Goal: Task Accomplishment & Management: Use online tool/utility

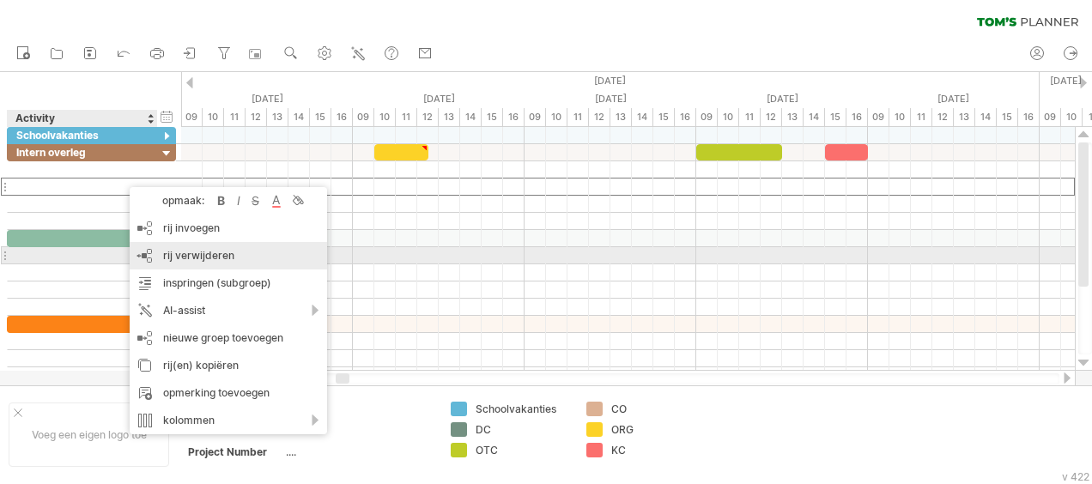
click at [239, 258] on div "rij verwijderen geselecteerde rijen verwijderen" at bounding box center [228, 255] width 197 height 27
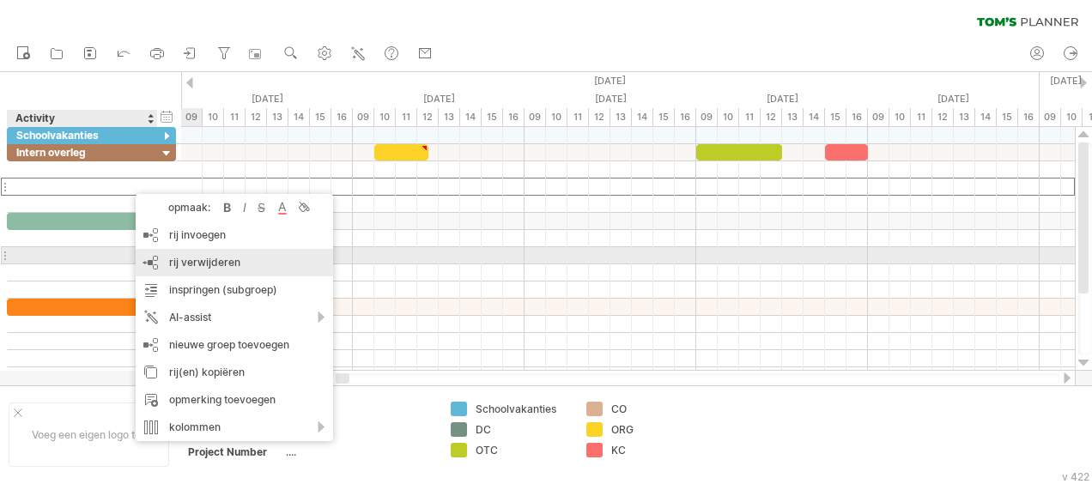
click at [225, 256] on span "rij verwijderen" at bounding box center [204, 262] width 71 height 13
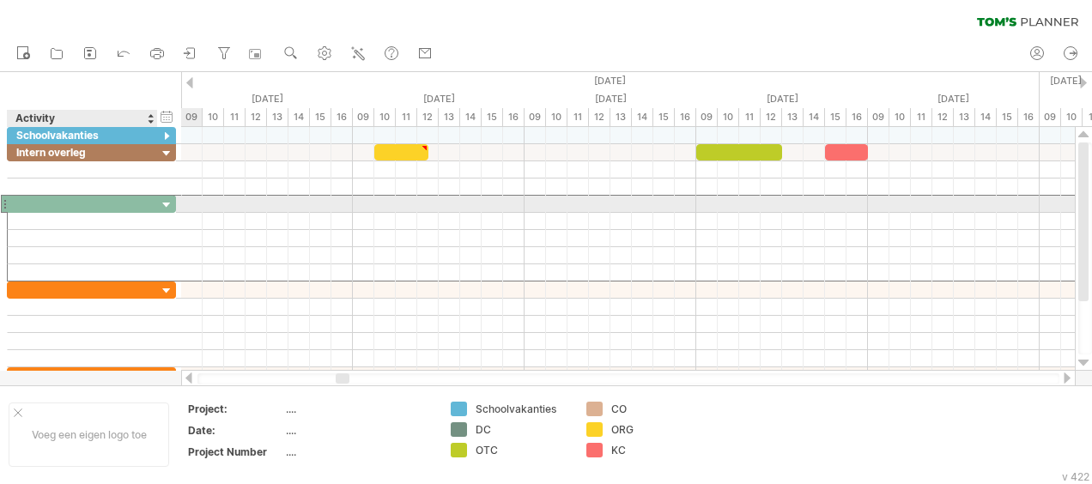
click at [125, 203] on div at bounding box center [82, 204] width 132 height 16
type input "**********"
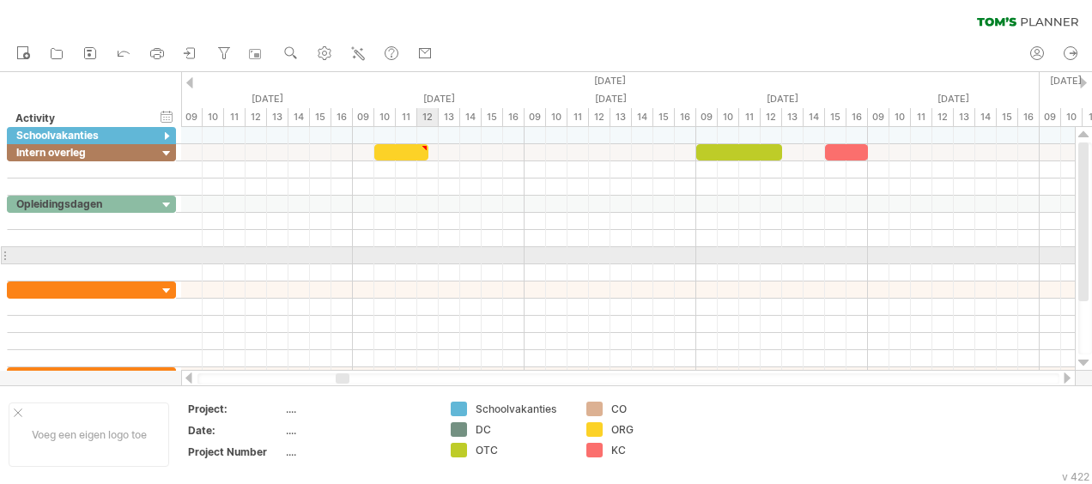
click at [432, 251] on div at bounding box center [627, 255] width 893 height 17
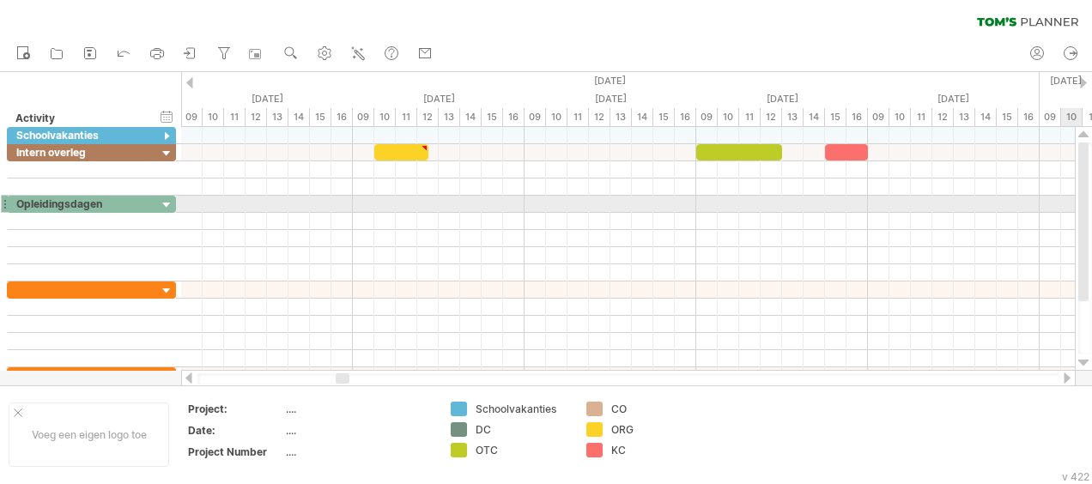
drag, startPoint x: 1085, startPoint y: 275, endPoint x: 1086, endPoint y: 204, distance: 70.4
click at [1086, 204] on div at bounding box center [1083, 221] width 10 height 159
click at [122, 205] on div "Opleidingsdagen" at bounding box center [82, 204] width 132 height 16
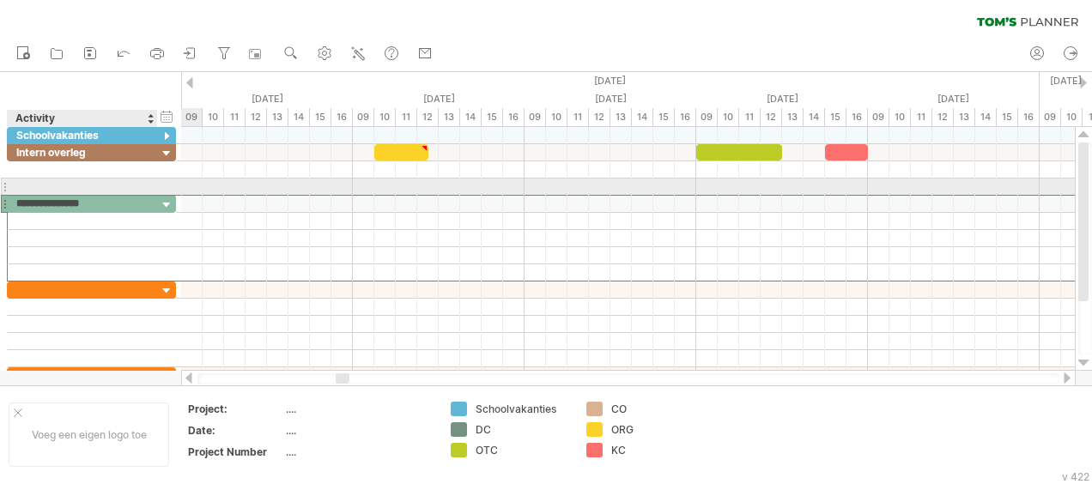
click at [141, 185] on div at bounding box center [82, 187] width 132 height 16
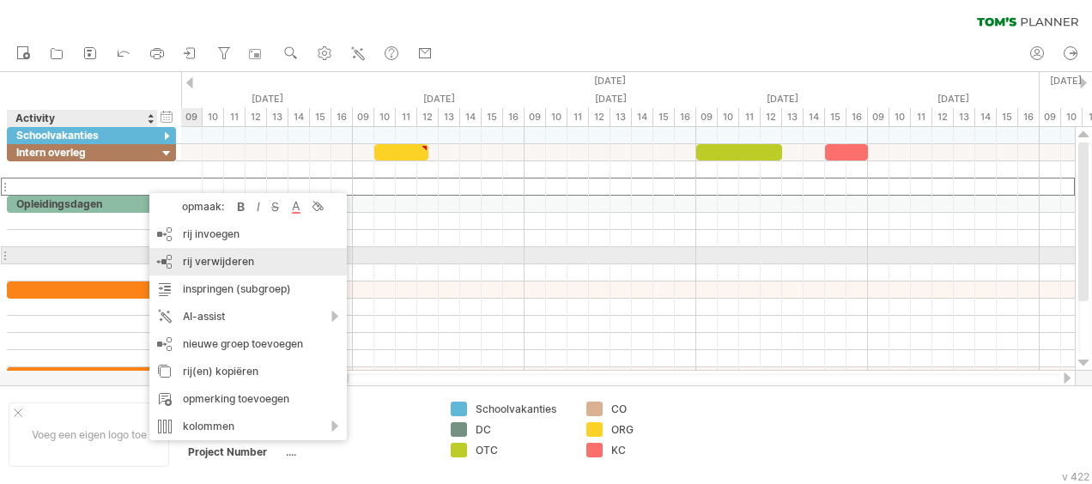
click at [270, 261] on div "rij verwijderen geselecteerde rijen verwijderen" at bounding box center [247, 261] width 197 height 27
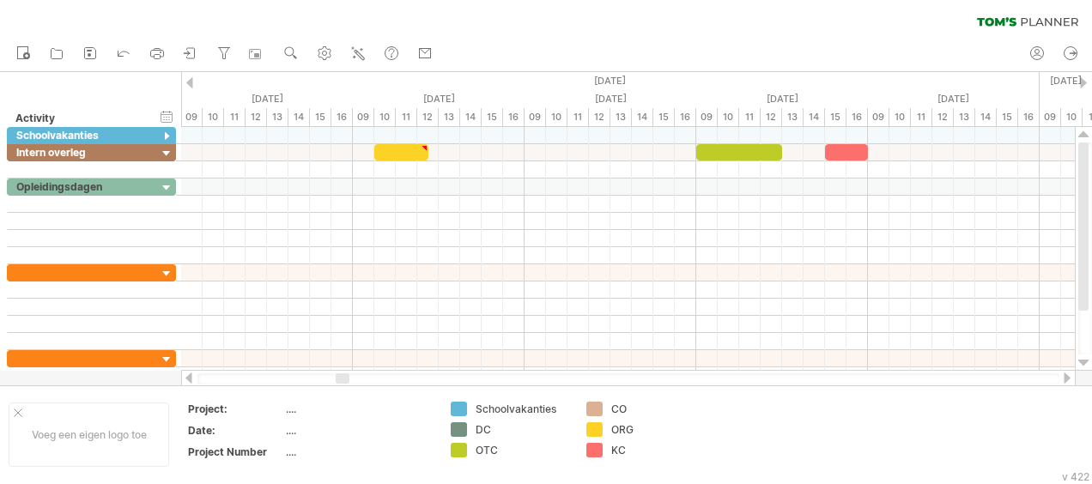
click at [1067, 378] on div at bounding box center [1067, 377] width 14 height 11
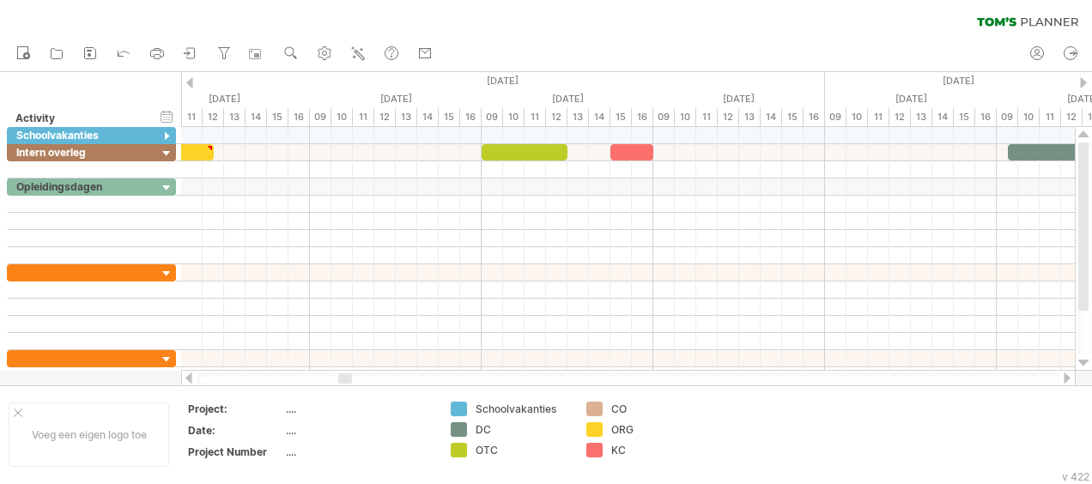
click at [1067, 378] on div at bounding box center [1067, 377] width 14 height 11
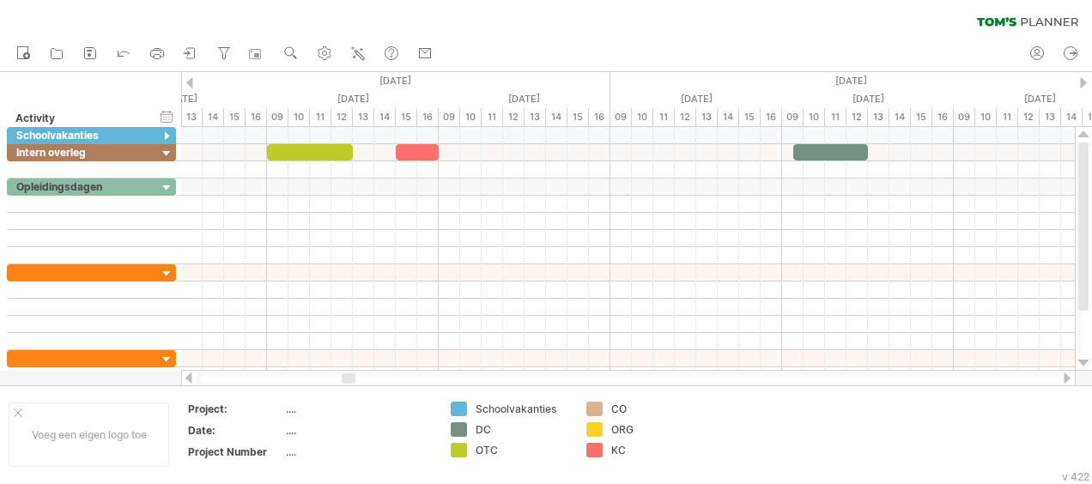
click at [1067, 378] on div at bounding box center [1067, 377] width 14 height 11
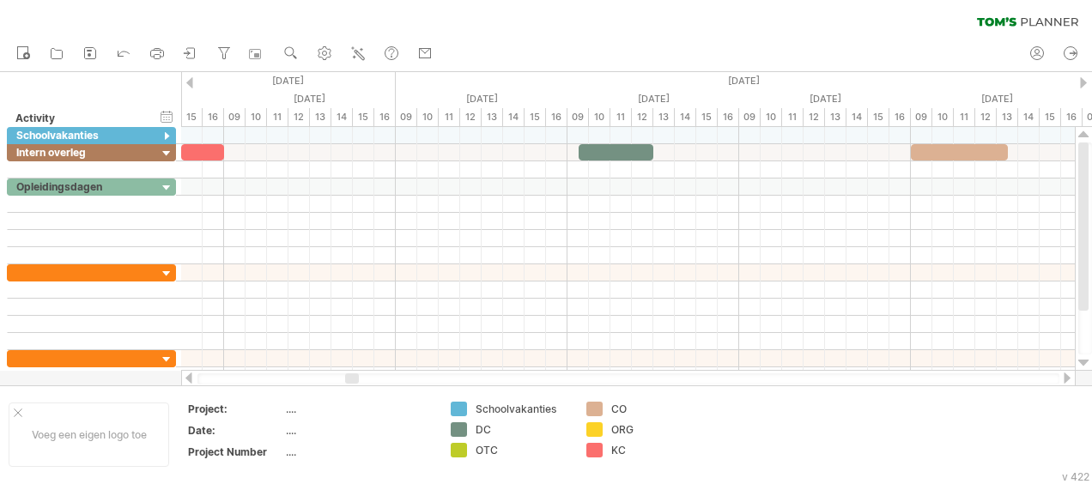
click at [1067, 378] on div at bounding box center [1067, 377] width 14 height 11
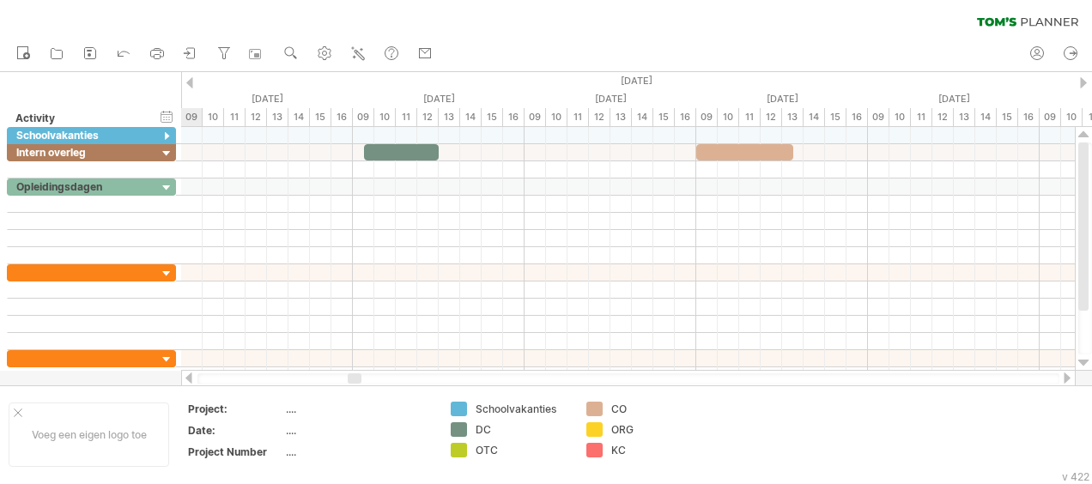
click at [1067, 378] on div at bounding box center [1067, 377] width 14 height 11
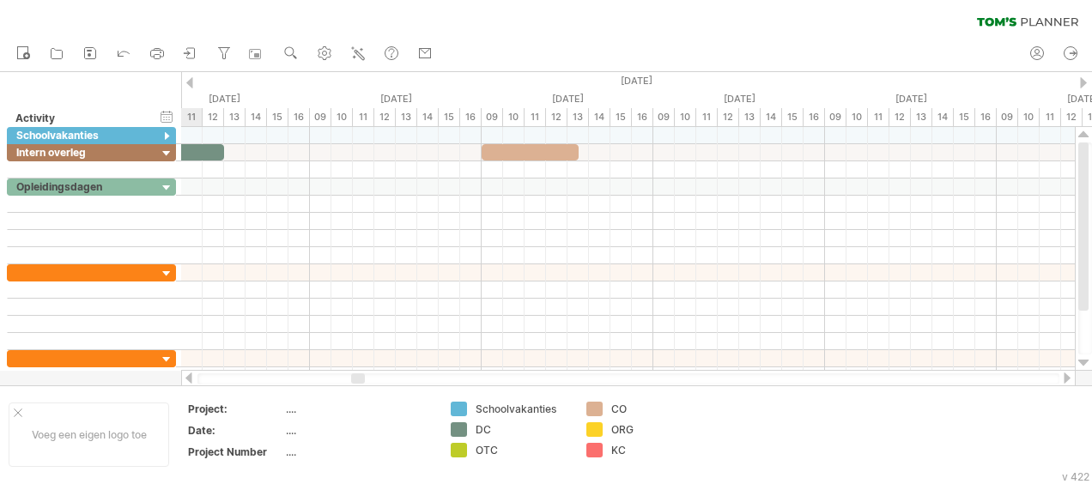
click at [1067, 378] on div at bounding box center [1067, 377] width 14 height 11
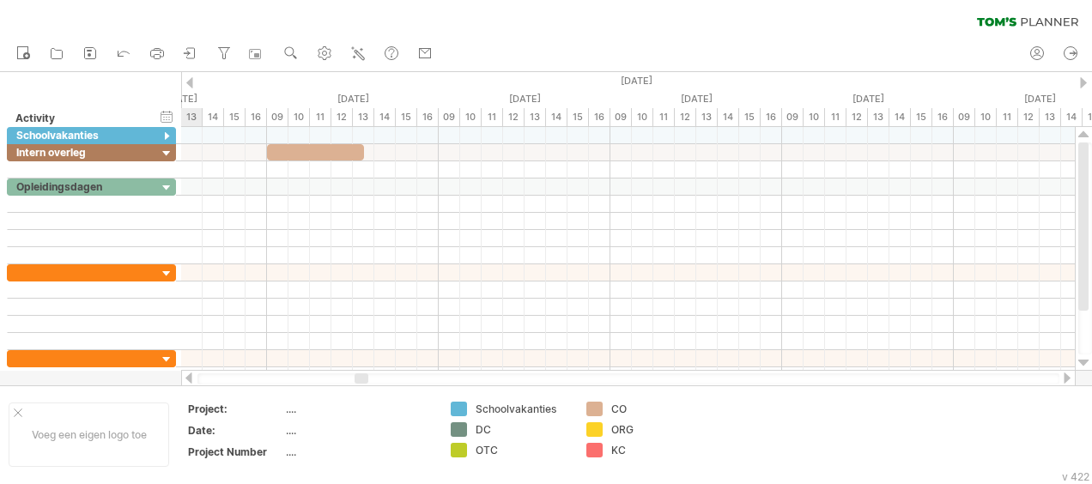
click at [1067, 378] on div at bounding box center [1067, 377] width 14 height 11
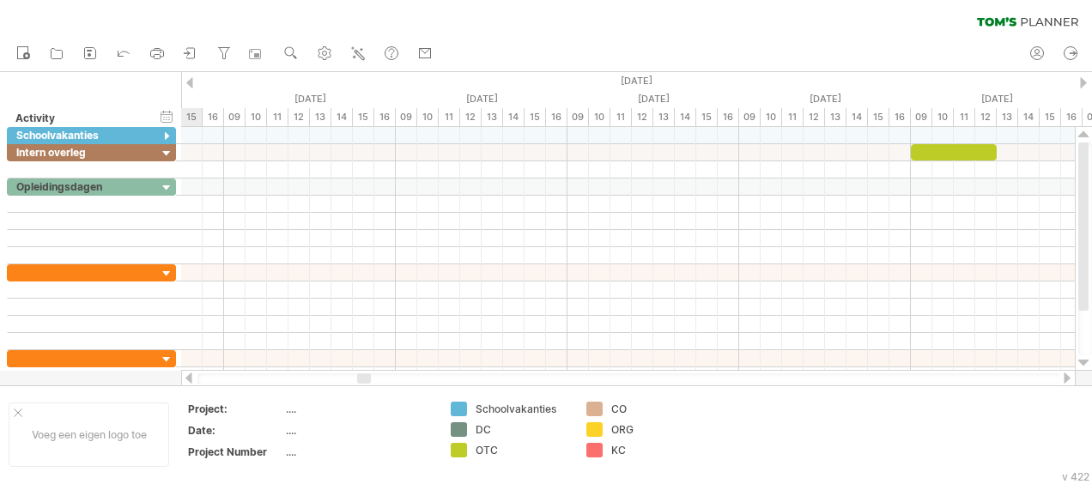
click at [1067, 378] on div at bounding box center [1067, 377] width 14 height 11
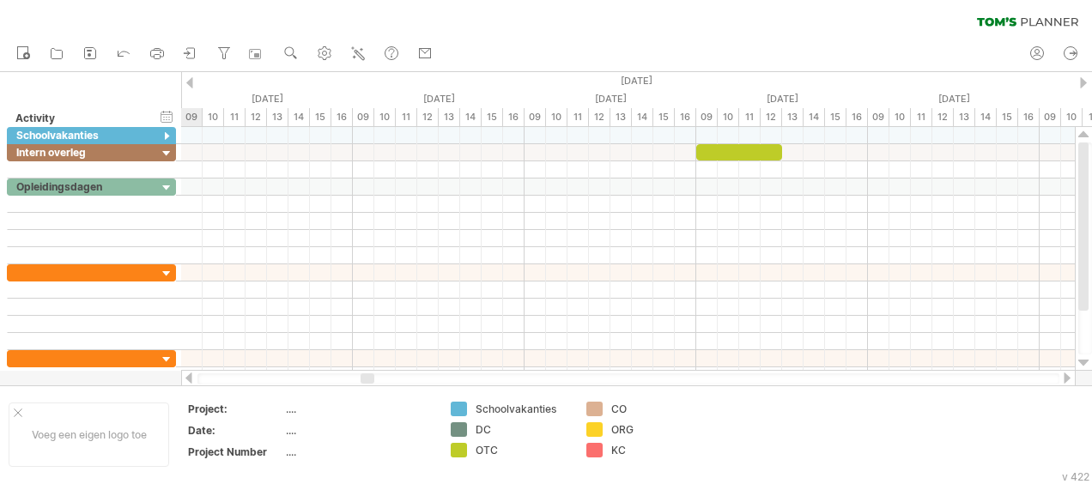
click at [1067, 378] on div at bounding box center [1067, 377] width 14 height 11
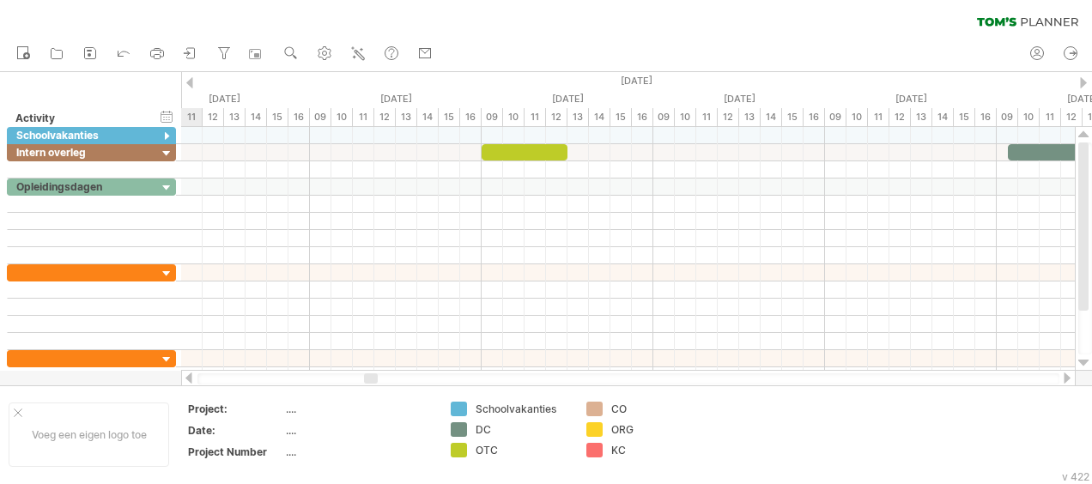
click at [1067, 378] on div at bounding box center [1067, 377] width 14 height 11
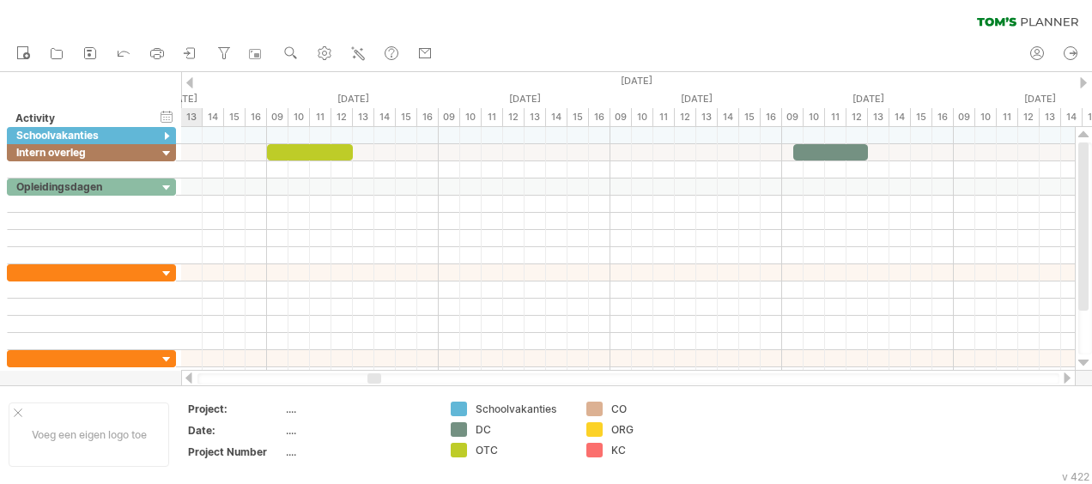
click at [1067, 378] on div at bounding box center [1067, 377] width 14 height 11
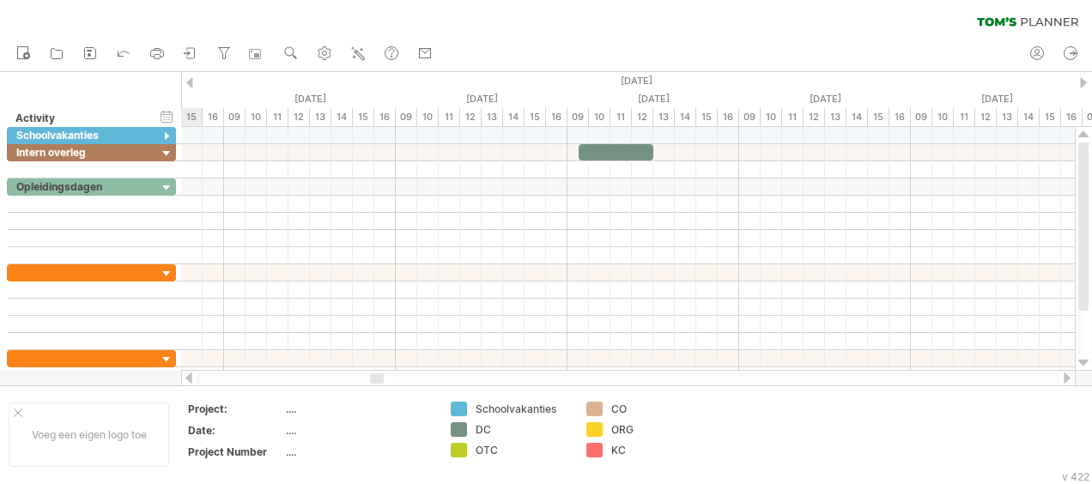
click at [1067, 378] on div at bounding box center [1067, 377] width 14 height 11
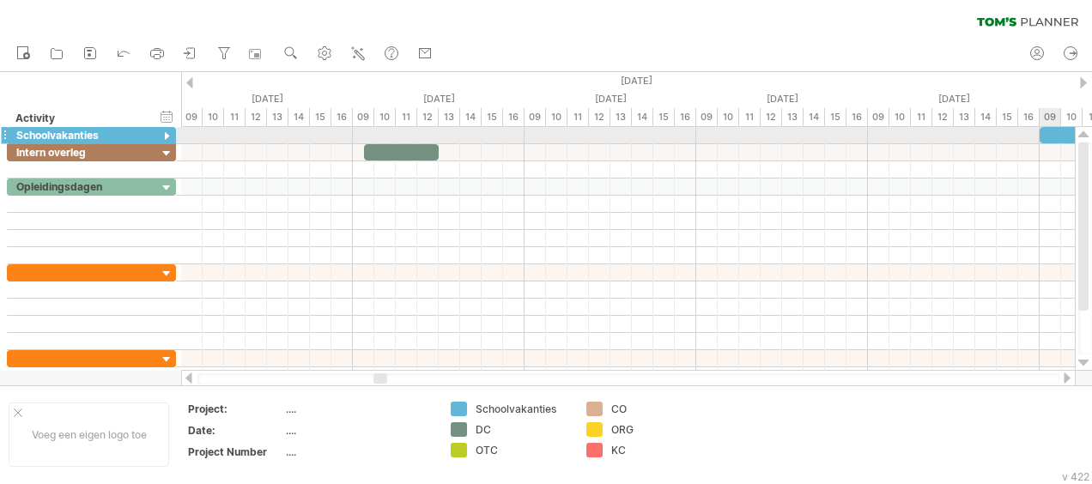
drag, startPoint x: 1086, startPoint y: 184, endPoint x: 1074, endPoint y: 127, distance: 57.7
click at [1074, 127] on div at bounding box center [1083, 249] width 18 height 244
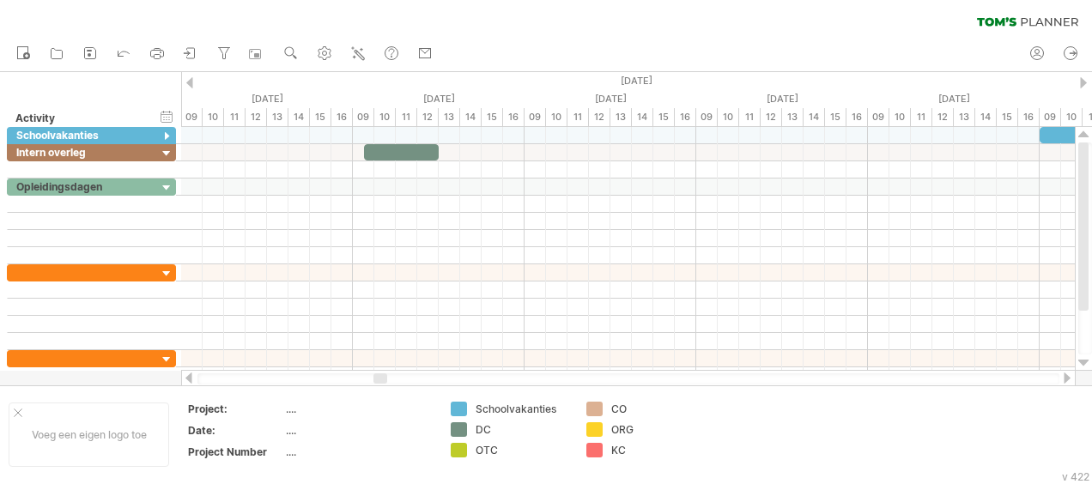
click at [1068, 377] on div at bounding box center [1067, 377] width 14 height 11
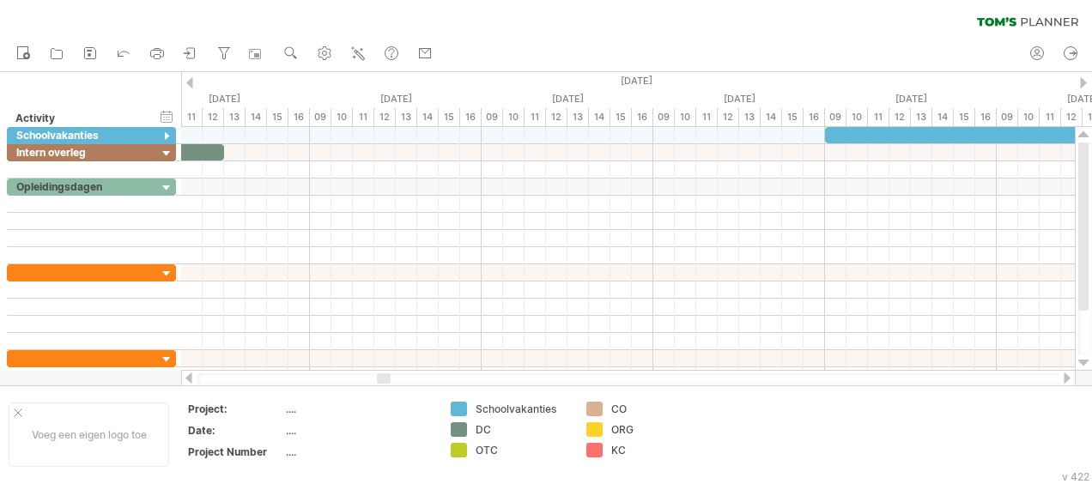
click at [1068, 377] on div at bounding box center [1067, 377] width 14 height 11
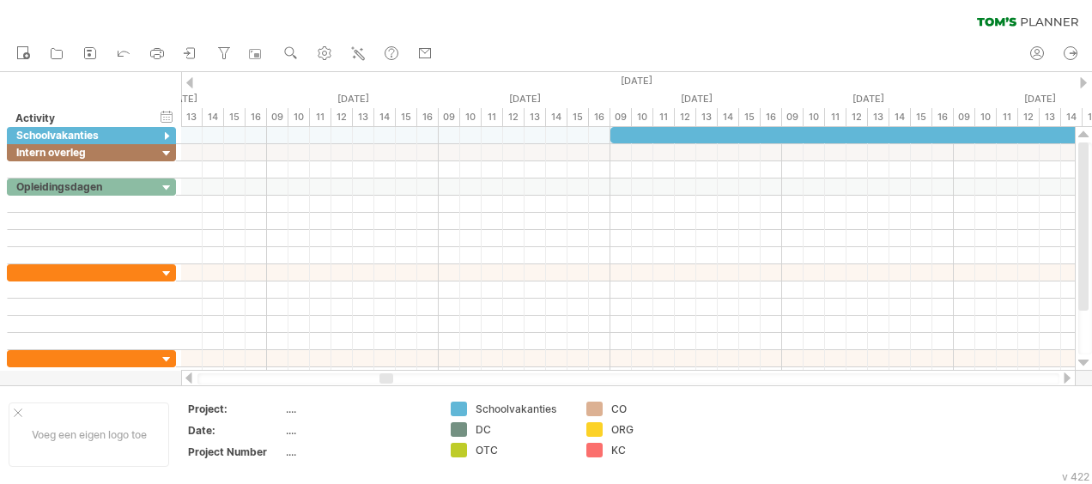
click at [1068, 377] on div at bounding box center [1067, 377] width 14 height 11
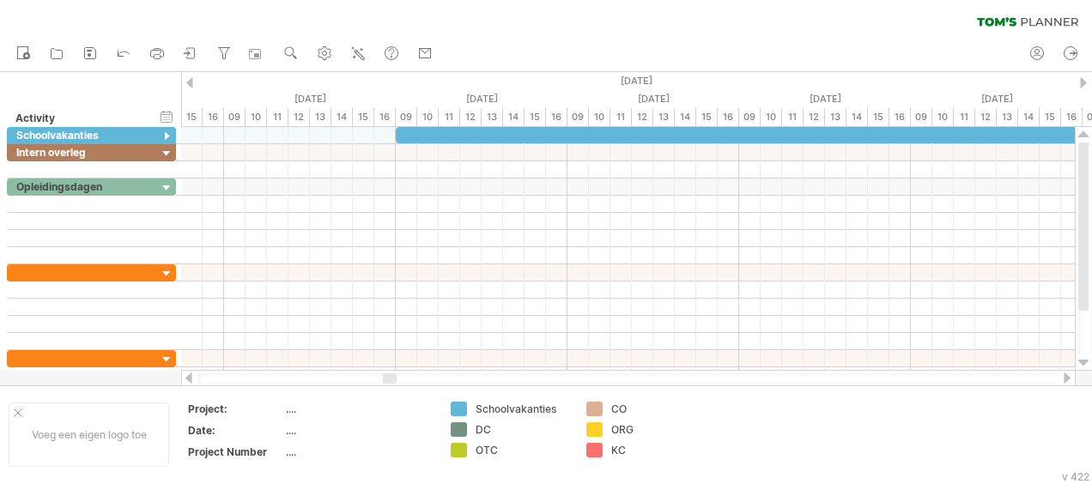
click at [1068, 377] on div at bounding box center [1067, 377] width 14 height 11
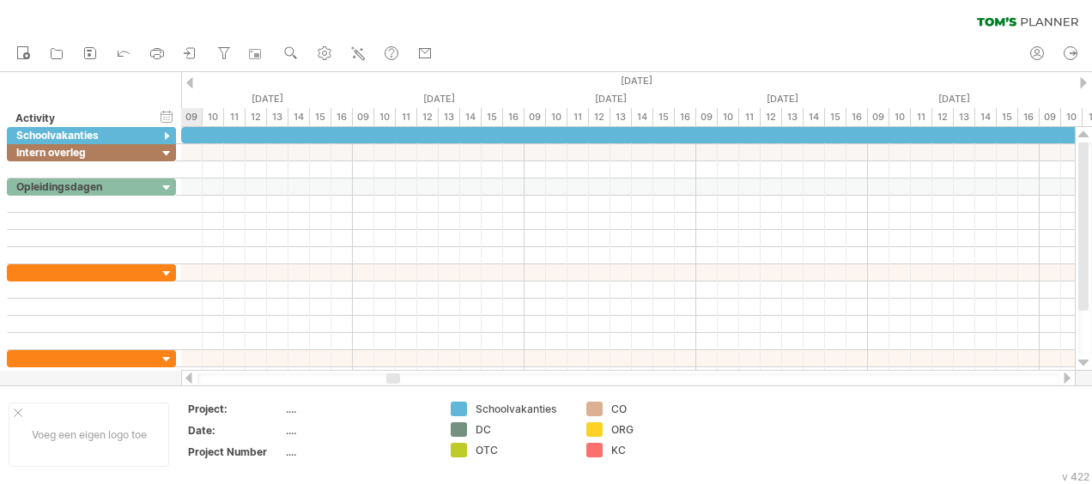
click at [1068, 377] on div at bounding box center [1067, 377] width 14 height 11
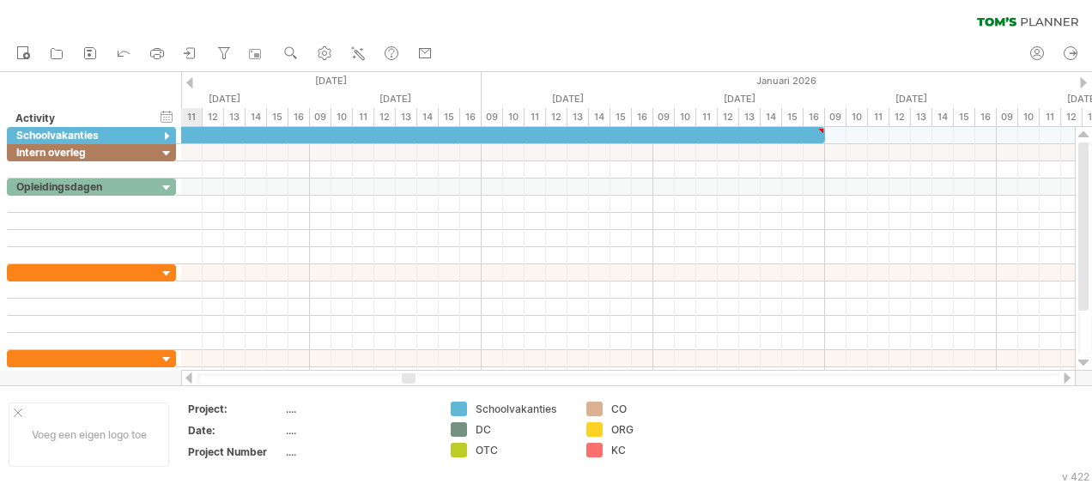
click at [1068, 377] on div at bounding box center [1067, 377] width 14 height 11
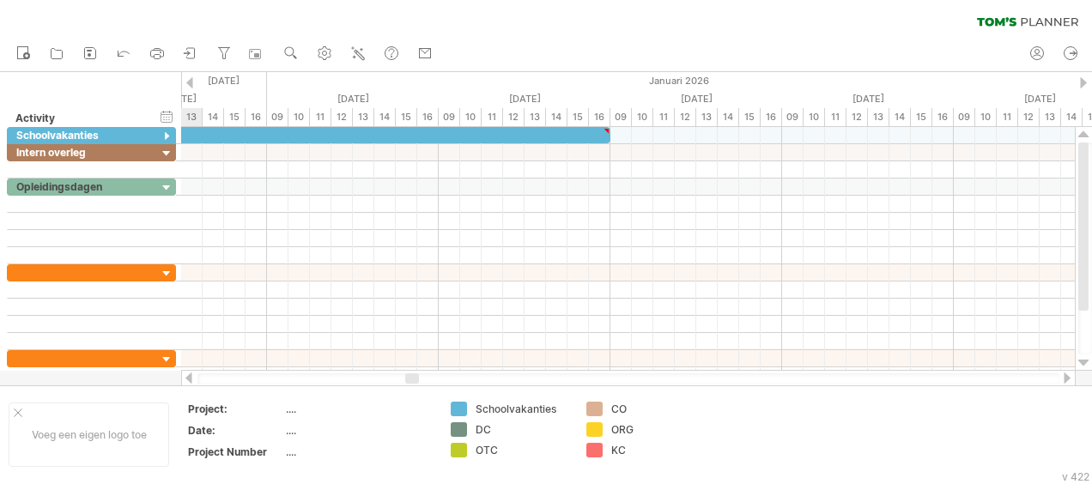
click at [1068, 377] on div at bounding box center [1067, 377] width 14 height 11
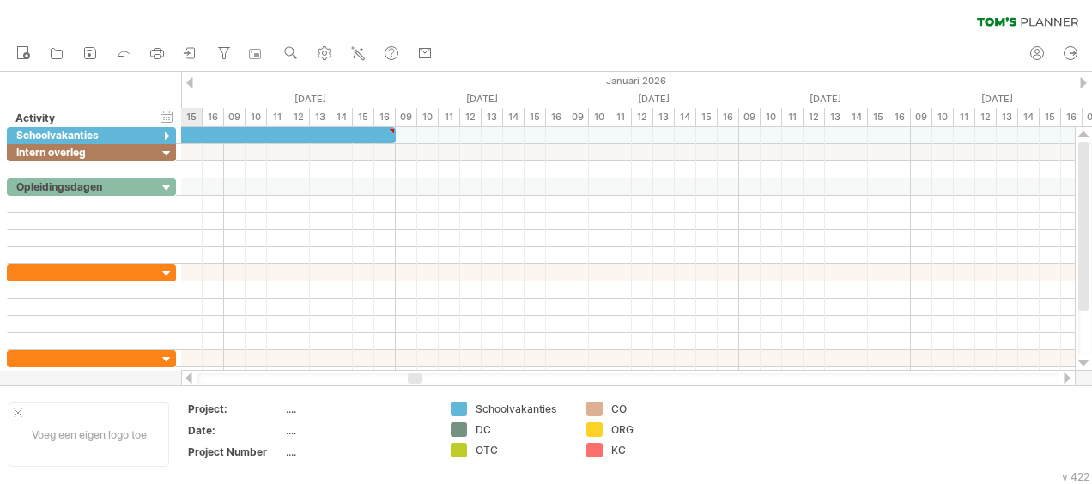
click at [1068, 377] on div at bounding box center [1067, 377] width 14 height 11
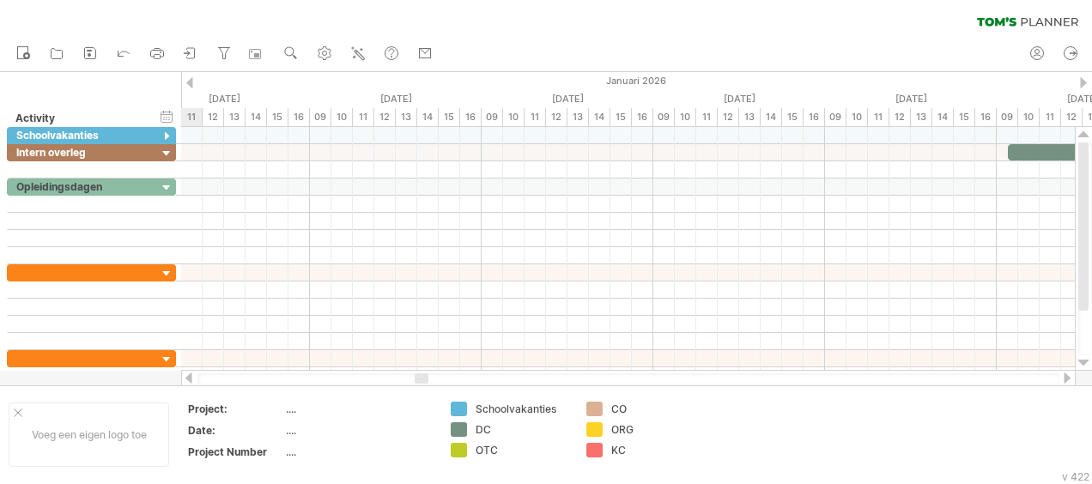
click at [1068, 377] on div at bounding box center [1067, 377] width 14 height 11
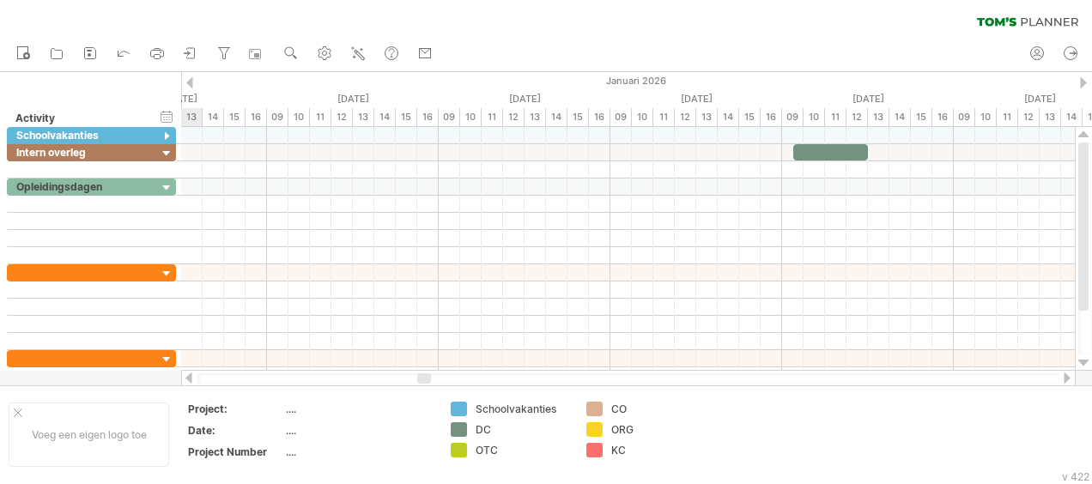
click at [1068, 377] on div at bounding box center [1067, 377] width 14 height 11
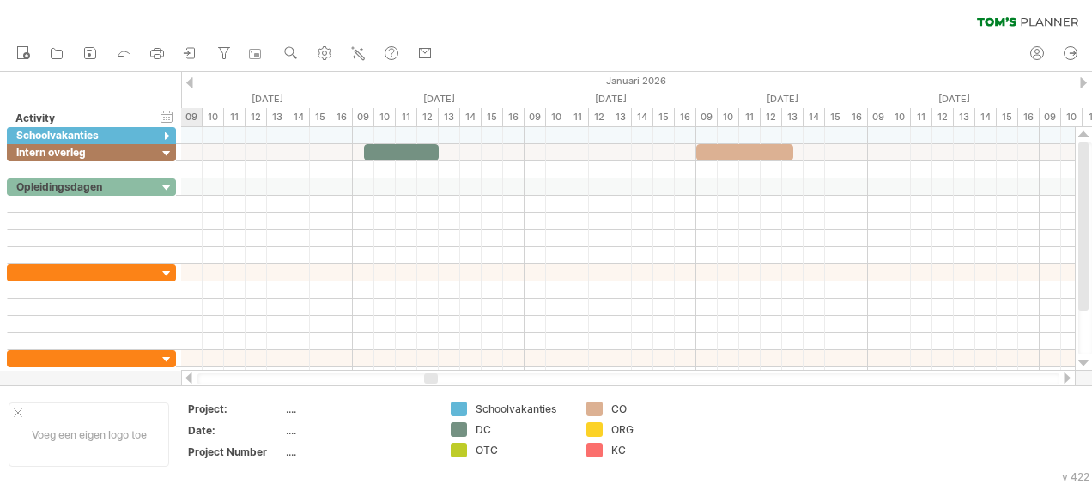
click at [1068, 377] on div at bounding box center [1067, 377] width 14 height 11
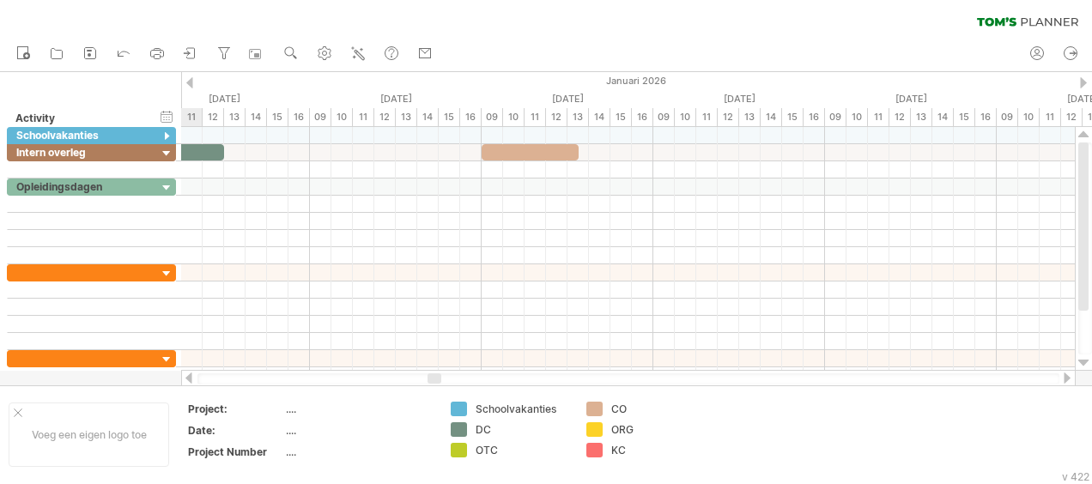
click at [1068, 377] on div at bounding box center [1067, 377] width 14 height 11
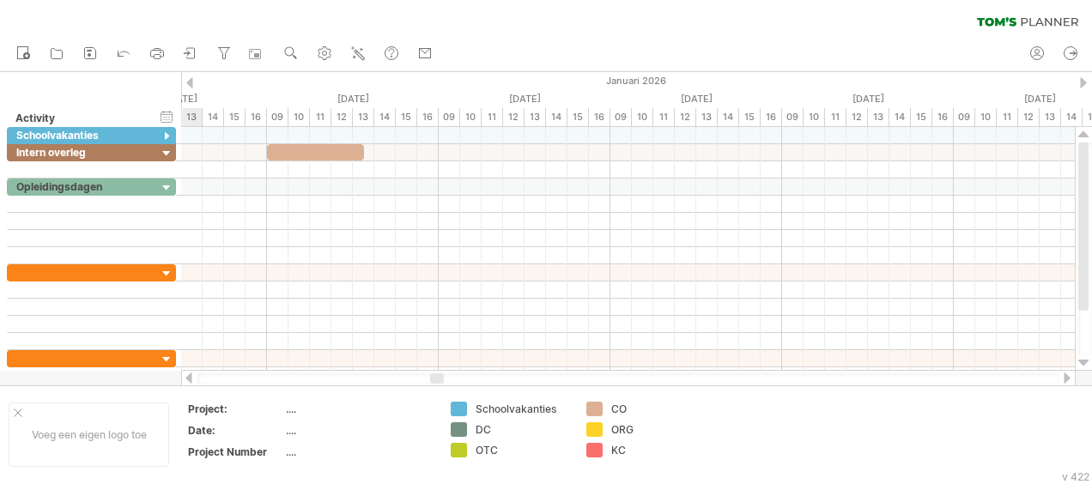
click at [1068, 377] on div at bounding box center [1067, 377] width 14 height 11
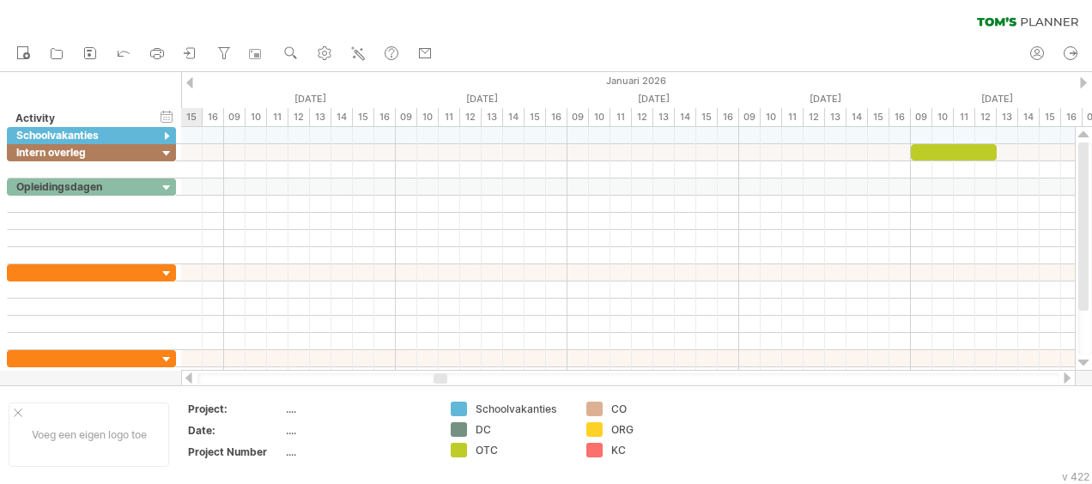
click at [1068, 377] on div at bounding box center [1067, 377] width 14 height 11
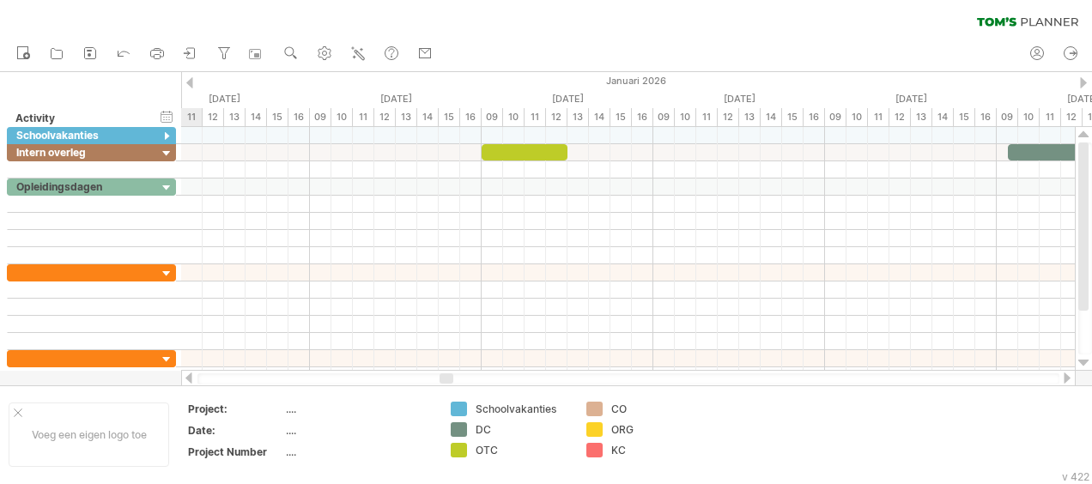
click at [1068, 377] on div at bounding box center [1067, 377] width 14 height 11
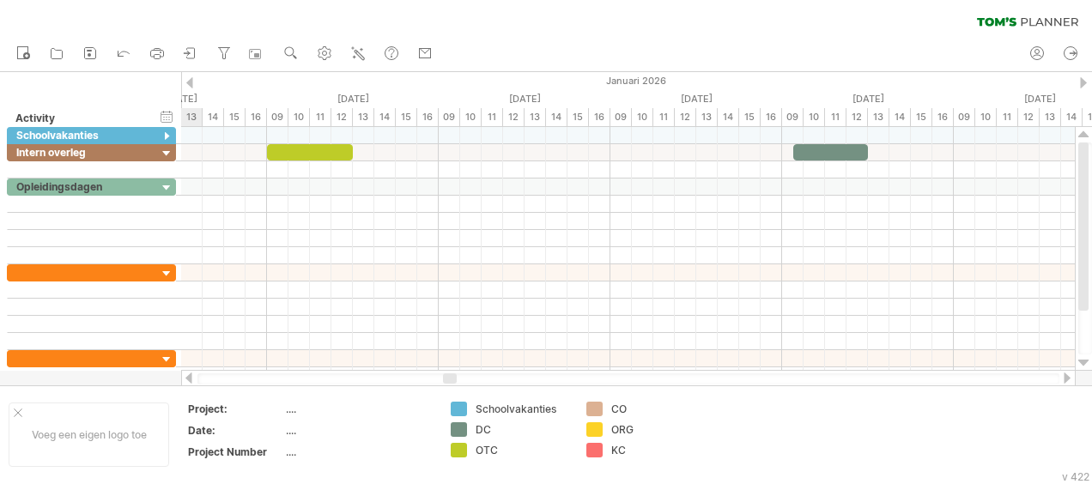
click at [1068, 377] on div at bounding box center [1067, 377] width 14 height 11
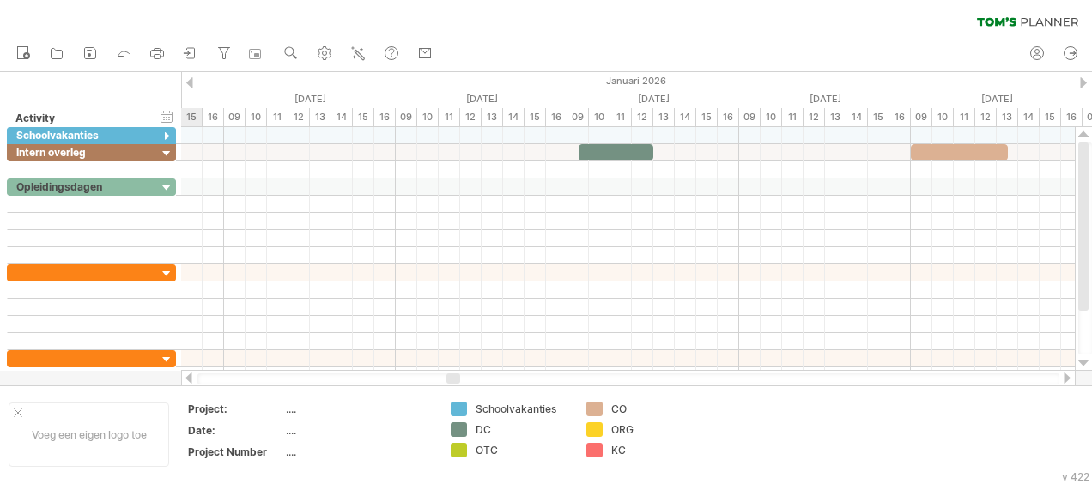
click at [1068, 377] on div at bounding box center [1067, 377] width 14 height 11
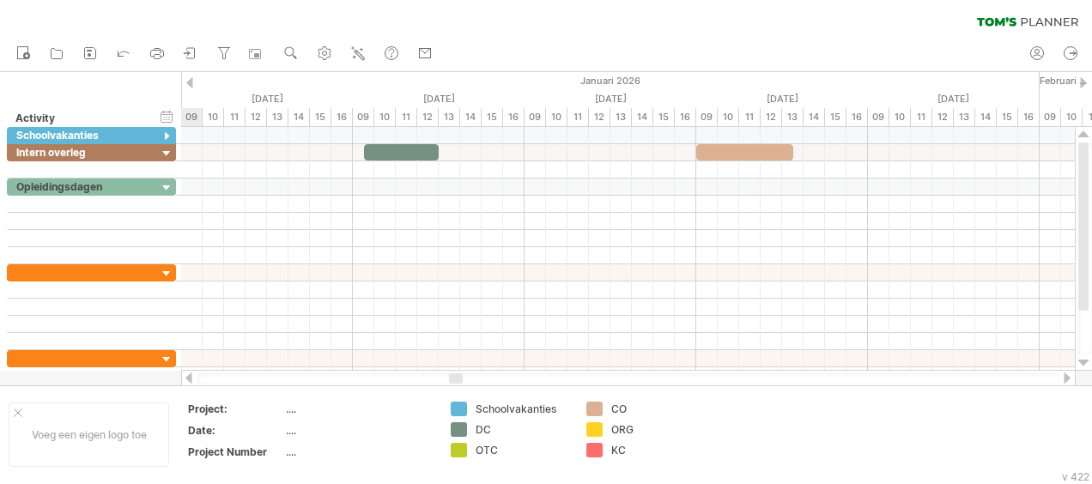
click at [1068, 377] on div at bounding box center [1067, 377] width 14 height 11
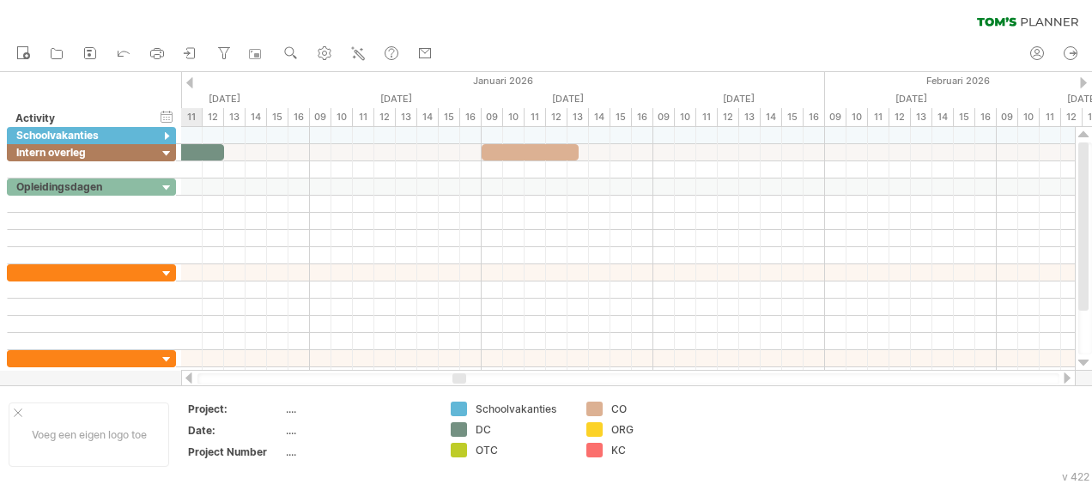
click at [1068, 377] on div at bounding box center [1067, 377] width 14 height 11
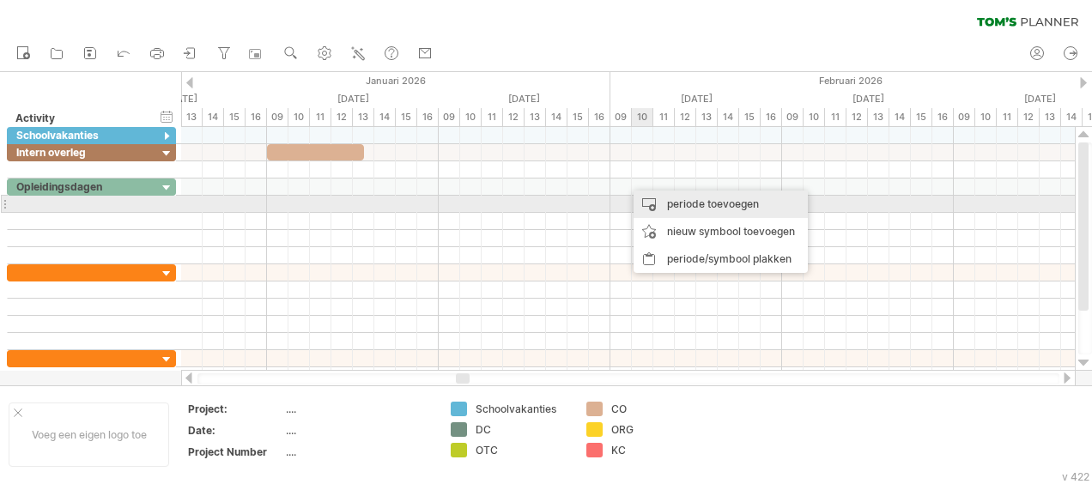
click at [681, 203] on div "periode toevoegen" at bounding box center [720, 204] width 174 height 27
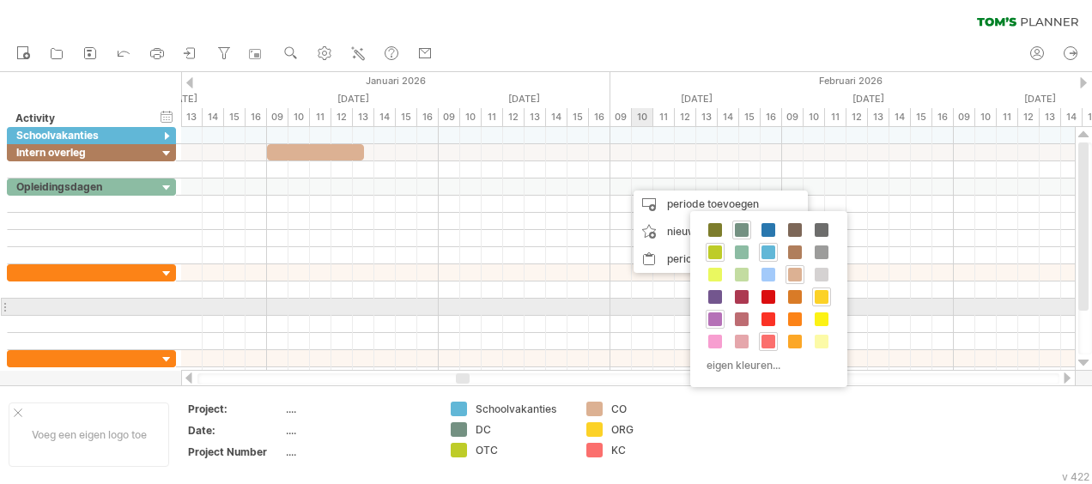
click at [711, 316] on span at bounding box center [715, 319] width 14 height 14
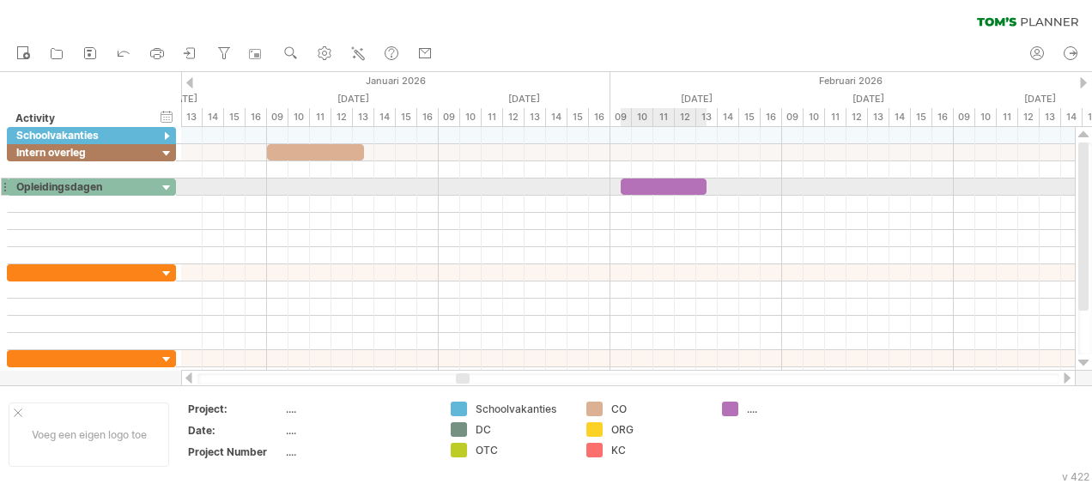
drag, startPoint x: 639, startPoint y: 187, endPoint x: 702, endPoint y: 185, distance: 62.7
click at [703, 185] on span at bounding box center [706, 187] width 7 height 16
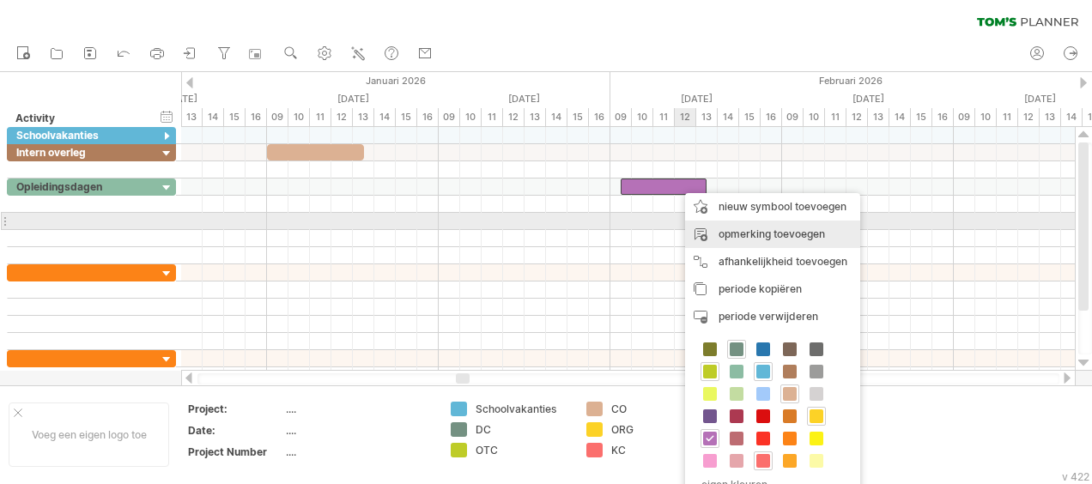
click at [745, 230] on div "opmerking toevoegen" at bounding box center [772, 234] width 175 height 27
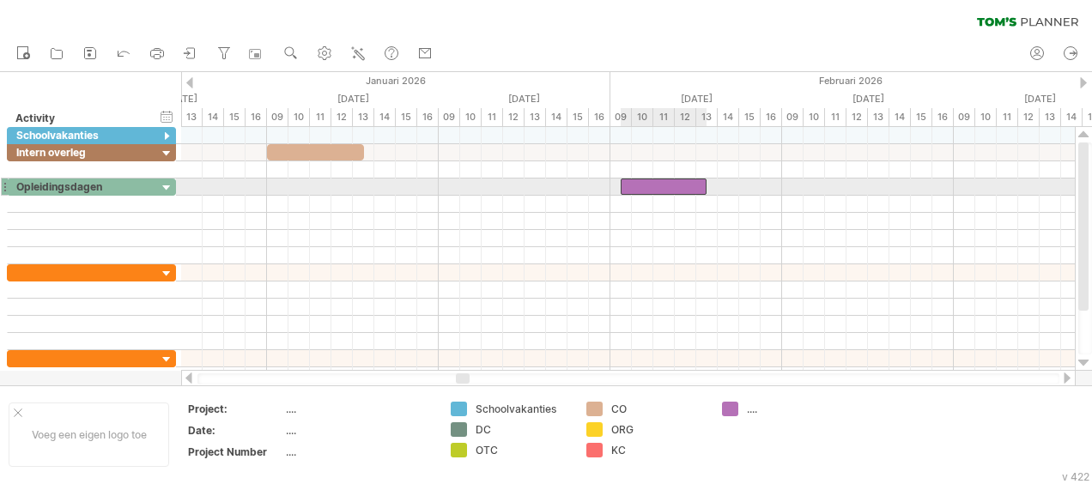
click at [683, 188] on div at bounding box center [663, 187] width 86 height 16
click at [687, 188] on div at bounding box center [663, 187] width 86 height 16
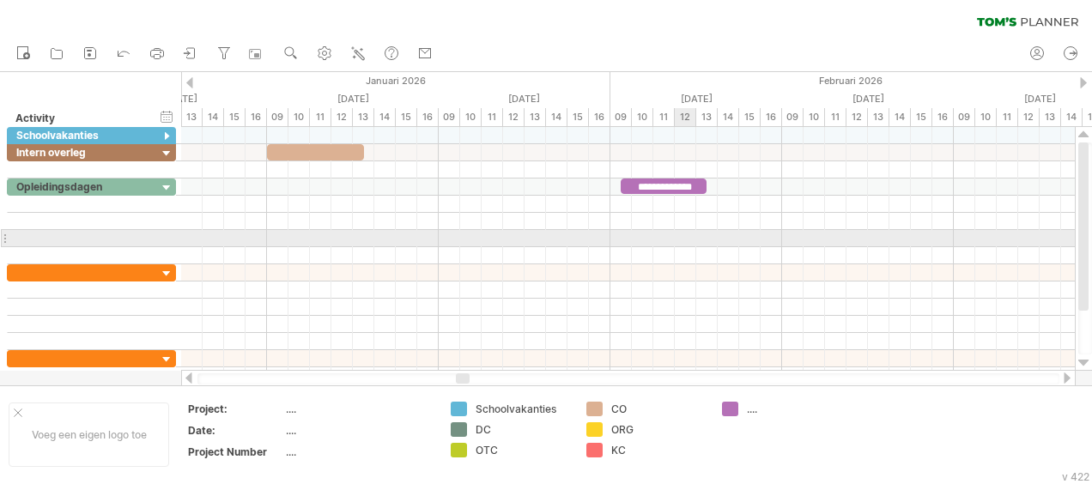
click at [692, 238] on div at bounding box center [627, 238] width 893 height 17
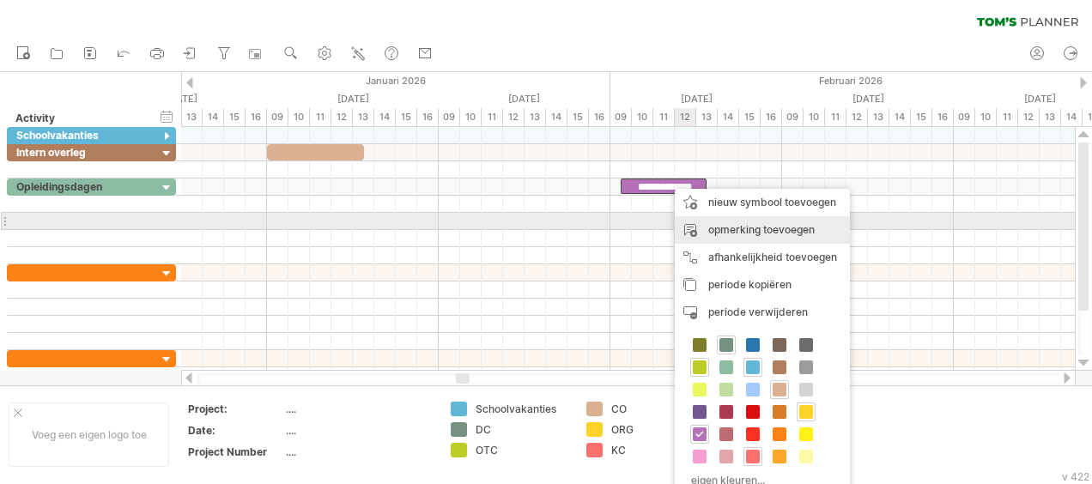
click at [755, 227] on div "opmerking toevoegen" at bounding box center [762, 229] width 175 height 27
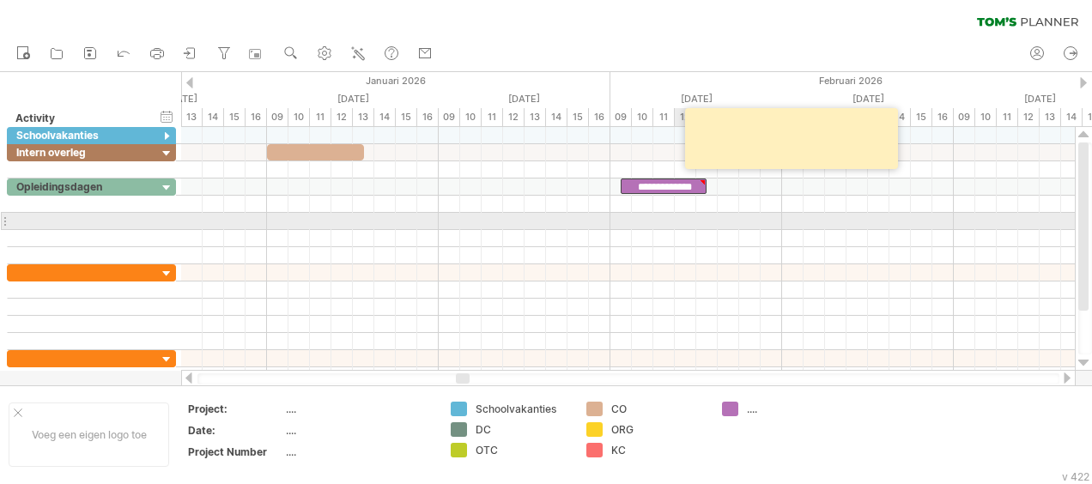
type textarea "*"
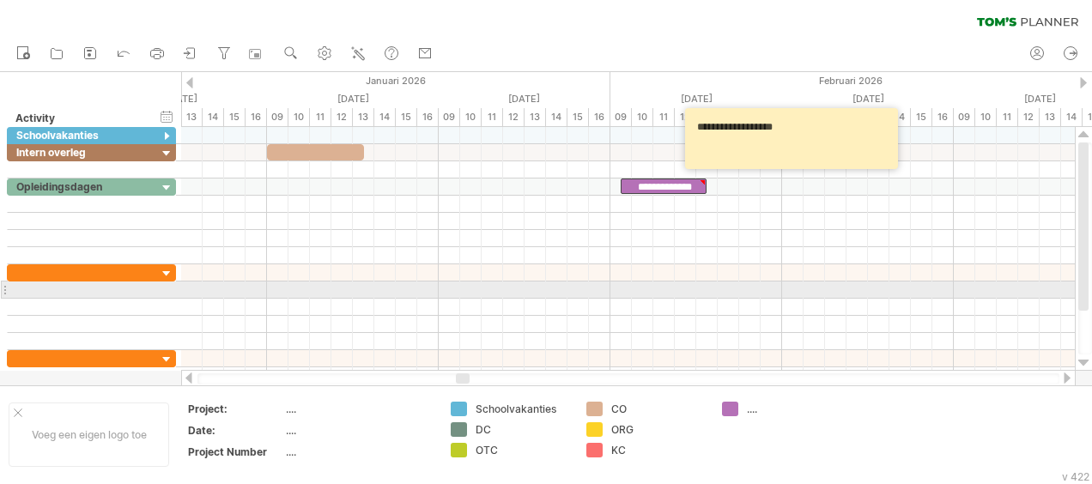
type textarea "**********"
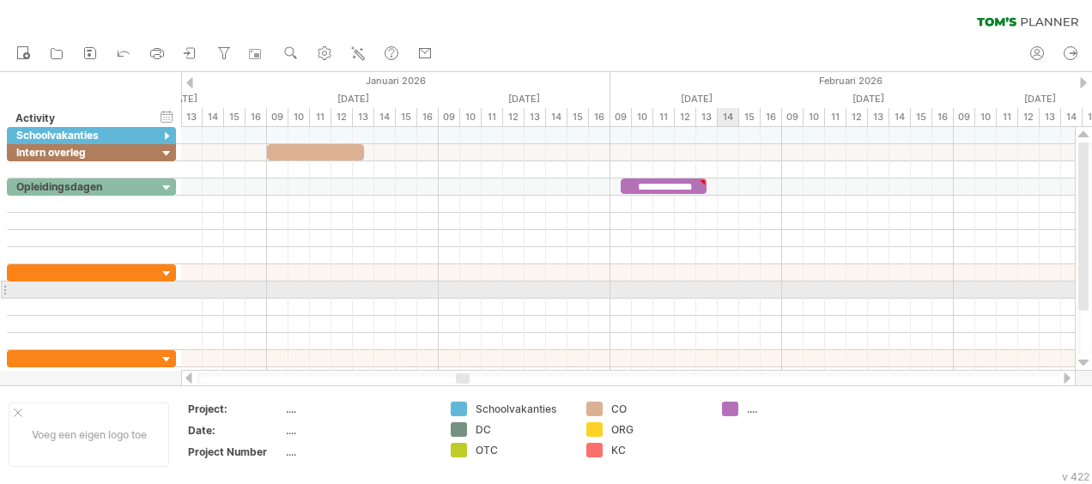
click at [736, 295] on div at bounding box center [627, 289] width 893 height 17
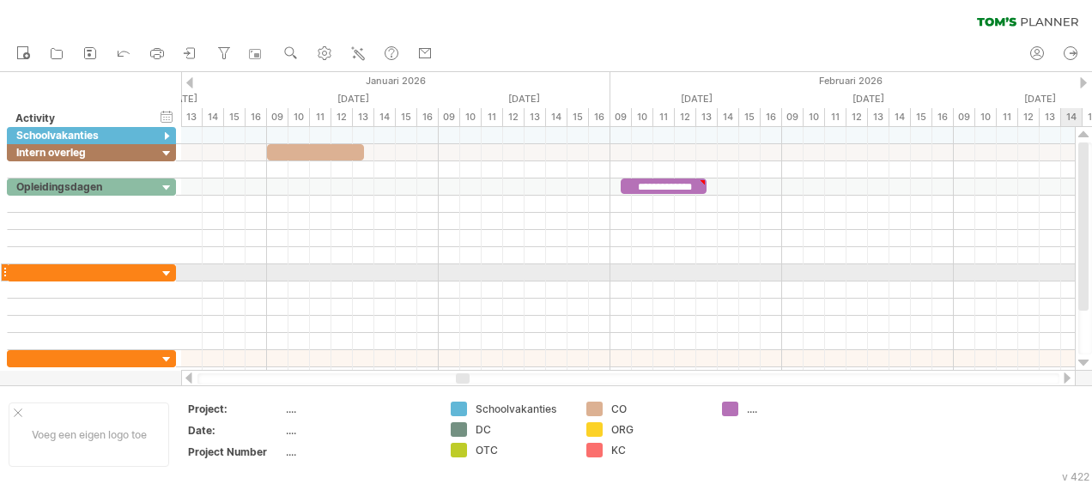
drag, startPoint x: 1084, startPoint y: 298, endPoint x: 1080, endPoint y: 276, distance: 21.9
click at [1080, 276] on div at bounding box center [1083, 226] width 10 height 168
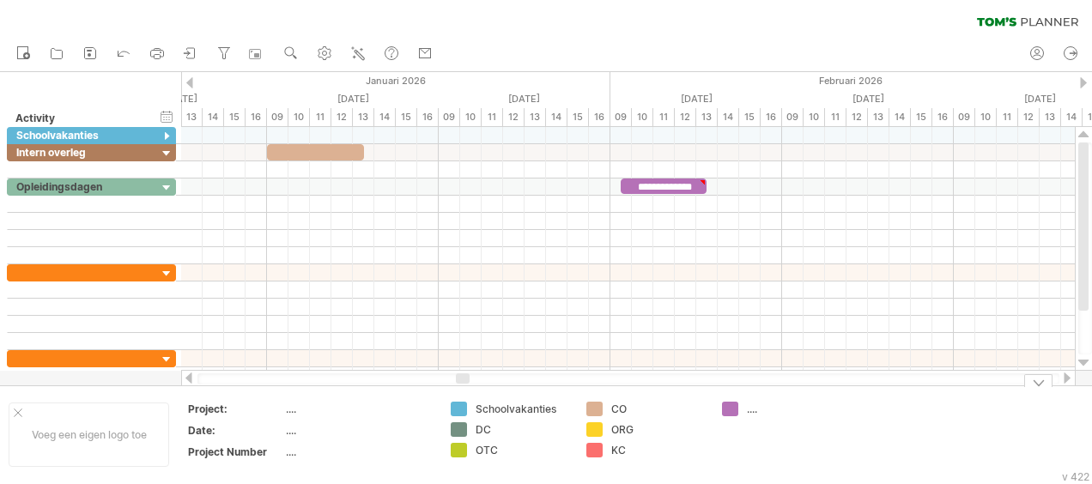
click at [758, 403] on div "...." at bounding box center [794, 409] width 94 height 15
type input "*********"
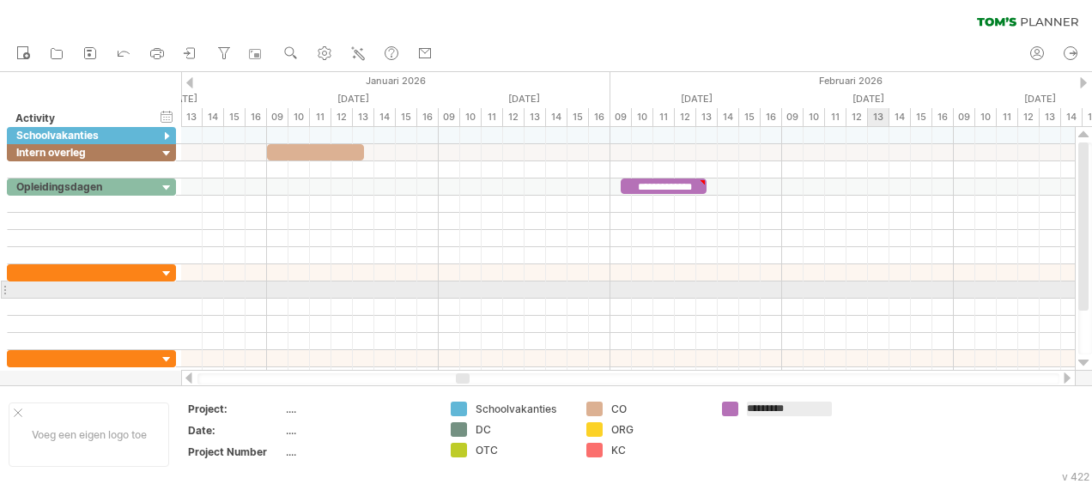
click at [872, 286] on div at bounding box center [627, 289] width 893 height 17
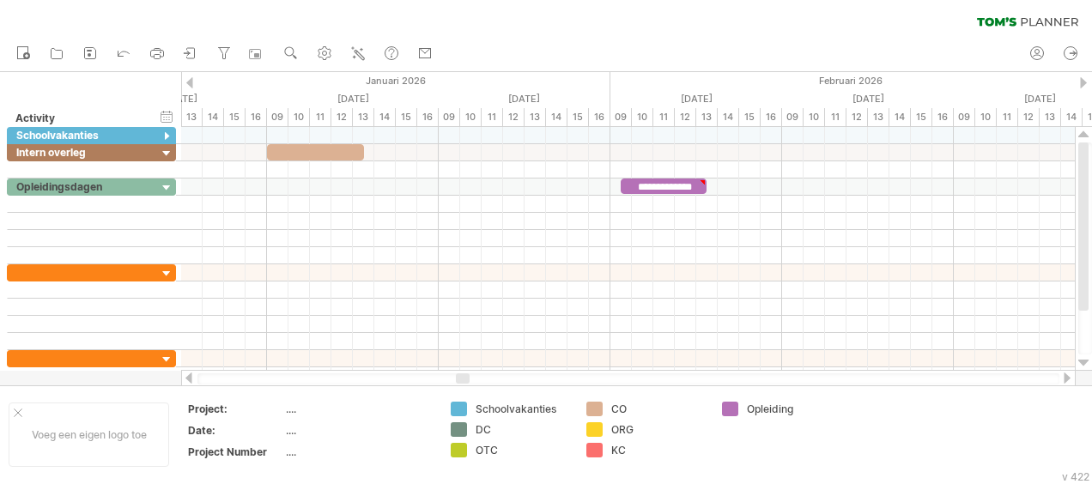
click at [1068, 376] on div at bounding box center [1067, 377] width 14 height 11
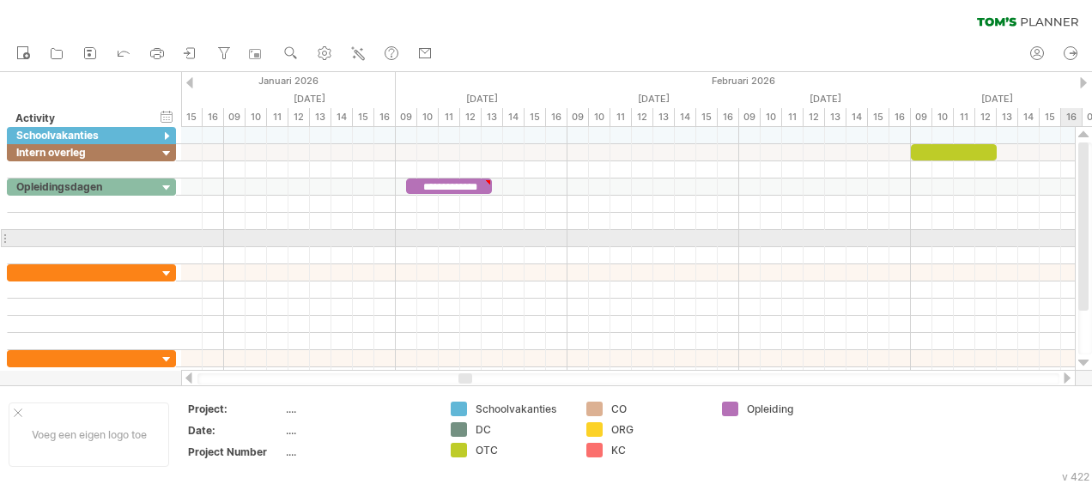
drag, startPoint x: 1087, startPoint y: 281, endPoint x: 1085, endPoint y: 234, distance: 46.4
click at [1085, 234] on div at bounding box center [1083, 226] width 10 height 168
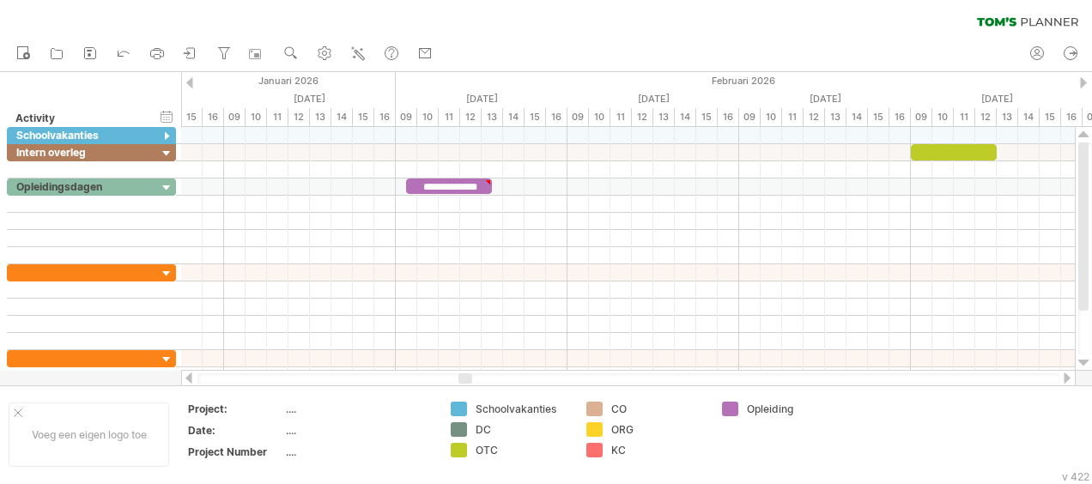
click at [1084, 77] on div at bounding box center [1083, 82] width 7 height 11
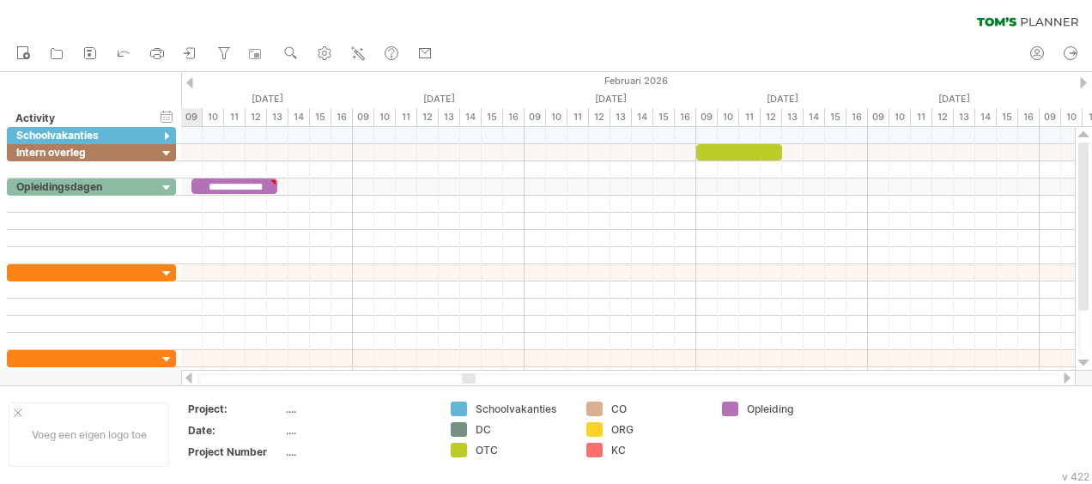
click at [1084, 77] on div at bounding box center [1083, 82] width 7 height 11
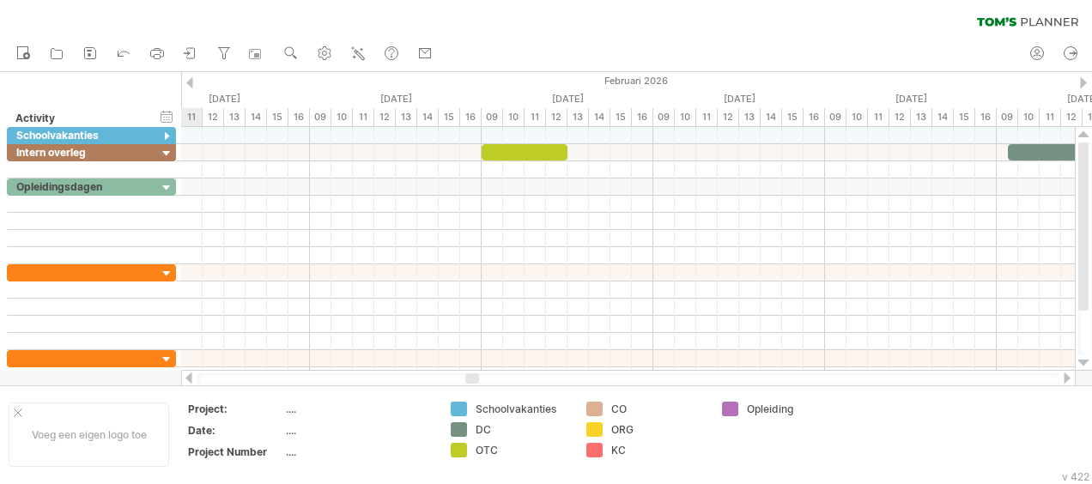
click at [1084, 77] on div at bounding box center [1083, 82] width 7 height 11
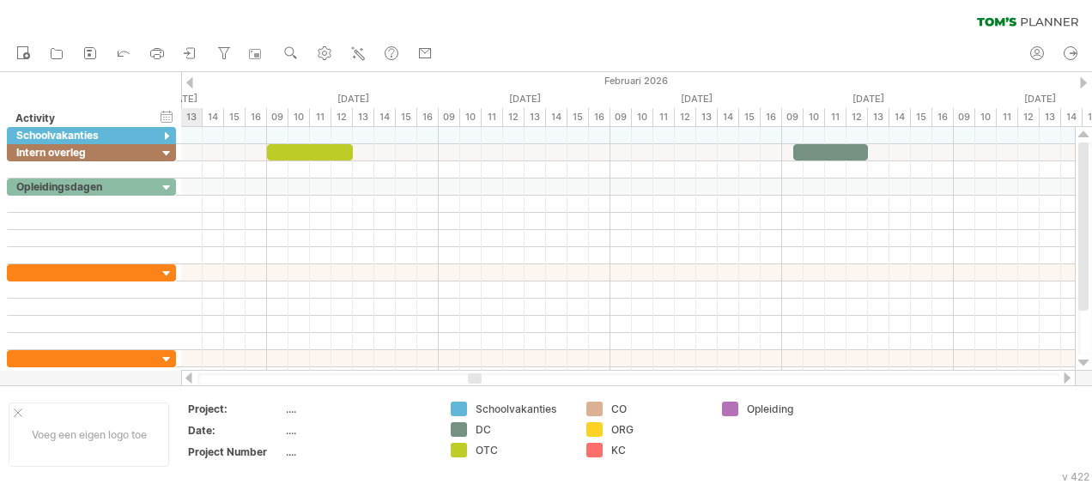
click at [1084, 77] on div at bounding box center [1083, 82] width 7 height 11
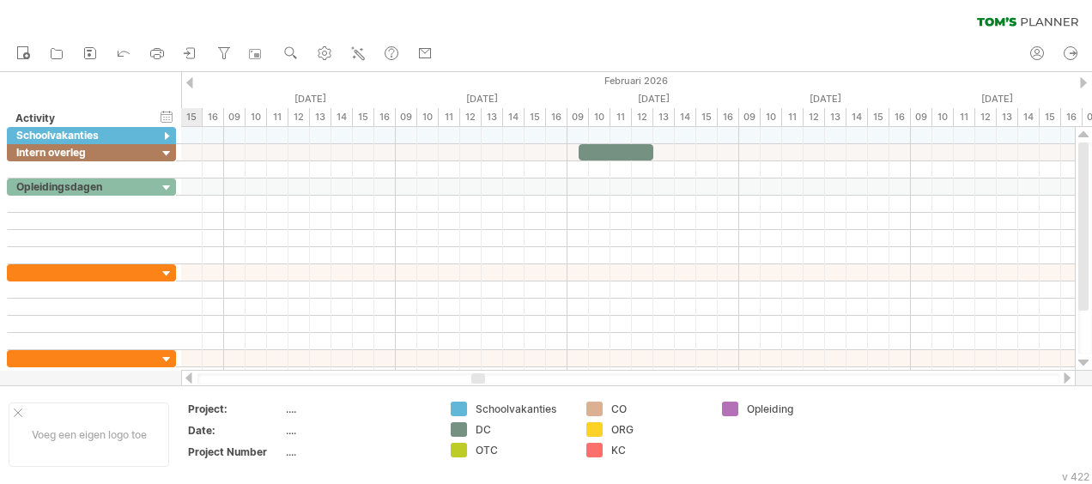
click at [1084, 77] on div at bounding box center [1083, 82] width 7 height 11
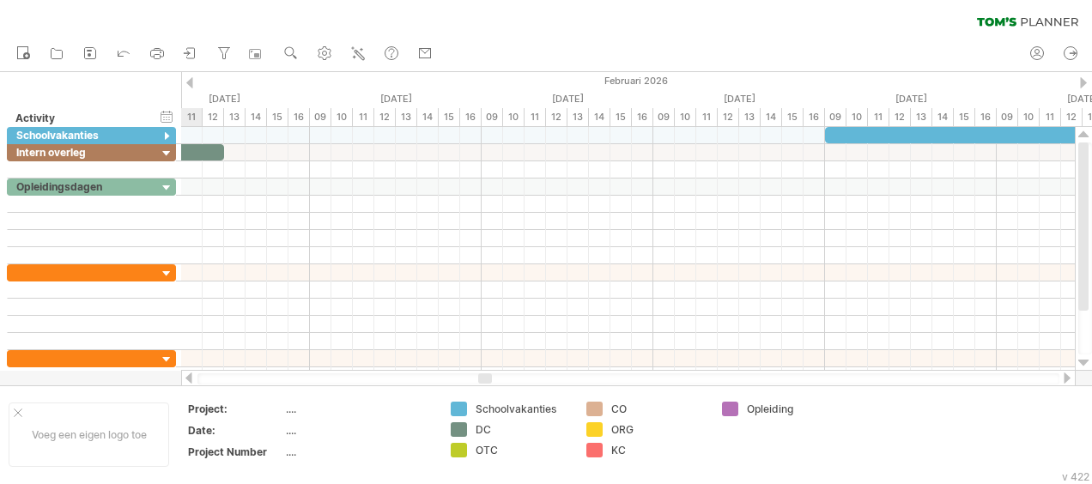
click at [1084, 77] on div at bounding box center [1083, 82] width 7 height 11
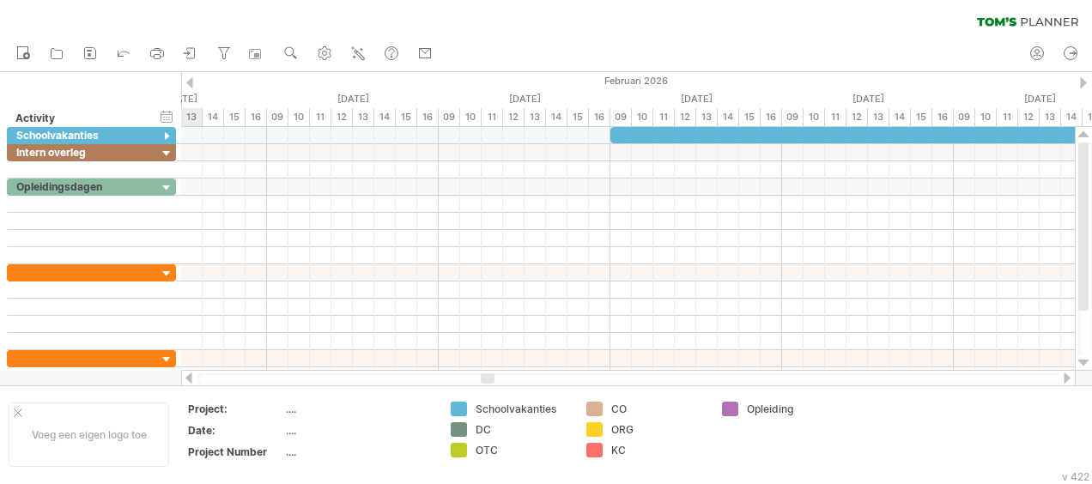
click at [1084, 77] on div at bounding box center [1083, 82] width 7 height 11
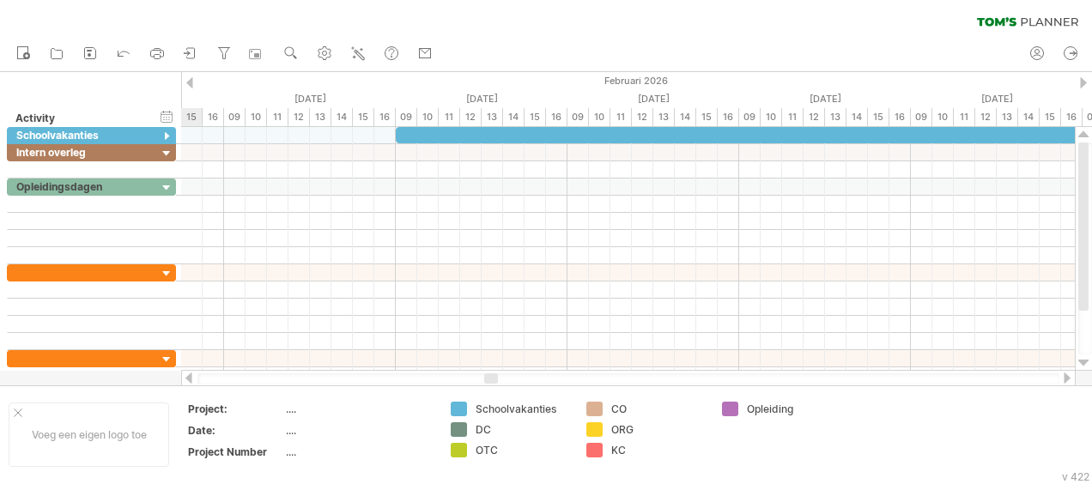
click at [1084, 77] on div at bounding box center [1083, 82] width 7 height 11
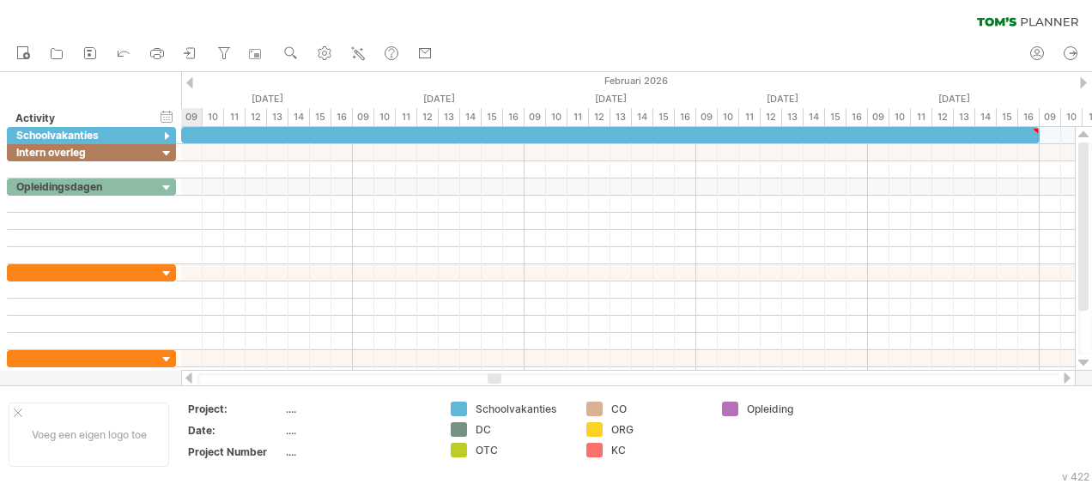
click at [1084, 77] on div at bounding box center [1083, 82] width 7 height 11
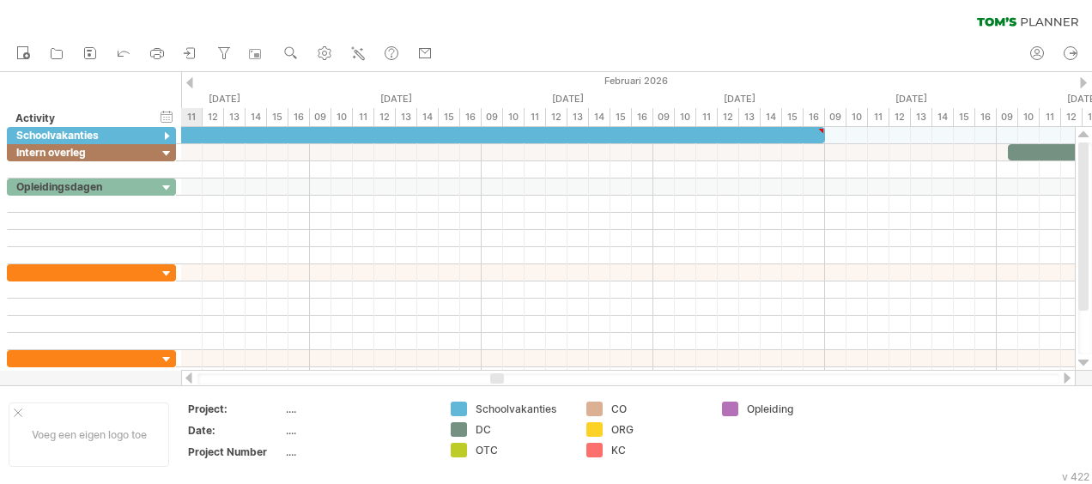
click at [1084, 77] on div at bounding box center [1083, 82] width 7 height 11
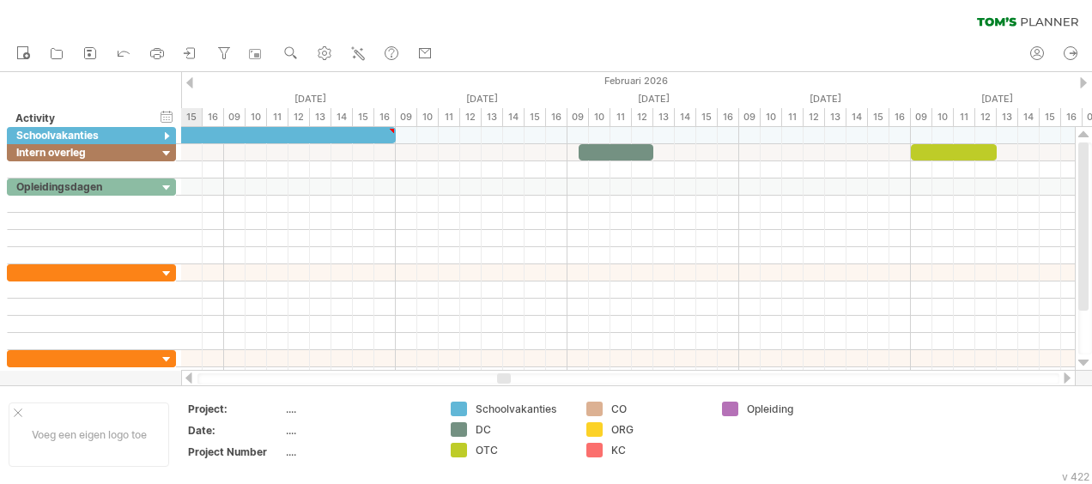
click at [1084, 77] on div at bounding box center [1083, 82] width 7 height 11
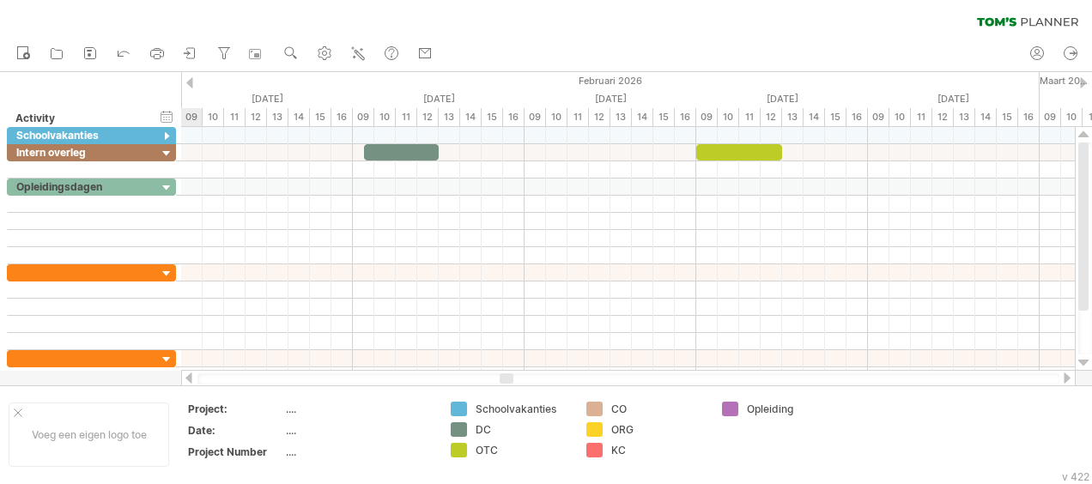
click at [1084, 77] on div at bounding box center [1083, 82] width 7 height 11
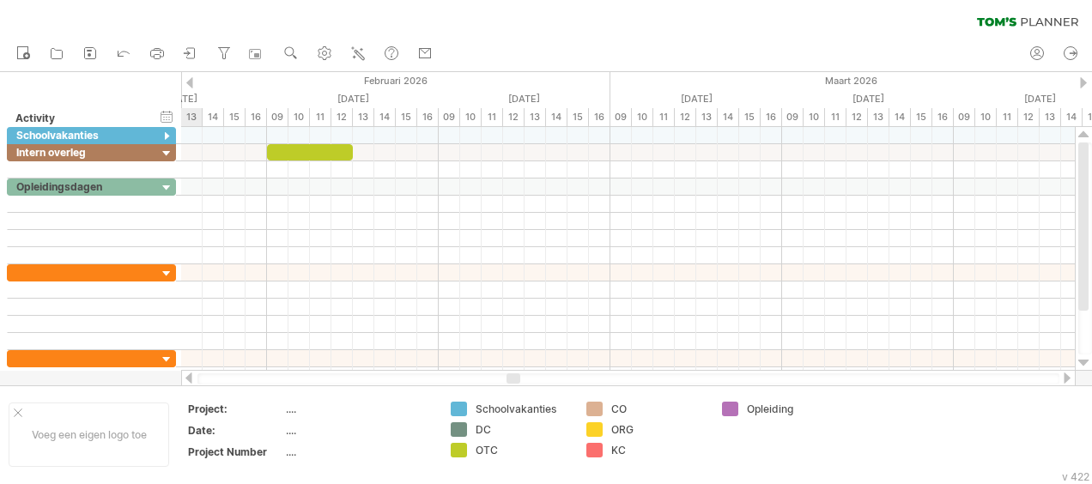
click at [1084, 77] on div at bounding box center [1083, 82] width 7 height 11
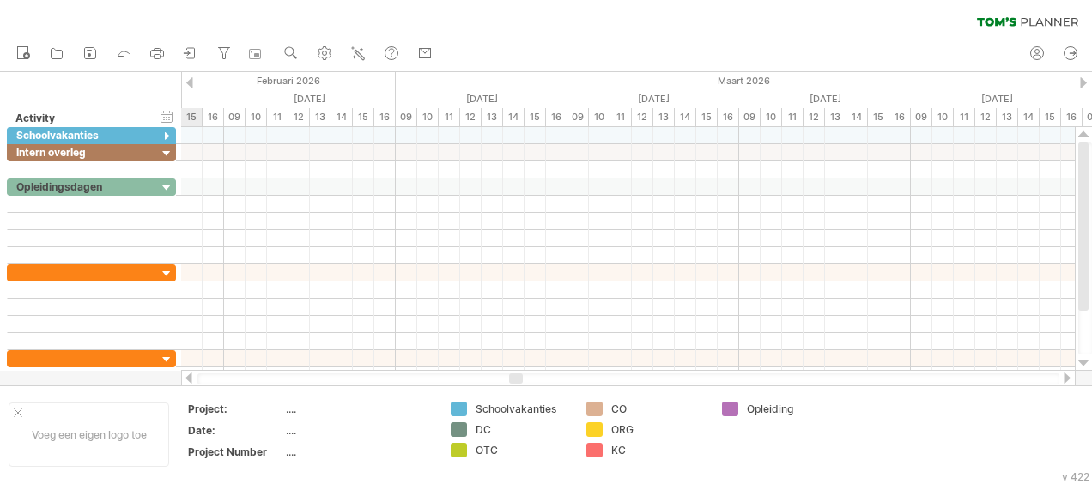
click at [1084, 77] on div at bounding box center [1083, 82] width 7 height 11
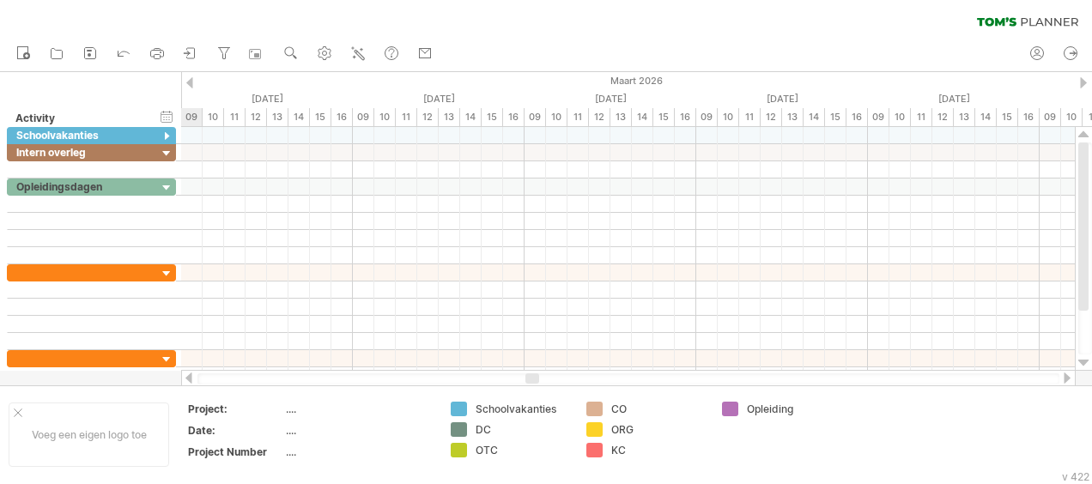
click at [1084, 77] on div at bounding box center [1083, 82] width 7 height 11
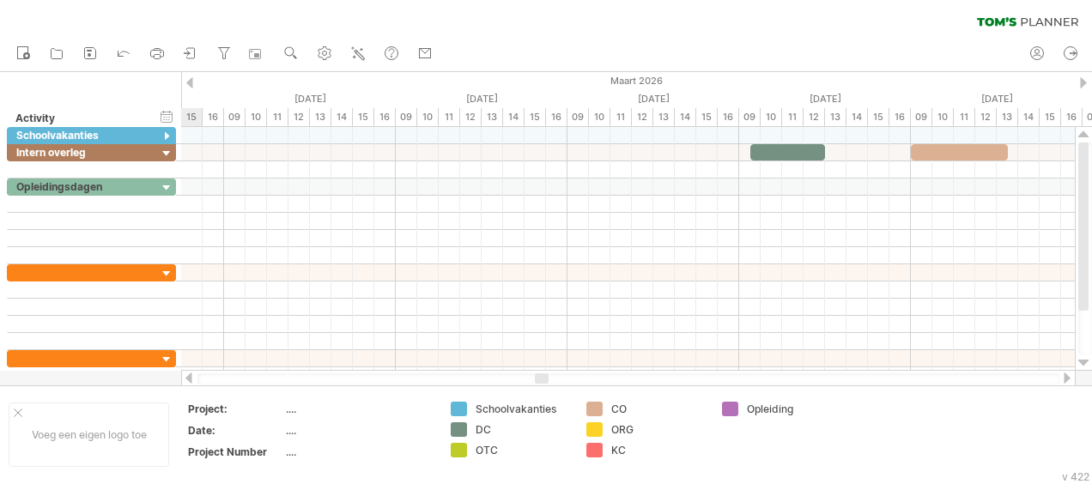
click at [1084, 77] on div at bounding box center [1083, 82] width 7 height 11
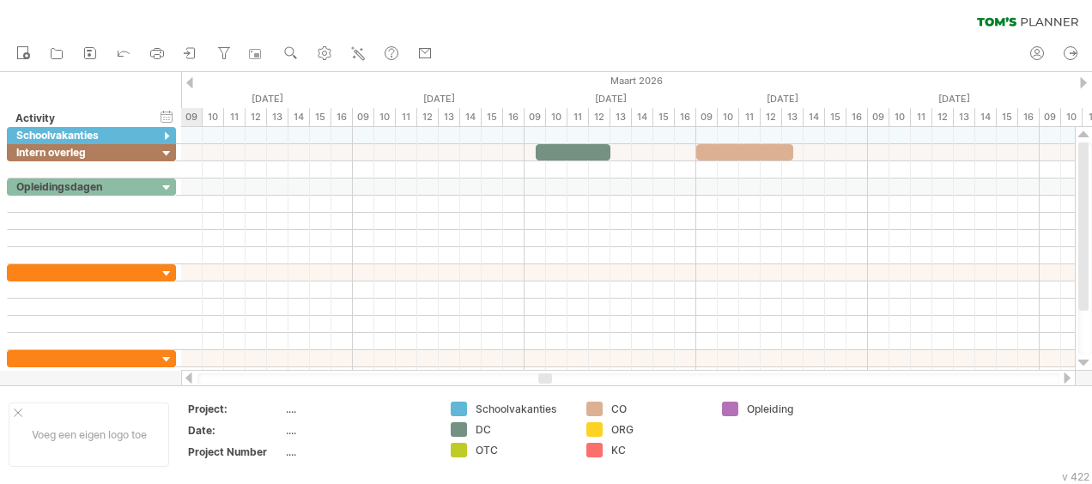
click at [1084, 77] on div at bounding box center [1083, 82] width 7 height 11
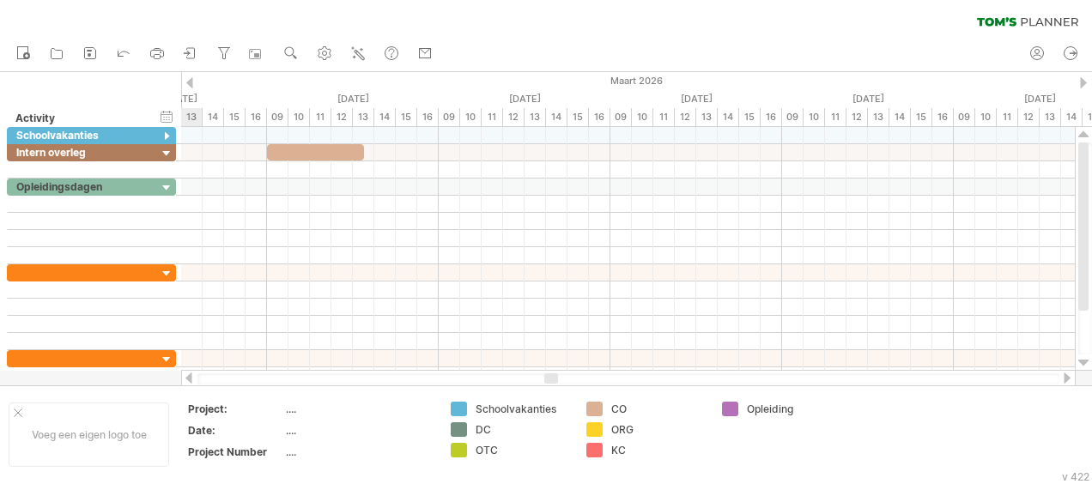
click at [1084, 77] on div at bounding box center [1083, 82] width 7 height 11
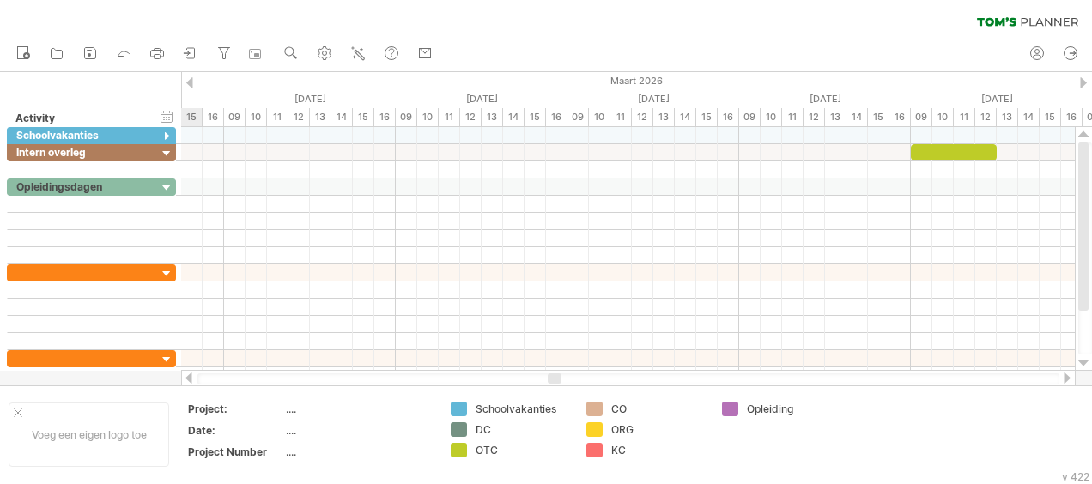
click at [1084, 77] on div at bounding box center [1083, 82] width 7 height 11
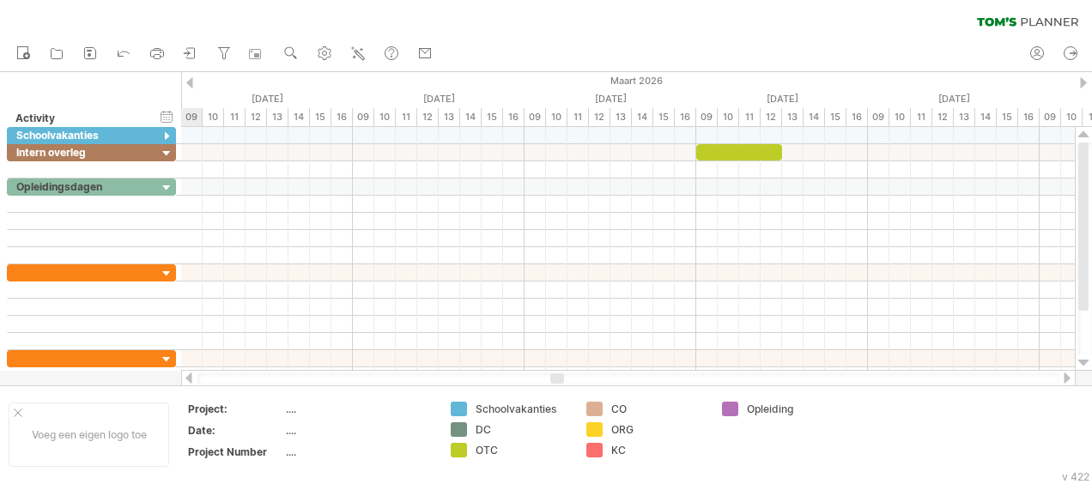
click at [1084, 77] on div at bounding box center [1083, 82] width 7 height 11
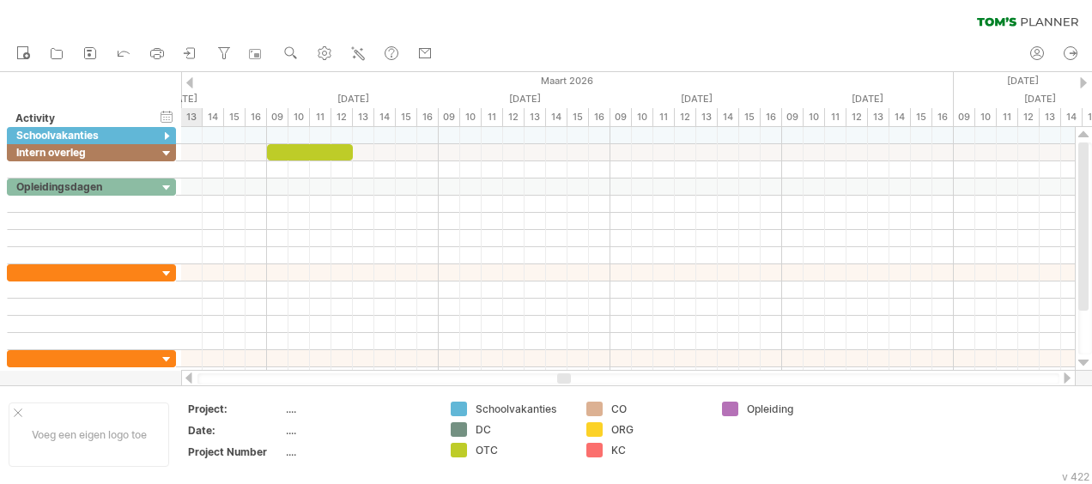
click at [1084, 77] on div at bounding box center [1083, 82] width 7 height 11
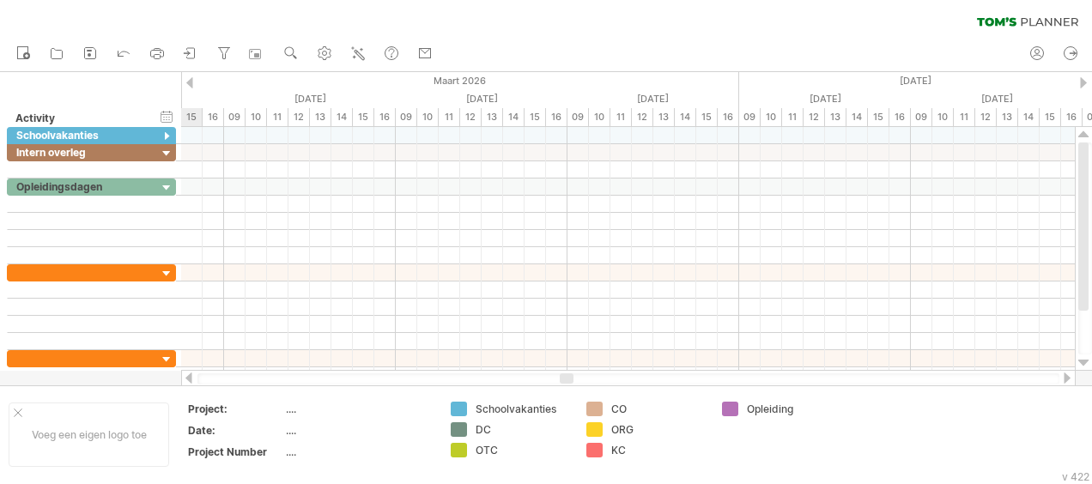
click at [1084, 77] on div at bounding box center [1083, 82] width 7 height 11
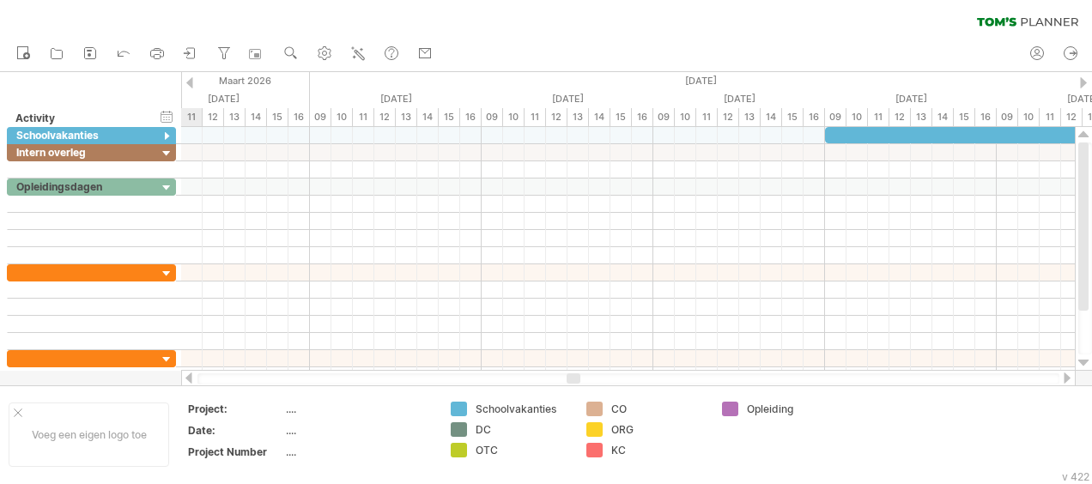
click at [1084, 77] on div at bounding box center [1083, 82] width 7 height 11
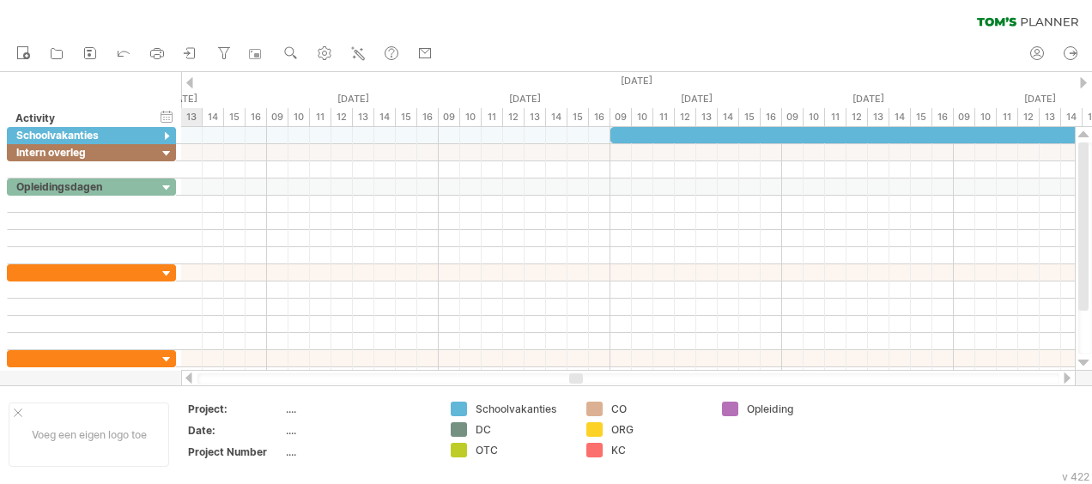
click at [1084, 77] on div at bounding box center [1083, 82] width 7 height 11
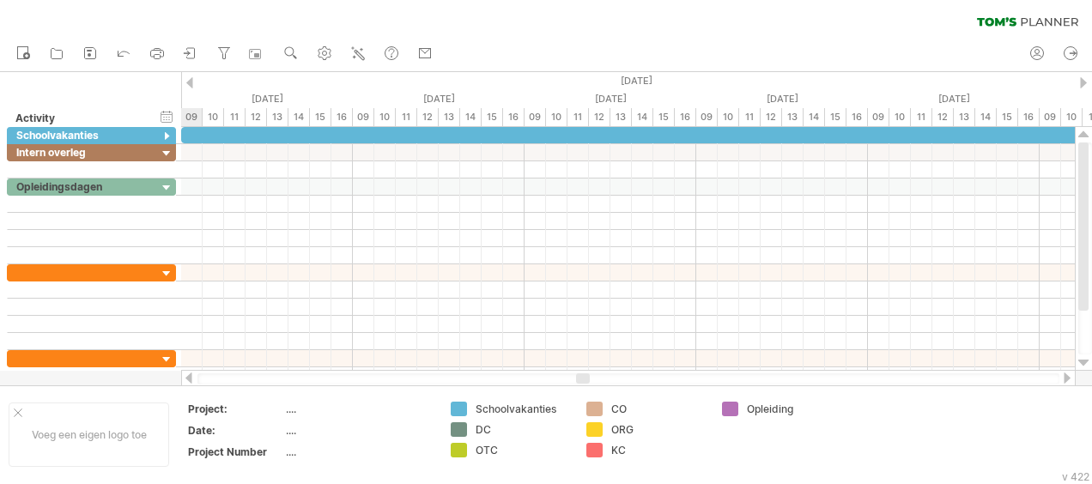
click at [1084, 77] on div at bounding box center [1083, 82] width 7 height 11
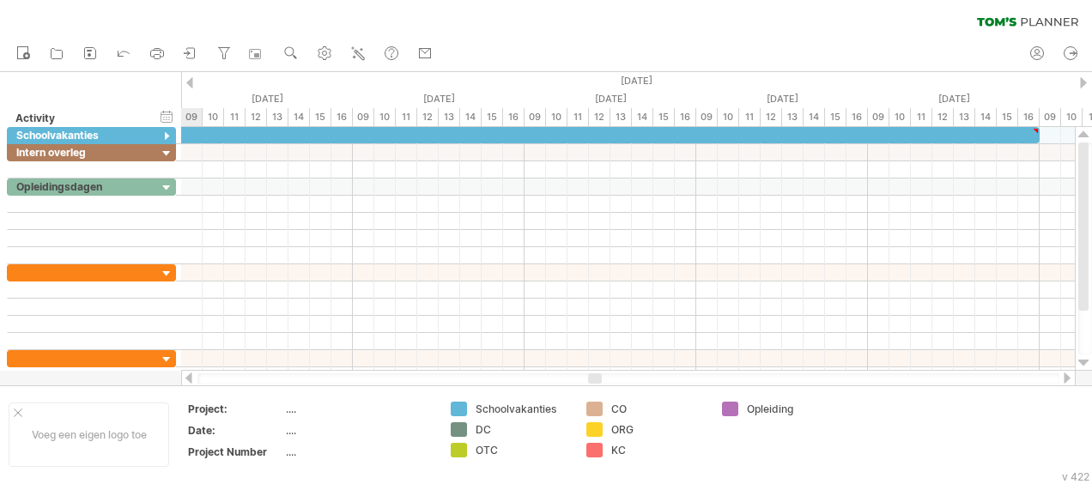
click at [1084, 77] on div at bounding box center [1083, 82] width 7 height 11
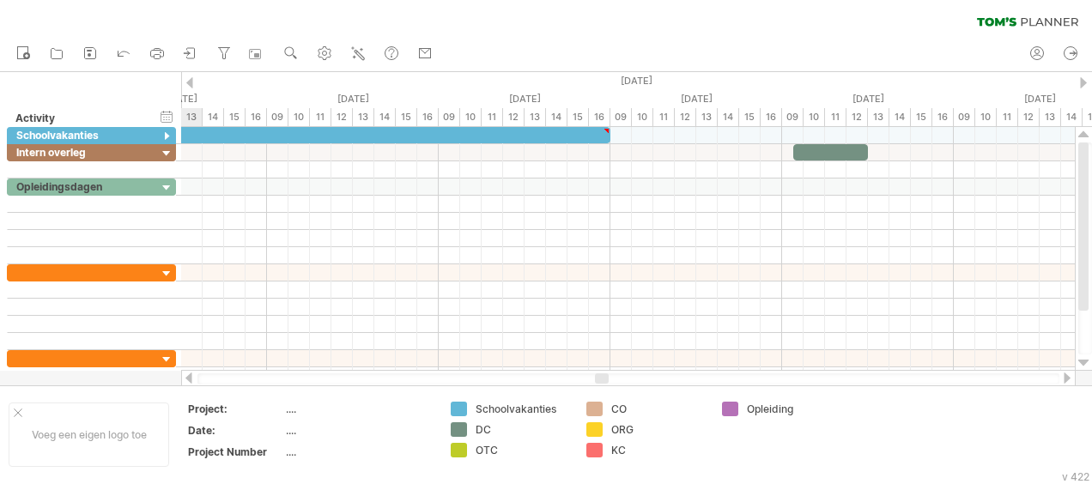
click at [1084, 77] on div at bounding box center [1083, 82] width 7 height 11
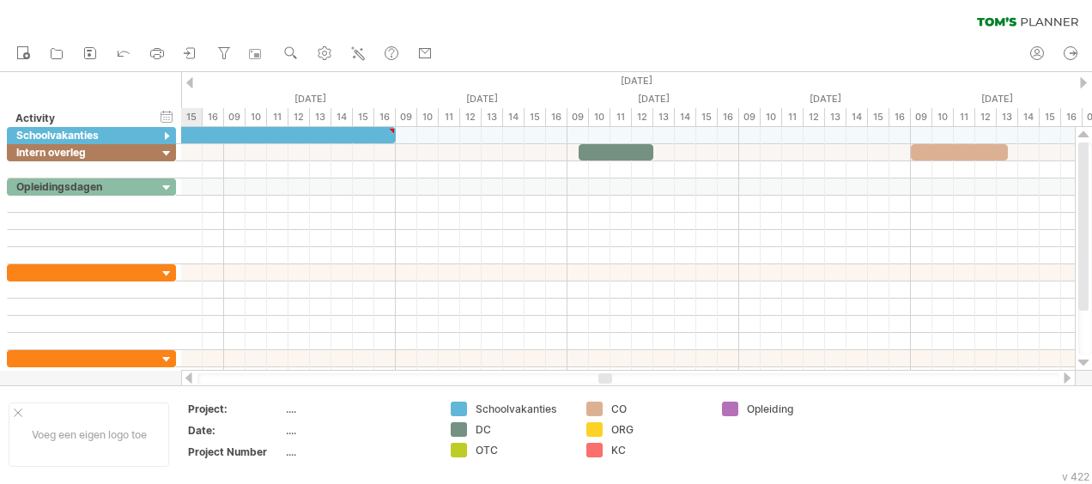
click at [1084, 77] on div at bounding box center [1083, 82] width 7 height 11
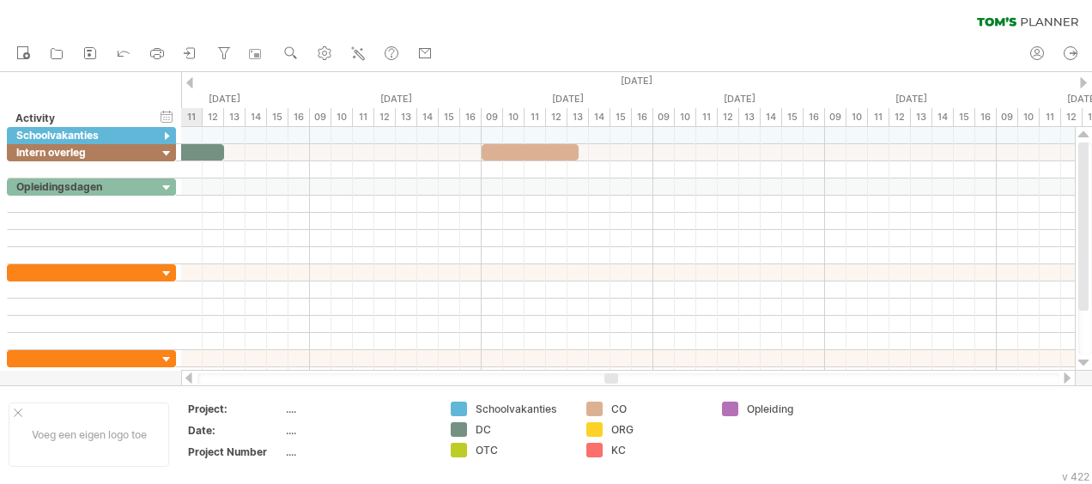
click at [1084, 77] on div at bounding box center [1083, 82] width 7 height 11
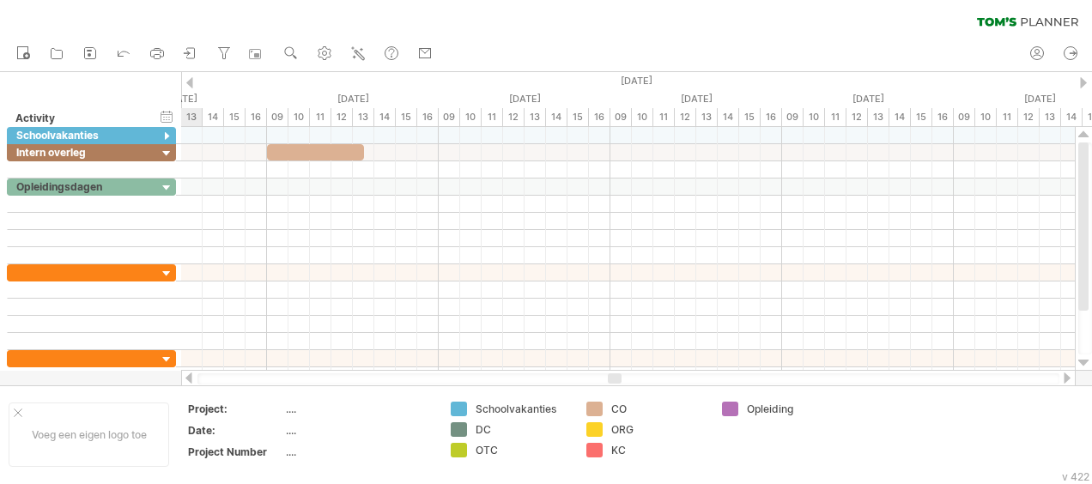
click at [1084, 77] on div at bounding box center [1083, 82] width 7 height 11
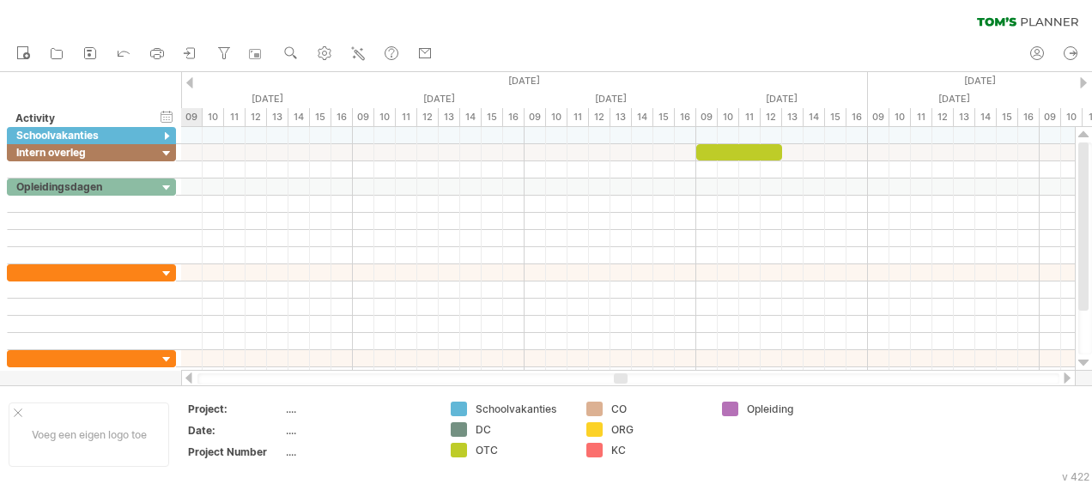
click at [1084, 77] on div at bounding box center [1083, 82] width 7 height 11
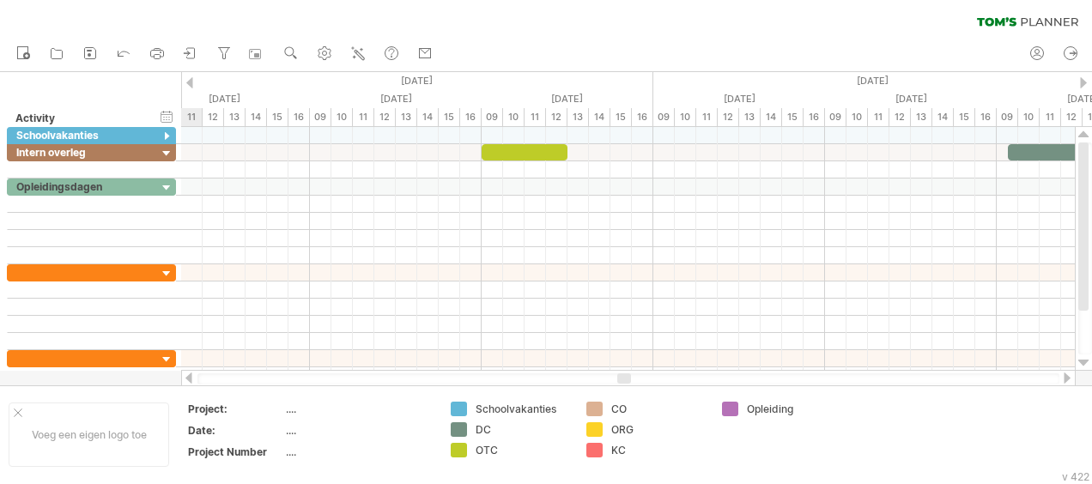
click at [1084, 77] on div at bounding box center [1083, 82] width 7 height 11
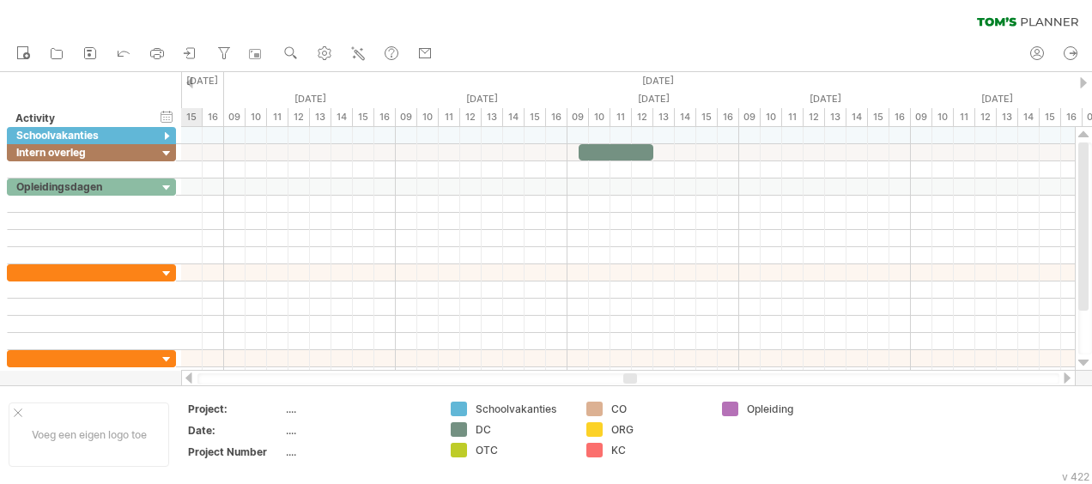
click at [1084, 77] on div at bounding box center [1083, 82] width 7 height 11
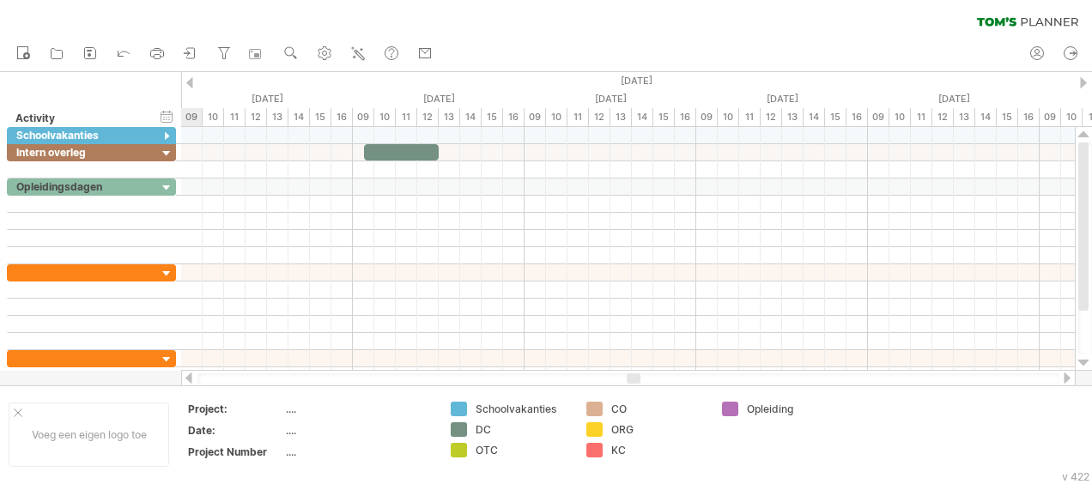
click at [1084, 77] on div at bounding box center [1083, 82] width 7 height 11
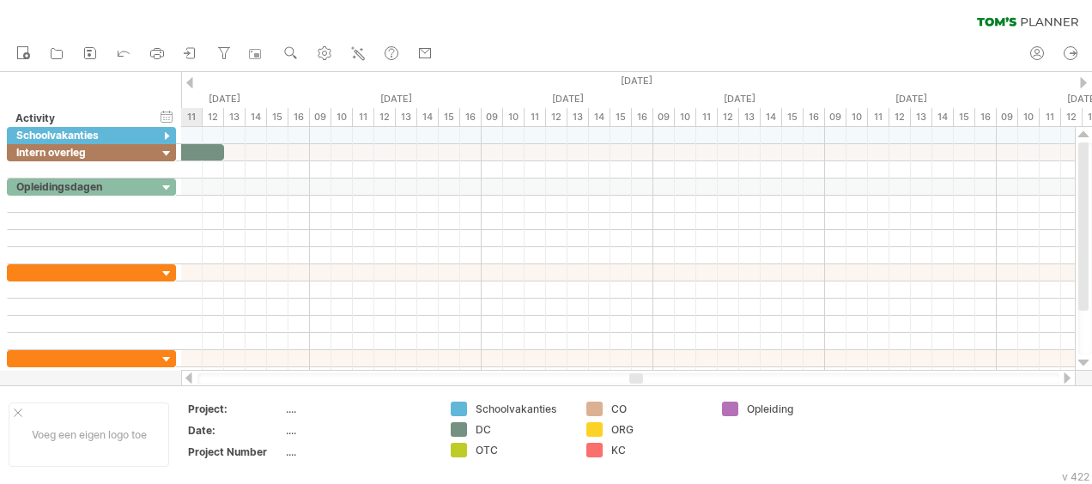
click at [1084, 77] on div at bounding box center [1083, 82] width 7 height 11
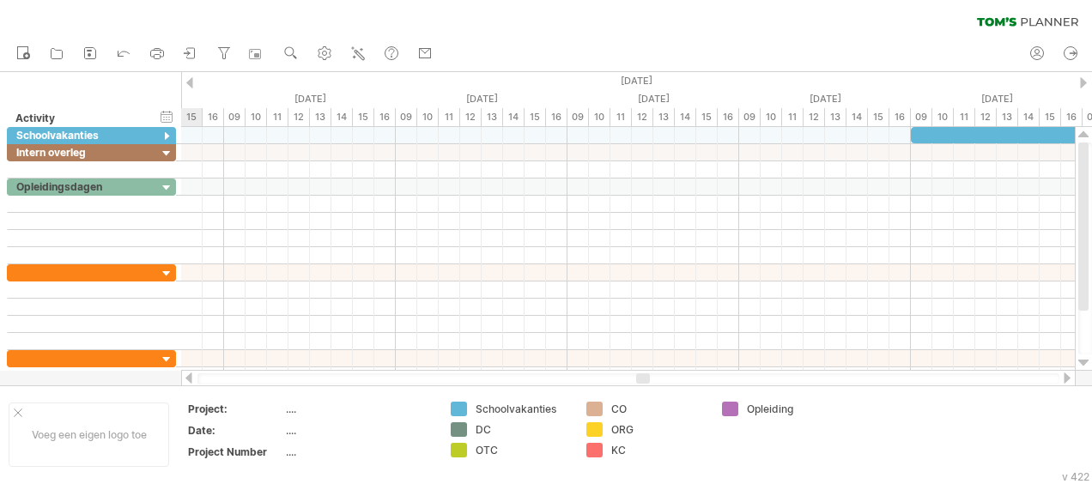
click at [1084, 77] on div at bounding box center [1083, 82] width 7 height 11
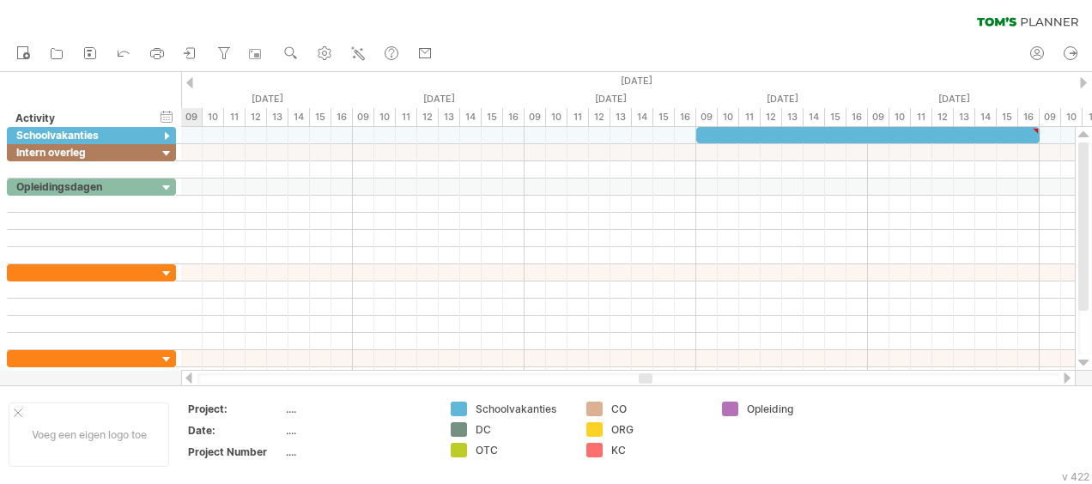
click at [1084, 77] on div at bounding box center [1083, 82] width 7 height 11
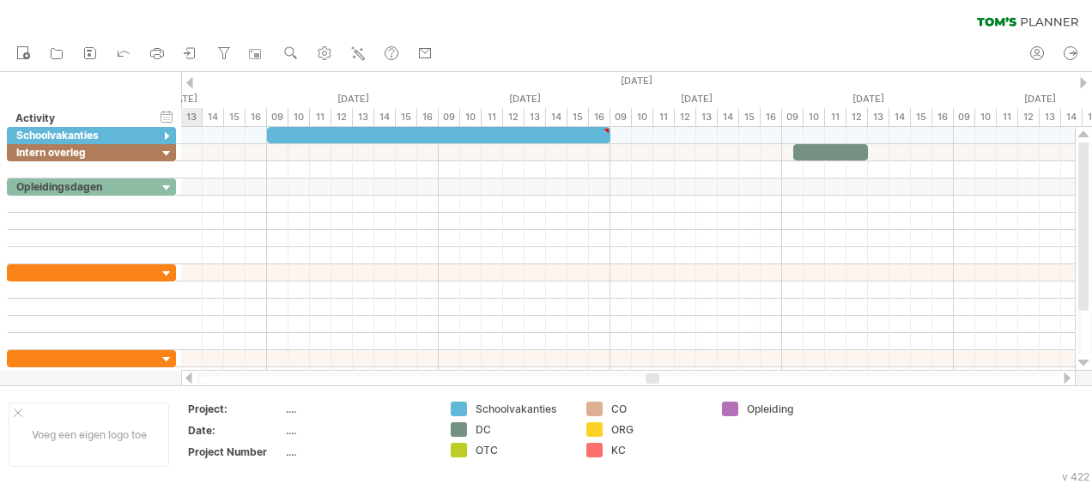
click at [1084, 77] on div at bounding box center [1083, 82] width 7 height 11
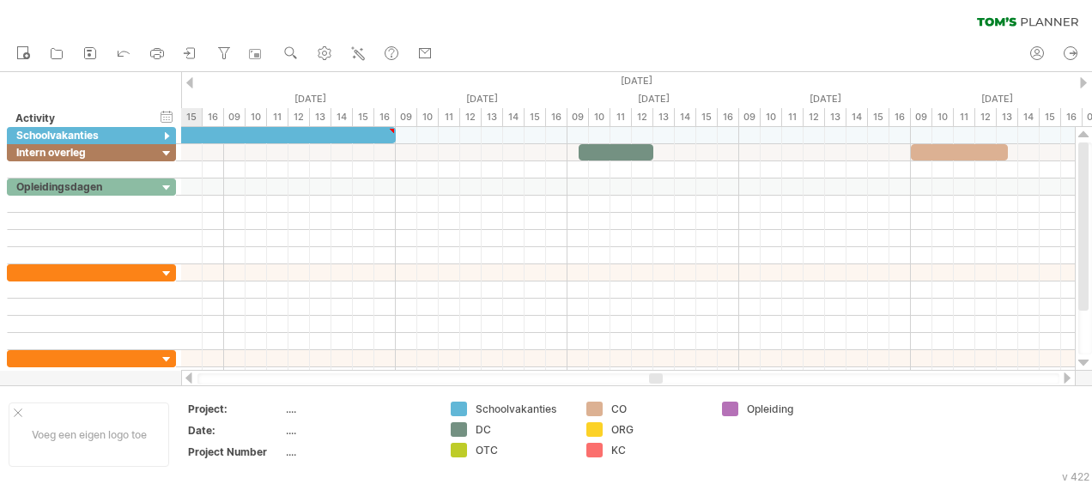
click at [1084, 77] on div at bounding box center [1083, 82] width 7 height 11
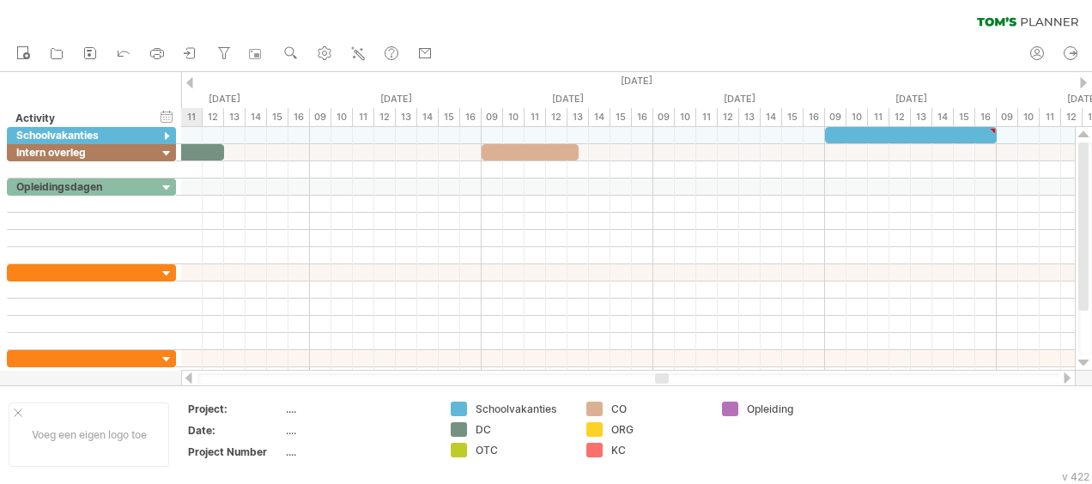
click at [1084, 77] on div at bounding box center [1083, 82] width 7 height 11
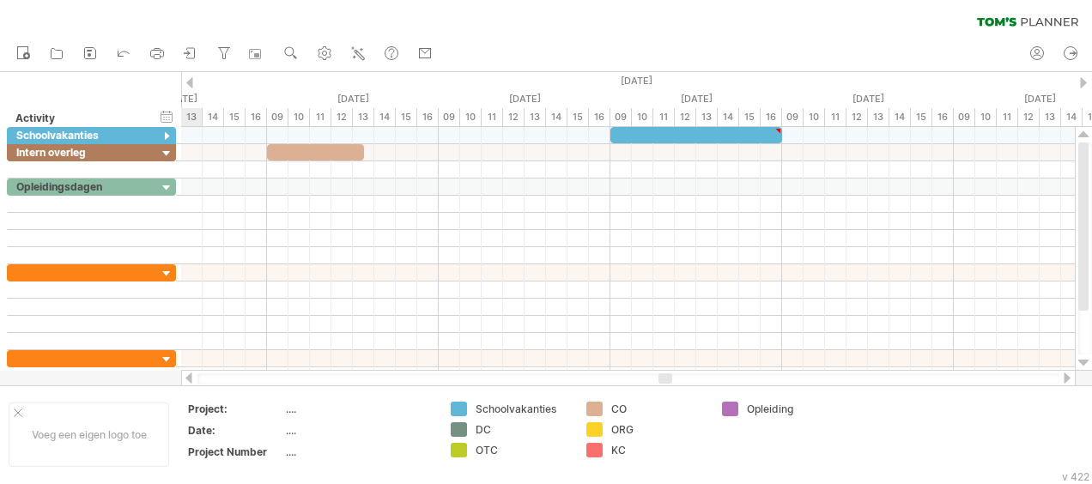
click at [1084, 77] on div at bounding box center [1083, 82] width 7 height 11
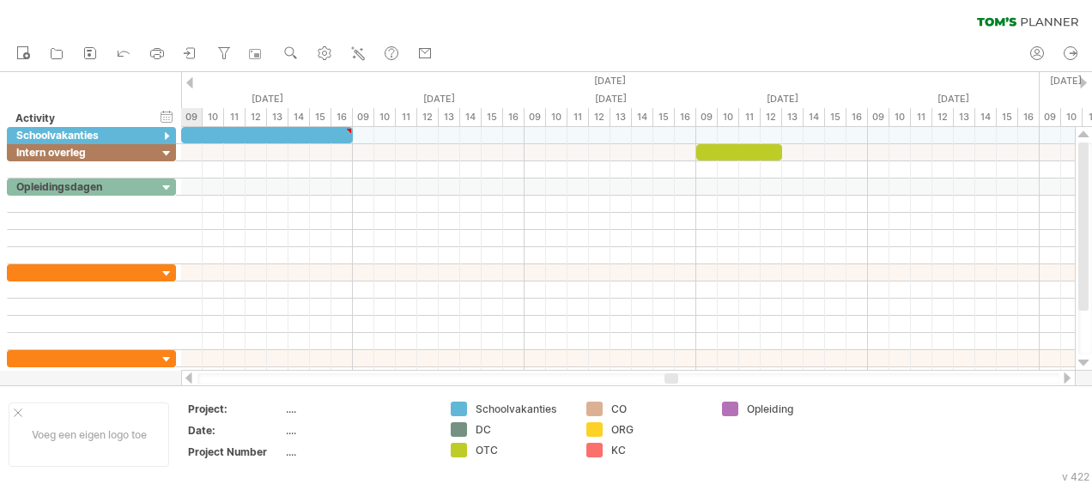
click at [1084, 77] on div at bounding box center [1083, 82] width 7 height 11
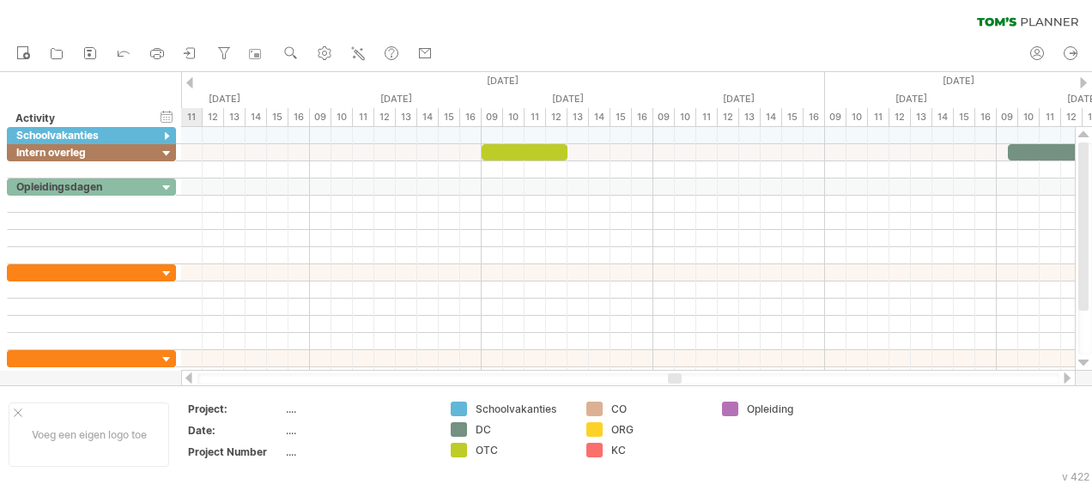
click at [1084, 77] on div at bounding box center [1083, 82] width 7 height 11
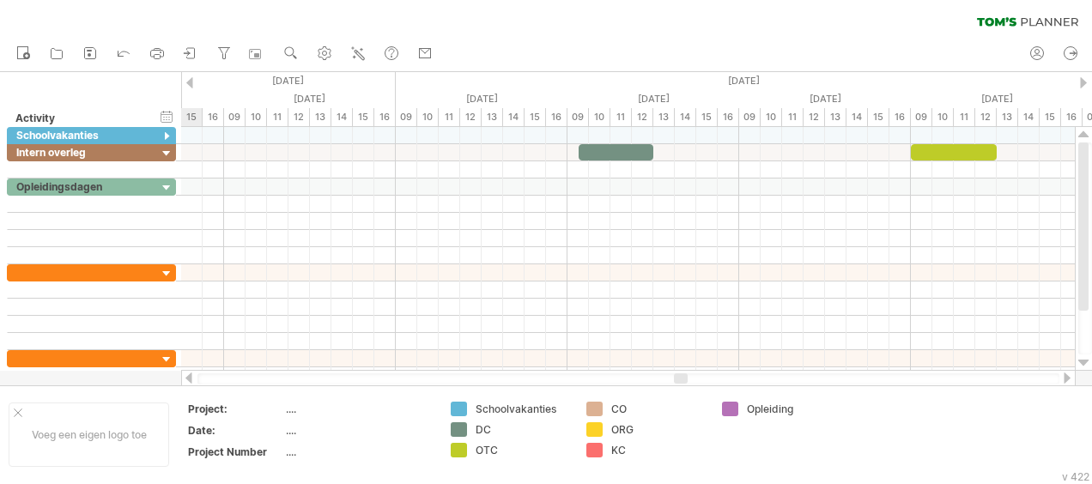
click at [1084, 77] on div at bounding box center [1083, 82] width 7 height 11
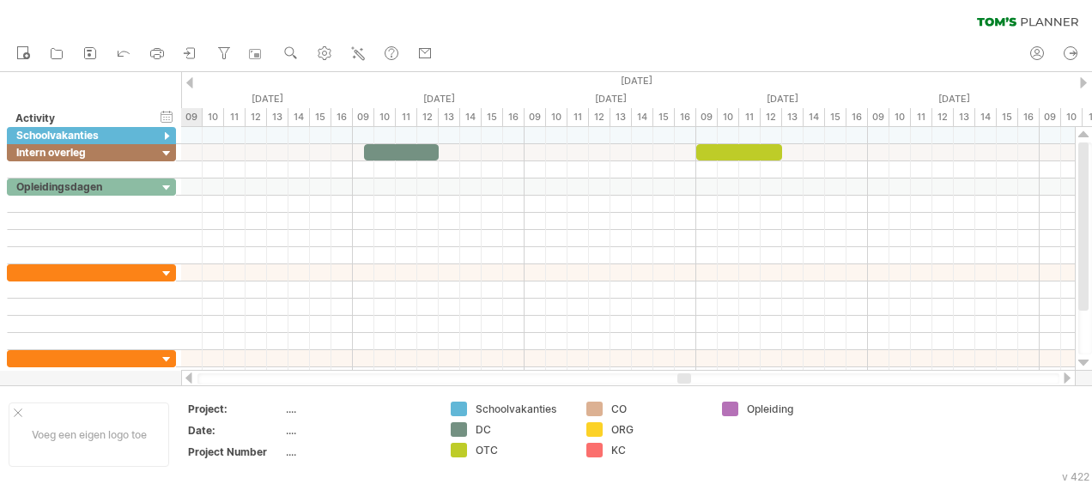
click at [1084, 77] on div at bounding box center [1083, 82] width 7 height 11
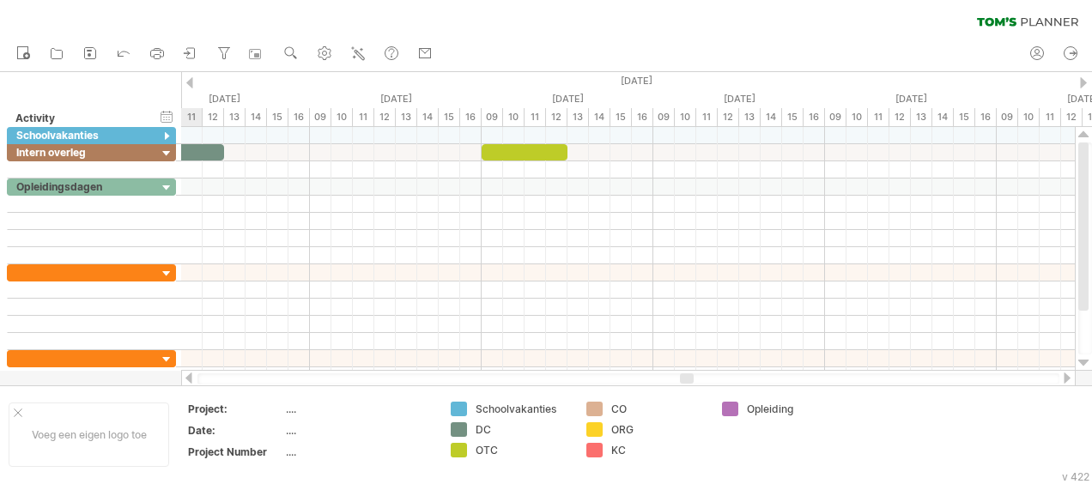
click at [1084, 77] on div at bounding box center [1083, 82] width 7 height 11
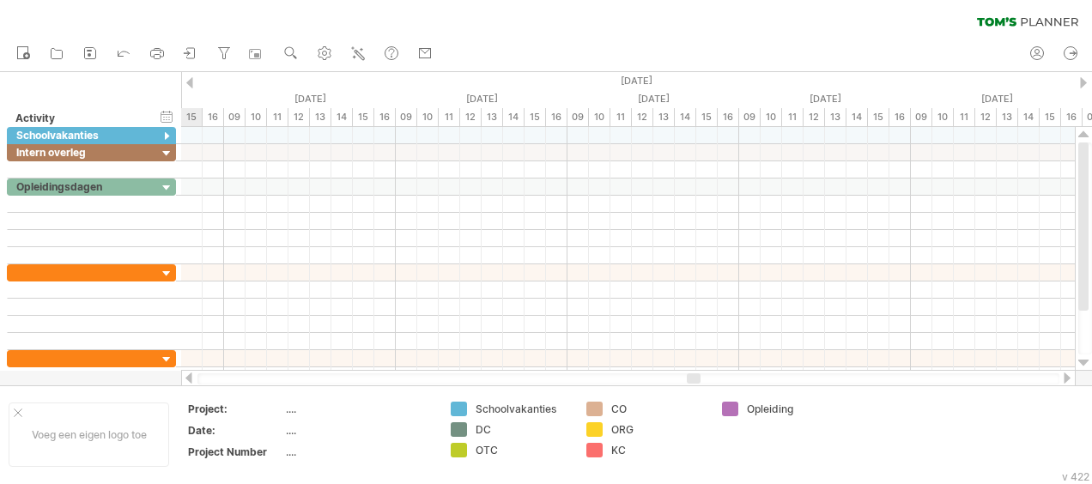
click at [1084, 77] on div at bounding box center [1083, 82] width 7 height 11
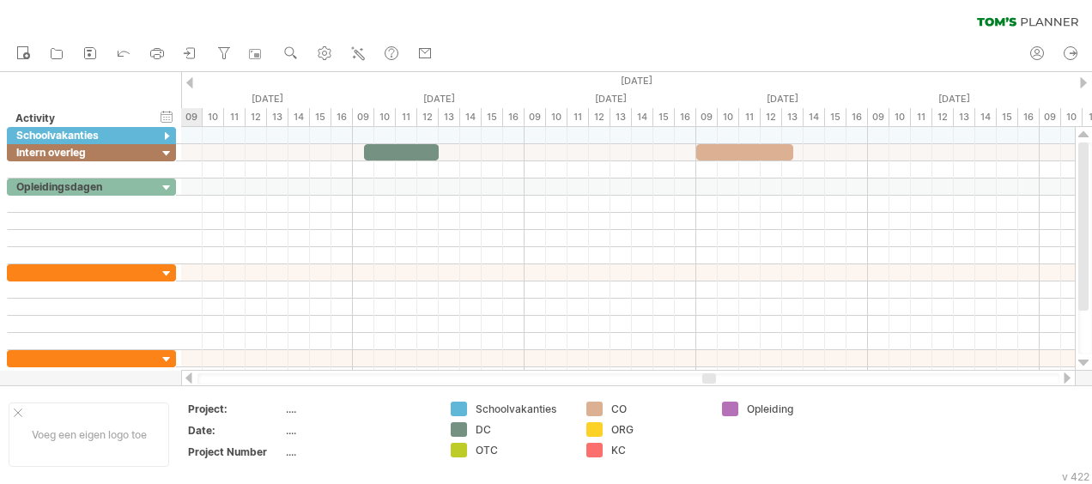
click at [1084, 77] on div at bounding box center [1083, 82] width 7 height 11
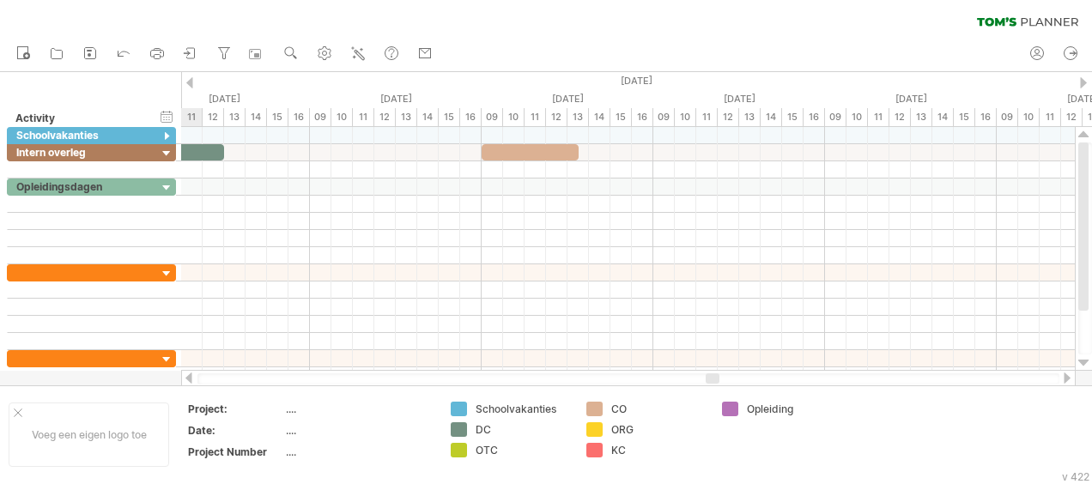
click at [1084, 77] on div at bounding box center [1083, 82] width 7 height 11
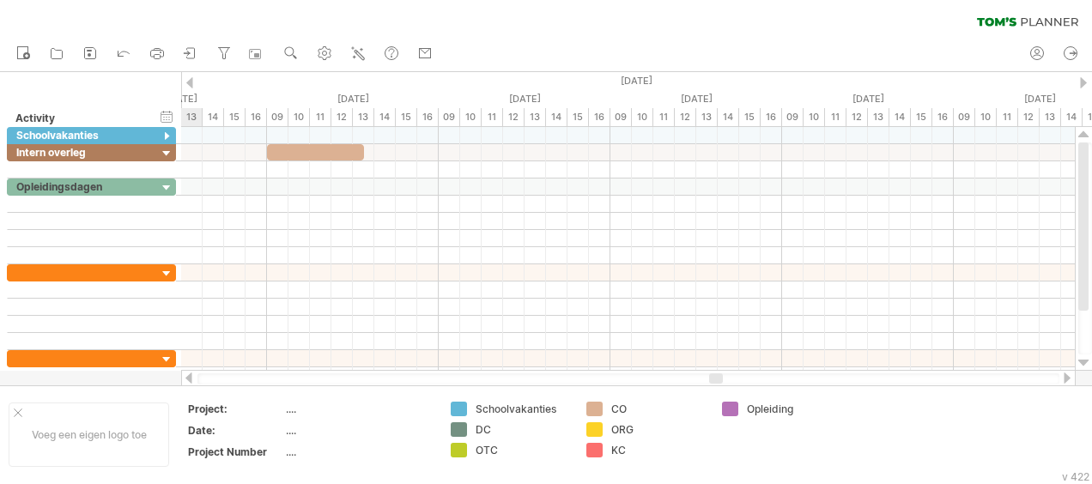
click at [1084, 77] on div at bounding box center [1083, 82] width 7 height 11
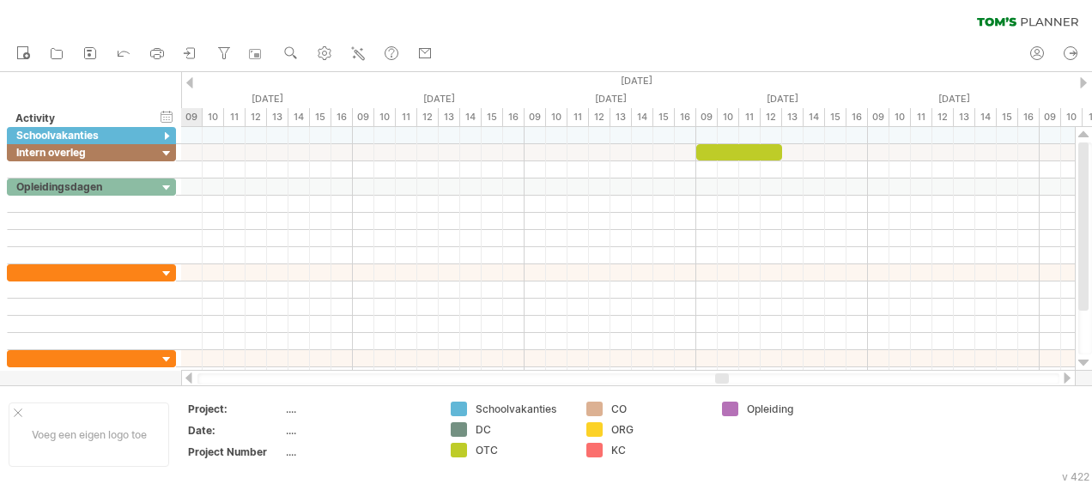
click at [1084, 77] on div at bounding box center [1083, 82] width 7 height 11
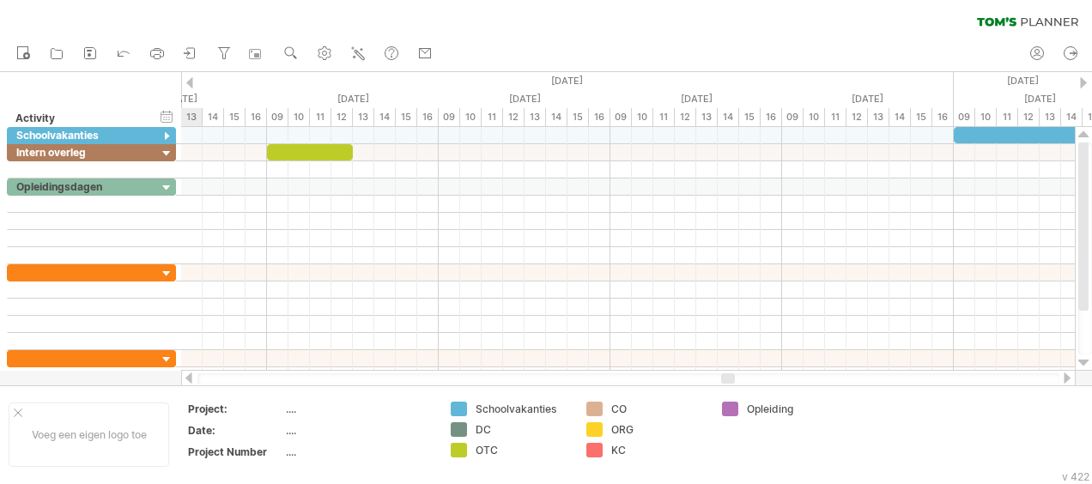
click at [1084, 77] on div at bounding box center [1083, 82] width 7 height 11
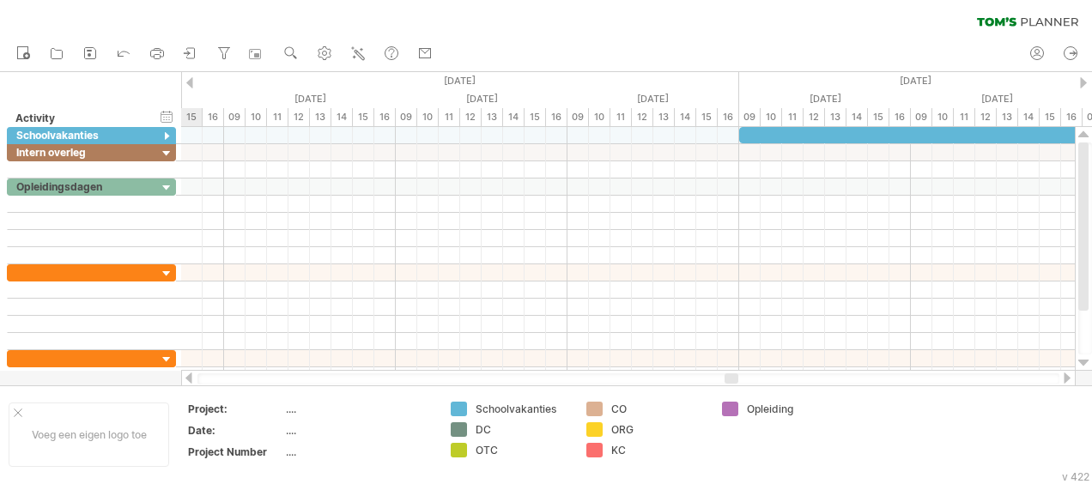
click at [1084, 77] on div at bounding box center [1083, 82] width 7 height 11
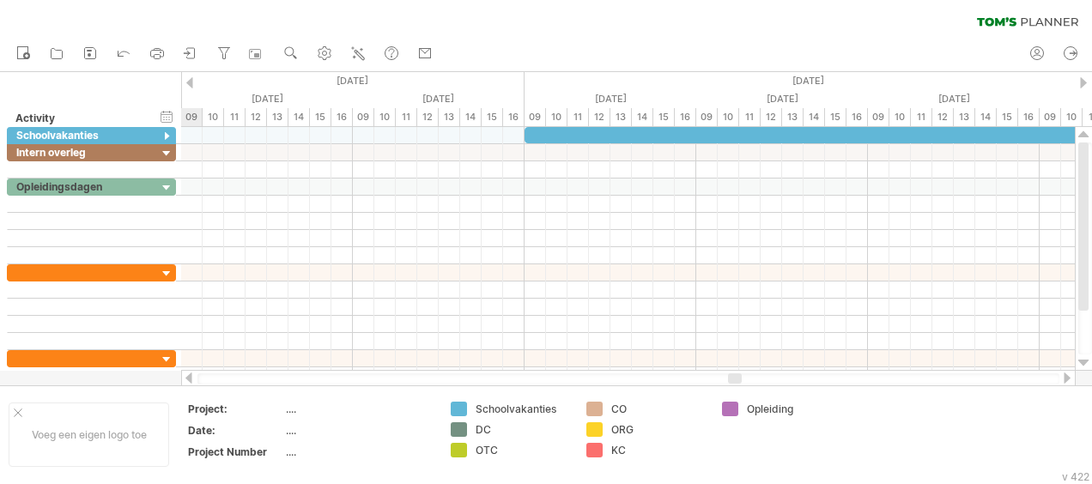
click at [1084, 77] on div at bounding box center [1083, 82] width 7 height 11
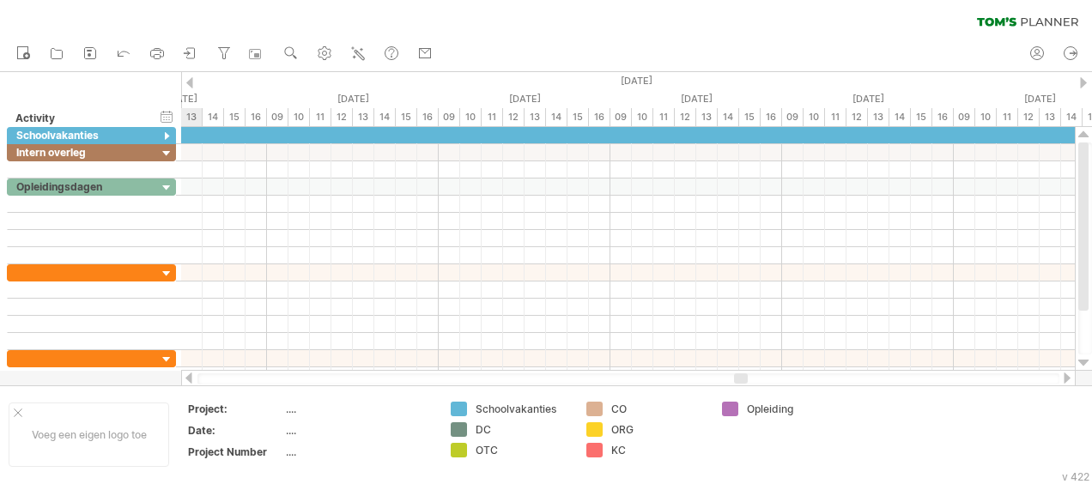
click at [1084, 77] on div at bounding box center [1083, 82] width 7 height 11
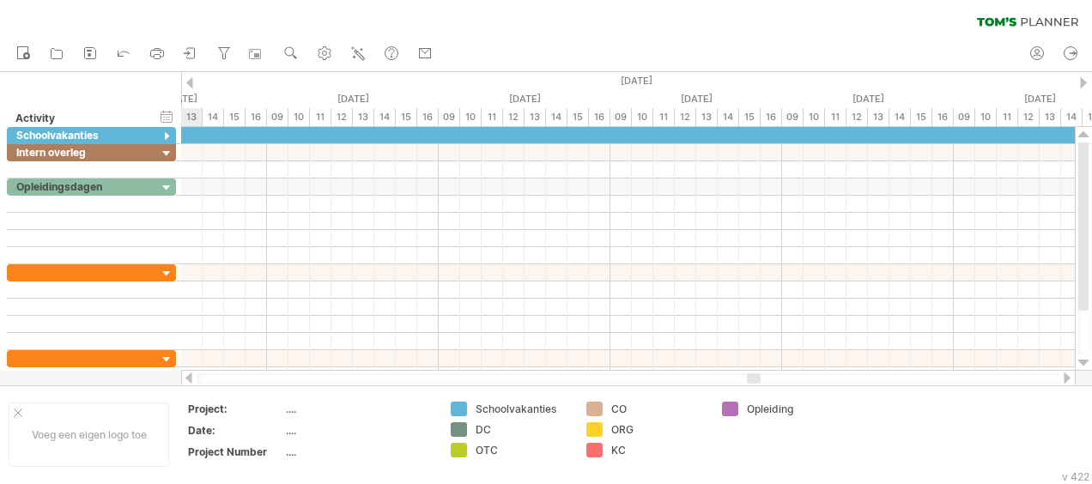
click at [1084, 77] on div at bounding box center [1083, 82] width 7 height 11
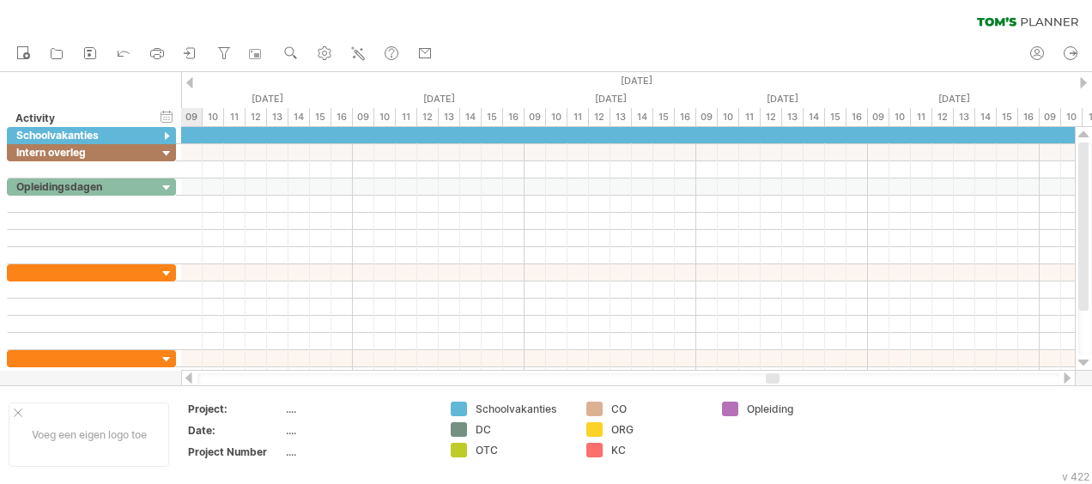
click at [1084, 77] on div at bounding box center [1083, 82] width 7 height 11
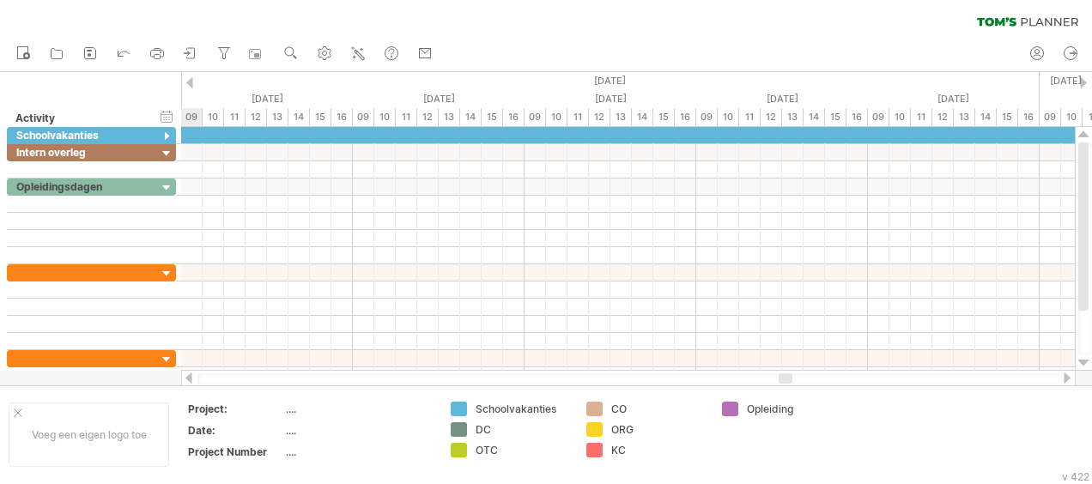
click at [1084, 77] on div at bounding box center [1083, 82] width 7 height 11
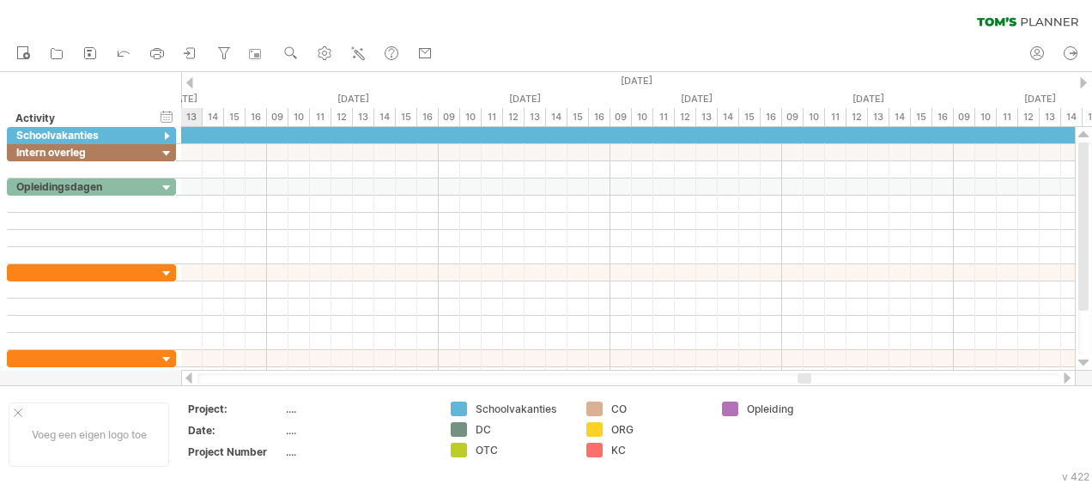
click at [1084, 77] on div at bounding box center [1083, 82] width 7 height 11
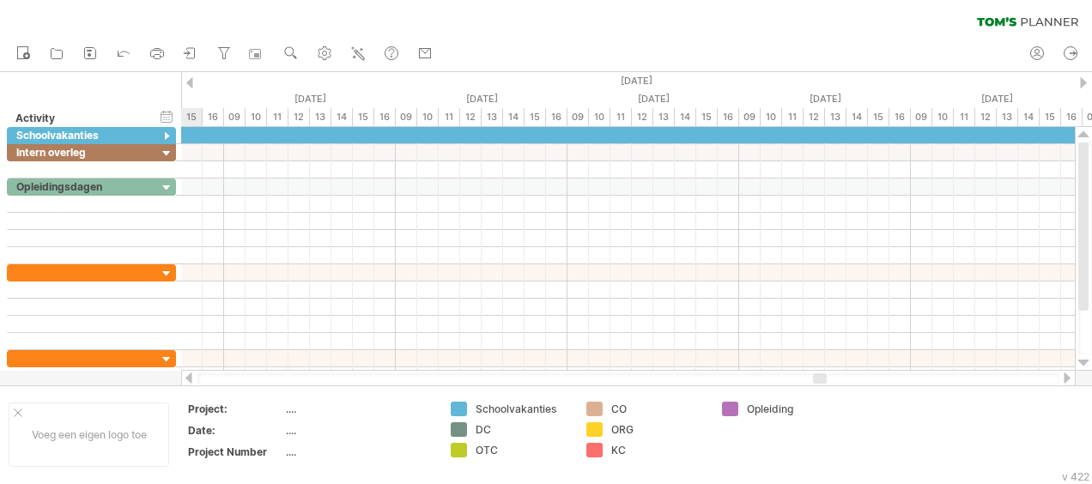
click at [1084, 77] on div at bounding box center [1083, 82] width 7 height 11
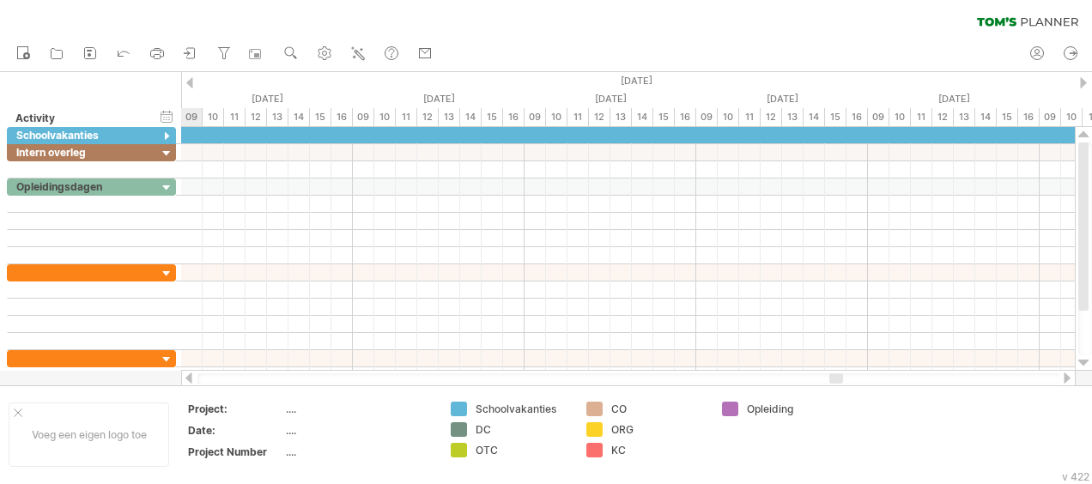
click at [1084, 77] on div at bounding box center [1083, 82] width 7 height 11
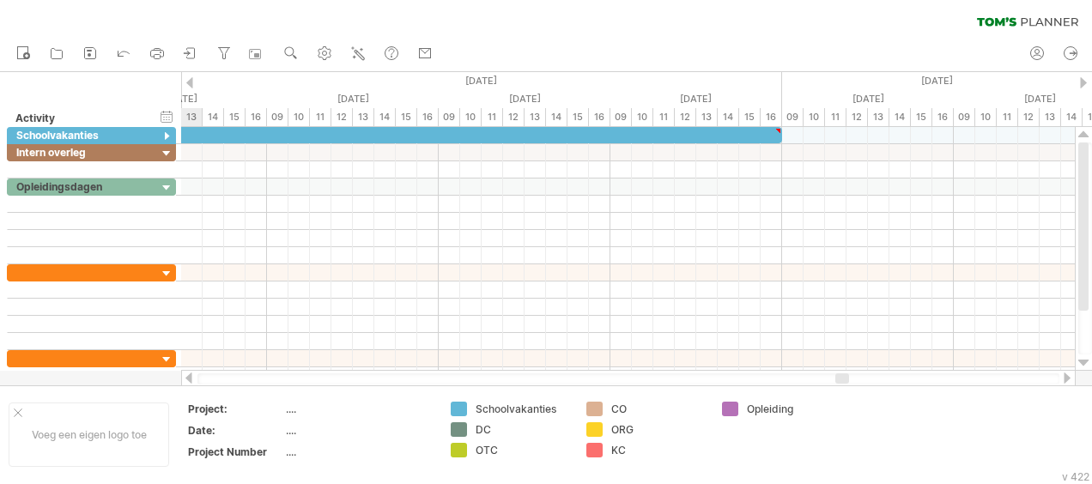
click at [1084, 77] on div at bounding box center [1083, 82] width 7 height 11
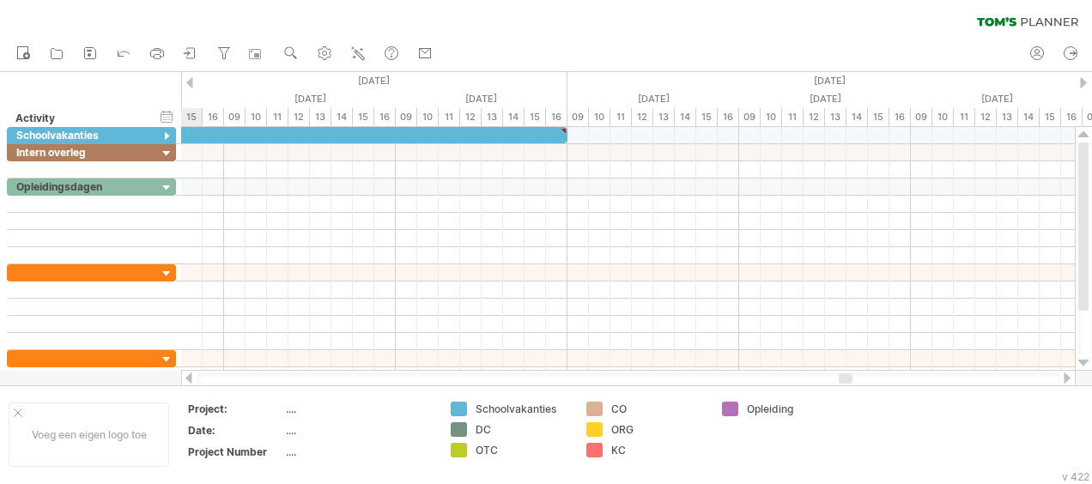
click at [1084, 77] on div at bounding box center [1083, 82] width 7 height 11
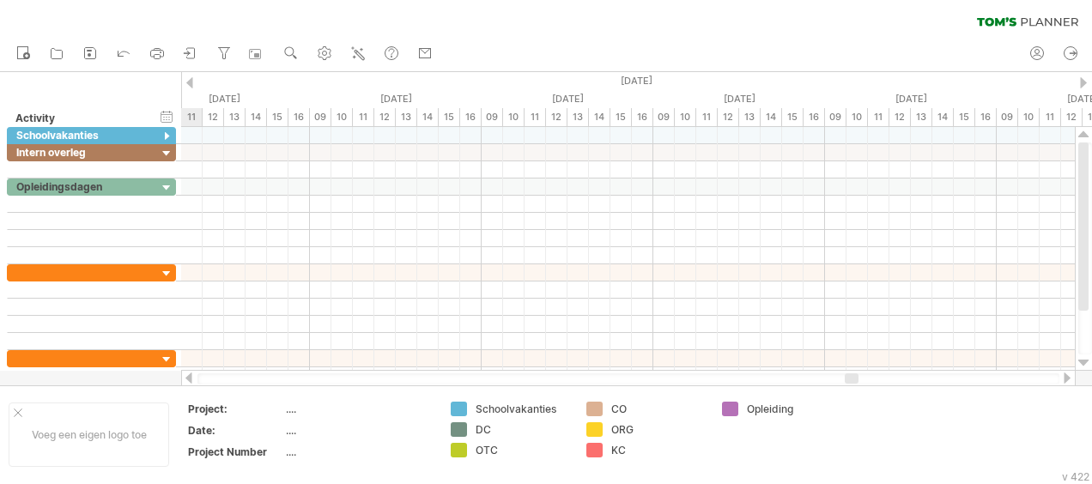
click at [1084, 77] on div at bounding box center [1083, 82] width 7 height 11
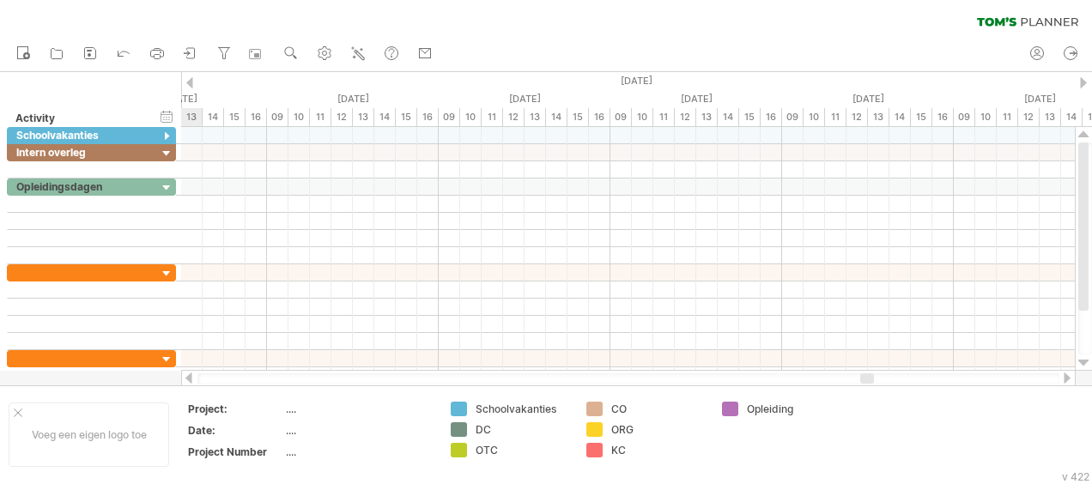
click at [1084, 77] on div at bounding box center [1083, 82] width 7 height 11
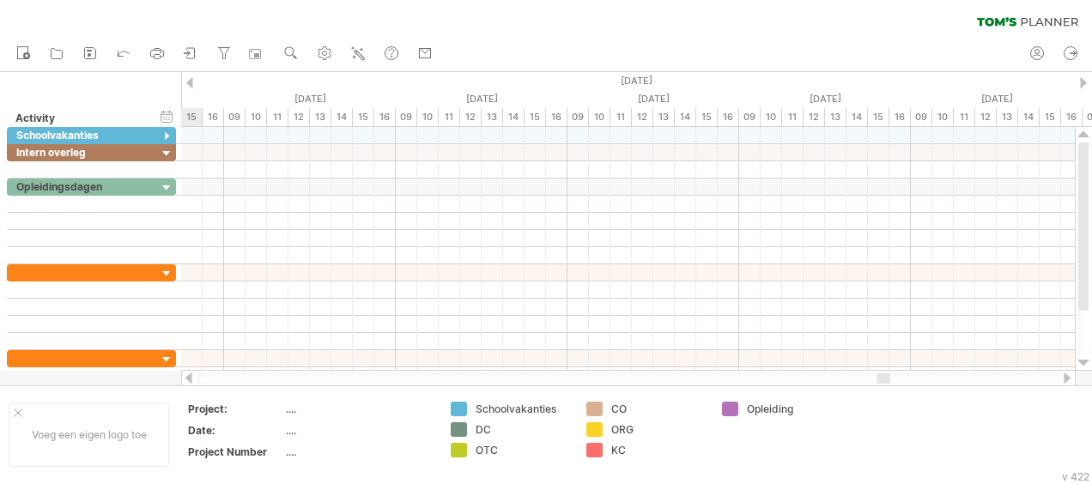
click at [1084, 77] on div at bounding box center [1083, 82] width 7 height 11
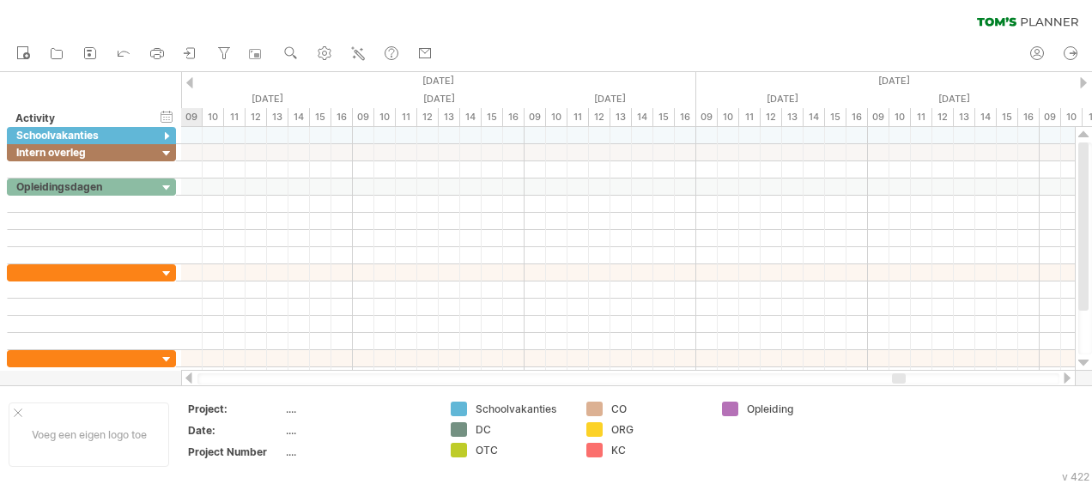
click at [1084, 77] on div at bounding box center [1083, 82] width 7 height 11
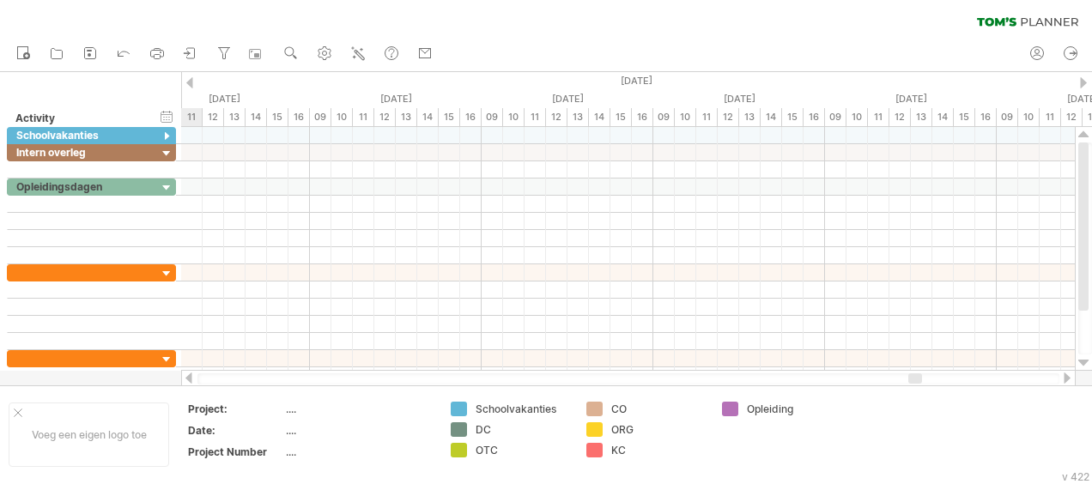
click at [1084, 77] on div at bounding box center [1083, 82] width 7 height 11
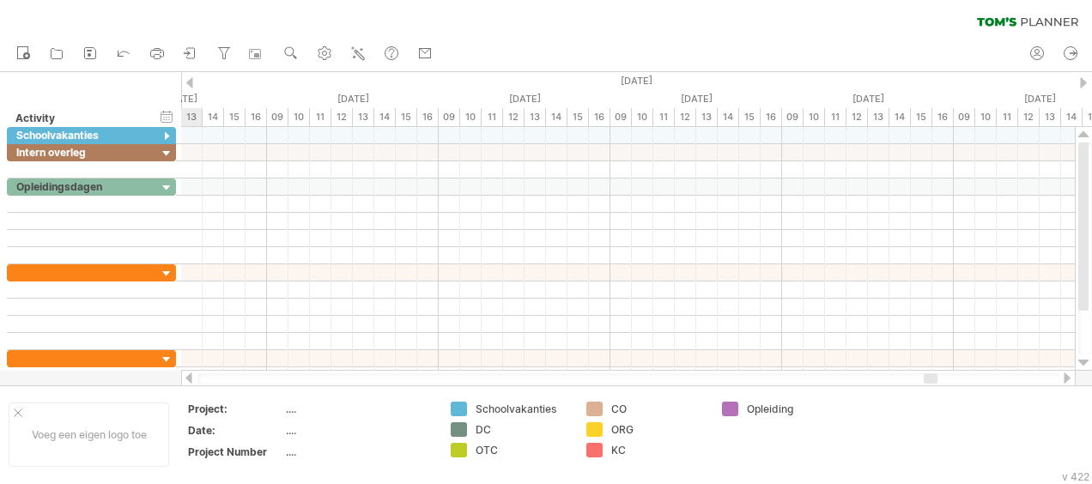
click at [1084, 77] on div at bounding box center [1083, 82] width 7 height 11
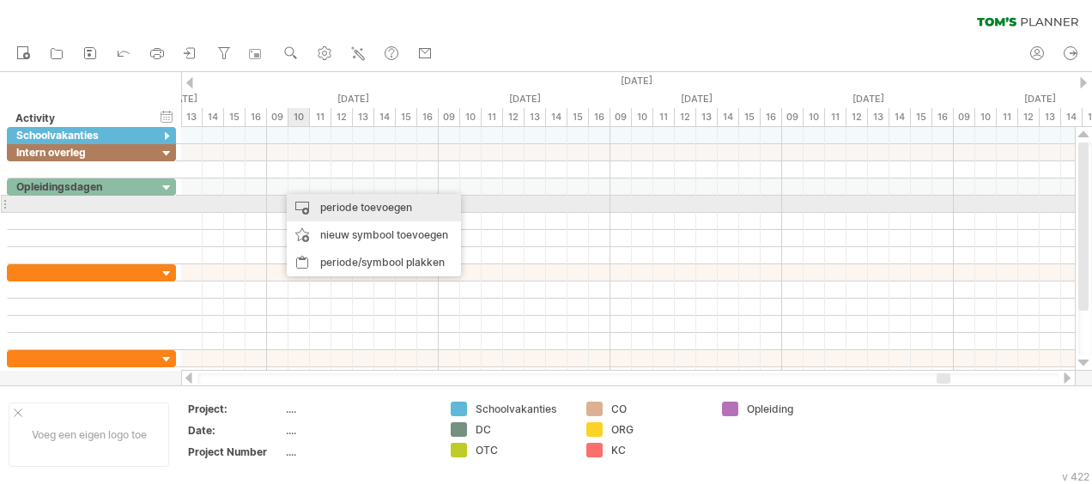
click at [340, 206] on div "periode toevoegen" at bounding box center [374, 207] width 174 height 27
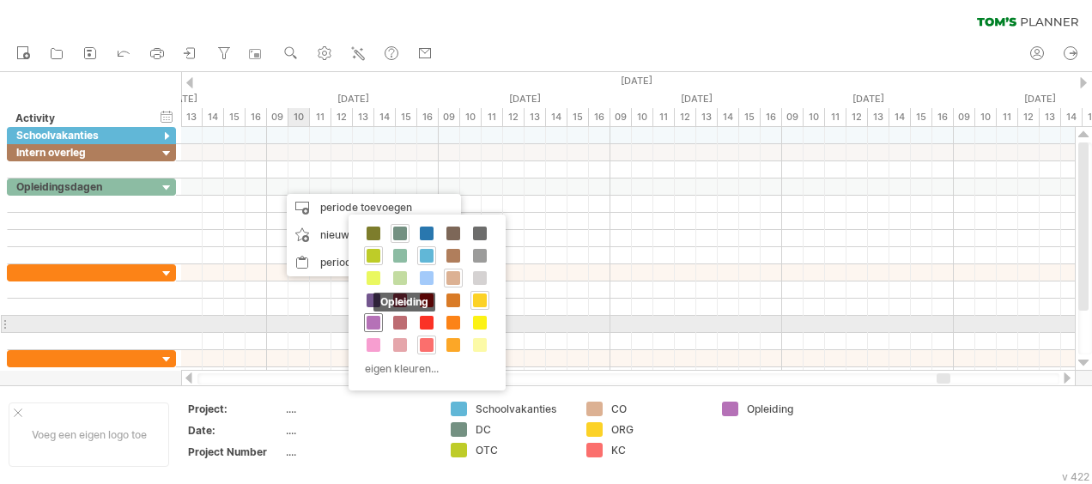
click at [373, 320] on span at bounding box center [373, 323] width 14 height 14
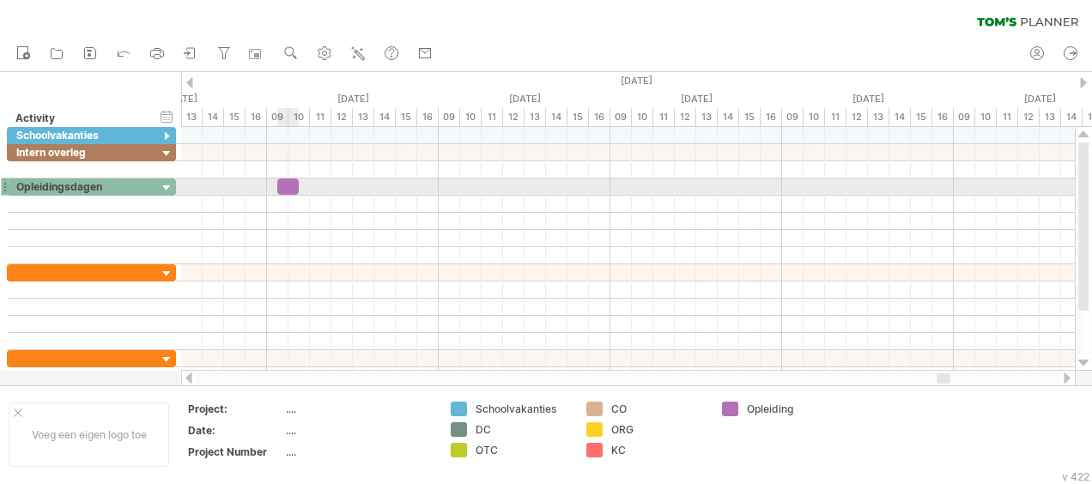
click at [300, 188] on span at bounding box center [298, 187] width 7 height 16
drag, startPoint x: 300, startPoint y: 188, endPoint x: 360, endPoint y: 194, distance: 59.5
click at [360, 194] on div "**********" at bounding box center [627, 249] width 893 height 244
click at [330, 185] on div at bounding box center [320, 187] width 86 height 16
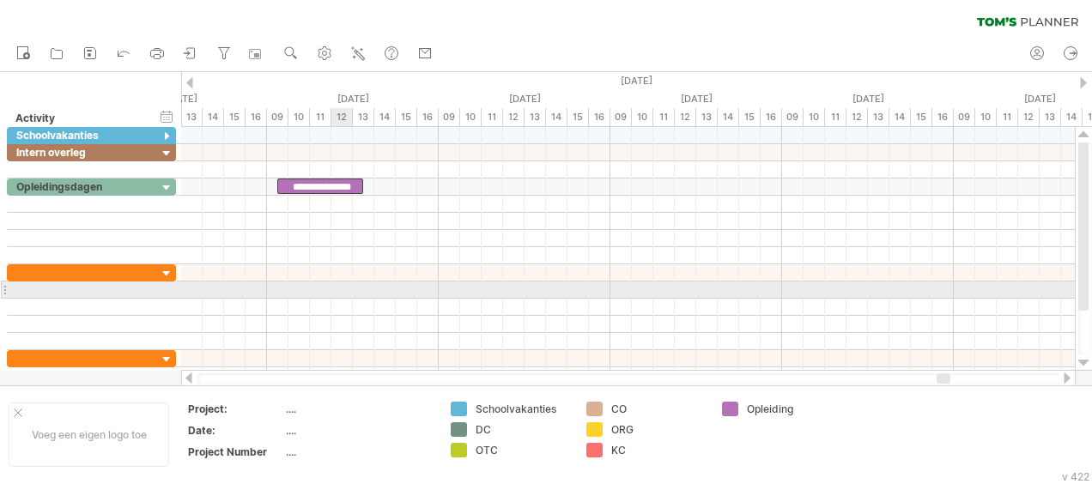
click at [340, 299] on div at bounding box center [627, 307] width 893 height 17
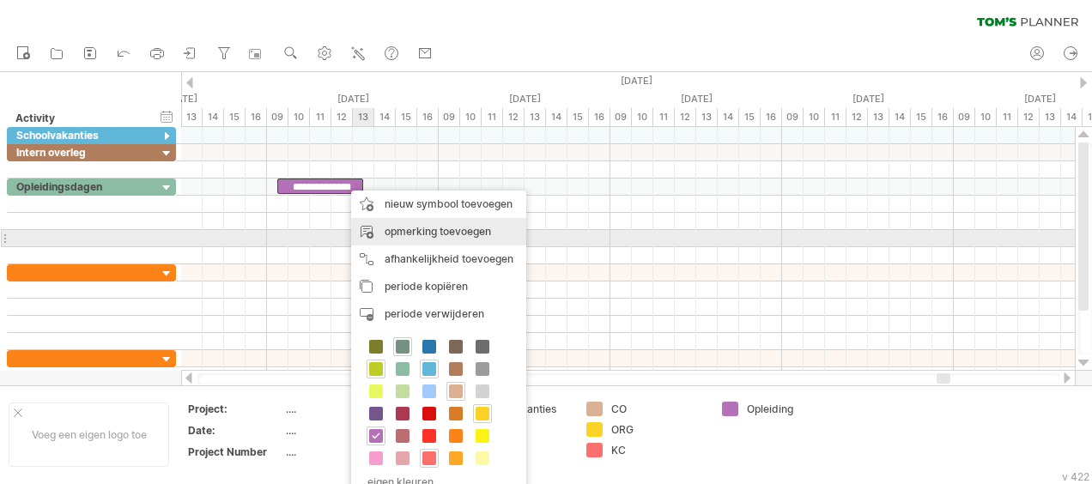
click at [430, 235] on div "opmerking toevoegen" at bounding box center [438, 231] width 175 height 27
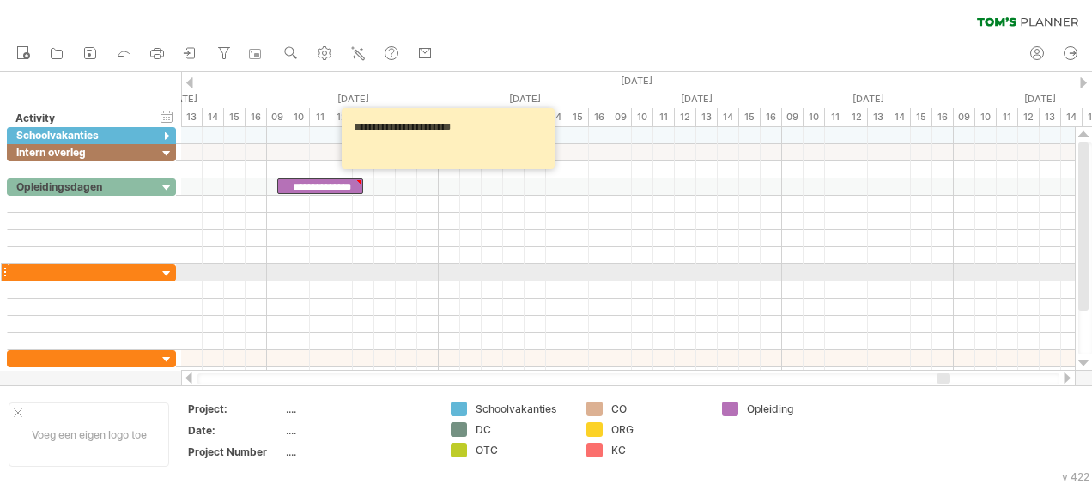
type textarea "**********"
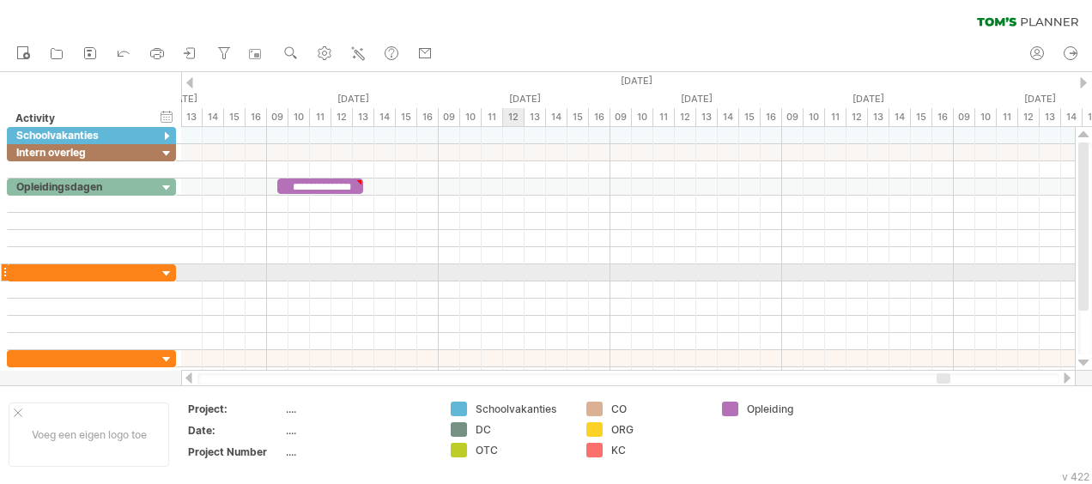
click at [519, 271] on div at bounding box center [627, 272] width 893 height 17
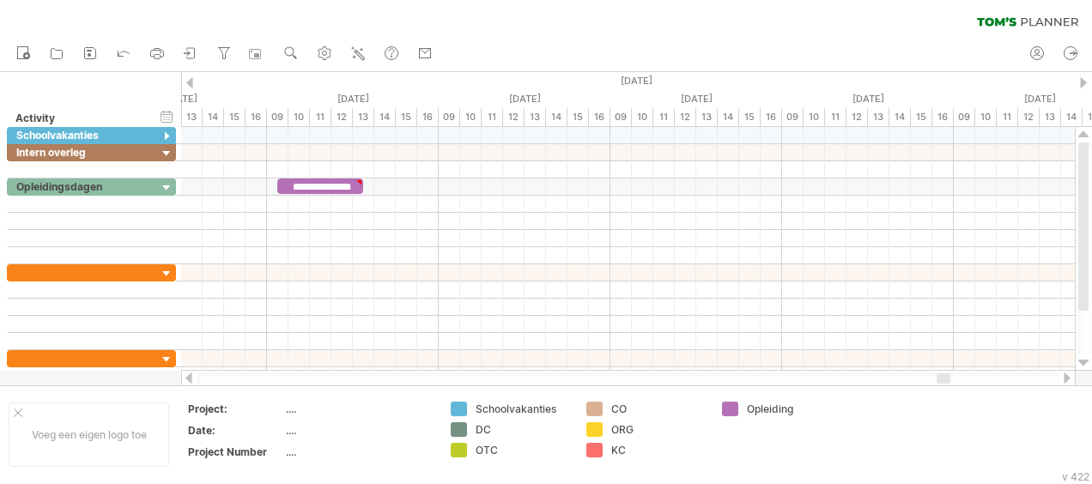
click at [189, 82] on div at bounding box center [189, 82] width 7 height 11
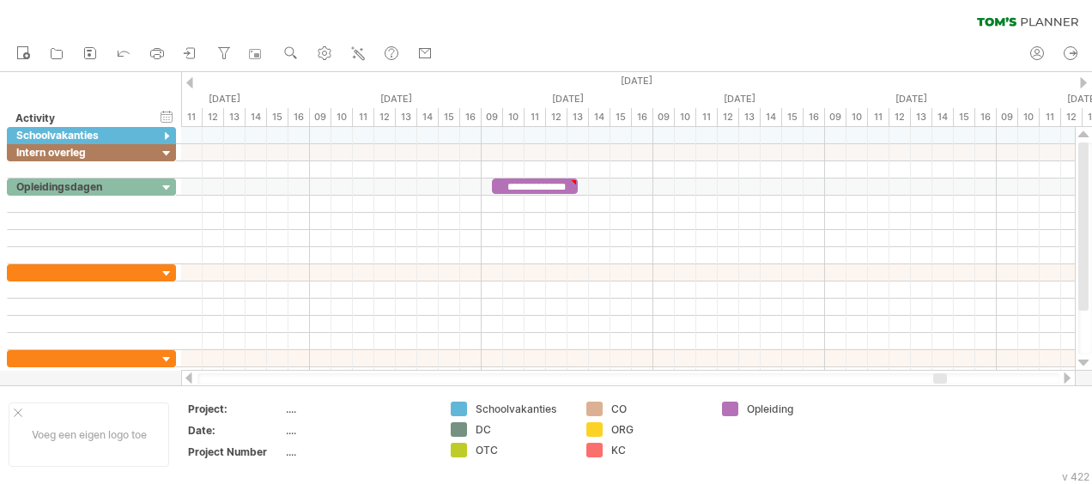
click at [189, 82] on div at bounding box center [189, 82] width 7 height 11
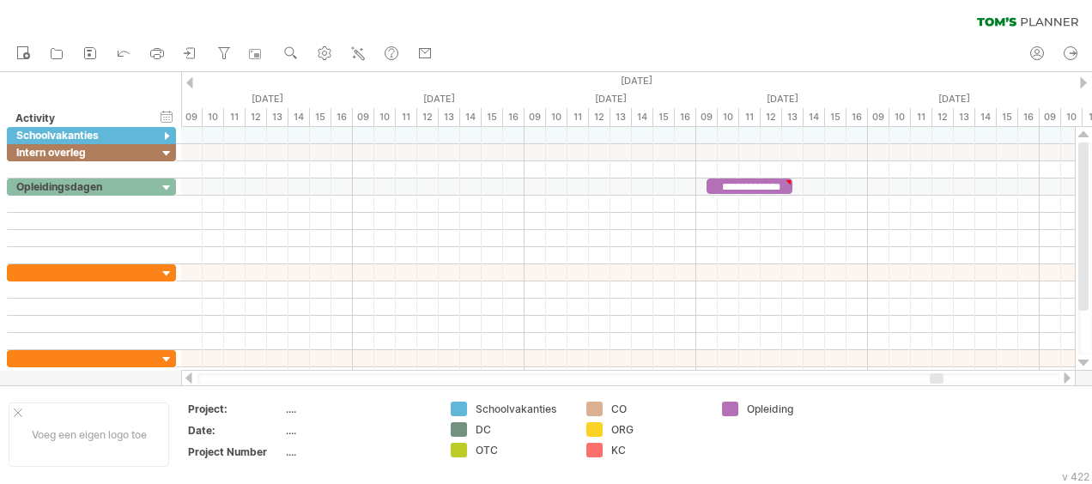
click at [189, 82] on div at bounding box center [189, 82] width 7 height 11
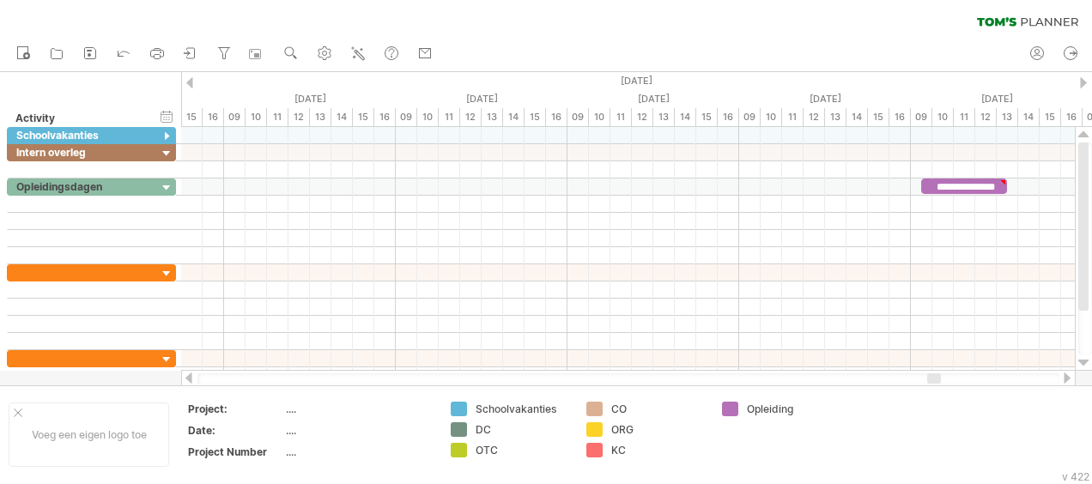
click at [189, 82] on div at bounding box center [189, 82] width 7 height 11
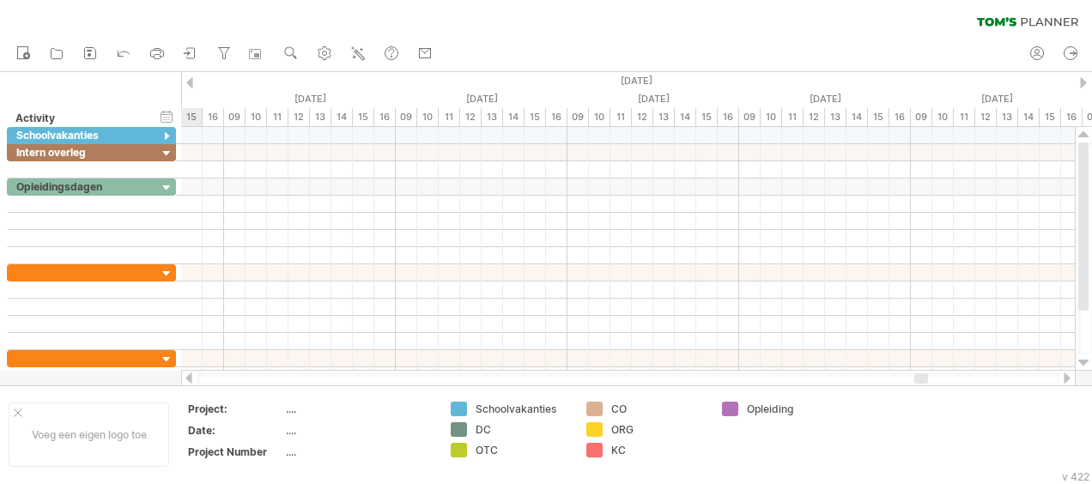
click at [189, 82] on div at bounding box center [189, 82] width 7 height 11
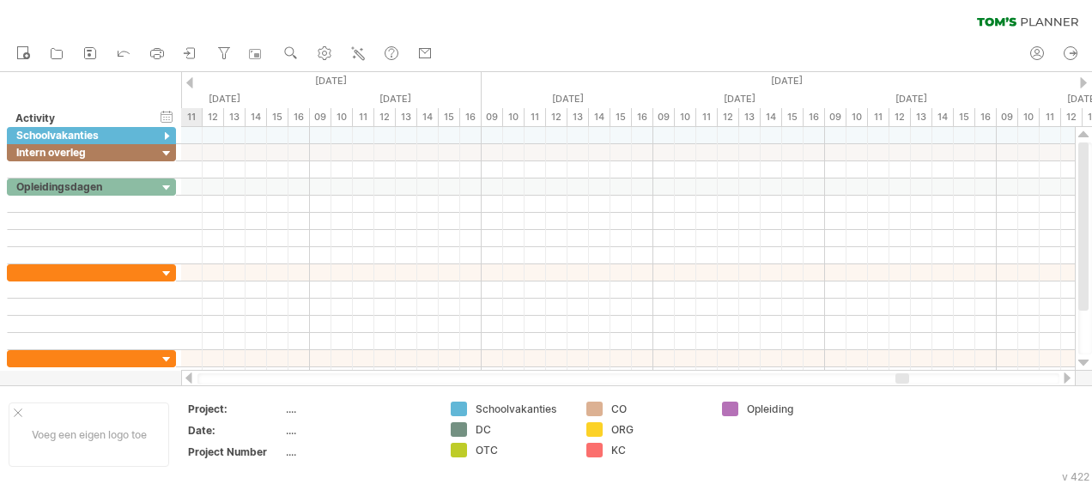
click at [189, 82] on div at bounding box center [189, 82] width 7 height 11
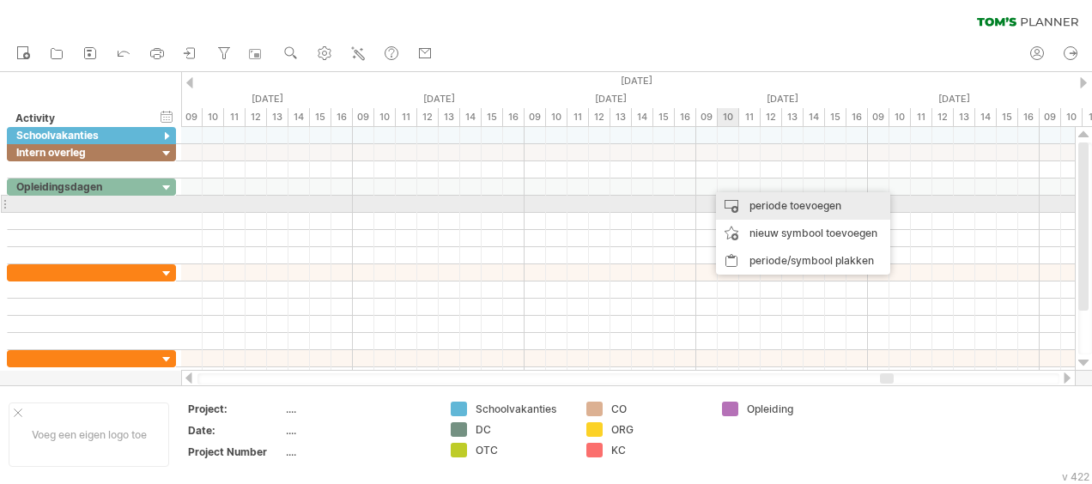
click at [768, 209] on div "periode toevoegen" at bounding box center [803, 205] width 174 height 27
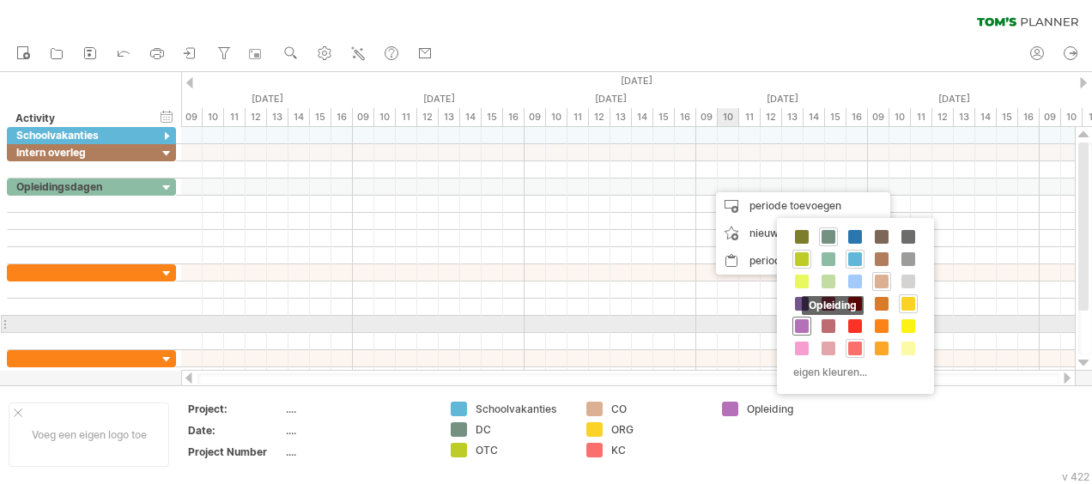
click at [803, 321] on span at bounding box center [802, 326] width 14 height 14
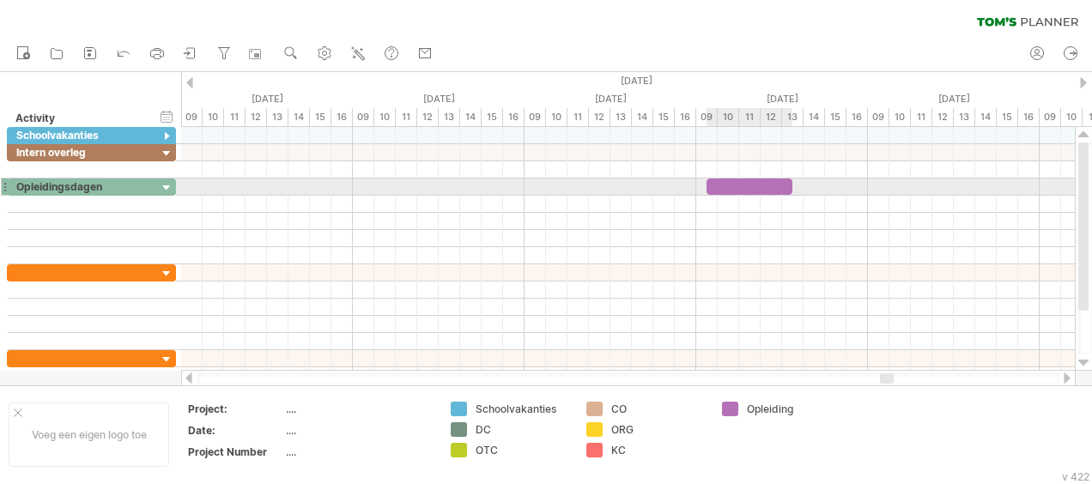
drag, startPoint x: 728, startPoint y: 184, endPoint x: 791, endPoint y: 188, distance: 63.7
click at [791, 188] on span at bounding box center [792, 187] width 7 height 16
click at [808, 187] on div at bounding box center [627, 187] width 893 height 17
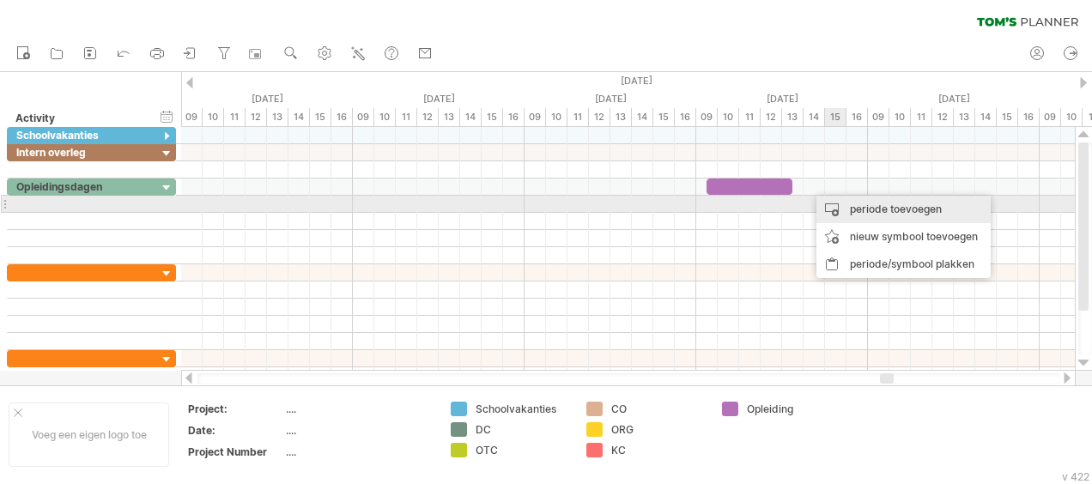
click at [854, 206] on div "periode toevoegen" at bounding box center [903, 209] width 174 height 27
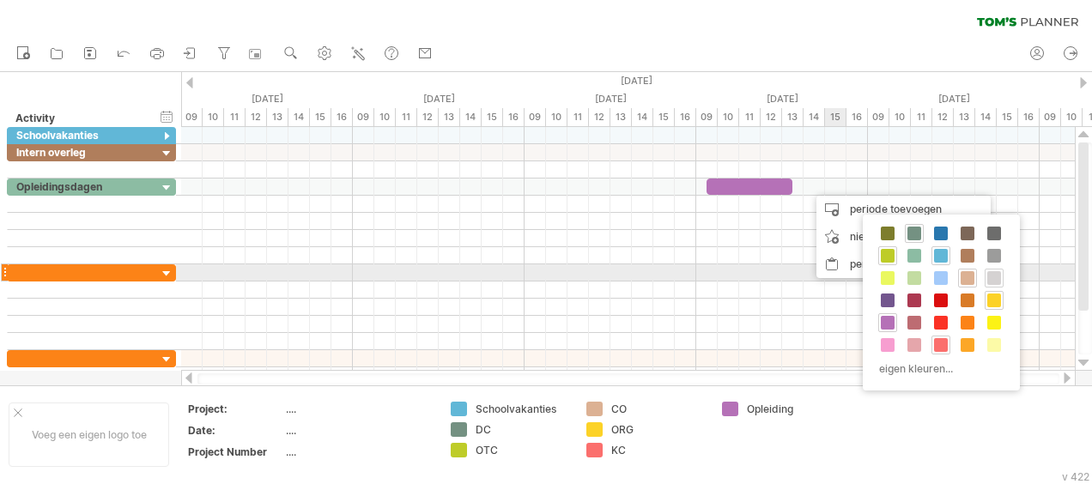
click at [993, 276] on span at bounding box center [994, 278] width 14 height 14
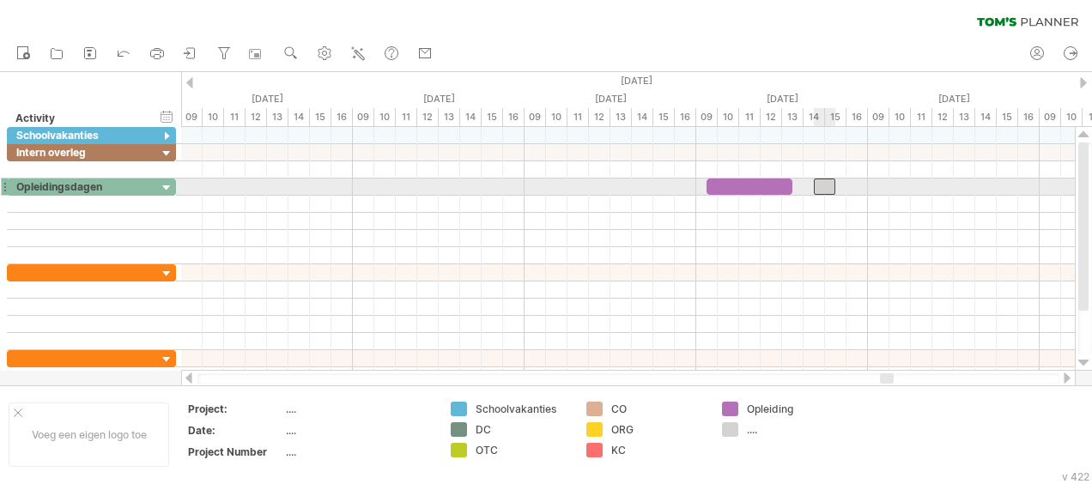
click at [822, 183] on div at bounding box center [824, 187] width 21 height 16
drag, startPoint x: 836, startPoint y: 185, endPoint x: 877, endPoint y: 187, distance: 41.2
click at [877, 187] on span at bounding box center [877, 187] width 7 height 16
click at [871, 185] on div "**********" at bounding box center [627, 249] width 893 height 244
drag, startPoint x: 814, startPoint y: 184, endPoint x: 803, endPoint y: 184, distance: 10.3
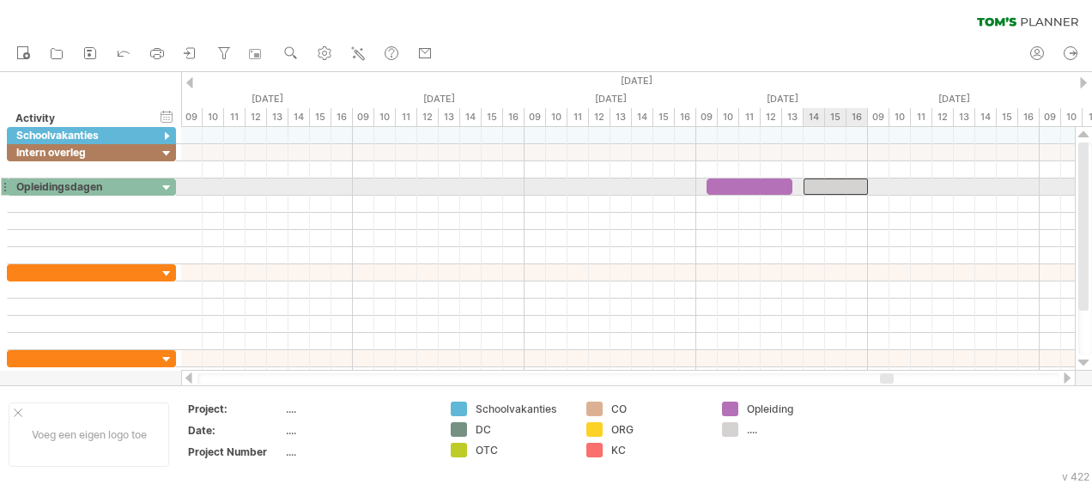
click at [803, 184] on span at bounding box center [803, 187] width 7 height 16
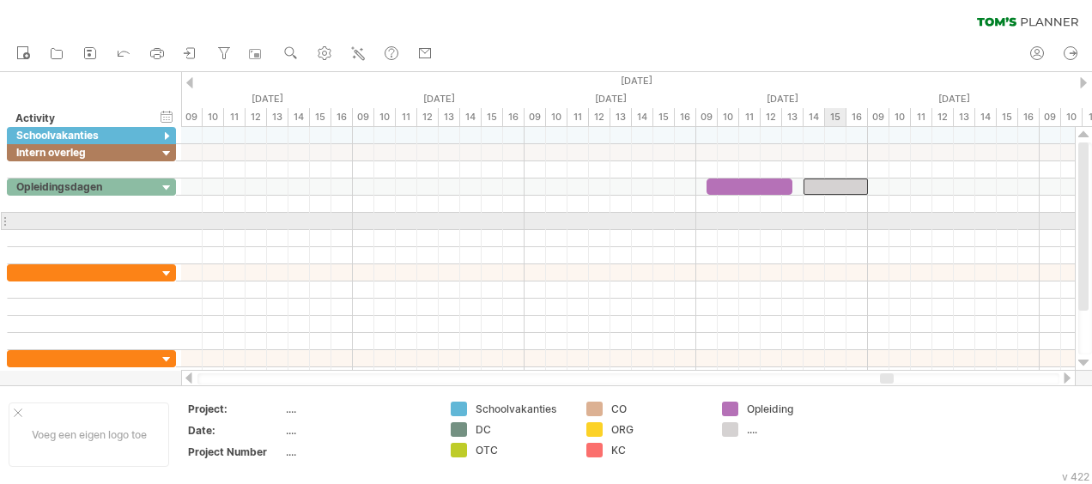
click at [834, 219] on div at bounding box center [627, 221] width 893 height 17
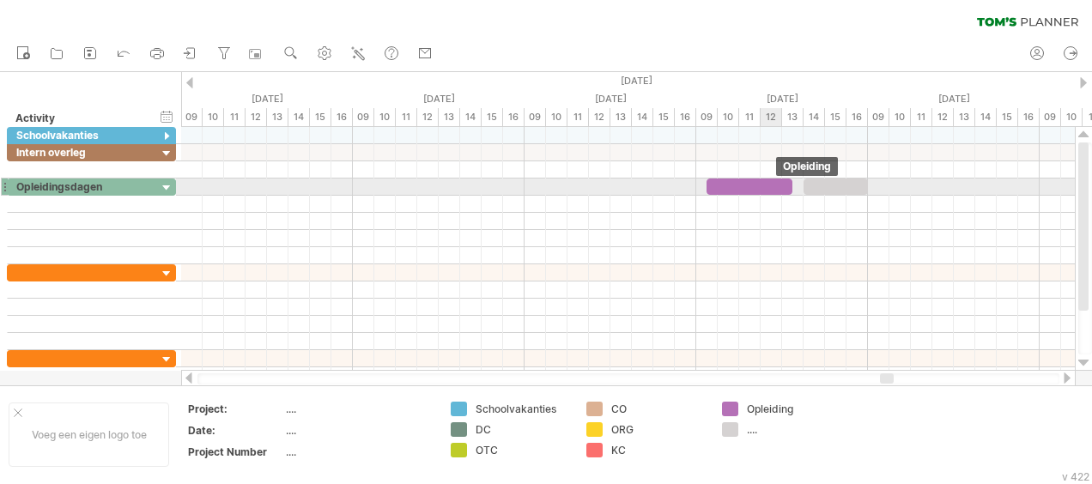
click at [764, 184] on div at bounding box center [749, 187] width 86 height 16
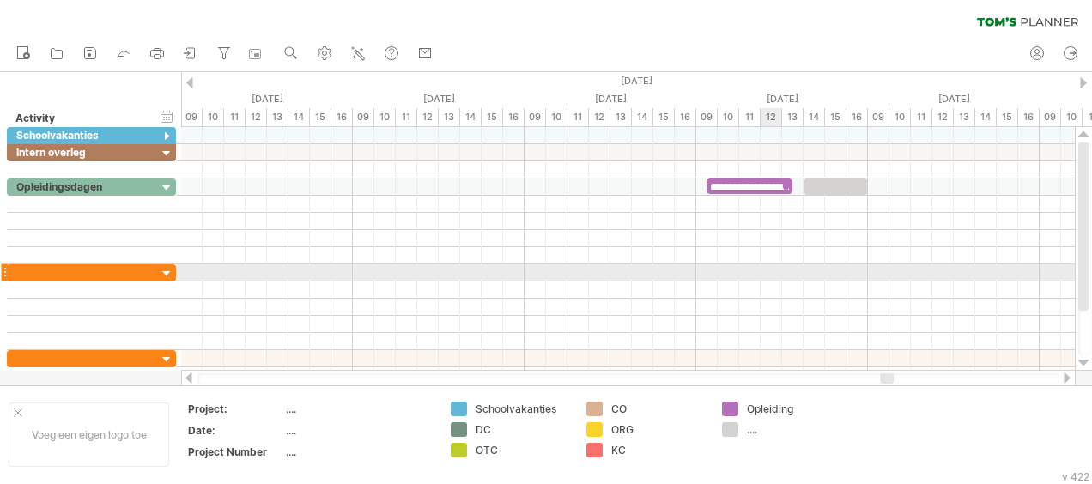
click at [776, 271] on div at bounding box center [627, 272] width 893 height 17
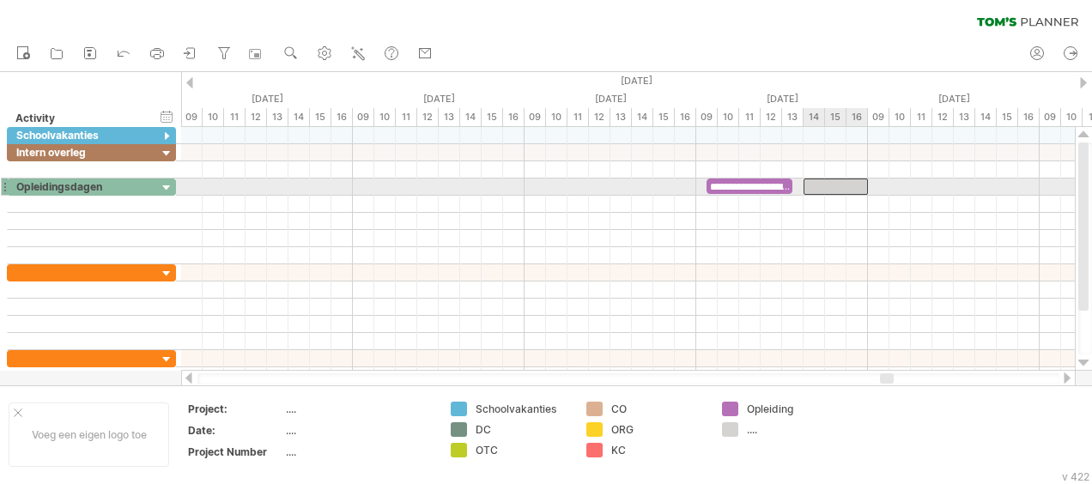
click at [830, 185] on div at bounding box center [835, 187] width 64 height 16
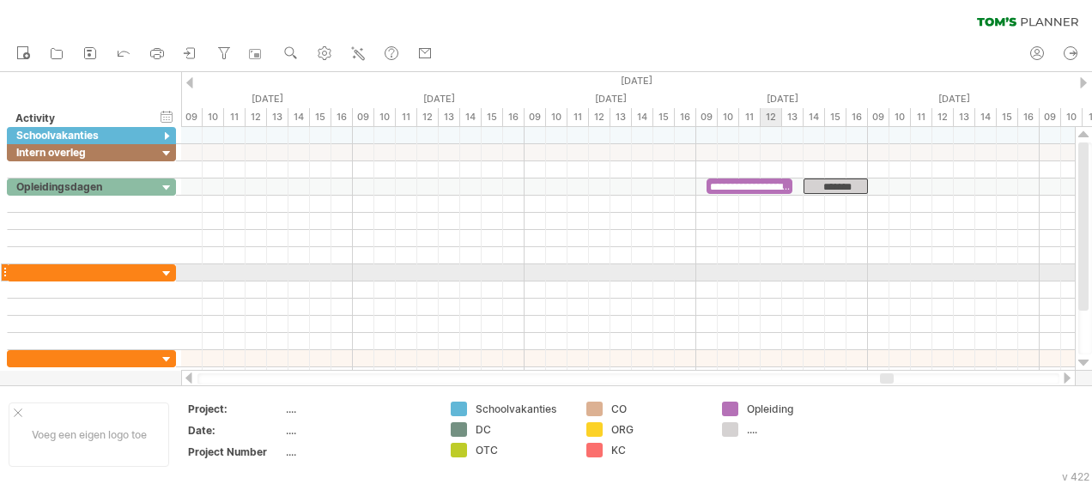
click at [760, 276] on div at bounding box center [627, 272] width 893 height 17
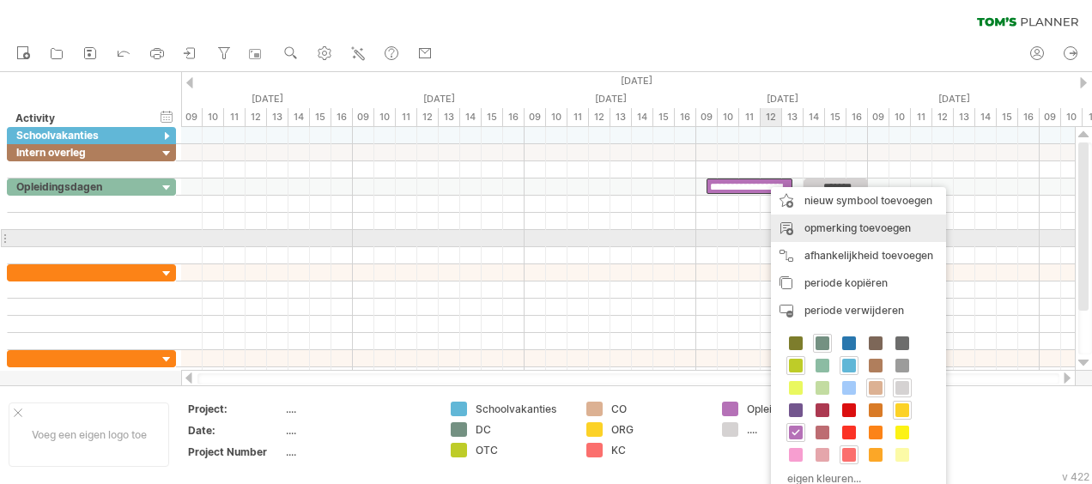
click at [827, 233] on div "opmerking toevoegen" at bounding box center [858, 228] width 175 height 27
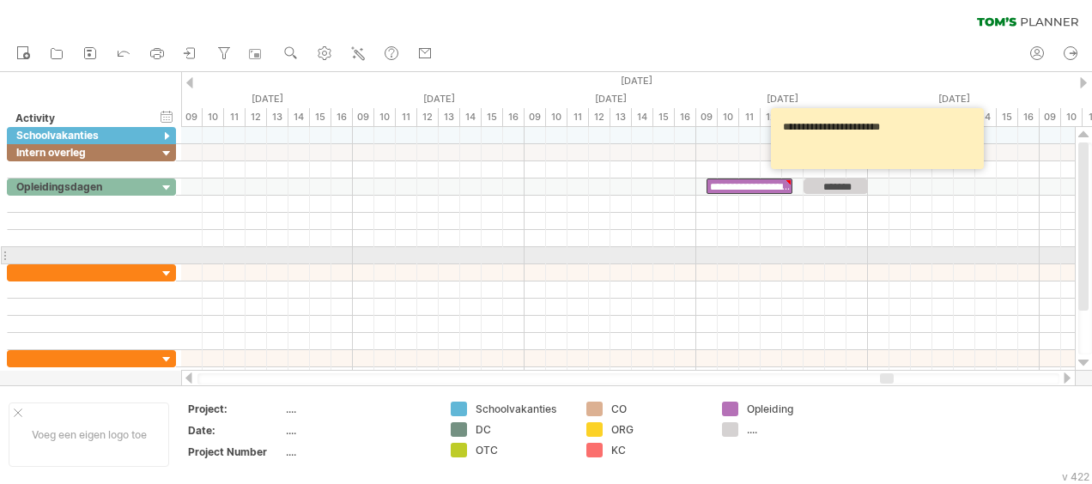
type textarea "**********"
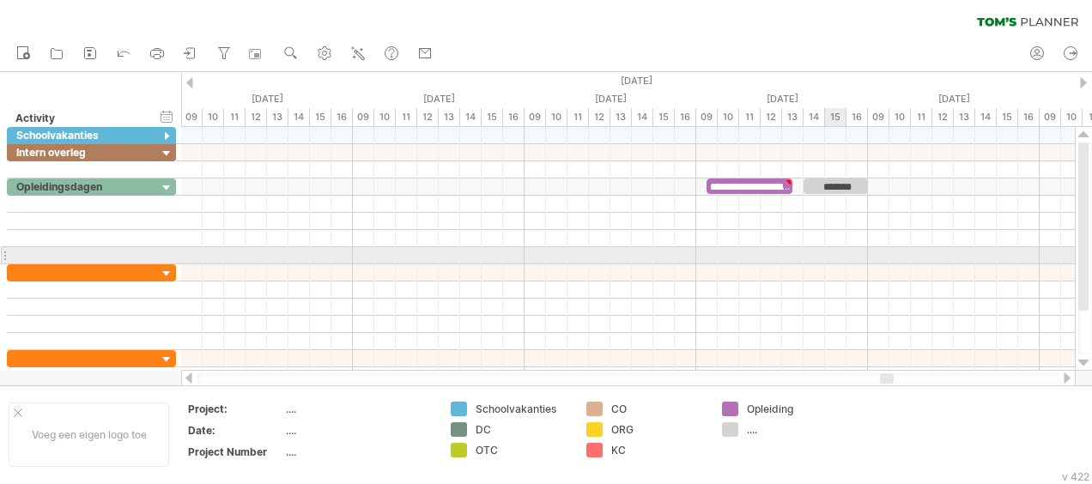
click at [833, 252] on div at bounding box center [627, 255] width 893 height 17
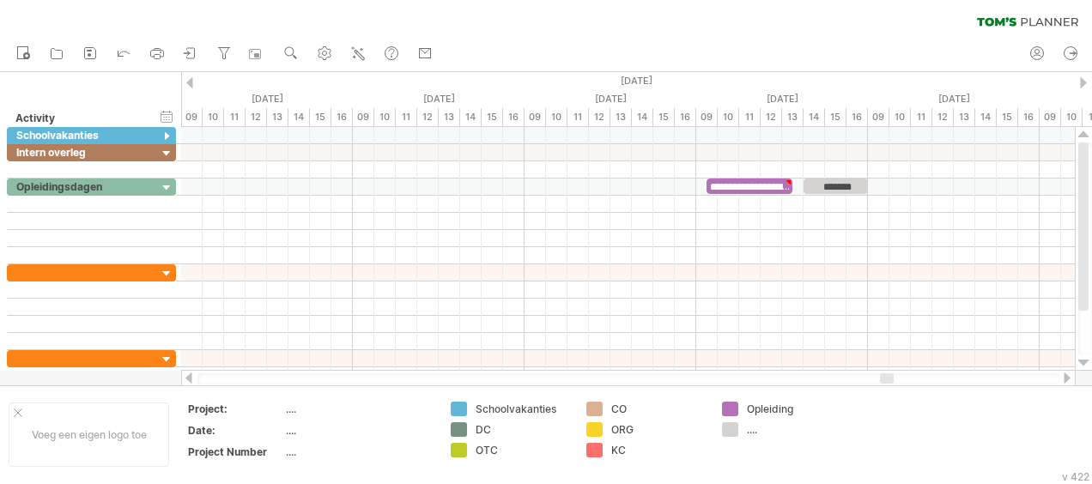
click at [192, 80] on div at bounding box center [189, 82] width 7 height 11
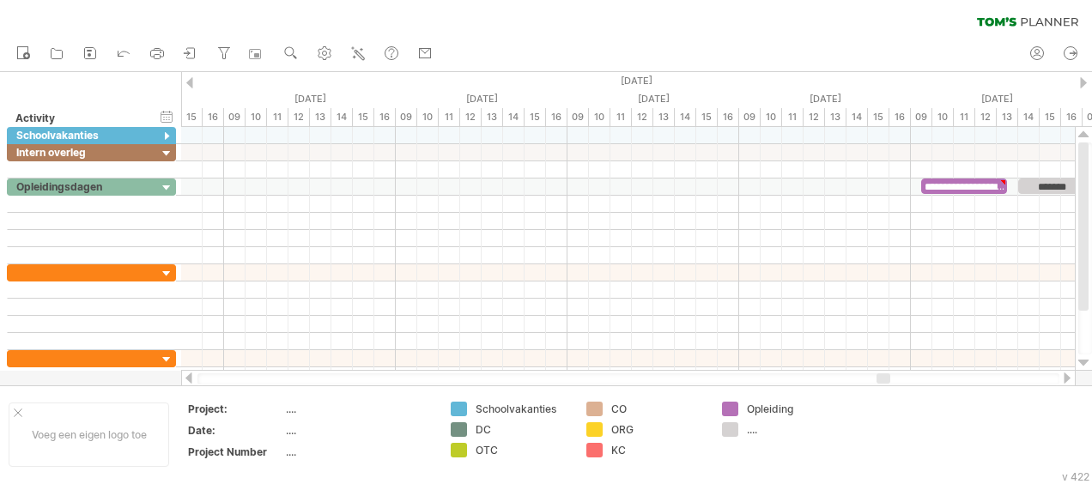
click at [192, 80] on div at bounding box center [189, 82] width 7 height 11
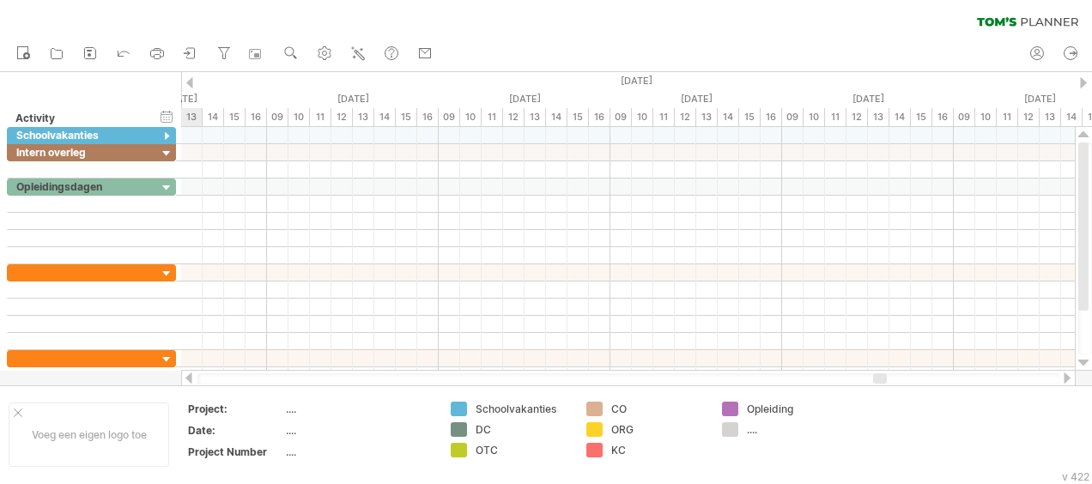
click at [192, 80] on div at bounding box center [189, 82] width 7 height 11
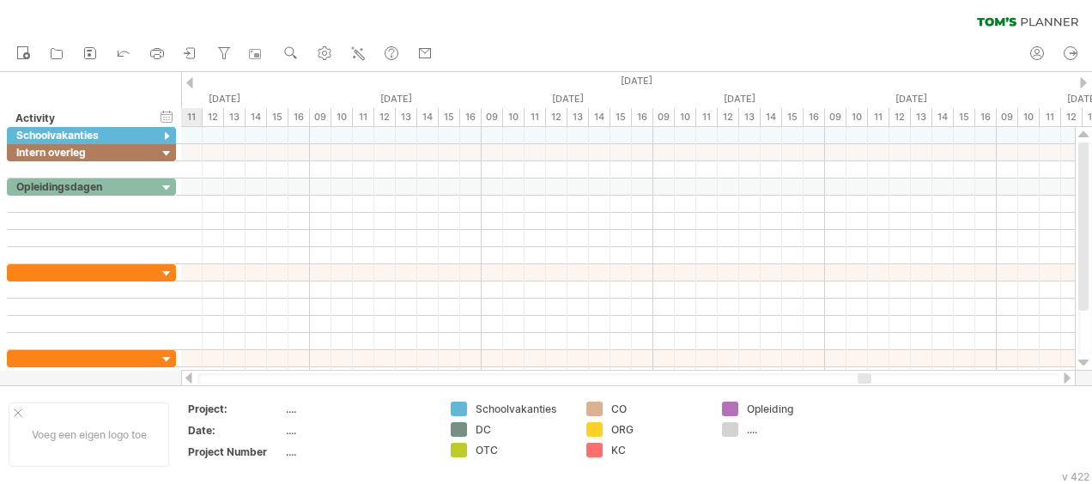
click at [192, 80] on div at bounding box center [189, 82] width 7 height 11
click at [191, 77] on div at bounding box center [189, 82] width 7 height 11
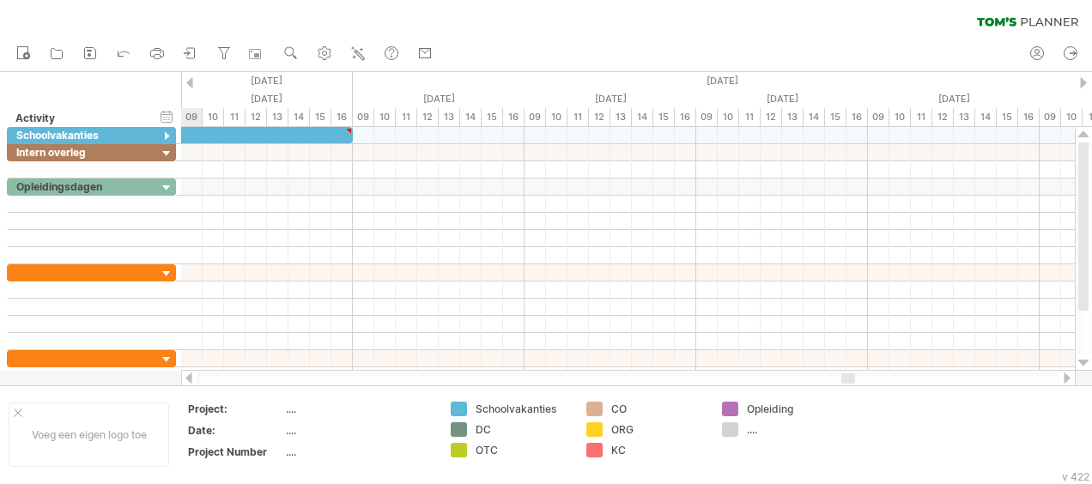
click at [191, 77] on div at bounding box center [189, 82] width 7 height 11
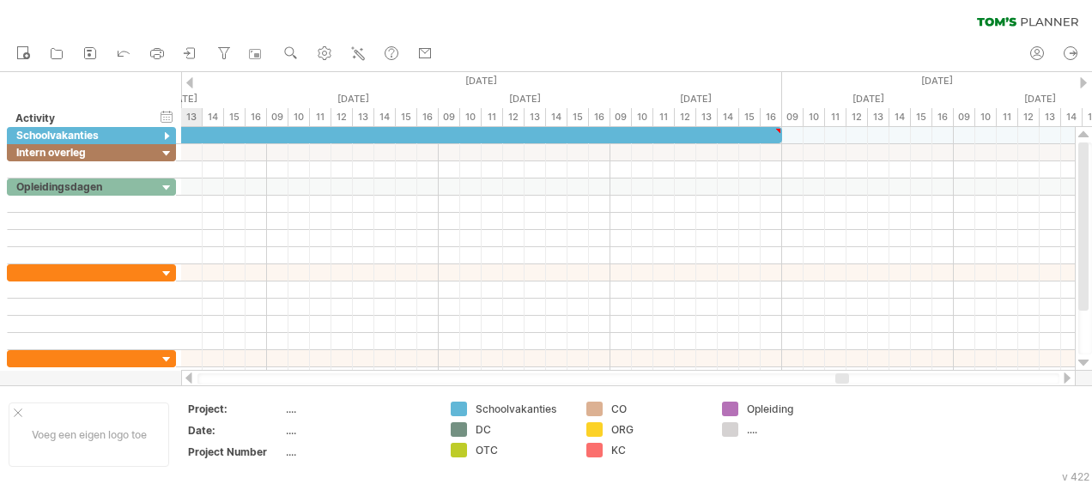
click at [191, 77] on div at bounding box center [189, 82] width 7 height 11
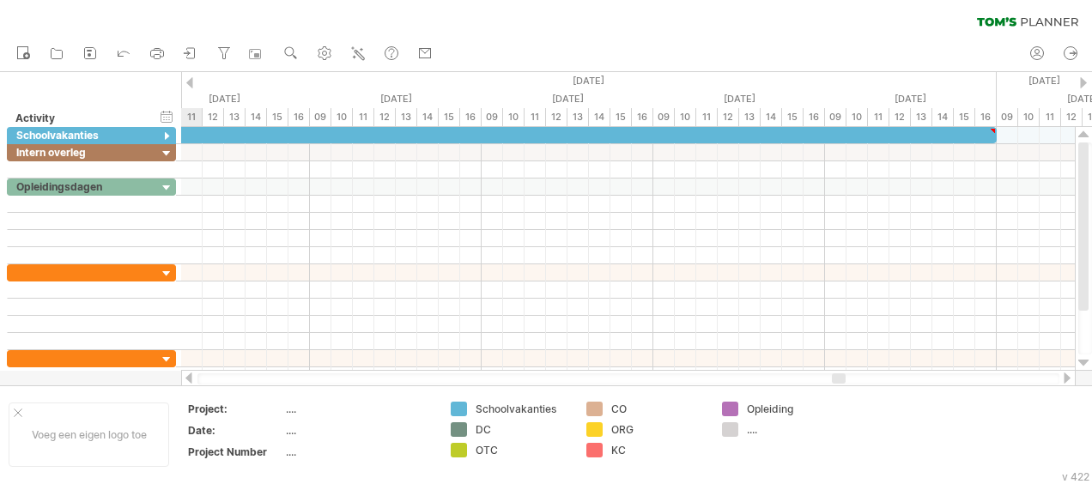
click at [191, 77] on div at bounding box center [189, 82] width 7 height 11
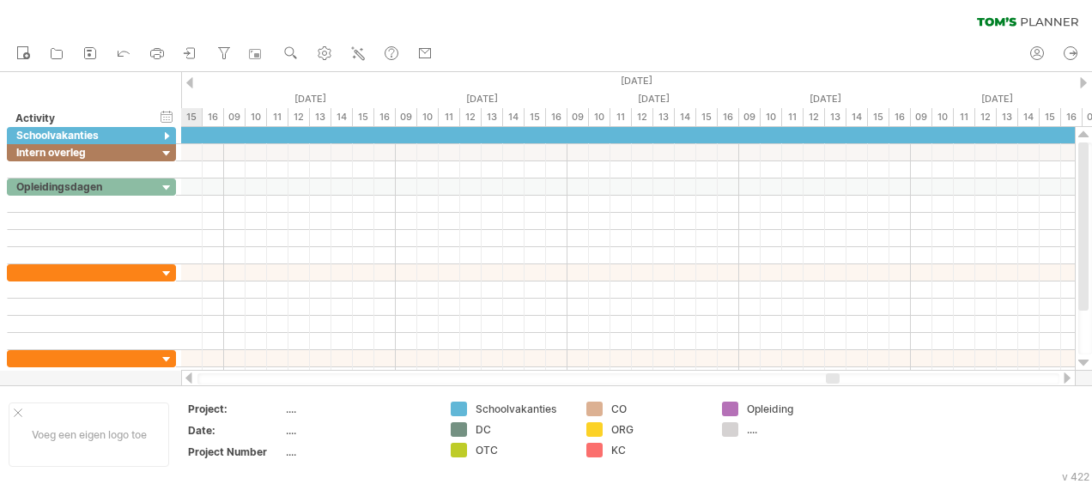
click at [191, 77] on div at bounding box center [189, 82] width 7 height 11
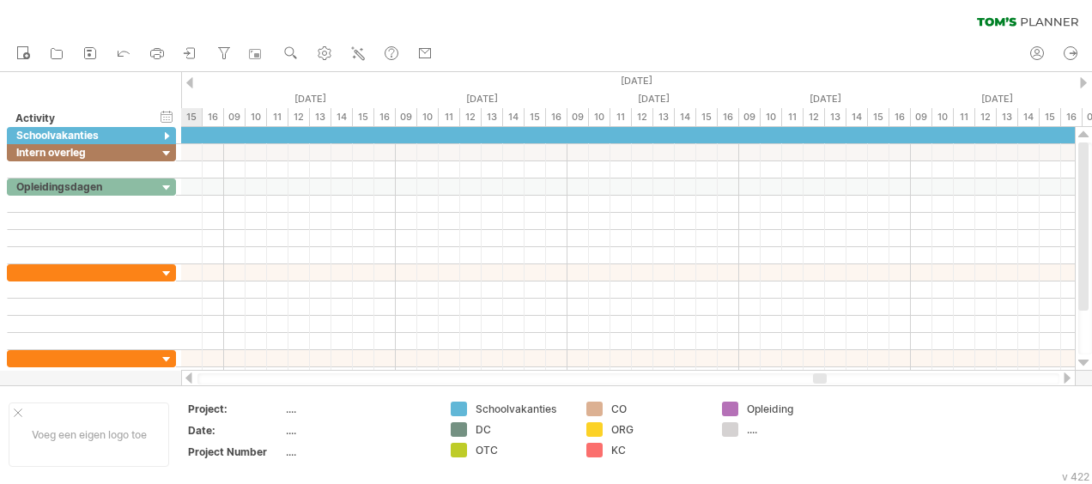
click at [191, 77] on div at bounding box center [189, 82] width 7 height 11
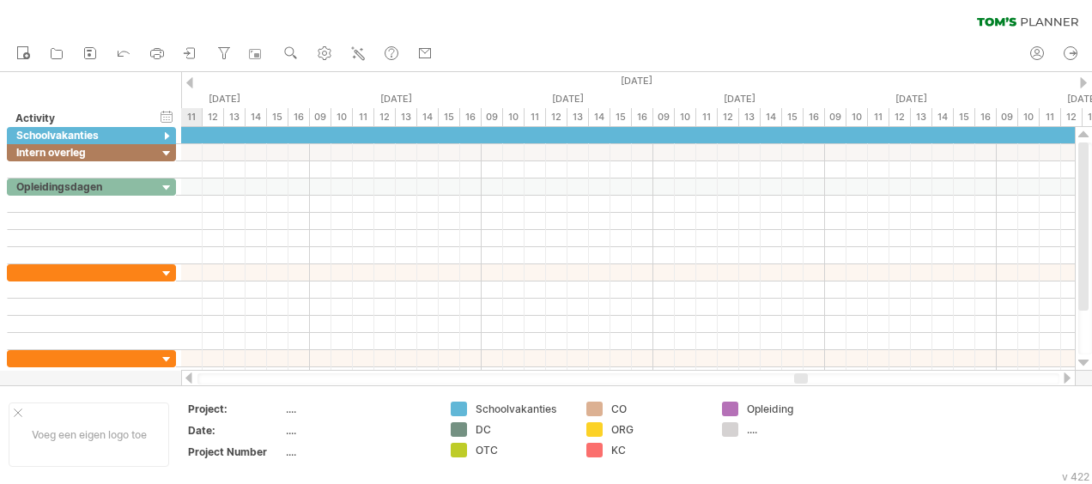
click at [191, 77] on div at bounding box center [189, 82] width 7 height 11
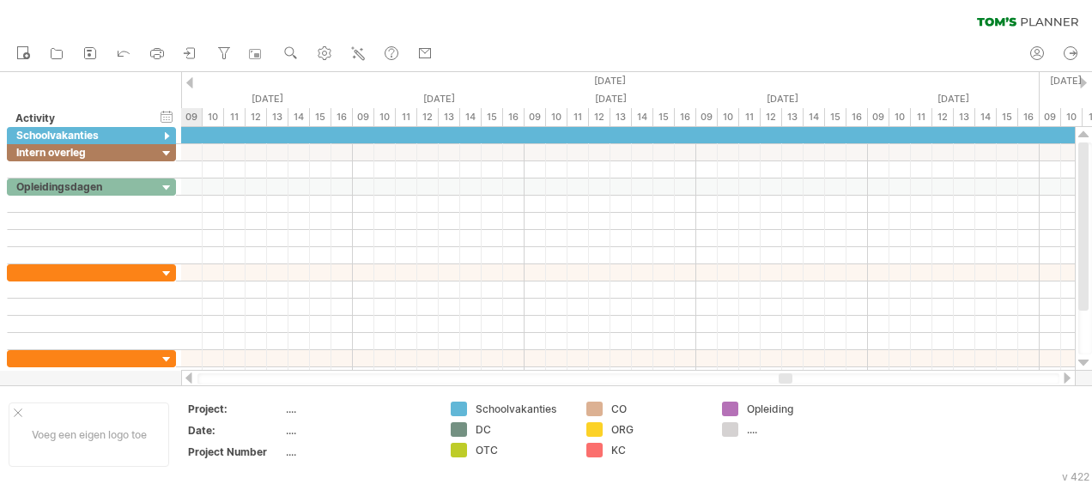
click at [191, 77] on div at bounding box center [189, 82] width 7 height 11
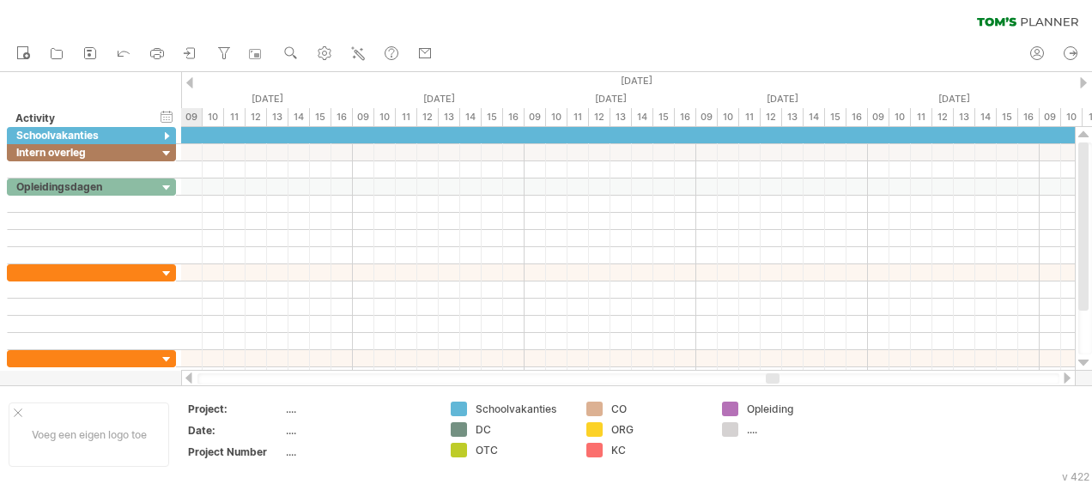
click at [191, 77] on div at bounding box center [189, 82] width 7 height 11
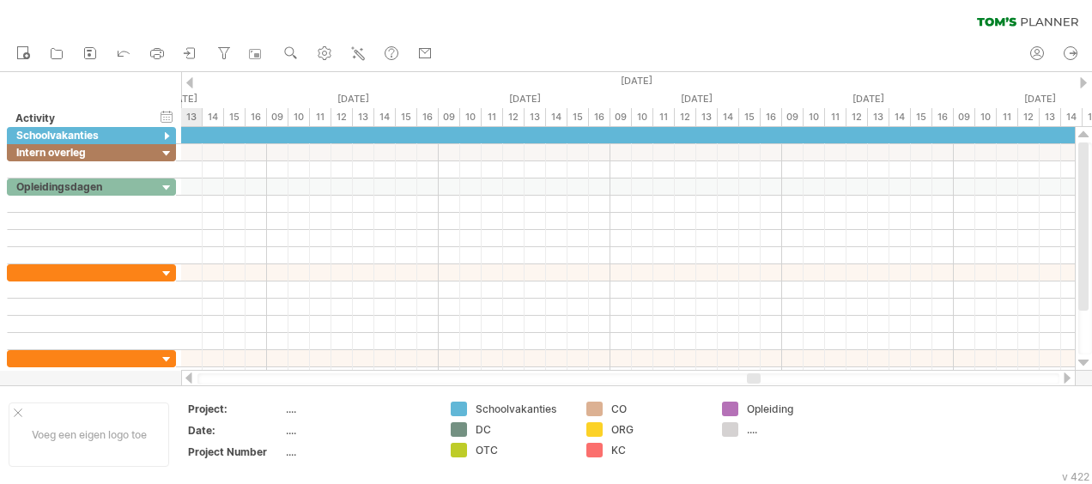
click at [191, 77] on div at bounding box center [189, 82] width 7 height 11
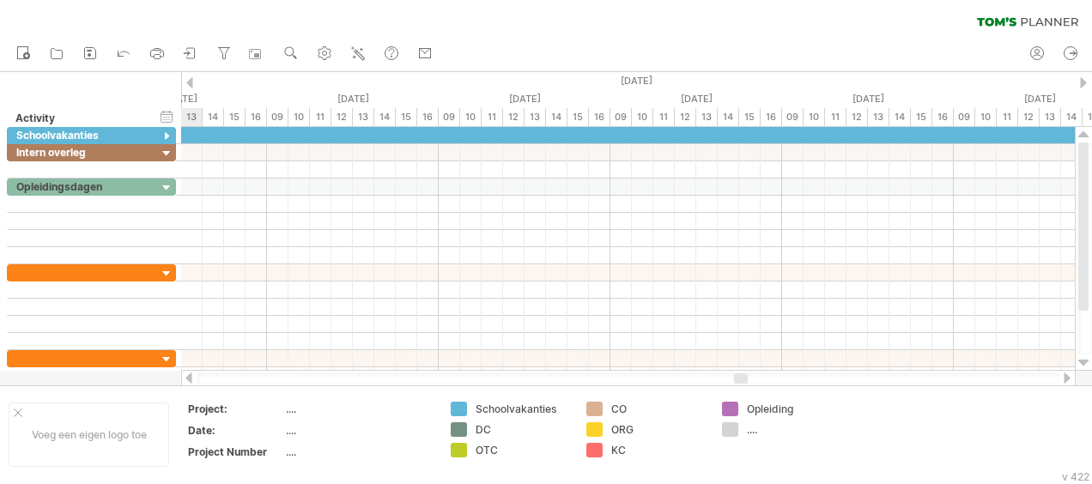
click at [191, 77] on div at bounding box center [189, 82] width 7 height 11
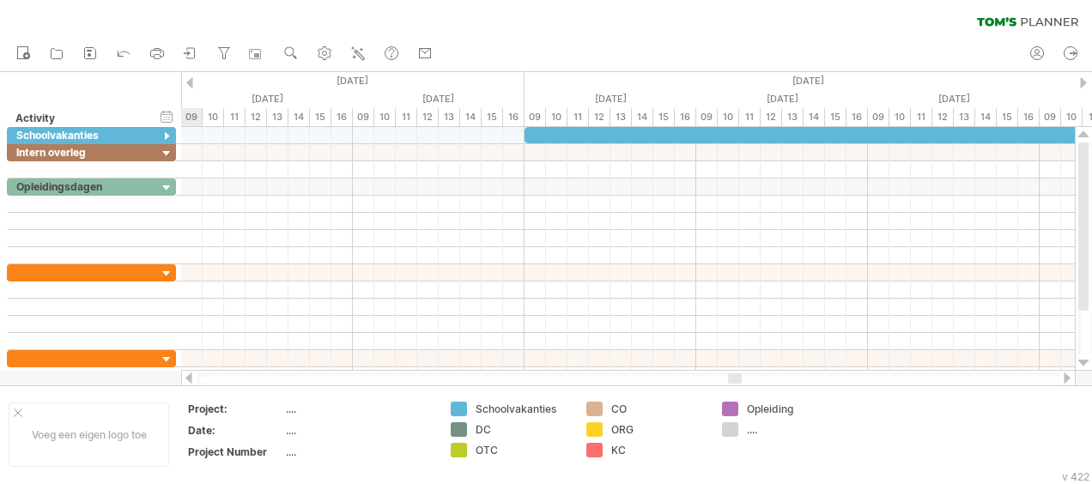
click at [191, 77] on div at bounding box center [189, 82] width 7 height 11
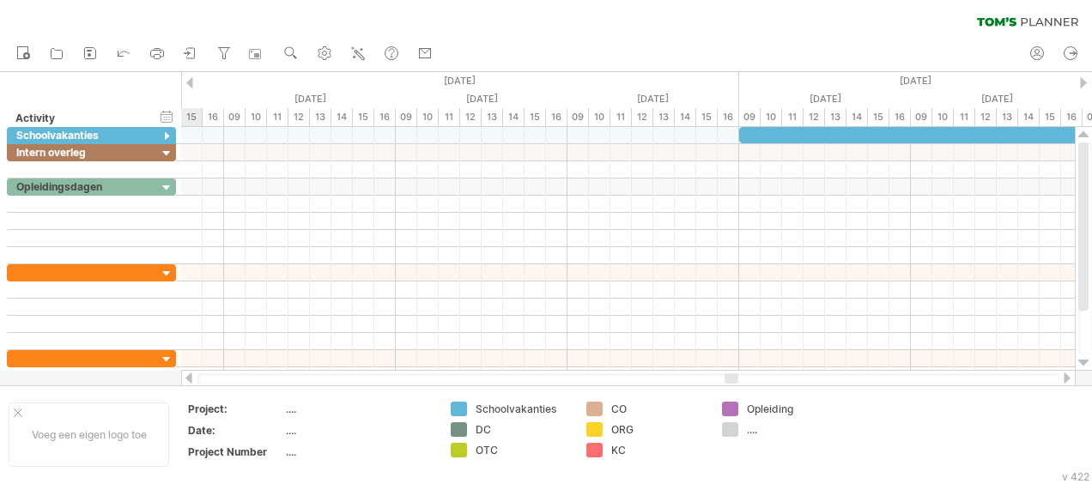
click at [191, 77] on div at bounding box center [189, 82] width 7 height 11
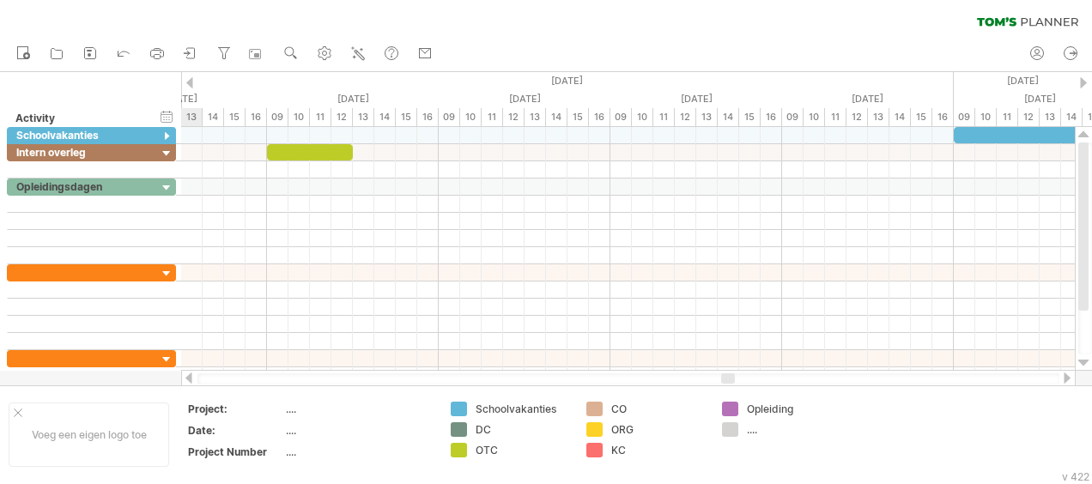
click at [191, 77] on div at bounding box center [189, 82] width 7 height 11
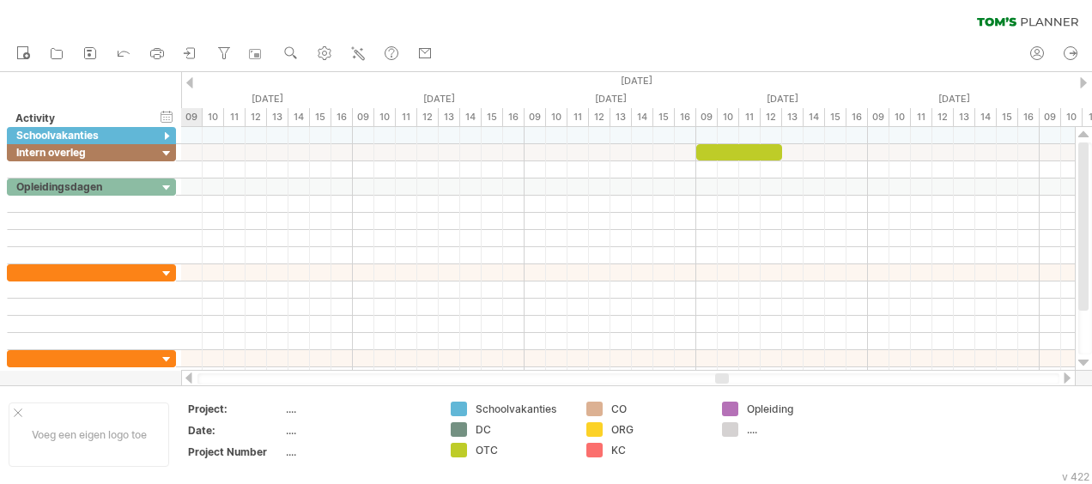
click at [191, 77] on div at bounding box center [189, 82] width 7 height 11
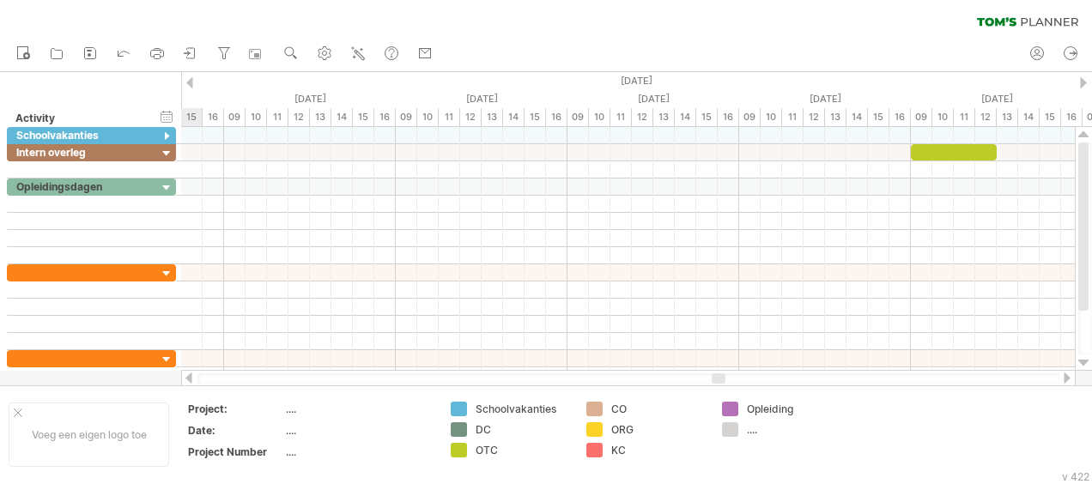
click at [191, 77] on div at bounding box center [189, 82] width 7 height 11
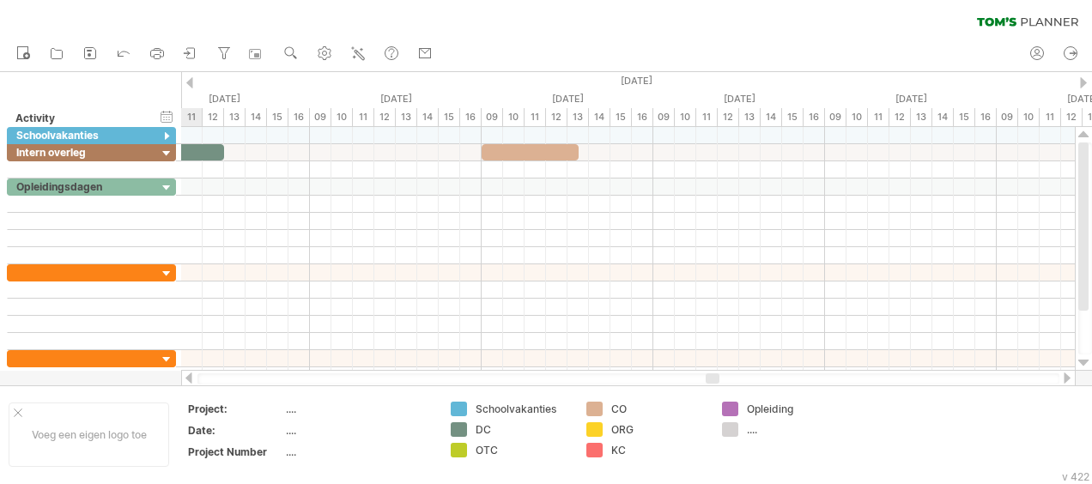
click at [191, 77] on div at bounding box center [189, 82] width 7 height 11
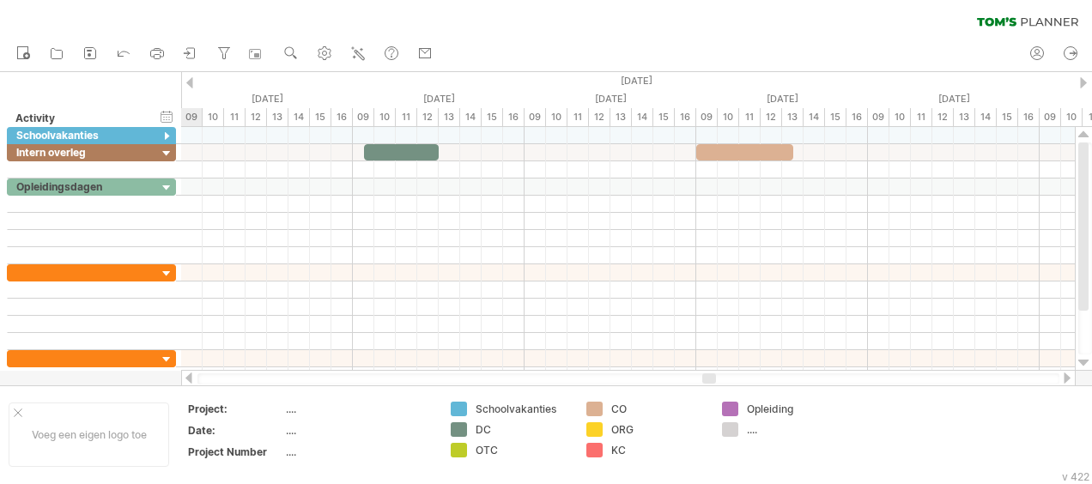
click at [191, 77] on div at bounding box center [189, 82] width 7 height 11
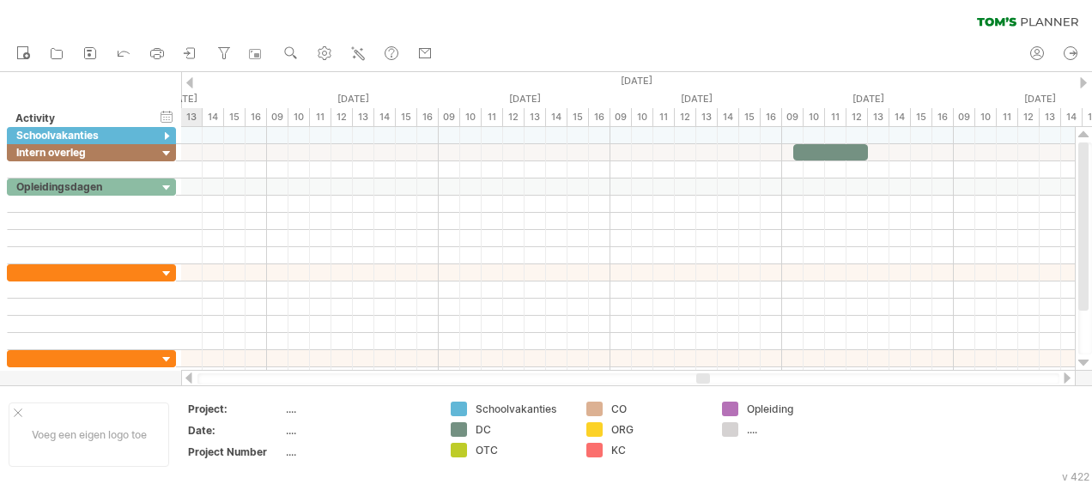
click at [191, 77] on div at bounding box center [189, 82] width 7 height 11
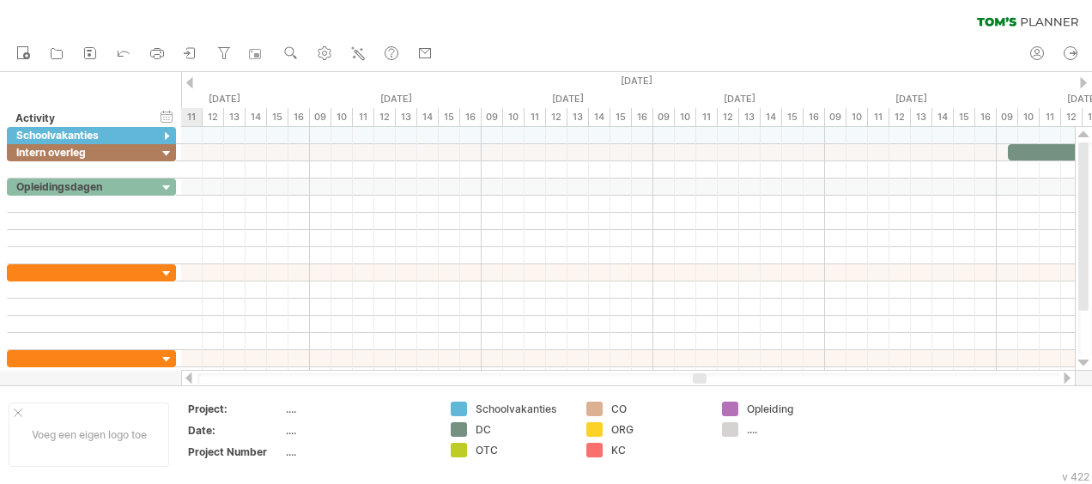
click at [191, 77] on div at bounding box center [189, 82] width 7 height 11
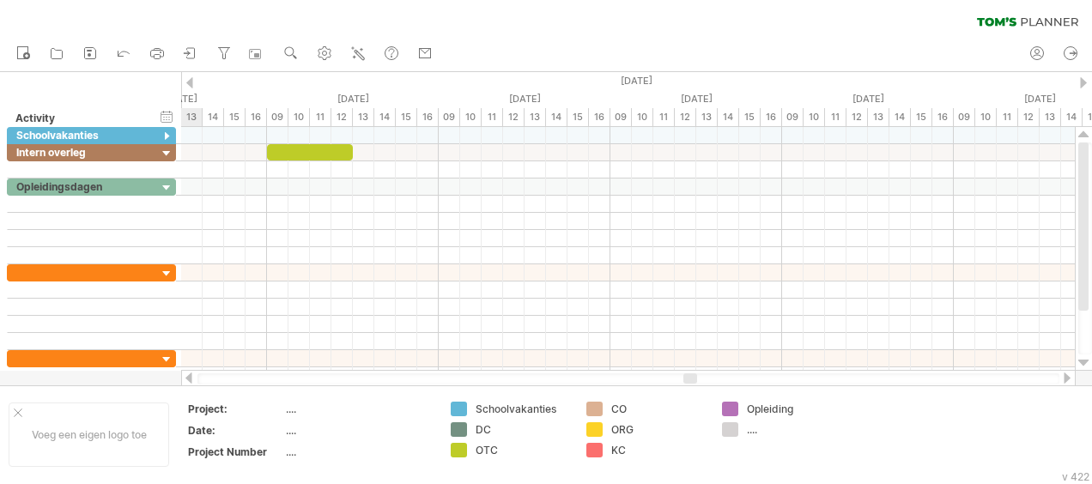
click at [191, 77] on div at bounding box center [189, 82] width 7 height 11
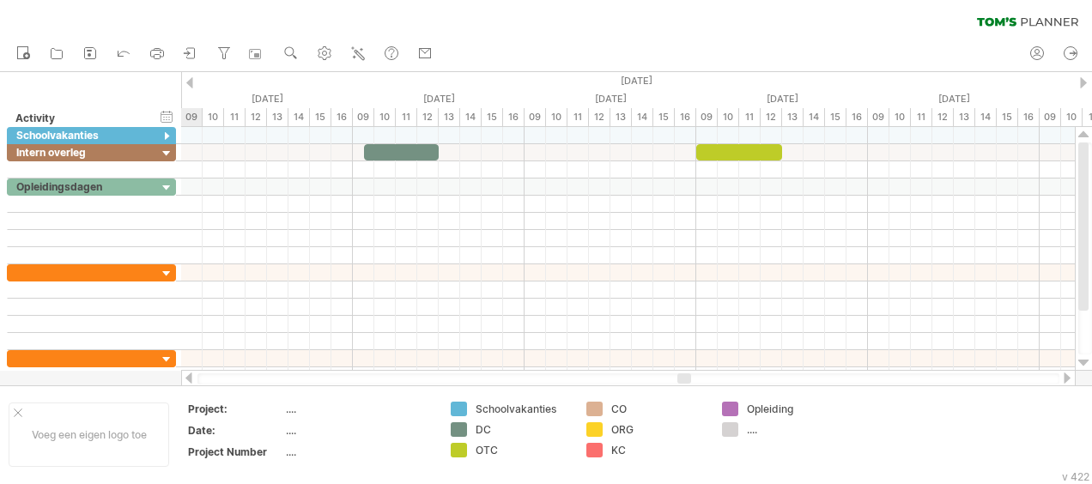
click at [191, 77] on div at bounding box center [189, 82] width 7 height 11
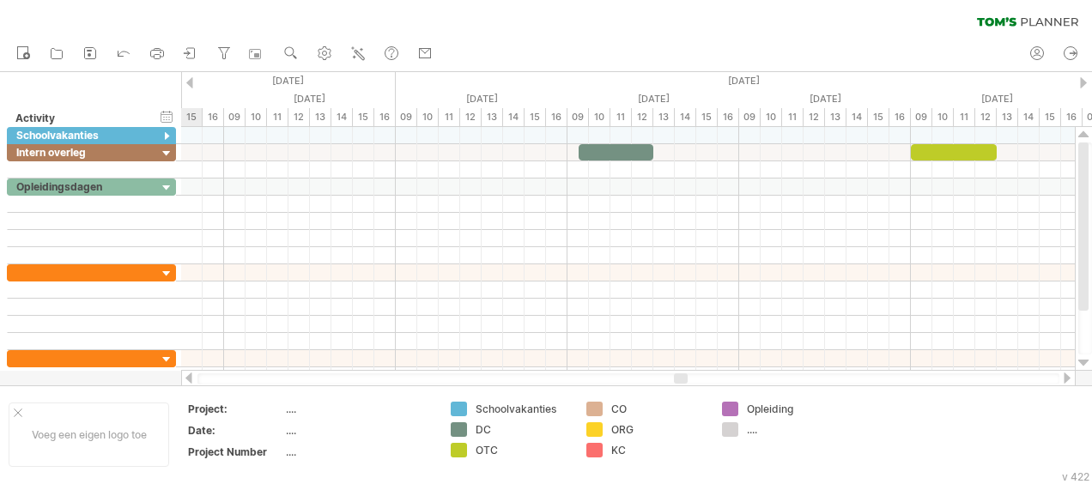
click at [191, 77] on div at bounding box center [189, 82] width 7 height 11
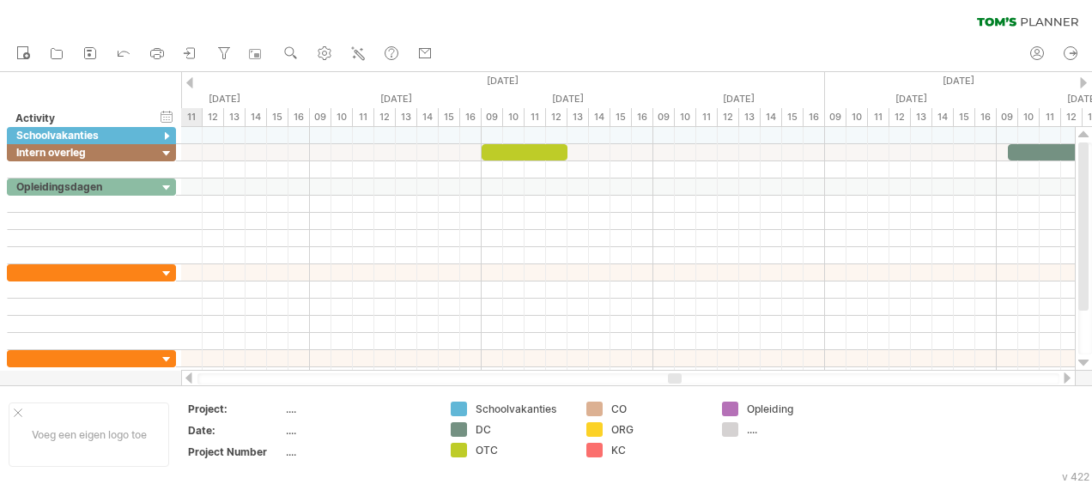
click at [191, 77] on div at bounding box center [189, 82] width 7 height 11
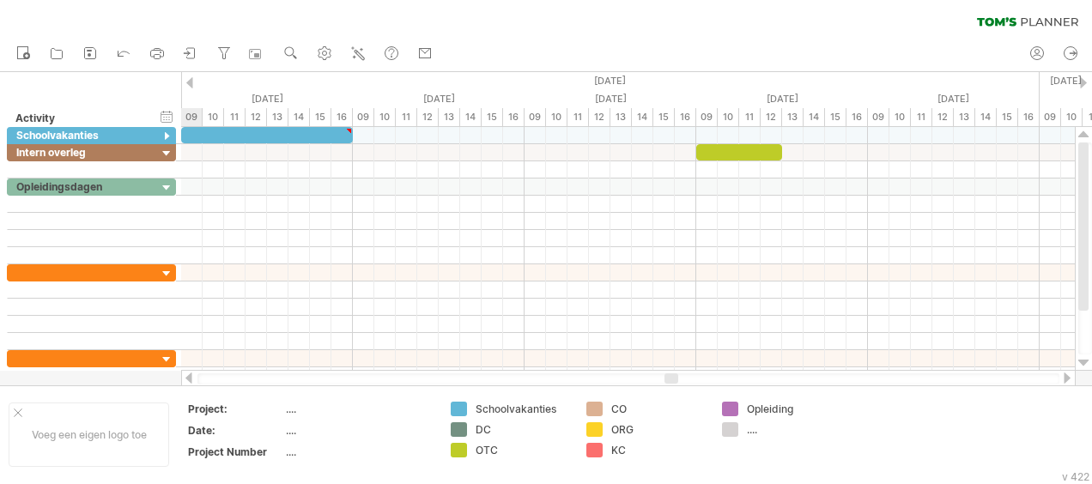
click at [191, 77] on div at bounding box center [189, 82] width 7 height 11
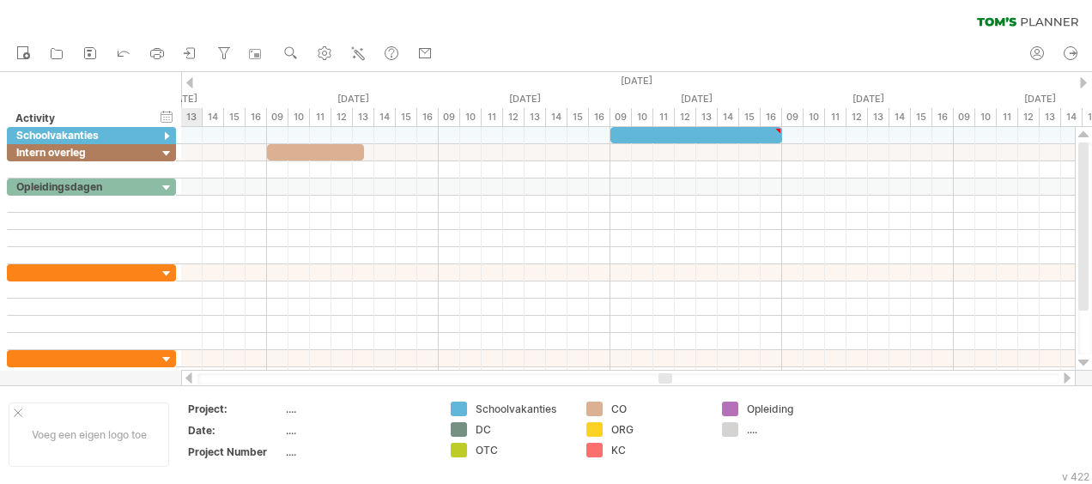
click at [191, 77] on div at bounding box center [189, 82] width 7 height 11
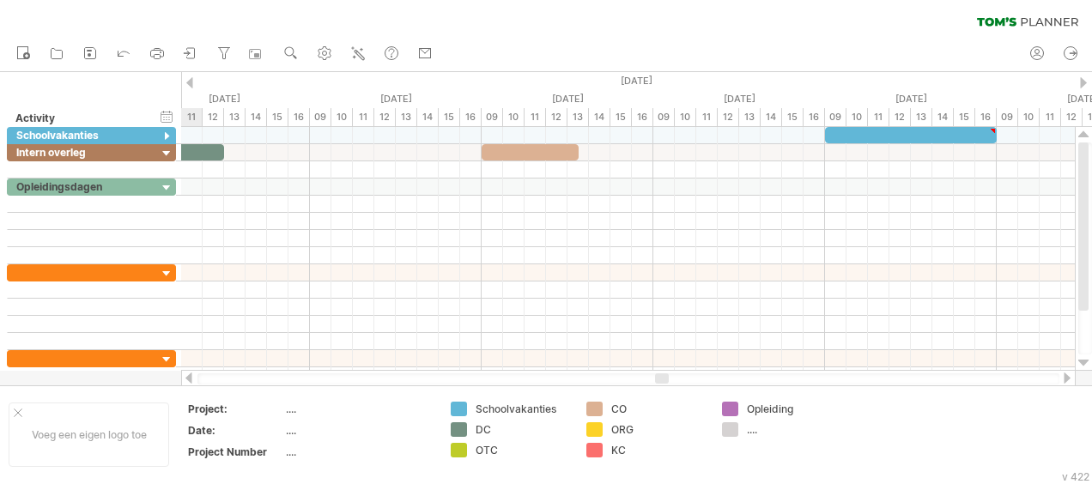
click at [191, 77] on div at bounding box center [189, 82] width 7 height 11
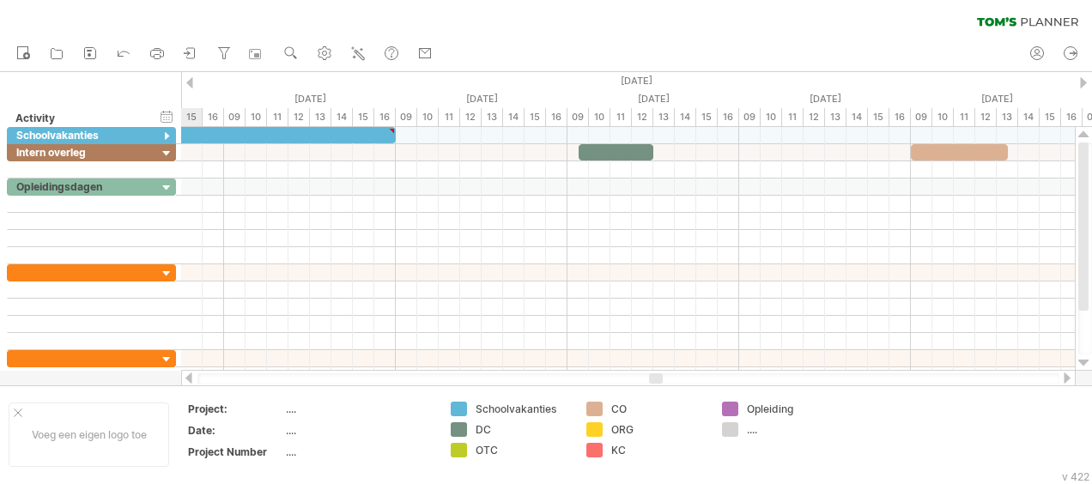
click at [191, 77] on div at bounding box center [189, 82] width 7 height 11
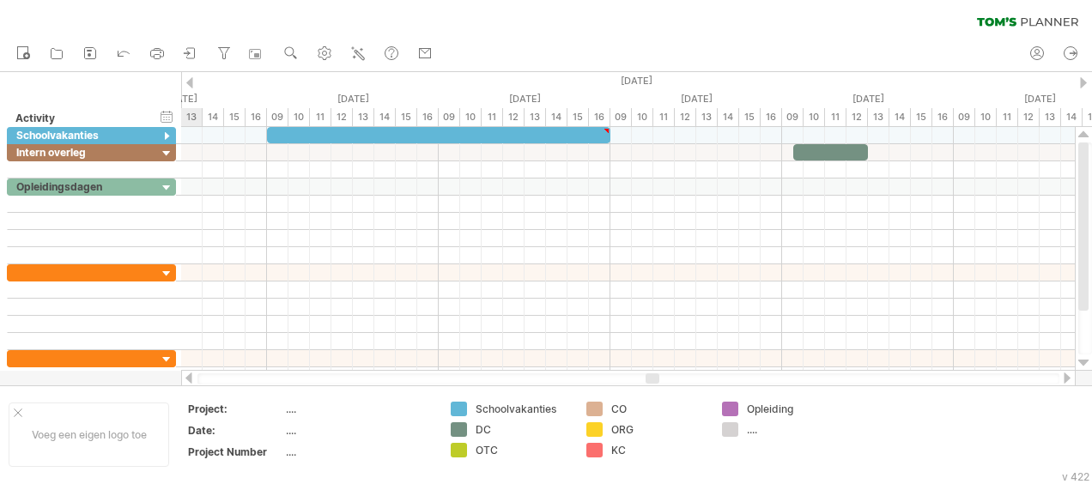
click at [191, 77] on div at bounding box center [189, 82] width 7 height 11
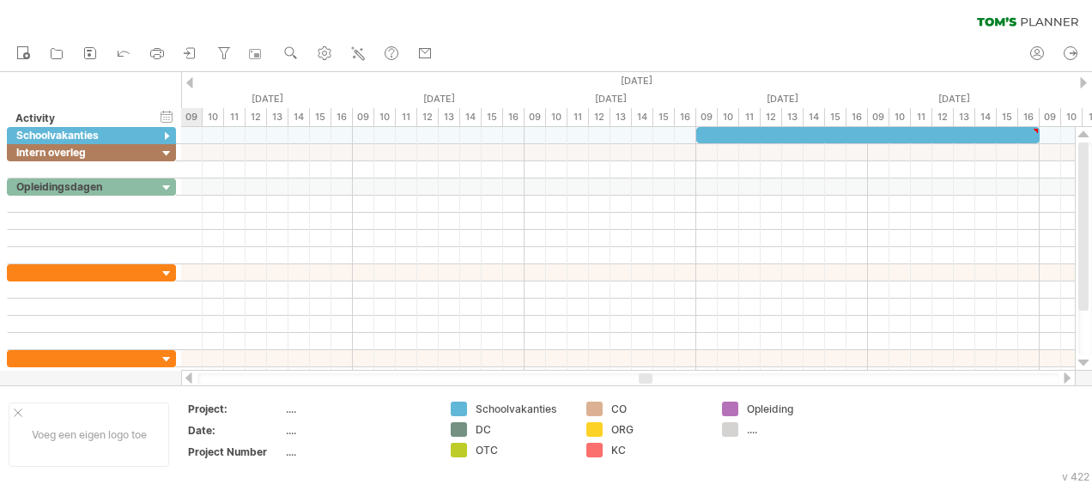
click at [191, 77] on div at bounding box center [189, 82] width 7 height 11
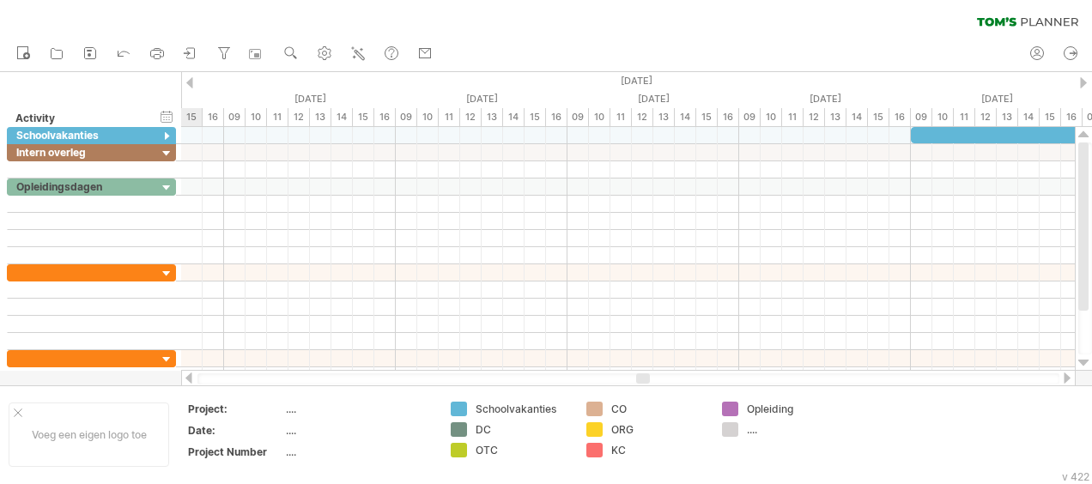
click at [191, 77] on div at bounding box center [189, 82] width 7 height 11
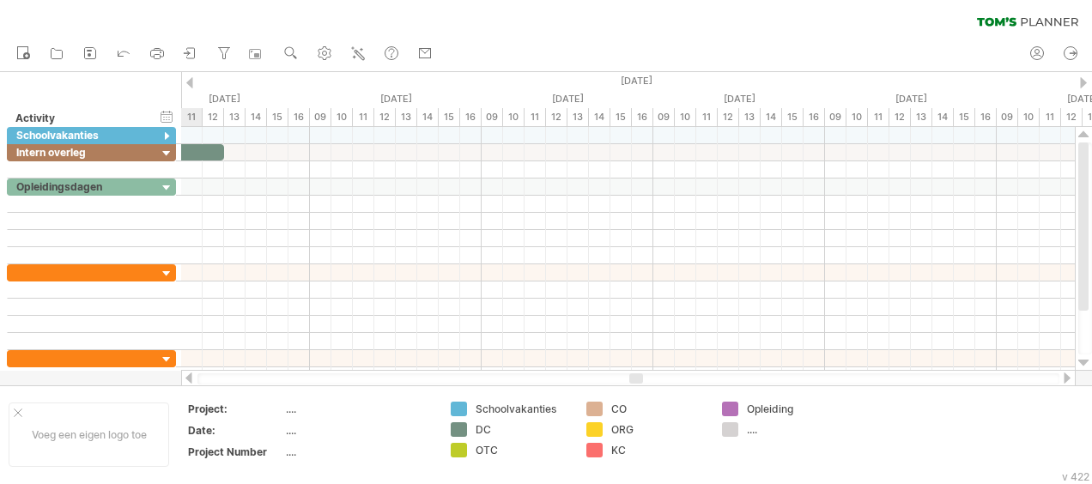
click at [191, 77] on div at bounding box center [189, 82] width 7 height 11
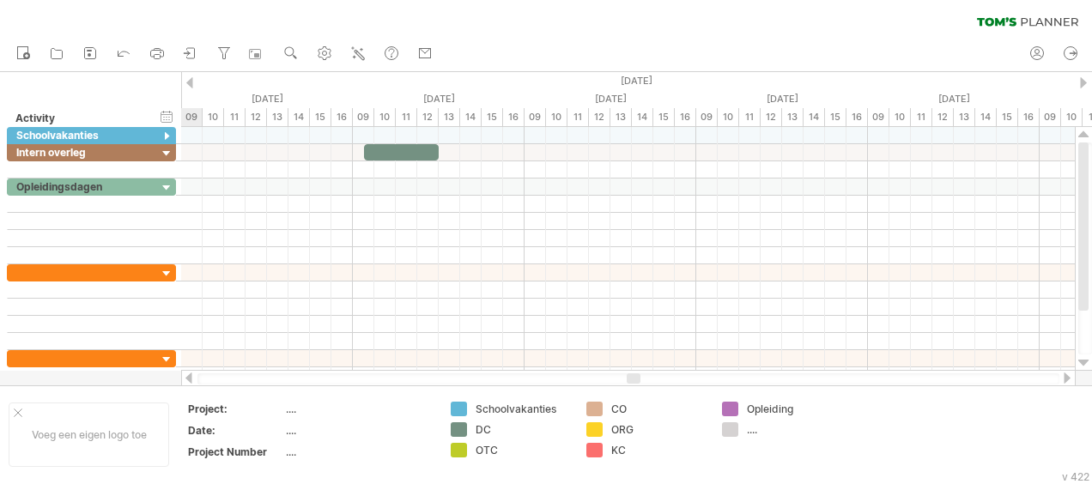
click at [191, 77] on div at bounding box center [189, 82] width 7 height 11
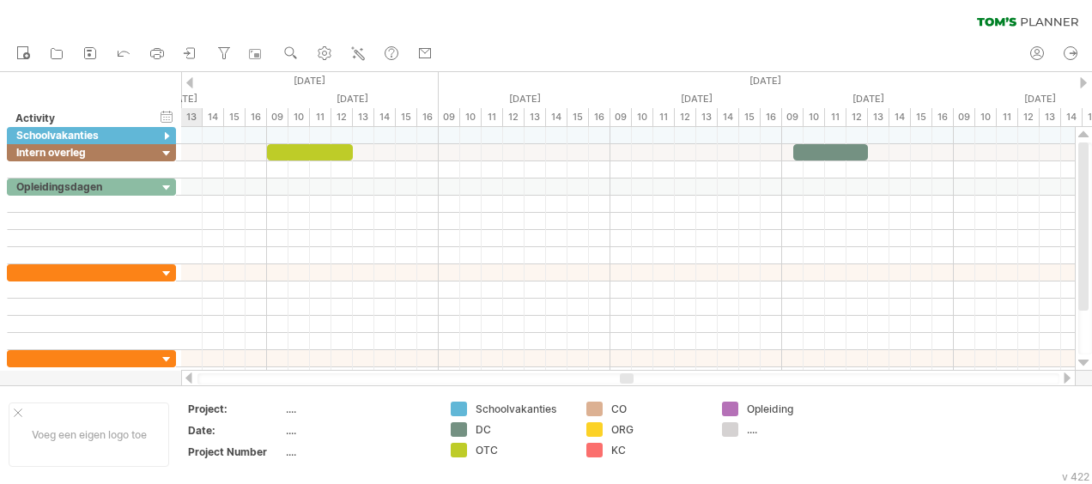
click at [191, 77] on div at bounding box center [189, 82] width 7 height 11
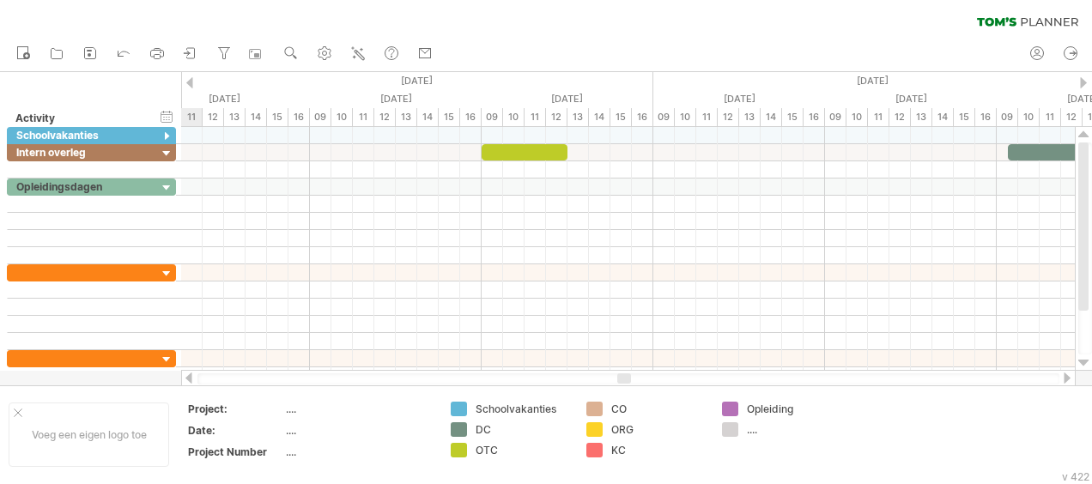
click at [191, 77] on div at bounding box center [189, 82] width 7 height 11
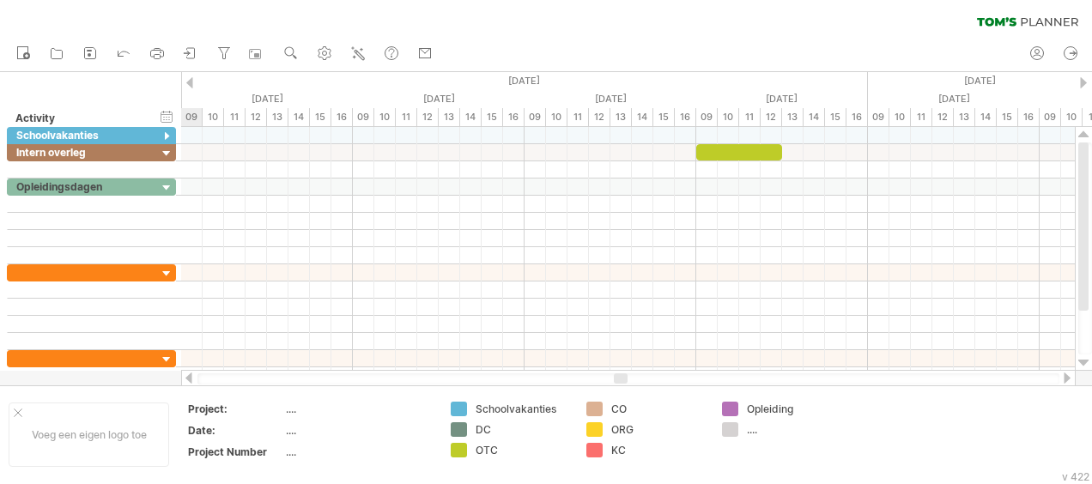
click at [191, 77] on div at bounding box center [189, 82] width 7 height 11
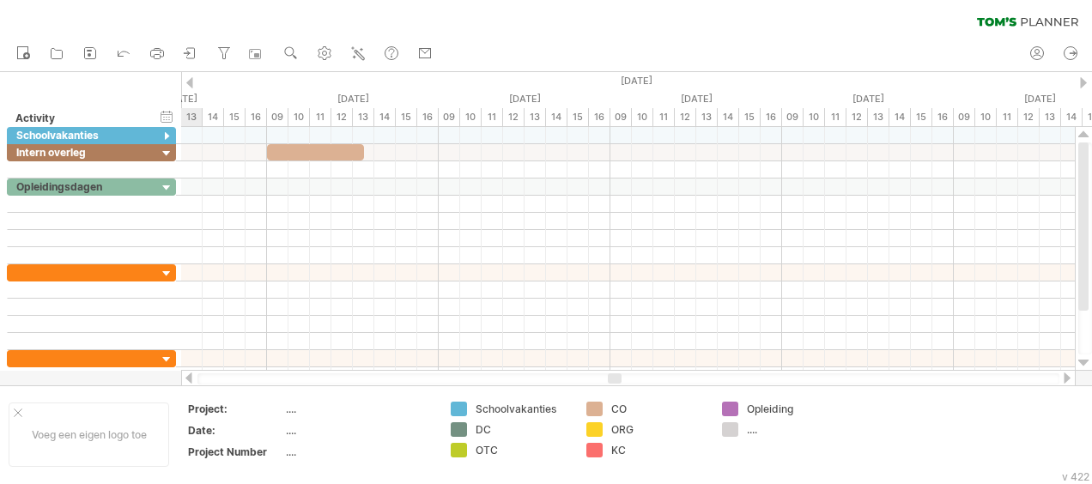
click at [191, 77] on div at bounding box center [189, 82] width 7 height 11
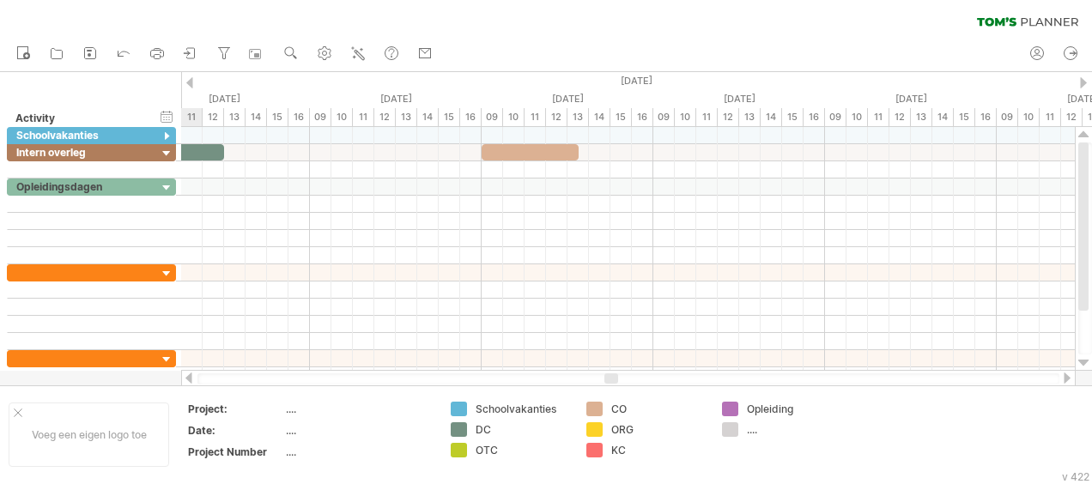
click at [191, 77] on div at bounding box center [189, 82] width 7 height 11
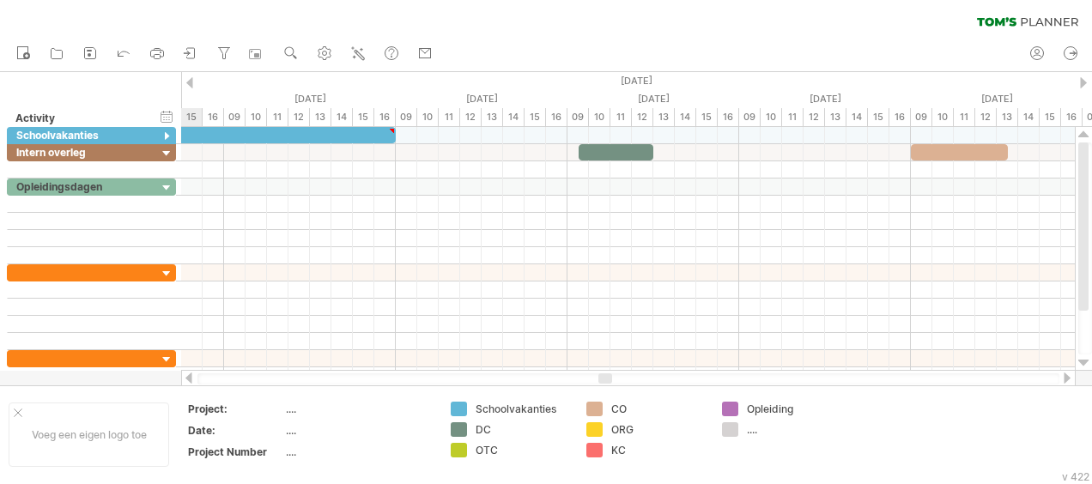
click at [191, 77] on div at bounding box center [189, 82] width 7 height 11
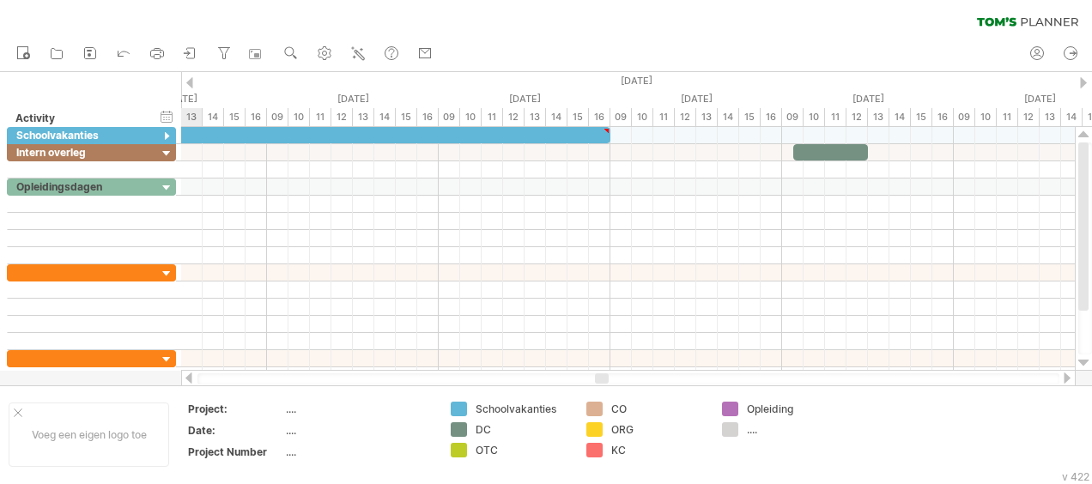
click at [191, 77] on div at bounding box center [189, 82] width 7 height 11
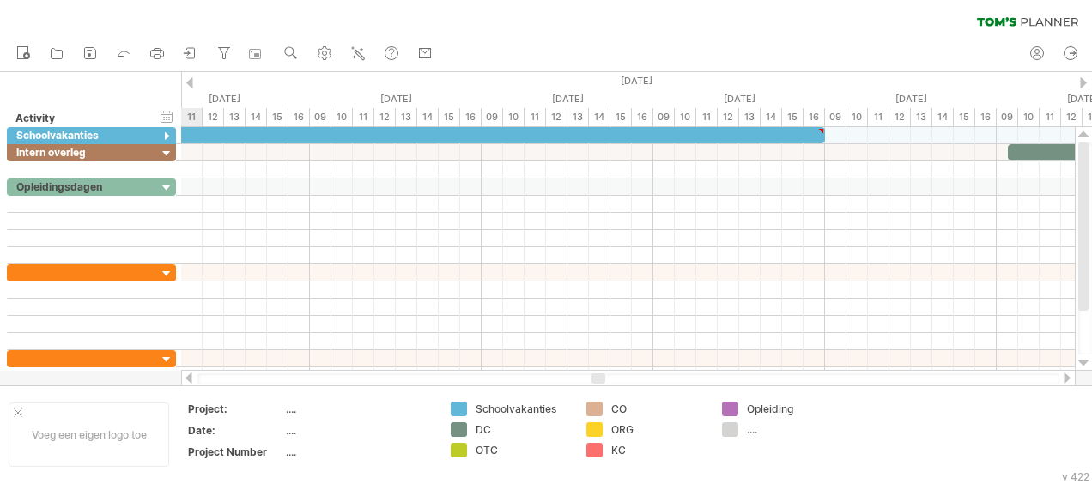
click at [191, 77] on div at bounding box center [189, 82] width 7 height 11
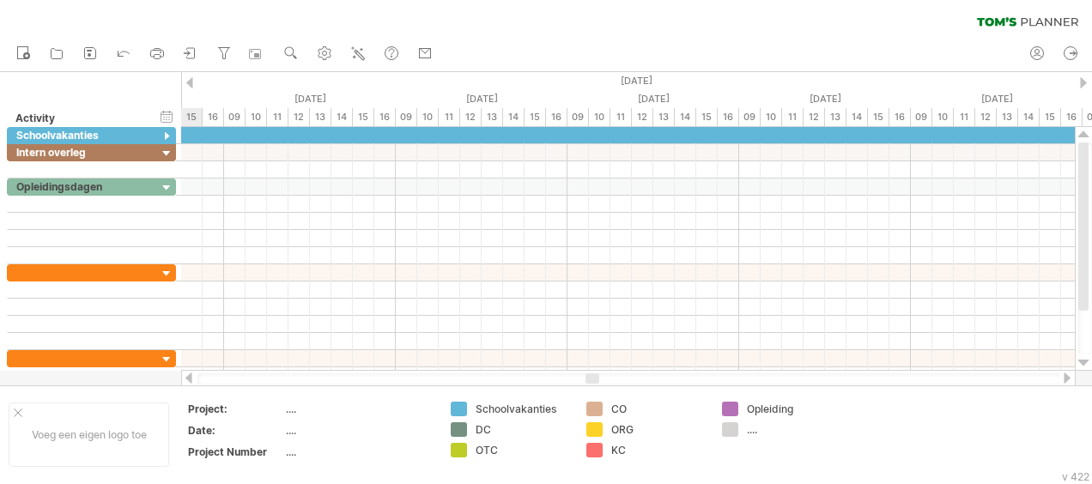
click at [191, 77] on div at bounding box center [189, 82] width 7 height 11
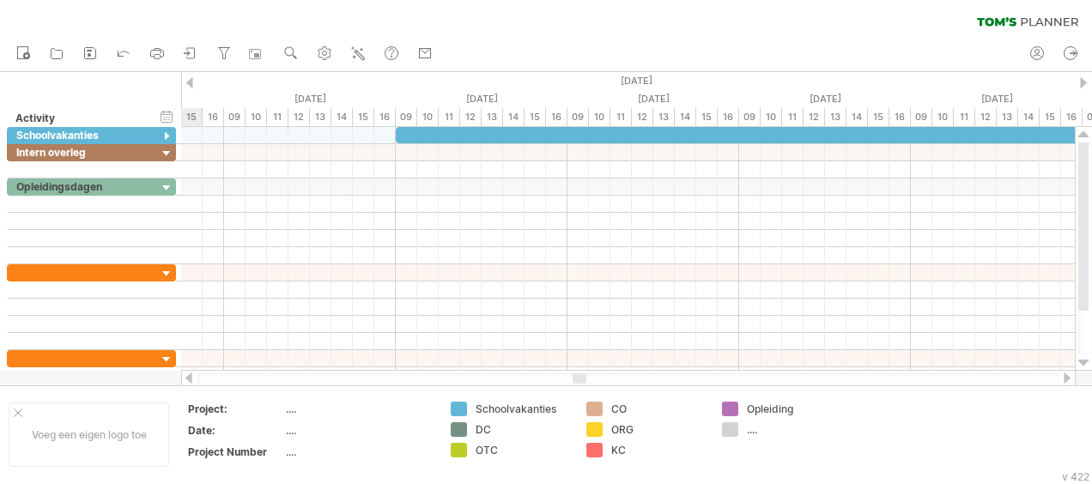
click at [191, 77] on div at bounding box center [189, 82] width 7 height 11
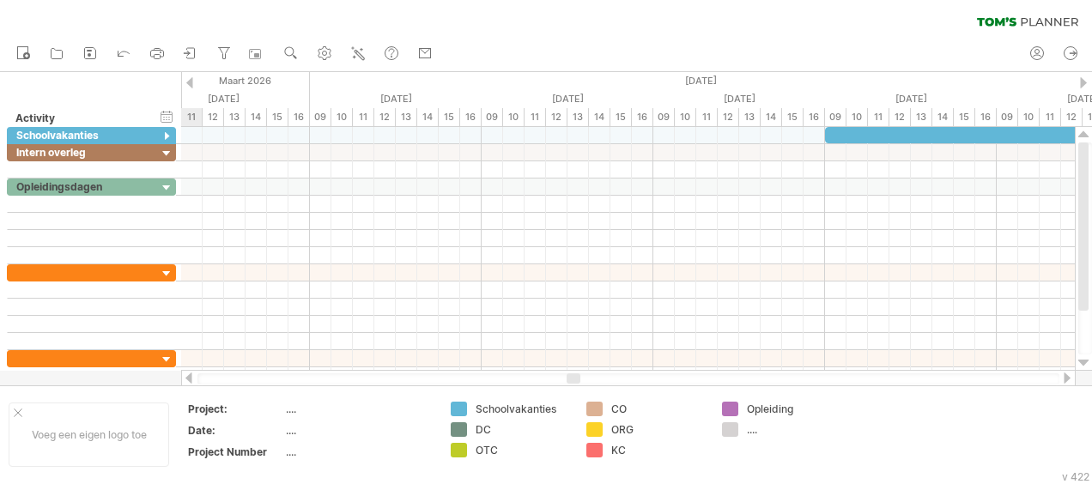
click at [191, 77] on div at bounding box center [189, 82] width 7 height 11
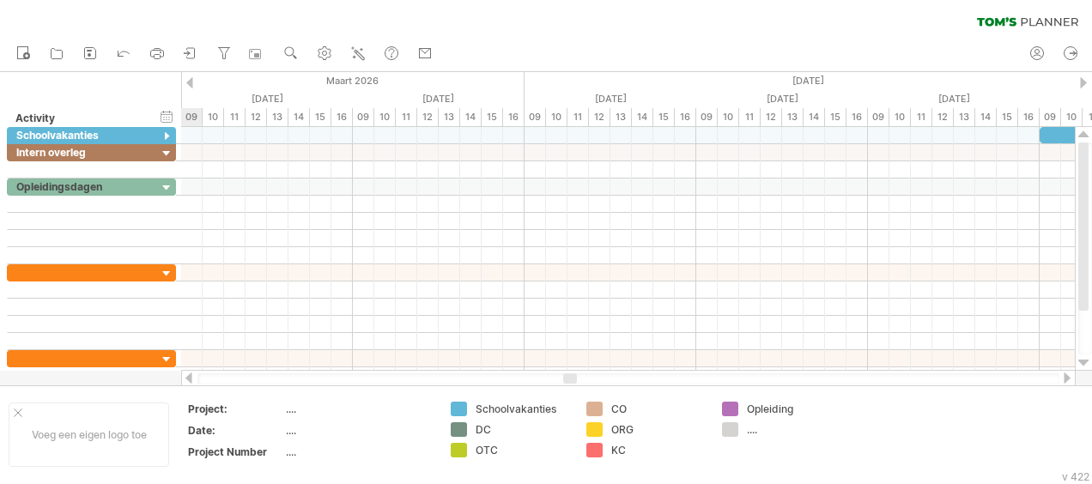
click at [191, 77] on div at bounding box center [189, 82] width 7 height 11
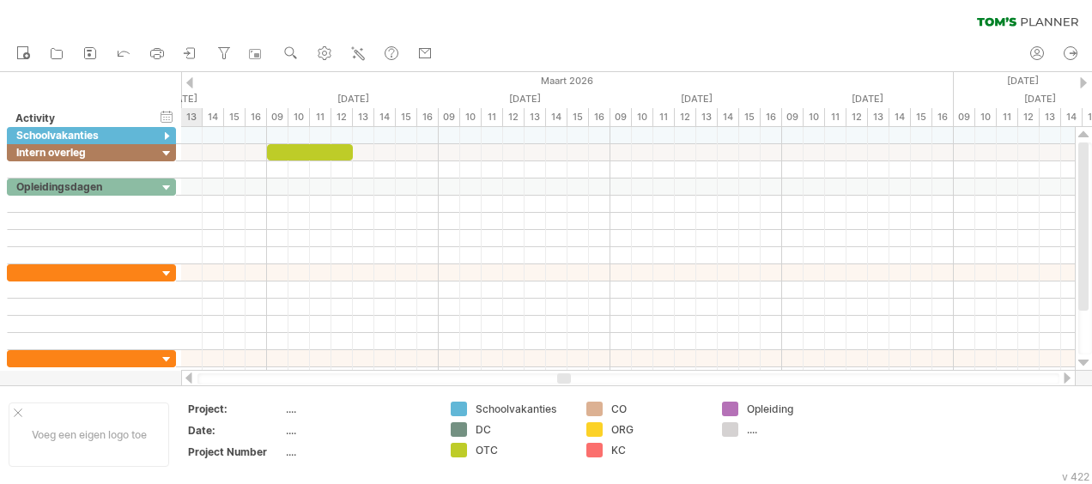
click at [191, 77] on div at bounding box center [189, 82] width 7 height 11
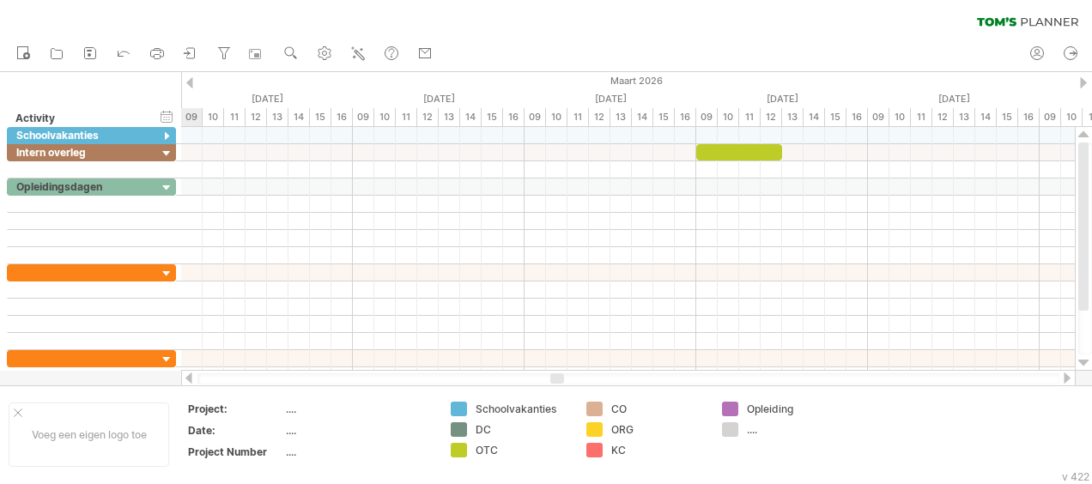
click at [191, 77] on div at bounding box center [189, 82] width 7 height 11
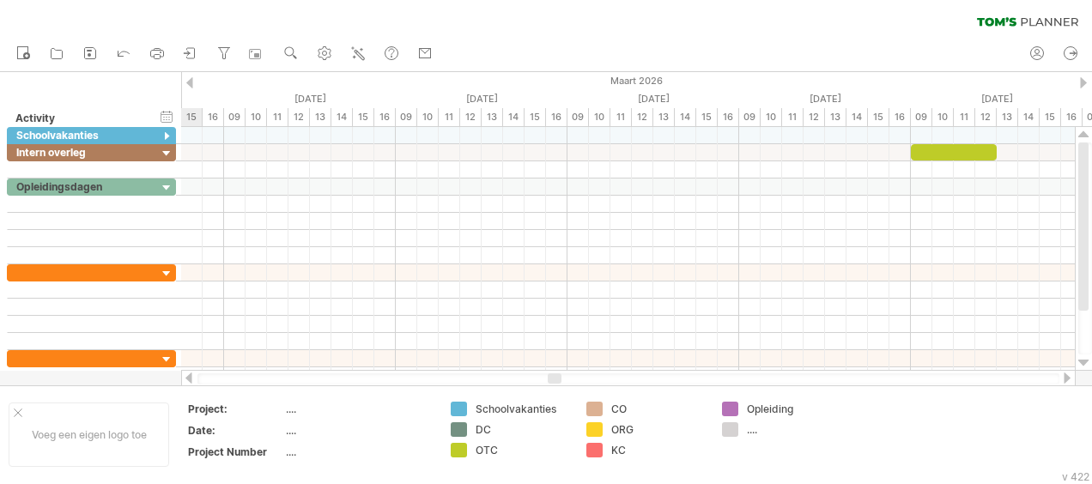
click at [191, 77] on div at bounding box center [189, 82] width 7 height 11
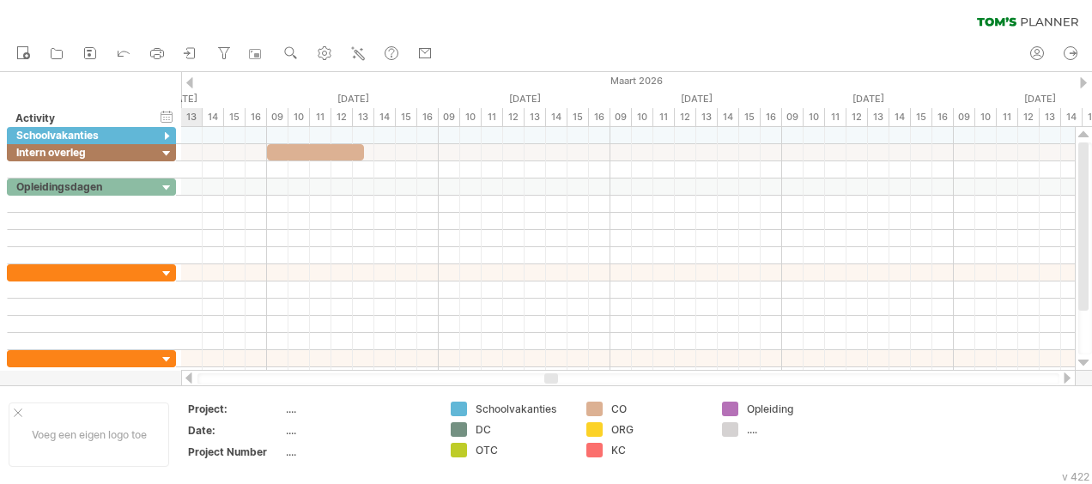
click at [191, 77] on div at bounding box center [189, 82] width 7 height 11
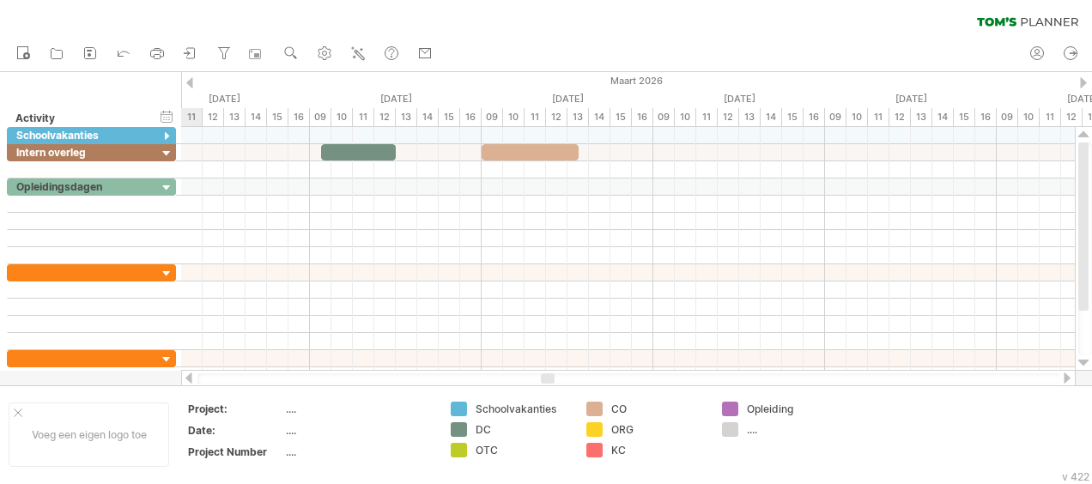
click at [191, 77] on div at bounding box center [189, 82] width 7 height 11
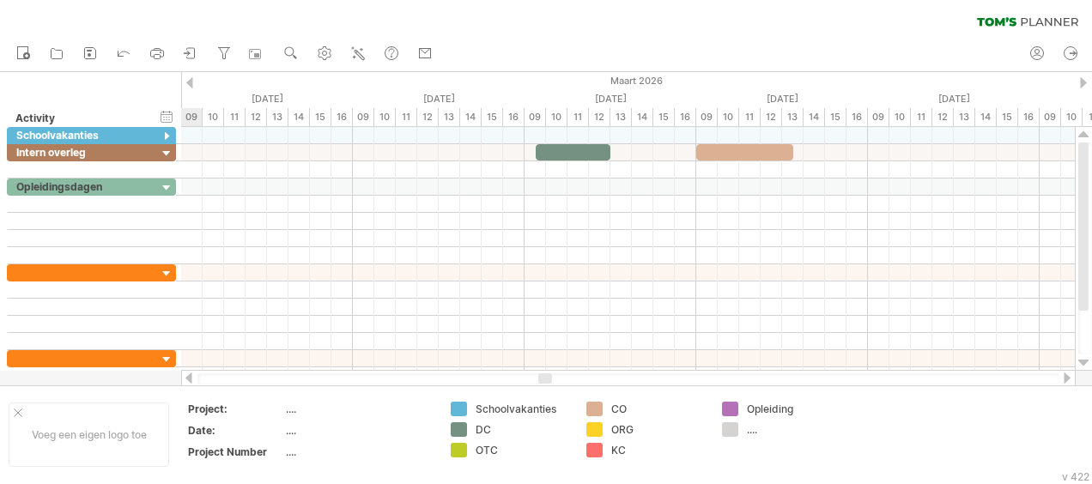
click at [191, 77] on div at bounding box center [189, 82] width 7 height 11
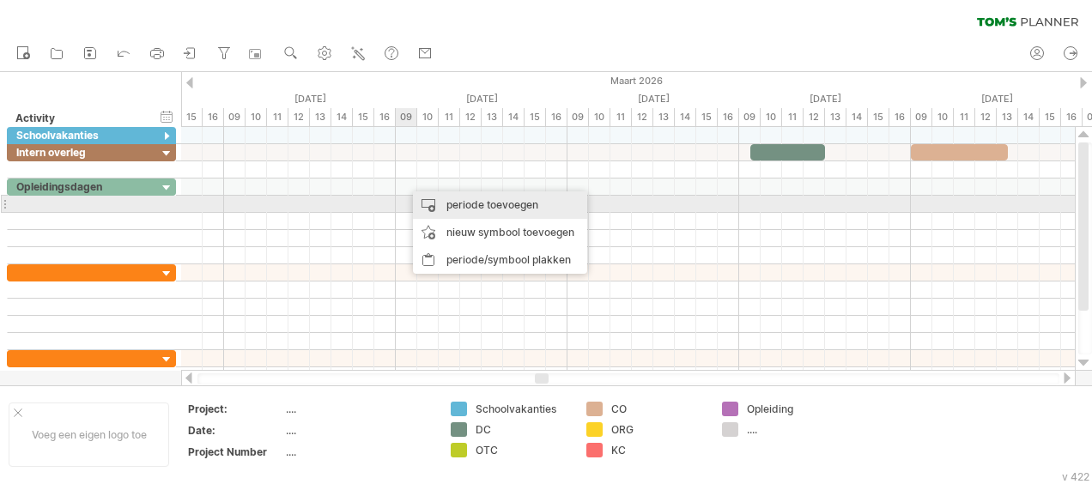
click at [469, 206] on div "periode toevoegen" at bounding box center [500, 204] width 174 height 27
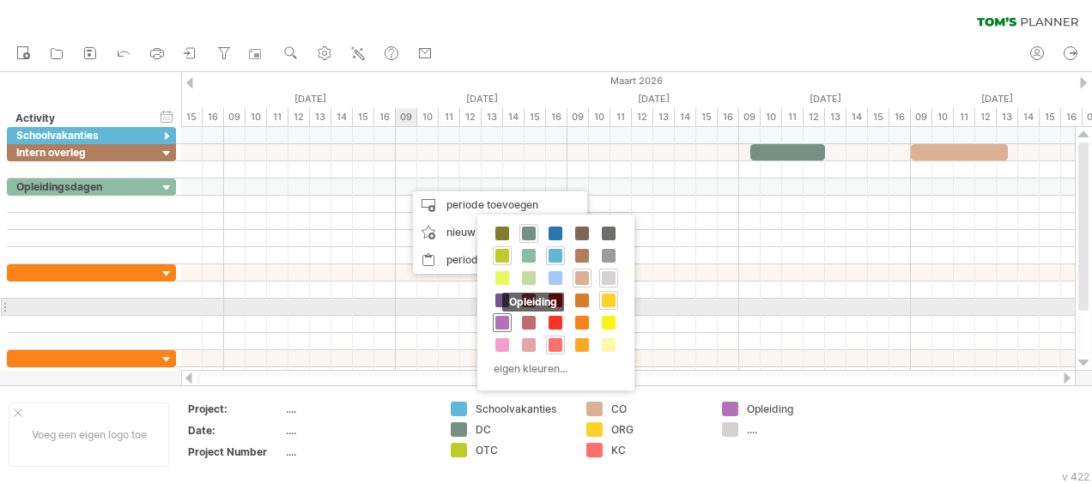
click at [502, 313] on div "Opleiding" at bounding box center [502, 322] width 19 height 19
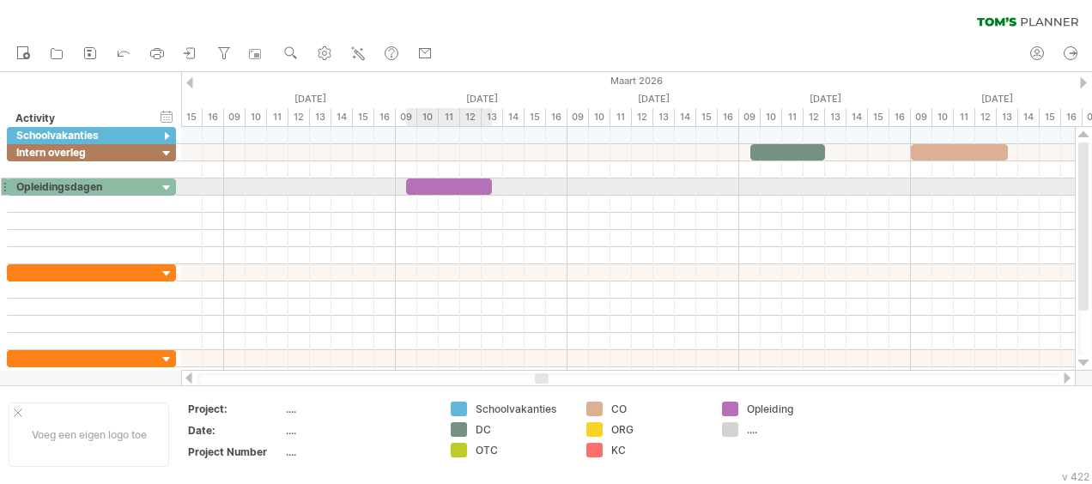
drag, startPoint x: 427, startPoint y: 182, endPoint x: 487, endPoint y: 189, distance: 61.3
click at [487, 189] on div at bounding box center [449, 187] width 86 height 16
click at [513, 189] on div at bounding box center [627, 187] width 893 height 17
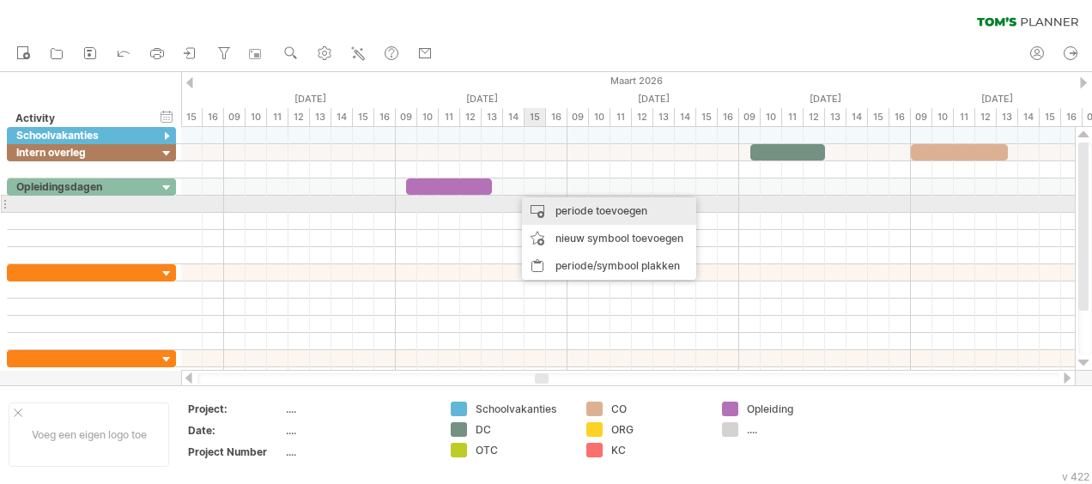
click at [566, 211] on div "periode toevoegen" at bounding box center [609, 210] width 174 height 27
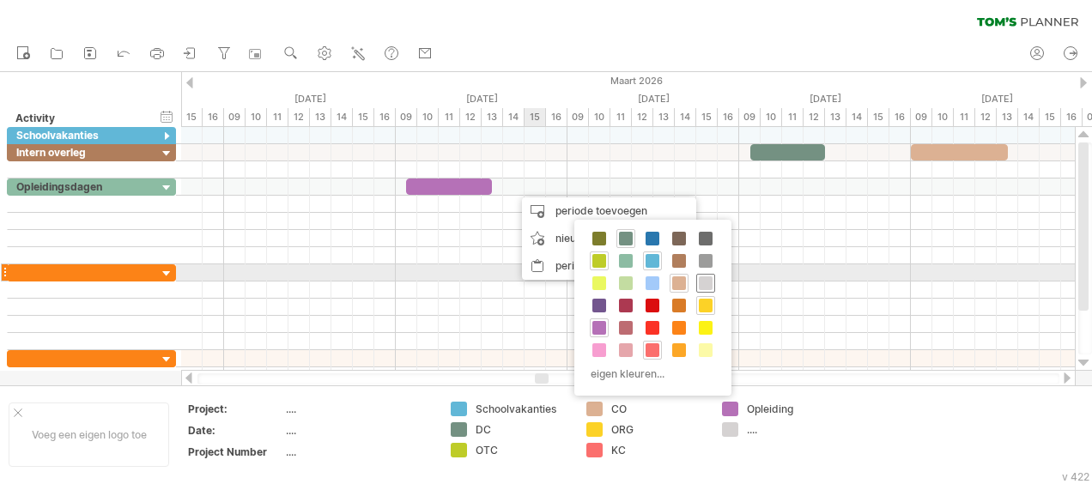
click at [703, 280] on span at bounding box center [706, 283] width 14 height 14
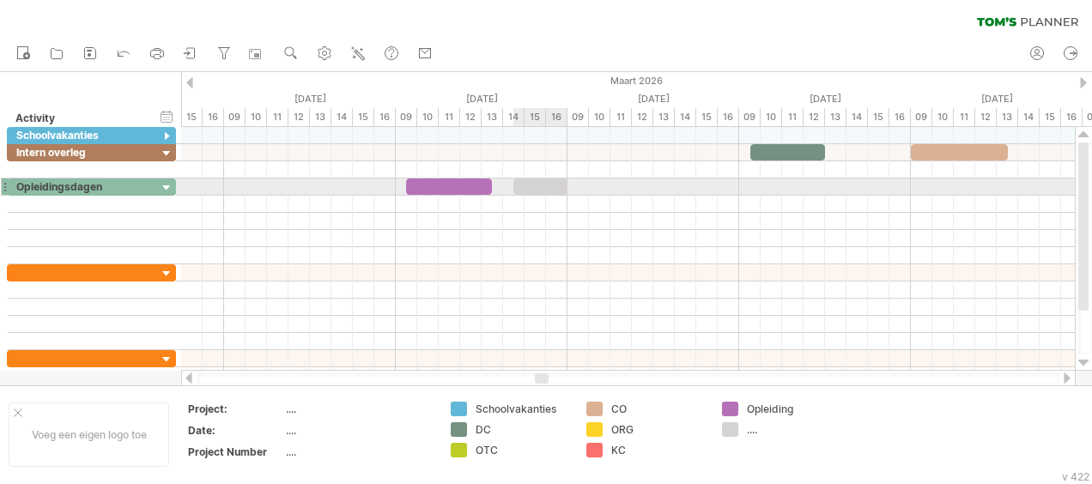
drag, startPoint x: 534, startPoint y: 183, endPoint x: 567, endPoint y: 190, distance: 34.2
click at [567, 190] on span at bounding box center [567, 187] width 7 height 16
drag, startPoint x: 510, startPoint y: 184, endPoint x: 501, endPoint y: 185, distance: 8.6
click at [501, 185] on span at bounding box center [502, 187] width 7 height 16
click at [469, 184] on div at bounding box center [449, 187] width 86 height 16
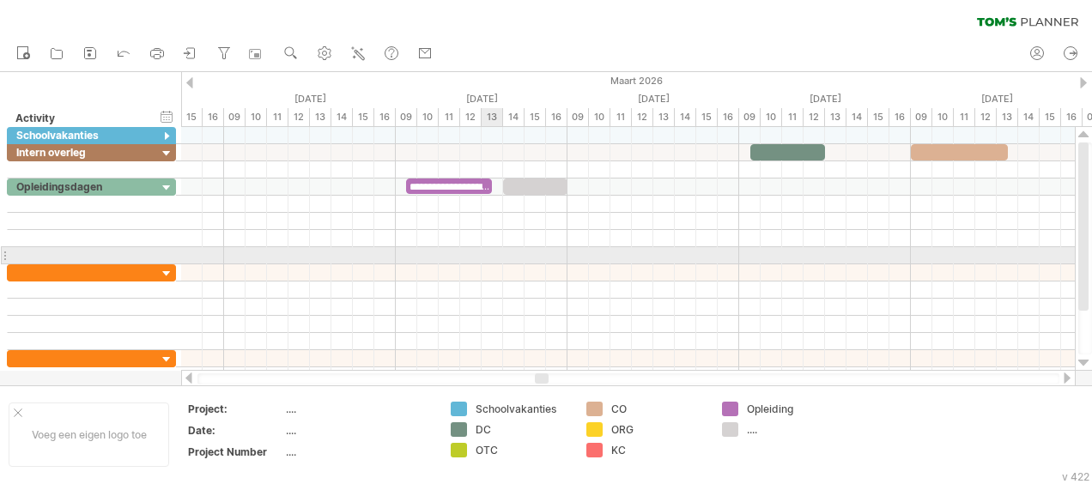
click at [492, 257] on div at bounding box center [627, 255] width 893 height 17
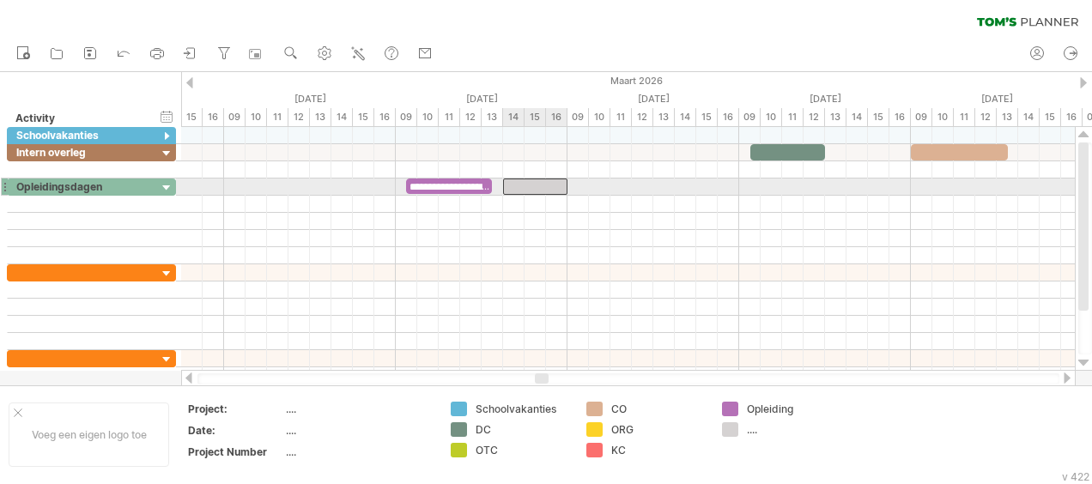
click at [536, 184] on div at bounding box center [535, 187] width 64 height 16
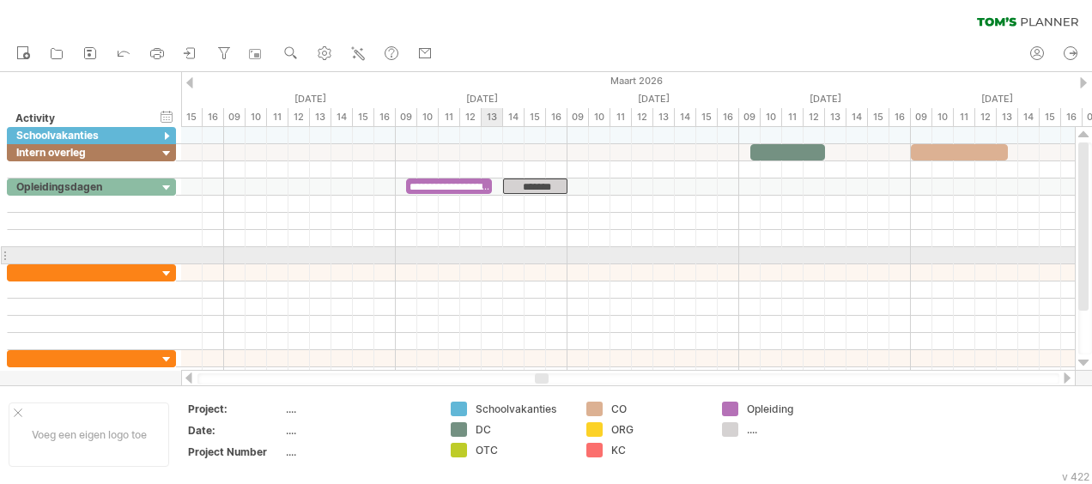
click at [501, 264] on div at bounding box center [627, 272] width 893 height 17
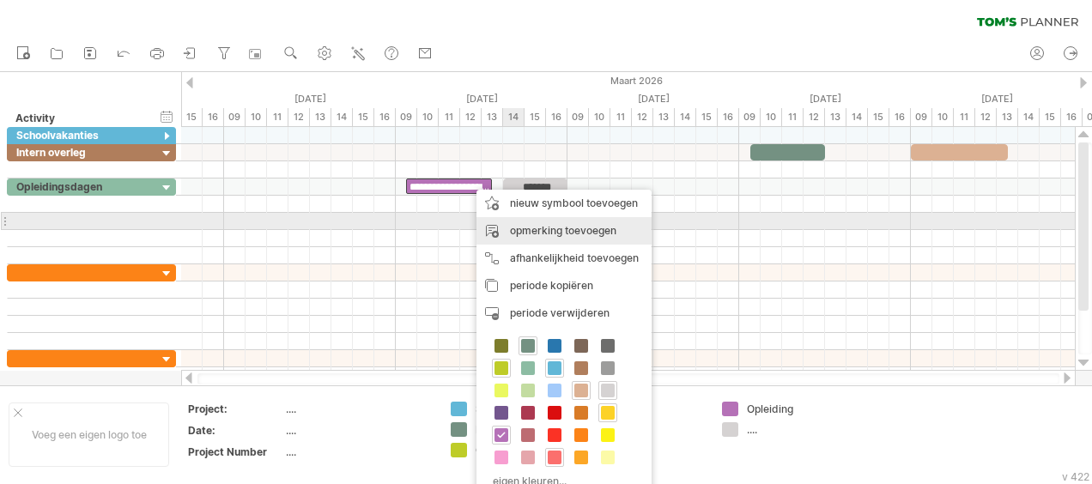
click at [561, 228] on div "opmerking toevoegen" at bounding box center [563, 230] width 175 height 27
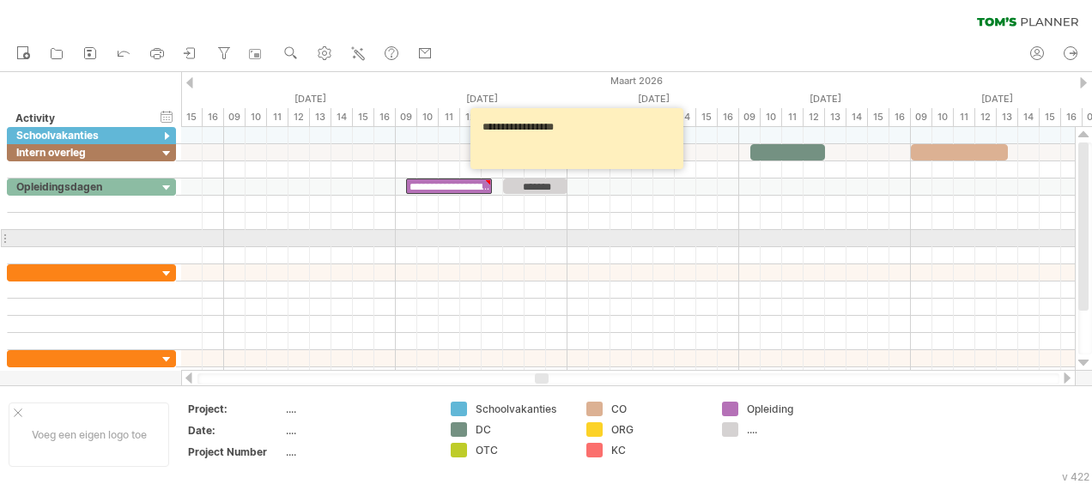
click at [646, 231] on div at bounding box center [627, 238] width 893 height 17
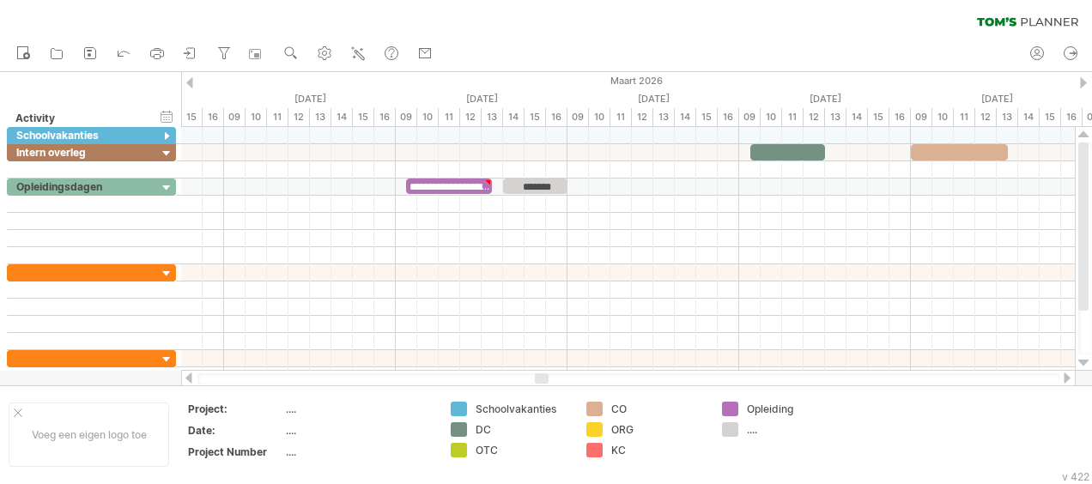
click at [1069, 374] on div at bounding box center [1067, 377] width 14 height 11
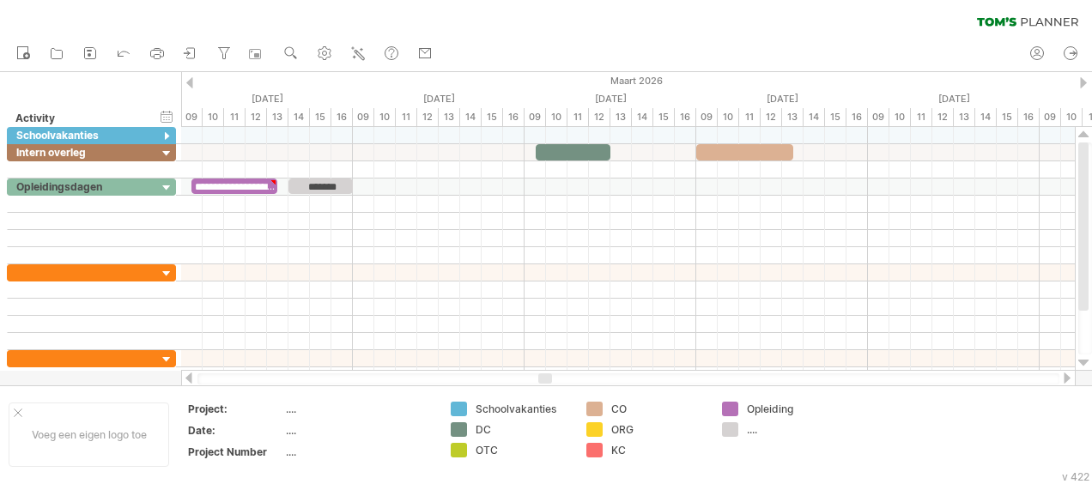
click at [1069, 374] on div at bounding box center [1067, 377] width 14 height 11
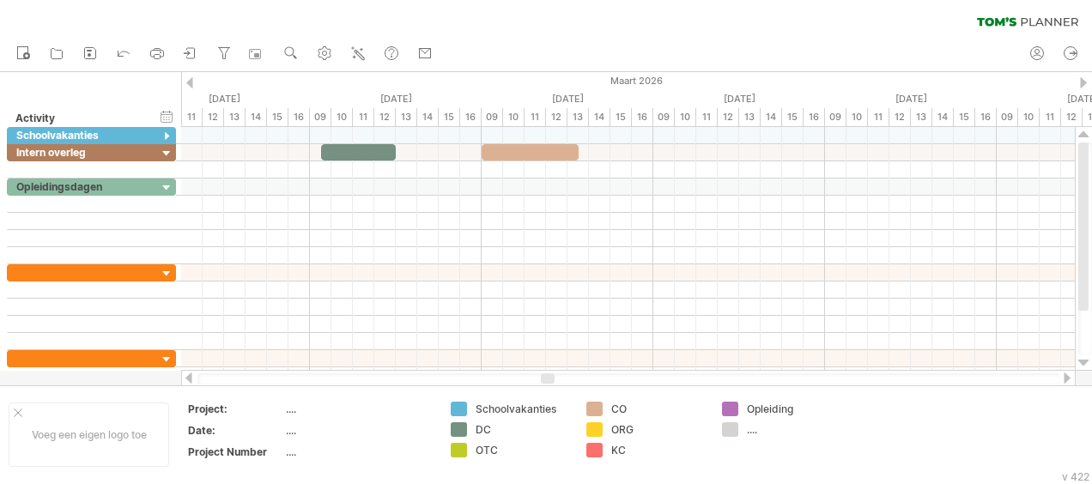
click at [1069, 374] on div at bounding box center [1067, 377] width 14 height 11
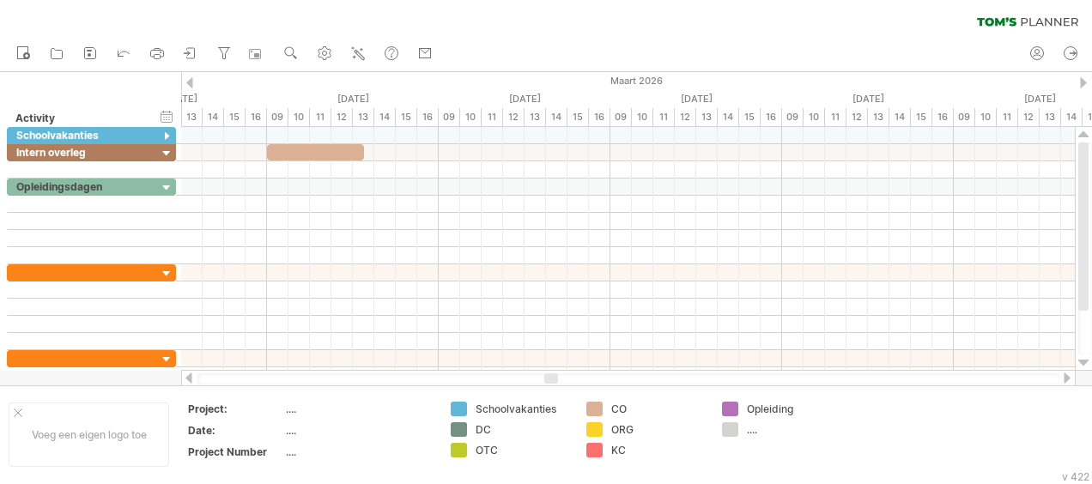
click at [1069, 374] on div at bounding box center [1067, 377] width 14 height 11
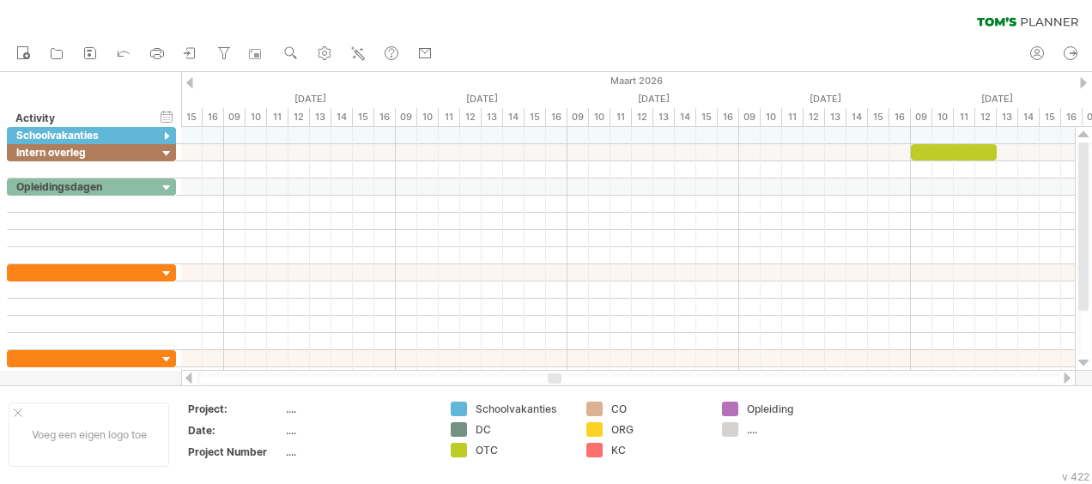
click at [1069, 374] on div at bounding box center [1067, 377] width 14 height 11
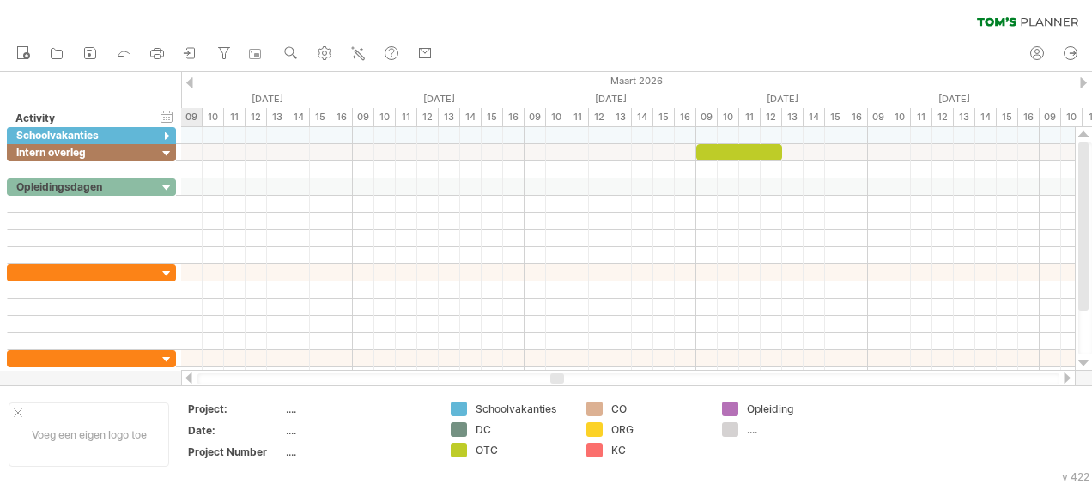
click at [1069, 374] on div at bounding box center [1067, 377] width 14 height 11
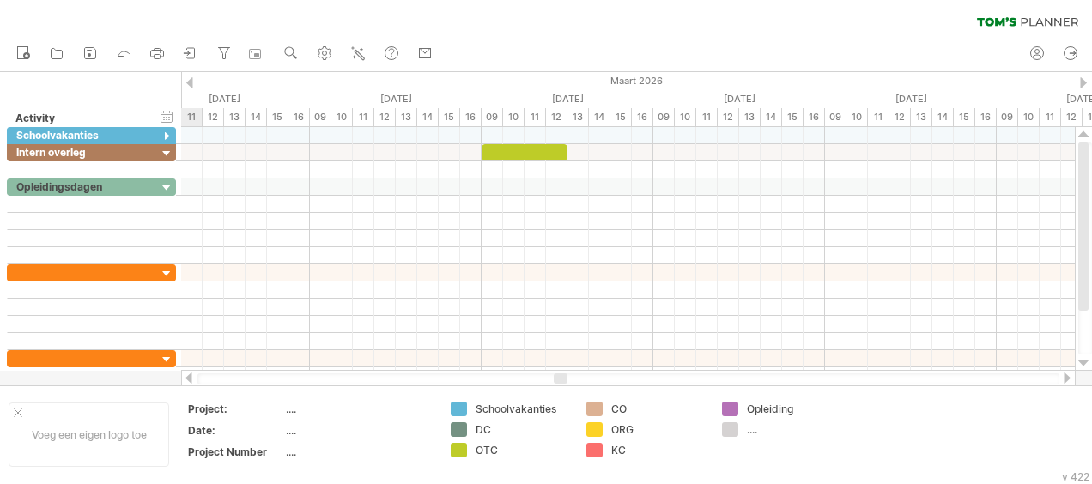
click at [1069, 374] on div at bounding box center [1067, 377] width 14 height 11
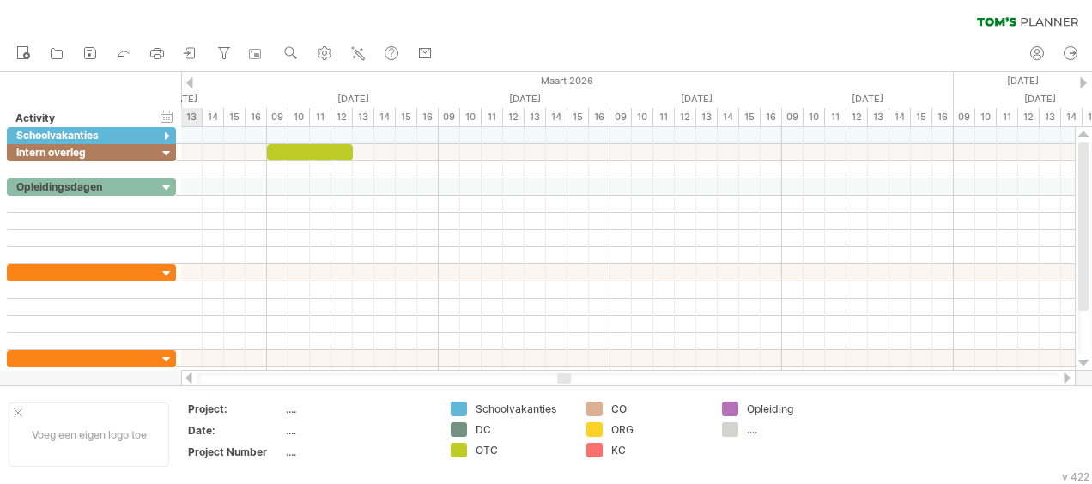
click at [1069, 374] on div at bounding box center [1067, 377] width 14 height 11
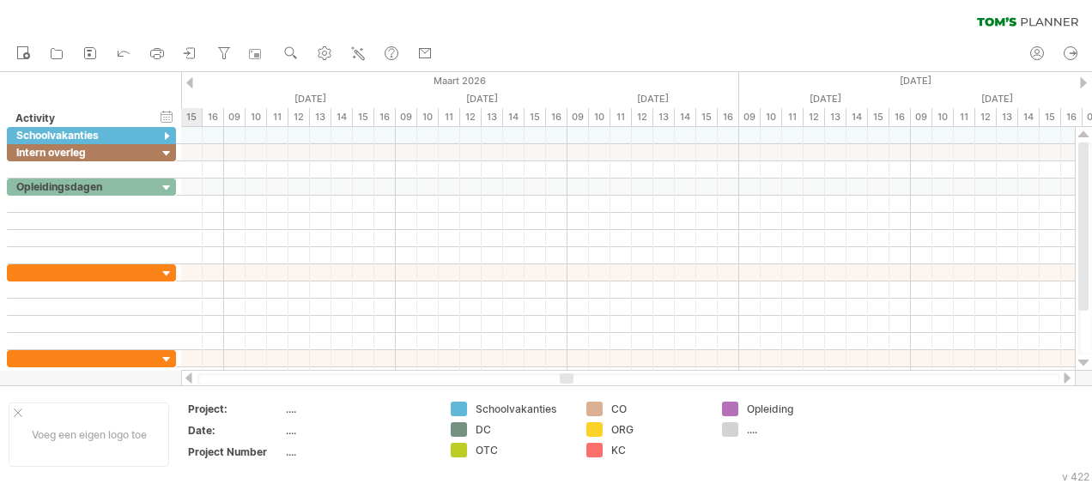
click at [1069, 374] on div at bounding box center [1067, 377] width 14 height 11
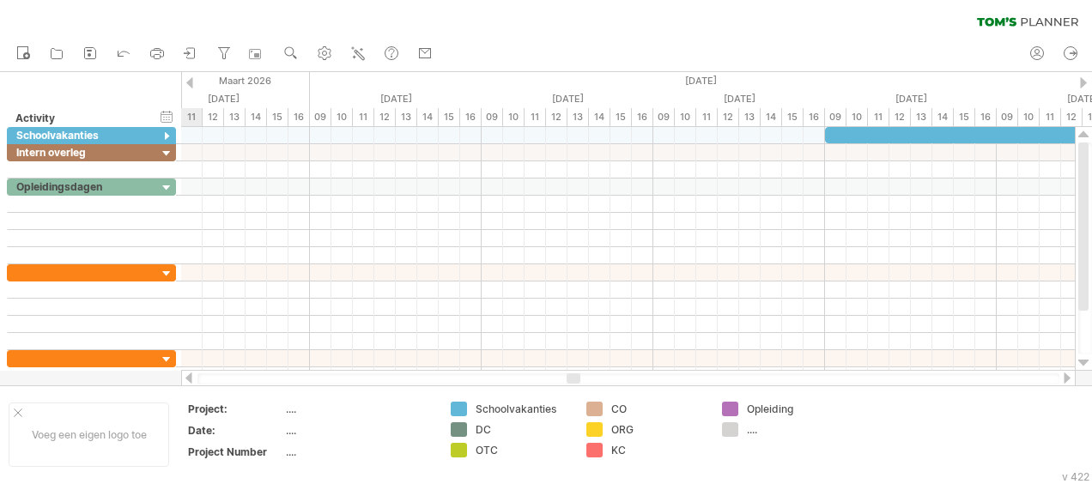
click at [1069, 374] on div at bounding box center [1067, 377] width 14 height 11
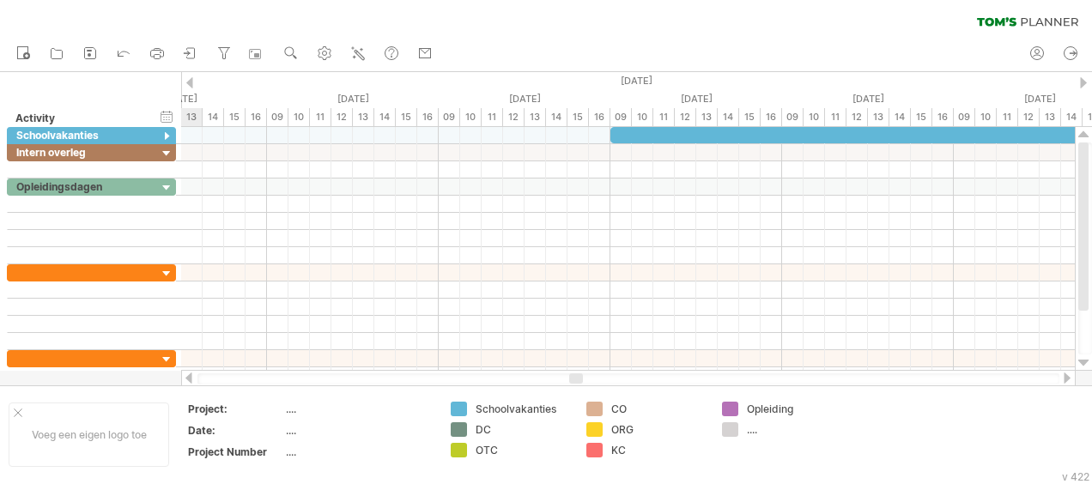
click at [1069, 374] on div at bounding box center [1067, 377] width 14 height 11
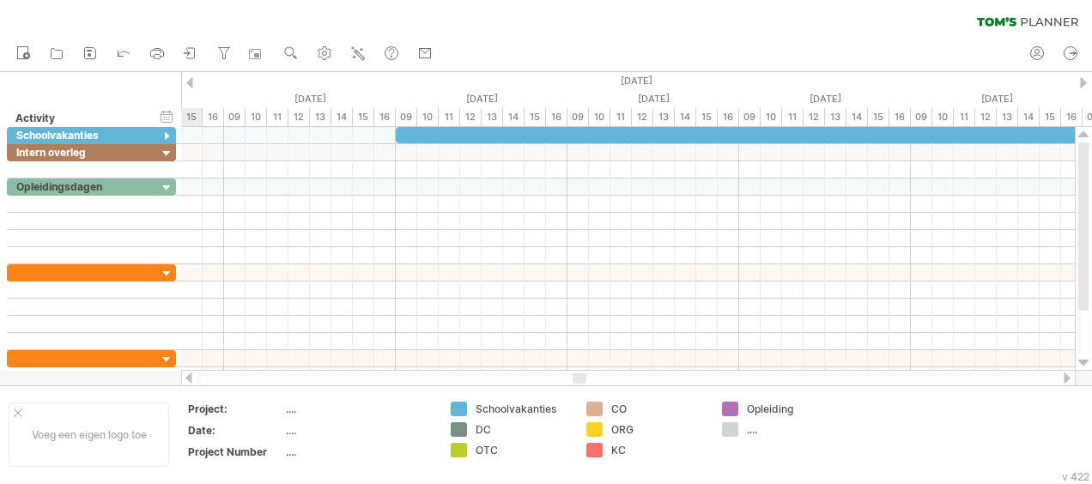
click at [1069, 374] on div at bounding box center [1067, 377] width 14 height 11
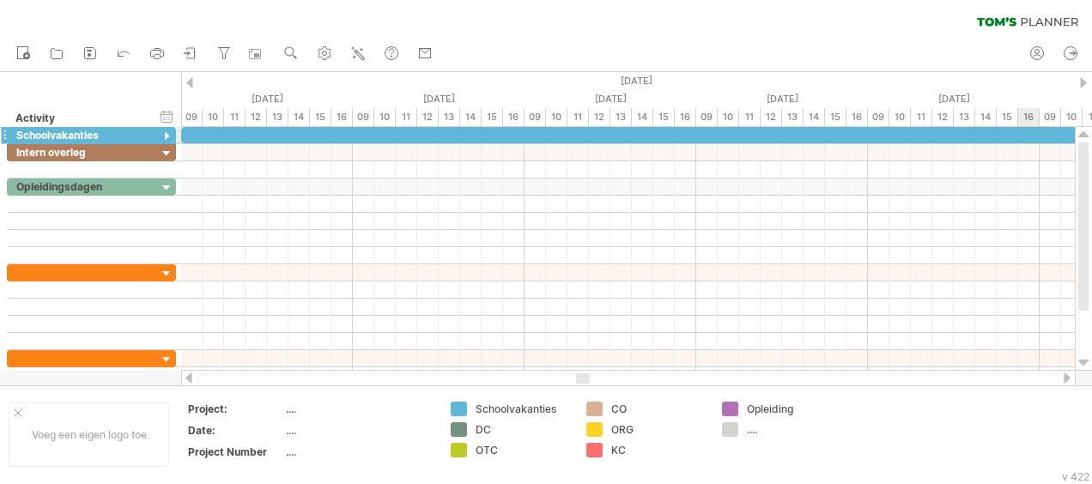
type textarea "**********"
click at [191, 376] on div at bounding box center [189, 377] width 14 height 11
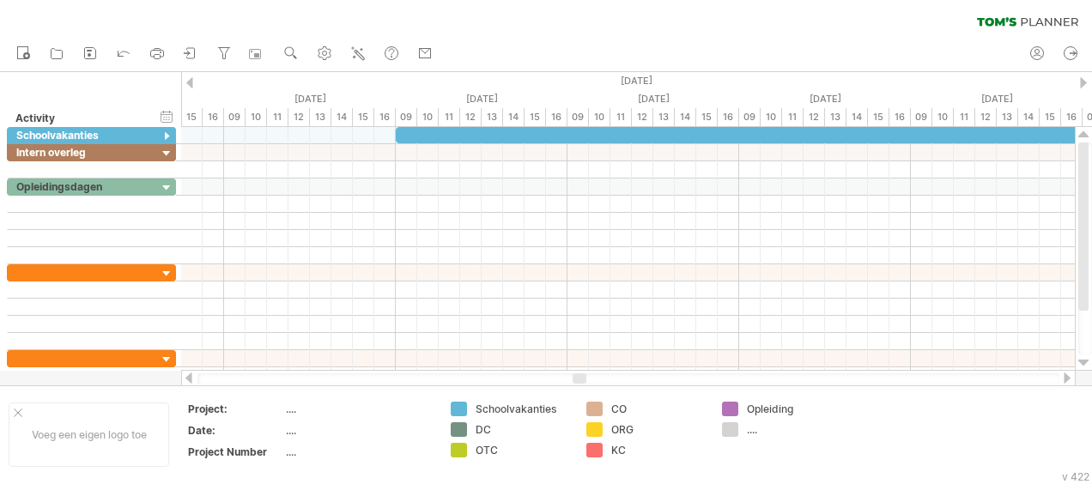
click at [191, 376] on div at bounding box center [189, 377] width 14 height 11
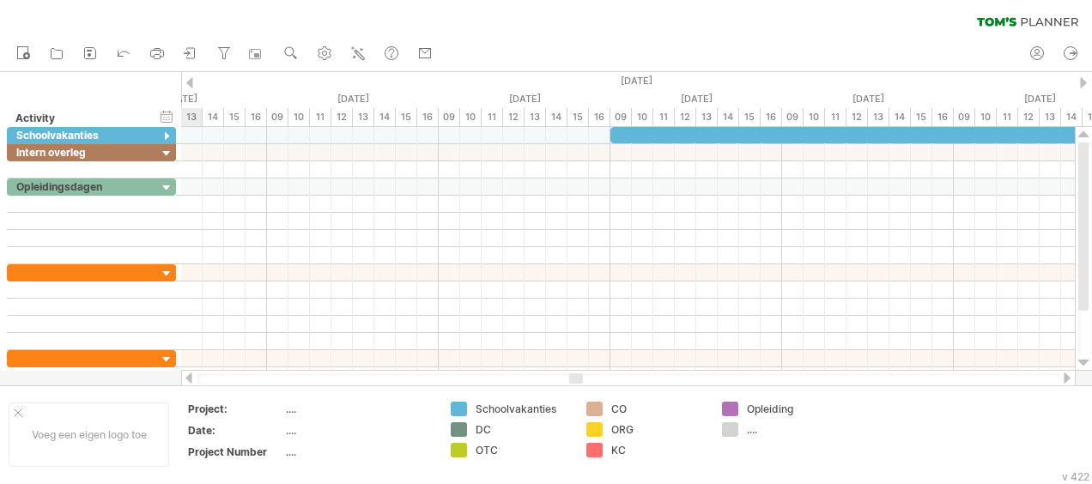
click at [191, 376] on div at bounding box center [189, 377] width 14 height 11
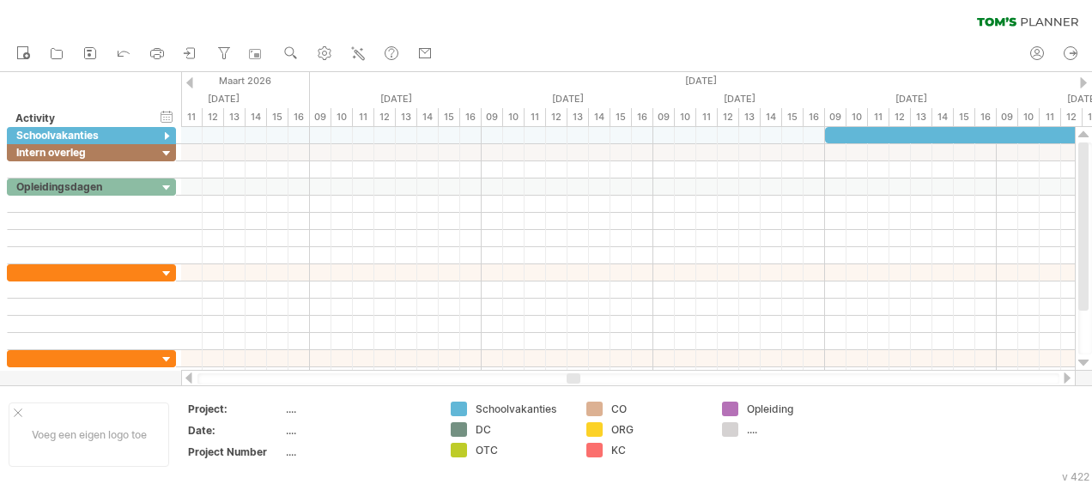
click at [1066, 377] on div at bounding box center [1067, 377] width 14 height 11
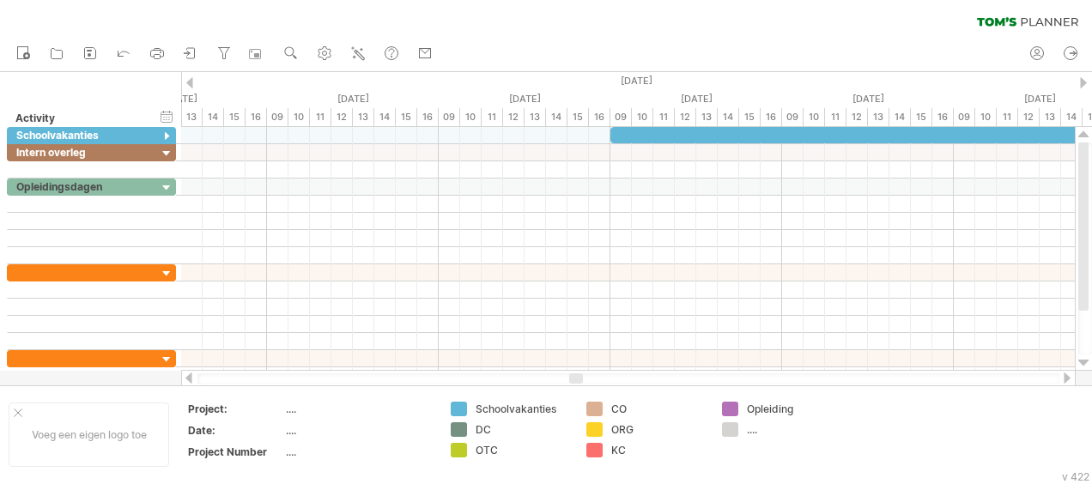
click at [1066, 377] on div at bounding box center [1067, 377] width 14 height 11
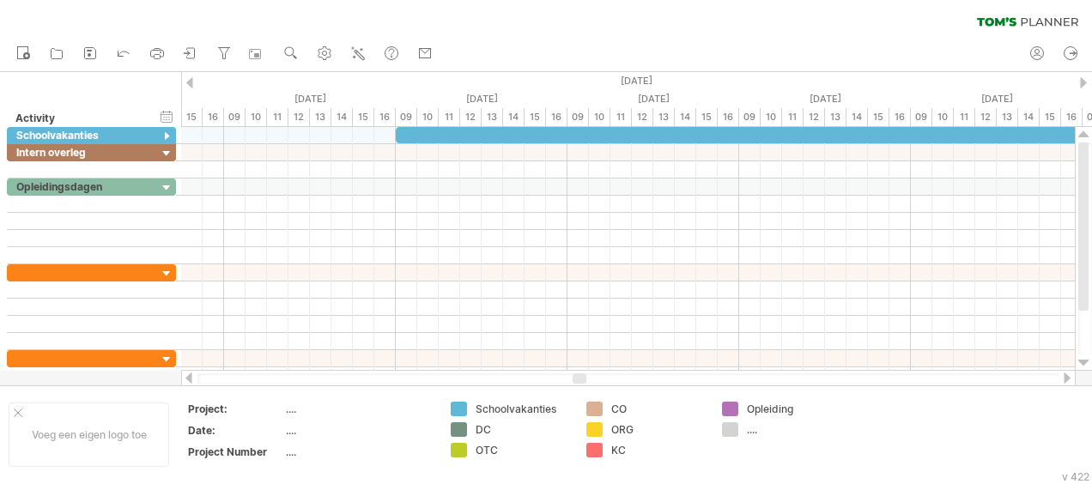
click at [1066, 377] on div at bounding box center [1067, 377] width 14 height 11
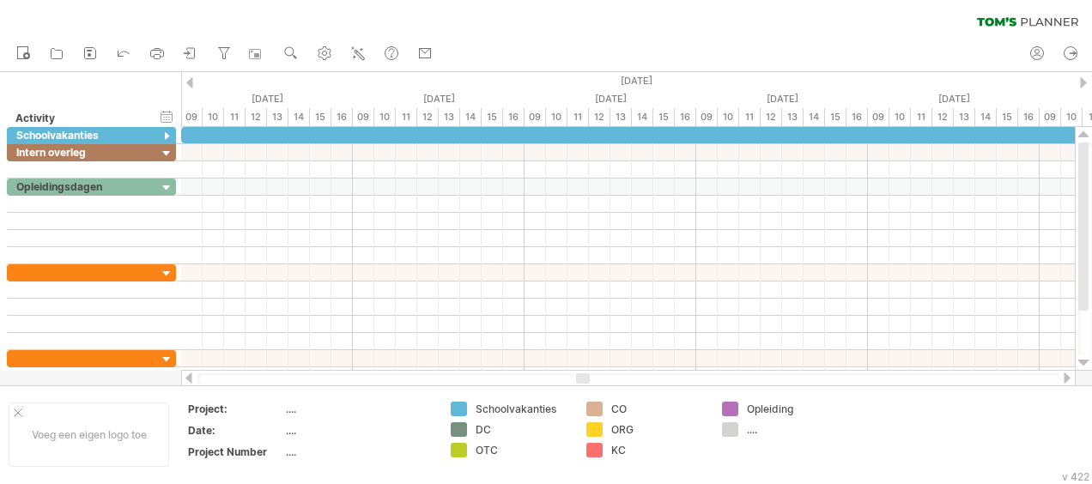
click at [1066, 377] on div at bounding box center [1067, 377] width 14 height 11
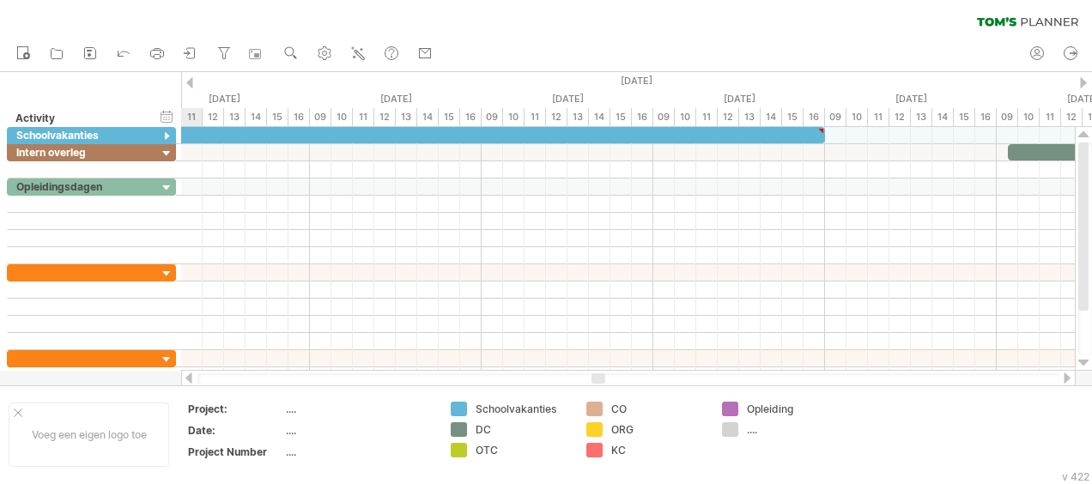
click at [1066, 377] on div at bounding box center [1067, 377] width 14 height 11
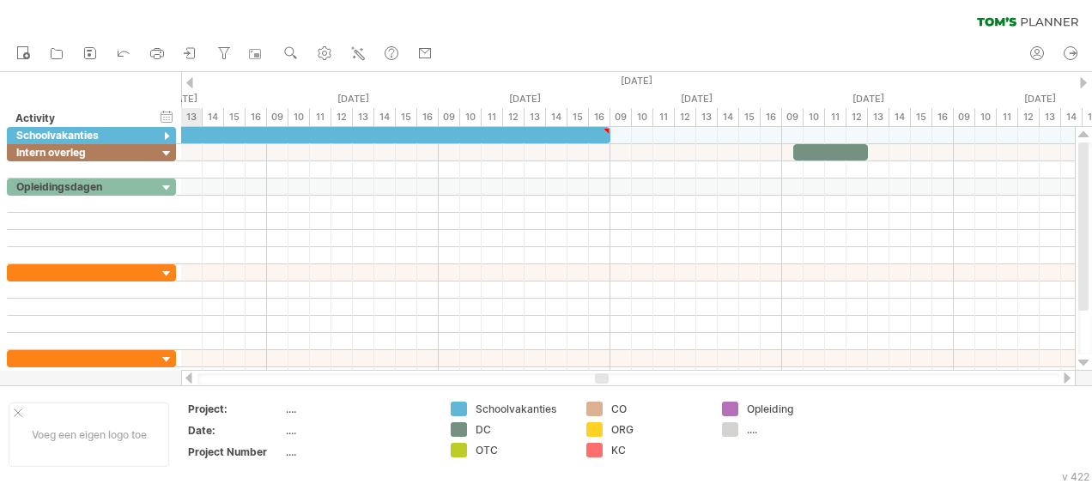
click at [1066, 377] on div at bounding box center [1067, 377] width 14 height 11
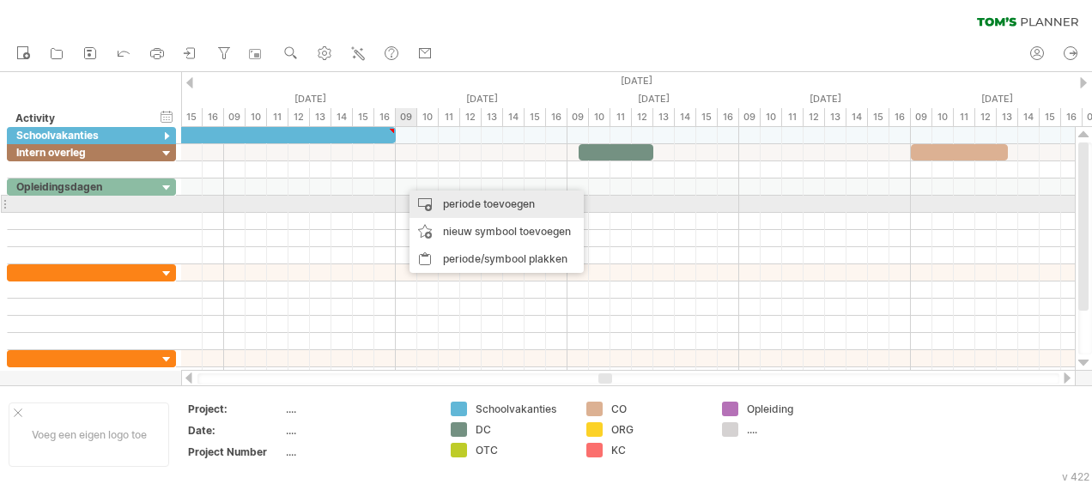
click at [458, 204] on div "periode toevoegen" at bounding box center [496, 204] width 174 height 27
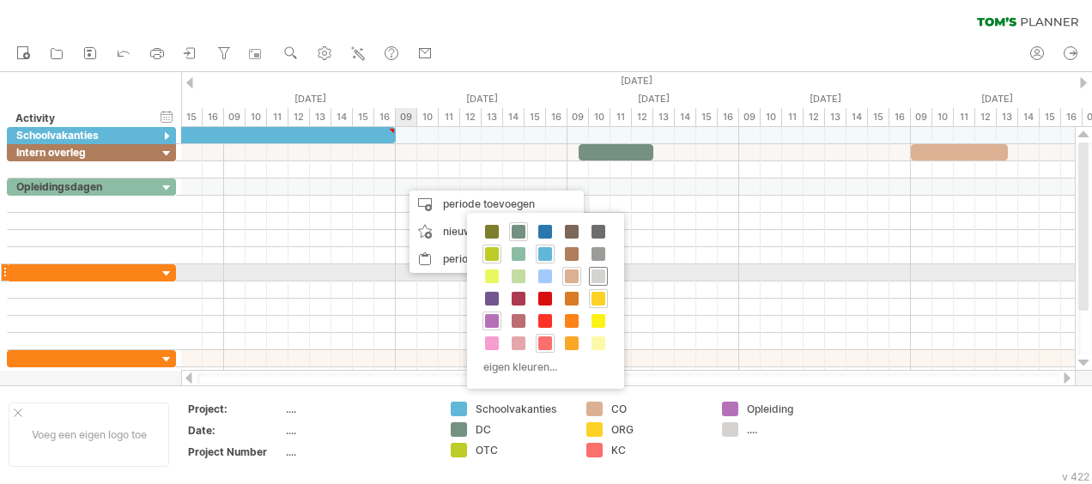
click at [596, 275] on span at bounding box center [598, 276] width 14 height 14
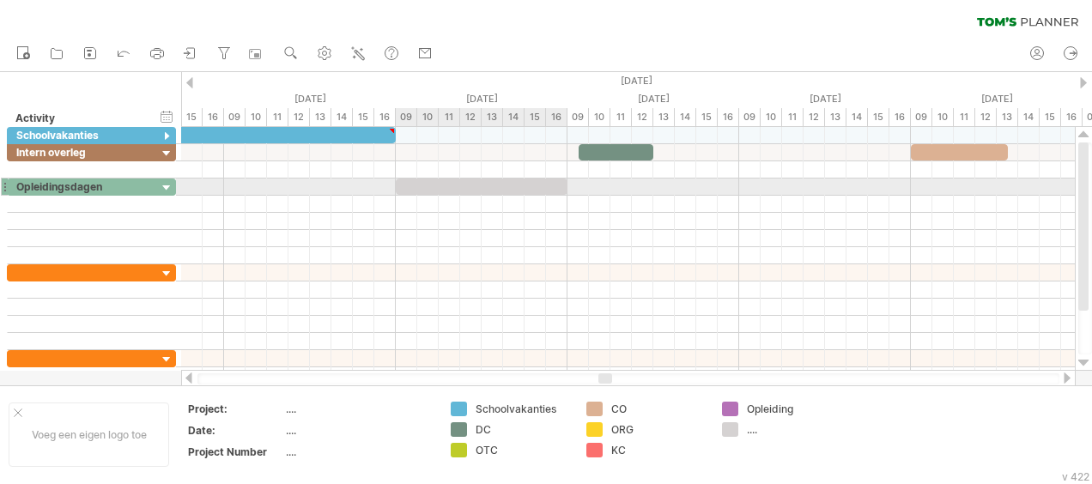
drag, startPoint x: 415, startPoint y: 185, endPoint x: 563, endPoint y: 196, distance: 148.9
click at [563, 196] on div "**********" at bounding box center [627, 249] width 893 height 244
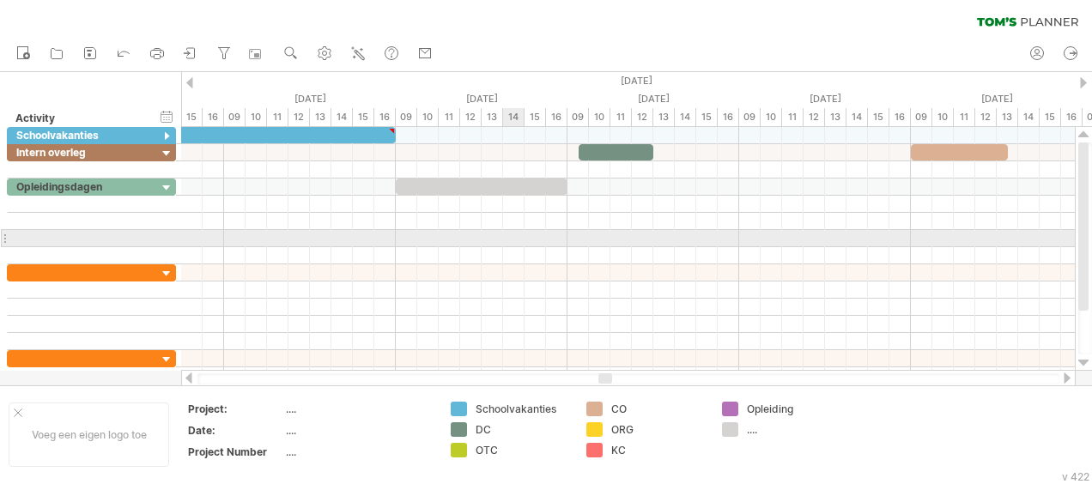
click at [503, 247] on div at bounding box center [627, 255] width 893 height 17
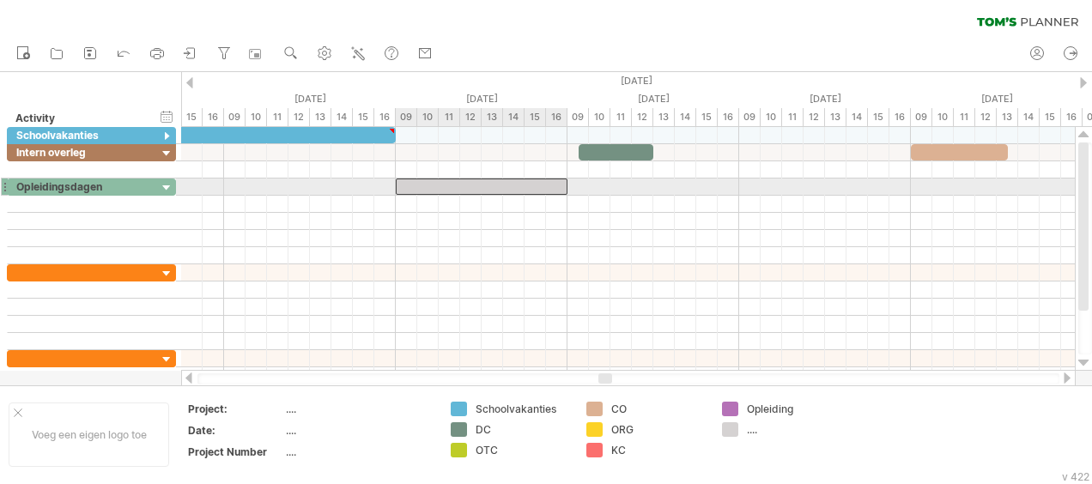
click at [462, 185] on div at bounding box center [482, 187] width 172 height 16
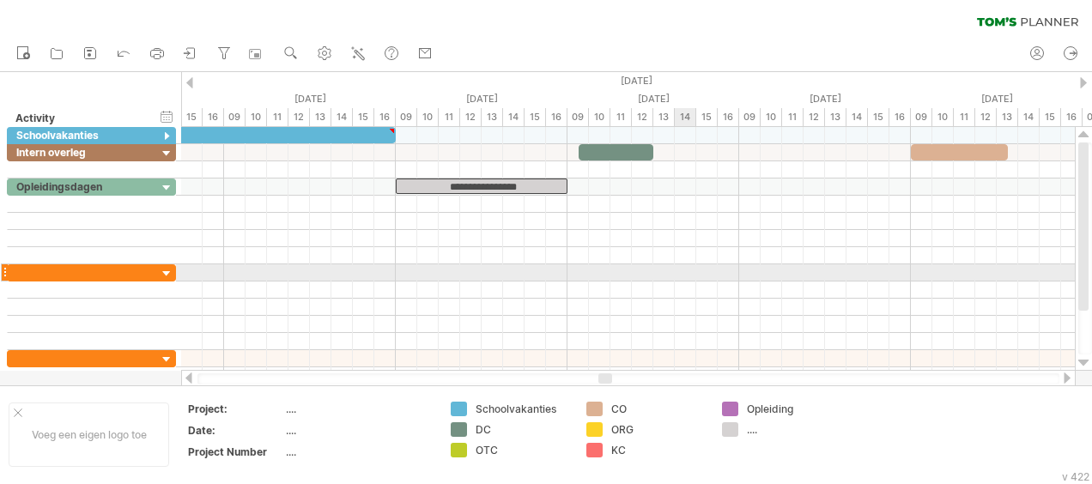
click at [686, 281] on div at bounding box center [627, 289] width 893 height 17
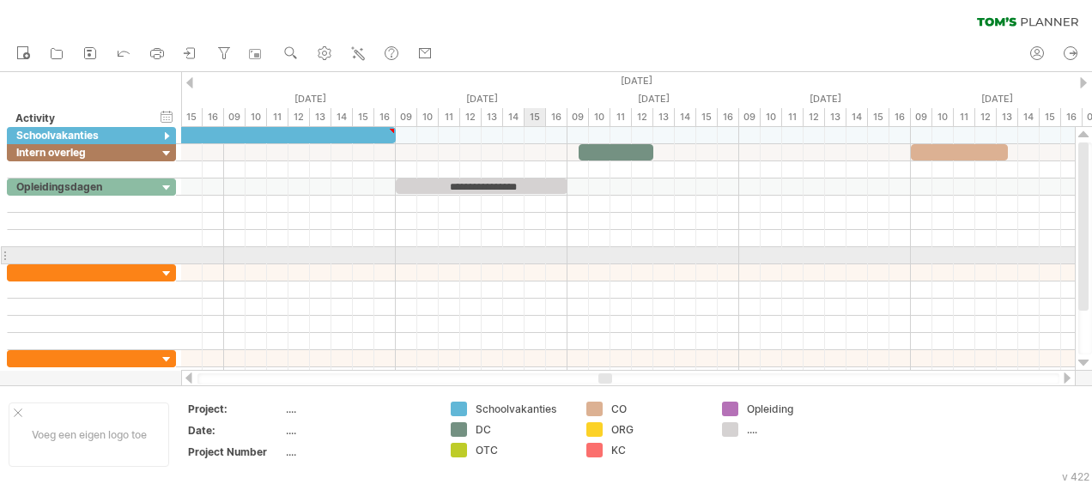
click at [530, 264] on div at bounding box center [627, 272] width 893 height 17
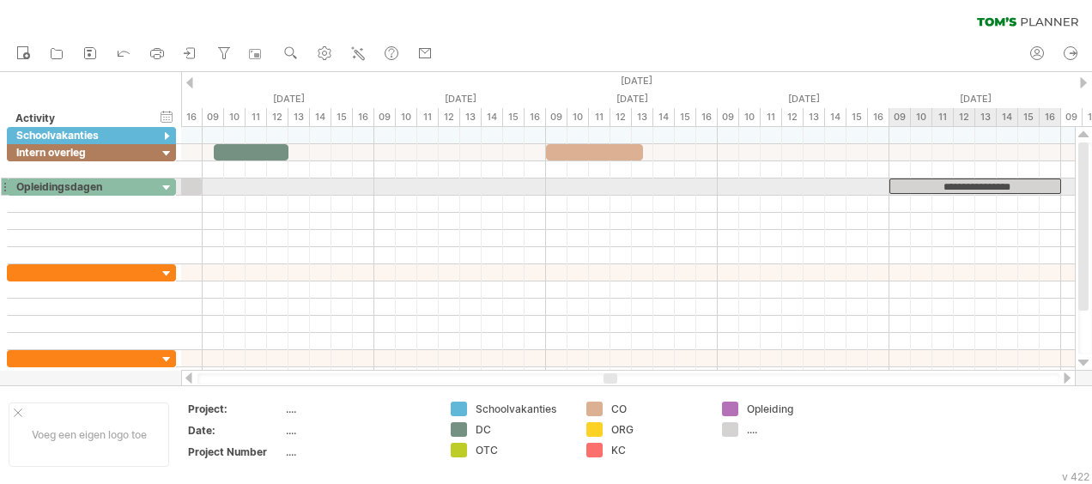
drag, startPoint x: 535, startPoint y: 184, endPoint x: 1028, endPoint y: 180, distance: 493.5
click at [1028, 180] on div "**********" at bounding box center [975, 186] width 172 height 15
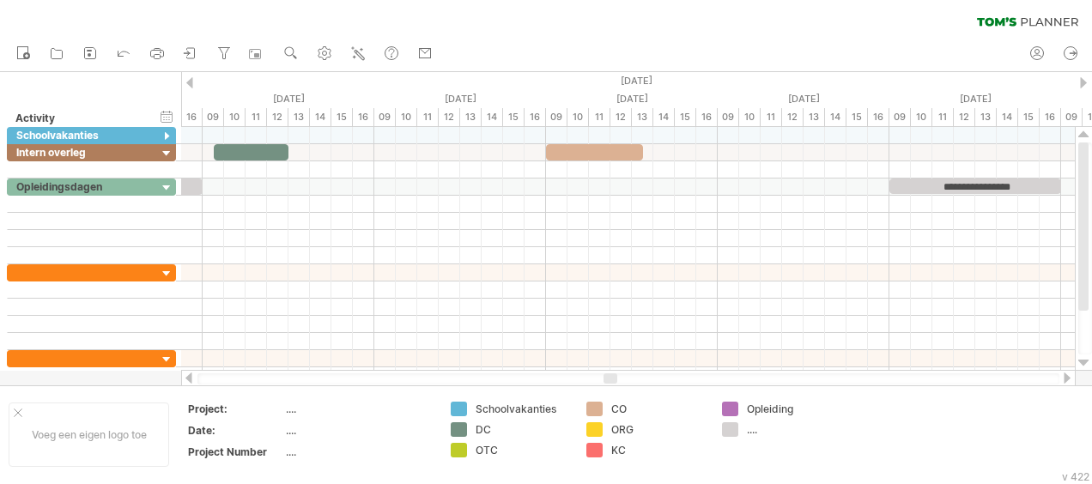
click at [1067, 378] on div at bounding box center [1067, 377] width 14 height 11
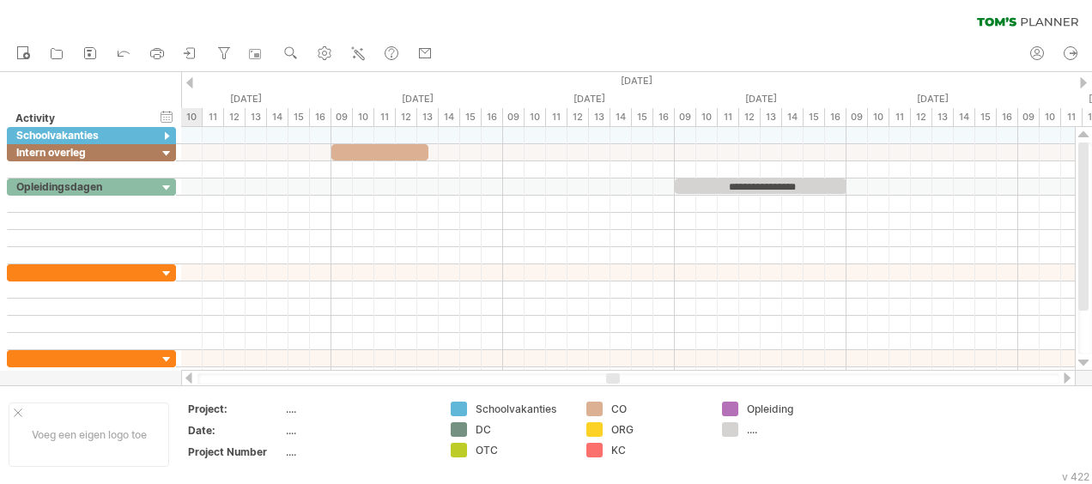
click at [1067, 378] on div at bounding box center [1067, 377] width 14 height 11
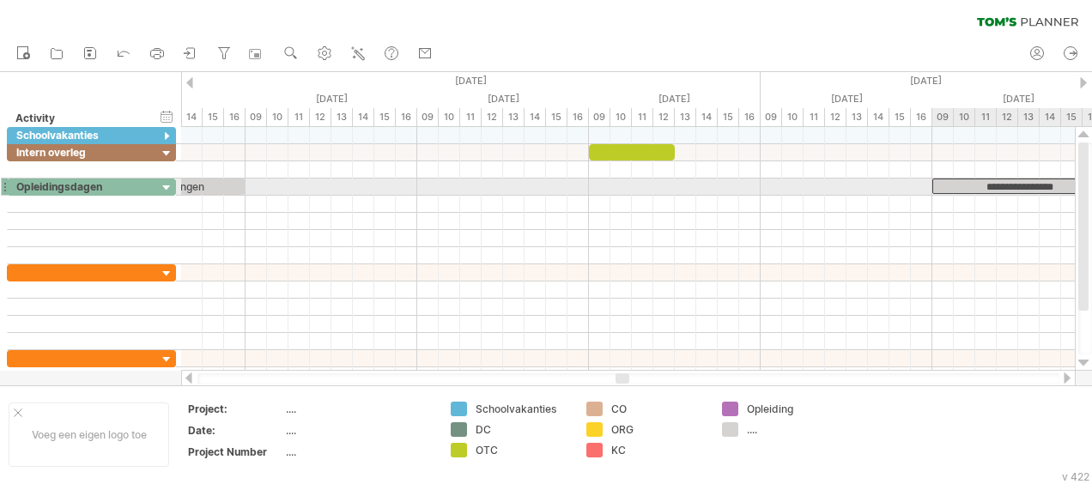
drag, startPoint x: 546, startPoint y: 184, endPoint x: 1020, endPoint y: 184, distance: 473.7
click at [1020, 184] on div "**********" at bounding box center [1018, 186] width 172 height 15
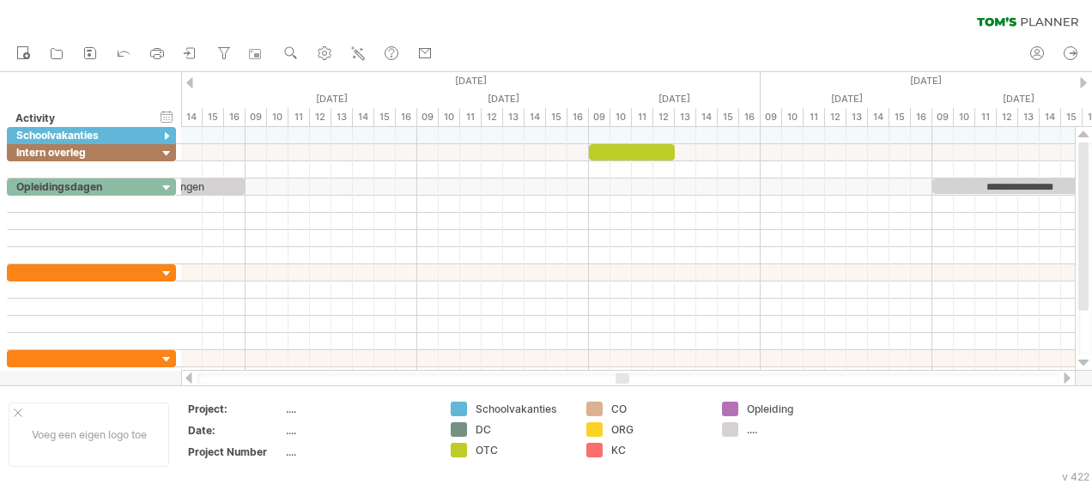
click at [1064, 374] on div at bounding box center [1067, 377] width 14 height 11
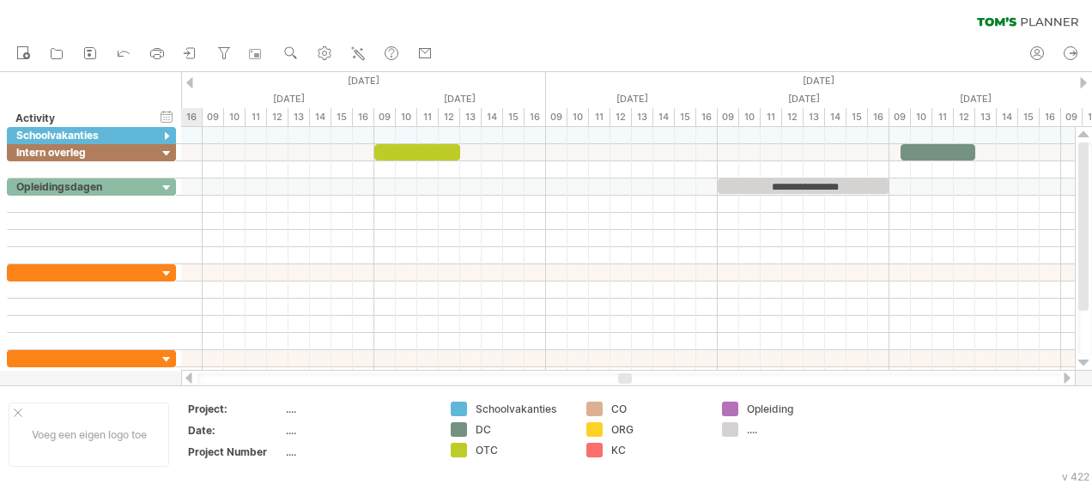
click at [1064, 374] on div at bounding box center [1067, 377] width 14 height 11
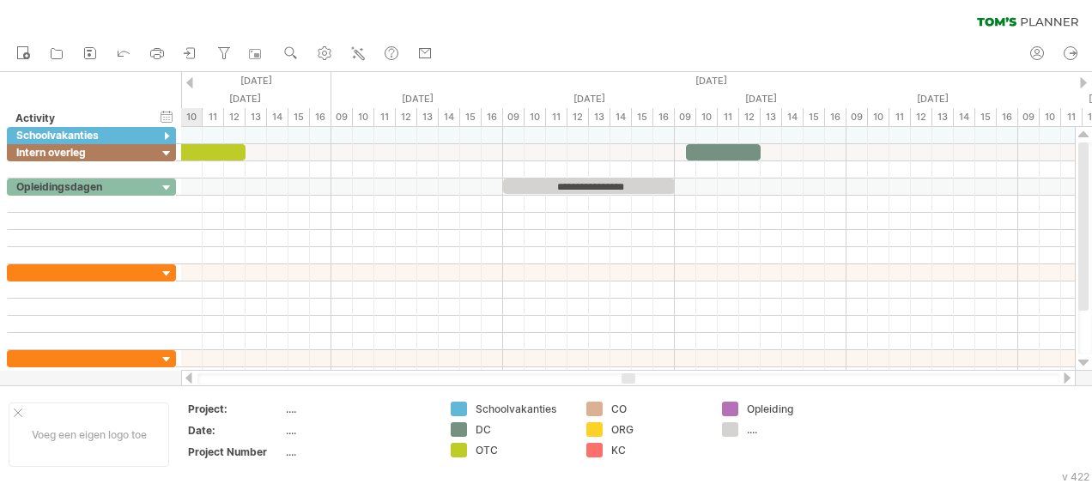
click at [1064, 374] on div at bounding box center [1067, 377] width 14 height 11
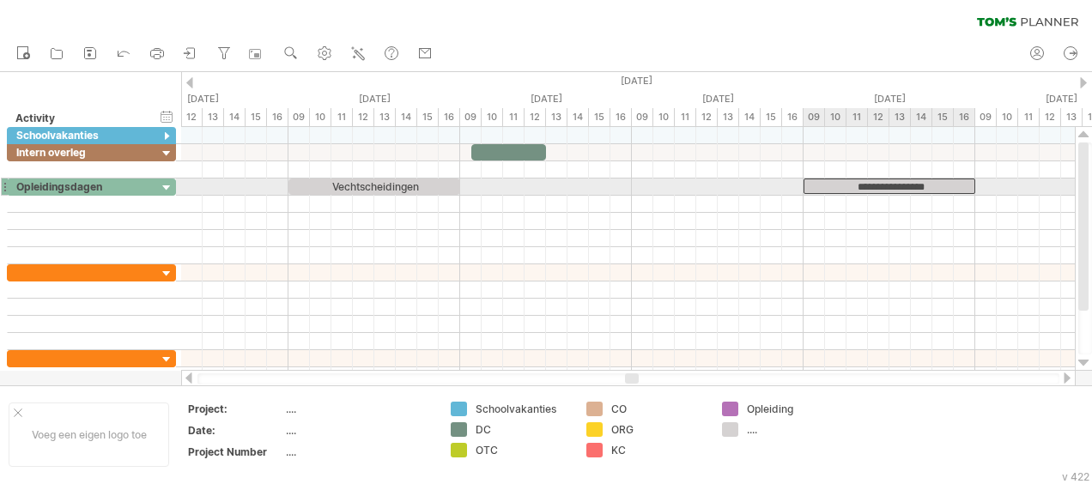
drag, startPoint x: 419, startPoint y: 185, endPoint x: 935, endPoint y: 185, distance: 516.6
click at [935, 185] on div "**********" at bounding box center [889, 186] width 172 height 15
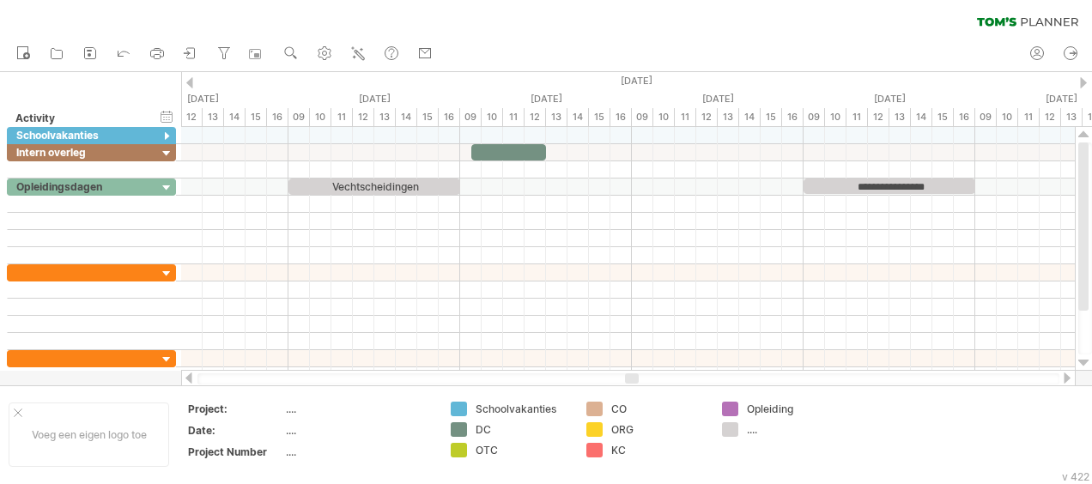
click at [1069, 377] on div at bounding box center [1067, 377] width 14 height 11
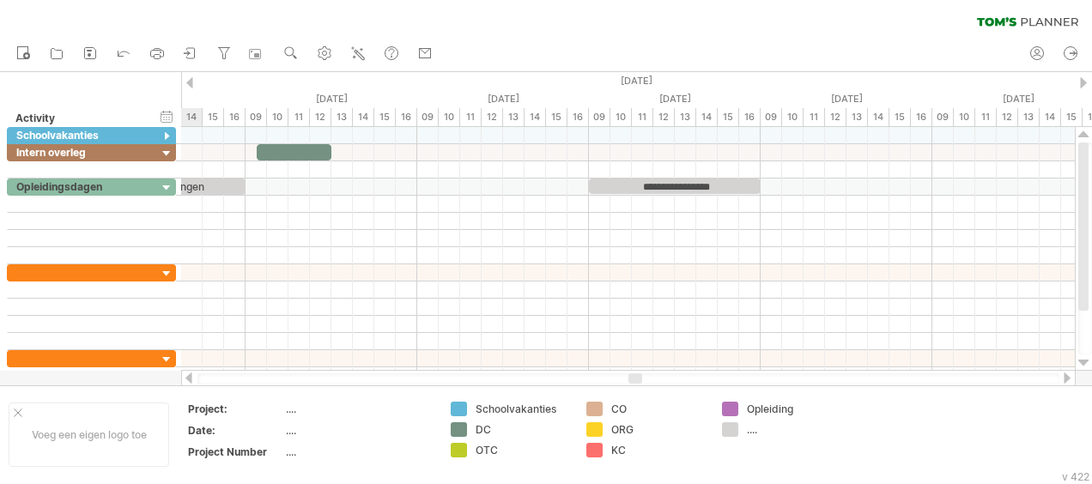
click at [1069, 377] on div at bounding box center [1067, 377] width 14 height 11
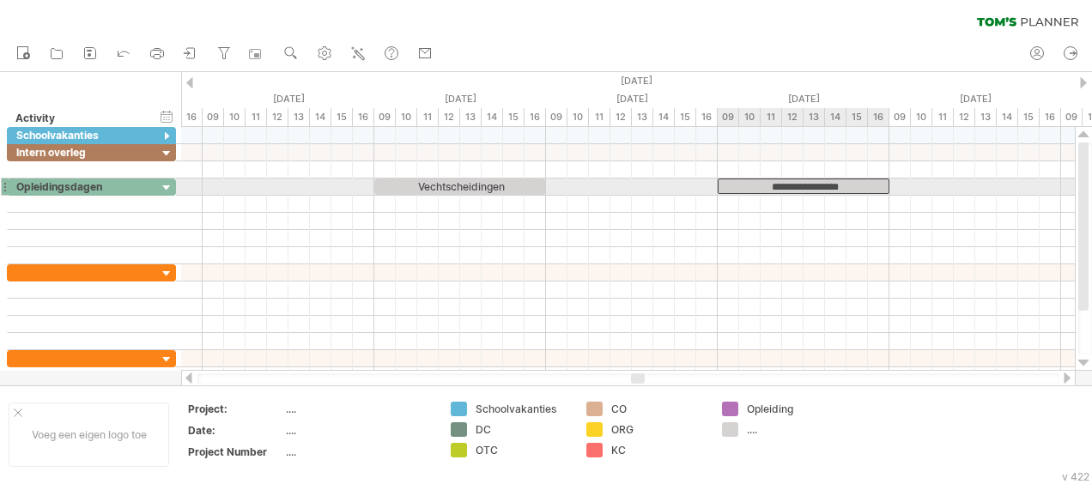
drag, startPoint x: 485, startPoint y: 183, endPoint x: 829, endPoint y: 185, distance: 344.1
click at [829, 185] on div "**********" at bounding box center [803, 186] width 172 height 15
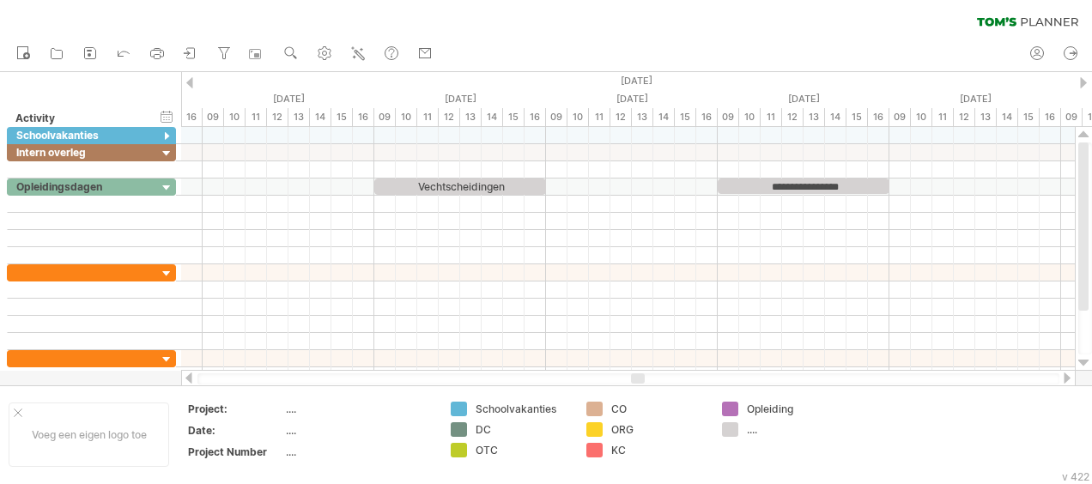
click at [1068, 379] on div at bounding box center [1067, 377] width 14 height 11
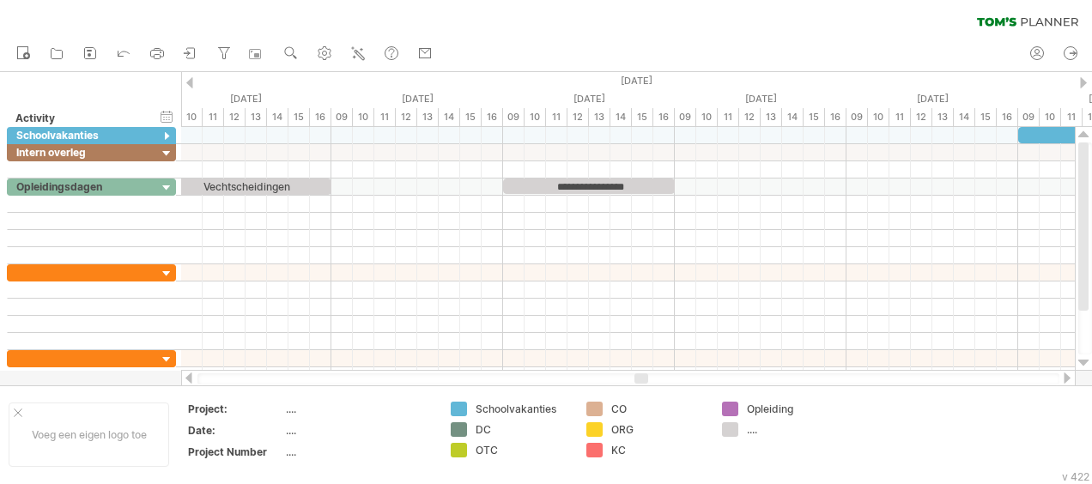
click at [1068, 379] on div at bounding box center [1067, 377] width 14 height 11
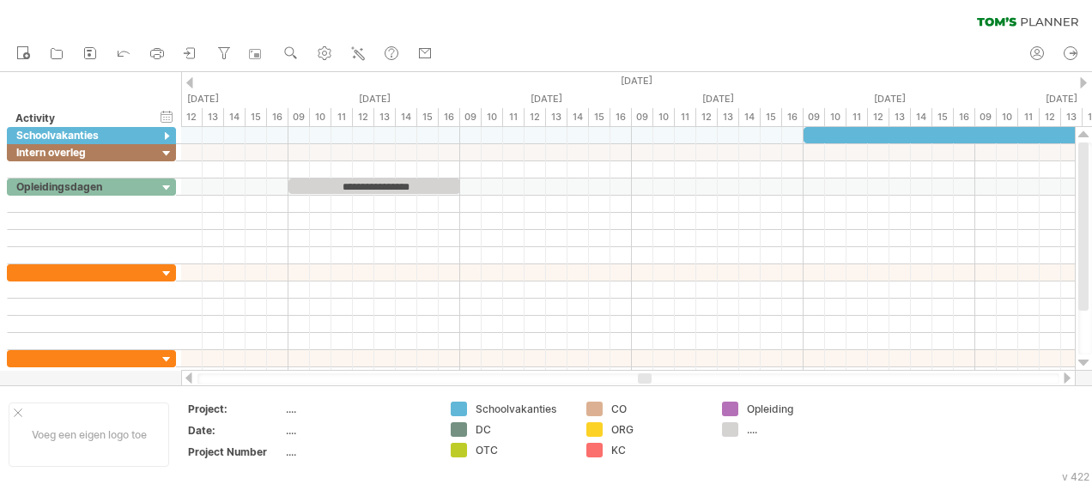
click at [1068, 379] on div at bounding box center [1067, 377] width 14 height 11
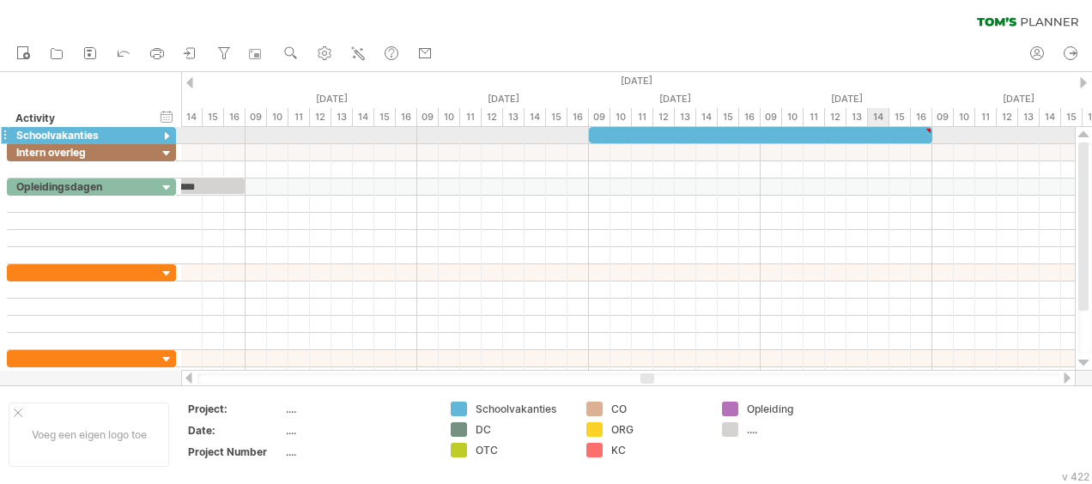
type textarea "**********"
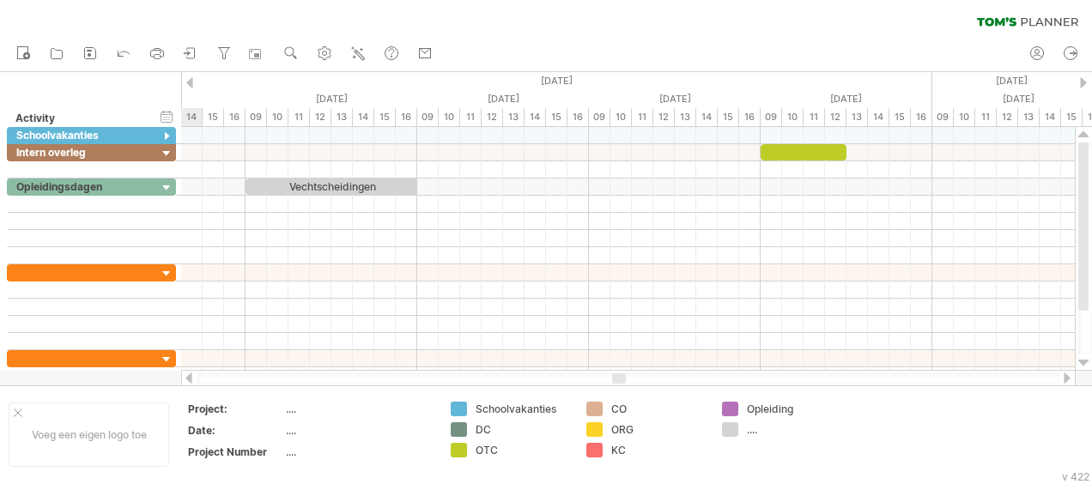
drag, startPoint x: 651, startPoint y: 377, endPoint x: 623, endPoint y: 381, distance: 28.6
click at [623, 381] on div at bounding box center [619, 378] width 14 height 10
click at [1069, 380] on div at bounding box center [1067, 377] width 14 height 11
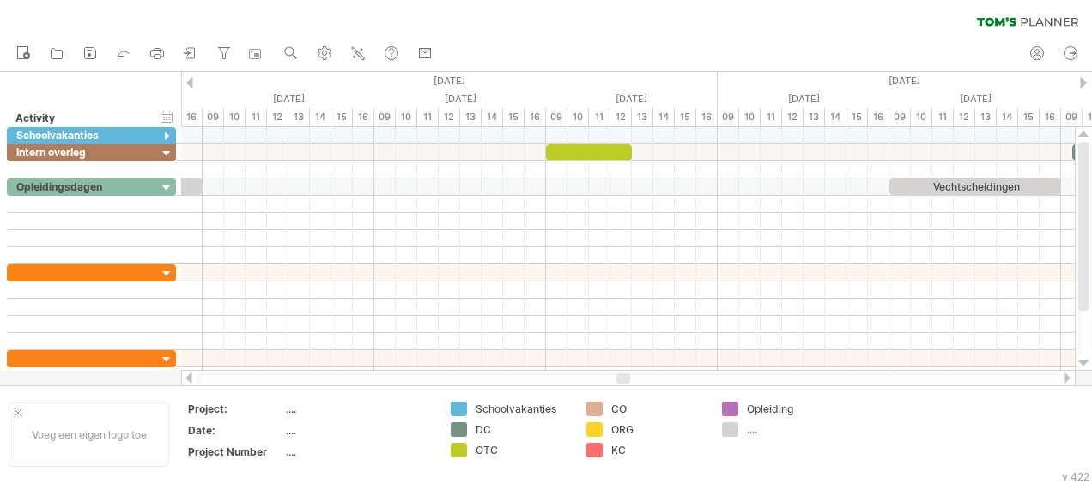
click at [1069, 380] on div at bounding box center [1067, 377] width 14 height 11
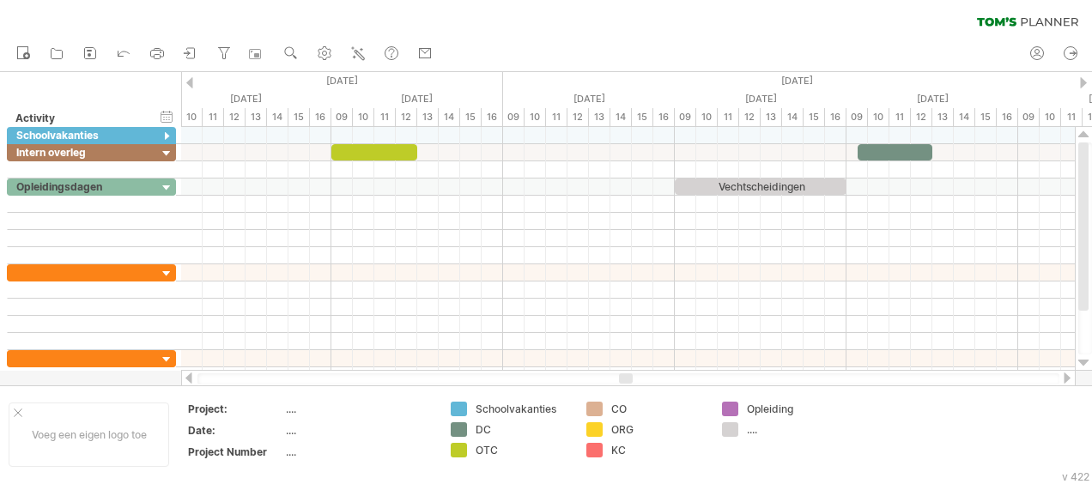
click at [1069, 380] on div at bounding box center [1067, 377] width 14 height 11
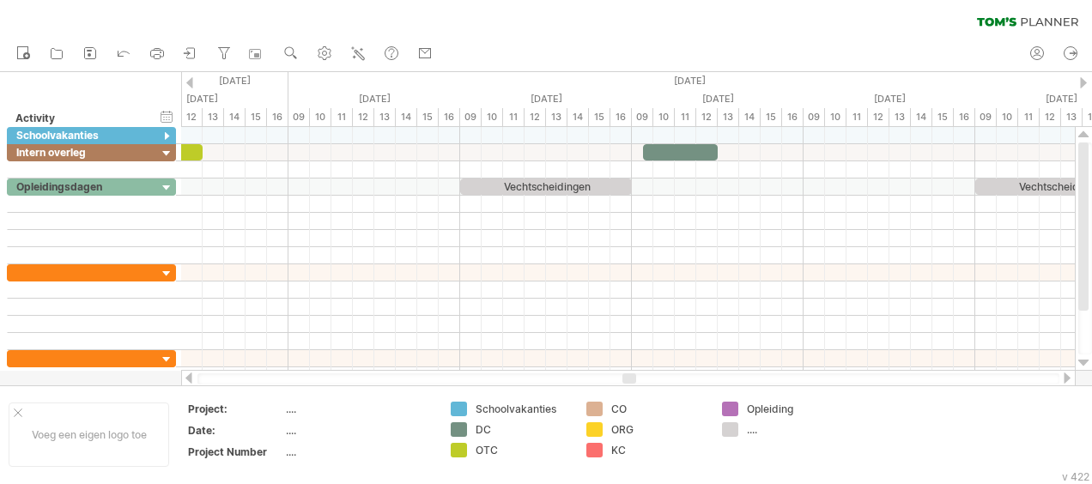
click at [1069, 380] on div at bounding box center [1067, 377] width 14 height 11
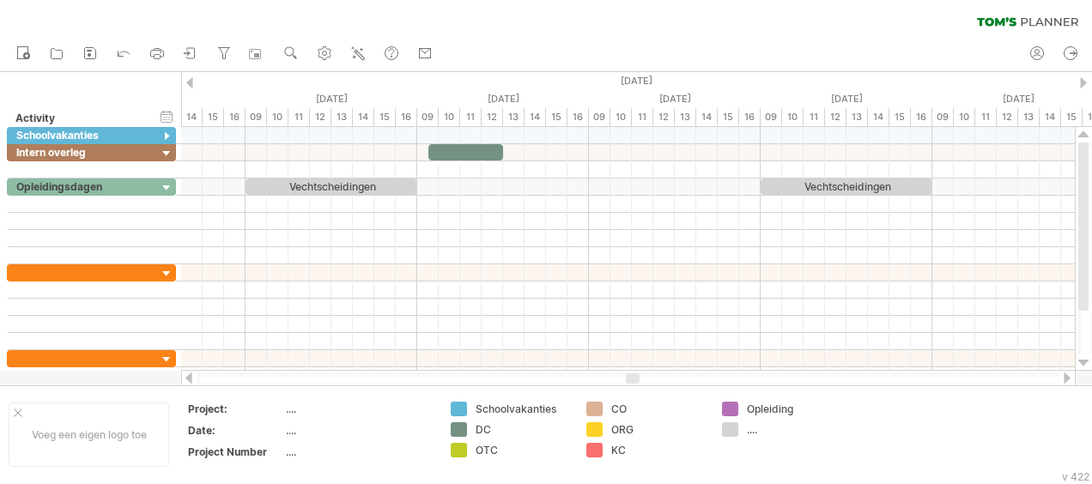
drag, startPoint x: 505, startPoint y: 481, endPoint x: 1060, endPoint y: 379, distance: 563.6
click at [913, 421] on td at bounding box center [917, 435] width 136 height 66
click at [1069, 377] on div at bounding box center [1067, 377] width 14 height 11
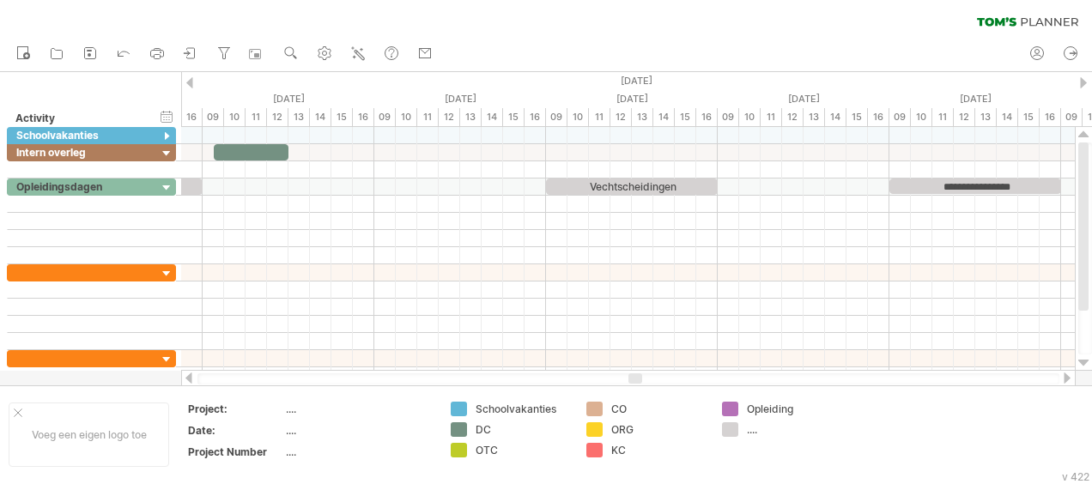
click at [1069, 377] on div at bounding box center [1067, 377] width 14 height 11
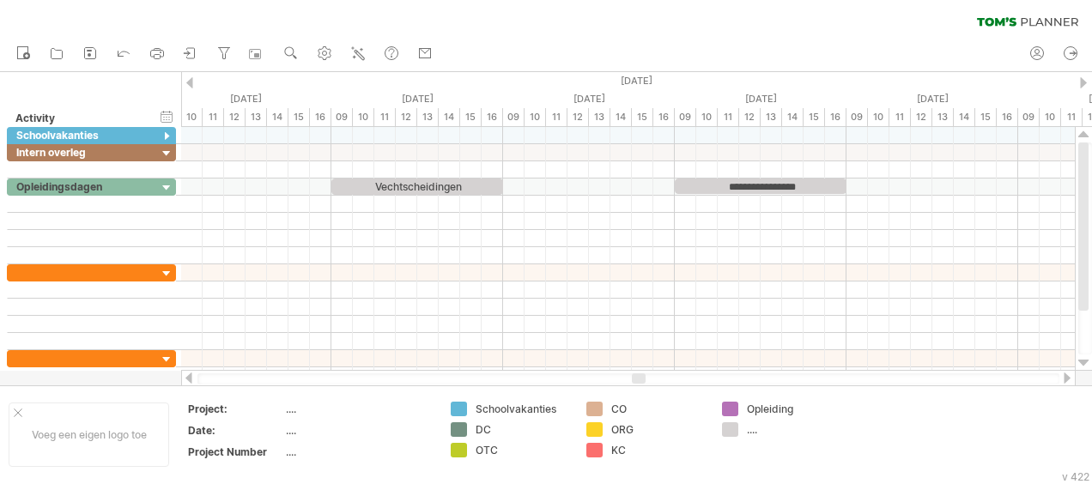
click at [1069, 377] on div at bounding box center [1067, 377] width 14 height 11
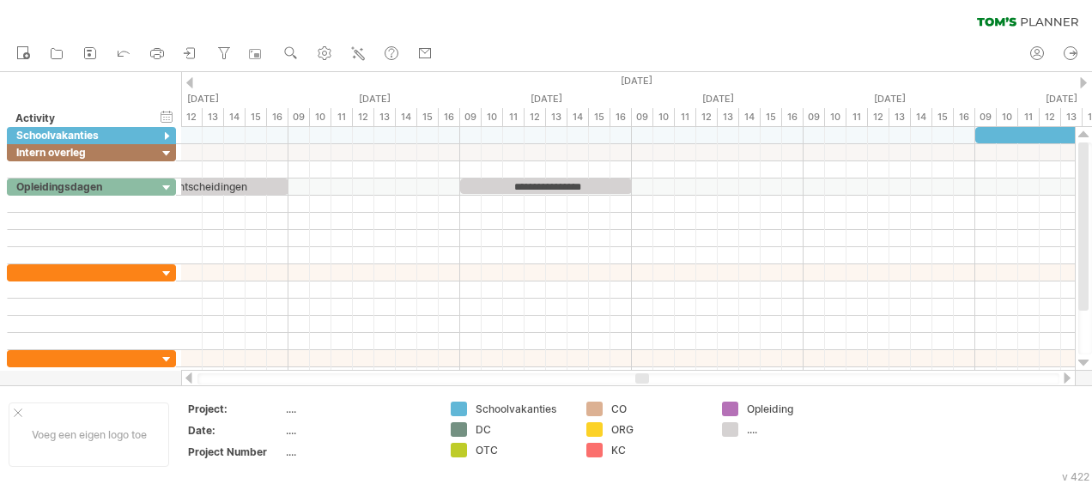
click at [1069, 377] on div at bounding box center [1067, 377] width 14 height 11
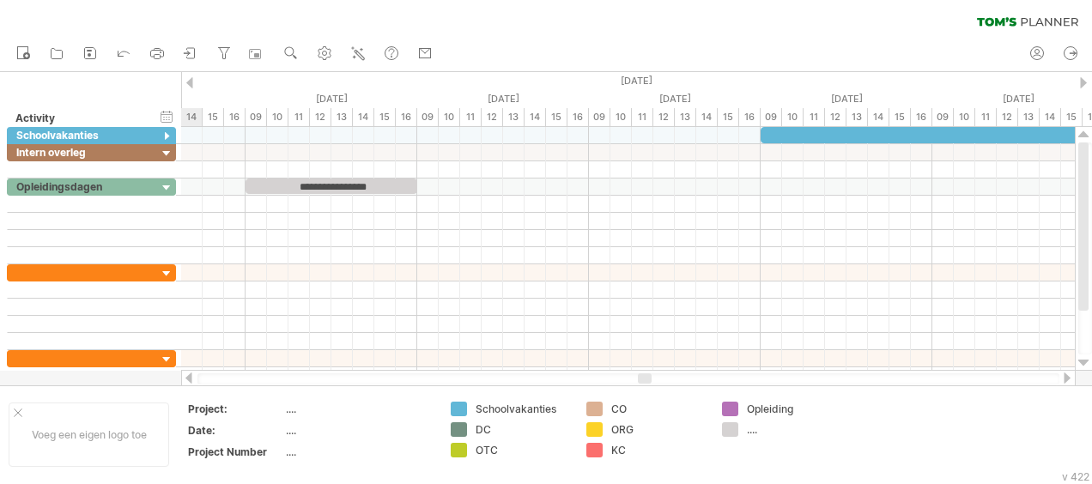
click at [1069, 377] on div at bounding box center [1067, 377] width 14 height 11
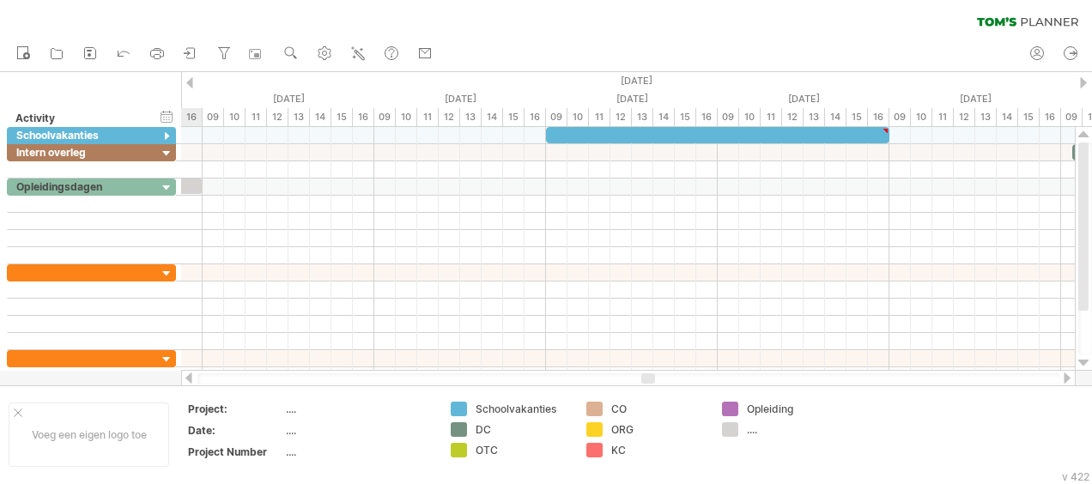
click at [1069, 377] on div at bounding box center [1067, 377] width 14 height 11
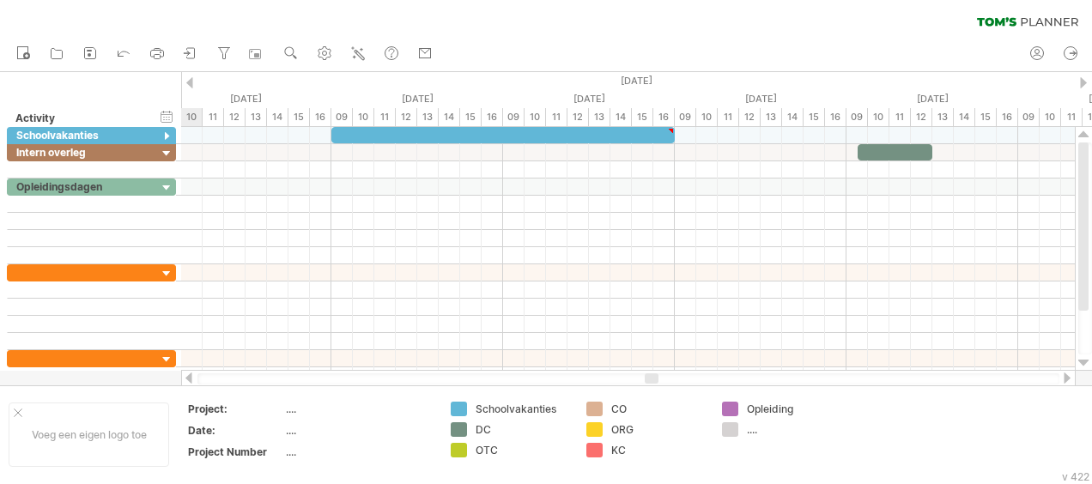
click at [1069, 377] on div at bounding box center [1067, 377] width 14 height 11
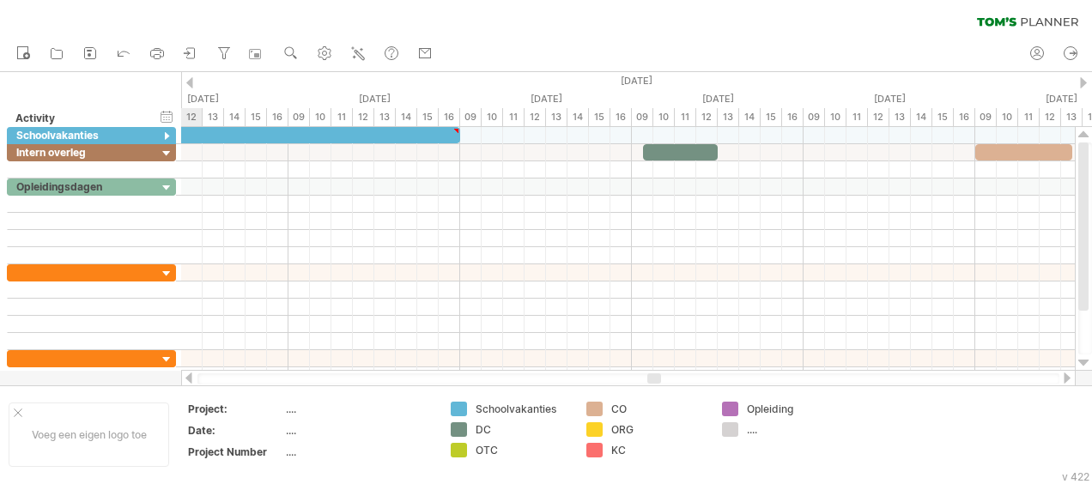
click at [1069, 377] on div at bounding box center [1067, 377] width 14 height 11
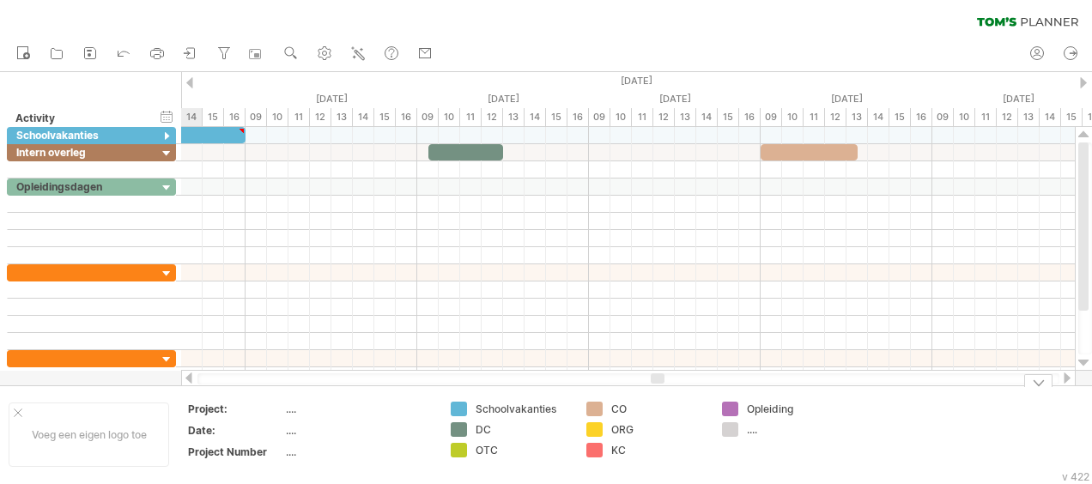
click at [1067, 382] on div at bounding box center [1067, 377] width 14 height 11
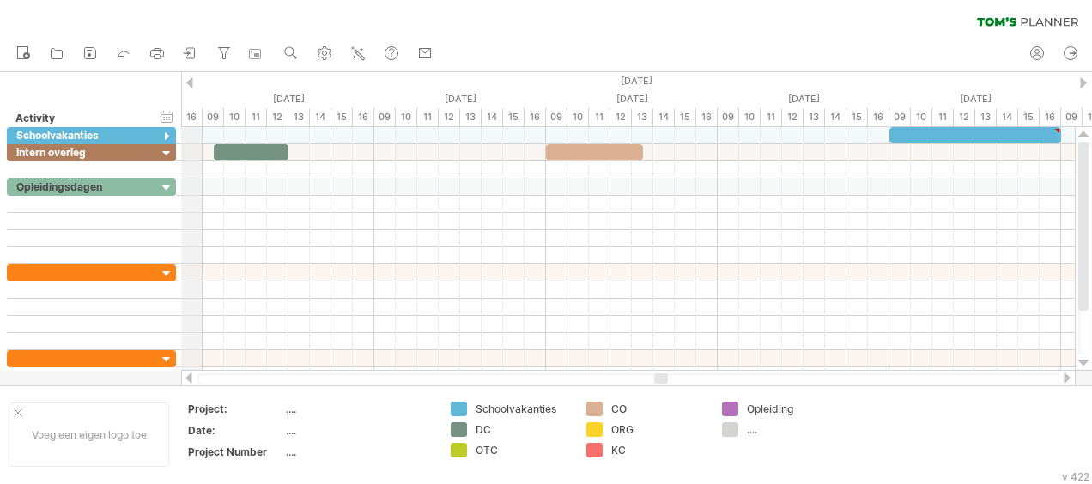
click at [182, 78] on div "[DATE]" at bounding box center [202, 81] width 3089 height 18
click at [193, 79] on div "[DATE]" at bounding box center [202, 81] width 3089 height 18
click at [194, 81] on div "[DATE]" at bounding box center [202, 81] width 3089 height 18
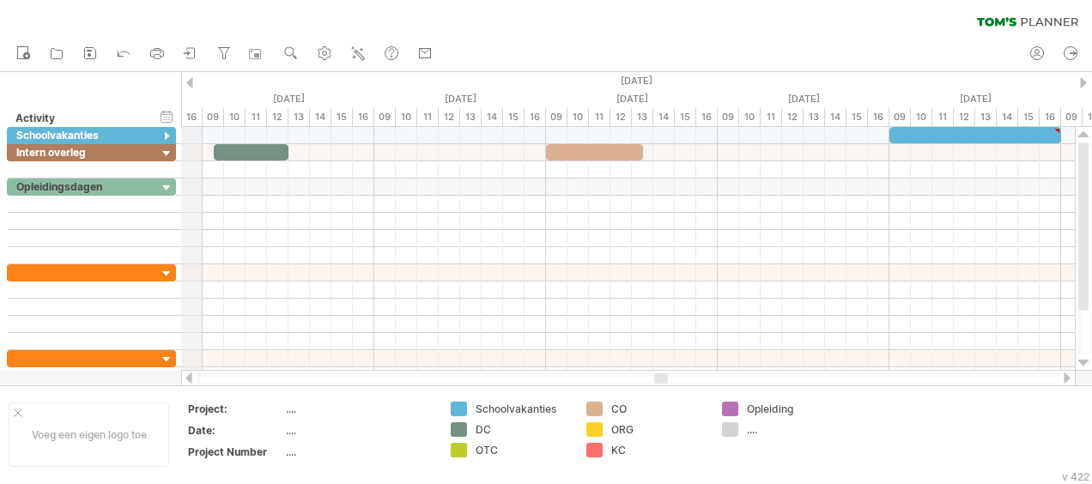
click at [194, 81] on div "[DATE]" at bounding box center [202, 81] width 3089 height 18
click at [189, 375] on div at bounding box center [189, 377] width 14 height 11
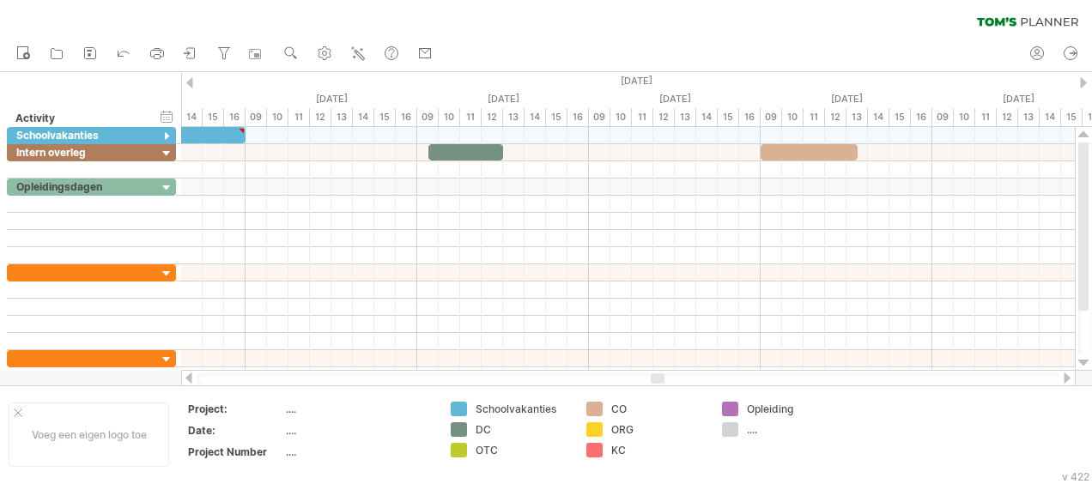
click at [189, 375] on div at bounding box center [189, 377] width 14 height 11
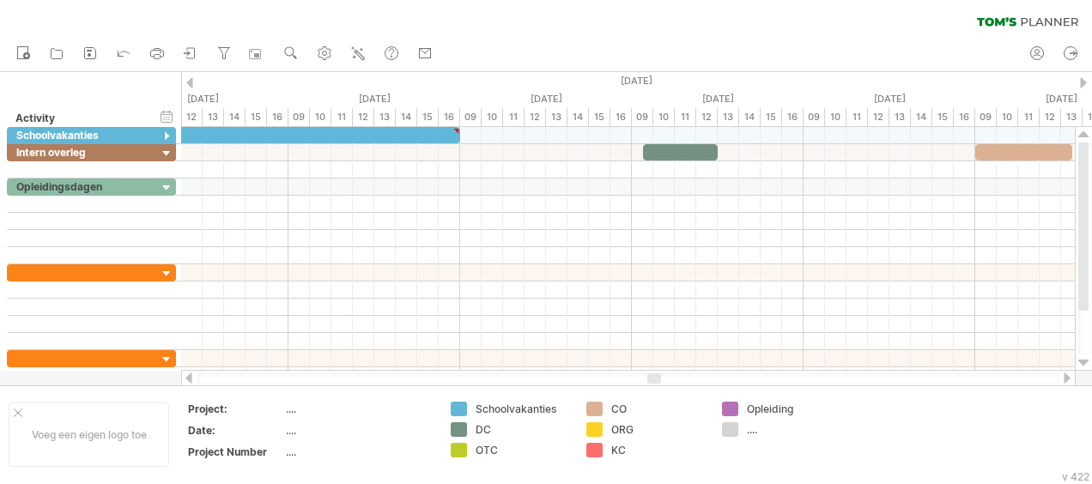
click at [185, 372] on div at bounding box center [189, 377] width 14 height 11
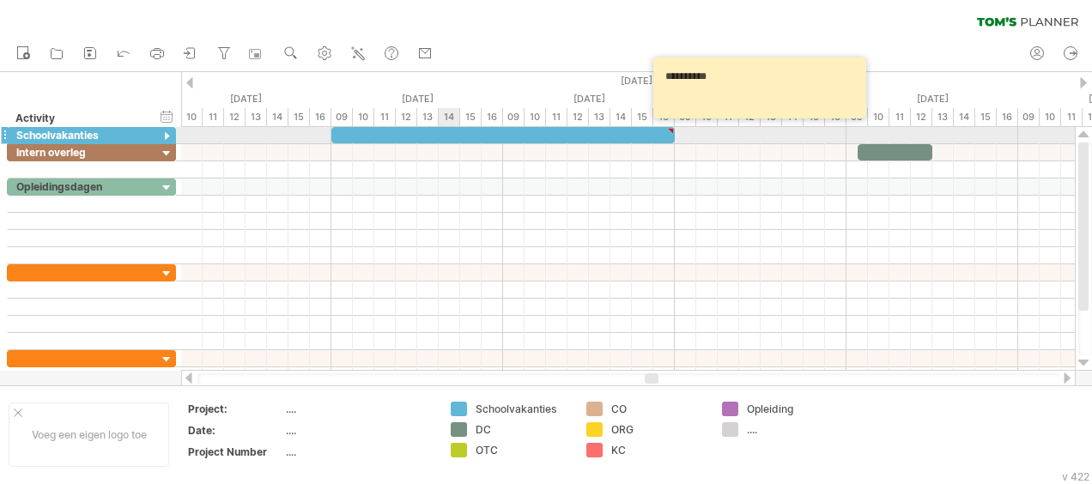
click at [446, 132] on div at bounding box center [502, 135] width 343 height 16
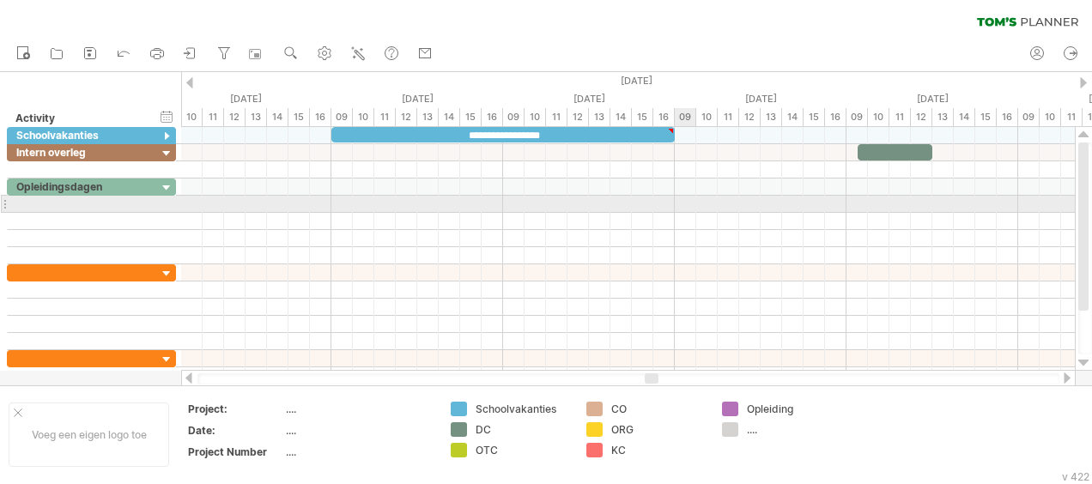
click at [675, 213] on div at bounding box center [627, 221] width 893 height 17
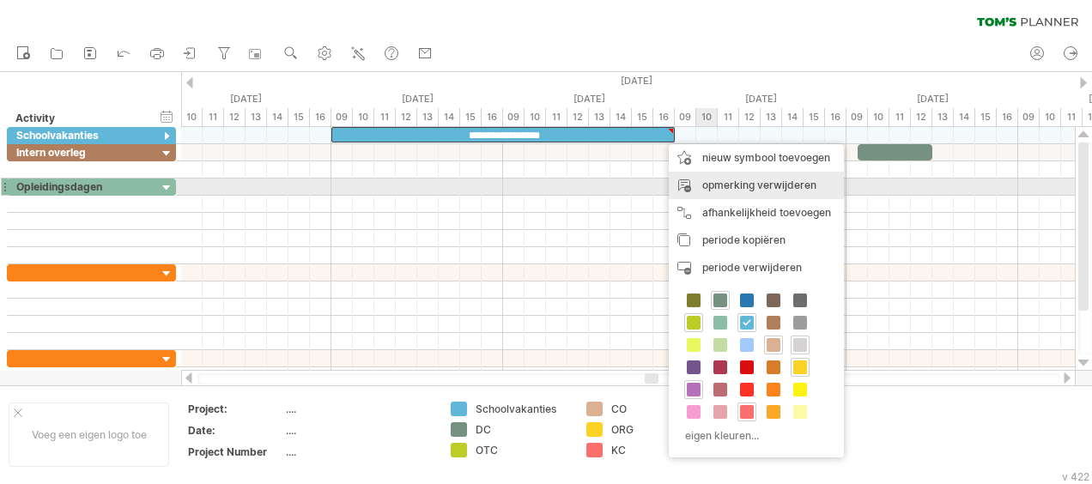
click at [752, 186] on div "opmerking verwijderen" at bounding box center [756, 185] width 175 height 27
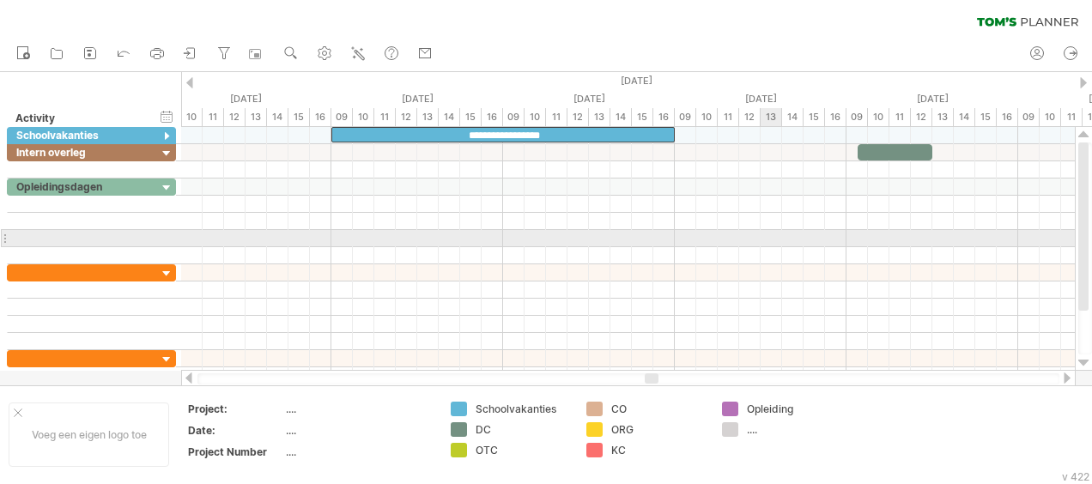
click at [766, 236] on div at bounding box center [627, 238] width 893 height 17
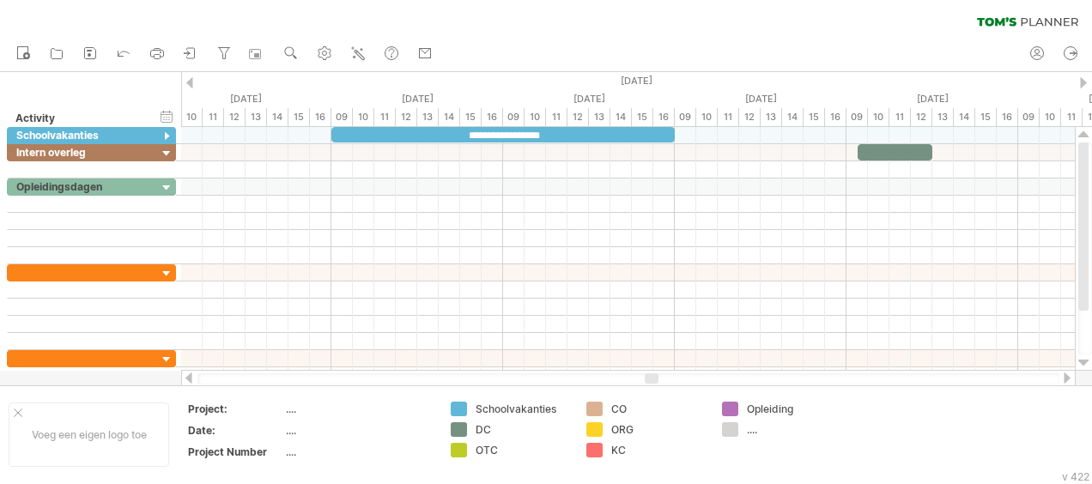
click at [184, 375] on div at bounding box center [189, 377] width 14 height 11
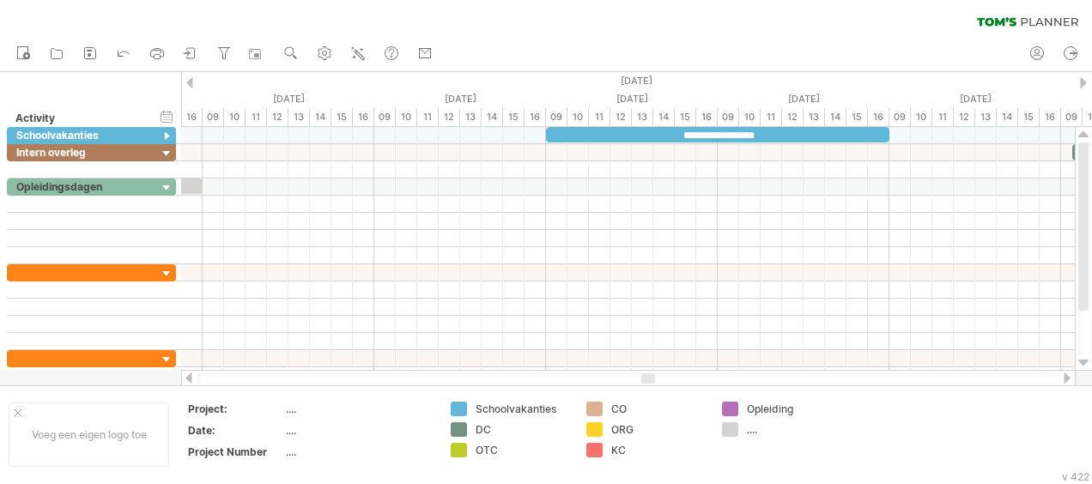
click at [191, 80] on div at bounding box center [189, 82] width 7 height 11
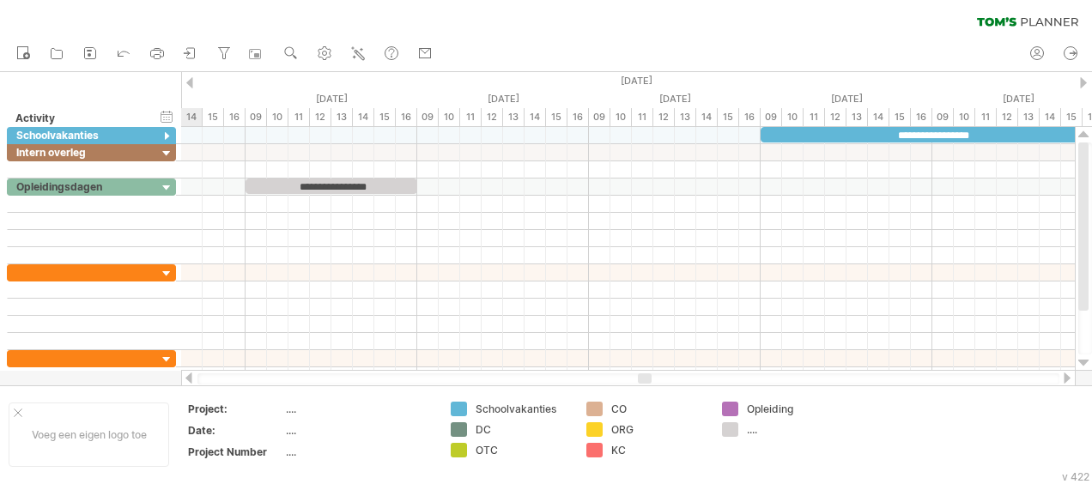
click at [191, 80] on div at bounding box center [189, 82] width 7 height 11
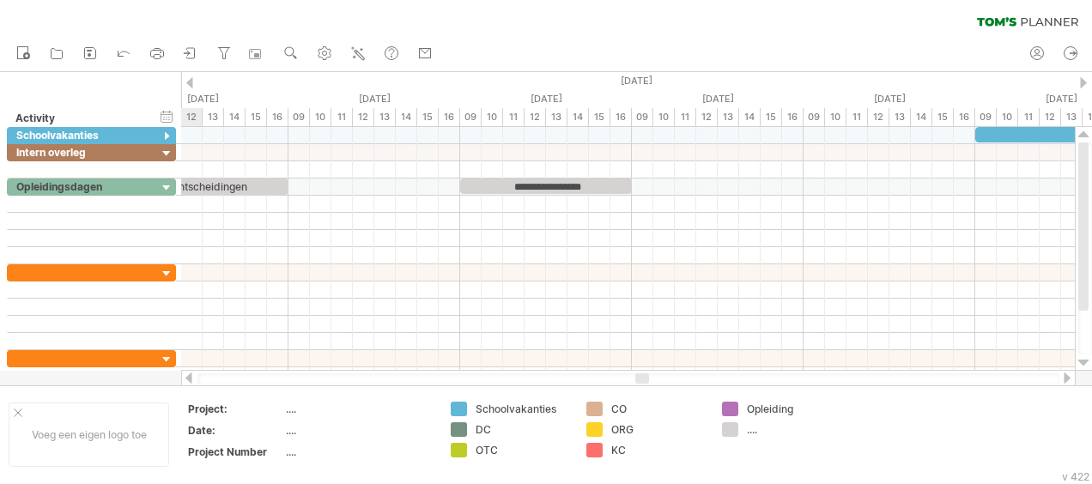
click at [191, 80] on div at bounding box center [189, 82] width 7 height 11
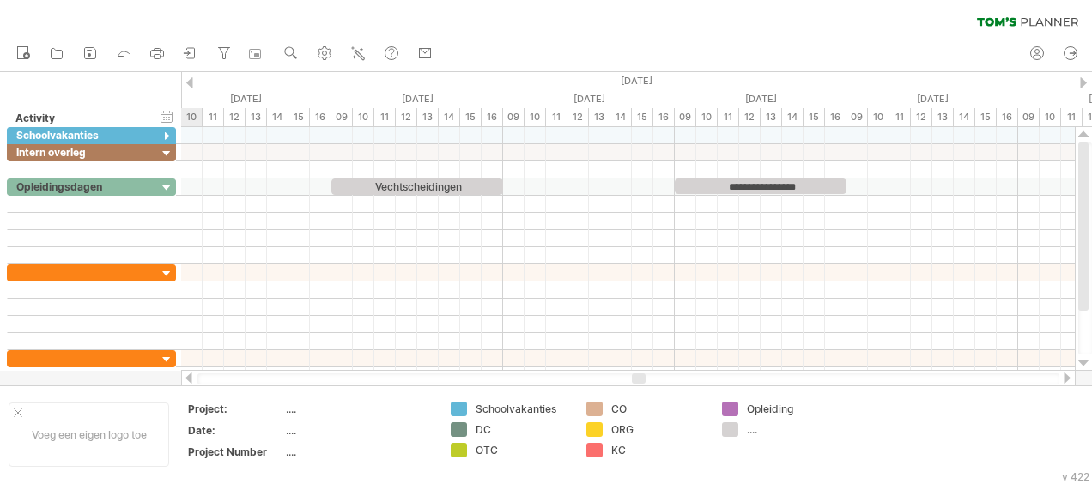
click at [191, 80] on div at bounding box center [189, 82] width 7 height 11
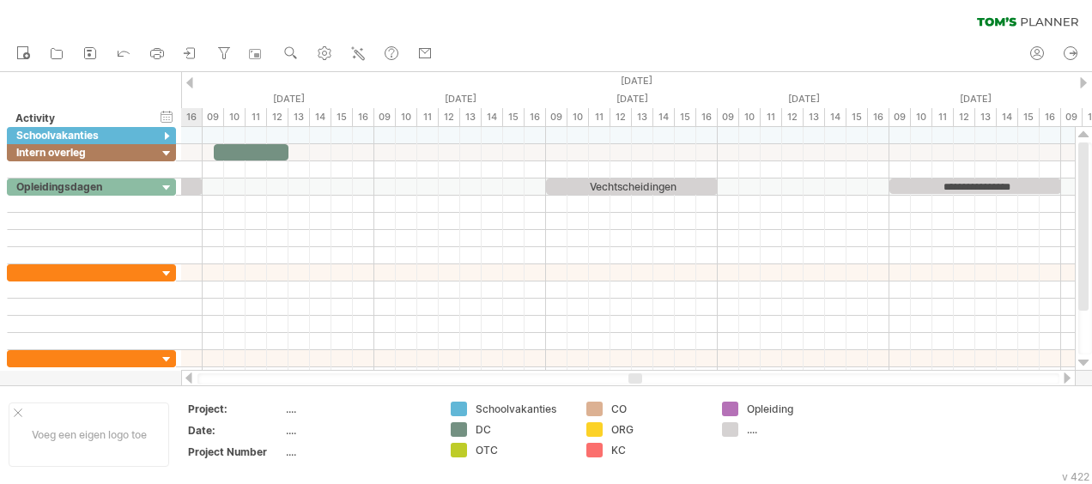
click at [191, 80] on div at bounding box center [189, 82] width 7 height 11
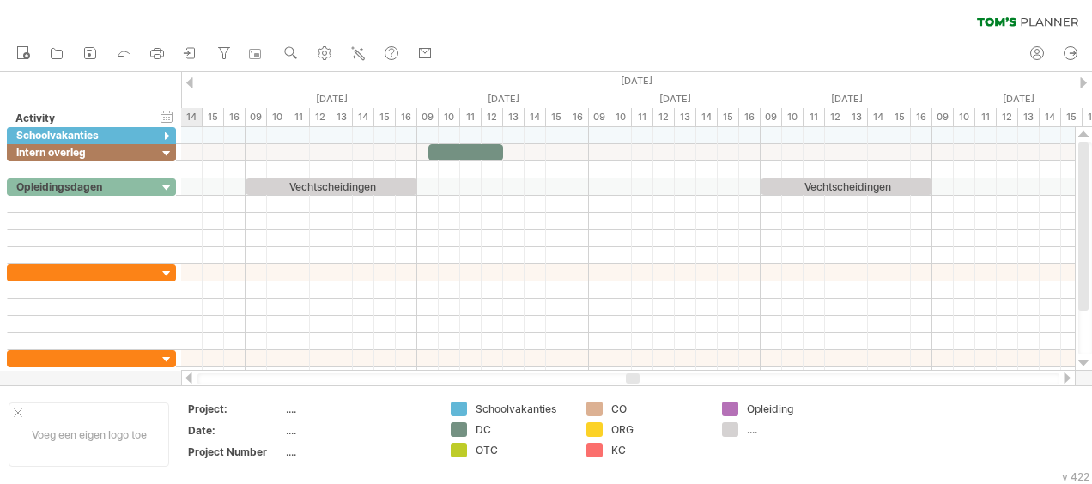
click at [191, 80] on div at bounding box center [189, 82] width 7 height 11
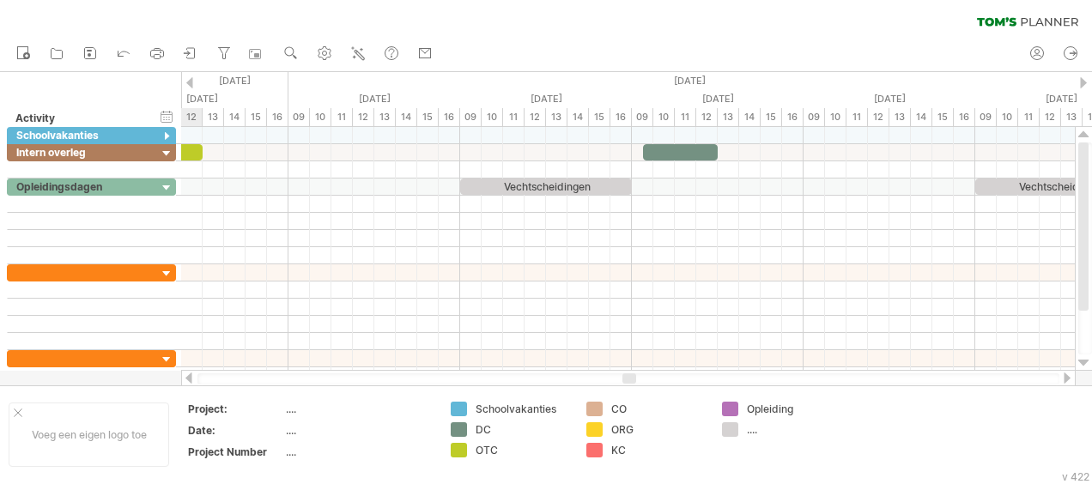
click at [191, 80] on div at bounding box center [189, 82] width 7 height 11
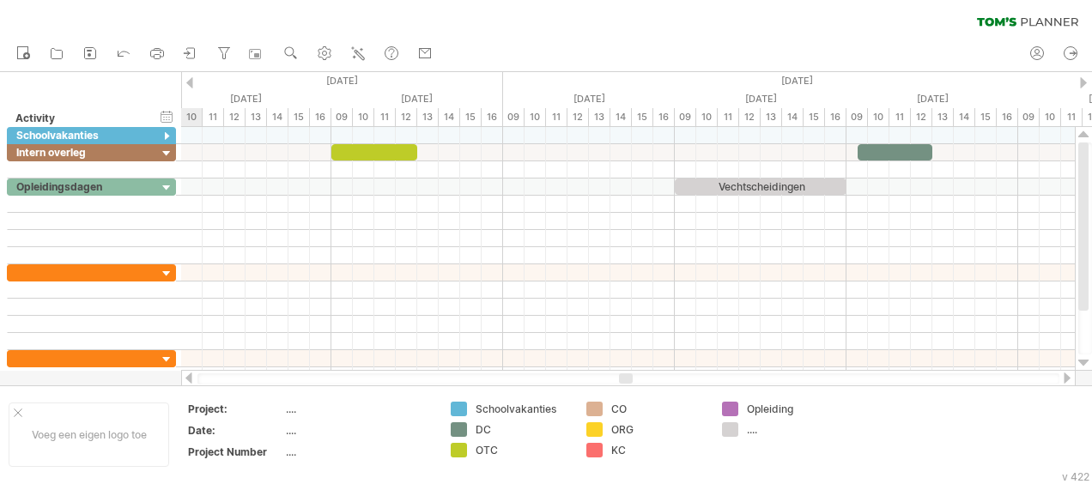
click at [191, 80] on div at bounding box center [189, 82] width 7 height 11
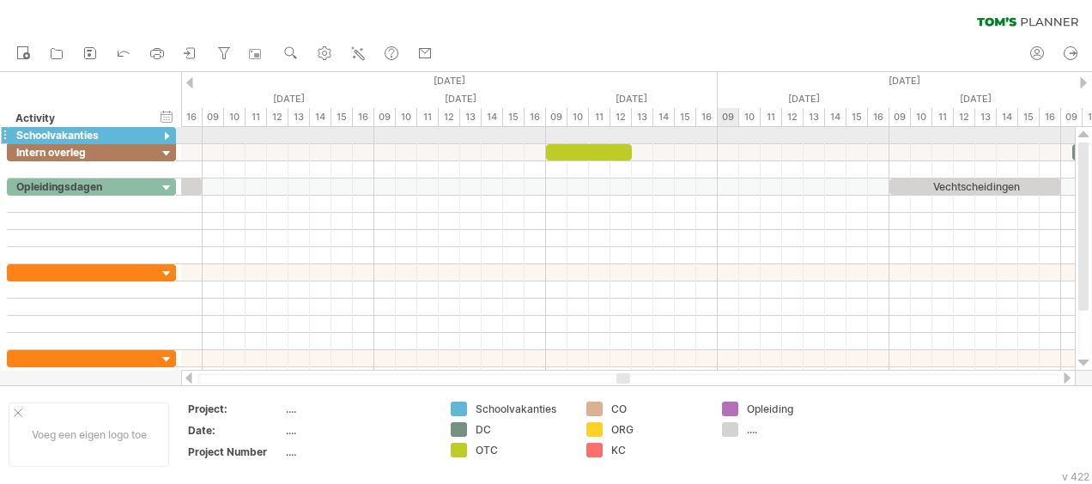
click at [728, 135] on div at bounding box center [627, 135] width 893 height 17
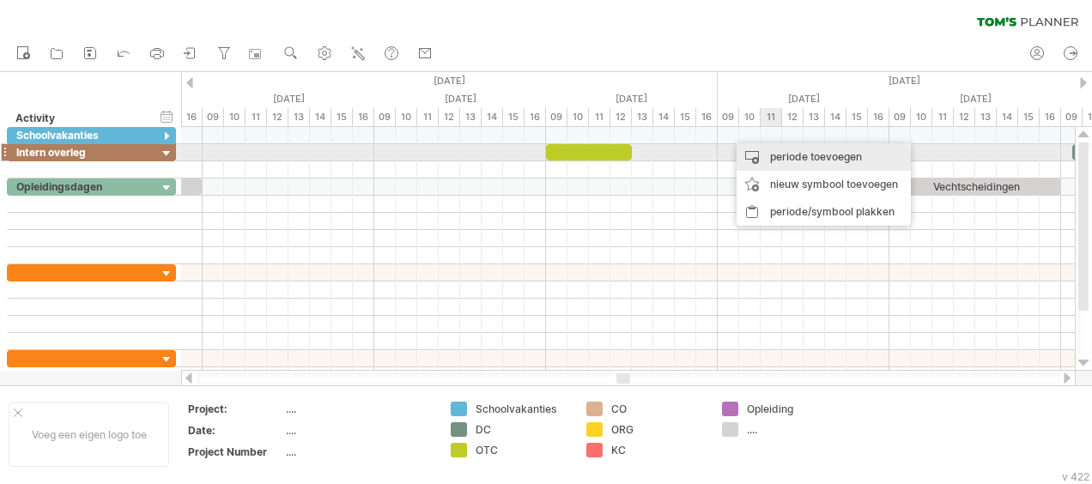
click at [810, 153] on div "periode toevoegen" at bounding box center [823, 156] width 174 height 27
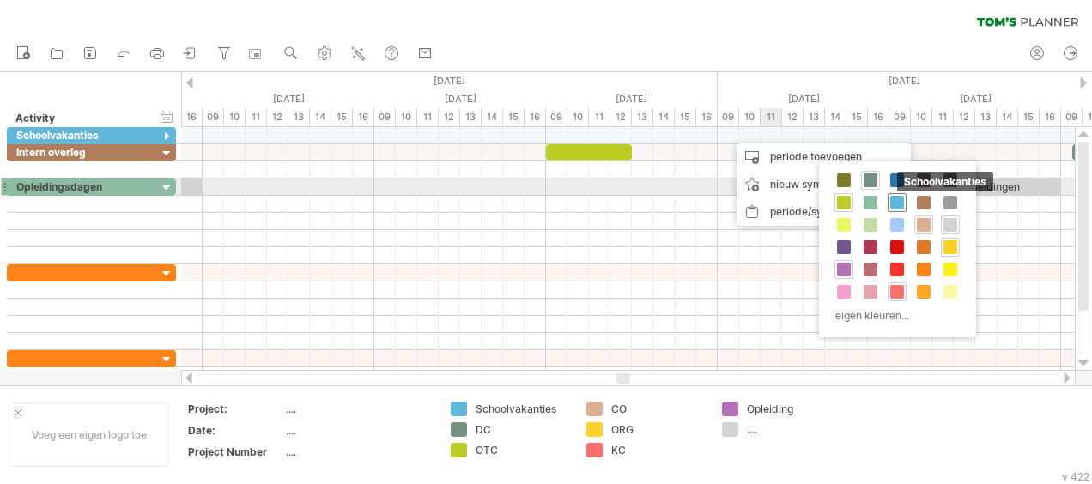
click at [896, 196] on span at bounding box center [897, 203] width 14 height 14
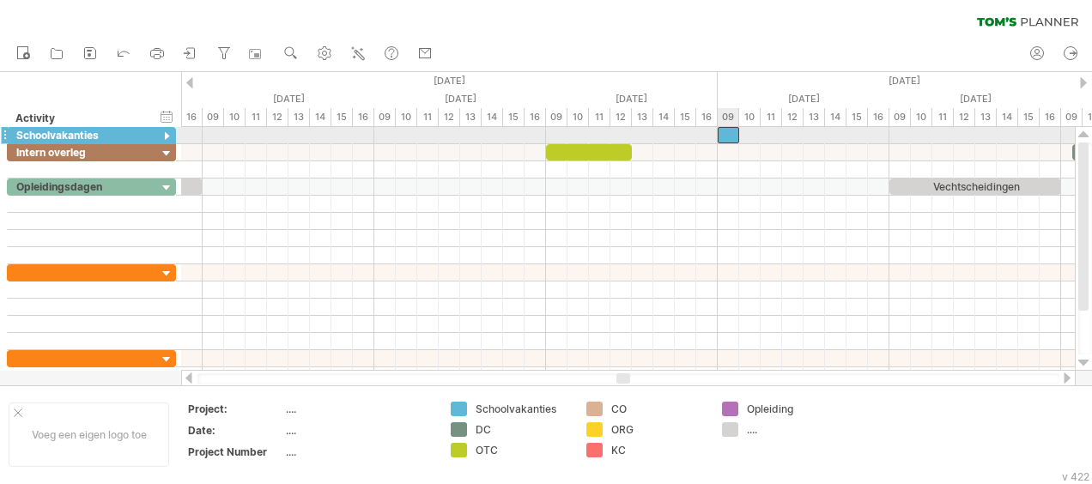
click at [729, 132] on div at bounding box center [727, 135] width 21 height 16
drag, startPoint x: 741, startPoint y: 134, endPoint x: 888, endPoint y: 134, distance: 146.7
click at [888, 134] on span at bounding box center [889, 135] width 7 height 16
click at [776, 130] on div at bounding box center [803, 135] width 172 height 16
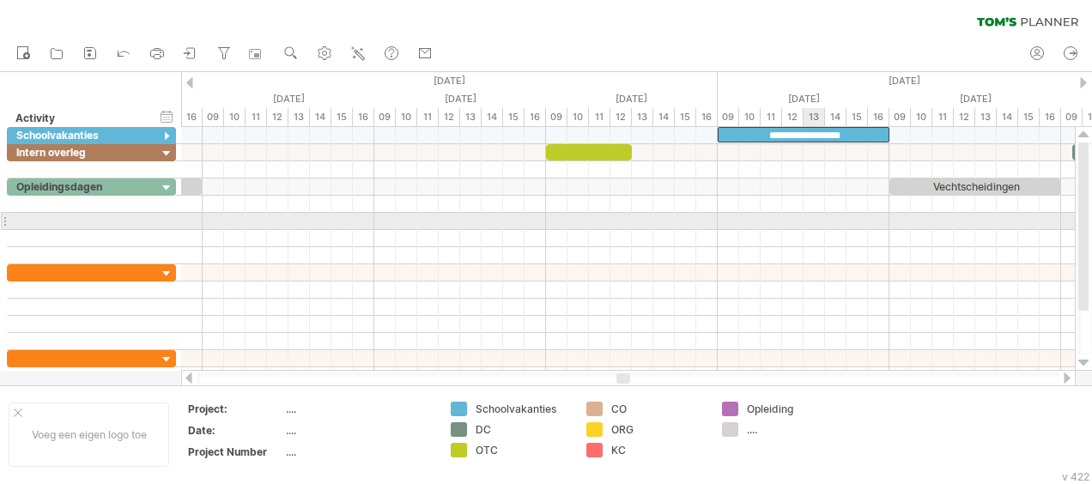
click at [824, 218] on div at bounding box center [627, 221] width 893 height 17
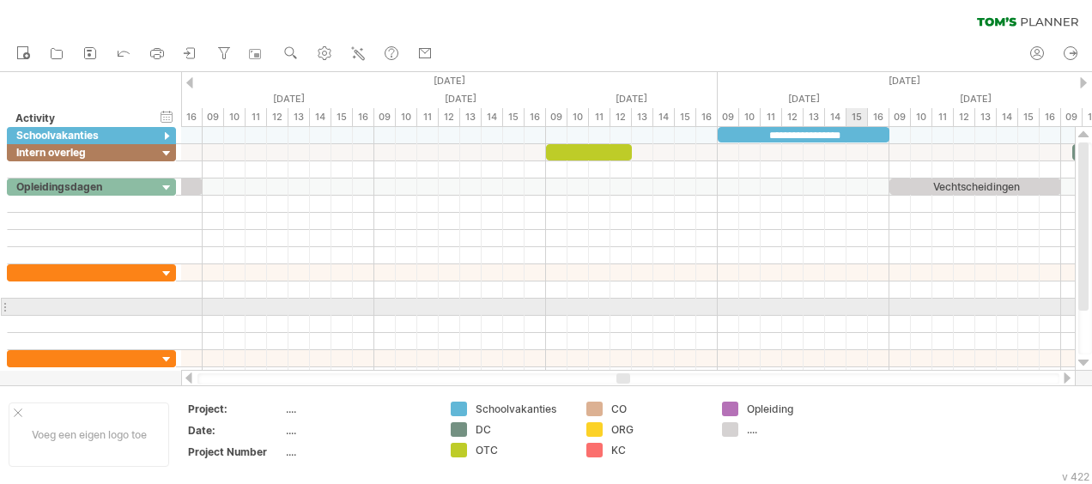
click at [867, 302] on div at bounding box center [627, 307] width 893 height 17
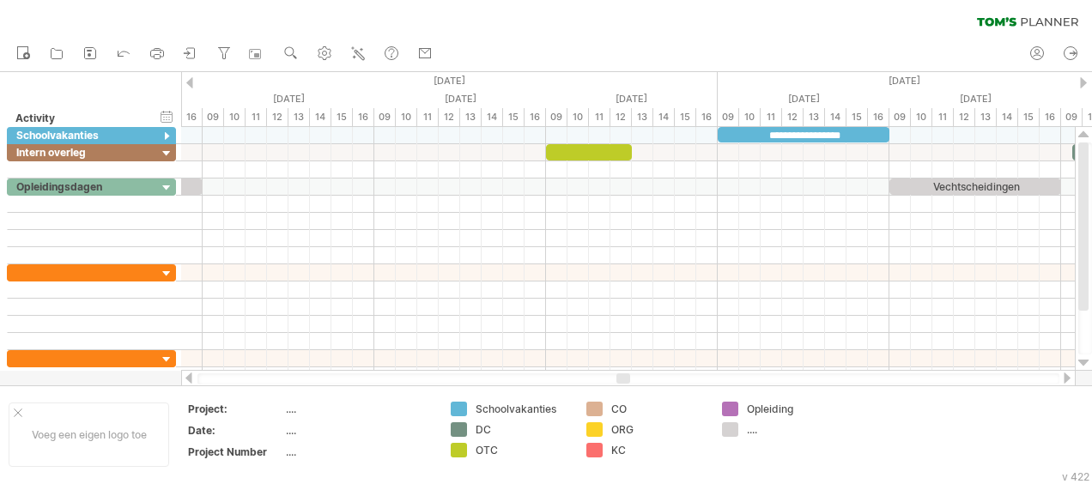
click at [1062, 376] on div at bounding box center [1067, 377] width 14 height 11
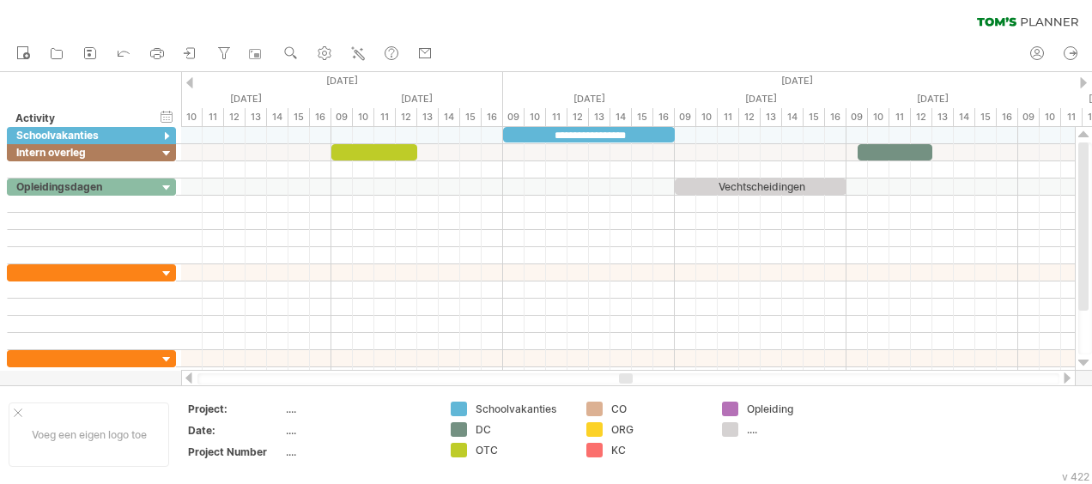
click at [1062, 376] on div at bounding box center [1067, 377] width 14 height 11
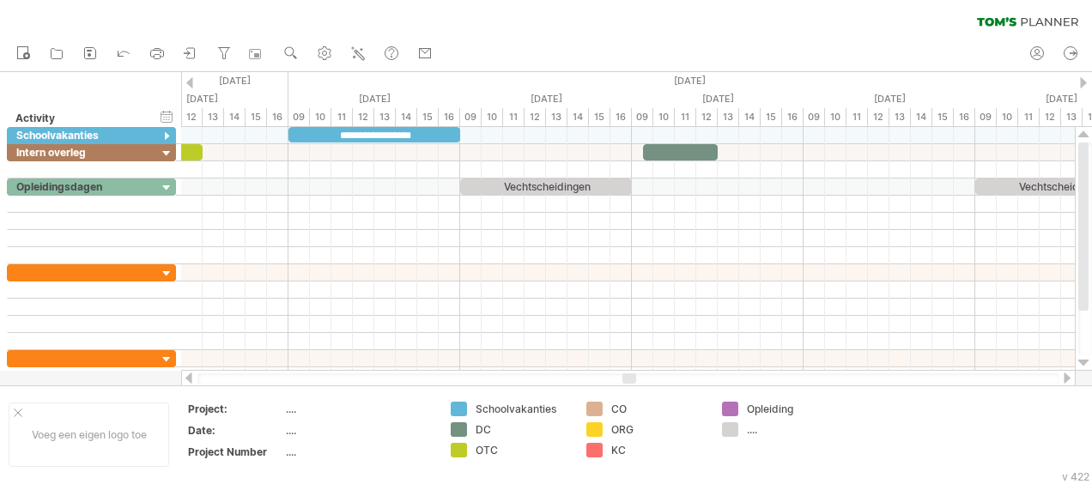
click at [1062, 376] on div at bounding box center [1067, 377] width 14 height 11
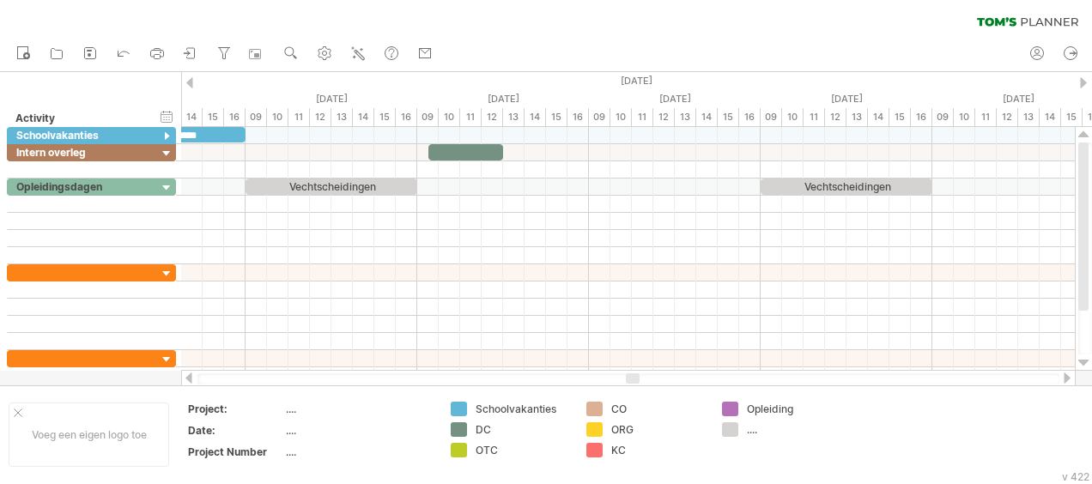
click at [1062, 376] on div at bounding box center [1067, 377] width 14 height 11
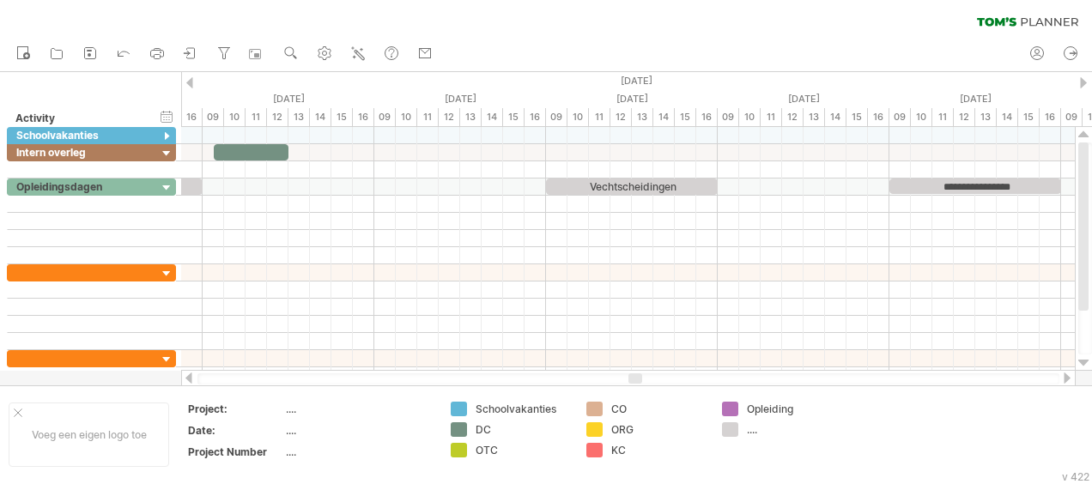
click at [1062, 376] on div at bounding box center [1067, 377] width 14 height 11
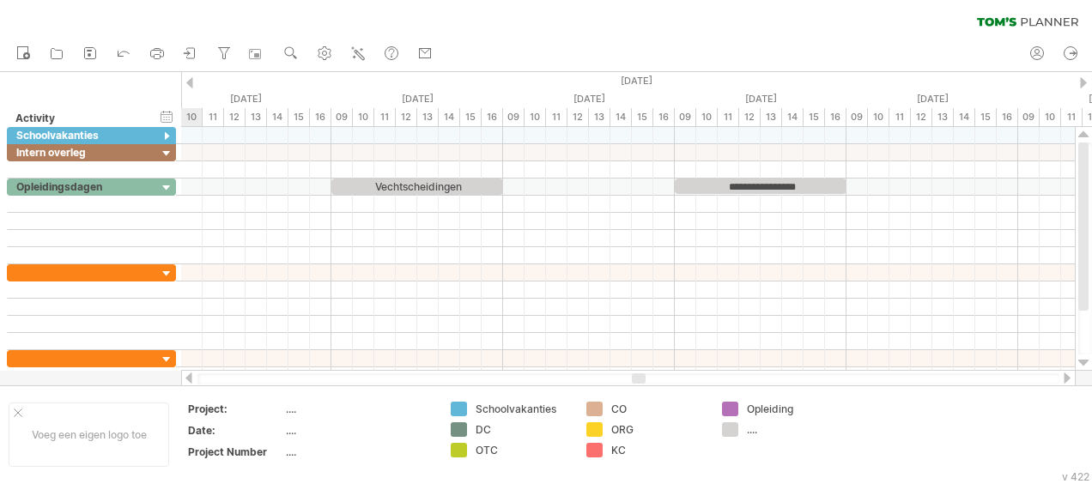
click at [1062, 376] on div at bounding box center [1067, 377] width 14 height 11
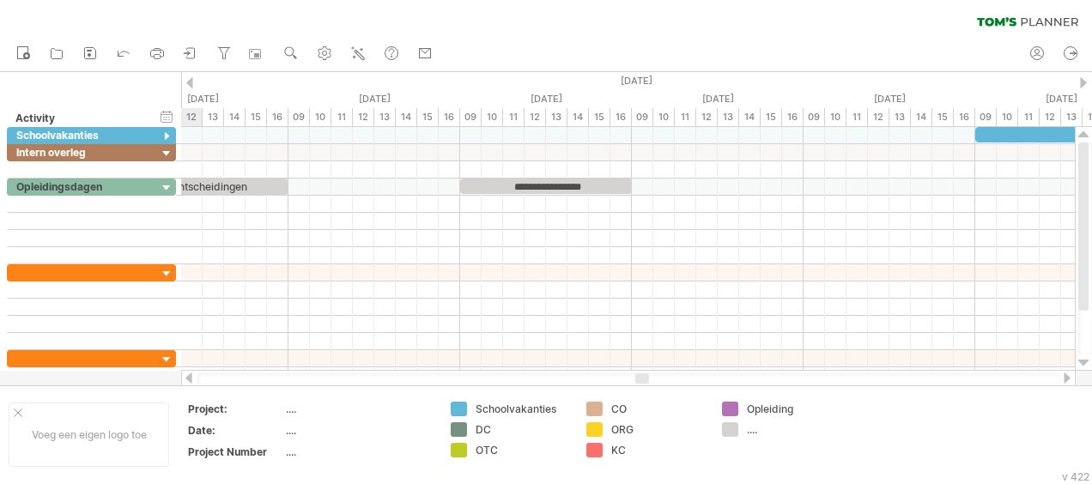
click at [1062, 376] on div at bounding box center [1067, 377] width 14 height 11
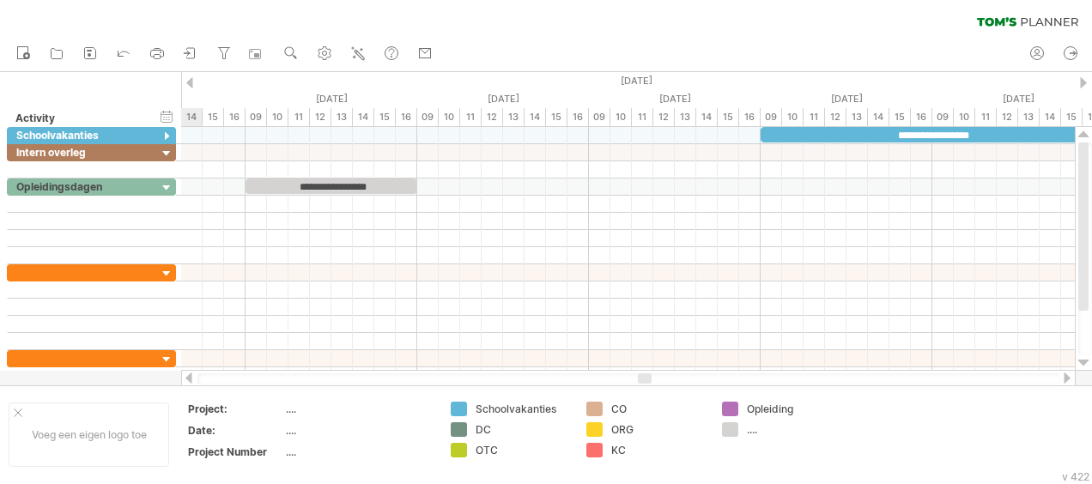
click at [1062, 376] on div at bounding box center [1067, 377] width 14 height 11
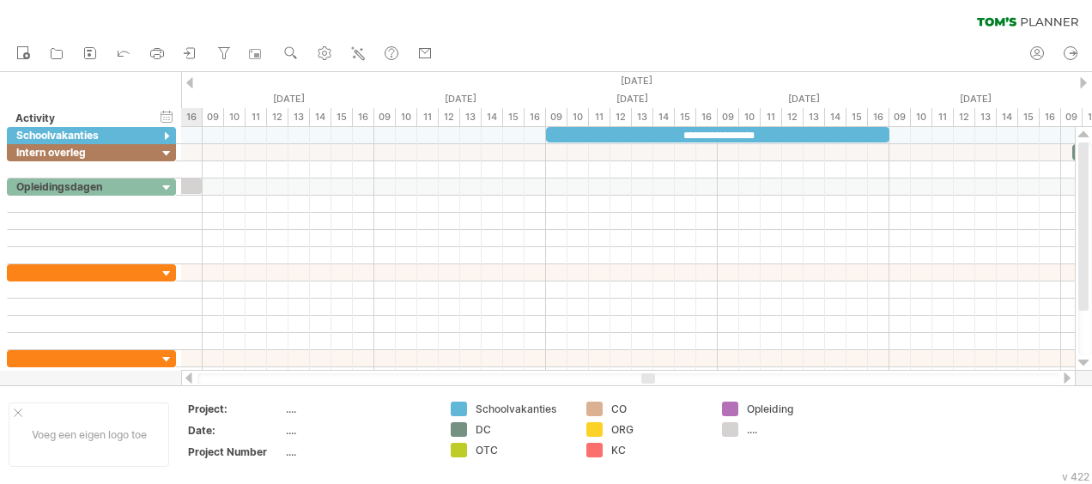
click at [1062, 376] on div at bounding box center [1067, 377] width 14 height 11
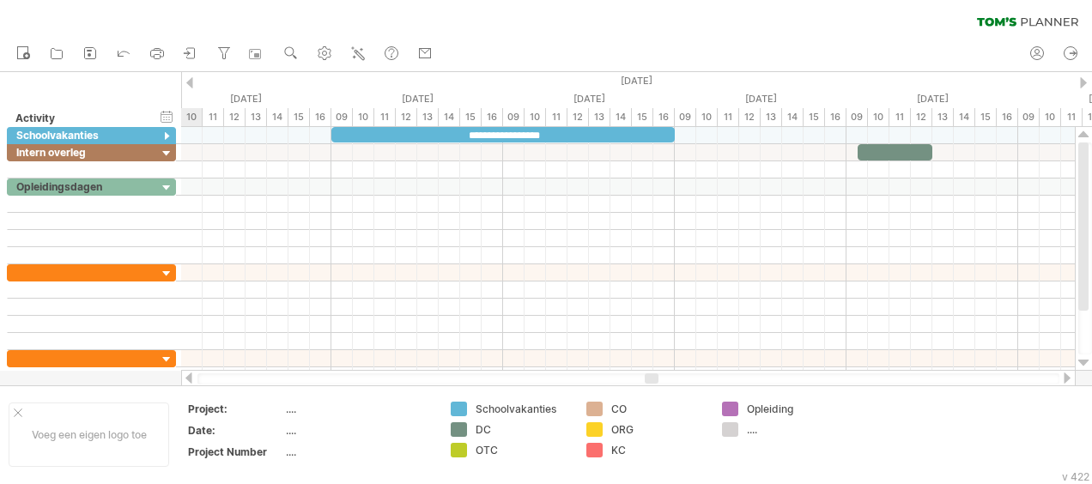
click at [1062, 376] on div at bounding box center [1067, 377] width 14 height 11
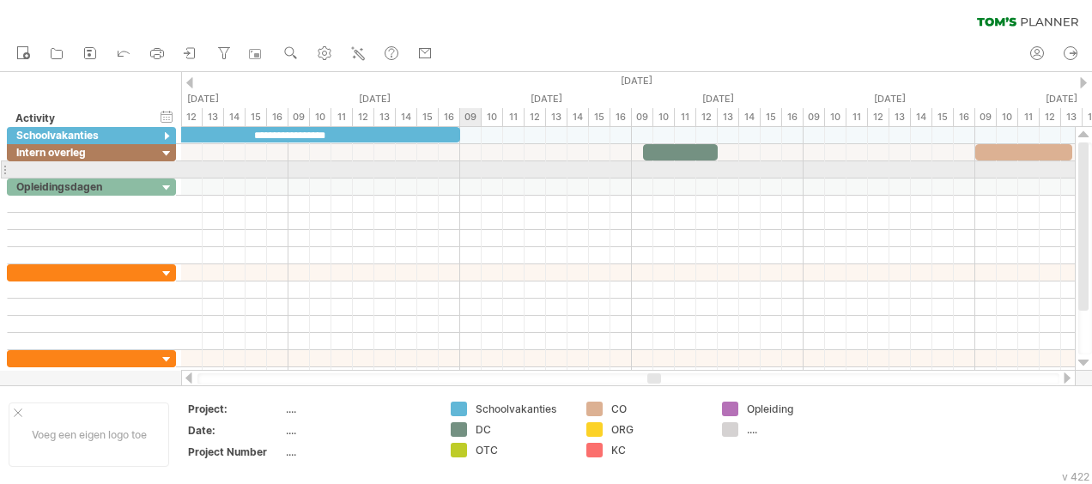
click at [465, 173] on div at bounding box center [627, 169] width 893 height 17
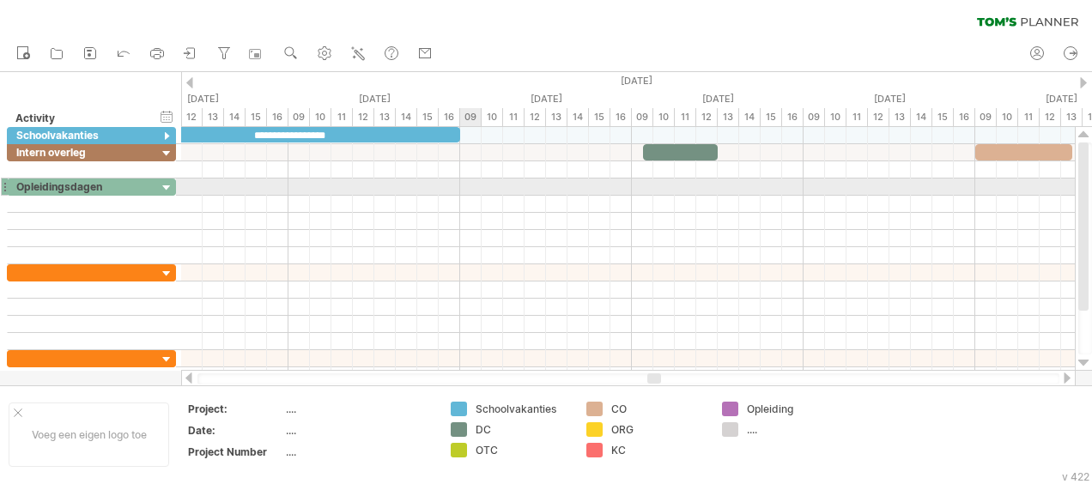
click at [466, 179] on div at bounding box center [627, 187] width 893 height 17
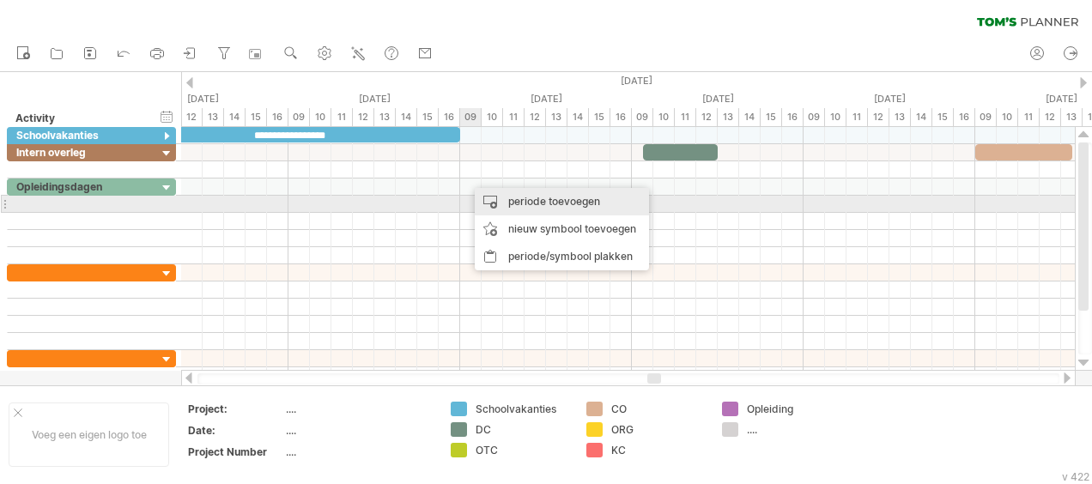
click at [534, 203] on div "periode toevoegen" at bounding box center [562, 201] width 174 height 27
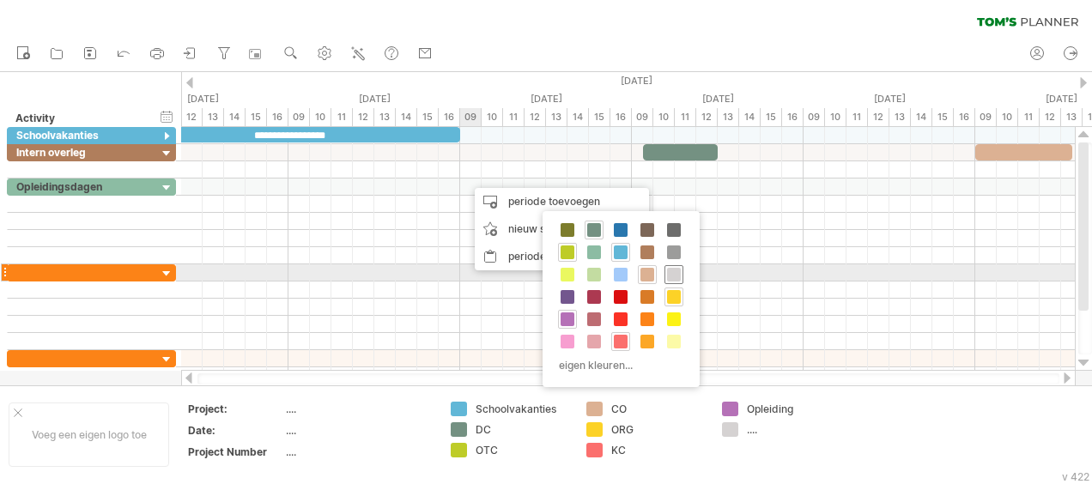
click at [671, 274] on span at bounding box center [674, 275] width 14 height 14
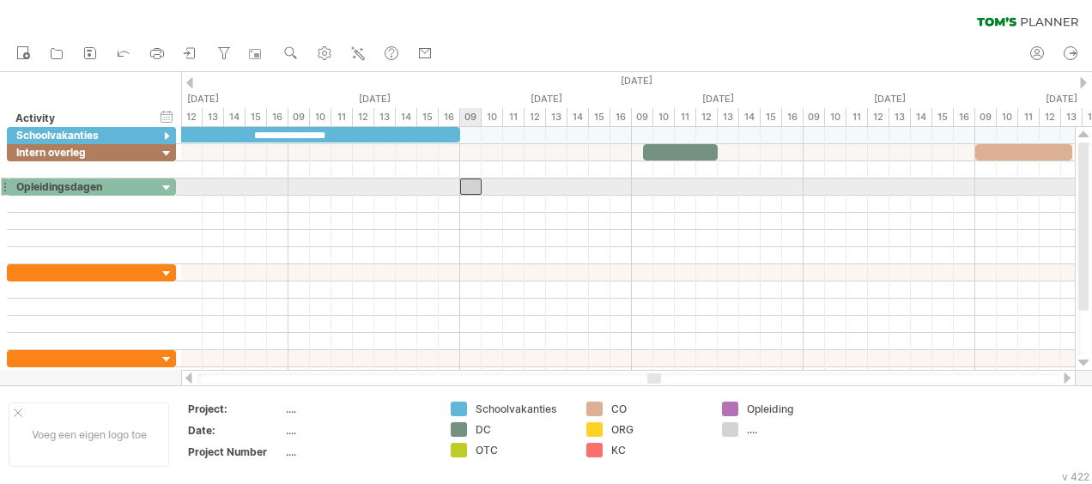
click at [473, 185] on div at bounding box center [470, 187] width 21 height 16
drag, startPoint x: 481, startPoint y: 184, endPoint x: 635, endPoint y: 191, distance: 153.8
click at [635, 191] on div "**********" at bounding box center [627, 249] width 893 height 244
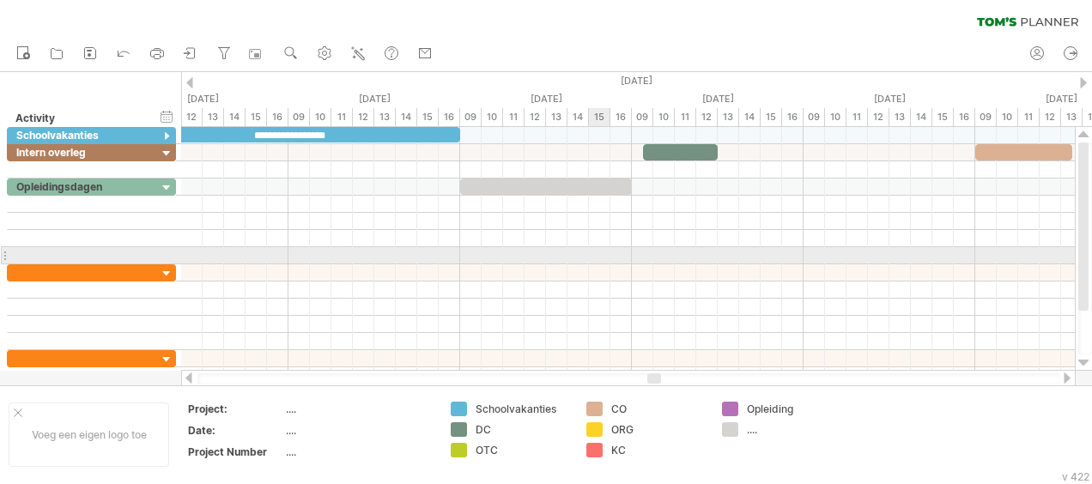
click at [590, 259] on div at bounding box center [627, 255] width 893 height 17
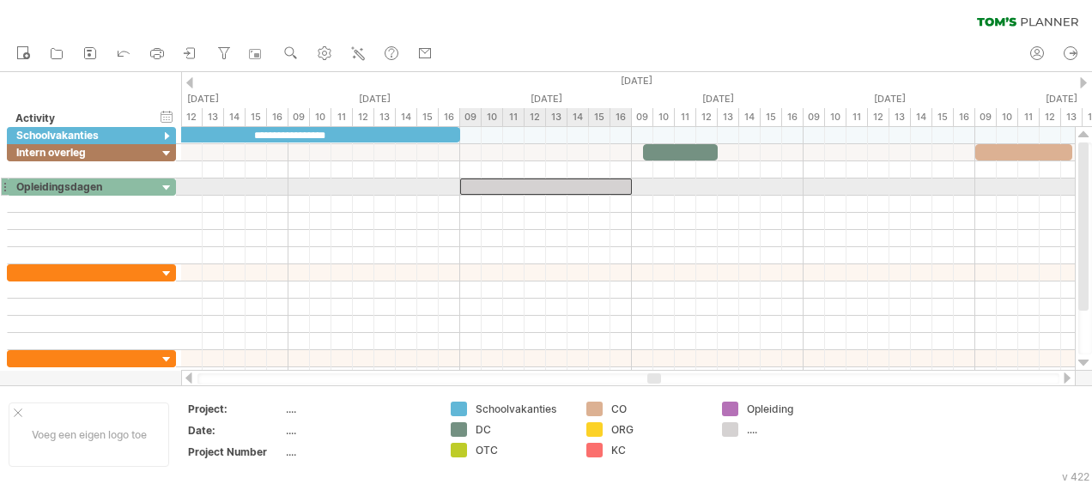
click at [536, 179] on div at bounding box center [546, 187] width 172 height 16
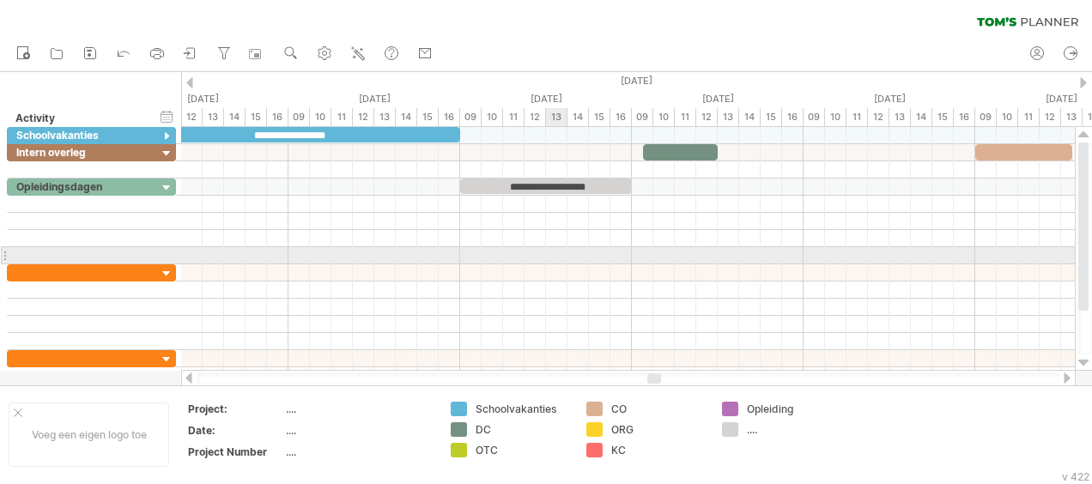
click at [566, 255] on div at bounding box center [627, 255] width 893 height 17
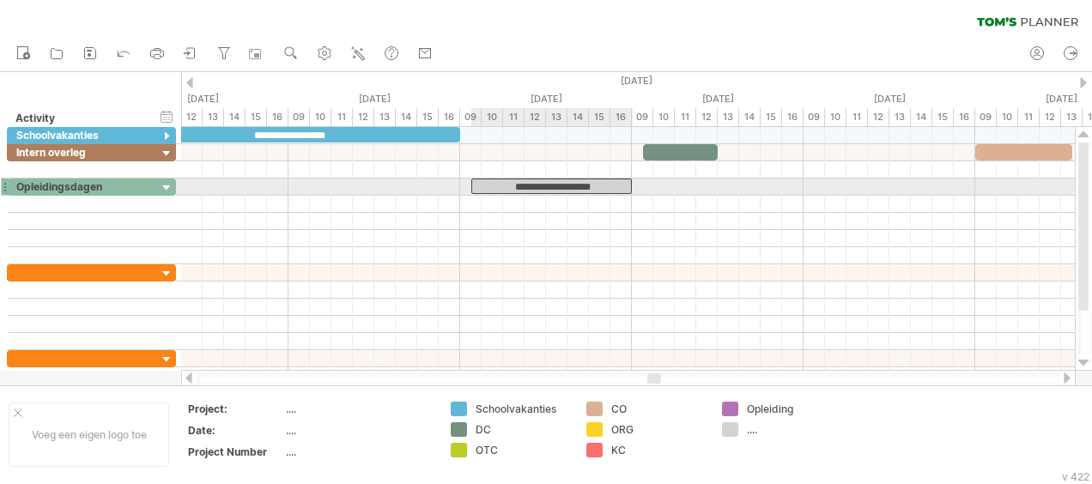
drag, startPoint x: 462, startPoint y: 182, endPoint x: 473, endPoint y: 182, distance: 11.2
click at [473, 182] on span at bounding box center [471, 187] width 7 height 16
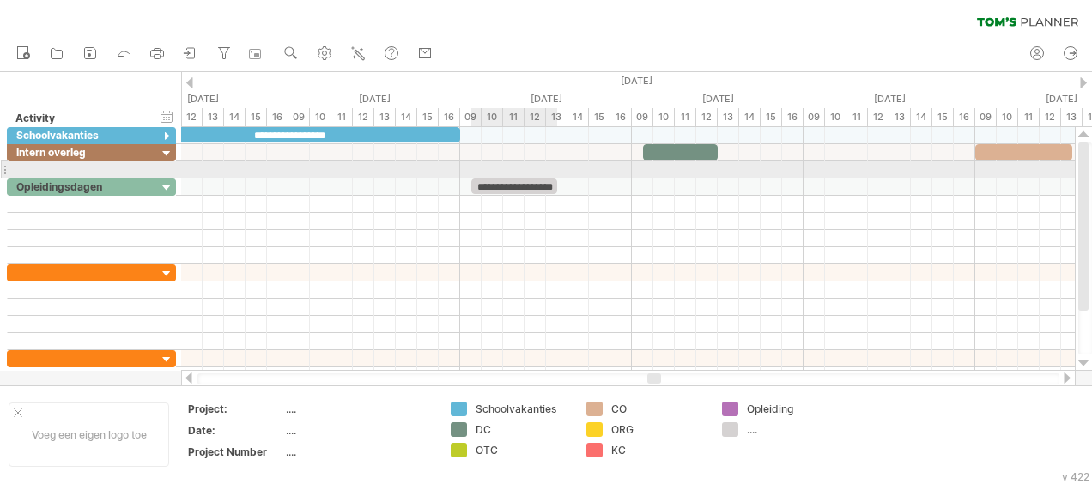
drag, startPoint x: 629, startPoint y: 185, endPoint x: 549, endPoint y: 177, distance: 80.3
click at [549, 179] on div "**********" at bounding box center [514, 187] width 86 height 16
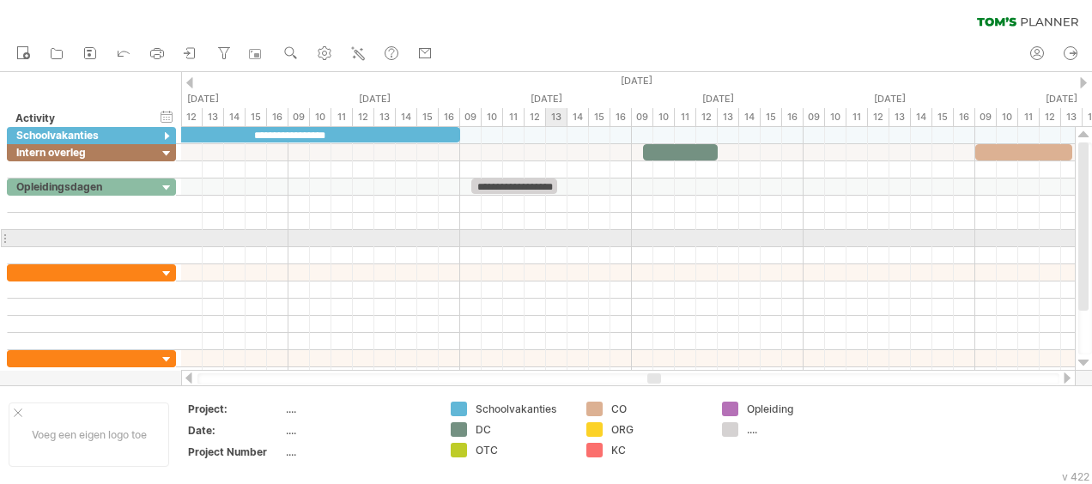
click at [565, 233] on div at bounding box center [627, 238] width 893 height 17
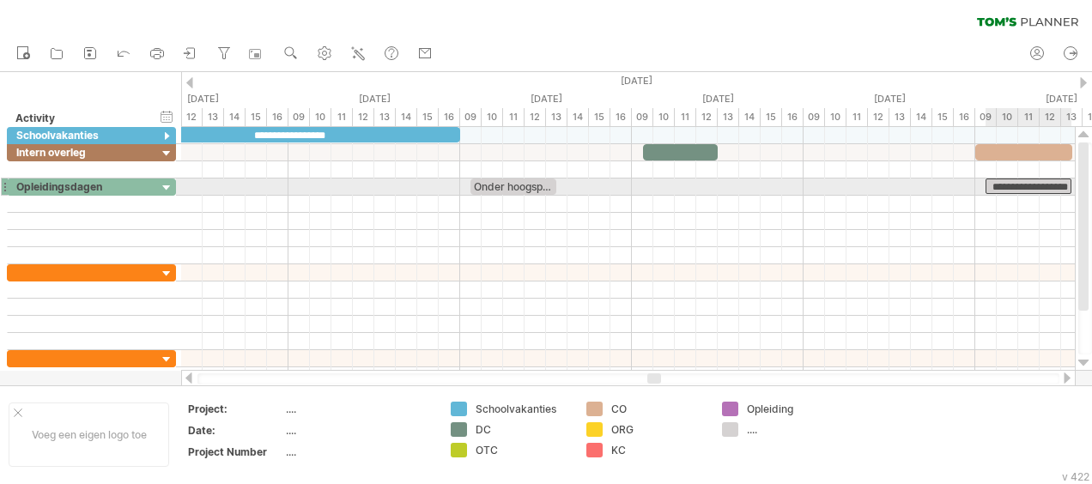
drag, startPoint x: 525, startPoint y: 180, endPoint x: 1037, endPoint y: 184, distance: 511.5
click at [1037, 184] on div "**********" at bounding box center [1028, 186] width 86 height 15
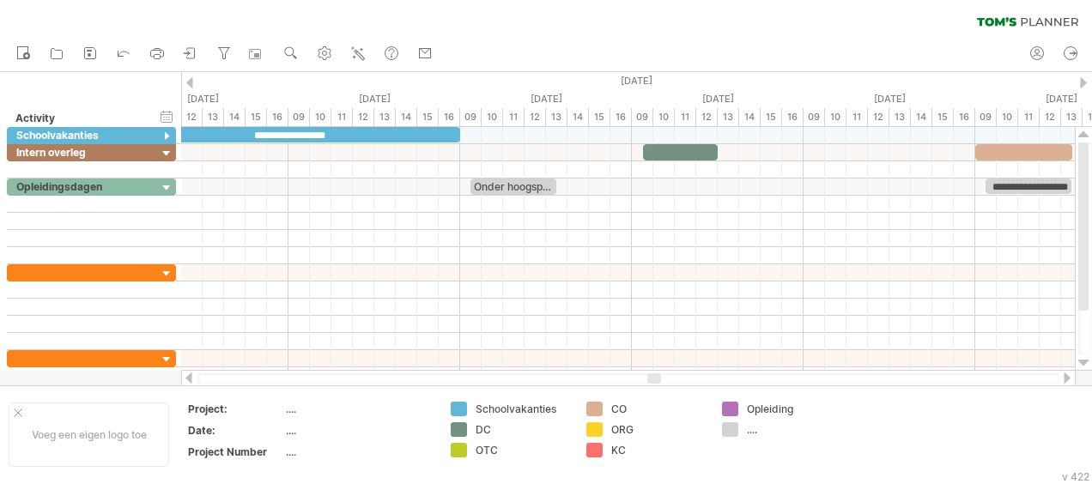
click at [1067, 372] on div at bounding box center [628, 378] width 894 height 17
click at [1067, 374] on div at bounding box center [1067, 377] width 14 height 11
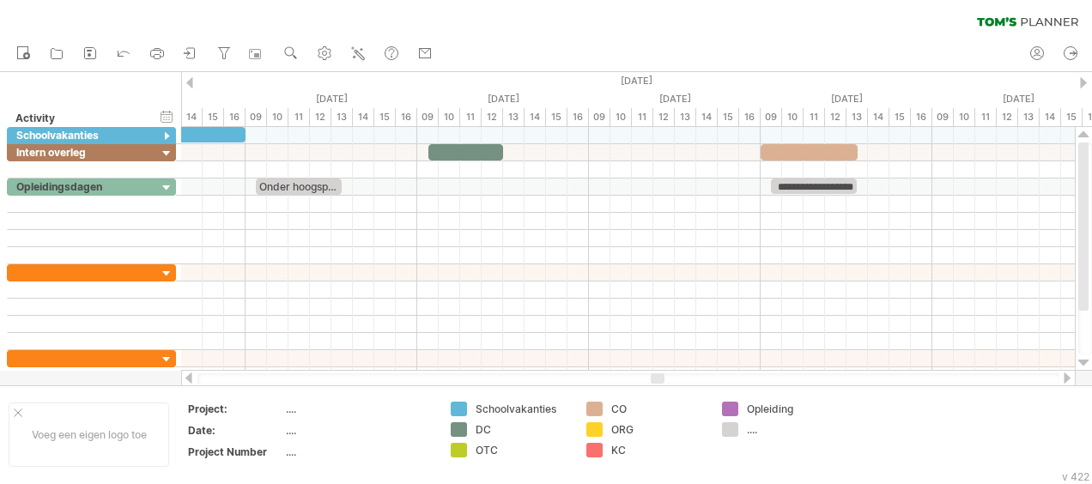
click at [1067, 374] on div at bounding box center [1067, 377] width 14 height 11
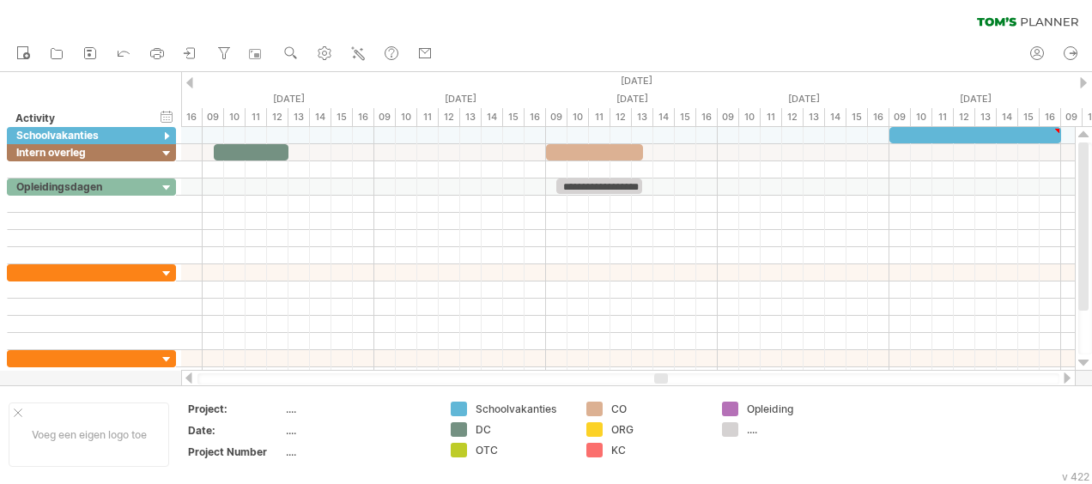
click at [1067, 374] on div at bounding box center [1067, 377] width 14 height 11
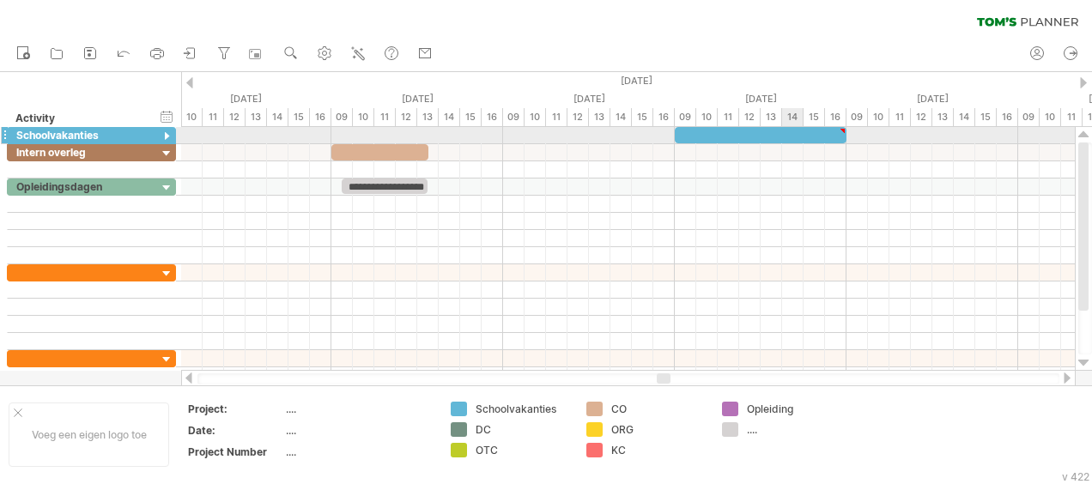
type textarea "**********"
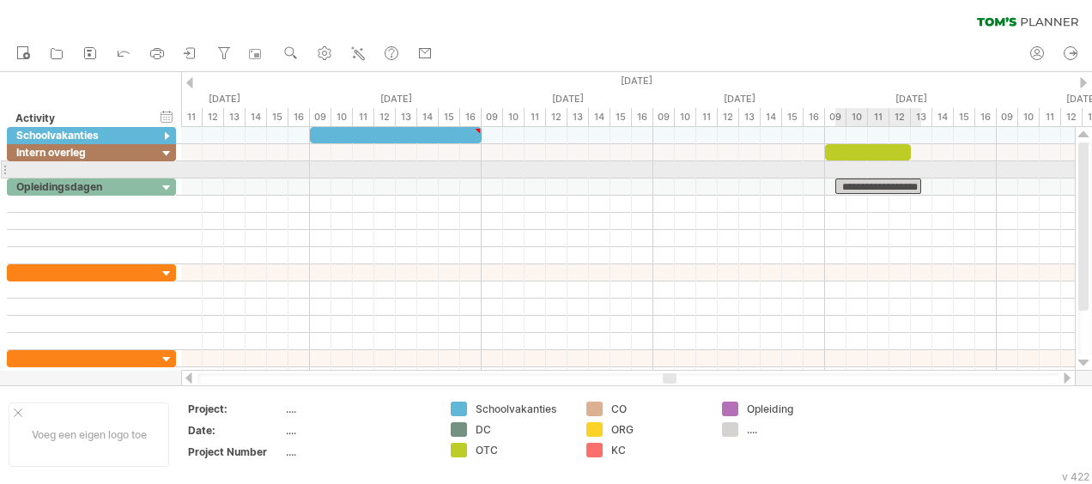
drag, startPoint x: 394, startPoint y: 182, endPoint x: 886, endPoint y: 177, distance: 491.8
click at [886, 177] on div "**********" at bounding box center [627, 249] width 893 height 244
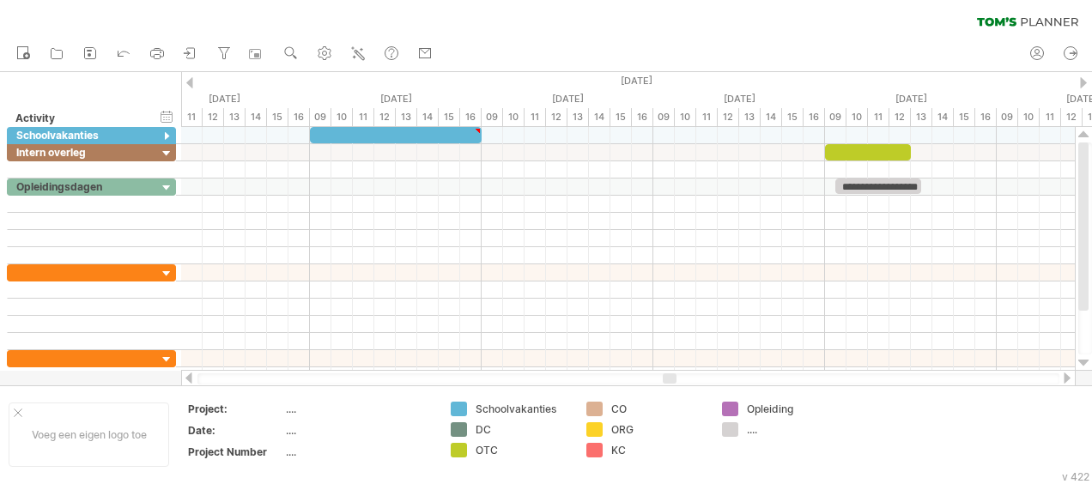
click at [1069, 377] on div at bounding box center [1067, 377] width 14 height 11
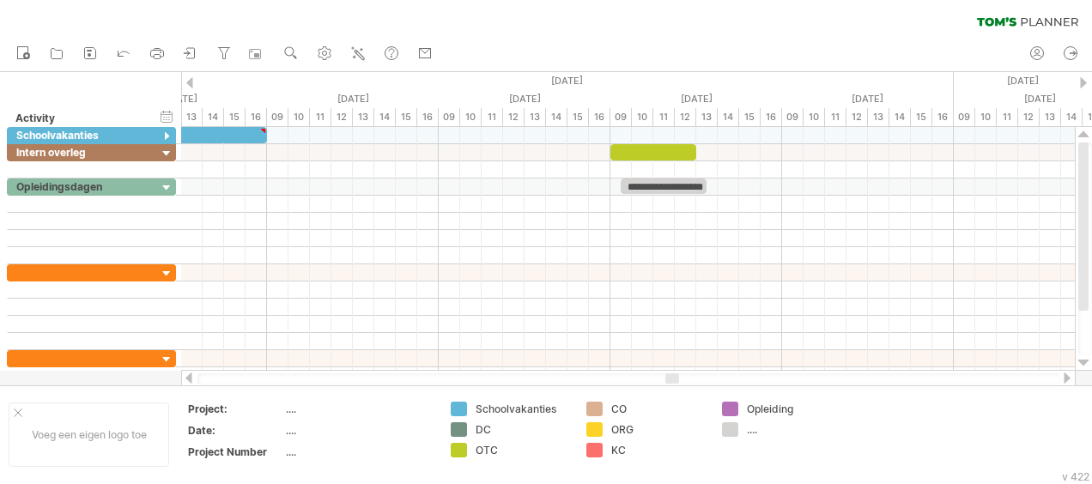
click at [1069, 377] on div at bounding box center [1067, 377] width 14 height 11
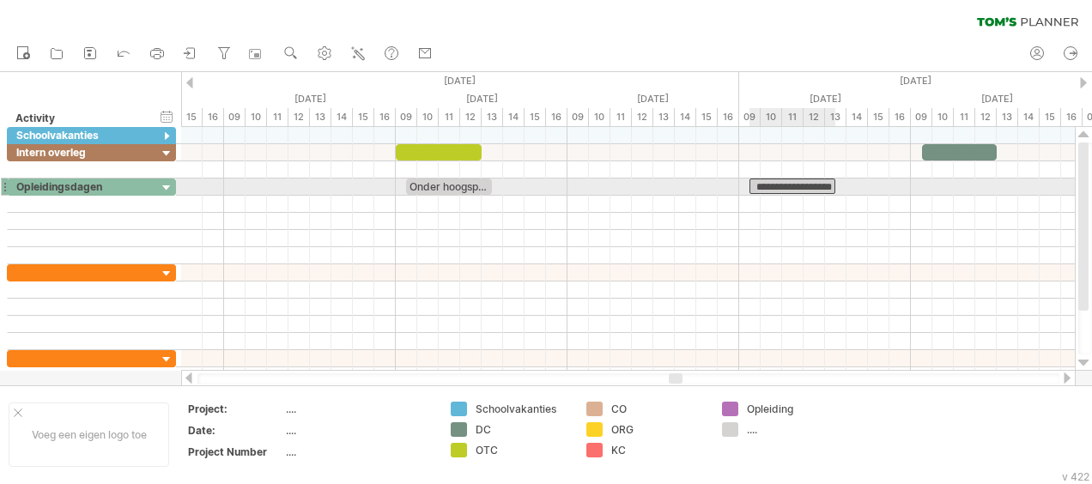
drag, startPoint x: 453, startPoint y: 184, endPoint x: 795, endPoint y: 187, distance: 341.6
click at [795, 187] on div "**********" at bounding box center [792, 186] width 86 height 15
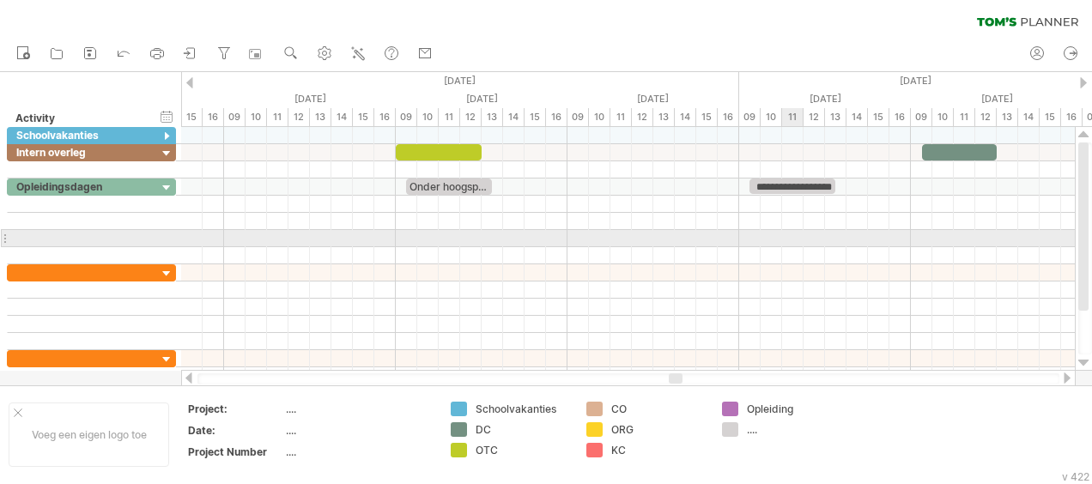
click at [789, 242] on div at bounding box center [627, 238] width 893 height 17
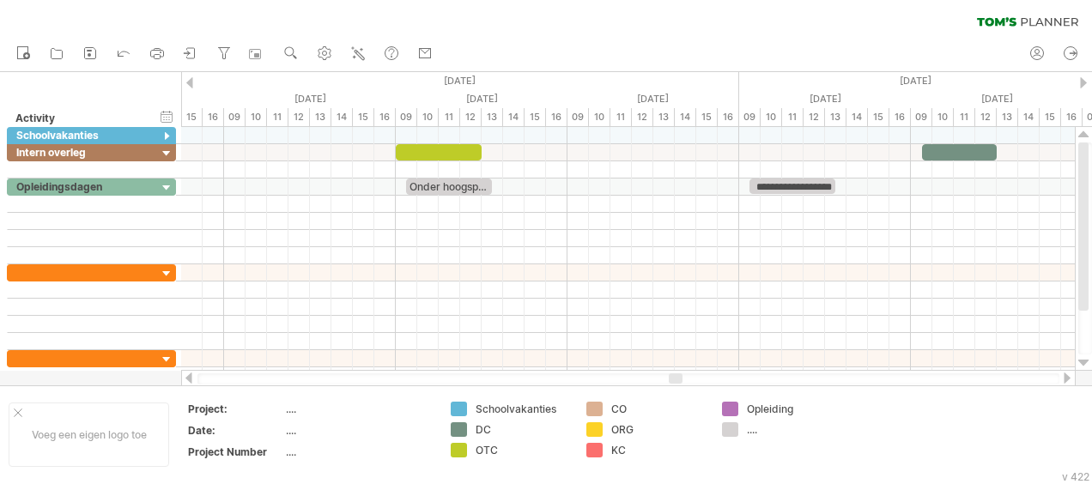
click at [187, 373] on div at bounding box center [189, 377] width 14 height 11
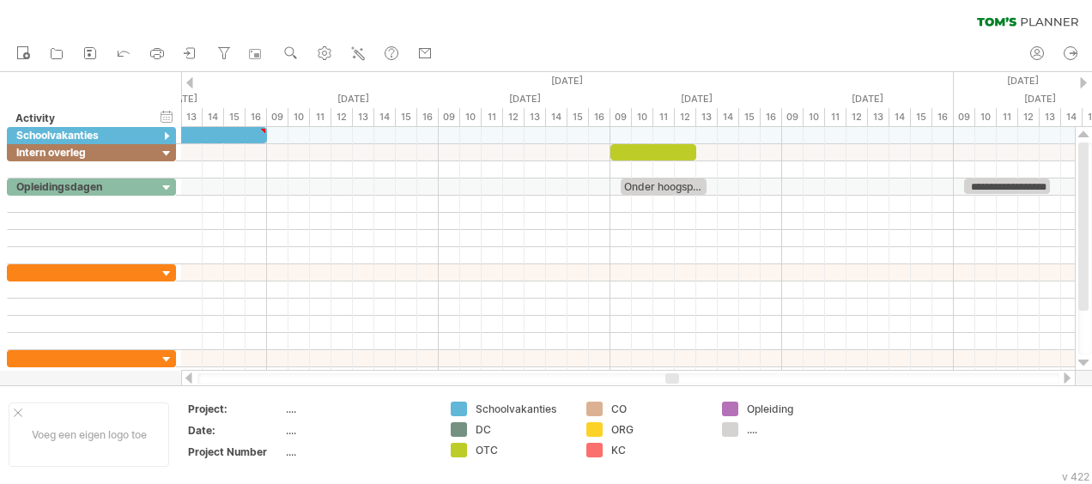
click at [187, 373] on div at bounding box center [189, 377] width 14 height 11
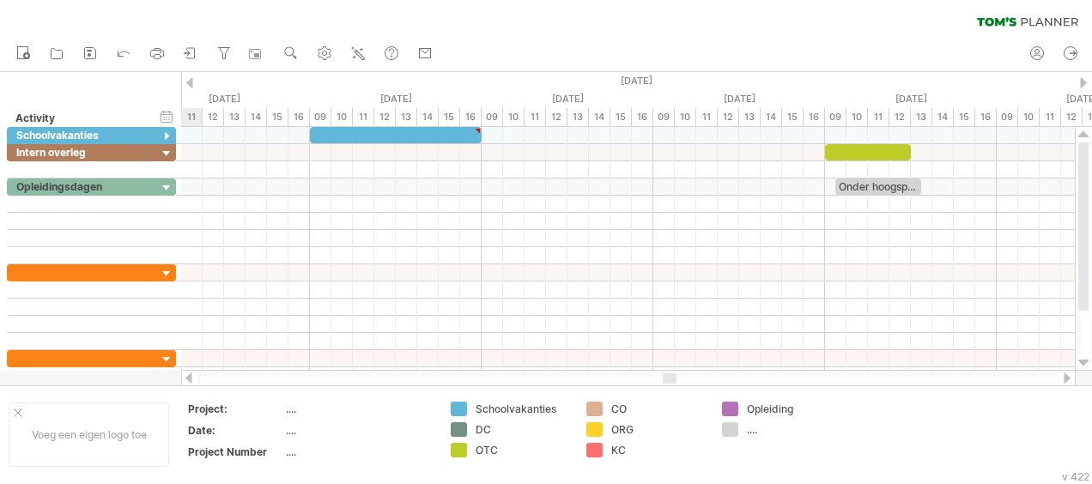
click at [187, 373] on div at bounding box center [189, 377] width 14 height 11
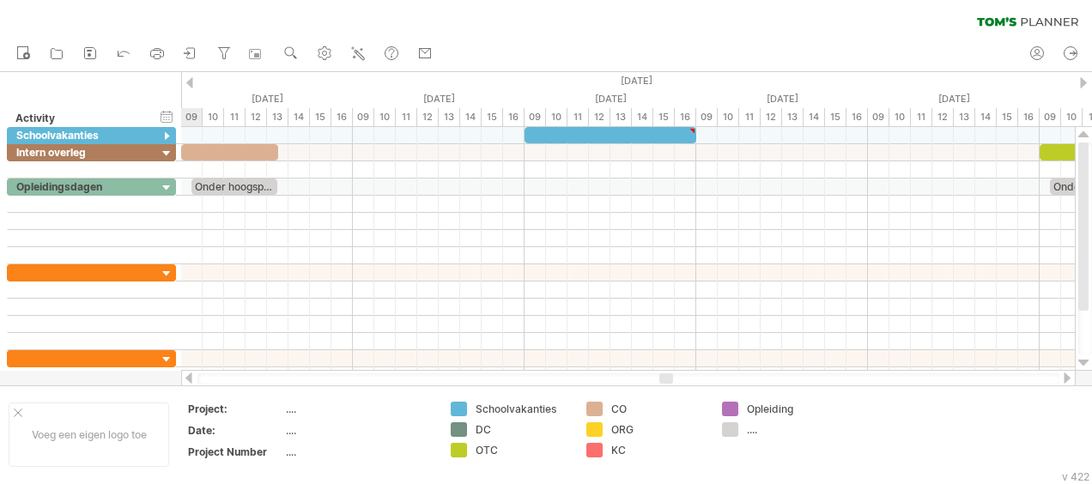
click at [187, 373] on div at bounding box center [189, 377] width 14 height 11
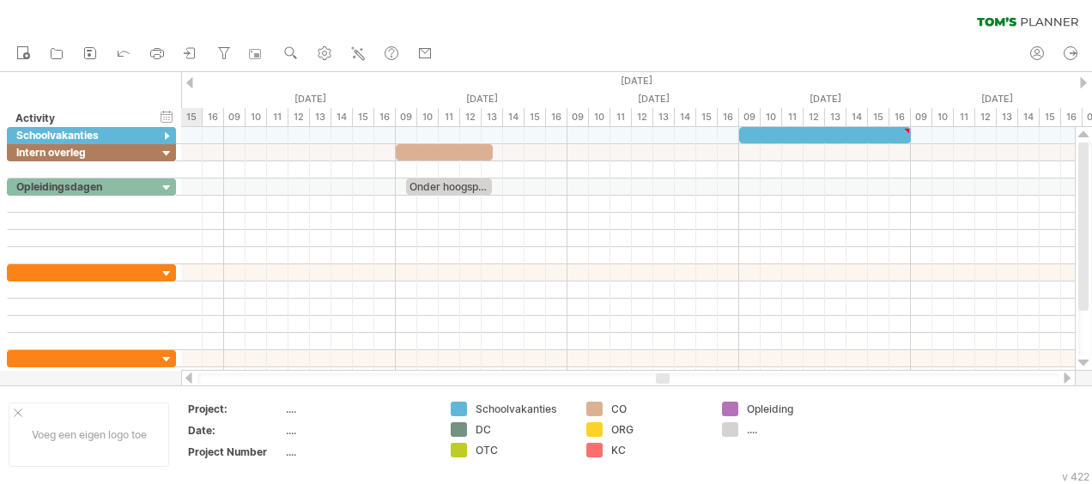
click at [187, 373] on div at bounding box center [189, 377] width 14 height 11
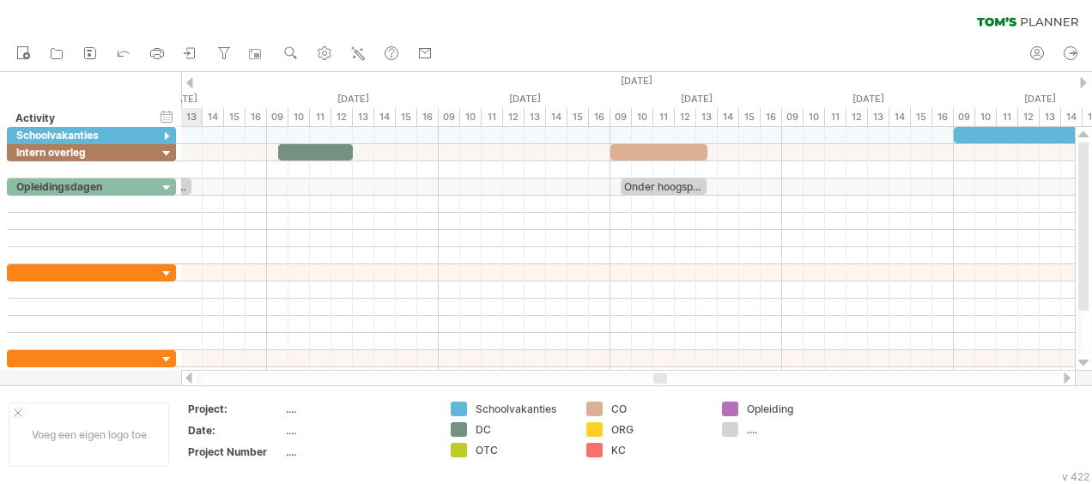
click at [187, 373] on div at bounding box center [189, 377] width 14 height 11
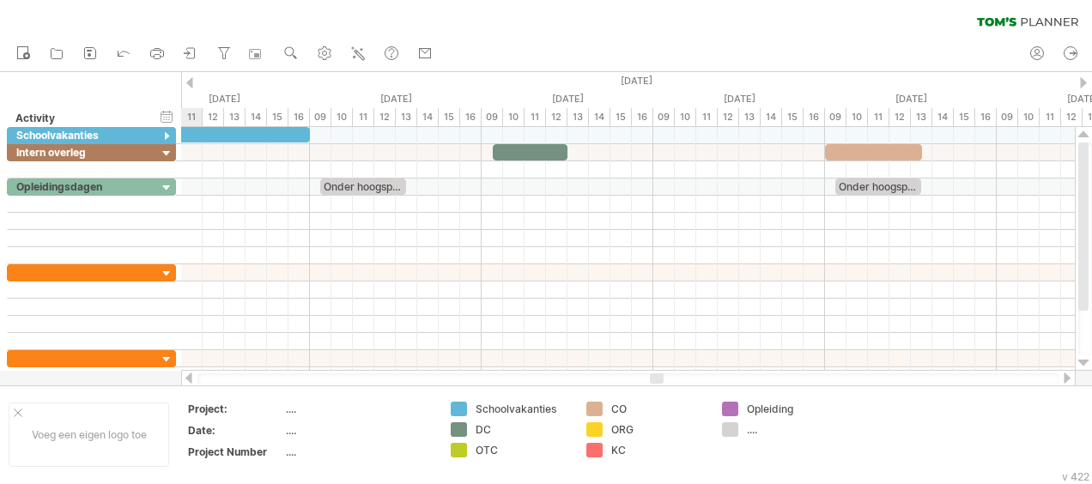
click at [187, 373] on div at bounding box center [189, 377] width 14 height 11
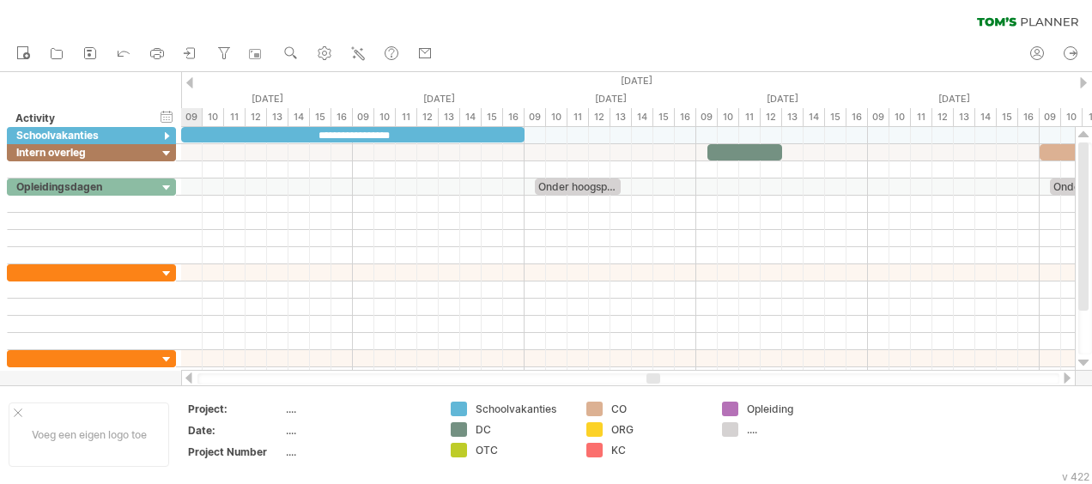
click at [187, 373] on div at bounding box center [189, 377] width 14 height 11
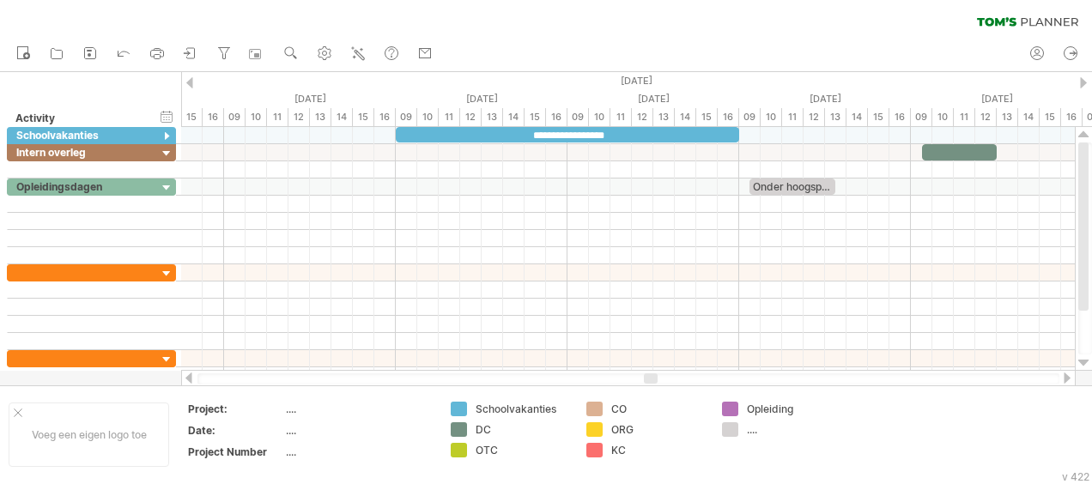
click at [1067, 379] on div at bounding box center [1067, 377] width 14 height 11
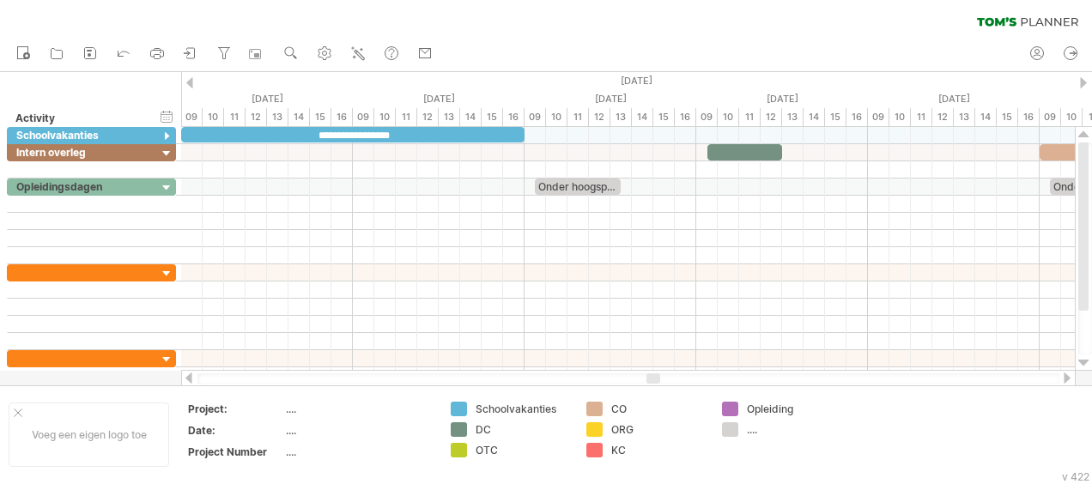
click at [1067, 379] on div at bounding box center [1067, 377] width 14 height 11
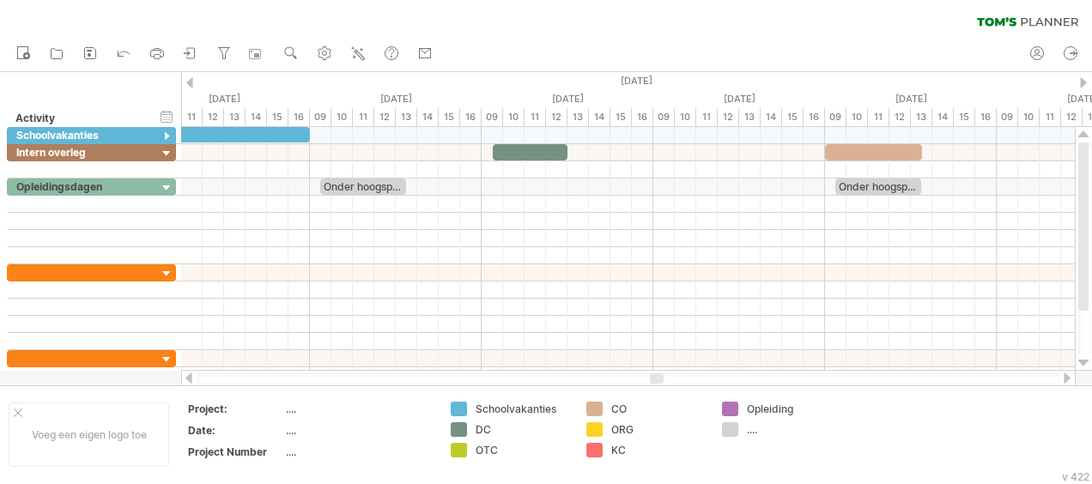
click at [1068, 374] on div at bounding box center [1067, 377] width 14 height 11
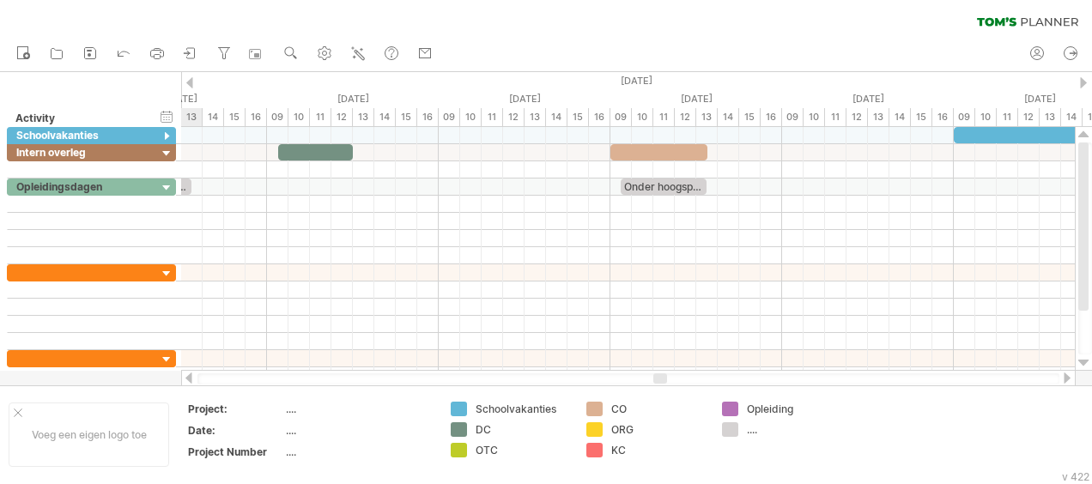
click at [1068, 374] on div at bounding box center [1067, 377] width 14 height 11
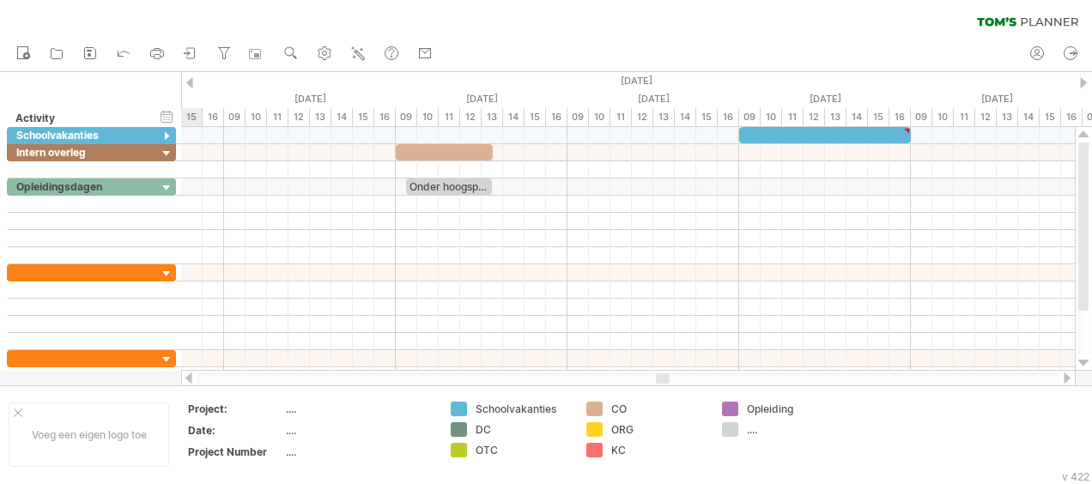
click at [1068, 374] on div at bounding box center [1067, 377] width 14 height 11
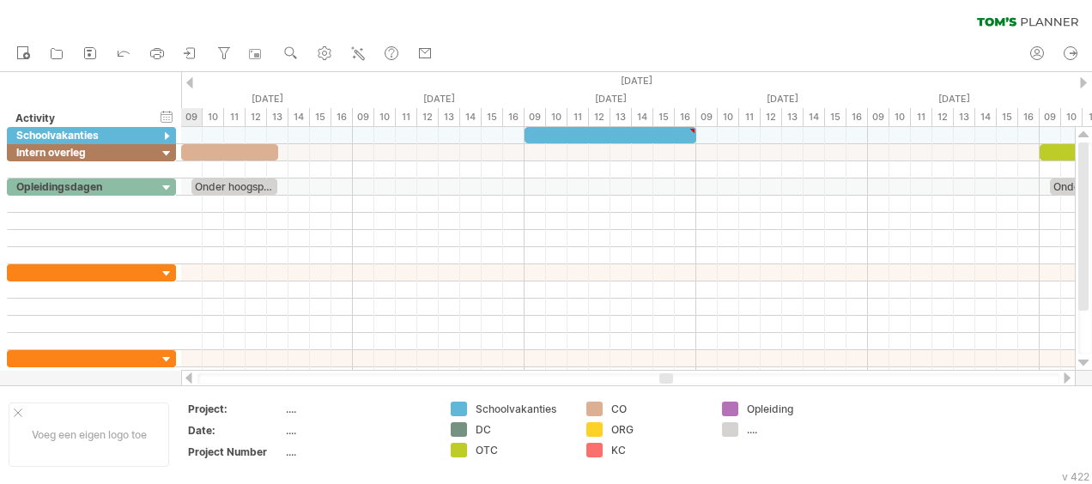
click at [1068, 374] on div at bounding box center [1067, 377] width 14 height 11
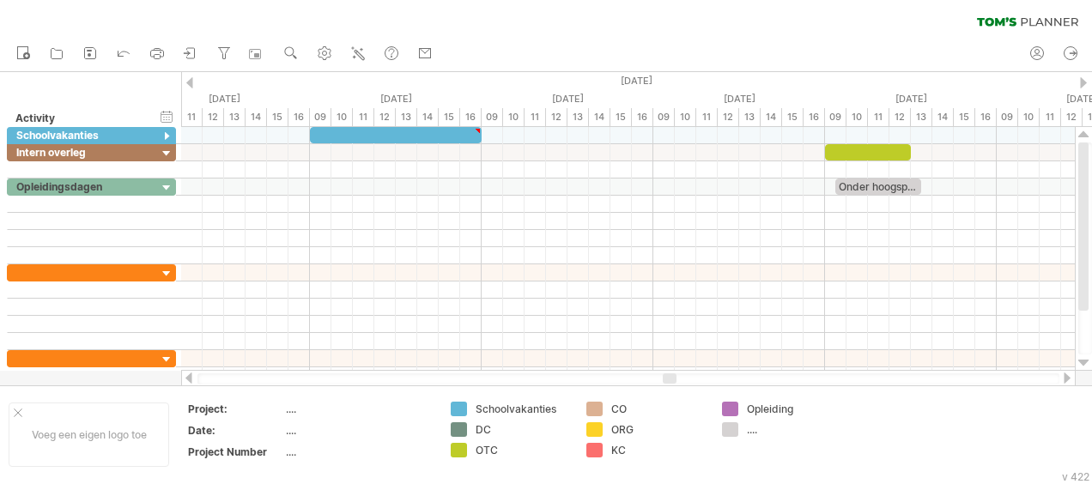
click at [191, 80] on div at bounding box center [189, 82] width 7 height 11
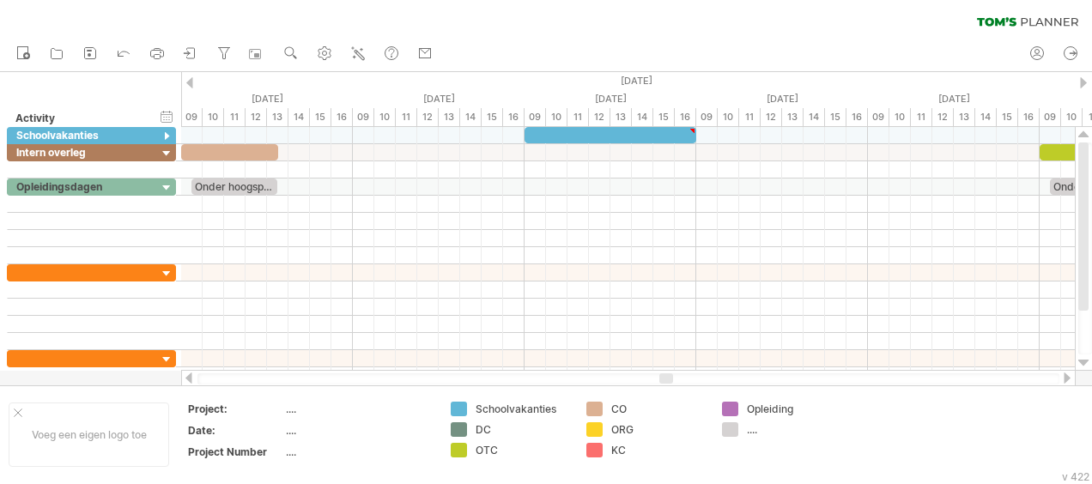
click at [191, 80] on div at bounding box center [189, 82] width 7 height 11
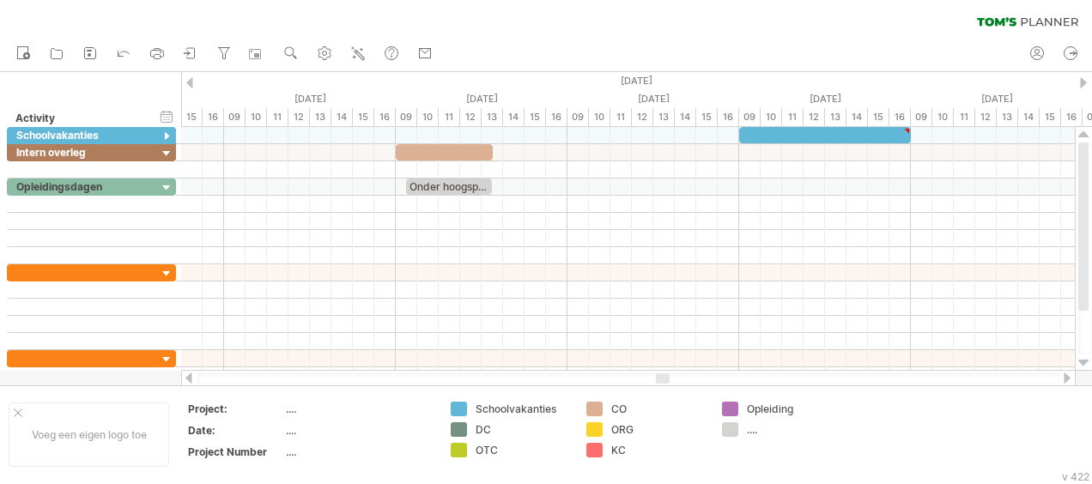
click at [191, 80] on div at bounding box center [189, 82] width 7 height 11
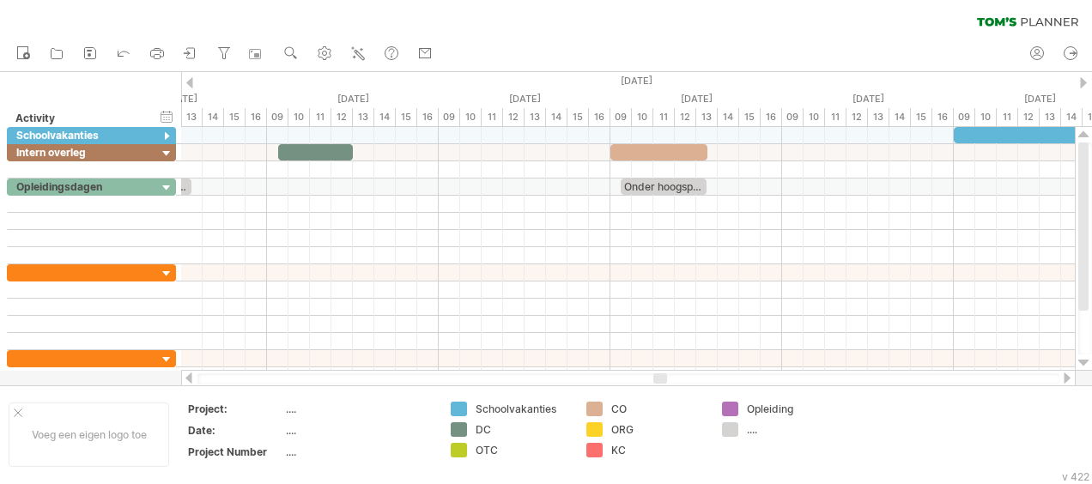
click at [191, 80] on div at bounding box center [189, 82] width 7 height 11
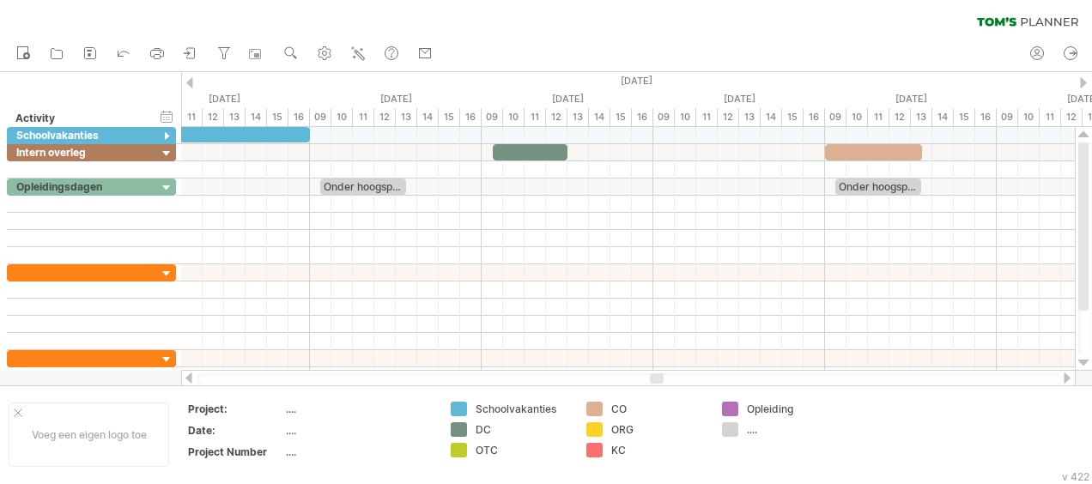
click at [191, 80] on div at bounding box center [189, 82] width 7 height 11
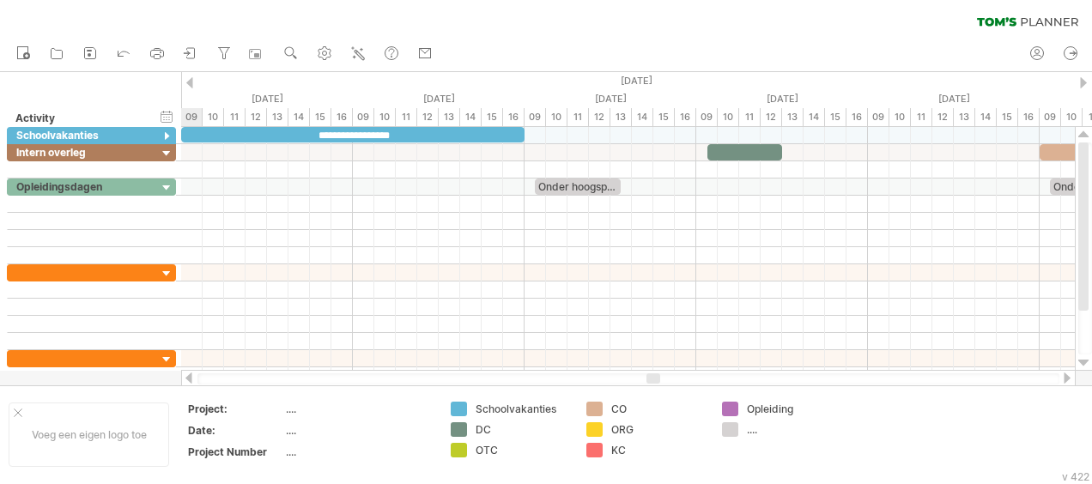
click at [191, 80] on div at bounding box center [189, 82] width 7 height 11
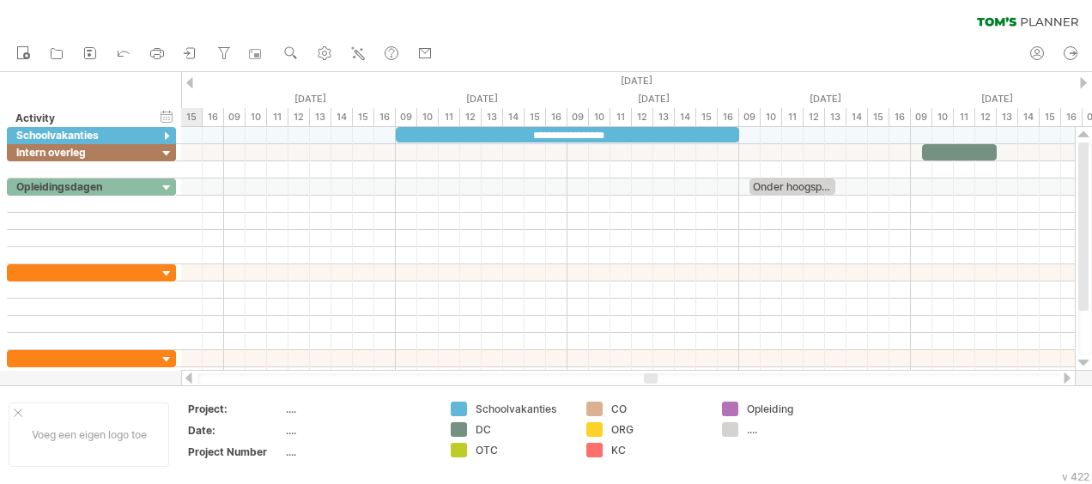
click at [191, 80] on div at bounding box center [189, 82] width 7 height 11
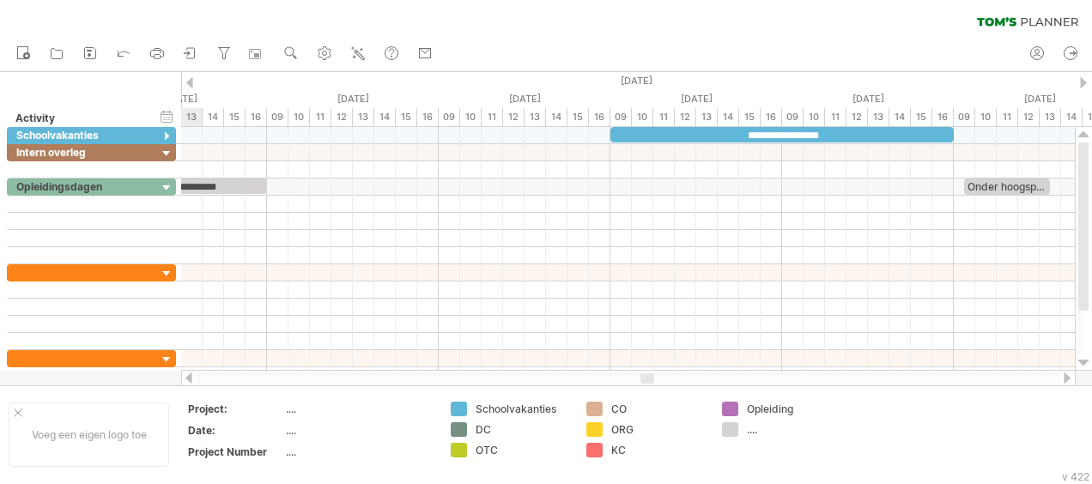
click at [191, 80] on div at bounding box center [189, 82] width 7 height 11
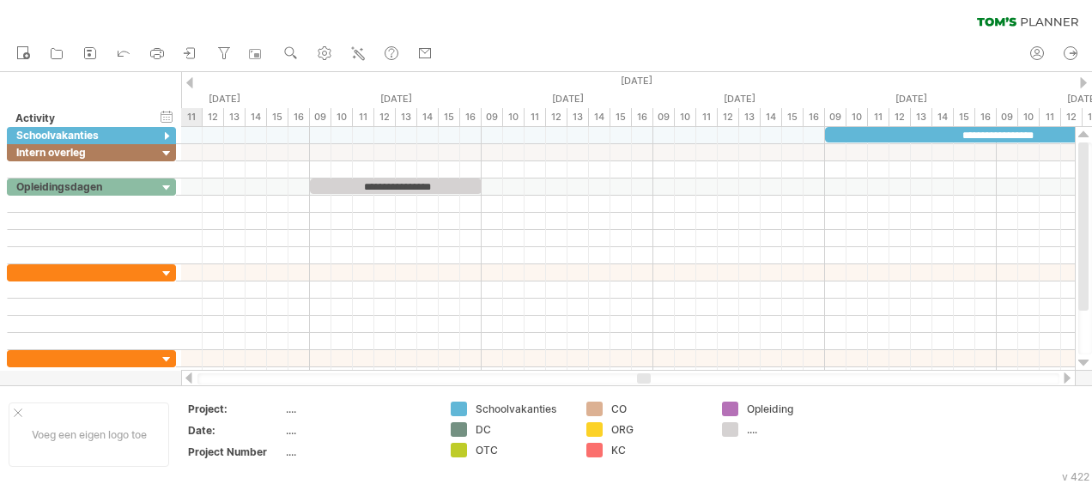
click at [191, 80] on div at bounding box center [189, 82] width 7 height 11
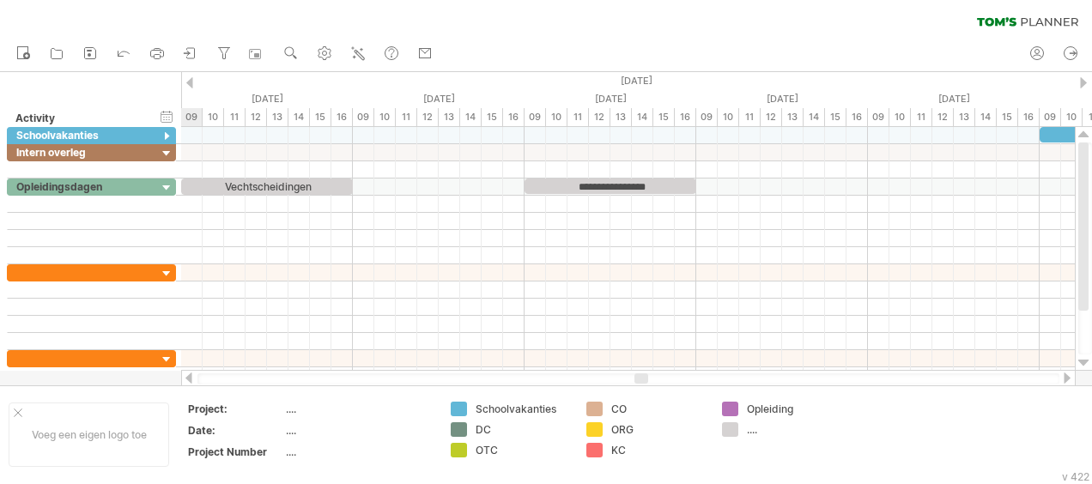
click at [191, 80] on div at bounding box center [189, 82] width 7 height 11
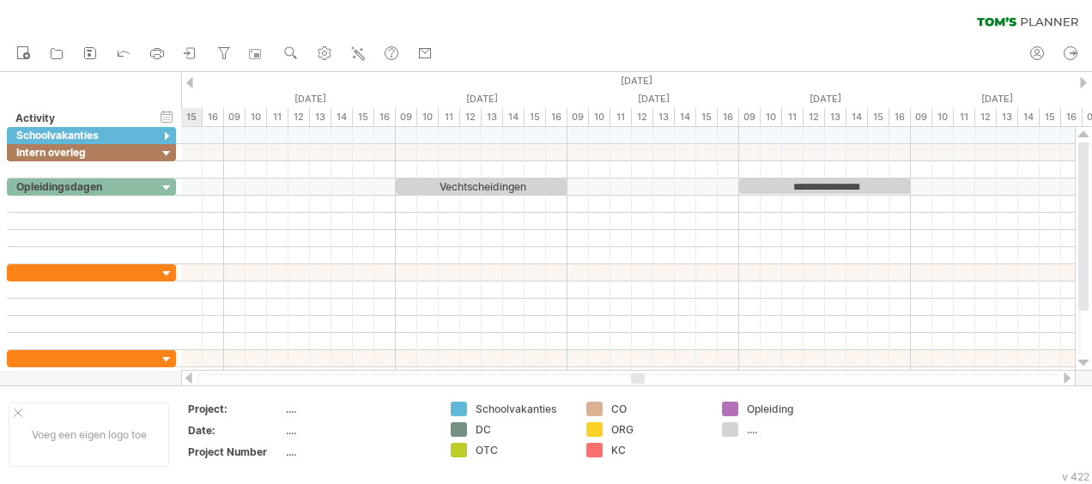
click at [191, 80] on div at bounding box center [189, 82] width 7 height 11
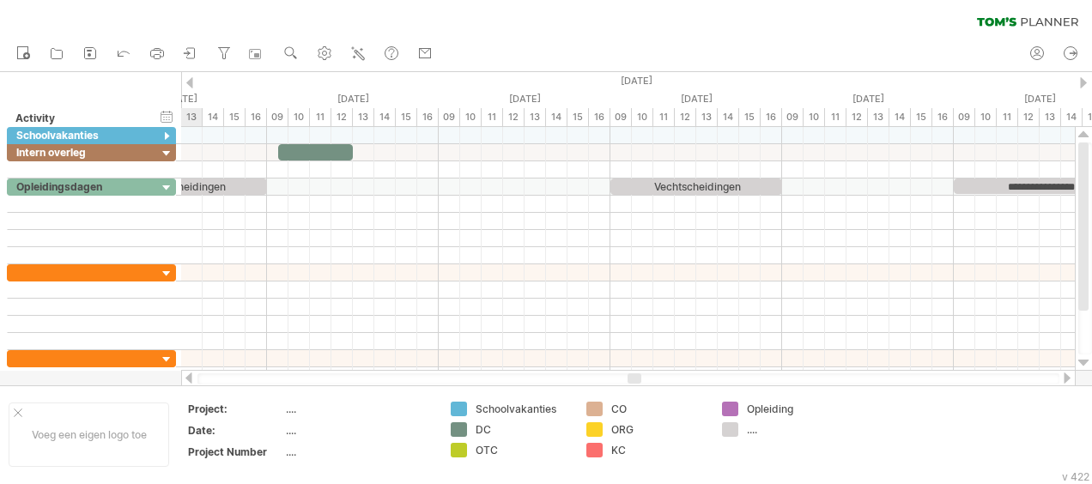
click at [191, 80] on div at bounding box center [189, 82] width 7 height 11
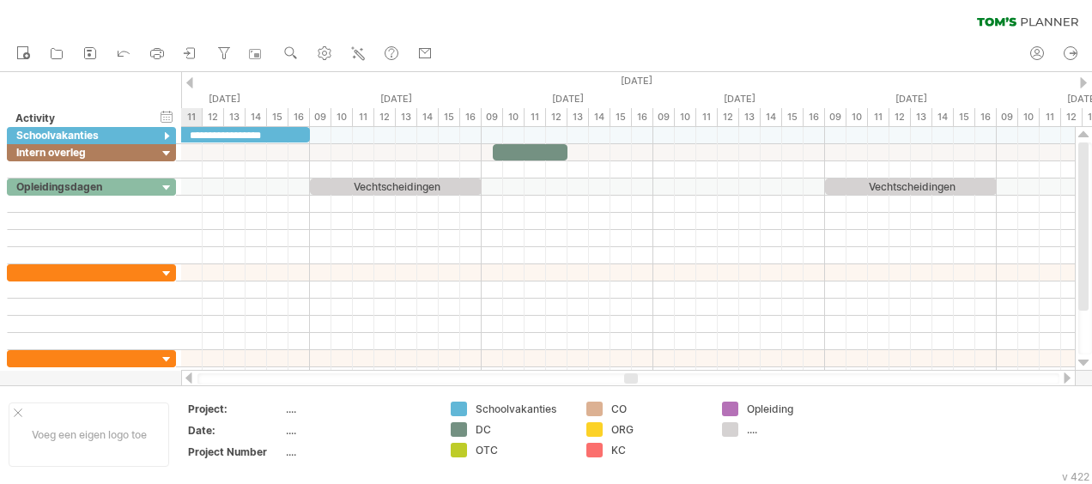
click at [191, 80] on div at bounding box center [189, 82] width 7 height 11
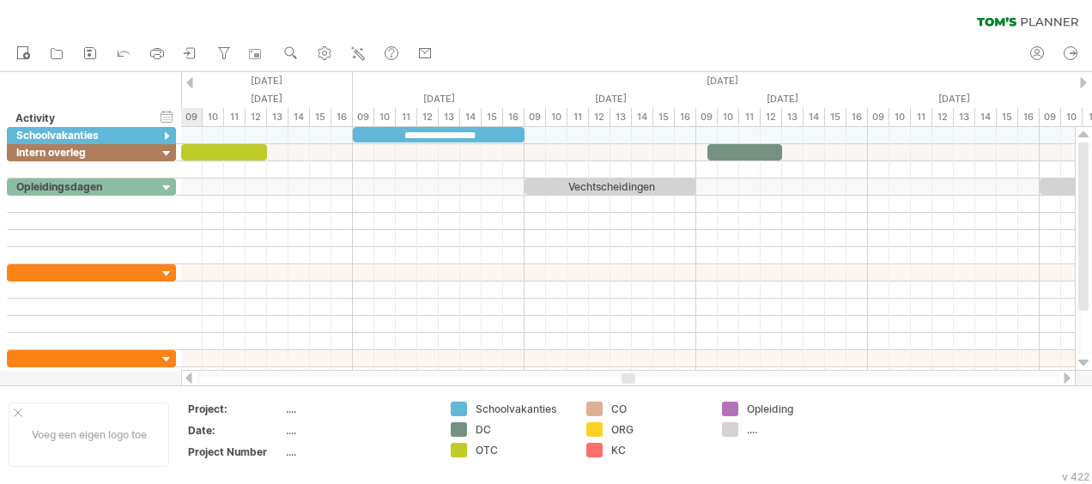
click at [191, 80] on div at bounding box center [189, 82] width 7 height 11
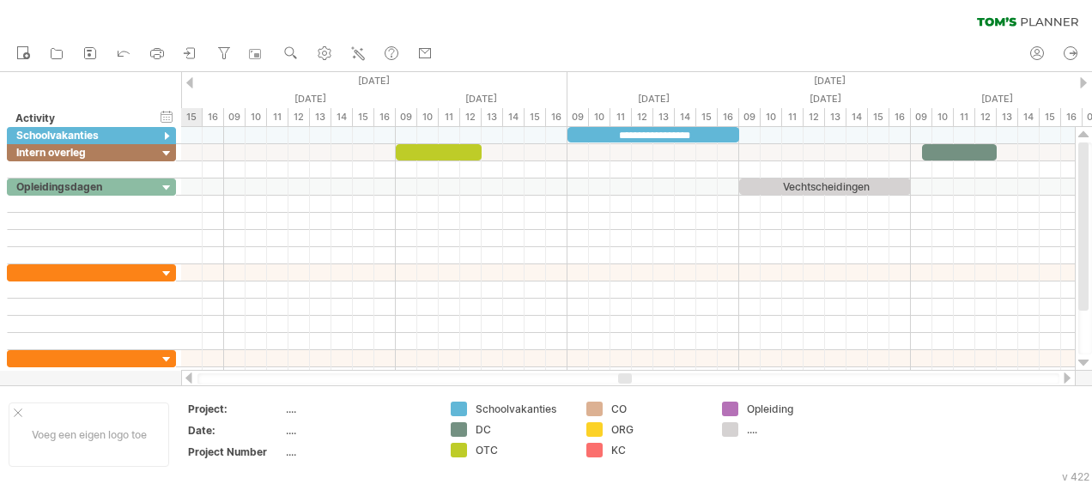
click at [191, 80] on div at bounding box center [189, 82] width 7 height 11
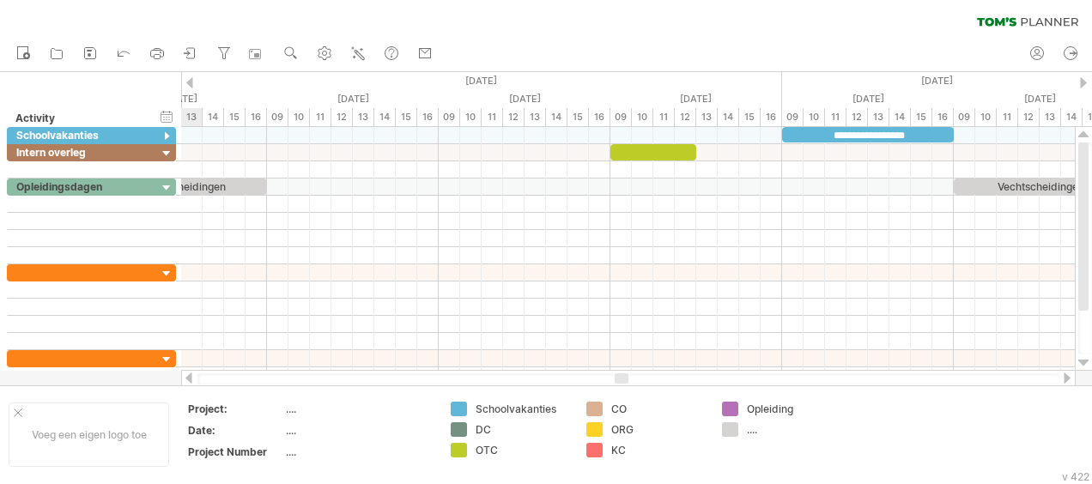
click at [191, 80] on div at bounding box center [189, 82] width 7 height 11
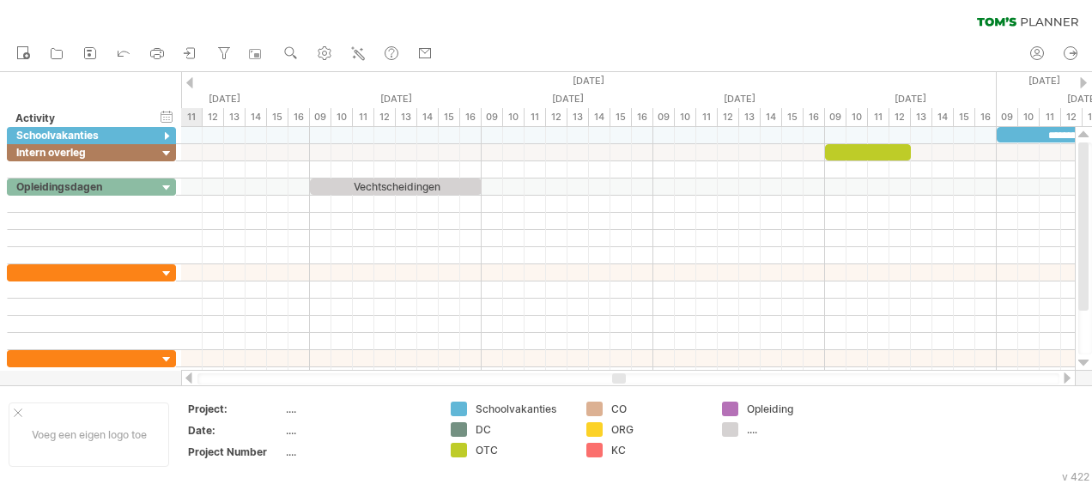
click at [191, 80] on div at bounding box center [189, 82] width 7 height 11
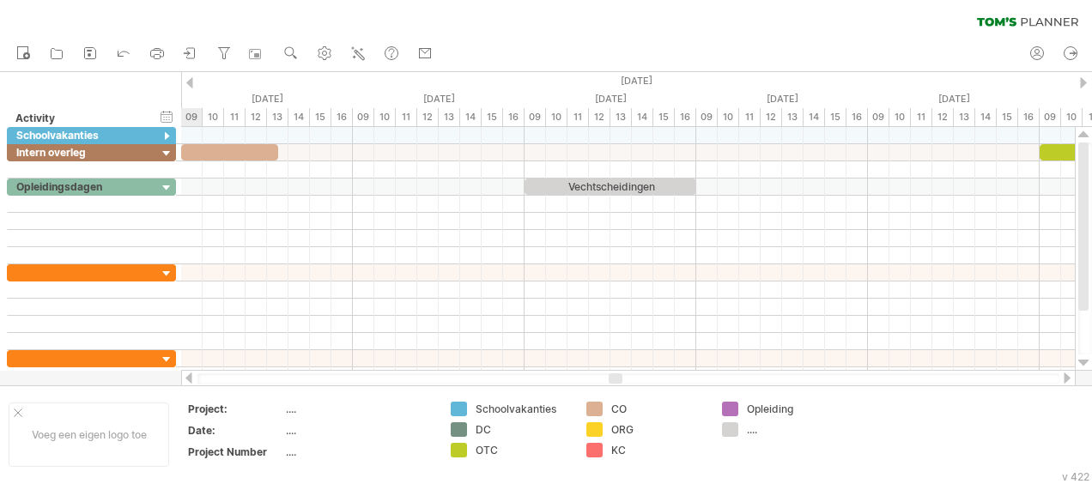
click at [191, 80] on div at bounding box center [189, 82] width 7 height 11
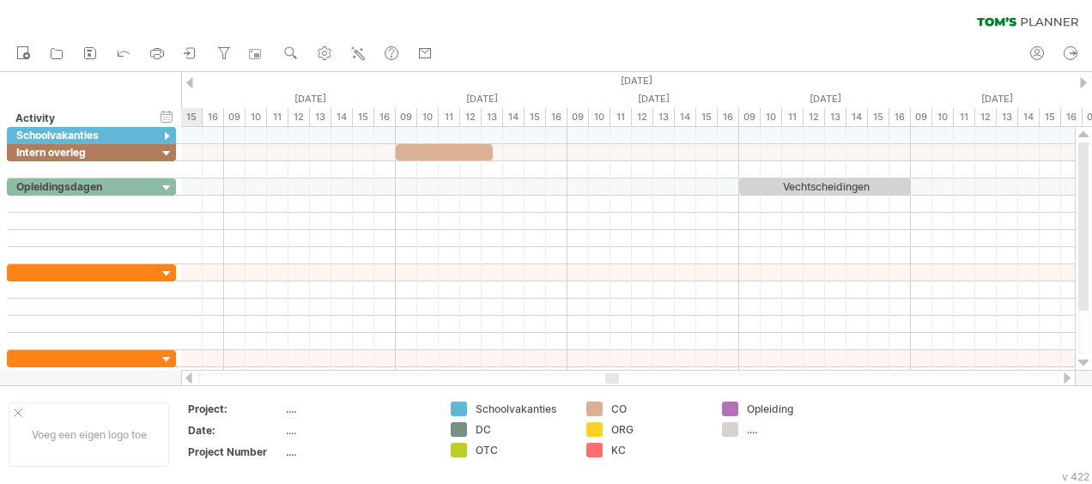
click at [191, 80] on div at bounding box center [189, 82] width 7 height 11
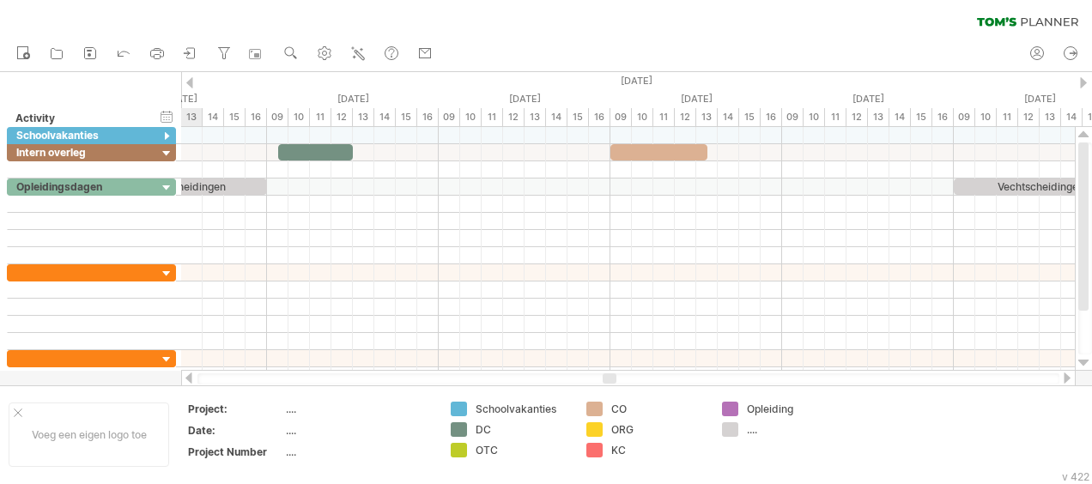
click at [191, 80] on div at bounding box center [189, 82] width 7 height 11
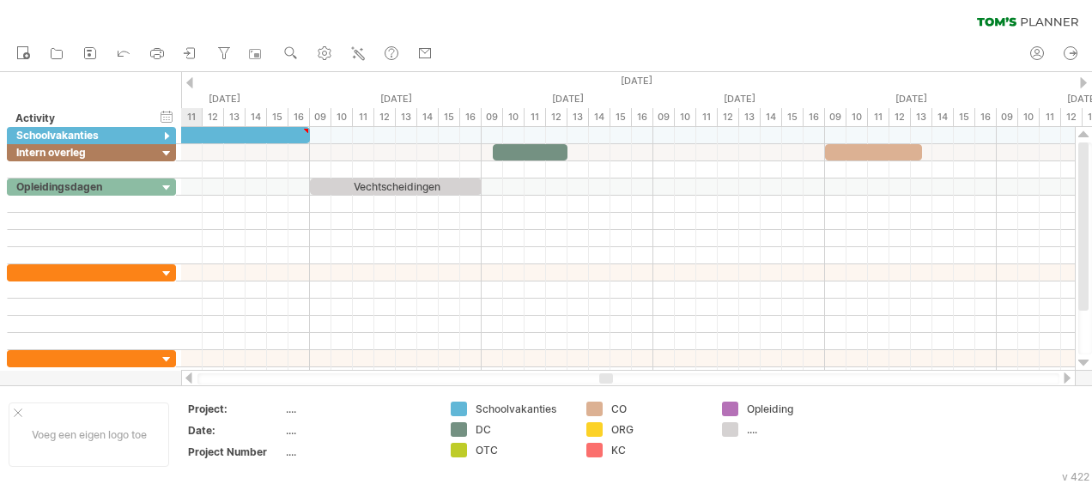
click at [191, 80] on div at bounding box center [189, 82] width 7 height 11
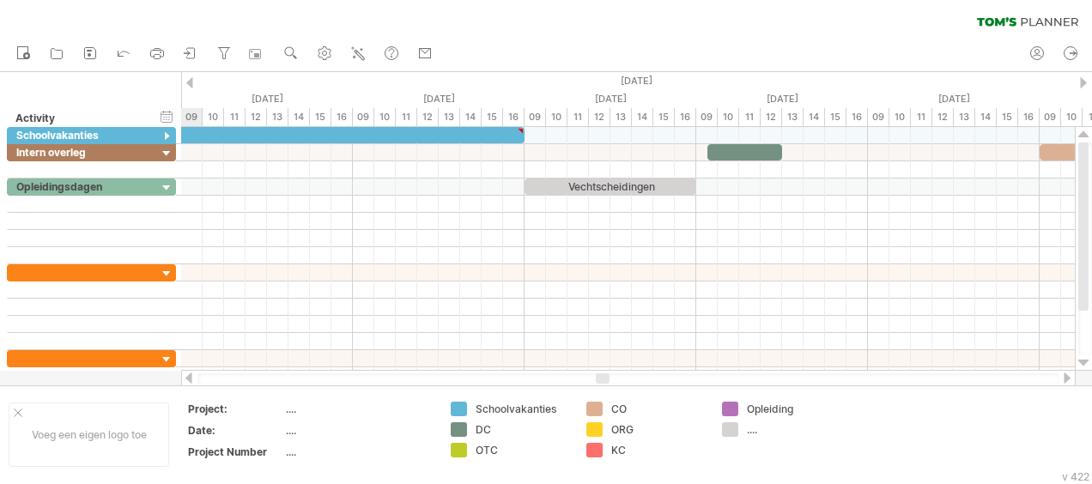
click at [191, 80] on div at bounding box center [189, 82] width 7 height 11
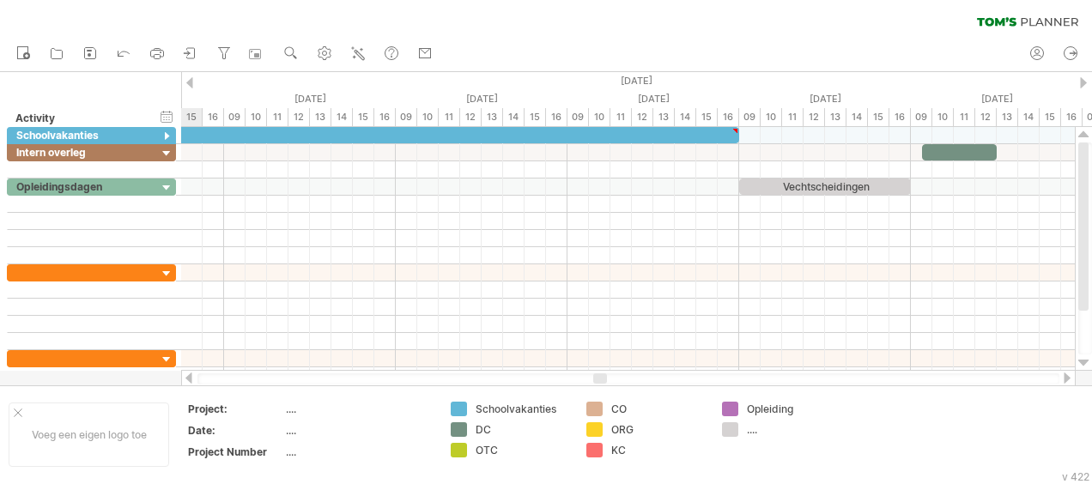
click at [191, 80] on div at bounding box center [189, 82] width 7 height 11
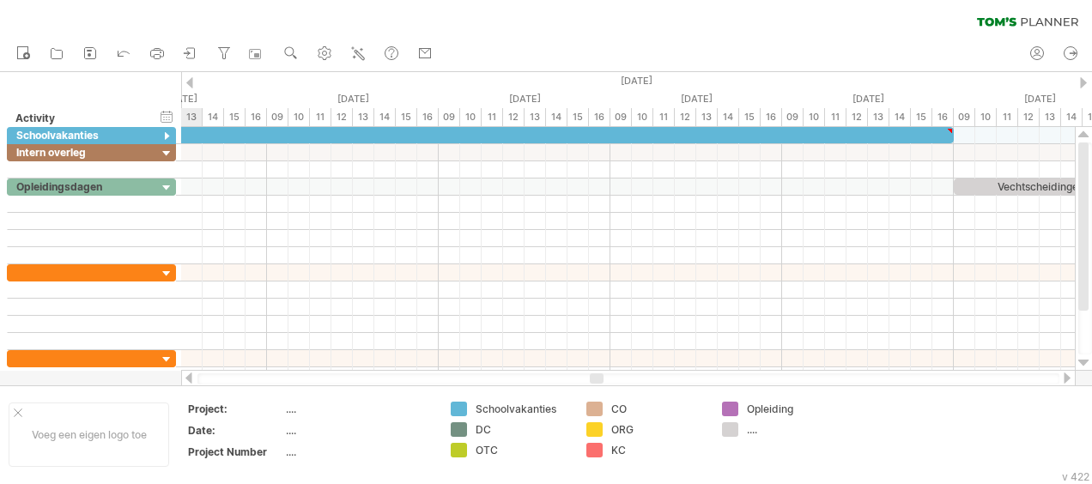
click at [191, 80] on div at bounding box center [189, 82] width 7 height 11
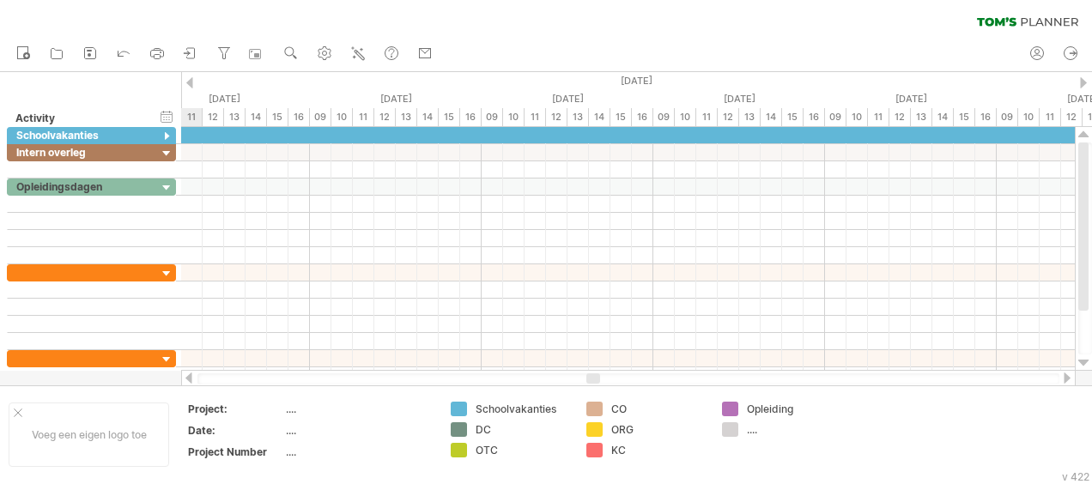
click at [191, 80] on div at bounding box center [189, 82] width 7 height 11
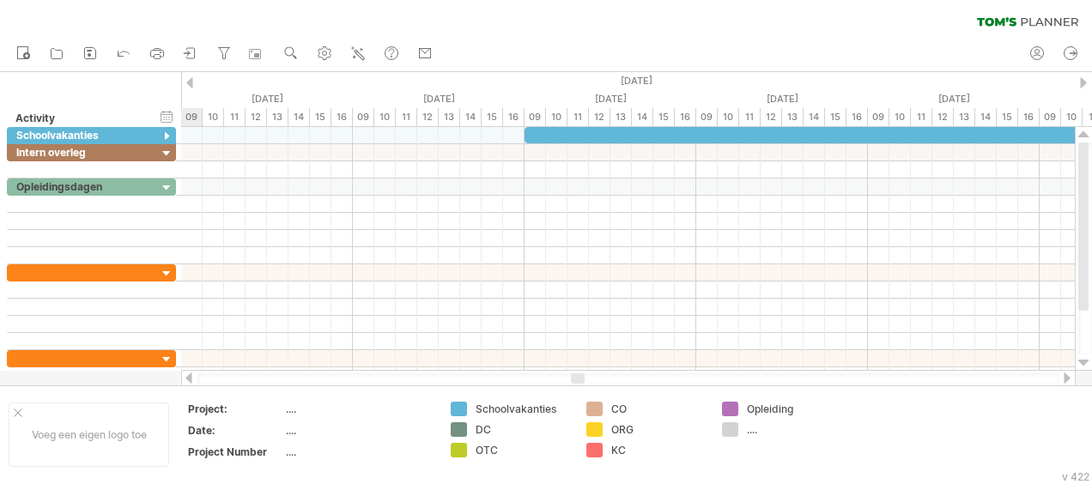
click at [191, 80] on div at bounding box center [189, 82] width 7 height 11
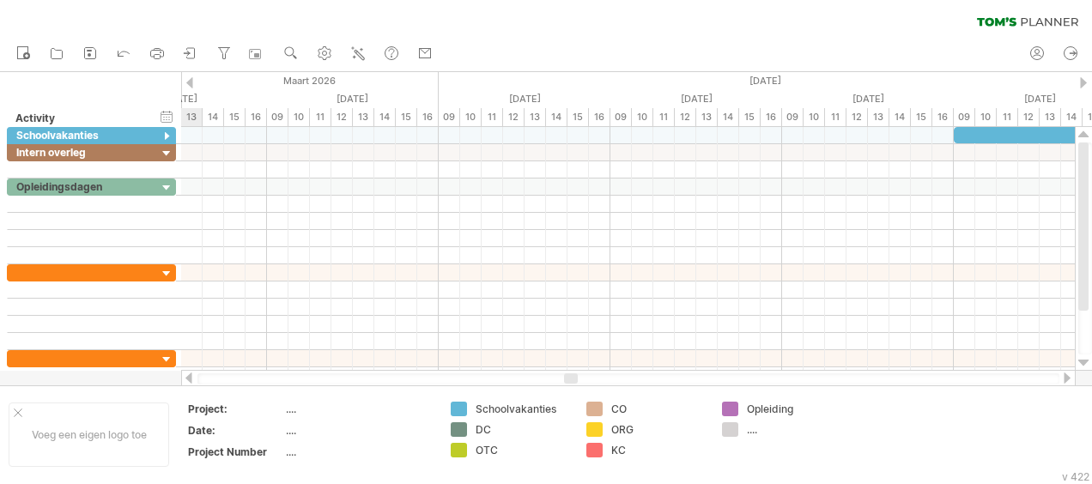
click at [191, 80] on div at bounding box center [189, 82] width 7 height 11
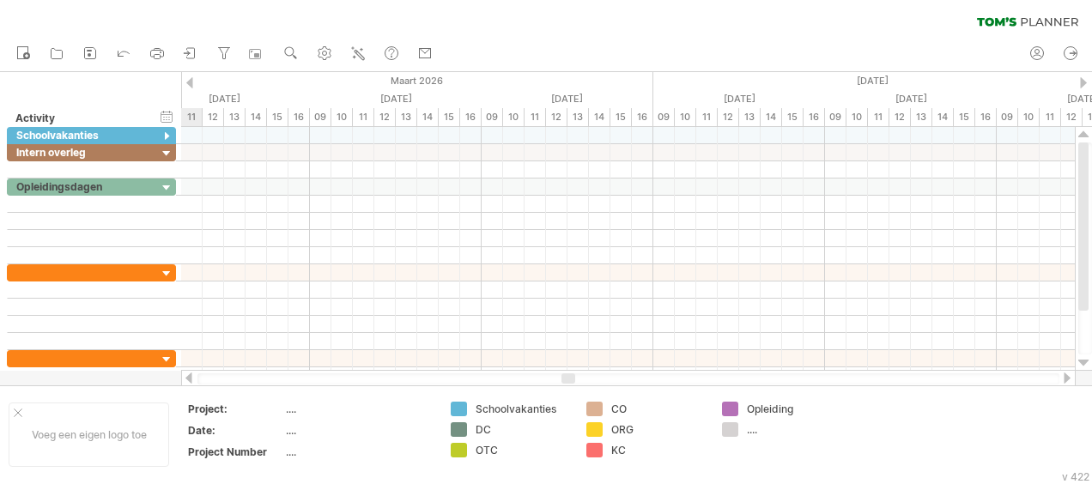
click at [191, 80] on div at bounding box center [189, 82] width 7 height 11
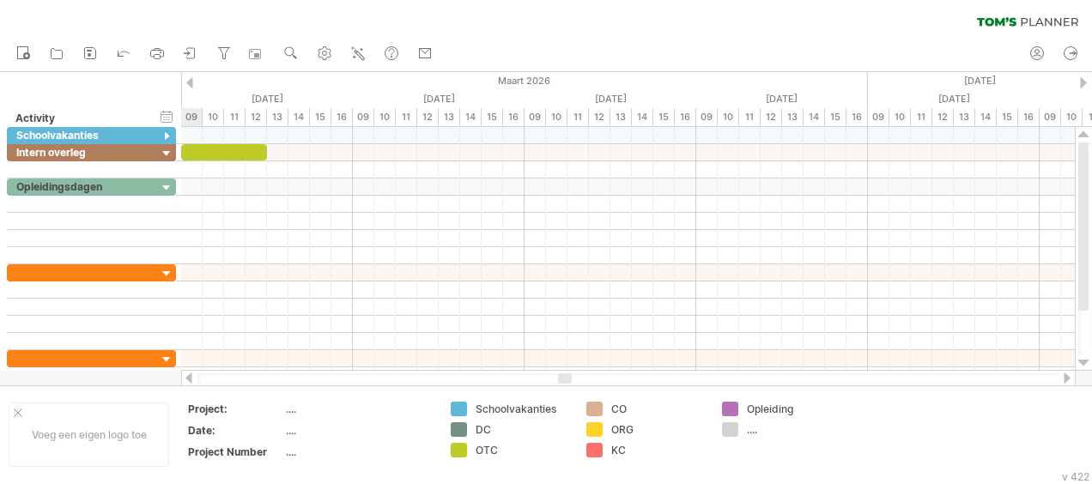
click at [191, 80] on div at bounding box center [189, 82] width 7 height 11
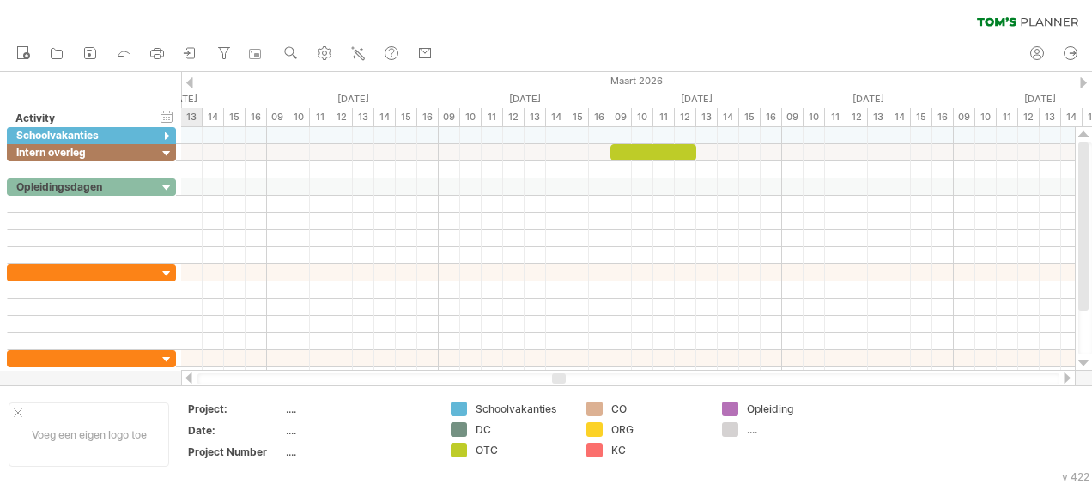
click at [191, 80] on div at bounding box center [189, 82] width 7 height 11
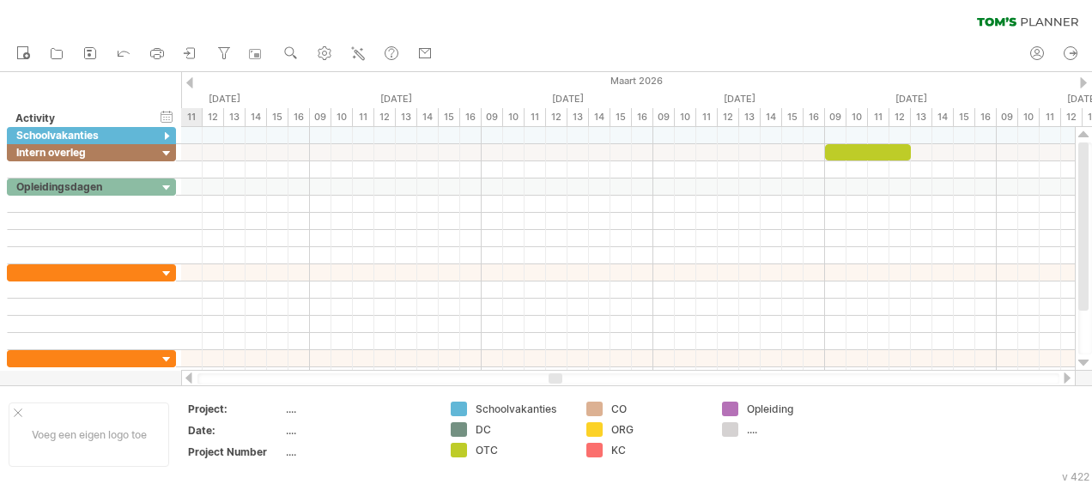
click at [191, 80] on div at bounding box center [189, 82] width 7 height 11
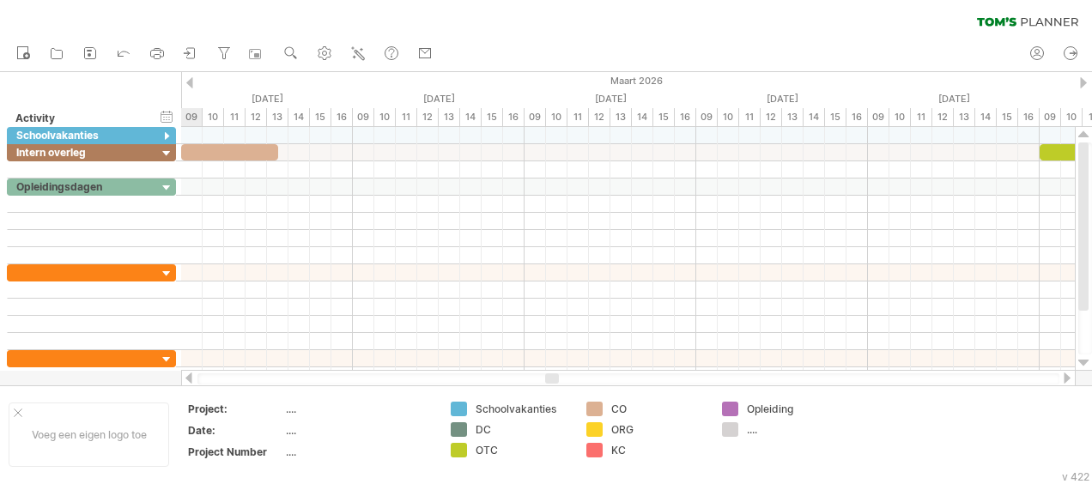
click at [191, 80] on div at bounding box center [189, 82] width 7 height 11
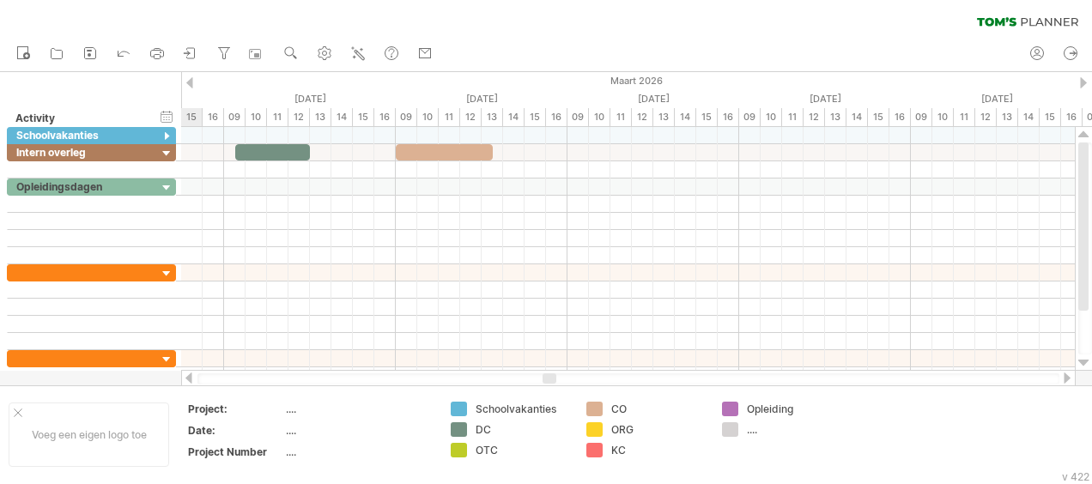
click at [191, 80] on div at bounding box center [189, 82] width 7 height 11
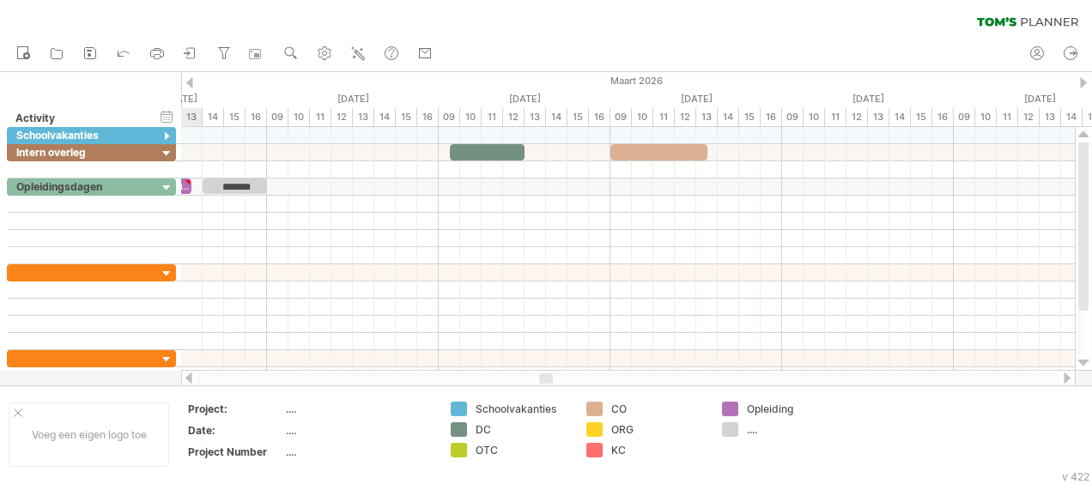
click at [191, 80] on div at bounding box center [189, 82] width 7 height 11
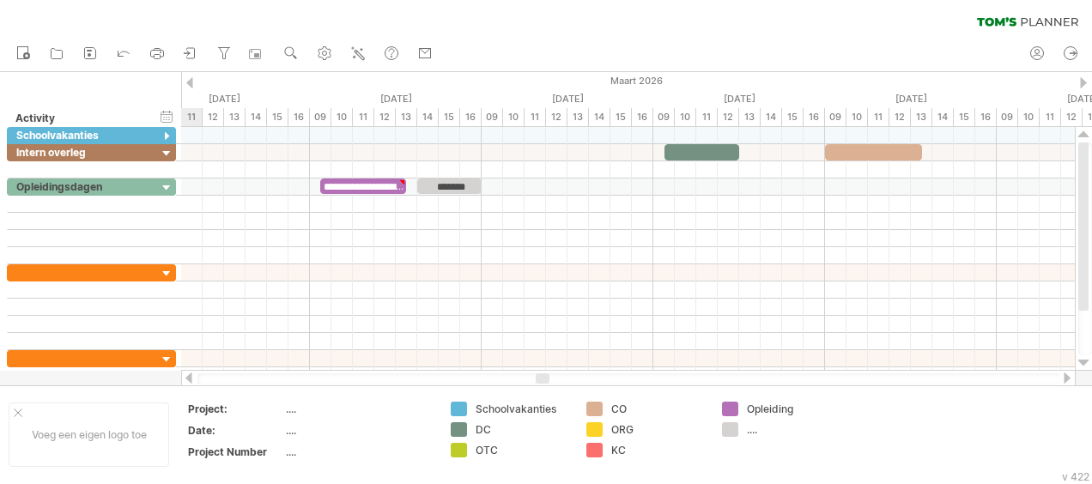
click at [191, 80] on div at bounding box center [189, 82] width 7 height 11
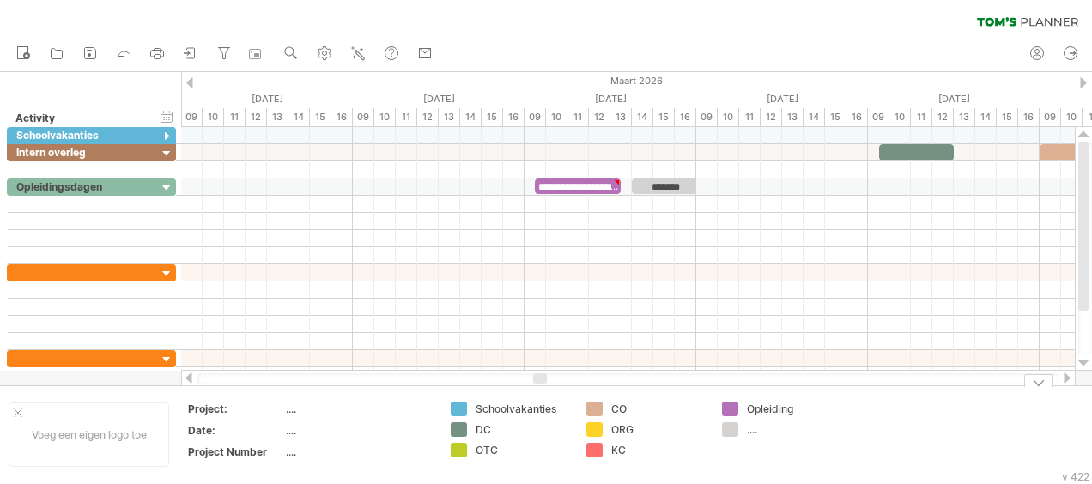
click at [759, 427] on div "...." at bounding box center [794, 429] width 94 height 15
type input "**********"
click at [838, 467] on td "Opleiding Reserve halve dagen" at bounding box center [781, 435] width 136 height 66
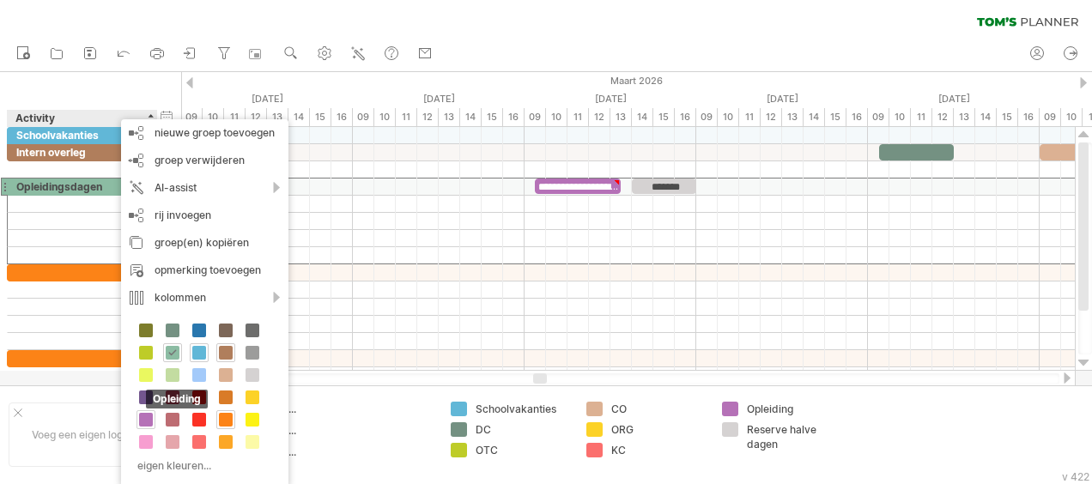
click at [146, 416] on span at bounding box center [146, 420] width 14 height 14
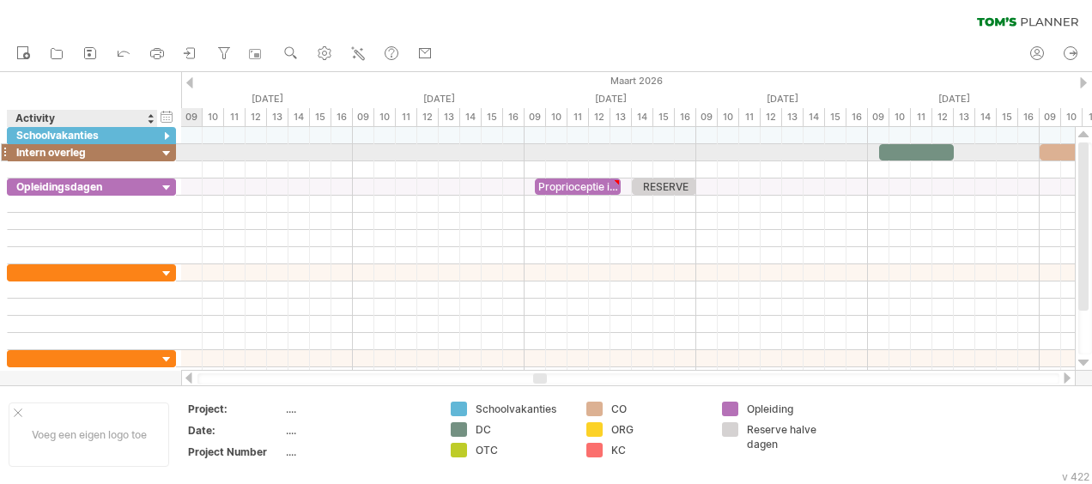
click at [168, 152] on div at bounding box center [167, 154] width 16 height 16
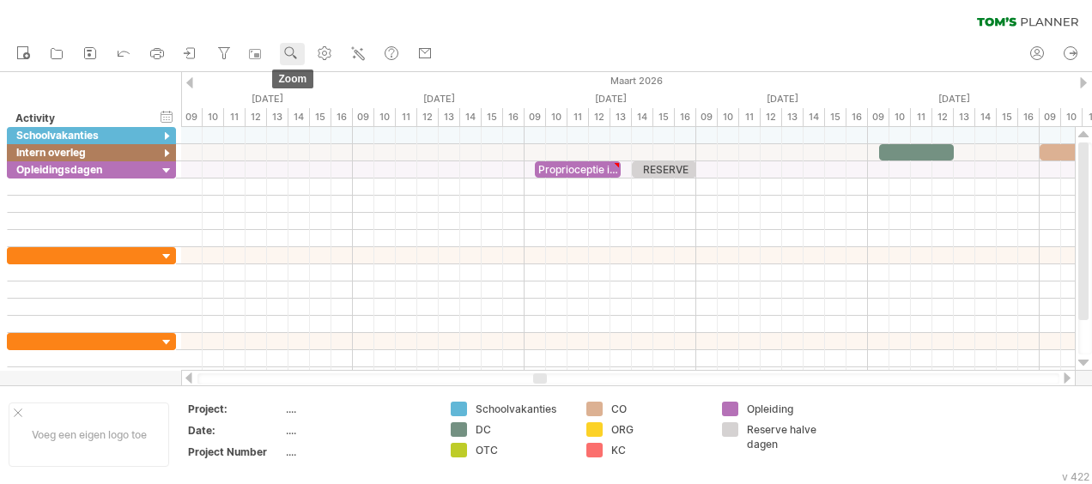
click at [291, 49] on use at bounding box center [290, 53] width 17 height 17
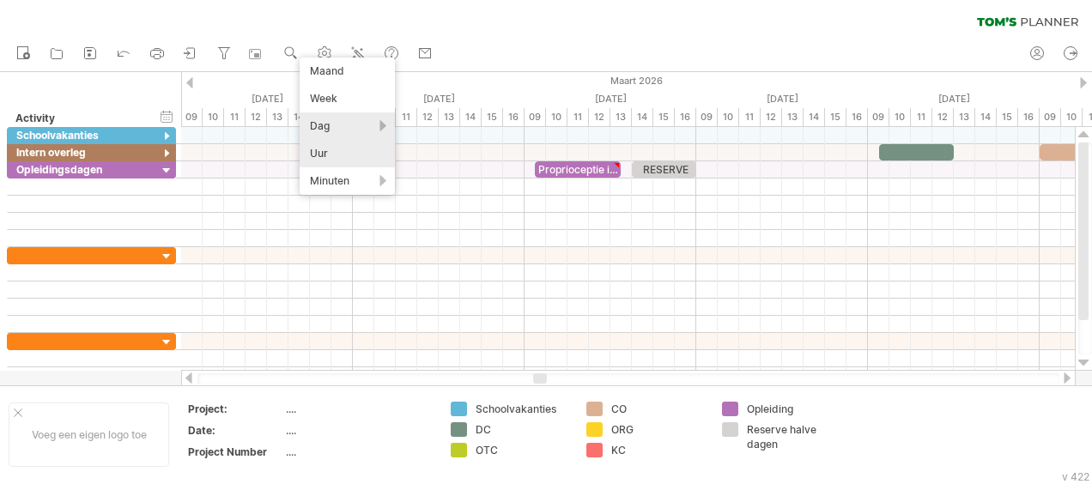
click at [320, 120] on div "Dag" at bounding box center [347, 125] width 95 height 27
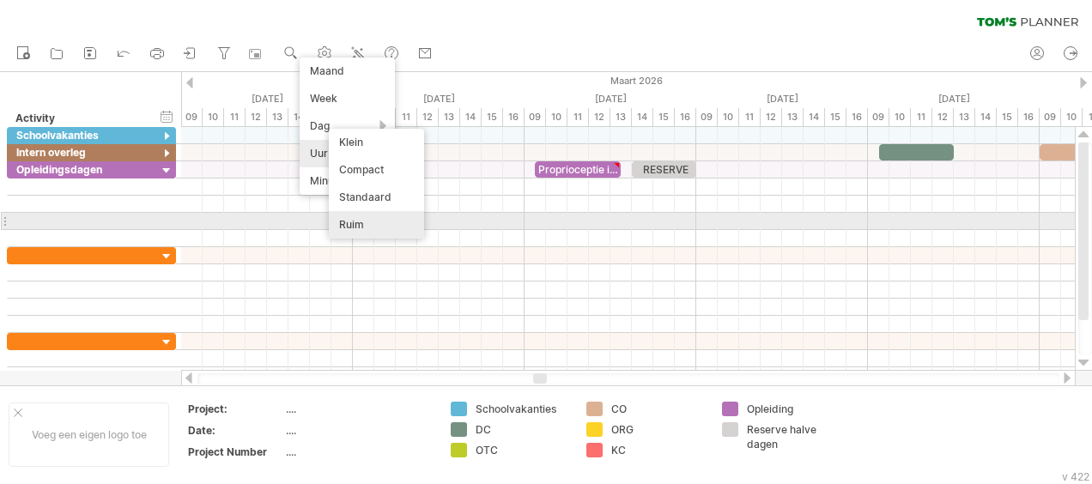
click at [366, 221] on div "Ruim" at bounding box center [376, 224] width 95 height 27
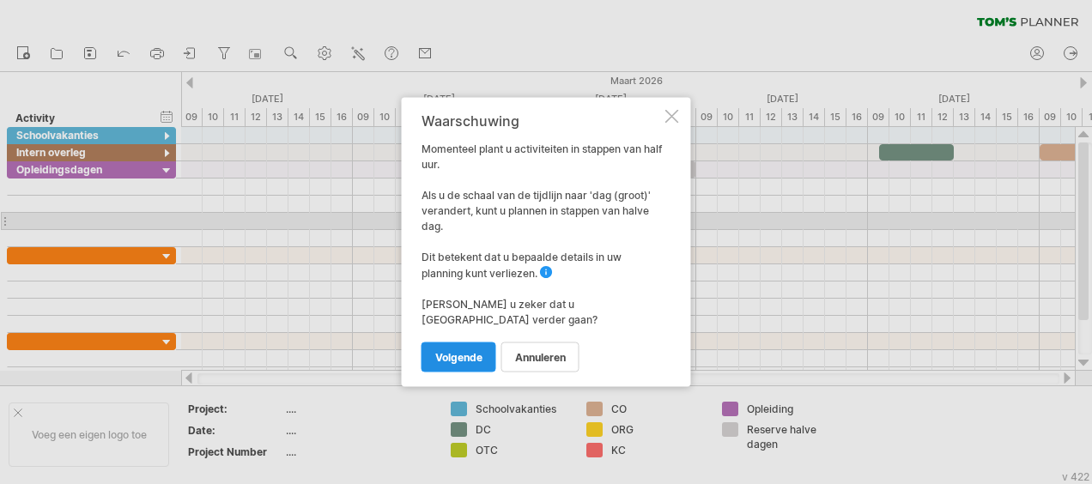
click at [466, 351] on span "volgende" at bounding box center [458, 357] width 47 height 13
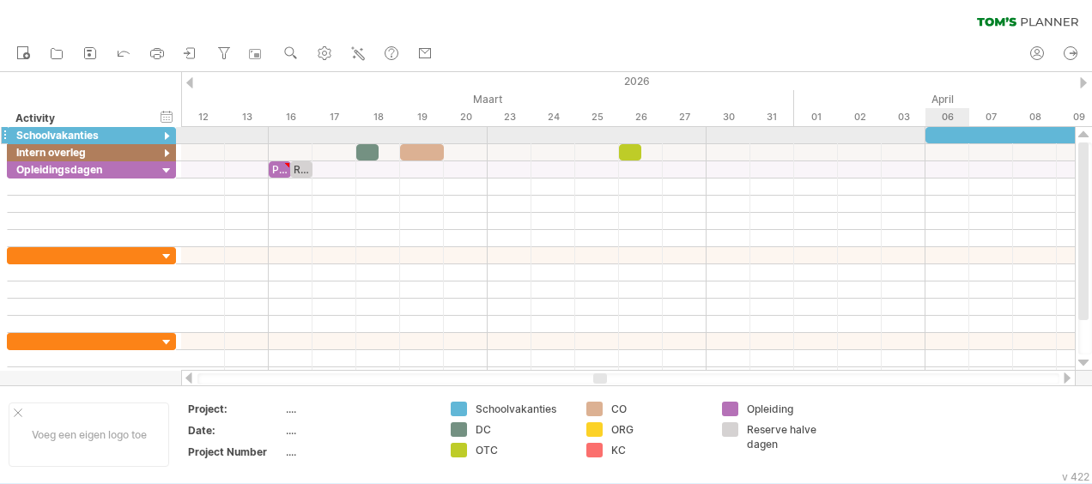
type textarea "**********"
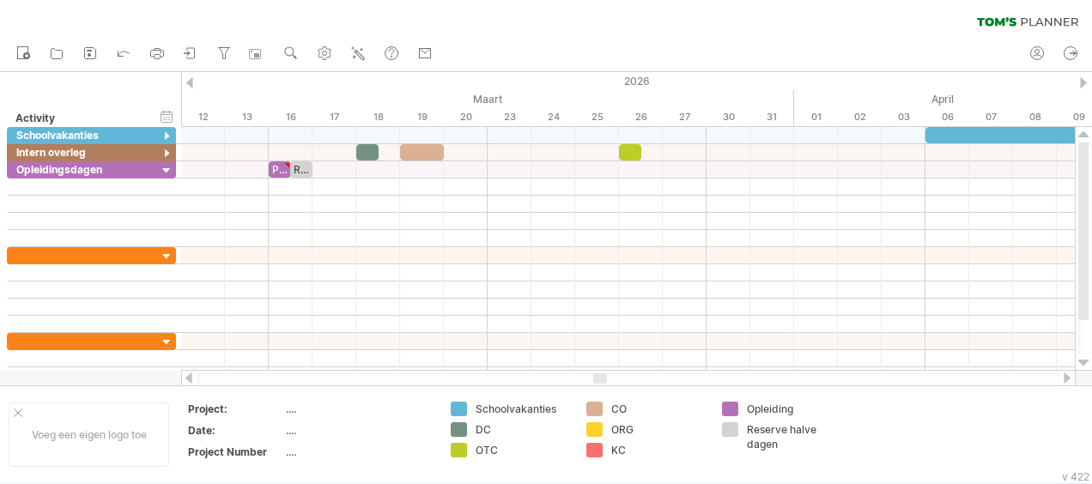
click at [1063, 378] on div at bounding box center [1067, 377] width 14 height 11
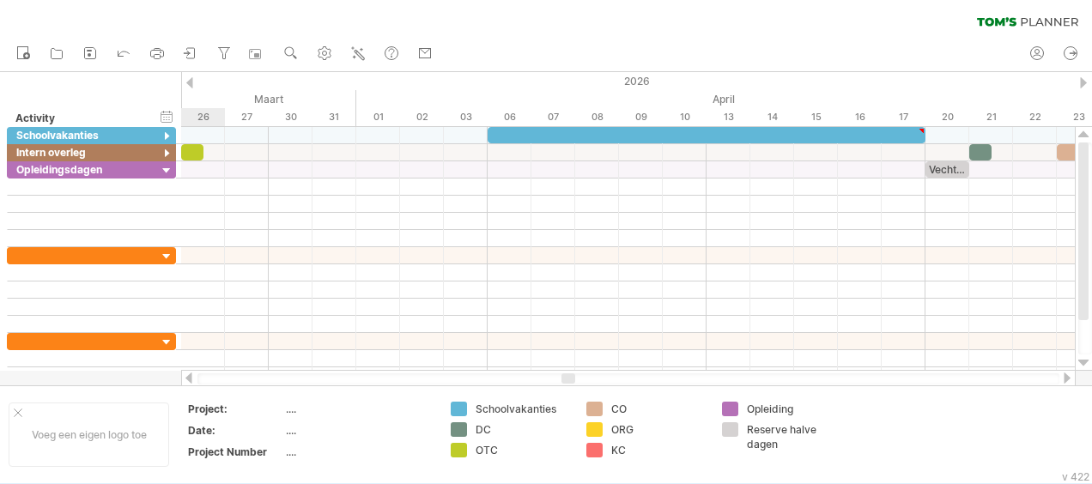
click at [1063, 378] on div at bounding box center [1067, 377] width 14 height 11
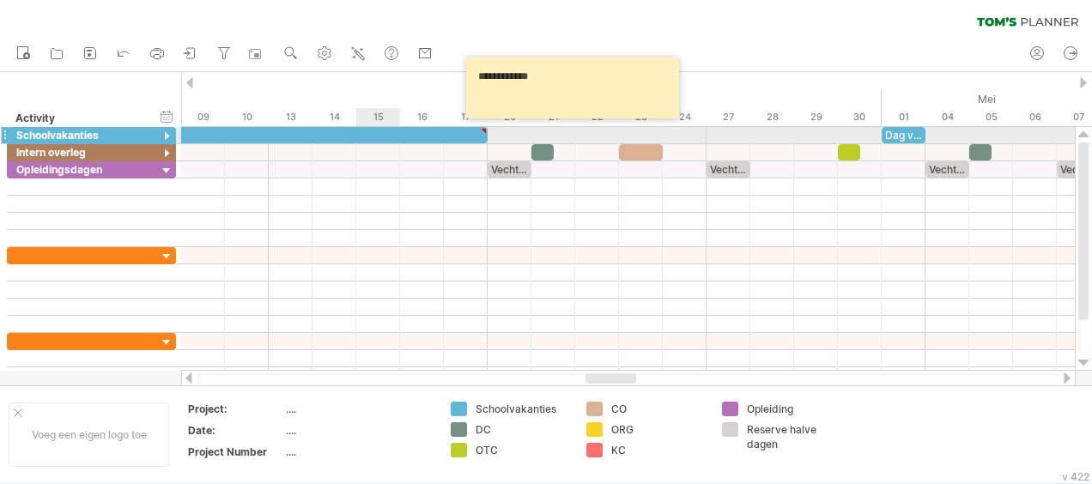
click at [389, 133] on div at bounding box center [269, 135] width 438 height 16
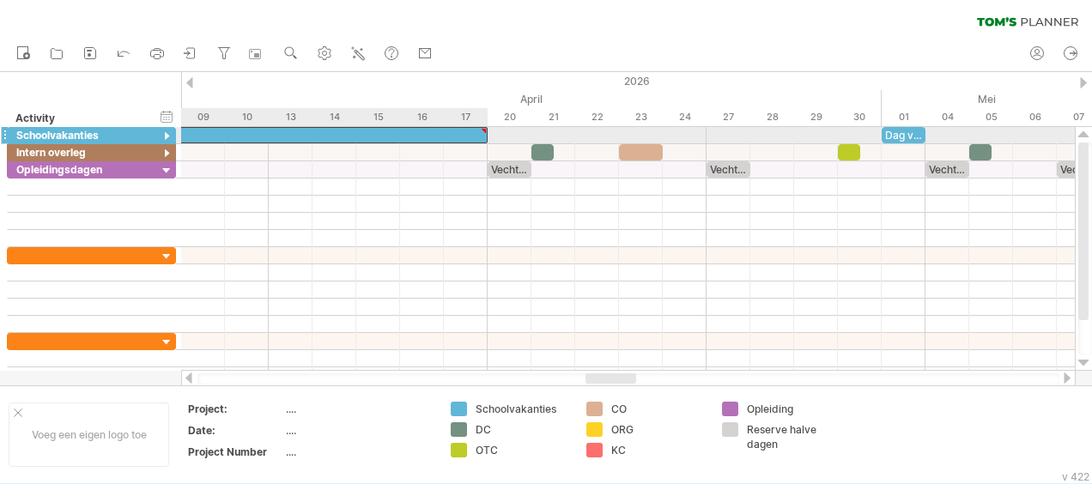
click at [389, 133] on div at bounding box center [269, 135] width 438 height 16
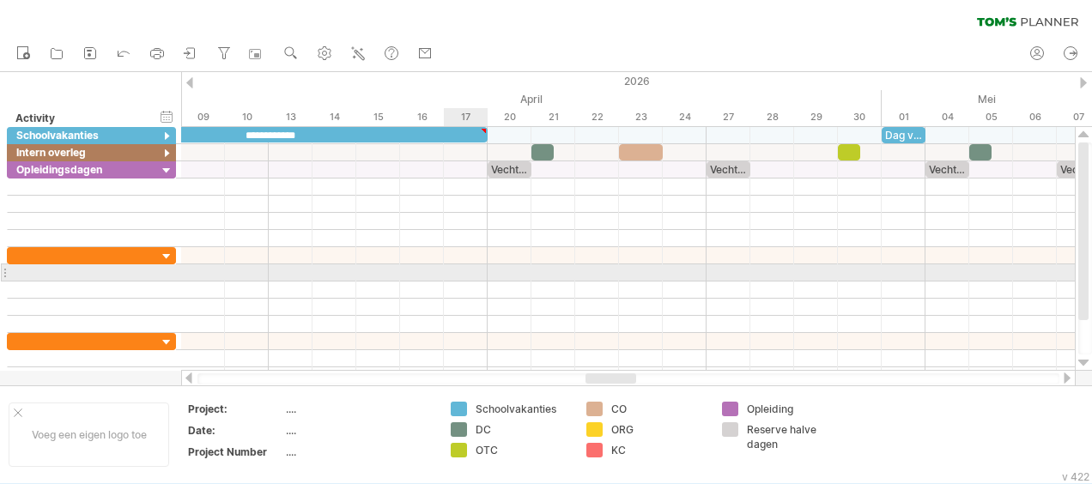
click at [463, 276] on div at bounding box center [627, 272] width 893 height 17
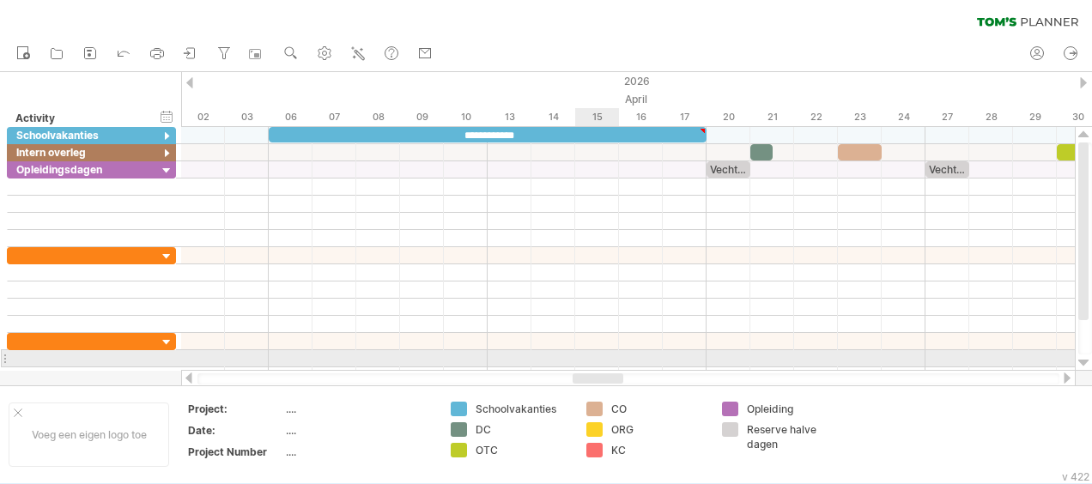
drag, startPoint x: 626, startPoint y: 375, endPoint x: 614, endPoint y: 366, distance: 16.0
click at [614, 366] on div "Probeert verbinding te maken met [DOMAIN_NAME] Opnieuw verbonden 0% wissen filt…" at bounding box center [546, 242] width 1092 height 484
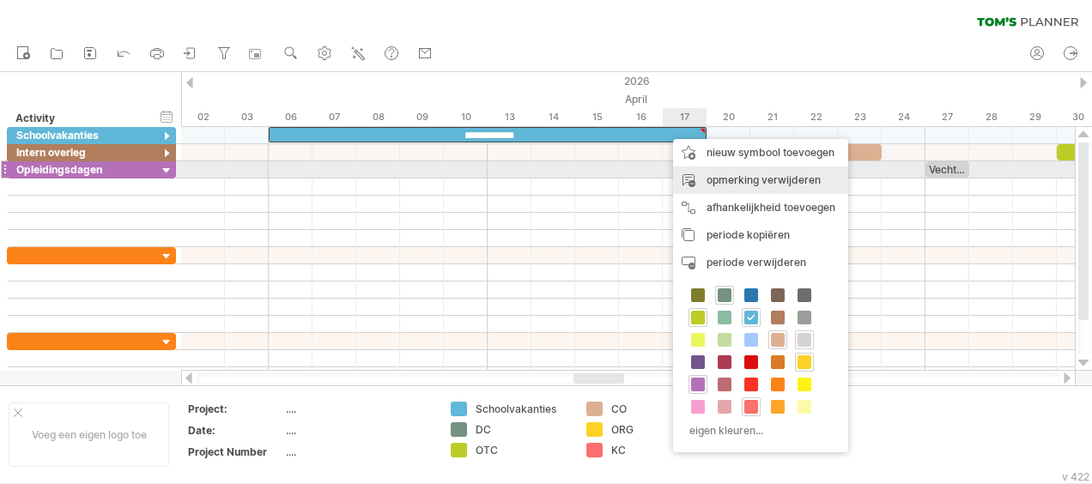
click at [772, 178] on div "opmerking verwijderen" at bounding box center [760, 179] width 175 height 27
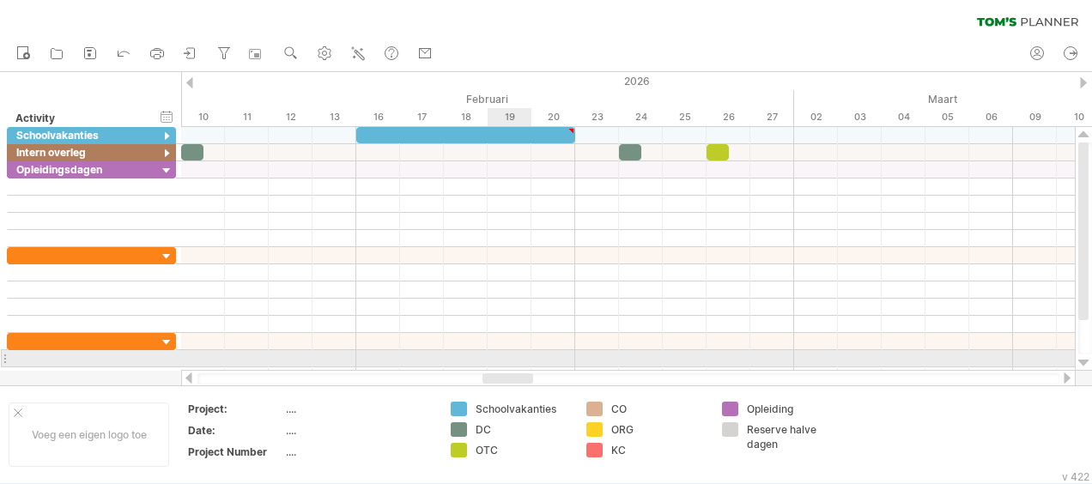
drag, startPoint x: 604, startPoint y: 375, endPoint x: 513, endPoint y: 364, distance: 91.6
click at [513, 364] on div "Probeert verbinding te maken met [DOMAIN_NAME] Opnieuw verbonden 0% wissen filt…" at bounding box center [546, 242] width 1092 height 484
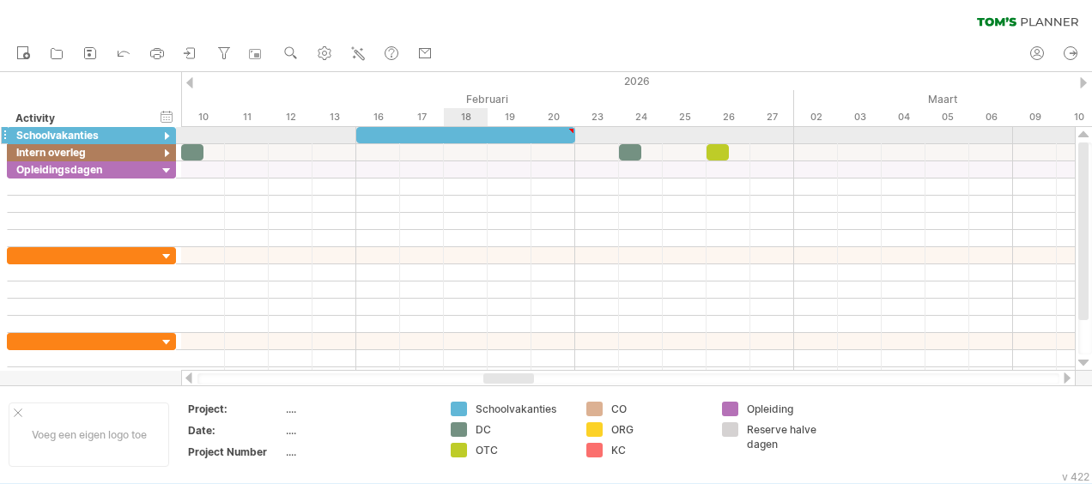
type textarea "**********"
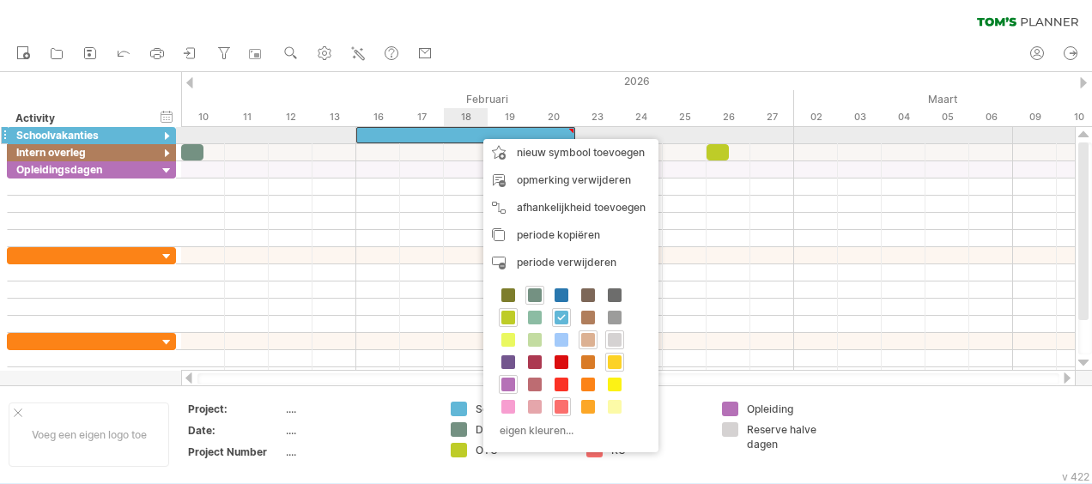
click at [451, 134] on div at bounding box center [465, 135] width 219 height 16
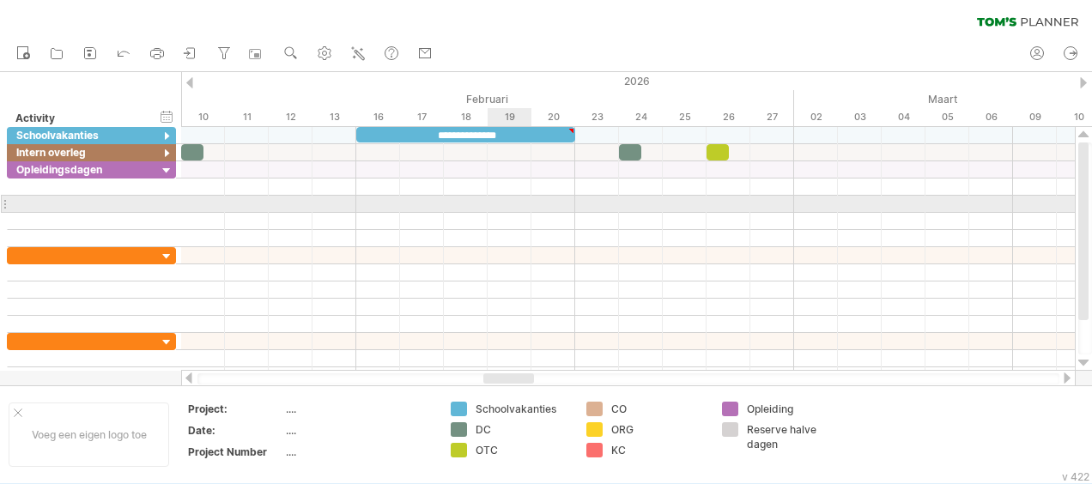
click at [519, 201] on div at bounding box center [627, 204] width 893 height 17
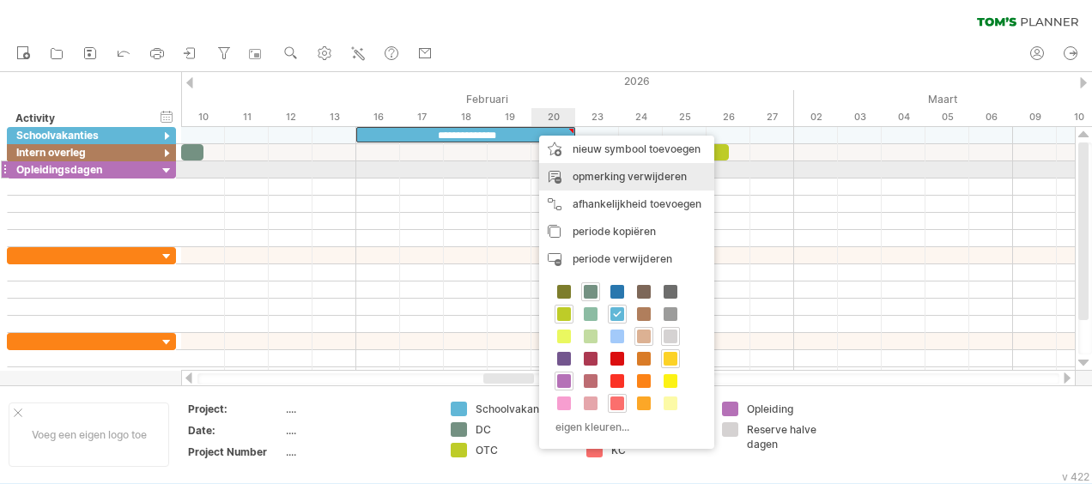
click at [623, 176] on div "opmerking verwijderen" at bounding box center [626, 176] width 175 height 27
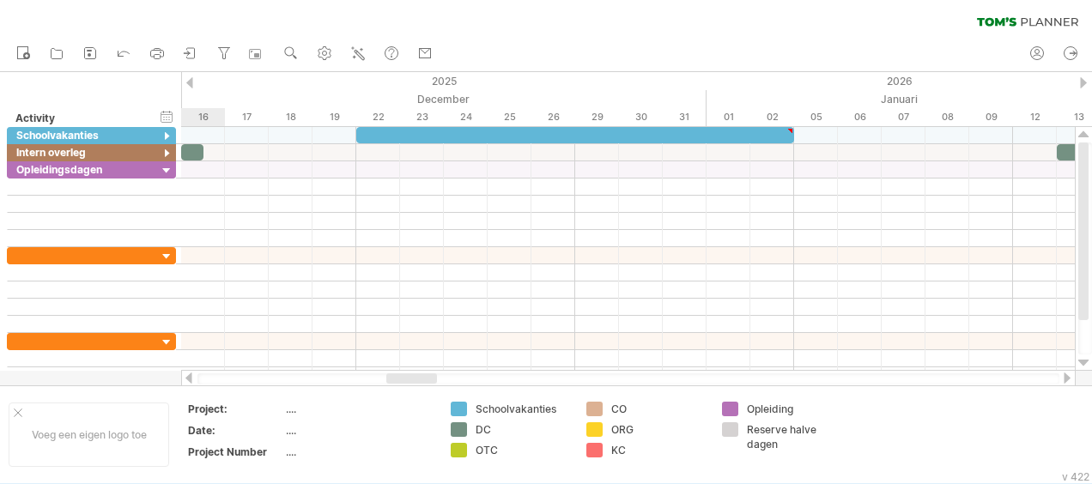
drag, startPoint x: 521, startPoint y: 375, endPoint x: 424, endPoint y: 372, distance: 97.0
click at [424, 372] on div at bounding box center [628, 378] width 894 height 17
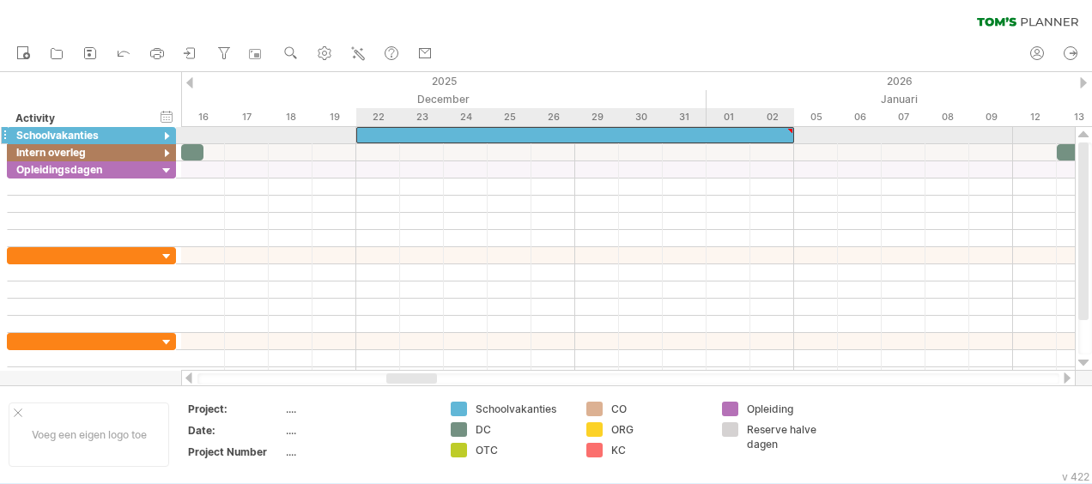
click at [436, 131] on div at bounding box center [575, 135] width 438 height 16
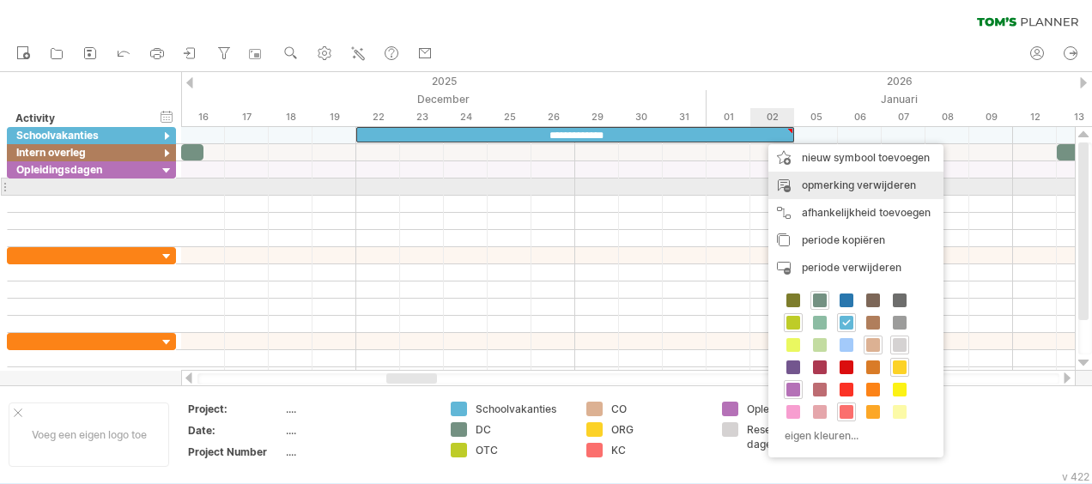
click at [861, 185] on div "opmerking verwijderen" at bounding box center [855, 185] width 175 height 27
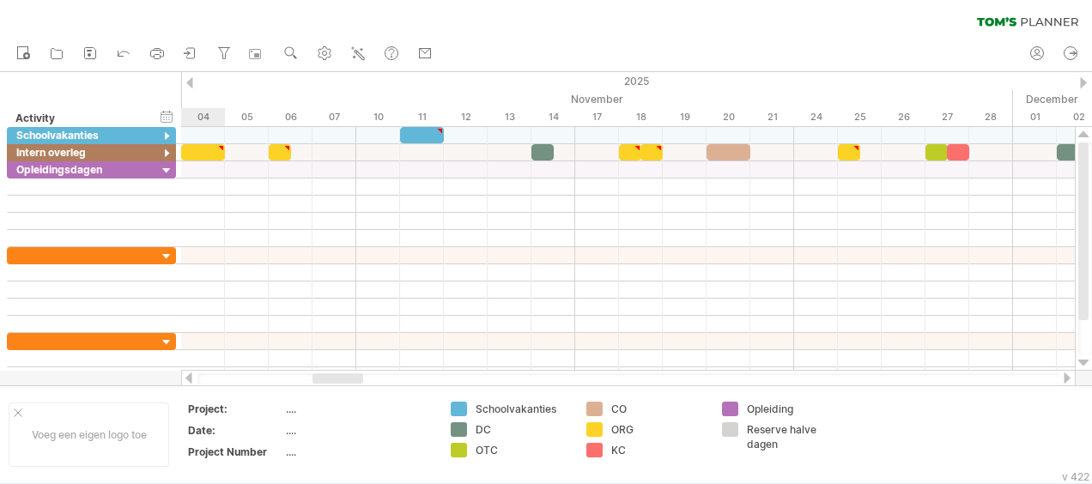
drag, startPoint x: 423, startPoint y: 374, endPoint x: 349, endPoint y: 372, distance: 73.8
click at [349, 372] on div at bounding box center [628, 378] width 894 height 17
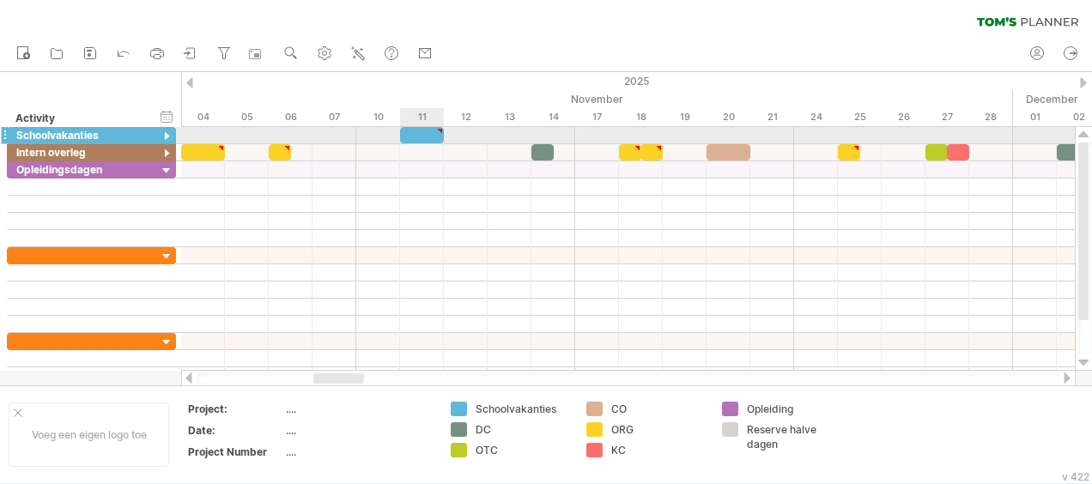
type textarea "**********"
click at [422, 132] on div at bounding box center [422, 135] width 44 height 16
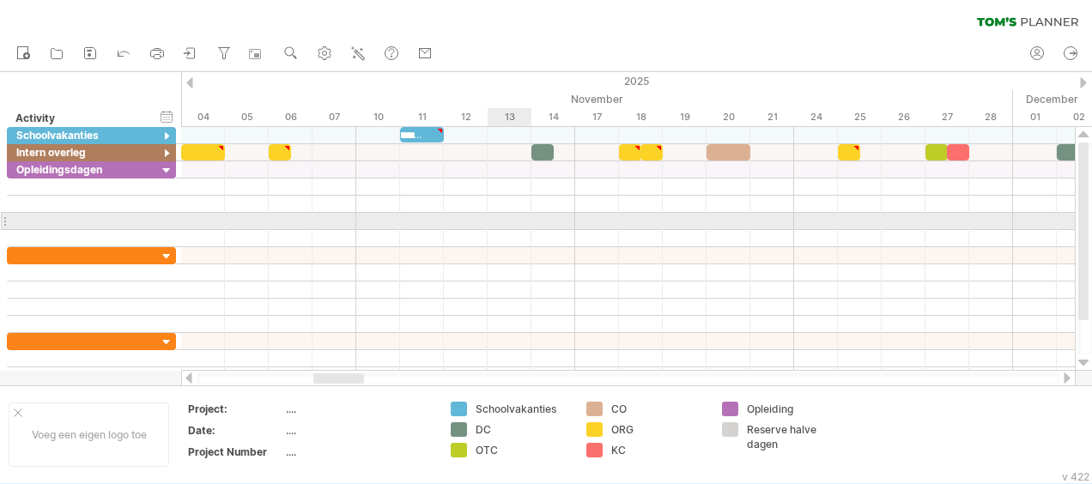
click at [511, 223] on div at bounding box center [627, 221] width 893 height 17
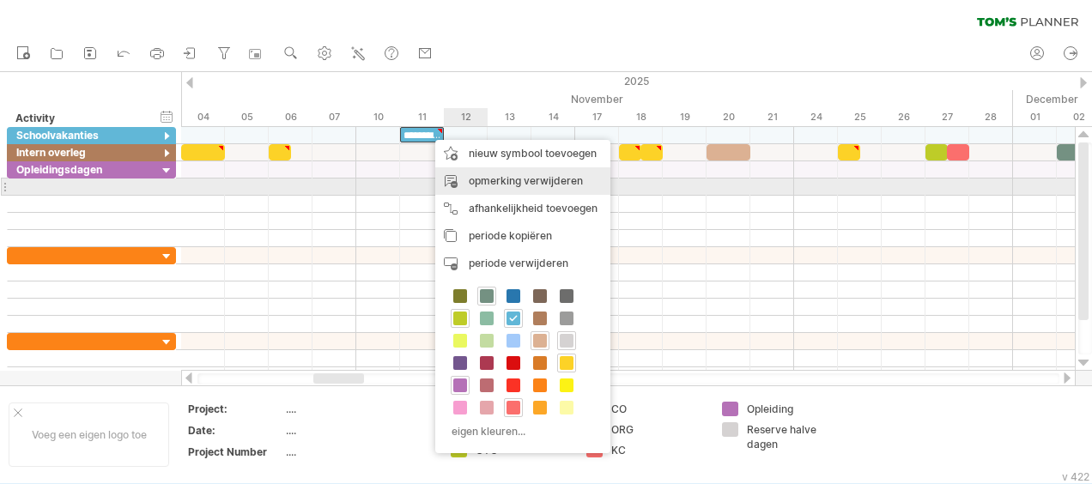
click at [513, 180] on div "opmerking verwijderen" at bounding box center [522, 180] width 175 height 27
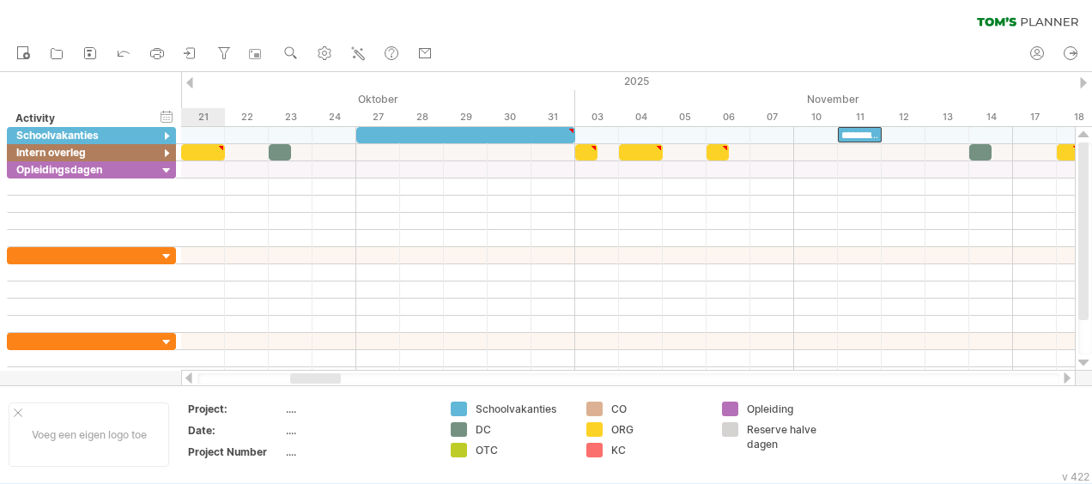
drag, startPoint x: 354, startPoint y: 374, endPoint x: 330, endPoint y: 372, distance: 23.3
click at [330, 372] on div at bounding box center [628, 378] width 894 height 17
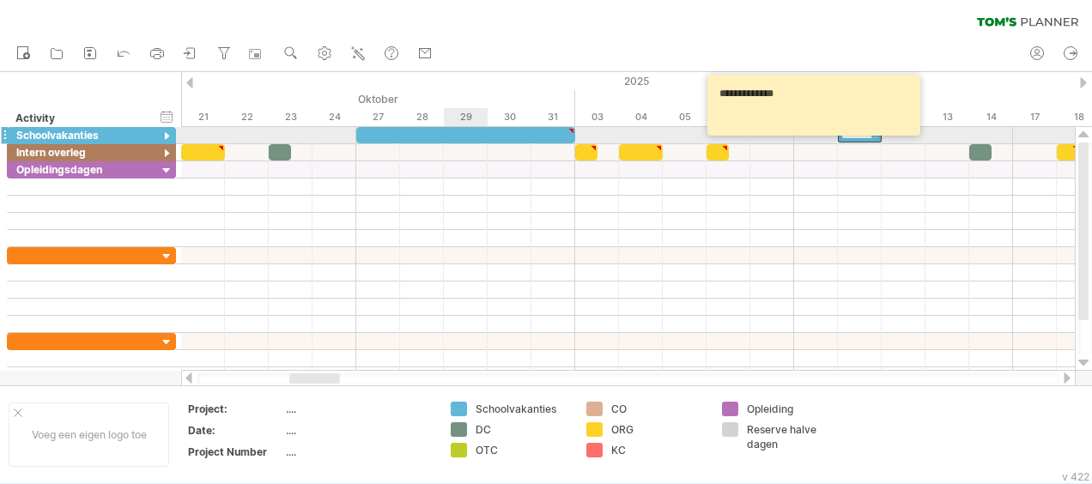
type textarea "**********"
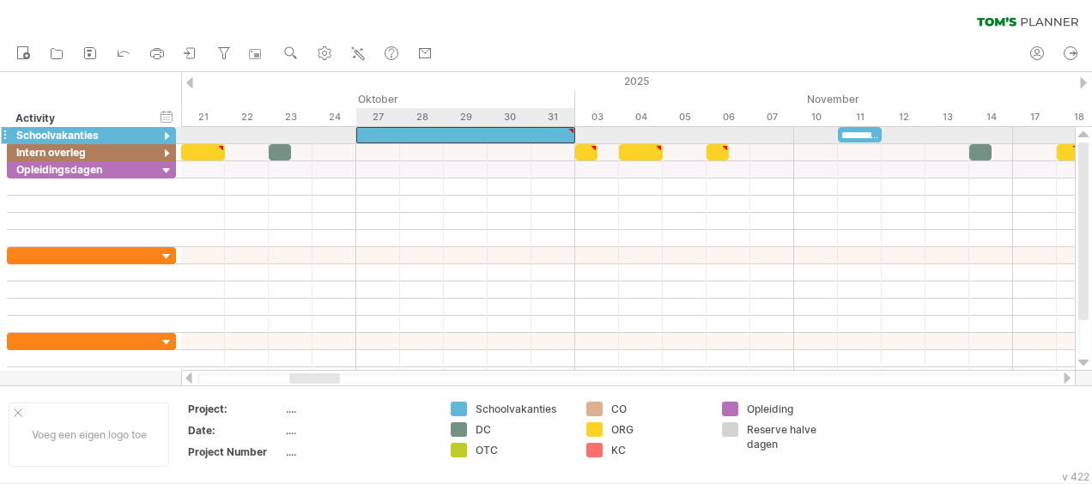
click at [455, 132] on div at bounding box center [465, 135] width 219 height 16
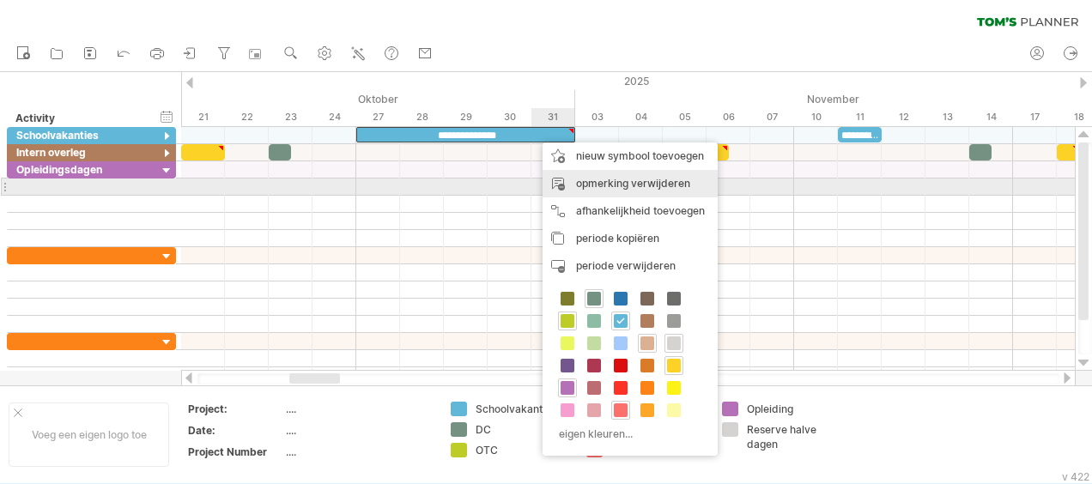
click at [628, 182] on div "opmerking verwijderen" at bounding box center [629, 183] width 175 height 27
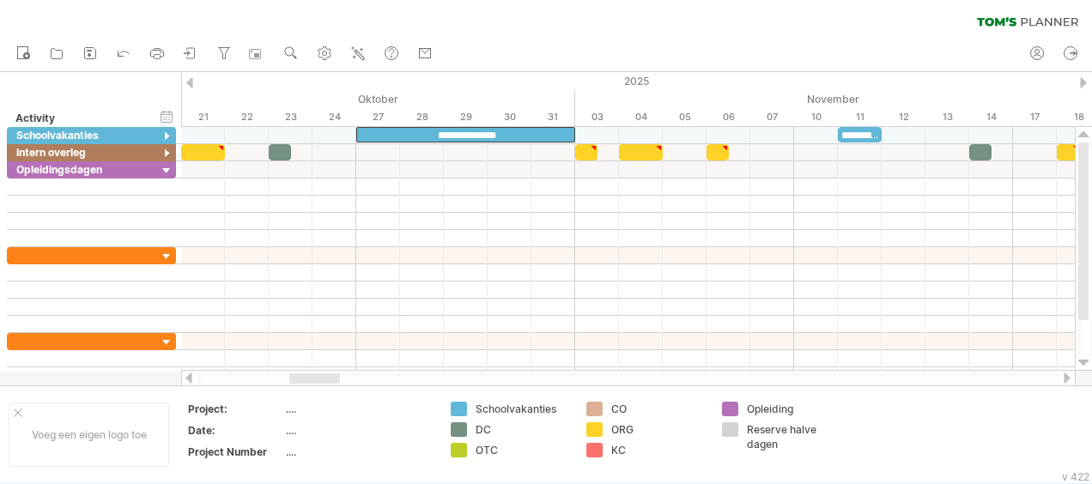
click at [330, 372] on div at bounding box center [628, 378] width 894 height 17
drag, startPoint x: 327, startPoint y: 372, endPoint x: 309, endPoint y: 372, distance: 18.0
click at [309, 372] on div at bounding box center [628, 378] width 894 height 17
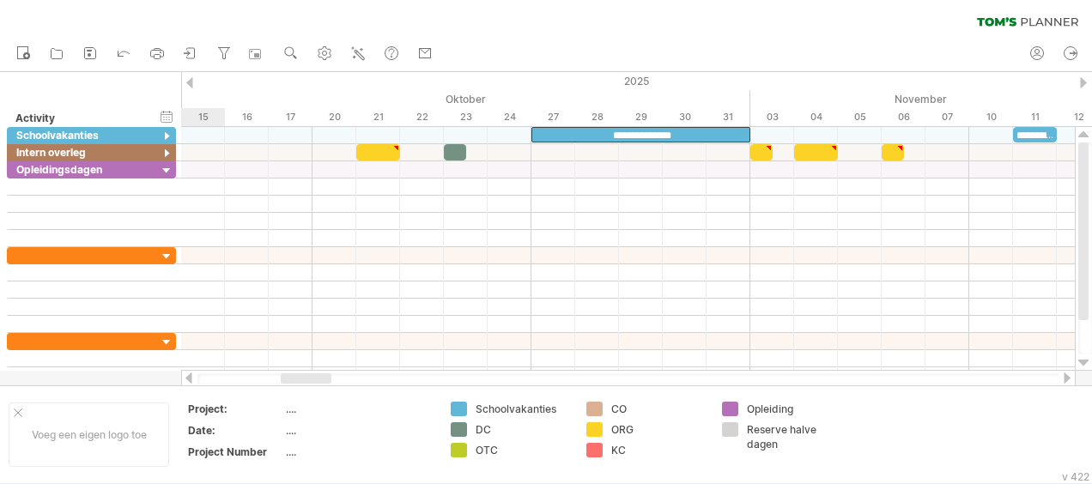
drag, startPoint x: 312, startPoint y: 377, endPoint x: 303, endPoint y: 374, distance: 9.0
click at [303, 374] on div at bounding box center [306, 378] width 51 height 10
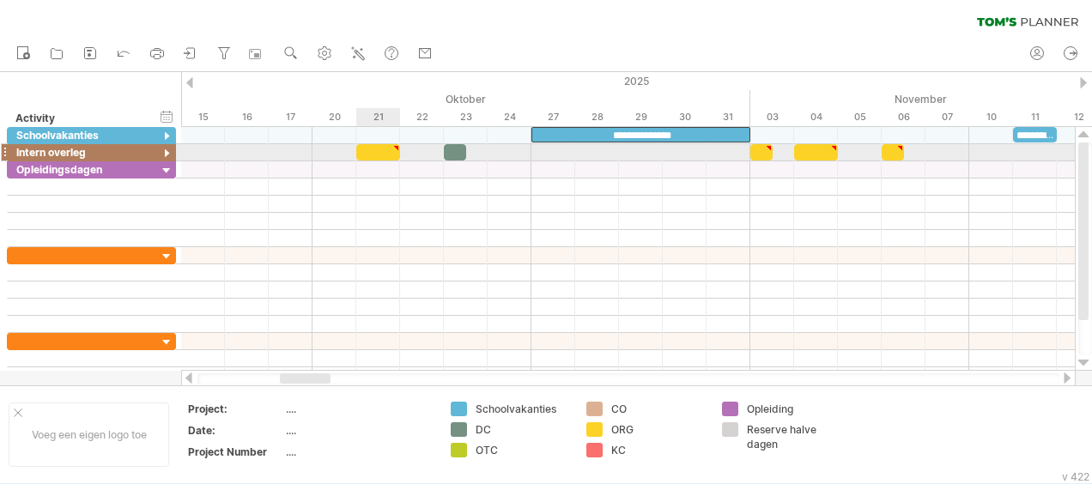
type textarea "**********"
click at [378, 153] on div at bounding box center [378, 152] width 44 height 16
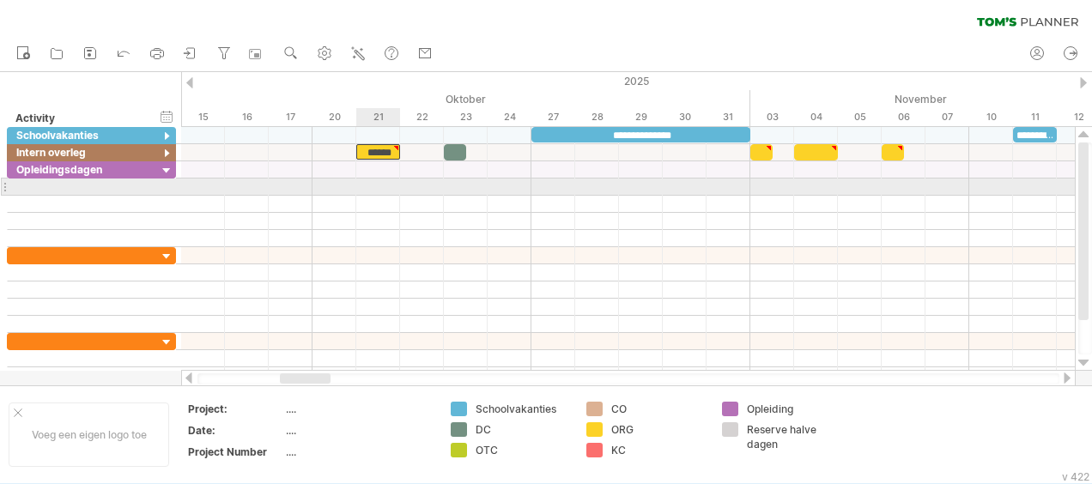
click at [394, 197] on div at bounding box center [627, 204] width 893 height 17
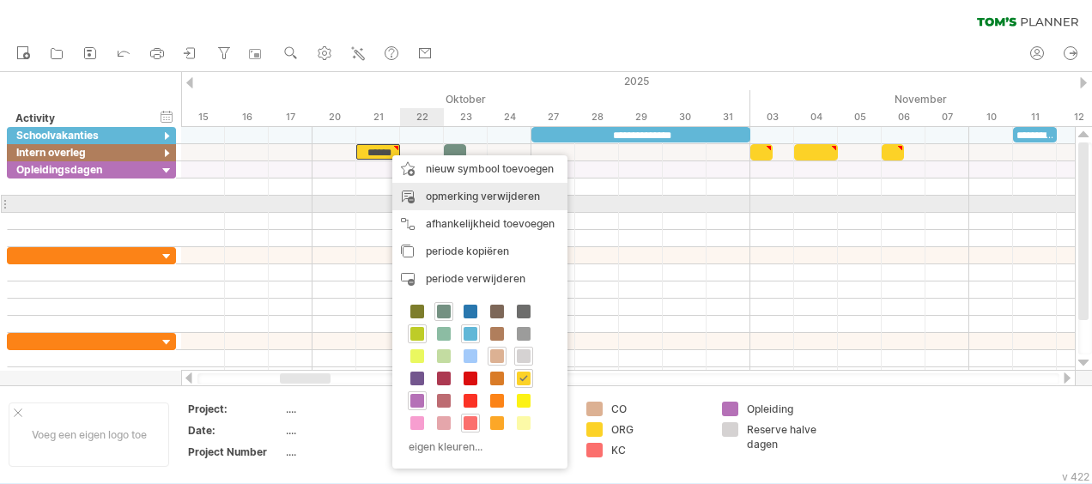
click at [463, 197] on div "opmerking verwijderen" at bounding box center [479, 196] width 175 height 27
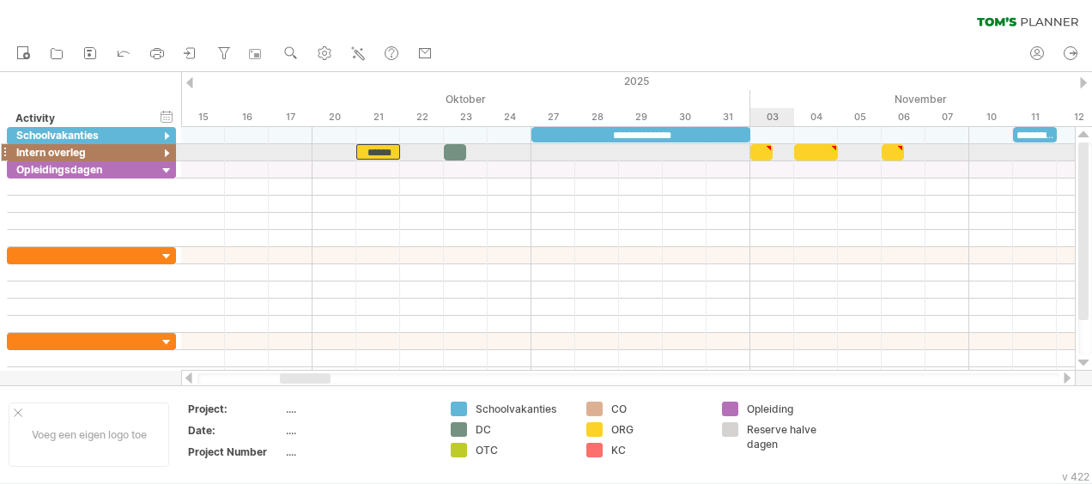
type textarea "*********"
click at [759, 153] on div at bounding box center [761, 152] width 22 height 16
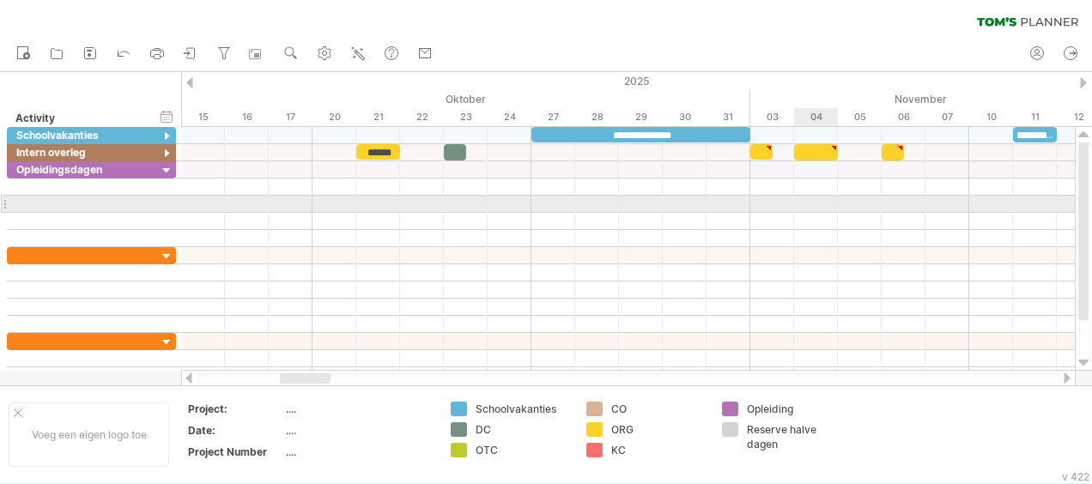
click at [807, 213] on div at bounding box center [627, 221] width 893 height 17
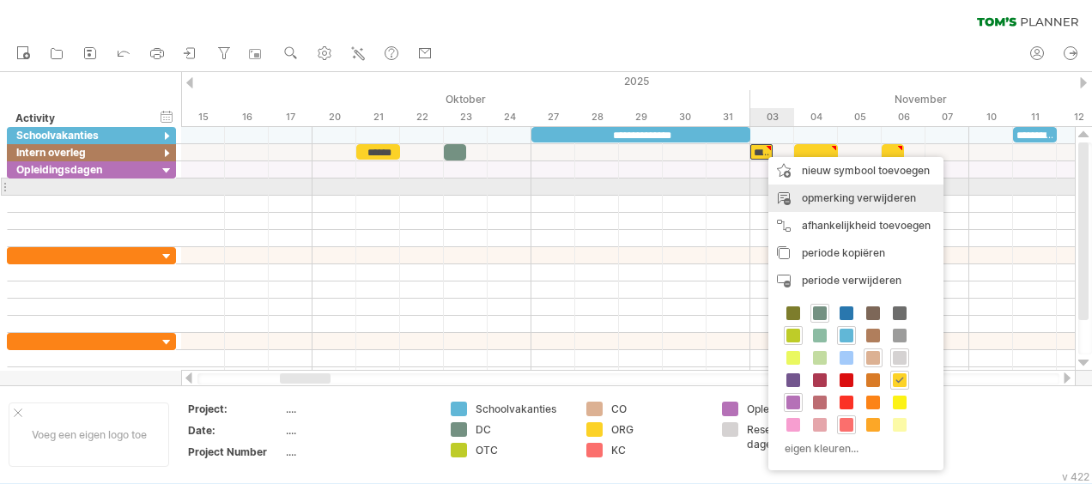
click at [851, 196] on div "opmerking verwijderen" at bounding box center [855, 198] width 175 height 27
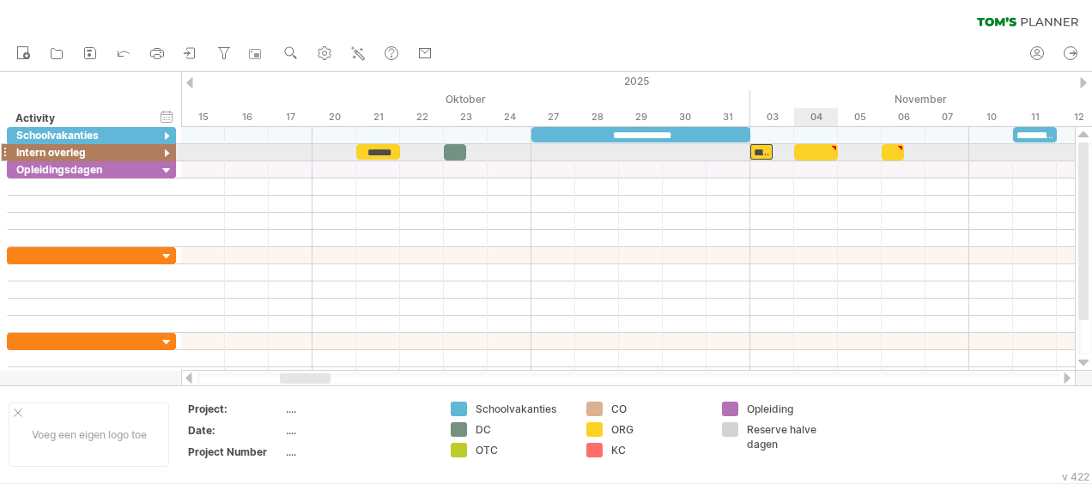
type textarea "**********"
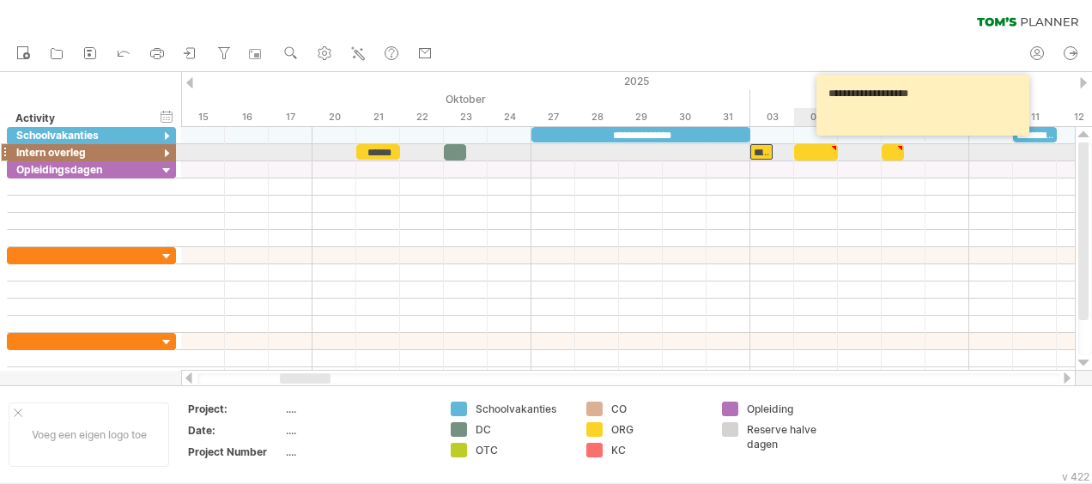
click at [819, 155] on div at bounding box center [816, 152] width 44 height 16
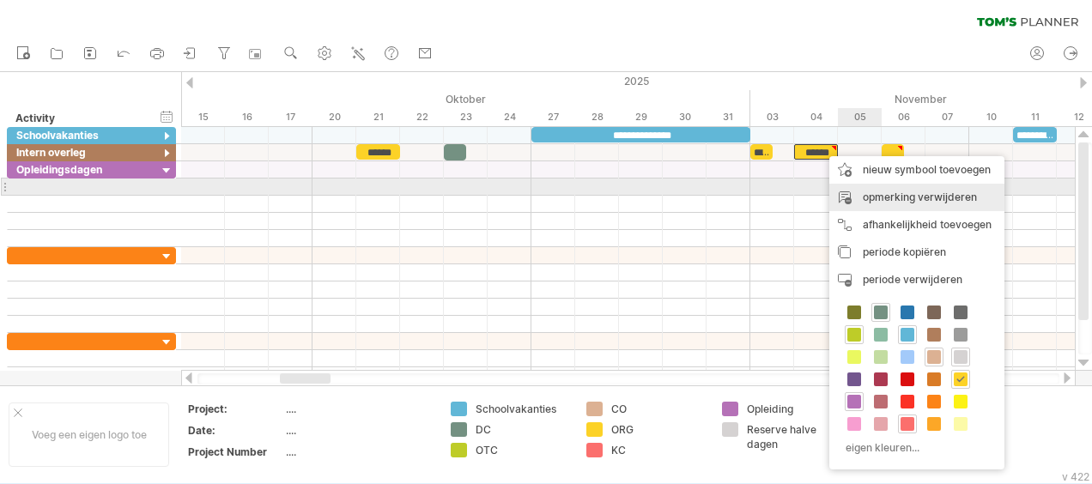
click at [917, 195] on div "opmerking verwijderen" at bounding box center [916, 197] width 175 height 27
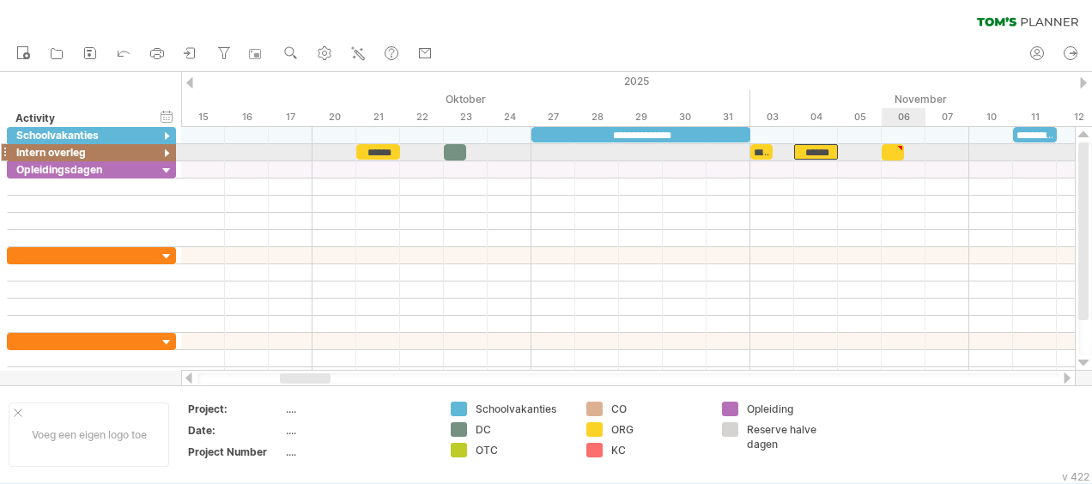
type textarea "**********"
click at [891, 150] on div at bounding box center [892, 152] width 22 height 16
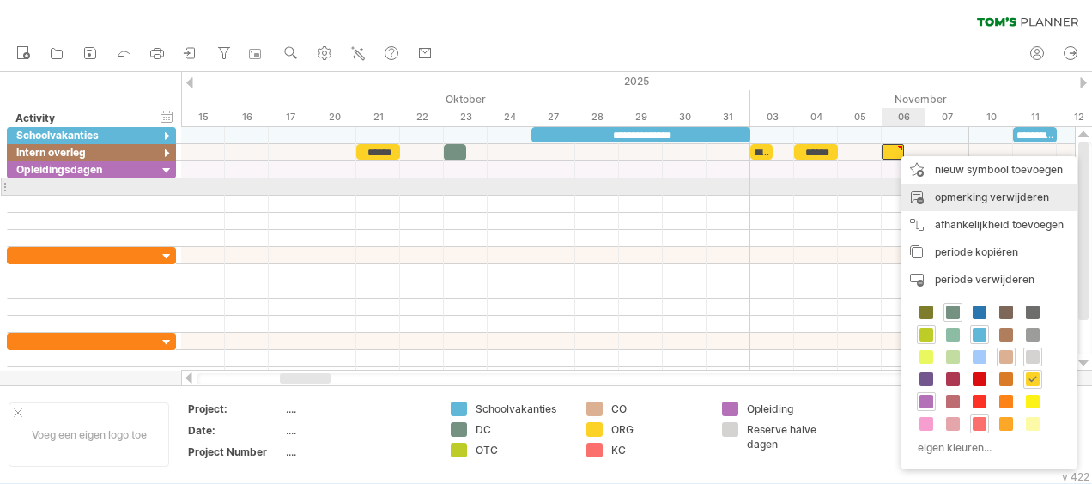
click at [975, 192] on div "opmerking verwijderen" at bounding box center [988, 197] width 175 height 27
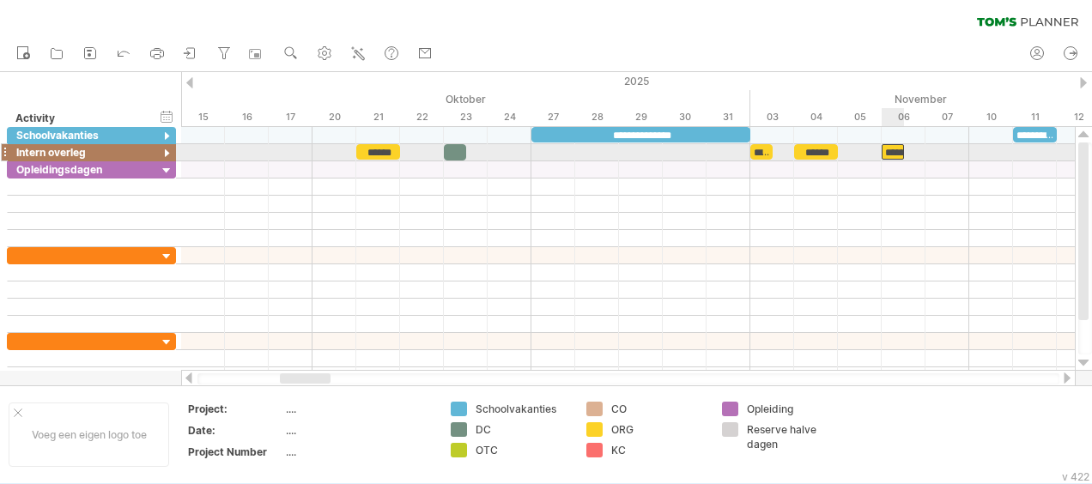
click at [891, 151] on div "**********" at bounding box center [892, 151] width 22 height 15
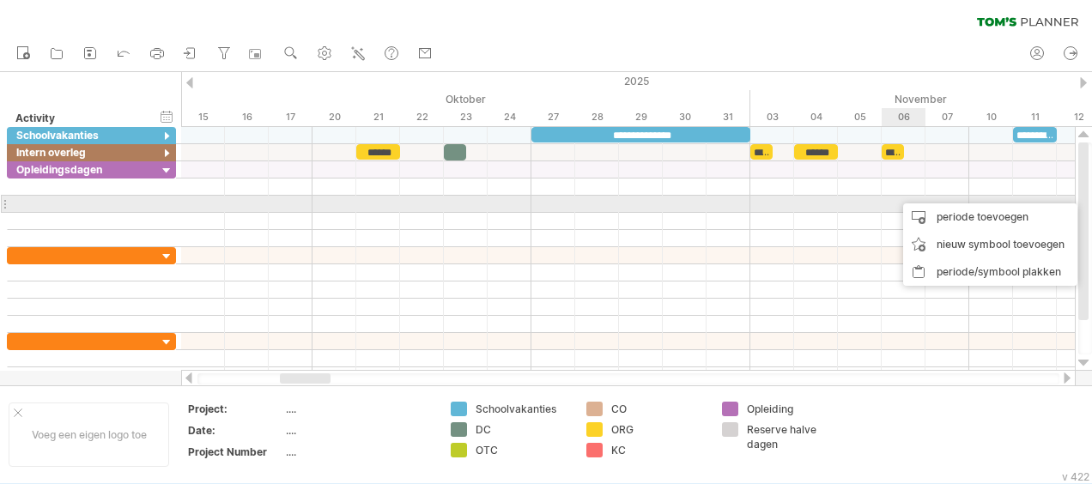
click at [883, 204] on div at bounding box center [627, 204] width 893 height 17
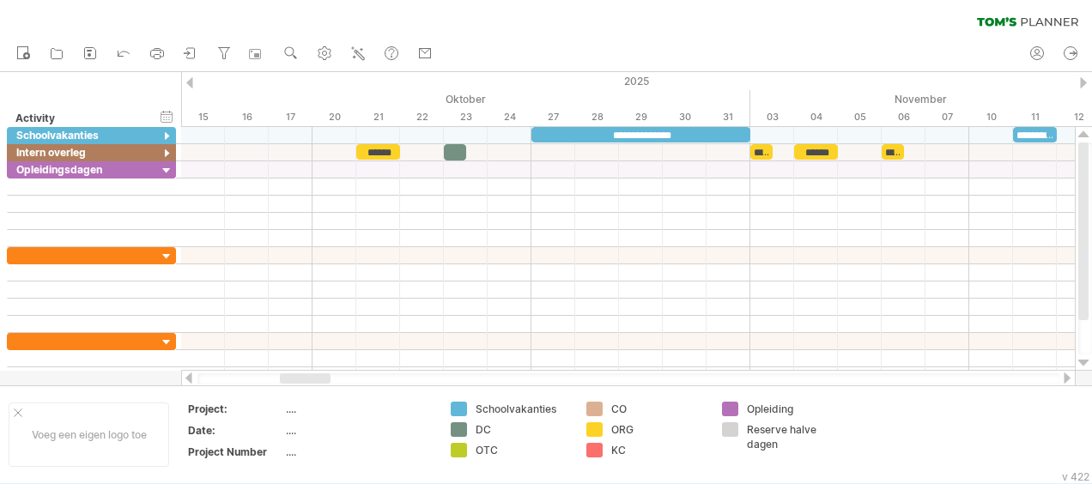
click at [1067, 383] on div at bounding box center [1067, 377] width 14 height 11
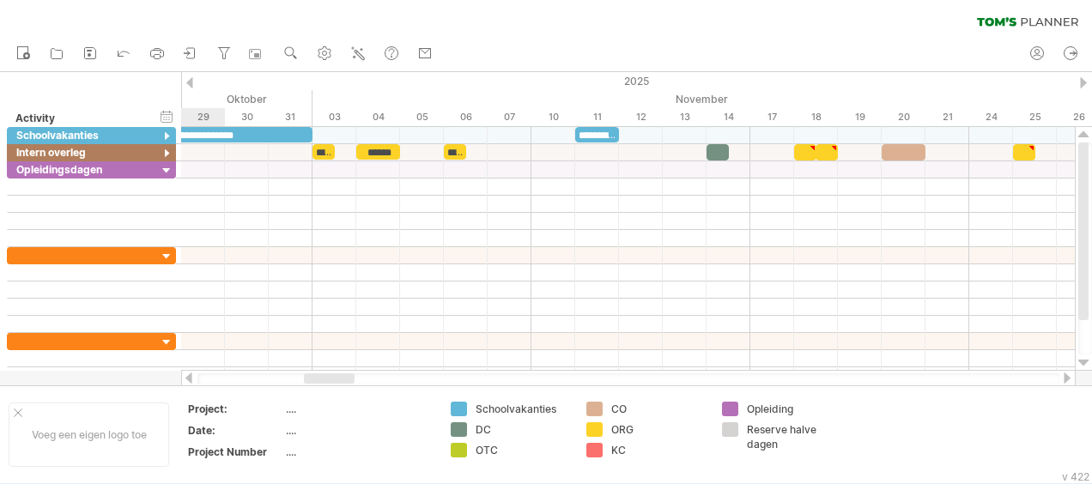
click at [1067, 383] on div at bounding box center [1067, 377] width 14 height 11
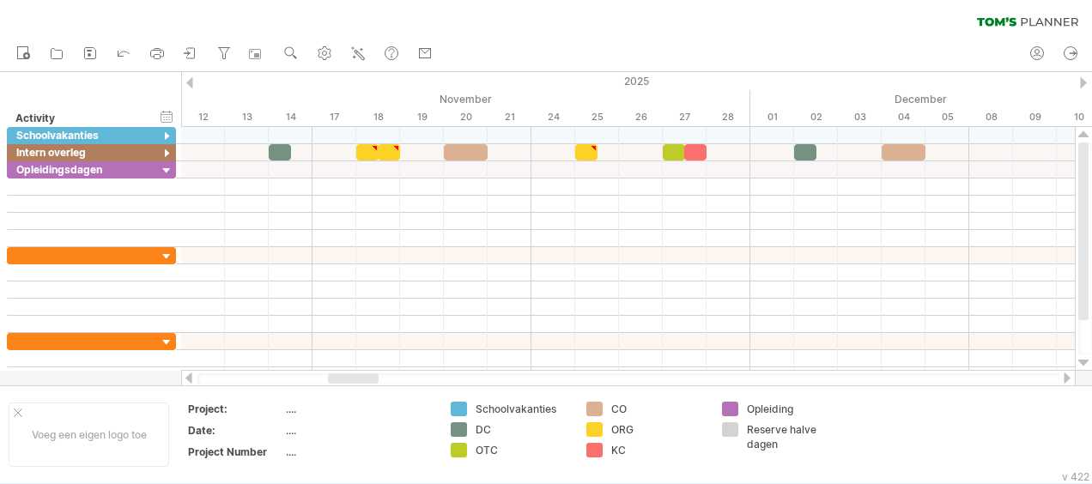
click at [186, 374] on div at bounding box center [189, 377] width 14 height 11
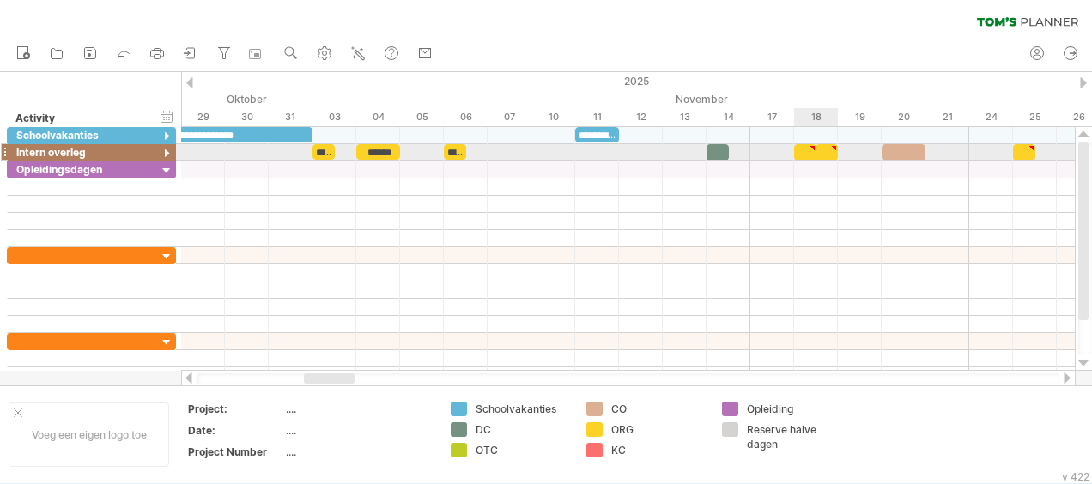
type textarea "**********"
click at [805, 148] on div at bounding box center [805, 152] width 22 height 16
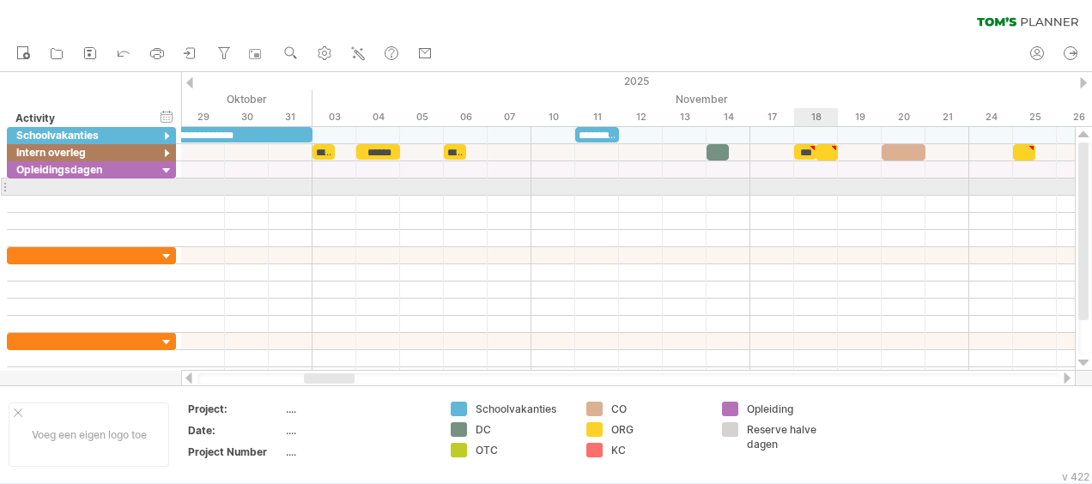
click at [803, 194] on div at bounding box center [627, 187] width 893 height 17
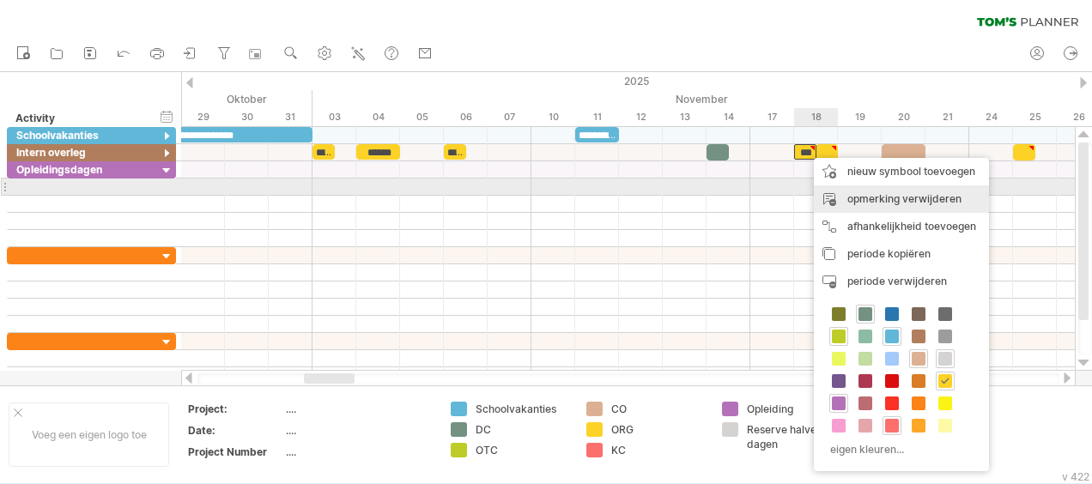
click at [875, 193] on div "opmerking verwijderen" at bounding box center [901, 198] width 175 height 27
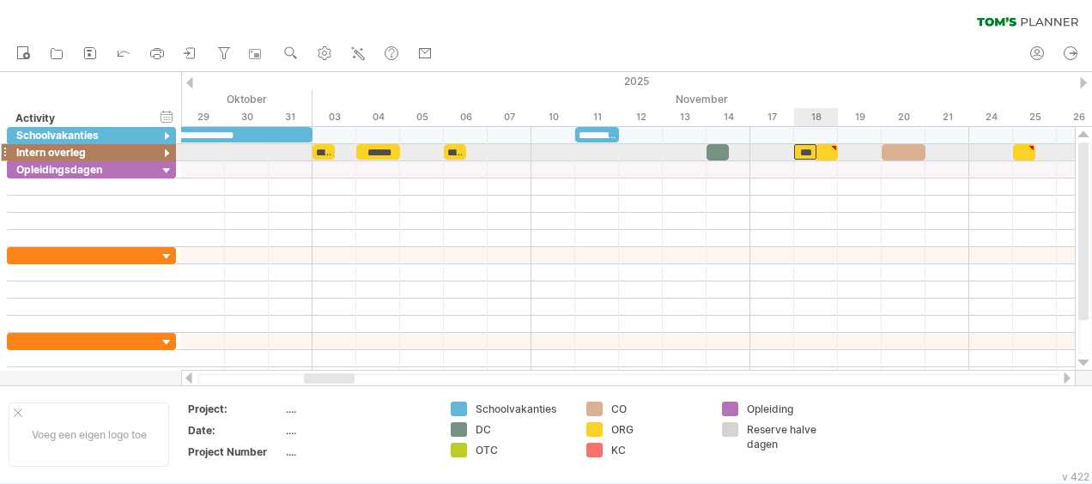
type textarea "**********"
click at [829, 154] on div at bounding box center [826, 152] width 22 height 16
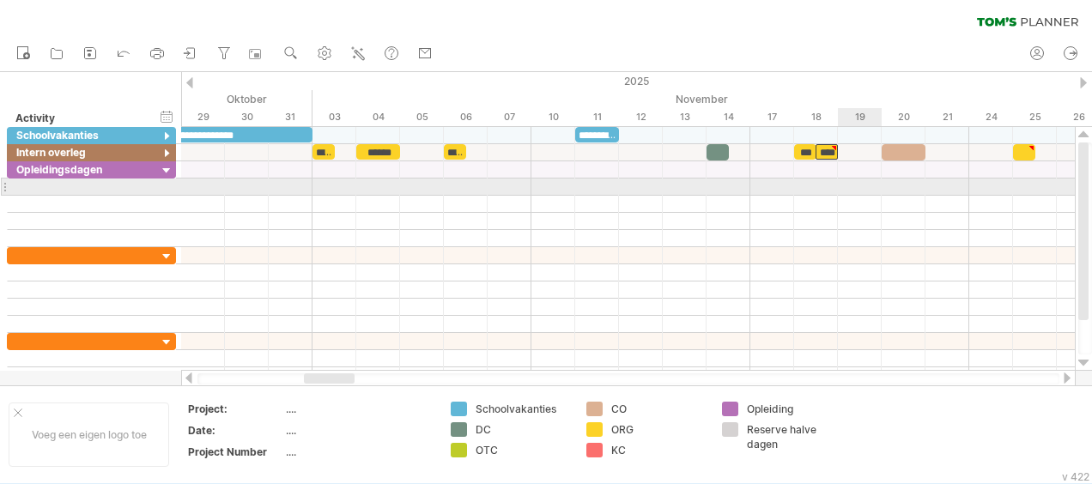
click at [844, 191] on div at bounding box center [627, 187] width 893 height 17
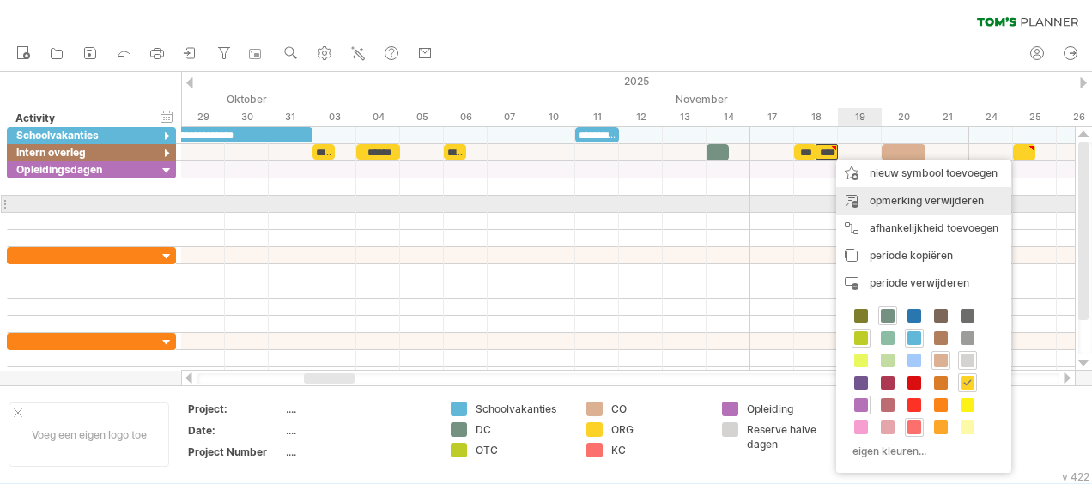
click at [918, 202] on div "opmerking verwijderen" at bounding box center [923, 200] width 175 height 27
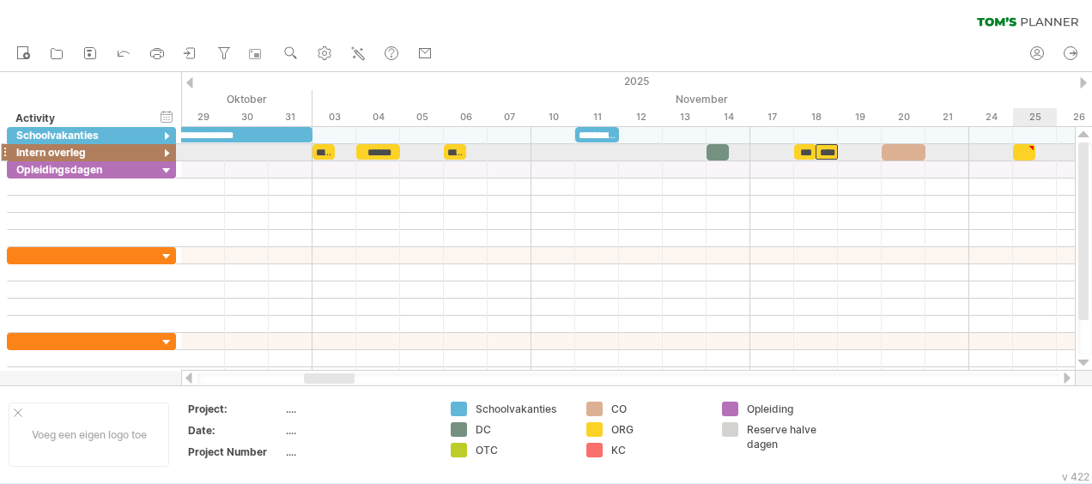
type textarea "**********"
click at [1024, 148] on div at bounding box center [1024, 152] width 22 height 16
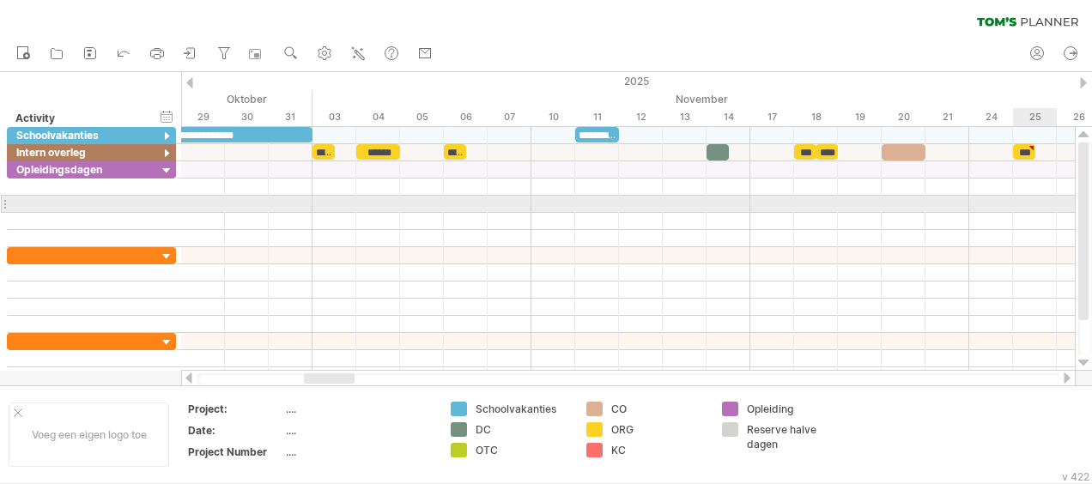
click at [1014, 198] on div at bounding box center [627, 204] width 893 height 17
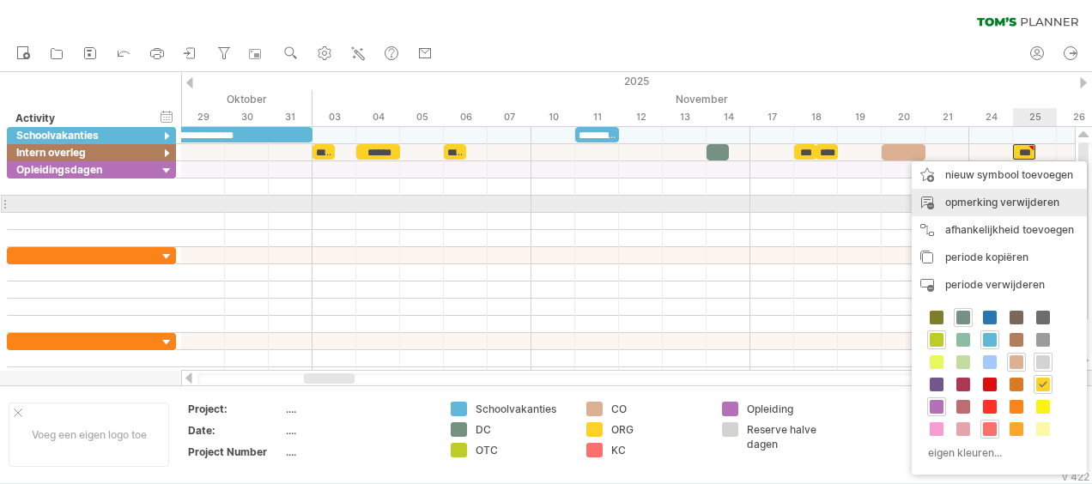
click at [1024, 200] on div "opmerking verwijderen" at bounding box center [998, 202] width 175 height 27
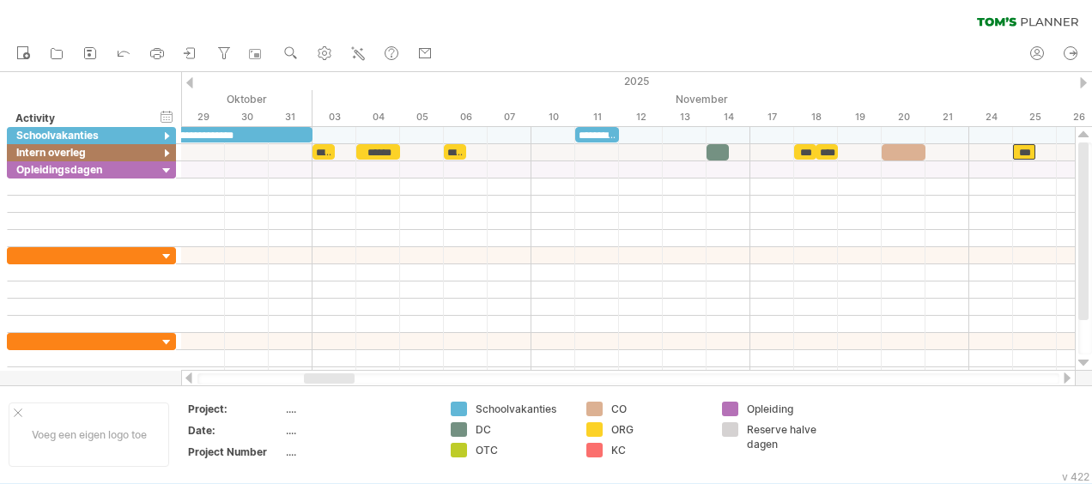
click at [1066, 377] on div at bounding box center [1067, 377] width 14 height 11
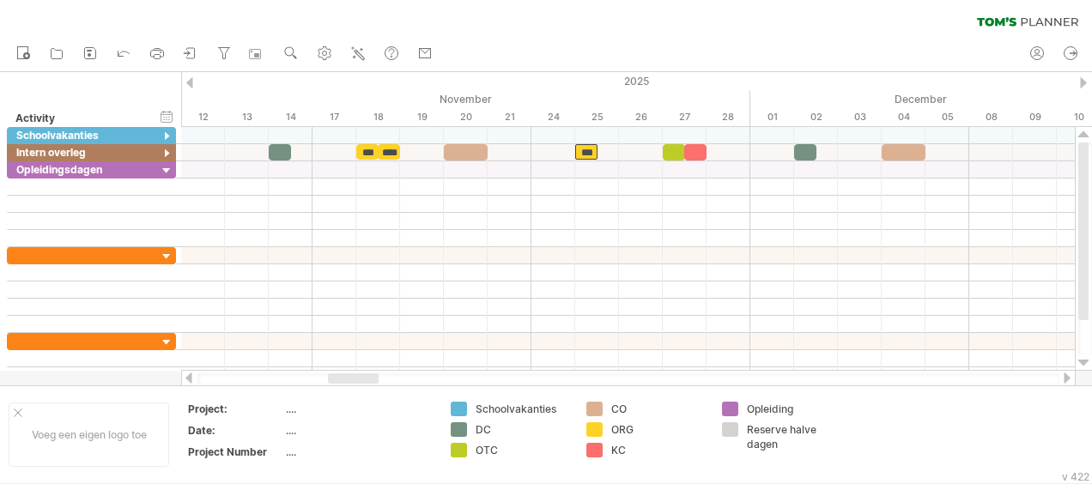
click at [1066, 379] on div at bounding box center [1067, 377] width 14 height 11
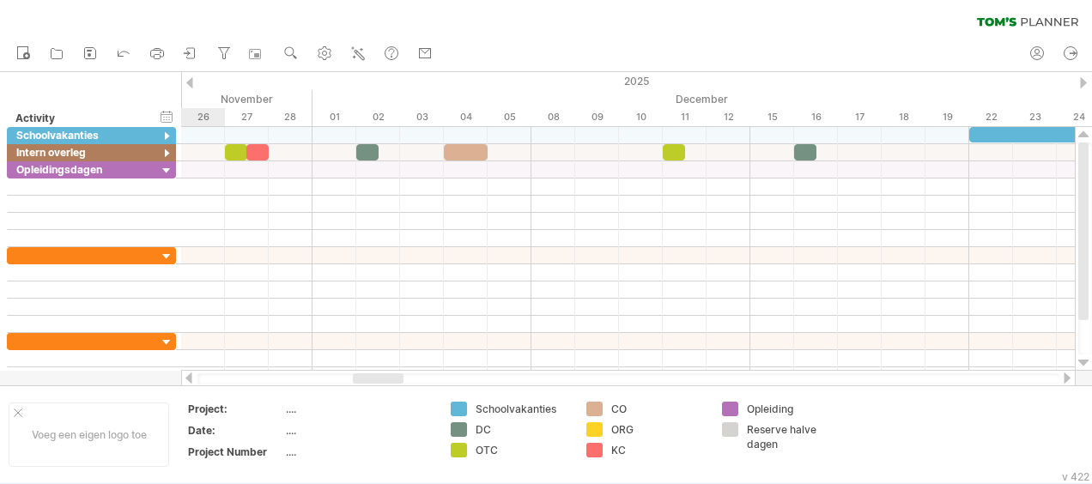
click at [1066, 379] on div at bounding box center [1067, 377] width 14 height 11
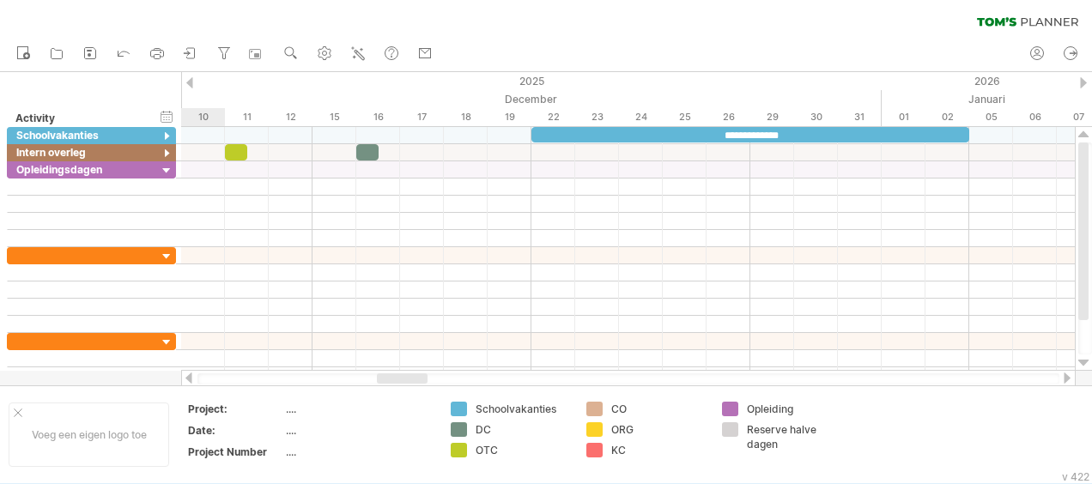
click at [1066, 379] on div at bounding box center [1067, 377] width 14 height 11
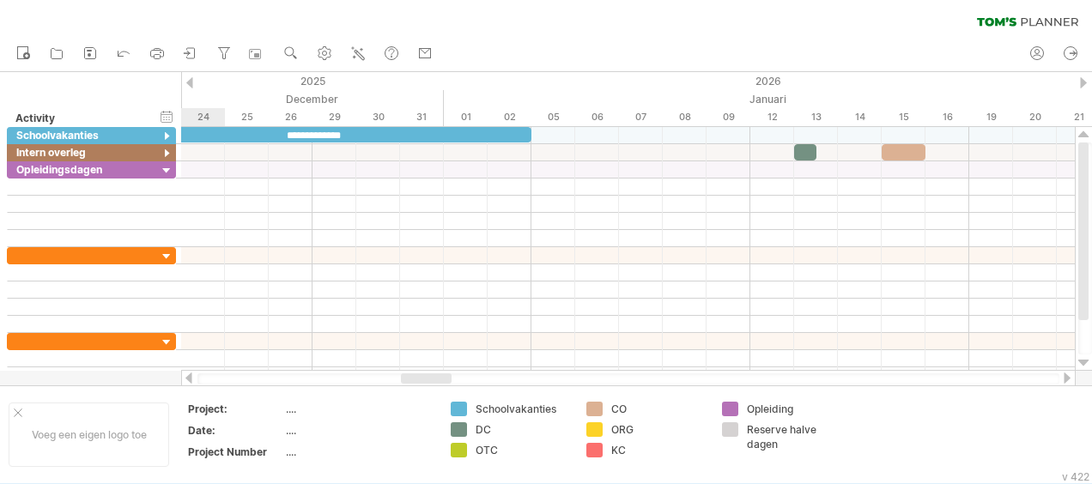
click at [1066, 379] on div at bounding box center [1067, 377] width 14 height 11
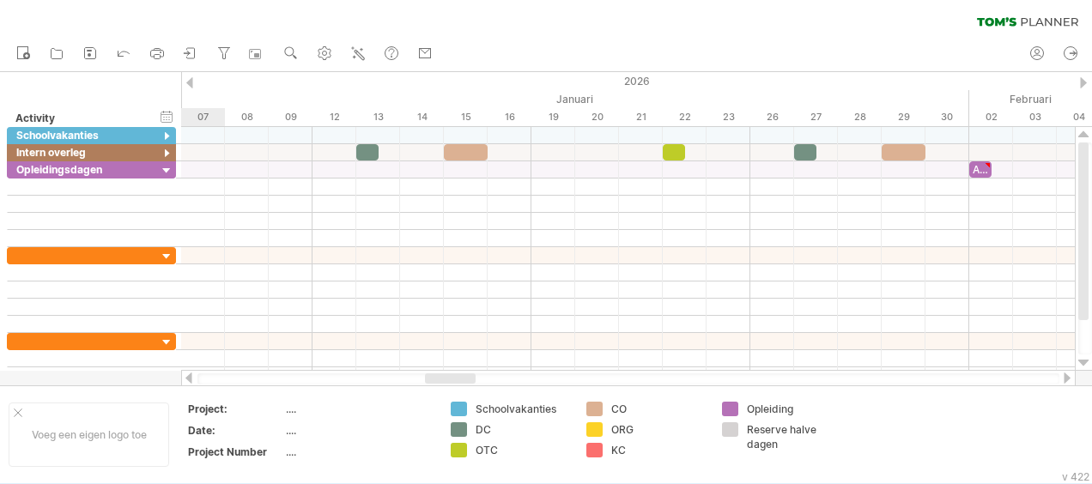
click at [1066, 379] on div at bounding box center [1067, 377] width 14 height 11
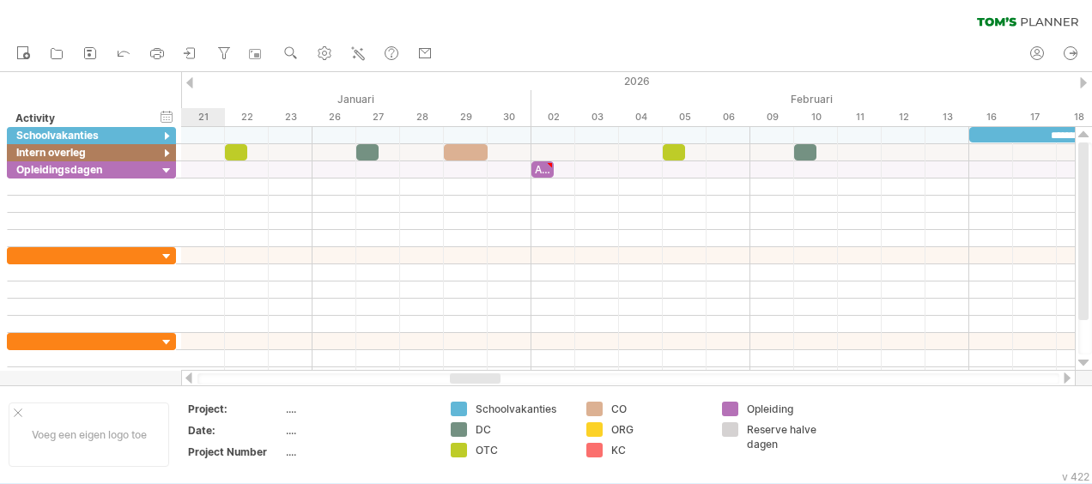
click at [1066, 379] on div at bounding box center [1067, 377] width 14 height 11
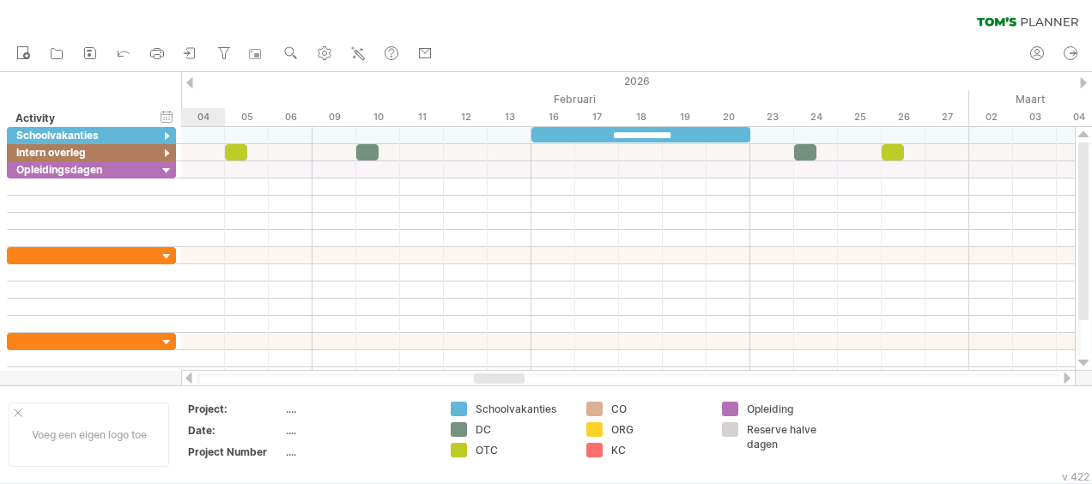
click at [1066, 379] on div at bounding box center [1067, 377] width 14 height 11
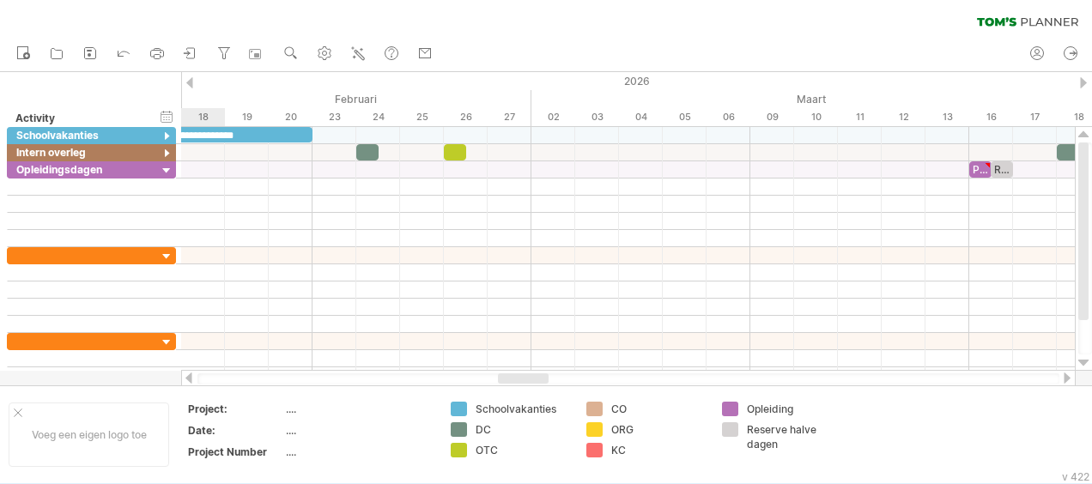
click at [1066, 379] on div at bounding box center [1067, 377] width 14 height 11
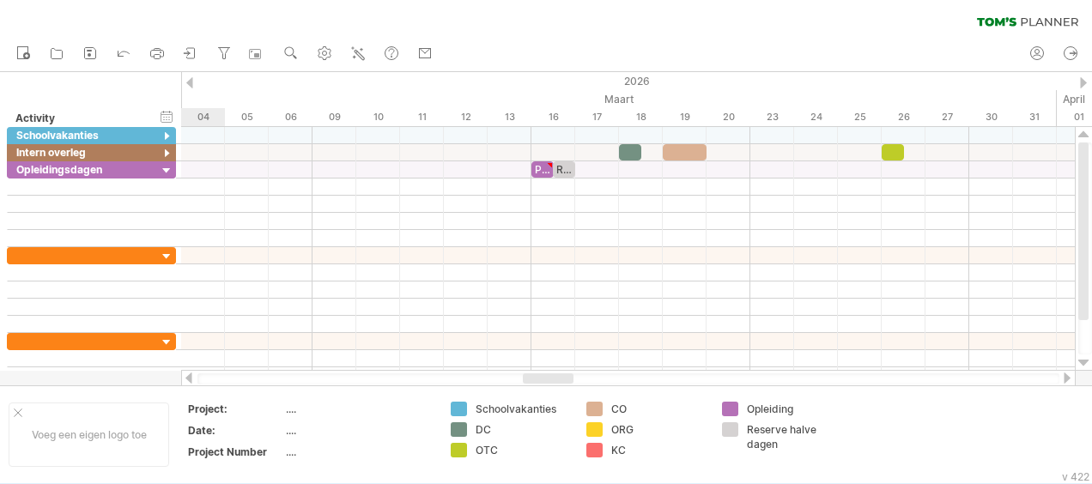
click at [1066, 379] on div at bounding box center [1067, 377] width 14 height 11
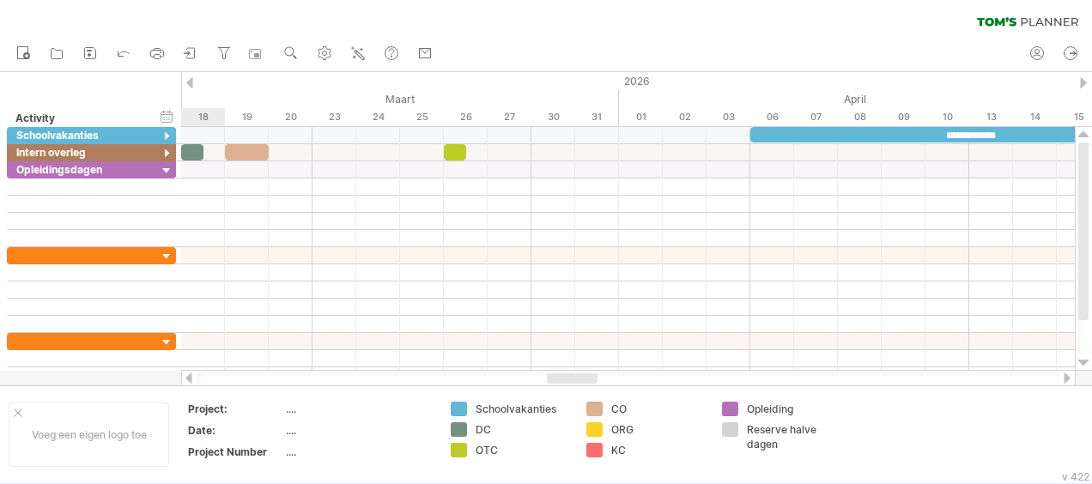
click at [1066, 379] on div at bounding box center [1067, 377] width 14 height 11
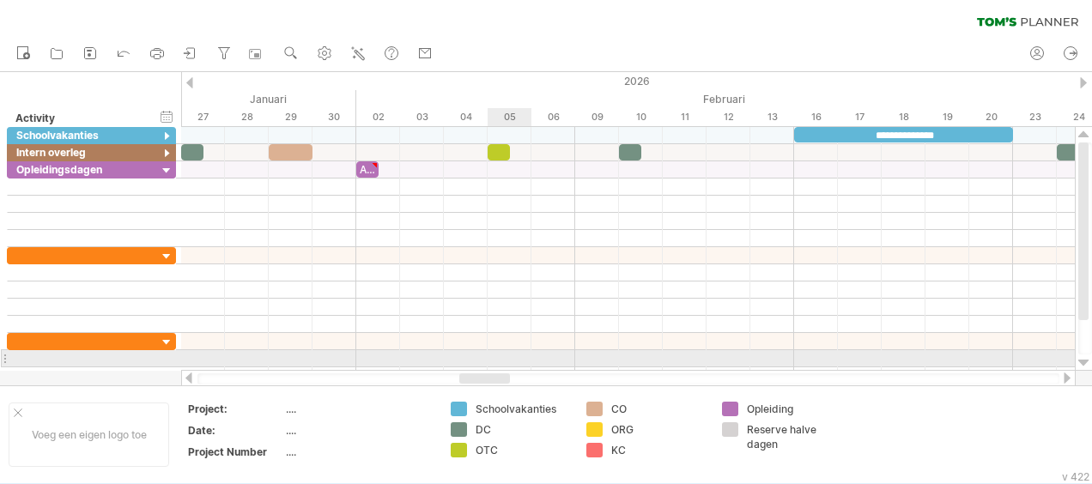
drag, startPoint x: 602, startPoint y: 378, endPoint x: 491, endPoint y: 352, distance: 114.5
click at [491, 352] on div "Probeert verbinding te maken met [DOMAIN_NAME] Opnieuw verbonden 0% wissen filt…" at bounding box center [546, 242] width 1092 height 484
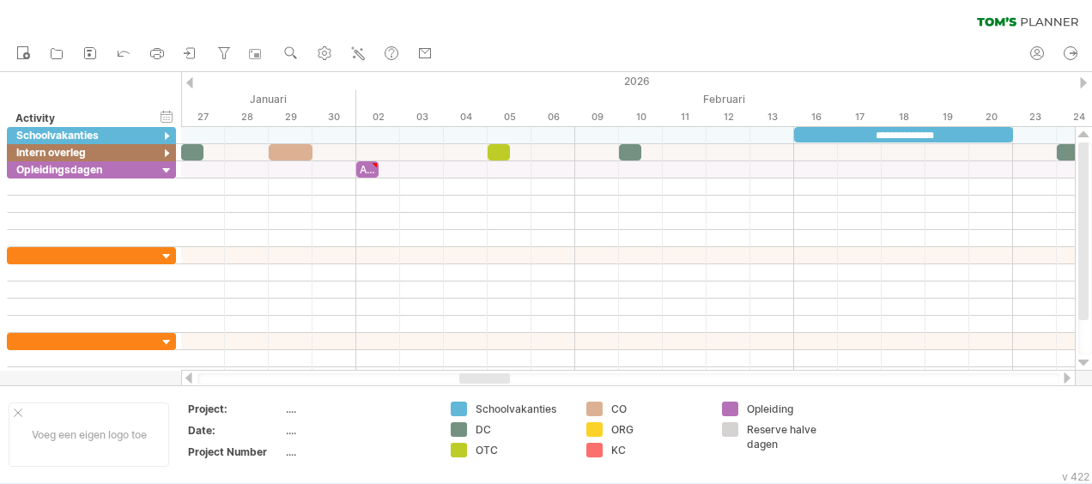
click at [1070, 380] on div at bounding box center [1067, 377] width 14 height 11
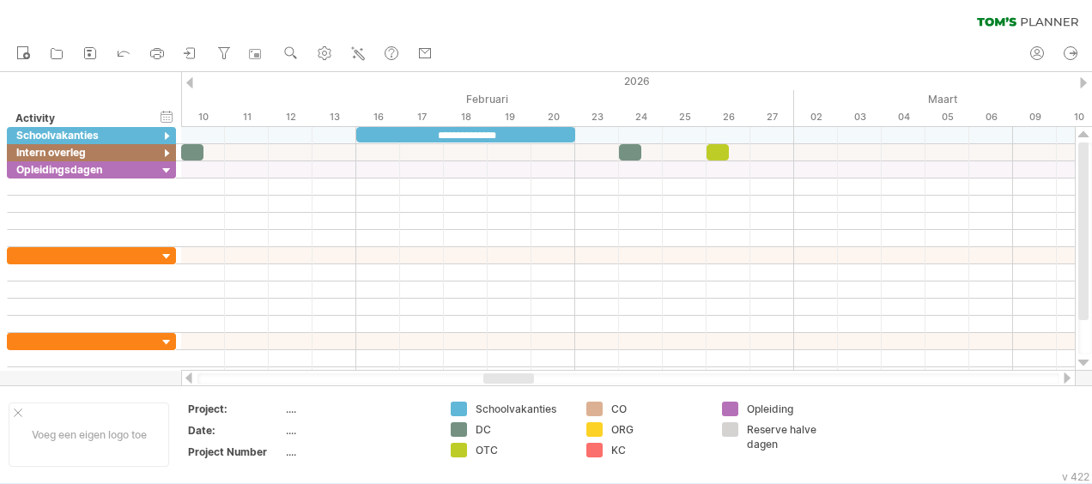
click at [1070, 380] on div at bounding box center [1067, 377] width 14 height 11
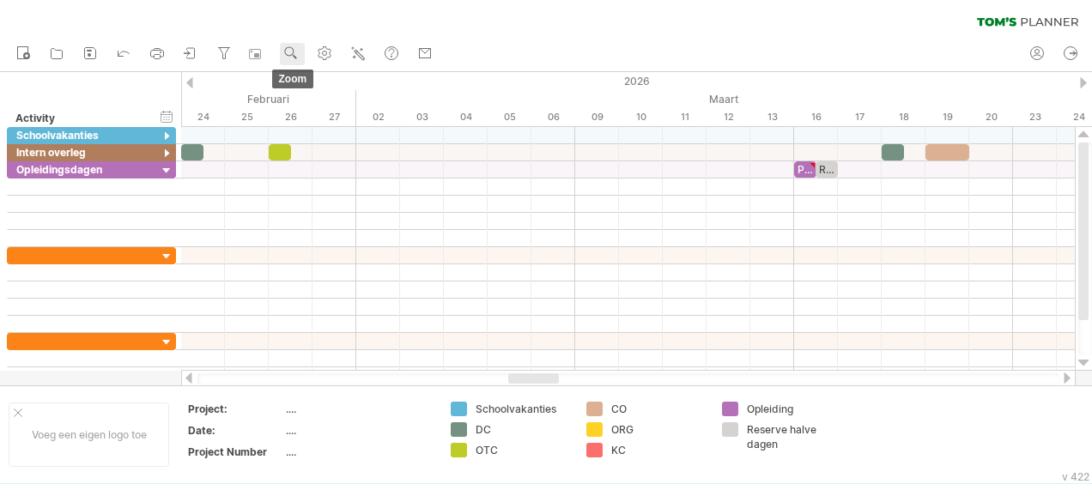
click at [300, 55] on use at bounding box center [290, 53] width 17 height 17
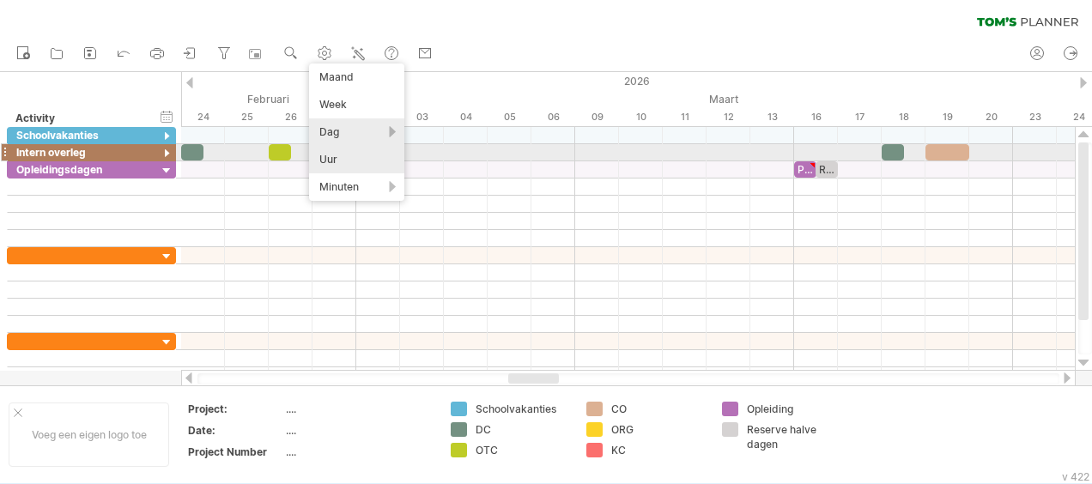
click at [332, 154] on div "Uur" at bounding box center [356, 159] width 95 height 27
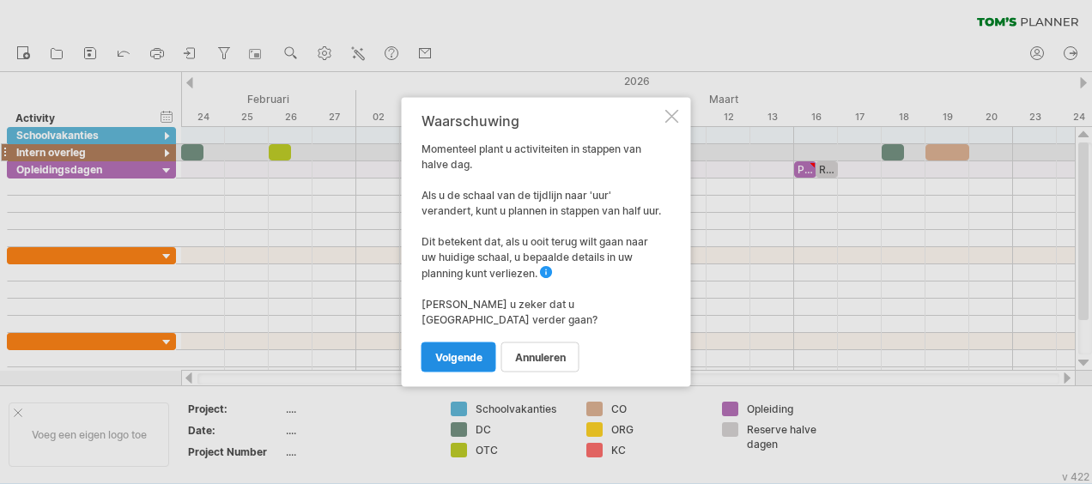
click at [479, 351] on span "volgende" at bounding box center [458, 357] width 47 height 13
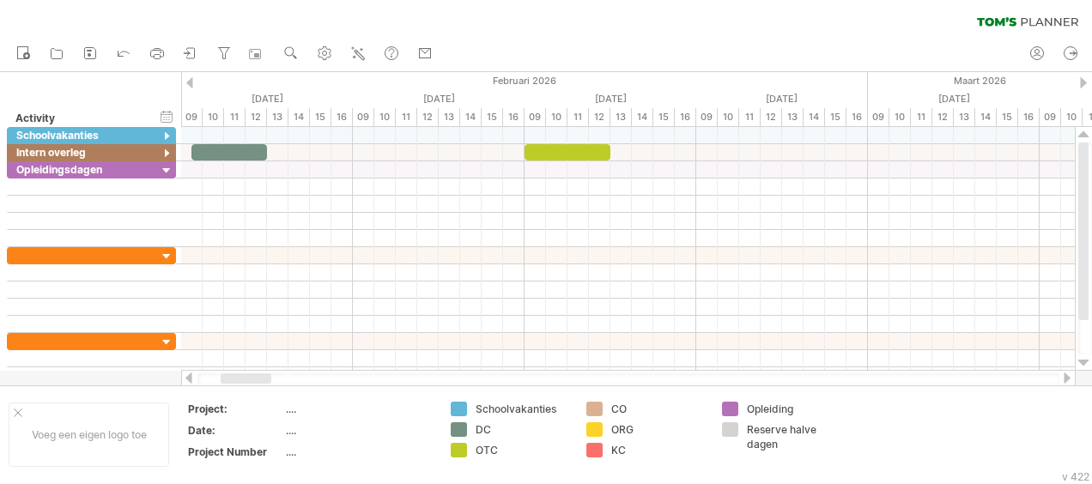
click at [1068, 376] on div at bounding box center [1067, 377] width 14 height 11
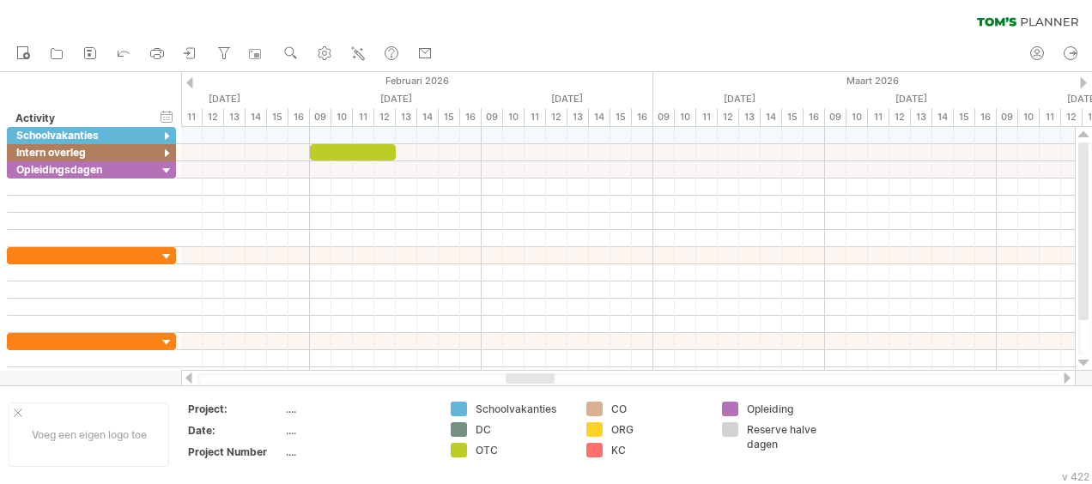
click at [1068, 376] on div at bounding box center [1067, 377] width 14 height 11
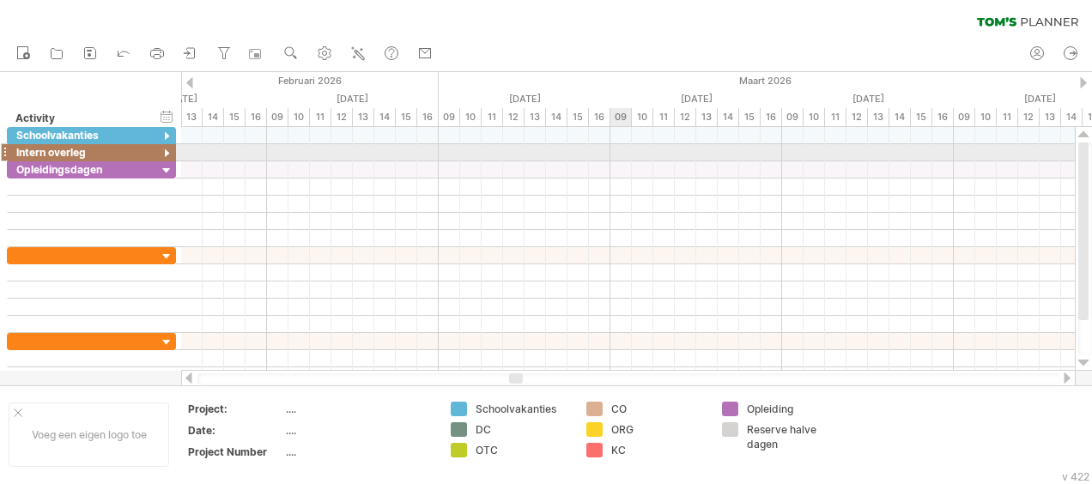
click at [623, 153] on div at bounding box center [627, 152] width 893 height 17
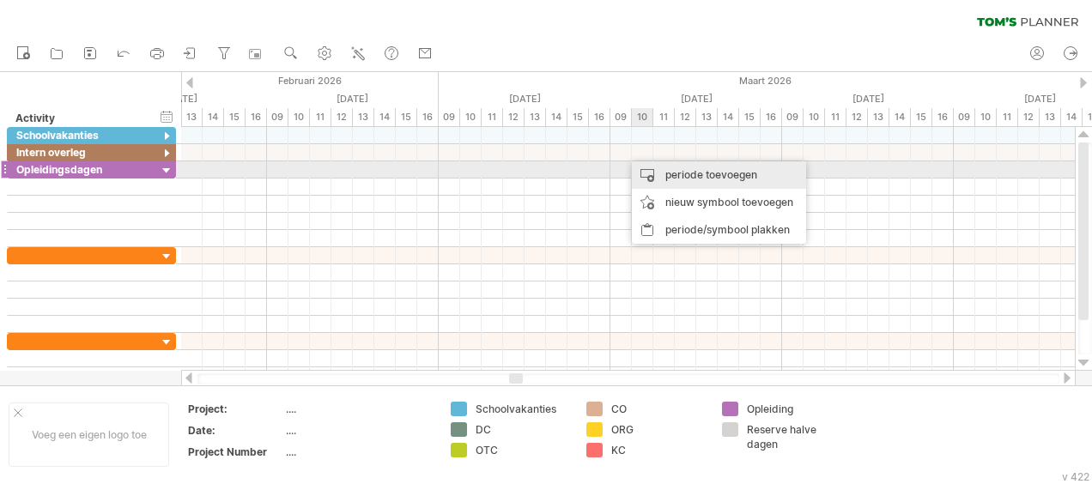
click at [687, 178] on div "periode toevoegen" at bounding box center [719, 174] width 174 height 27
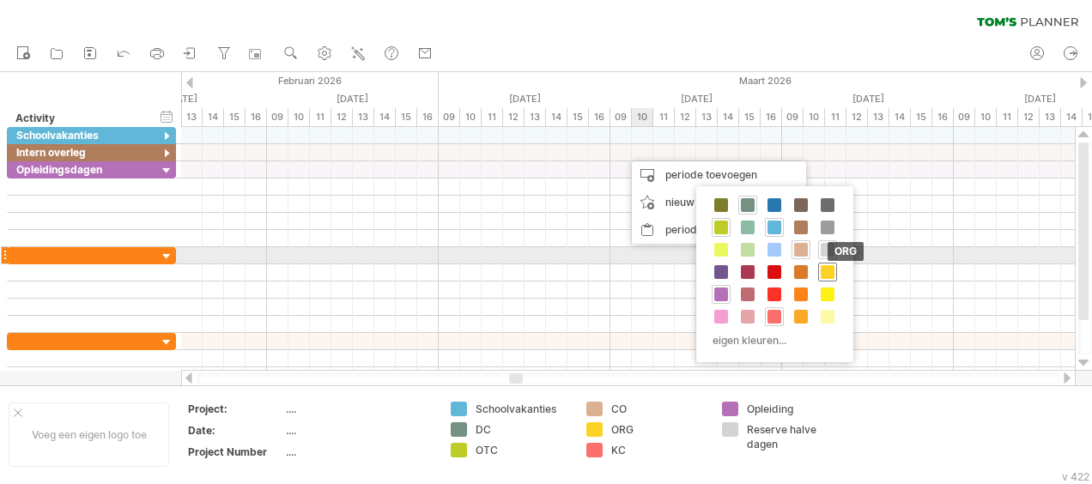
click at [824, 263] on div "ORG" at bounding box center [827, 272] width 19 height 19
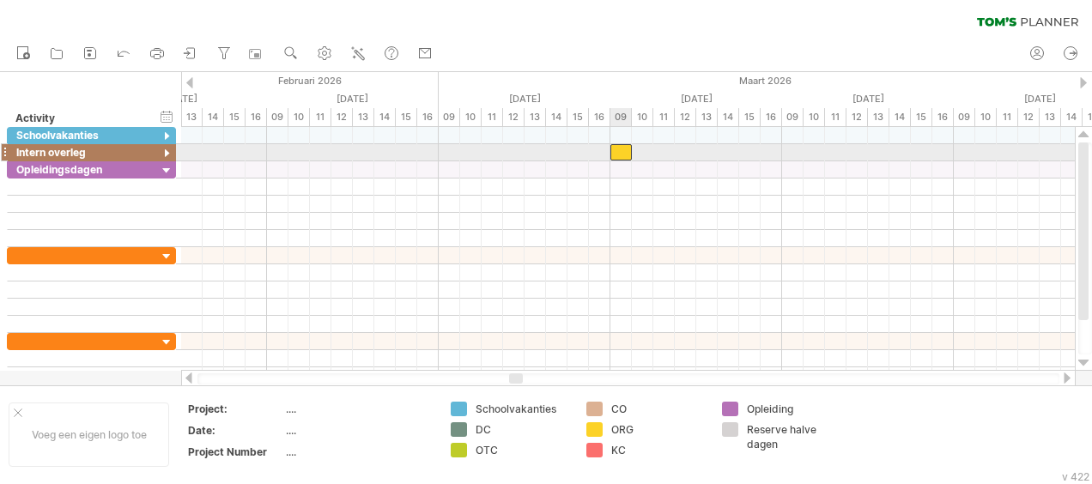
click at [630, 149] on div at bounding box center [620, 152] width 21 height 16
drag, startPoint x: 632, startPoint y: 149, endPoint x: 760, endPoint y: 148, distance: 127.9
click at [760, 148] on span at bounding box center [760, 152] width 7 height 16
click at [675, 150] on div at bounding box center [685, 152] width 150 height 16
drag, startPoint x: 762, startPoint y: 154, endPoint x: 772, endPoint y: 154, distance: 9.4
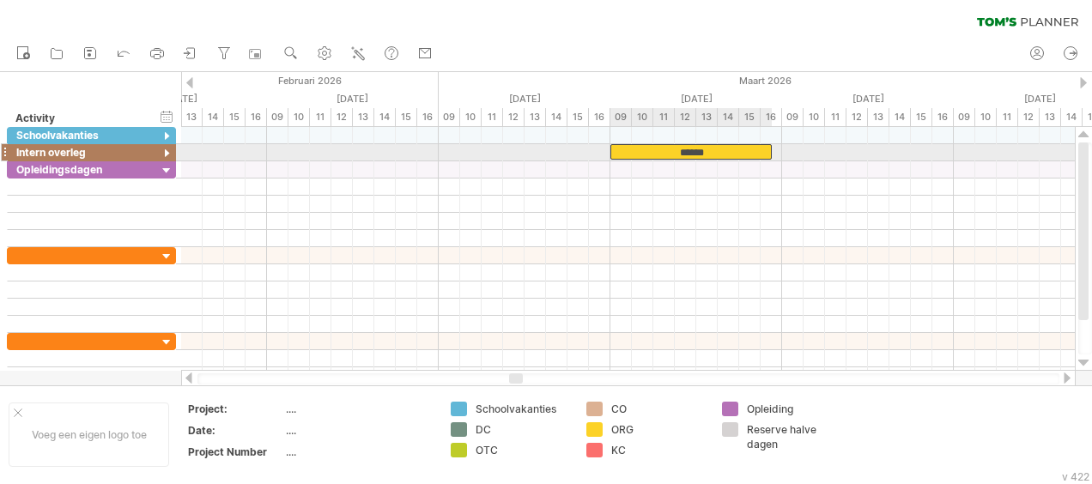
click at [772, 154] on span at bounding box center [771, 152] width 7 height 16
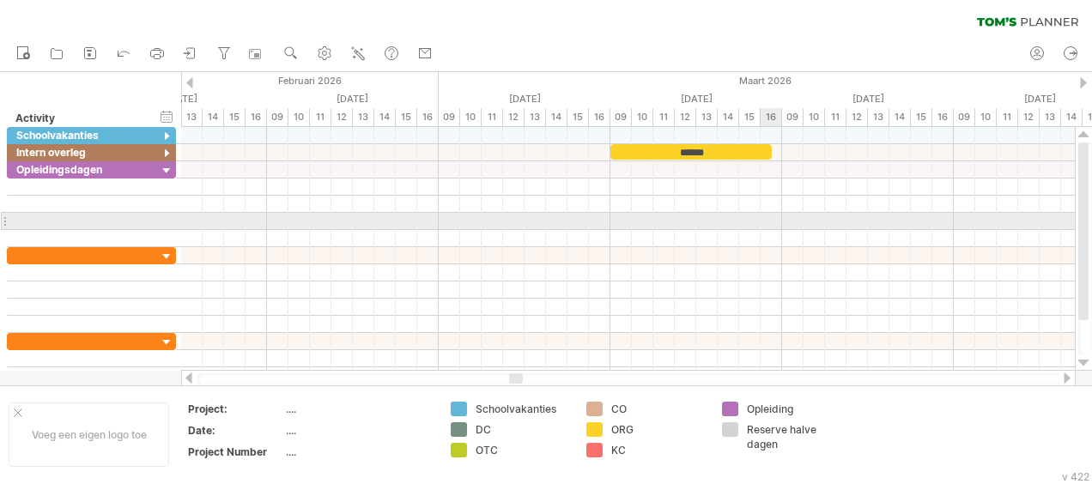
click at [762, 223] on div at bounding box center [627, 221] width 893 height 17
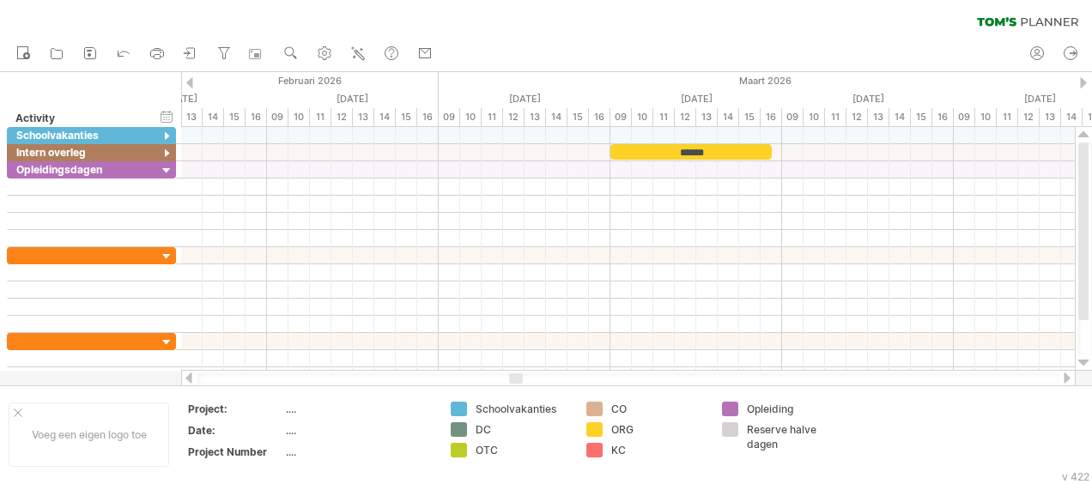
click at [1068, 380] on div at bounding box center [1067, 377] width 14 height 11
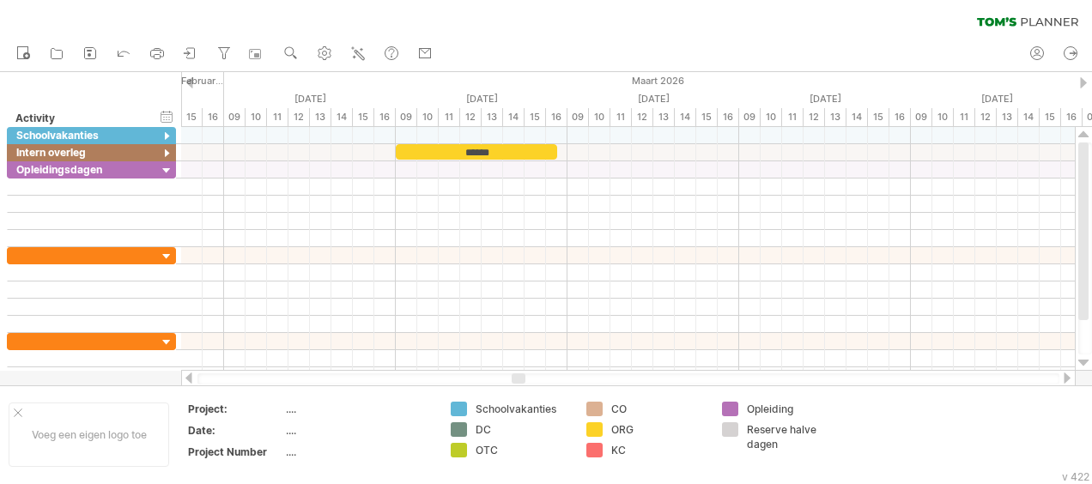
click at [1068, 380] on div at bounding box center [1067, 377] width 14 height 11
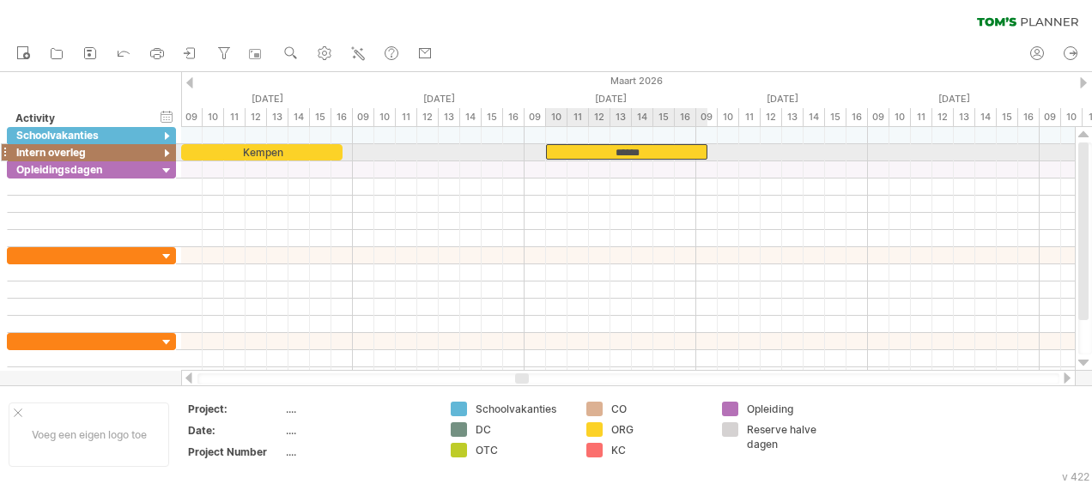
drag, startPoint x: 297, startPoint y: 148, endPoint x: 664, endPoint y: 149, distance: 367.3
click at [664, 149] on div "******" at bounding box center [626, 151] width 161 height 15
drag, startPoint x: 705, startPoint y: 149, endPoint x: 620, endPoint y: 149, distance: 85.8
click at [620, 149] on span at bounding box center [621, 152] width 7 height 16
click at [600, 149] on div "******" at bounding box center [584, 151] width 76 height 15
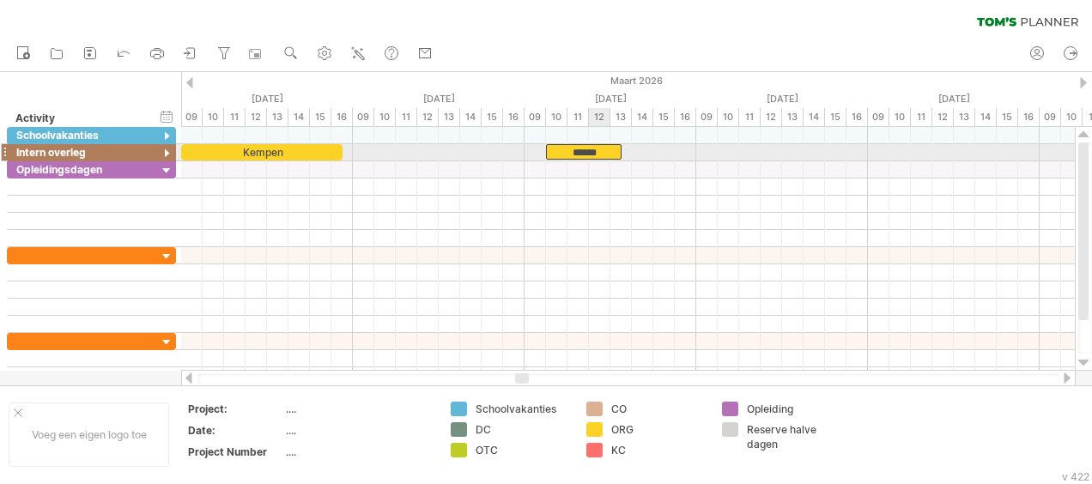
click at [606, 150] on div "******" at bounding box center [584, 151] width 76 height 15
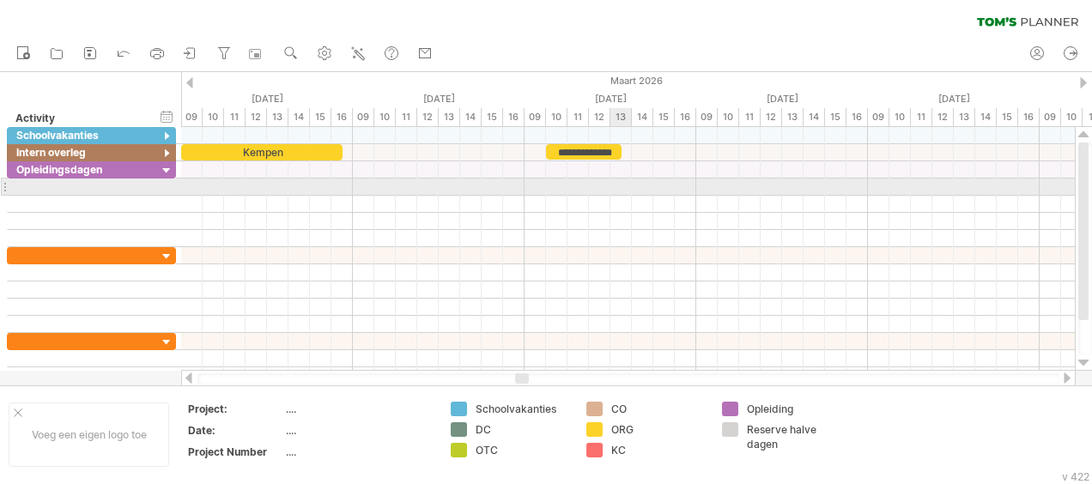
click at [612, 184] on div at bounding box center [627, 187] width 893 height 17
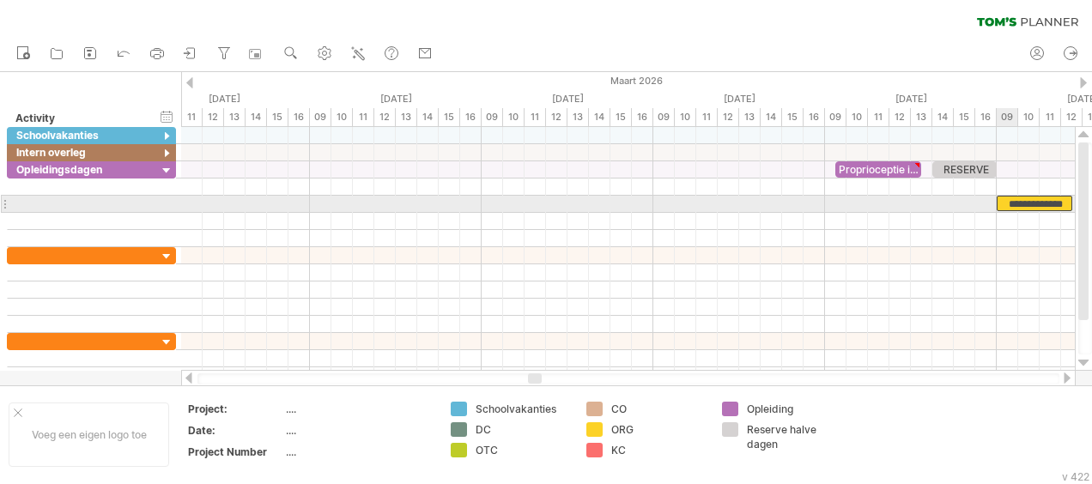
drag, startPoint x: 584, startPoint y: 148, endPoint x: 1044, endPoint y: 204, distance: 462.6
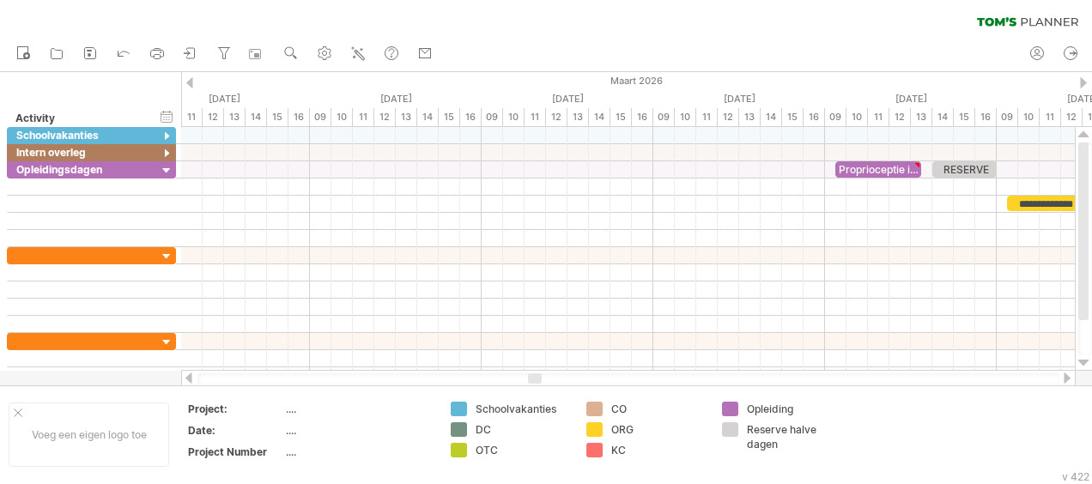
click at [1068, 381] on div at bounding box center [1067, 377] width 14 height 11
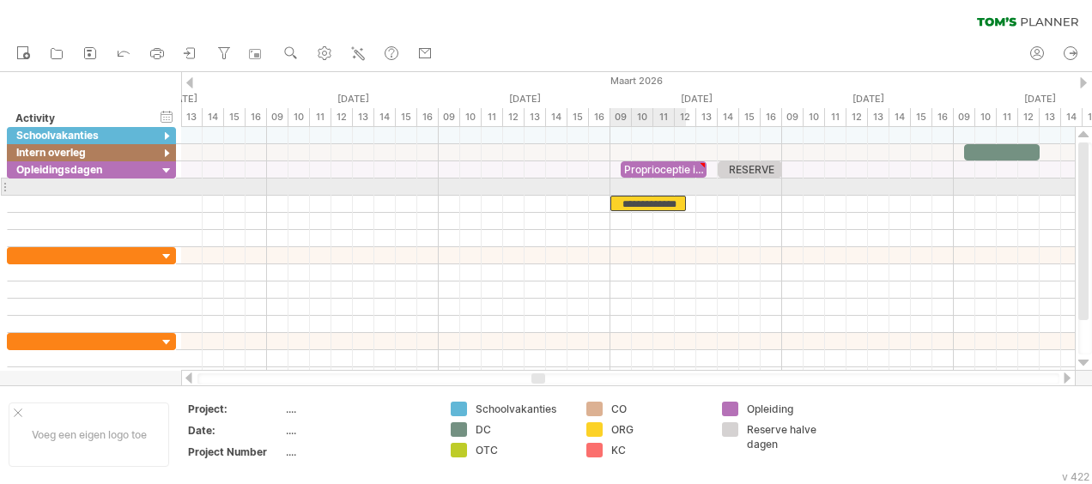
drag, startPoint x: 830, startPoint y: 198, endPoint x: 647, endPoint y: 196, distance: 182.8
click at [647, 196] on div "**********" at bounding box center [648, 203] width 76 height 15
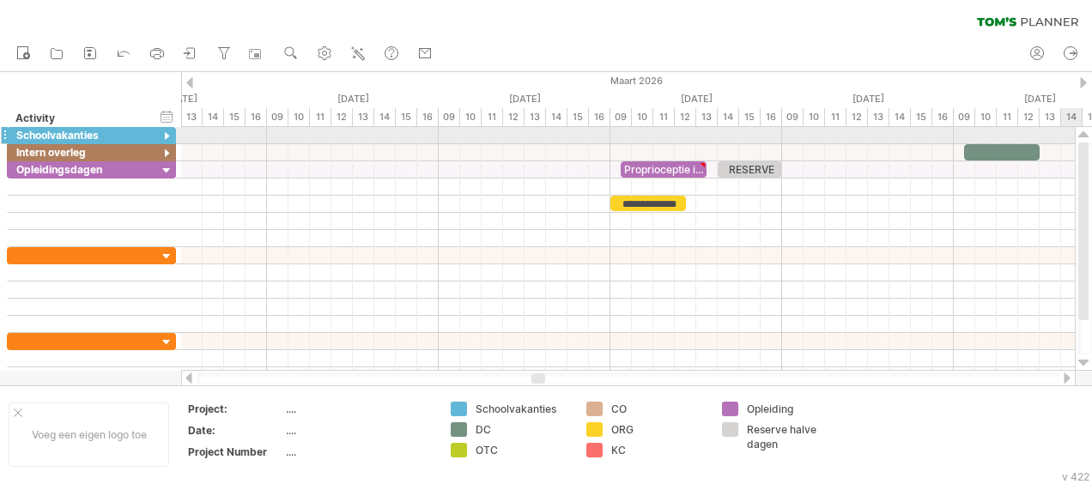
click at [1085, 134] on div at bounding box center [1083, 135] width 11 height 14
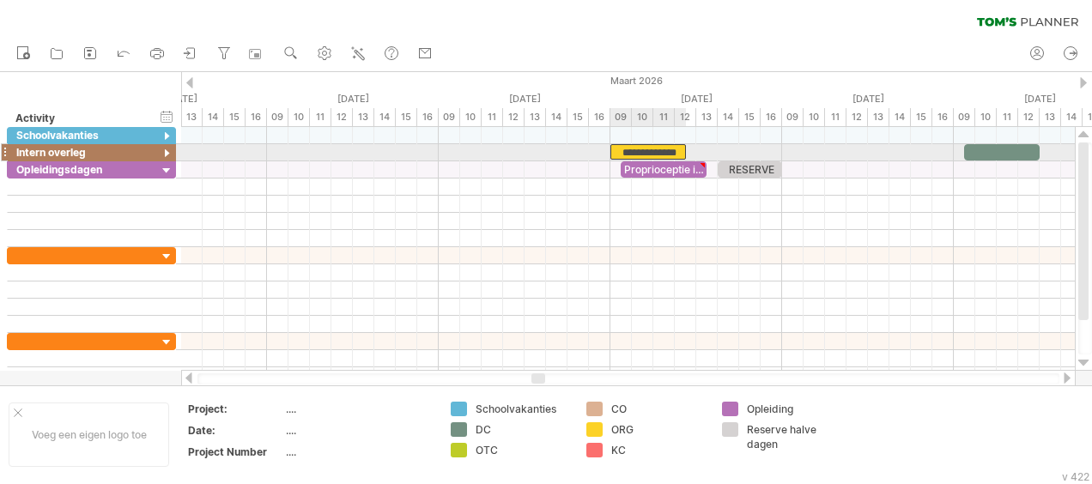
drag, startPoint x: 628, startPoint y: 202, endPoint x: 625, endPoint y: 149, distance: 52.5
drag, startPoint x: 626, startPoint y: 149, endPoint x: 640, endPoint y: 148, distance: 13.8
click at [640, 148] on div "**********" at bounding box center [658, 151] width 76 height 15
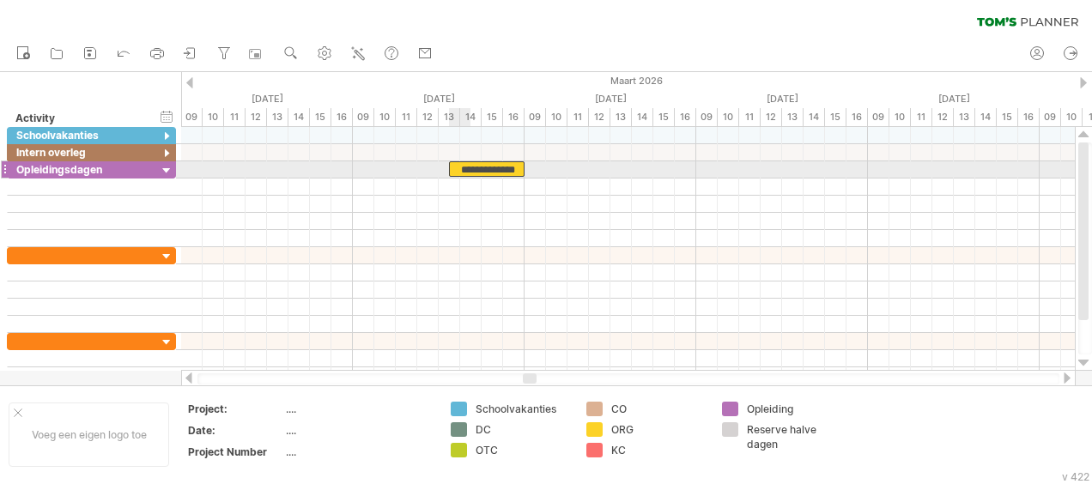
drag, startPoint x: 640, startPoint y: 148, endPoint x: 466, endPoint y: 165, distance: 175.1
drag, startPoint x: 523, startPoint y: 168, endPoint x: 510, endPoint y: 168, distance: 13.7
click at [510, 168] on span at bounding box center [513, 169] width 7 height 16
click at [491, 166] on div "**********" at bounding box center [481, 168] width 64 height 15
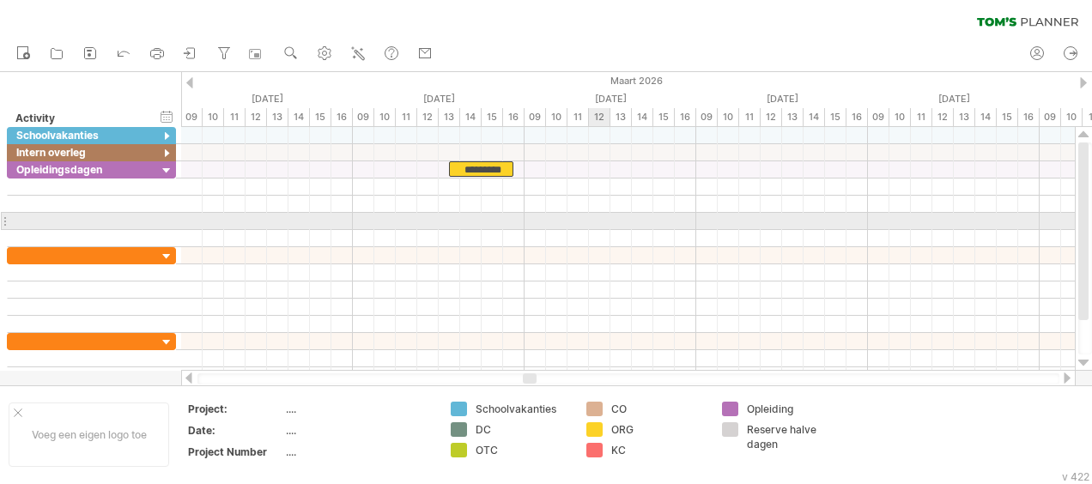
click at [609, 221] on div at bounding box center [627, 221] width 893 height 17
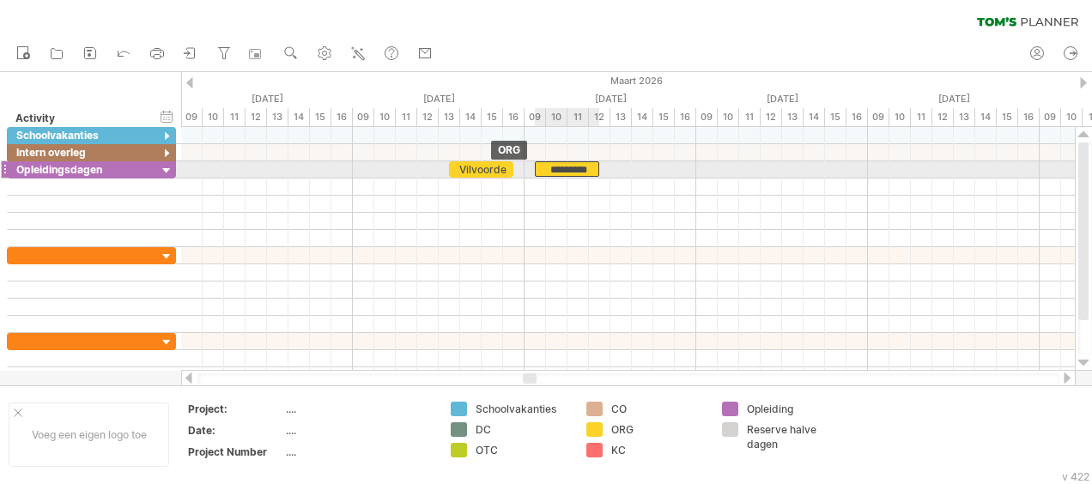
drag, startPoint x: 485, startPoint y: 166, endPoint x: 568, endPoint y: 173, distance: 83.5
click at [568, 173] on div "*********" at bounding box center [567, 168] width 64 height 15
drag, startPoint x: 597, startPoint y: 169, endPoint x: 609, endPoint y: 169, distance: 12.0
click at [609, 169] on span at bounding box center [610, 169] width 7 height 16
drag, startPoint x: 535, startPoint y: 170, endPoint x: 554, endPoint y: 171, distance: 19.8
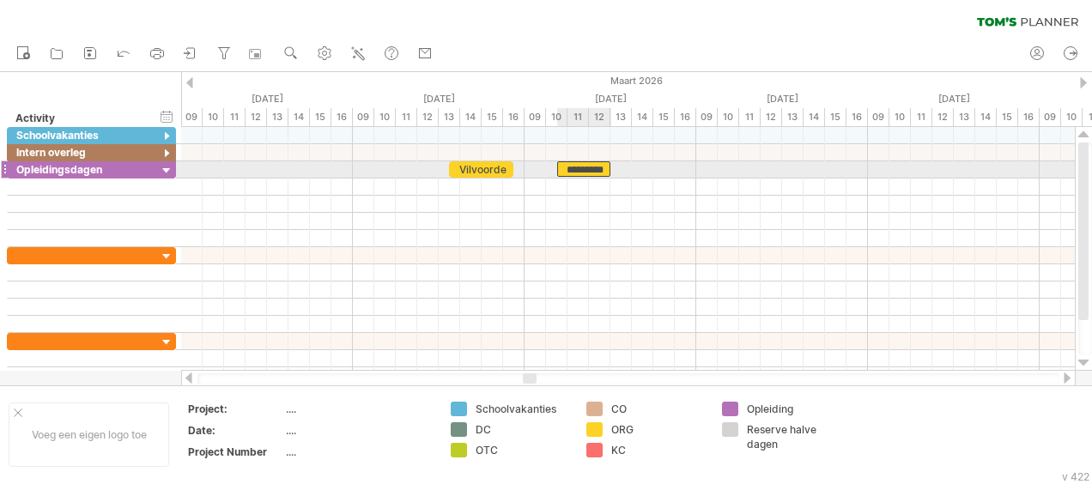
click at [554, 171] on span at bounding box center [557, 169] width 7 height 16
click at [618, 171] on span at bounding box center [621, 169] width 7 height 16
click at [596, 169] on div "*********" at bounding box center [589, 168] width 64 height 15
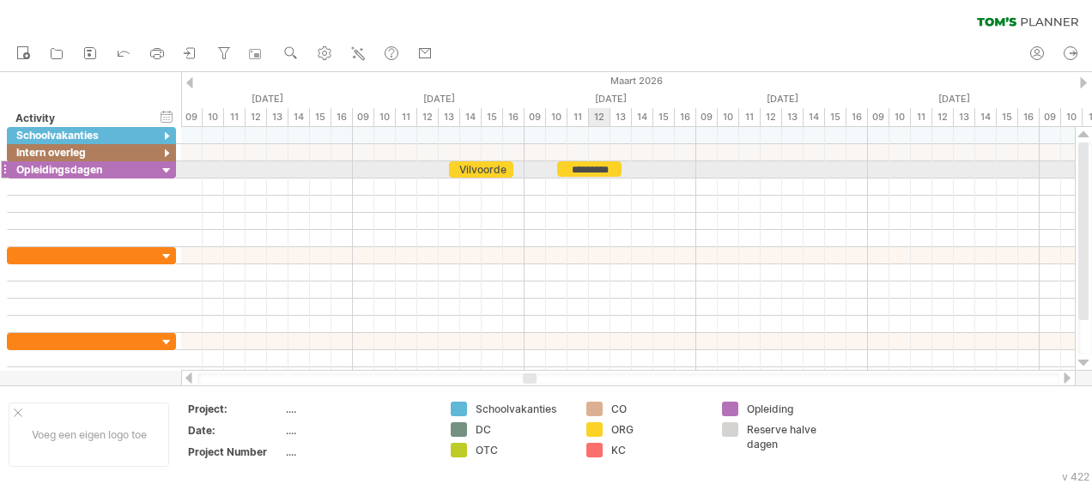
click at [596, 169] on div "*********" at bounding box center [589, 168] width 64 height 15
click at [596, 165] on div "*********" at bounding box center [589, 168] width 64 height 15
click at [599, 161] on div "*********" at bounding box center [589, 168] width 64 height 15
click at [580, 163] on div "*********" at bounding box center [589, 168] width 64 height 15
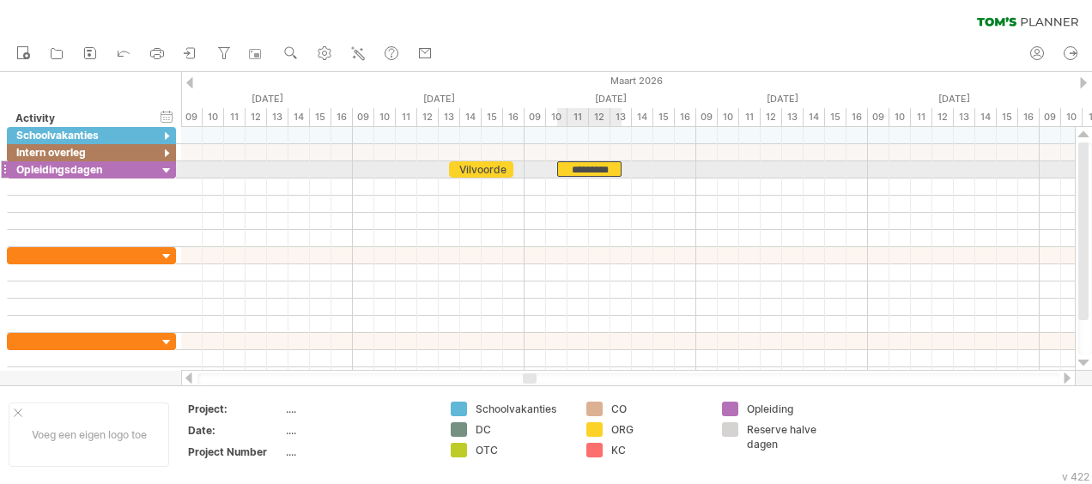
click at [571, 168] on div "*********" at bounding box center [589, 168] width 64 height 15
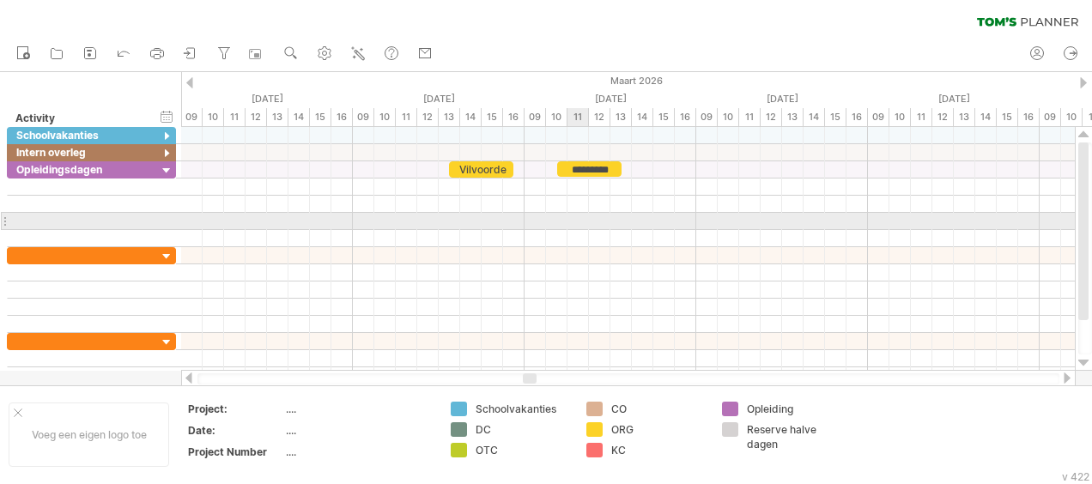
click at [585, 215] on div at bounding box center [627, 221] width 893 height 17
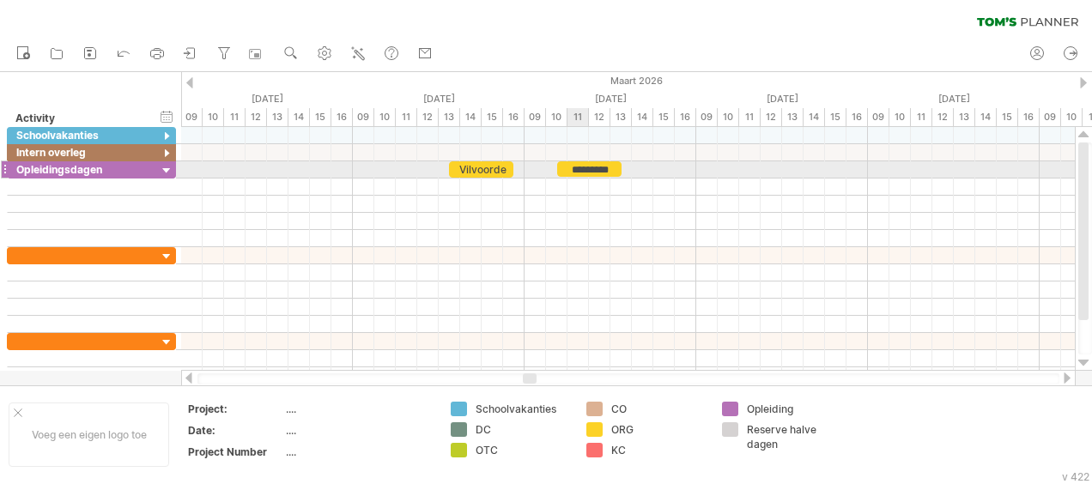
click at [584, 169] on div "*********" at bounding box center [589, 168] width 64 height 15
click at [592, 165] on div "*********" at bounding box center [589, 168] width 64 height 15
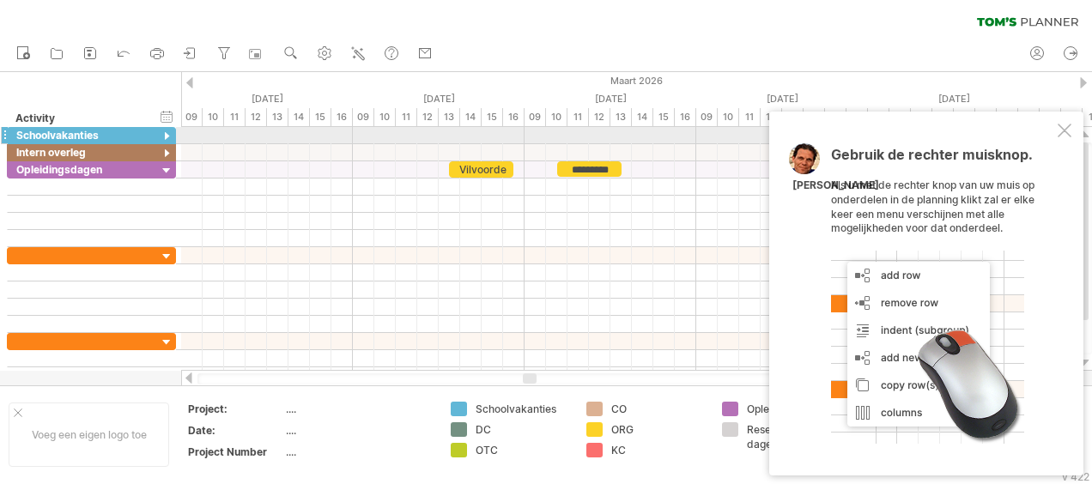
click at [1065, 132] on div at bounding box center [1064, 131] width 14 height 14
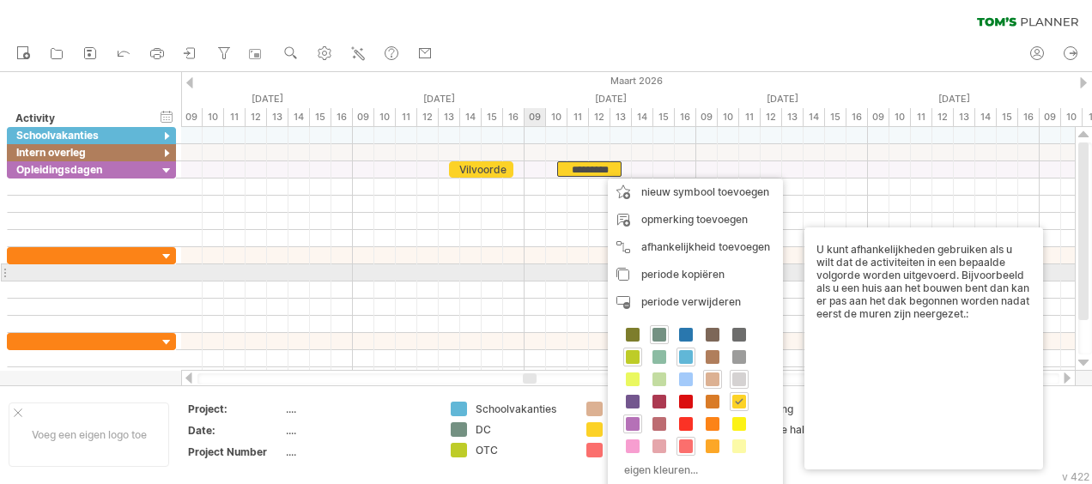
click at [544, 275] on div at bounding box center [627, 272] width 893 height 17
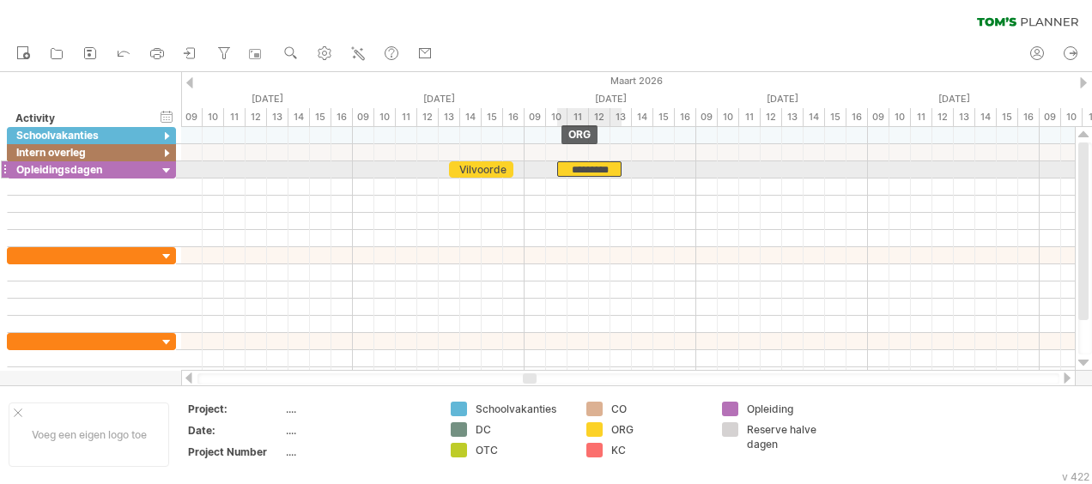
click at [569, 166] on div "*********" at bounding box center [589, 168] width 64 height 15
click at [604, 166] on div "*********" at bounding box center [589, 168] width 64 height 15
click at [618, 166] on span at bounding box center [621, 169] width 7 height 16
click at [600, 163] on div "*********" at bounding box center [589, 168] width 64 height 15
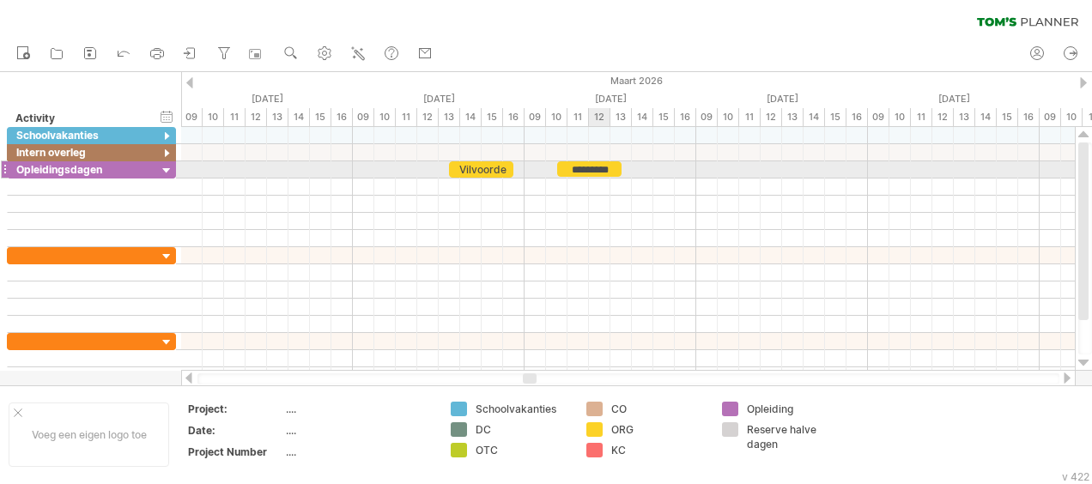
click at [600, 163] on div "*********" at bounding box center [589, 168] width 64 height 15
click at [615, 166] on div "*********" at bounding box center [589, 168] width 64 height 15
click at [485, 168] on div "Vilvoorde" at bounding box center [481, 169] width 64 height 16
click at [582, 168] on div "*********" at bounding box center [589, 168] width 64 height 15
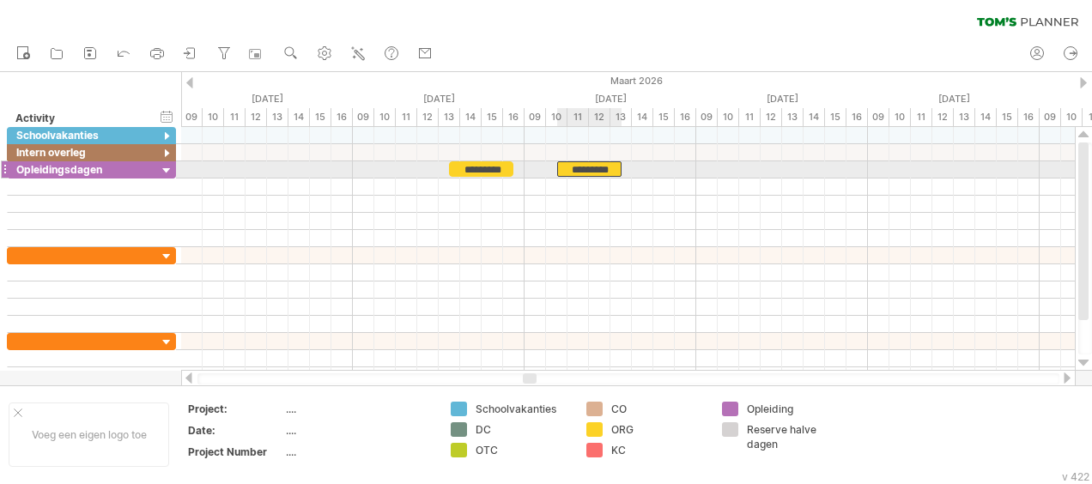
click at [582, 168] on div "*********" at bounding box center [589, 168] width 64 height 15
click at [576, 168] on div "*********" at bounding box center [589, 168] width 64 height 15
click at [575, 163] on div "*********" at bounding box center [589, 168] width 64 height 15
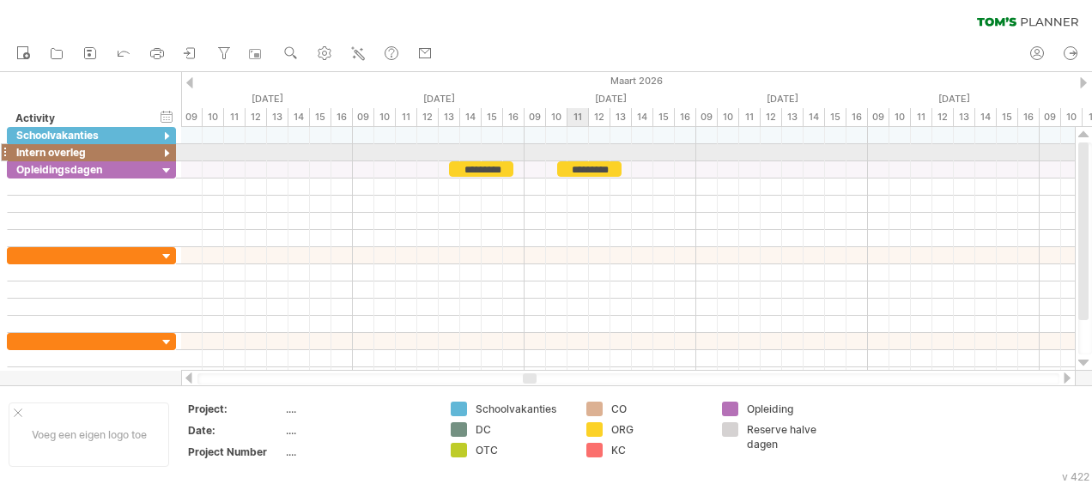
click at [577, 154] on div at bounding box center [627, 152] width 893 height 17
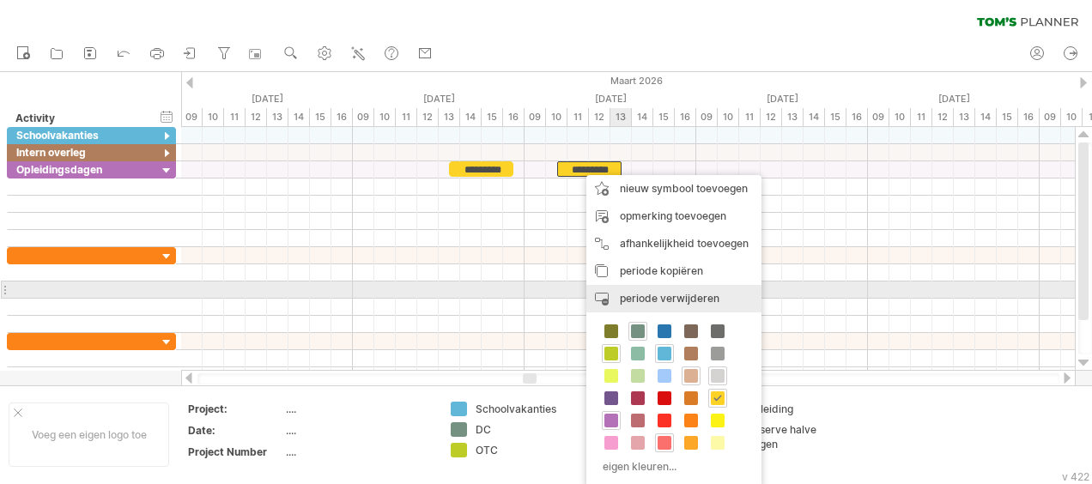
click at [673, 295] on span "periode verwijderen" at bounding box center [670, 298] width 100 height 13
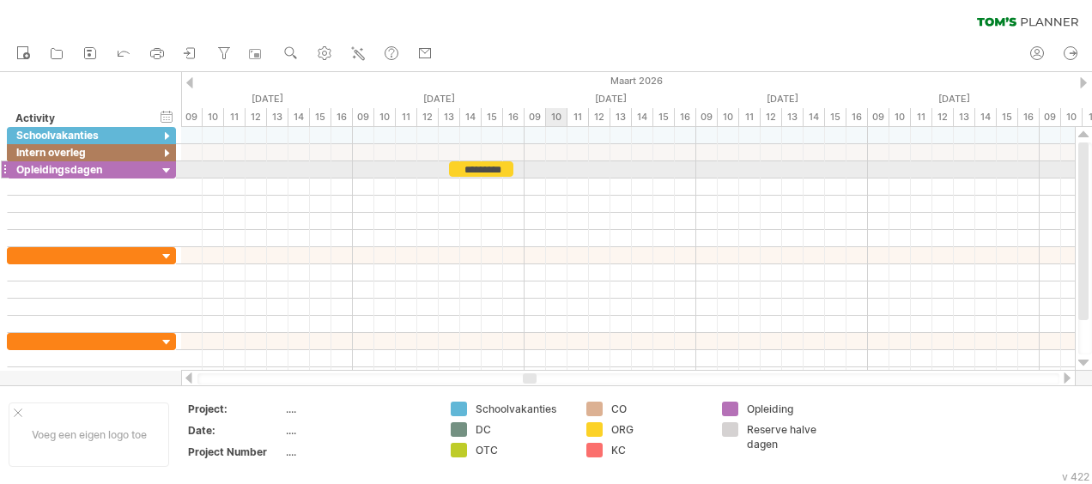
click at [553, 167] on div at bounding box center [627, 169] width 893 height 17
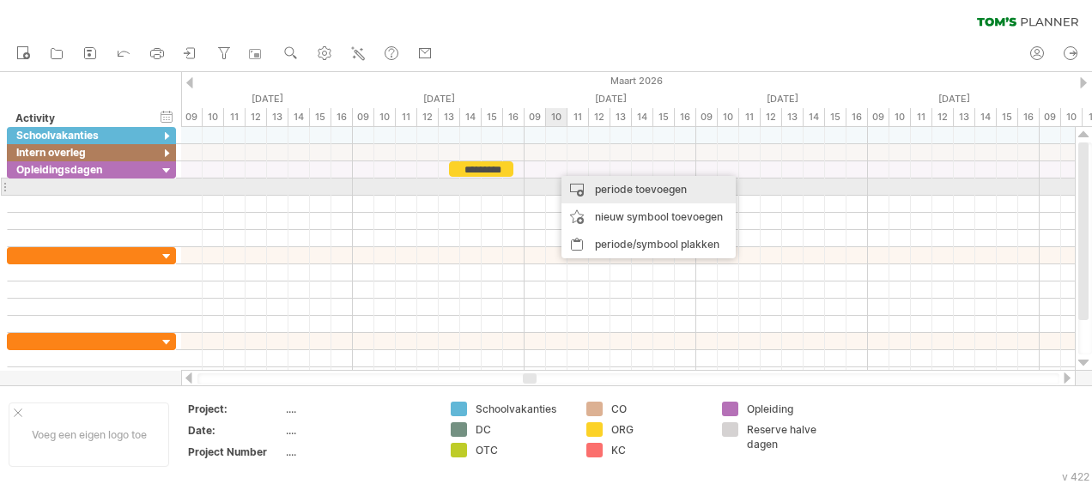
click at [622, 189] on div "periode toevoegen" at bounding box center [648, 189] width 174 height 27
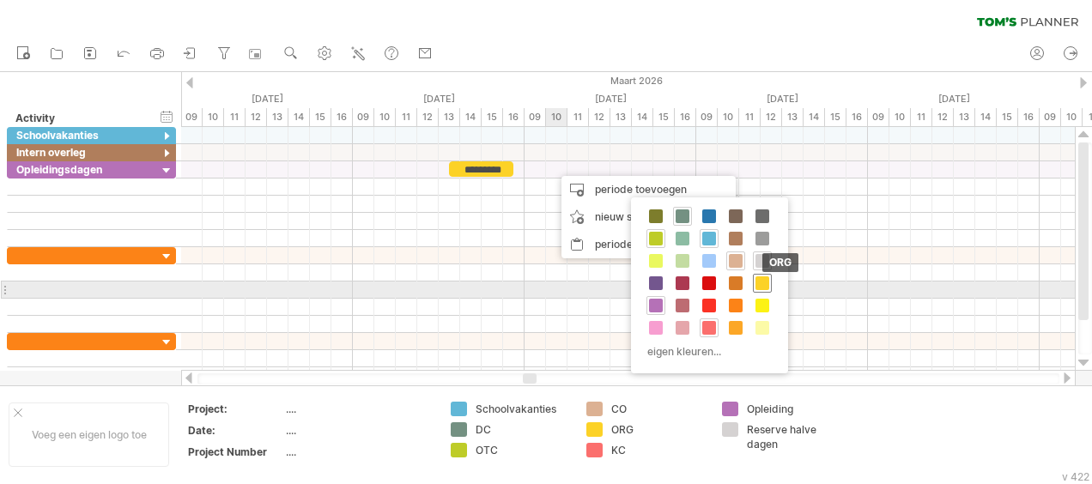
click at [764, 282] on span at bounding box center [762, 283] width 14 height 14
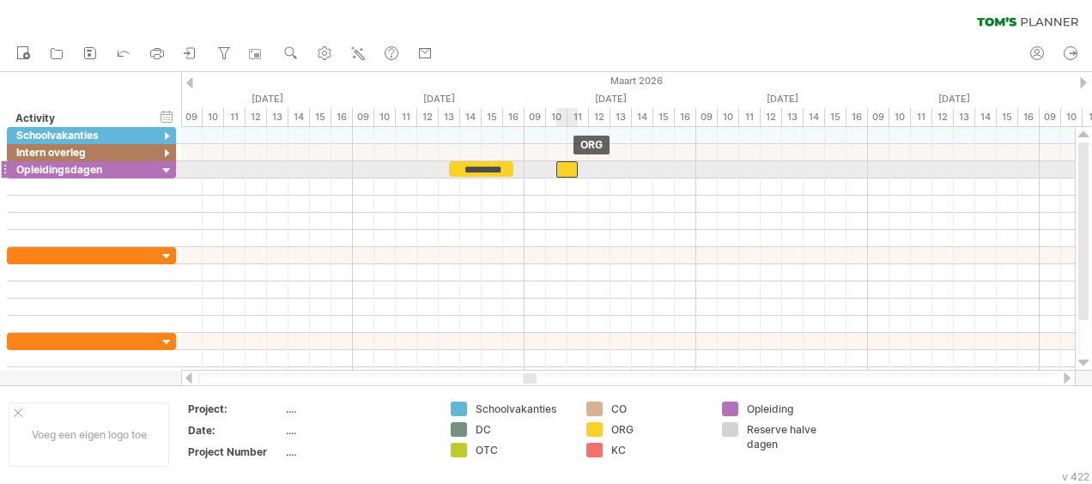
click at [570, 169] on div at bounding box center [566, 169] width 21 height 16
drag, startPoint x: 580, startPoint y: 169, endPoint x: 628, endPoint y: 165, distance: 48.2
click at [628, 165] on div "Herfstvakantie Wapenstilstand Kerstvakantie Krokusvakantie Paasvakantie Hemelva…" at bounding box center [627, 249] width 893 height 244
click at [592, 169] on div at bounding box center [588, 169] width 64 height 16
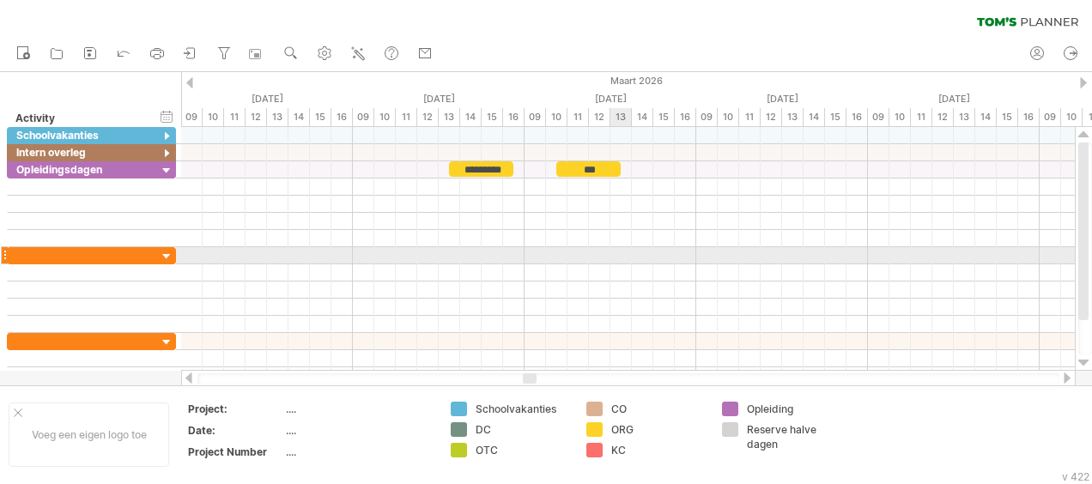
click at [626, 259] on div at bounding box center [627, 255] width 893 height 17
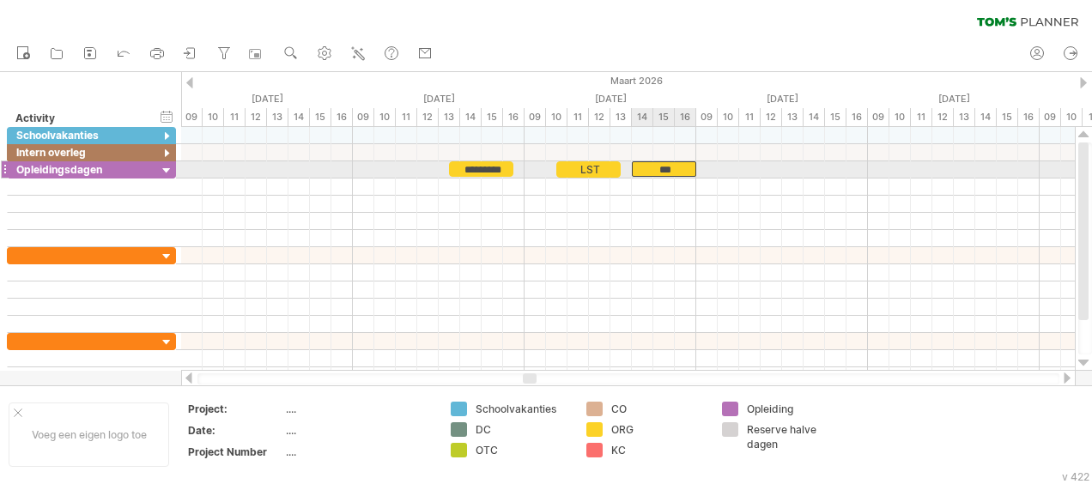
drag, startPoint x: 612, startPoint y: 168, endPoint x: 688, endPoint y: 170, distance: 76.4
click at [688, 170] on div "***" at bounding box center [664, 168] width 64 height 15
click at [667, 170] on div "***" at bounding box center [664, 168] width 64 height 15
click at [677, 166] on div "***" at bounding box center [664, 168] width 64 height 15
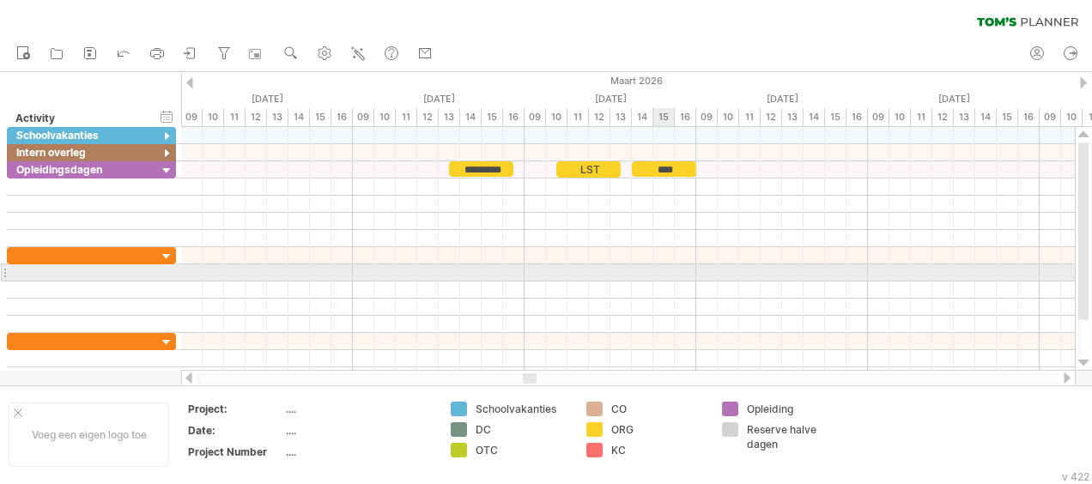
click at [658, 281] on div at bounding box center [627, 289] width 893 height 17
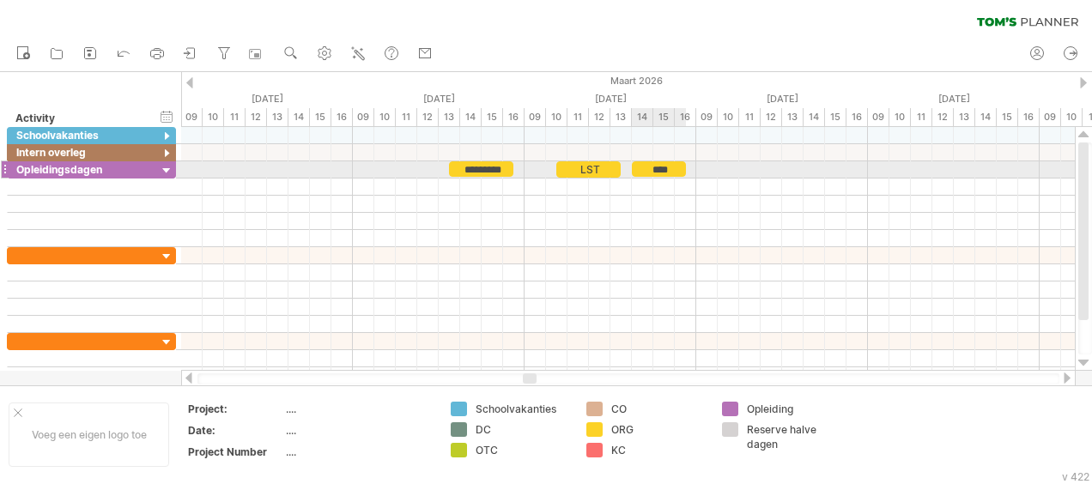
click at [688, 167] on div "Herfstvakantie Wapenstilstand Kerstvakantie Krokusvakantie Paasvakantie Hemelva…" at bounding box center [627, 249] width 893 height 244
drag, startPoint x: 621, startPoint y: 171, endPoint x: 612, endPoint y: 171, distance: 9.4
click at [612, 171] on span at bounding box center [610, 169] width 7 height 16
click at [623, 172] on span at bounding box center [621, 169] width 7 height 16
click at [674, 173] on div "****" at bounding box center [642, 169] width 64 height 16
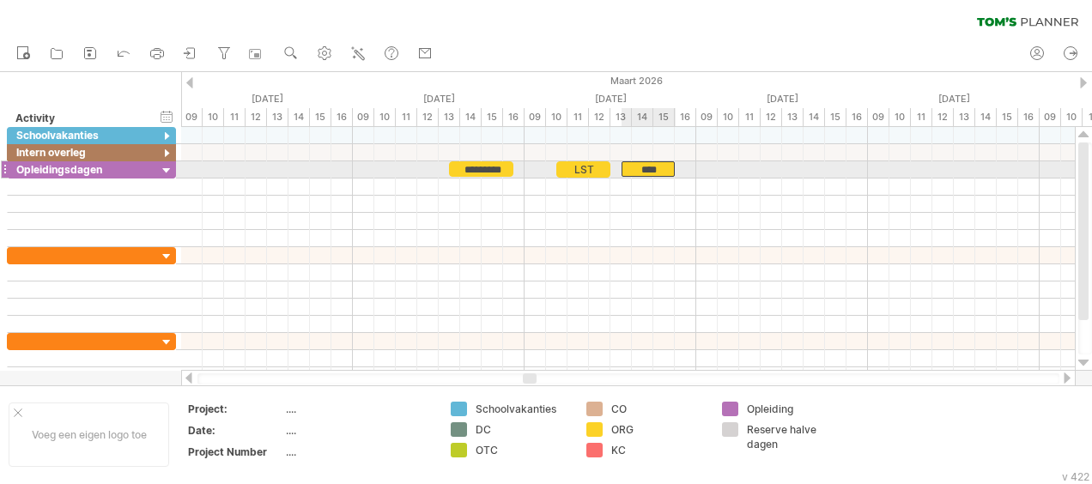
drag, startPoint x: 610, startPoint y: 170, endPoint x: 620, endPoint y: 166, distance: 10.0
click at [620, 166] on span at bounding box center [621, 169] width 7 height 16
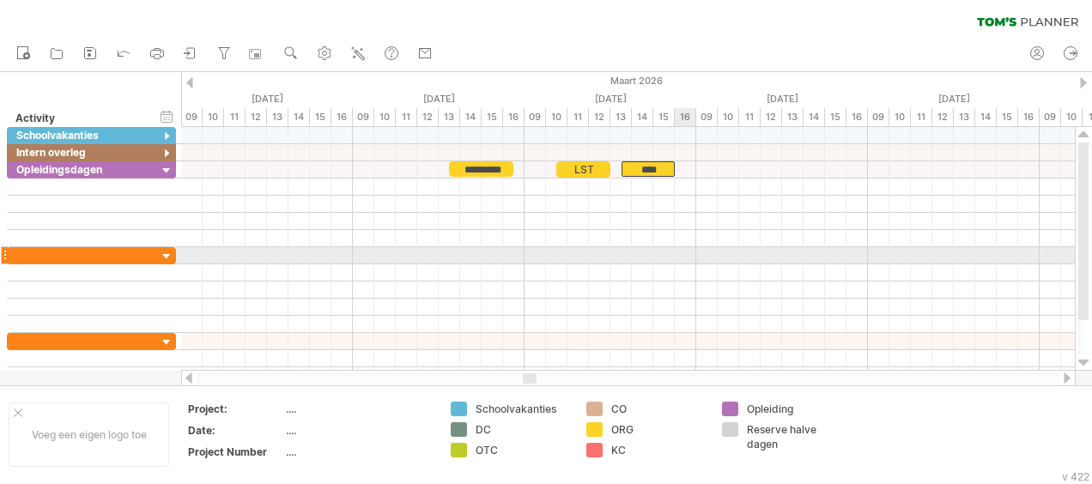
click at [682, 257] on div at bounding box center [627, 255] width 893 height 17
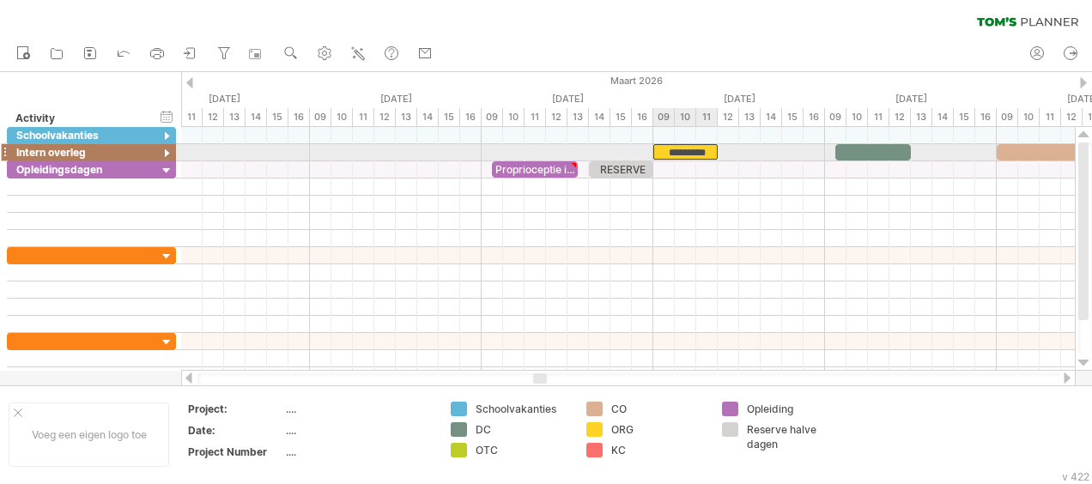
drag, startPoint x: 497, startPoint y: 169, endPoint x: 705, endPoint y: 154, distance: 209.0
click at [694, 151] on div "*********" at bounding box center [695, 151] width 64 height 15
drag, startPoint x: 728, startPoint y: 152, endPoint x: 821, endPoint y: 148, distance: 93.6
click at [821, 148] on span at bounding box center [824, 152] width 7 height 16
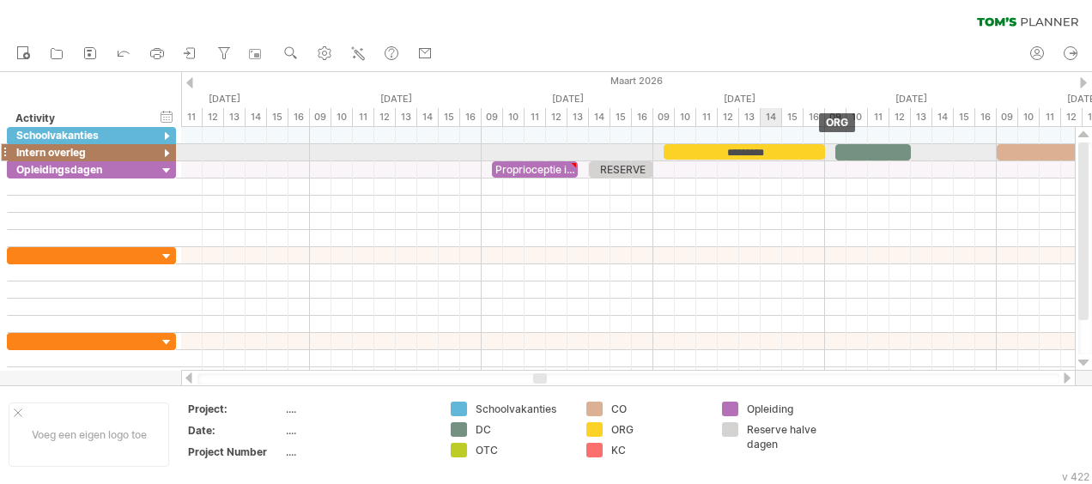
click at [760, 152] on div "*********" at bounding box center [743, 151] width 161 height 15
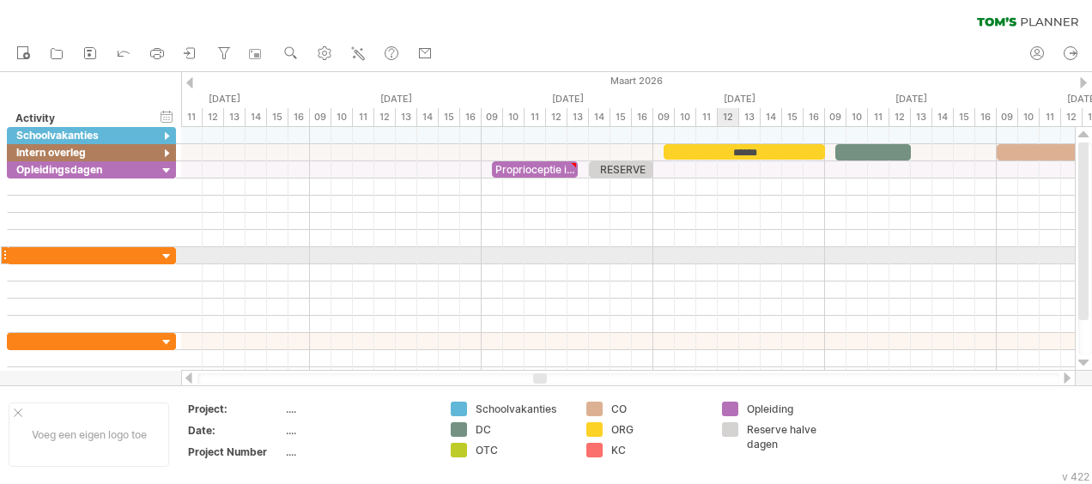
click at [736, 257] on div at bounding box center [627, 255] width 893 height 17
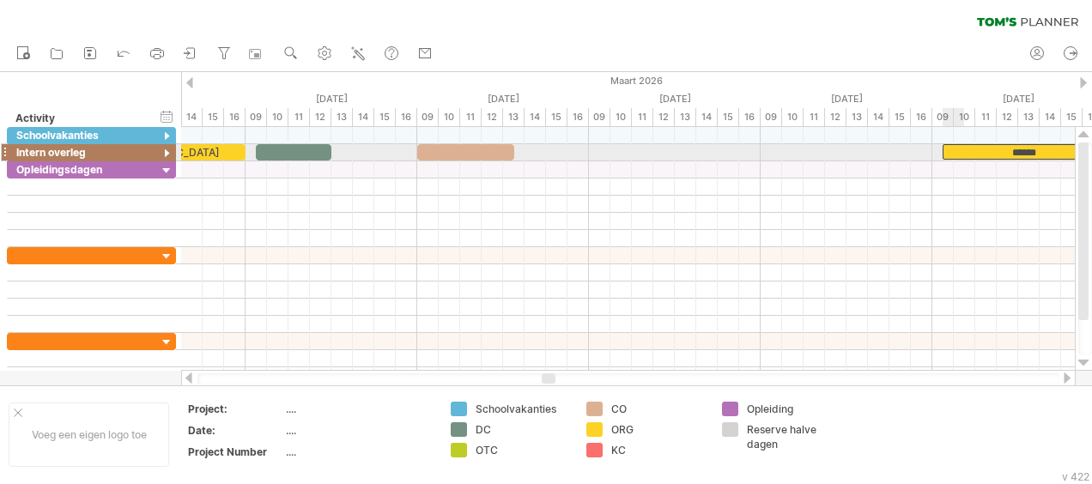
drag, startPoint x: 735, startPoint y: 151, endPoint x: 1017, endPoint y: 144, distance: 281.6
click at [1017, 144] on div "******" at bounding box center [1022, 151] width 161 height 15
click at [1067, 377] on div at bounding box center [1067, 377] width 14 height 11
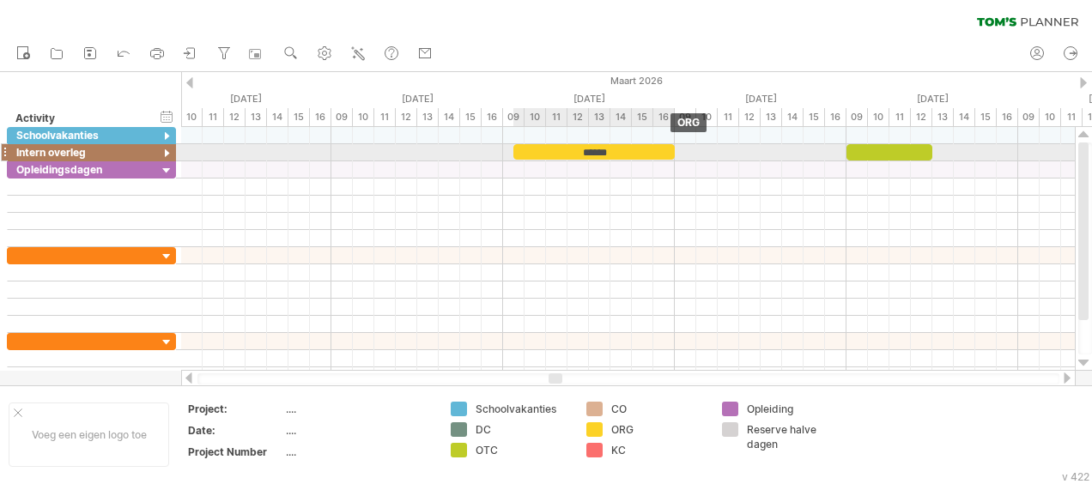
click at [673, 148] on span at bounding box center [674, 152] width 7 height 16
drag, startPoint x: 671, startPoint y: 151, endPoint x: 591, endPoint y: 147, distance: 79.9
click at [591, 147] on div "******" at bounding box center [556, 152] width 86 height 16
click at [574, 150] on div "******" at bounding box center [556, 151] width 86 height 15
drag, startPoint x: 513, startPoint y: 156, endPoint x: 523, endPoint y: 156, distance: 9.4
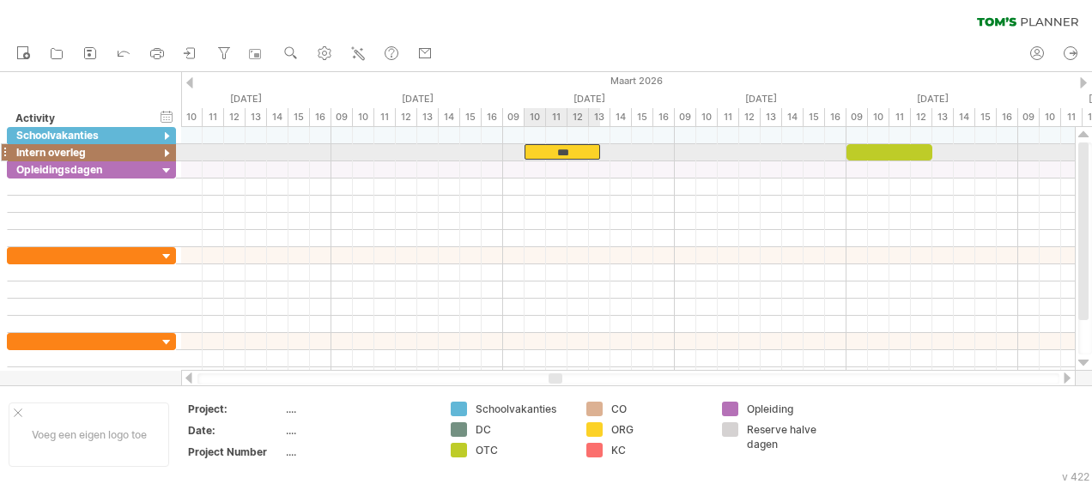
click at [523, 156] on span at bounding box center [524, 152] width 7 height 16
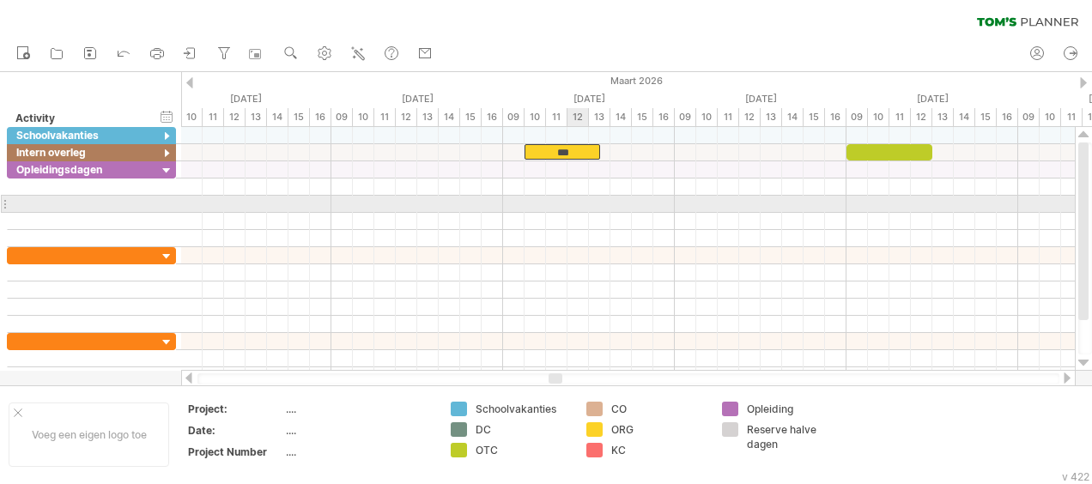
click at [568, 209] on div at bounding box center [627, 204] width 893 height 17
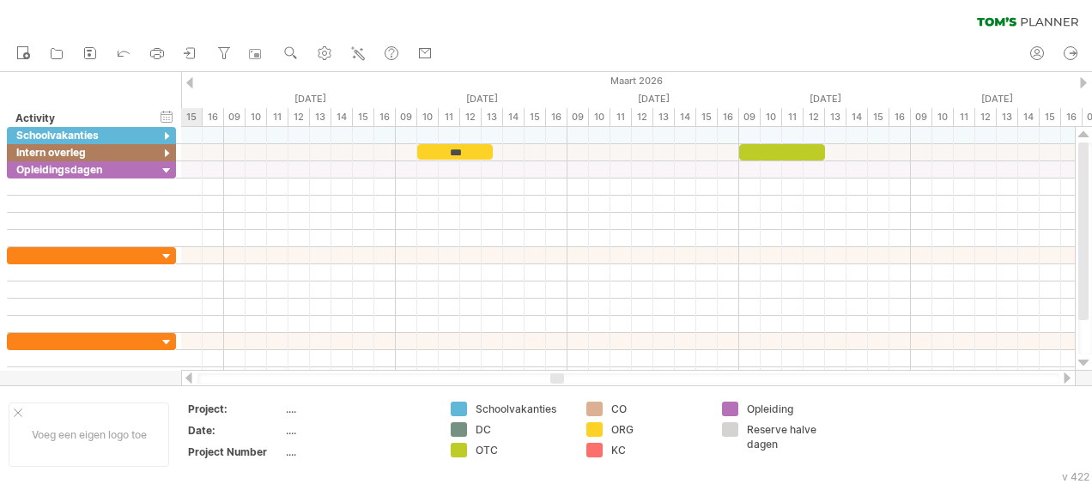
click at [560, 374] on div at bounding box center [557, 378] width 14 height 10
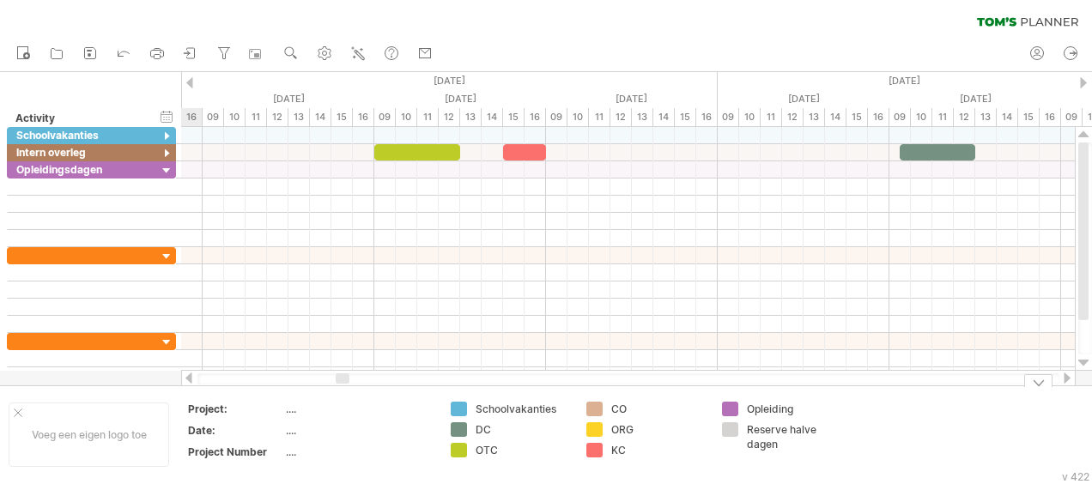
drag, startPoint x: 558, startPoint y: 374, endPoint x: 343, endPoint y: 384, distance: 214.8
click at [343, 384] on div "Probeert verbinding te maken met [DOMAIN_NAME] Opnieuw verbonden 0% wissen filt…" at bounding box center [546, 242] width 1092 height 484
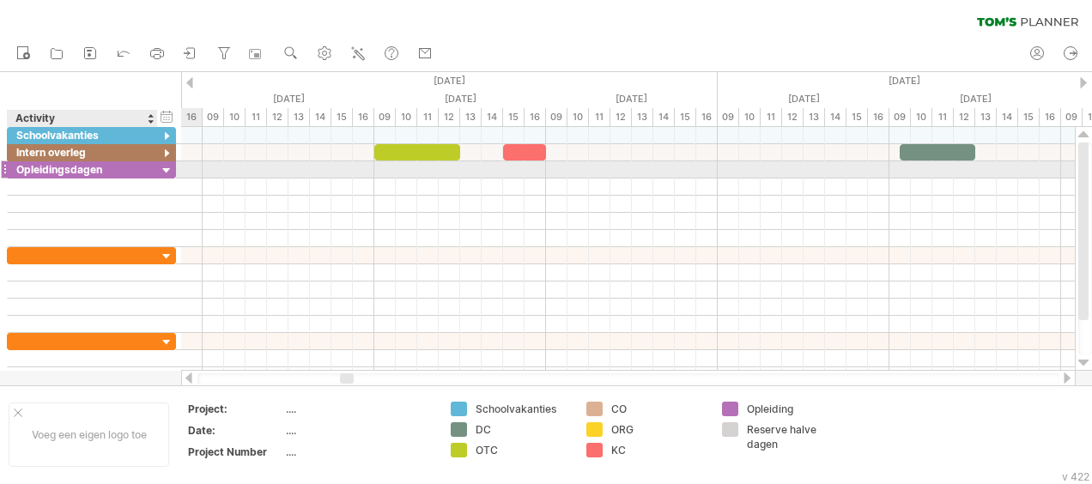
click at [168, 166] on div at bounding box center [167, 171] width 16 height 16
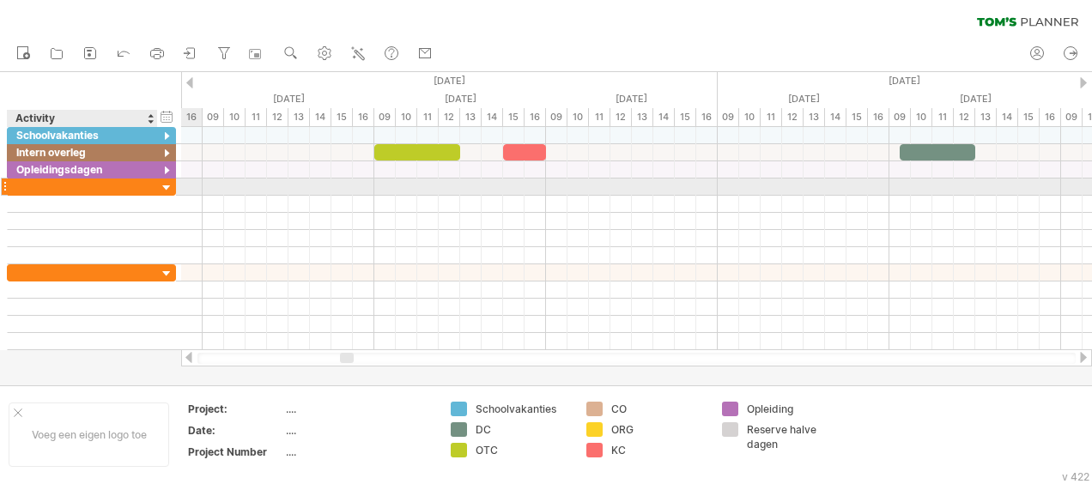
click at [122, 180] on div at bounding box center [82, 187] width 132 height 16
type input "**********"
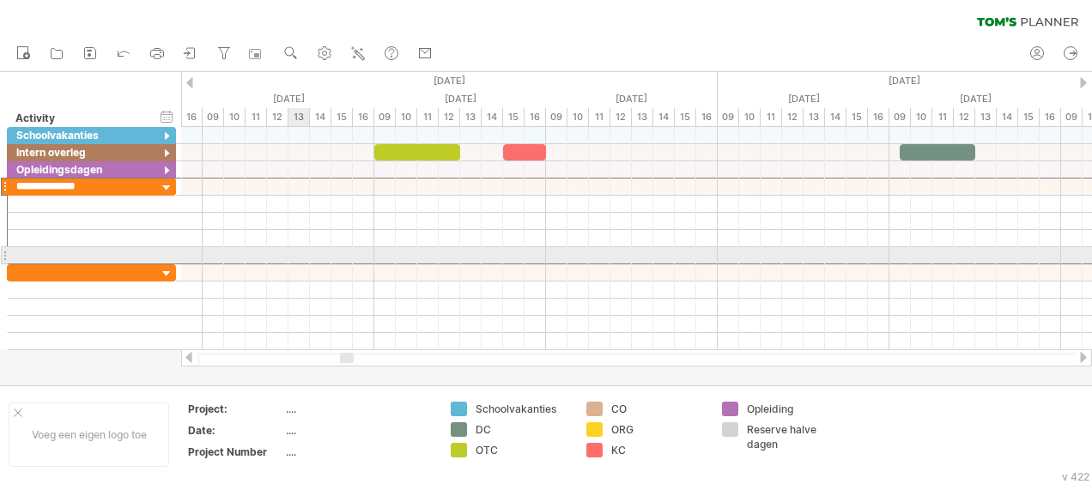
click at [301, 252] on div at bounding box center [636, 255] width 911 height 17
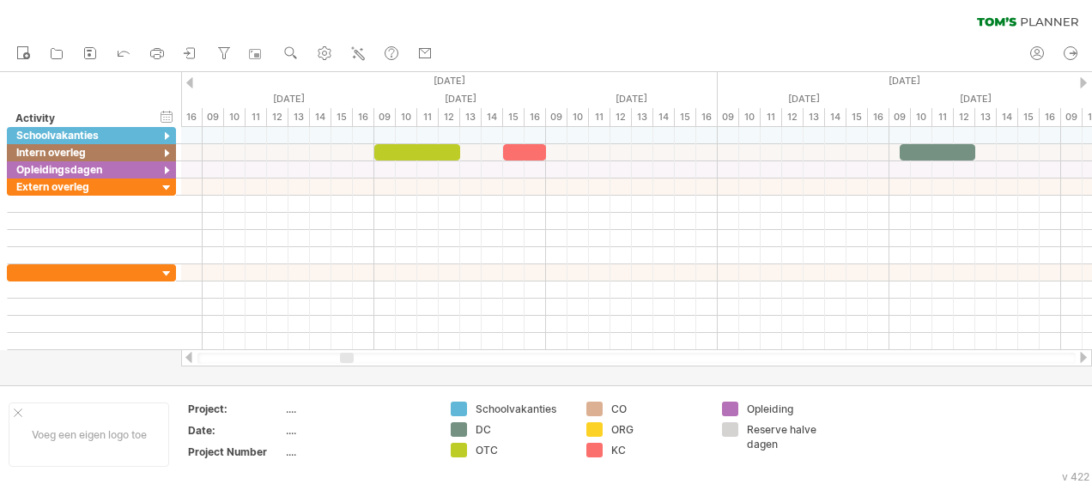
click at [191, 78] on div at bounding box center [189, 82] width 7 height 11
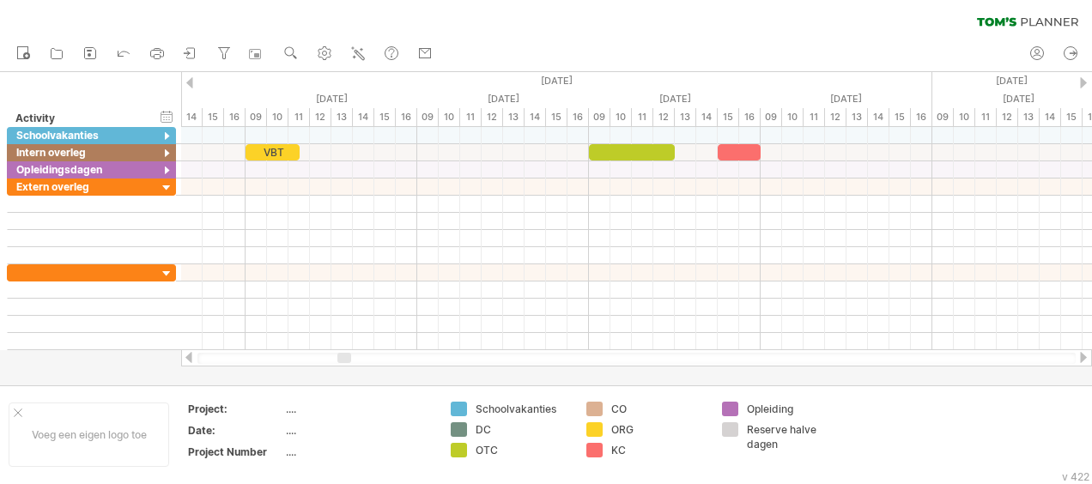
click at [191, 78] on div at bounding box center [189, 82] width 7 height 11
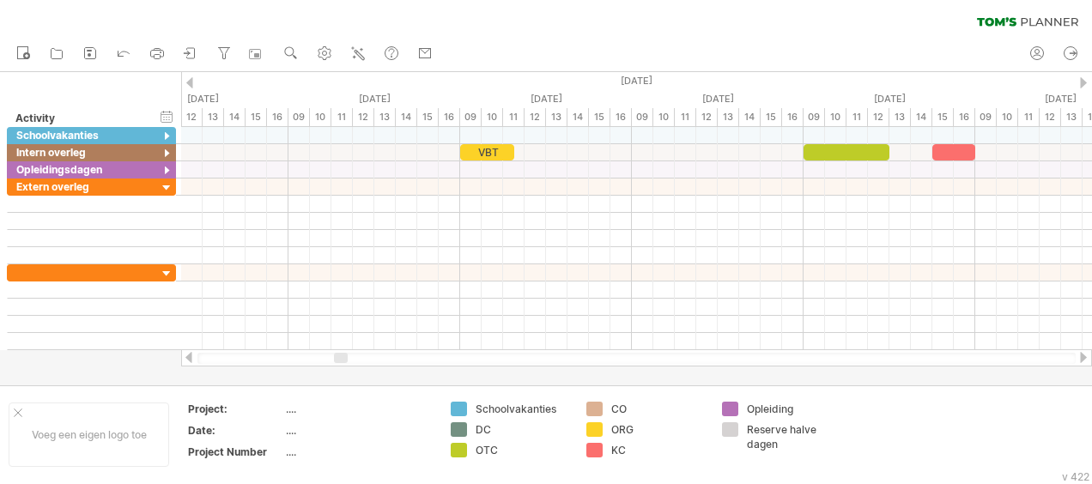
click at [191, 78] on div at bounding box center [189, 82] width 7 height 11
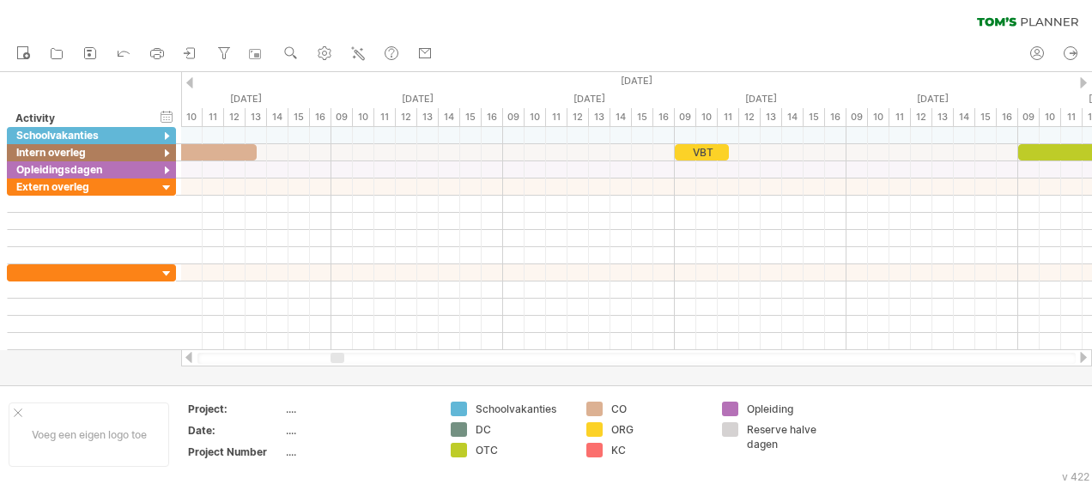
click at [191, 78] on div at bounding box center [189, 82] width 7 height 11
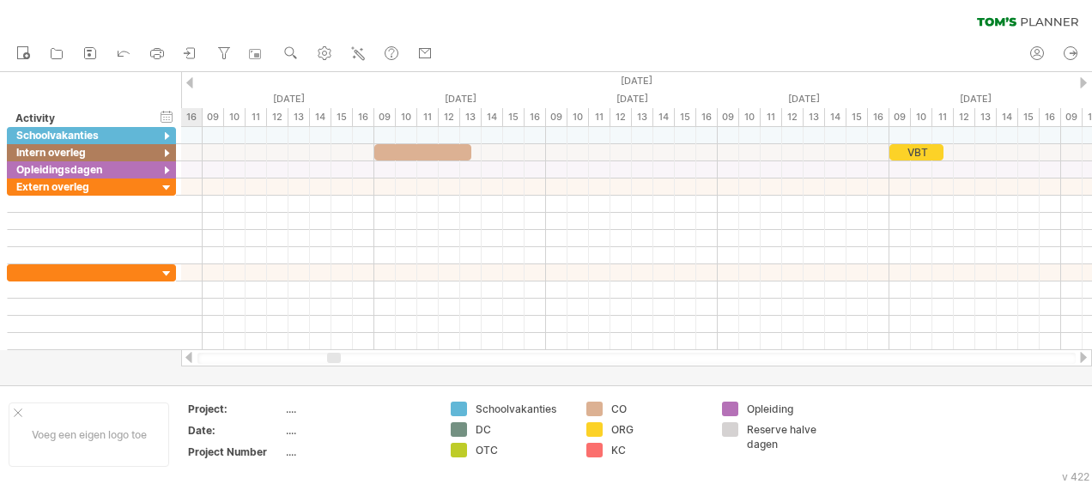
click at [191, 78] on div at bounding box center [189, 82] width 7 height 11
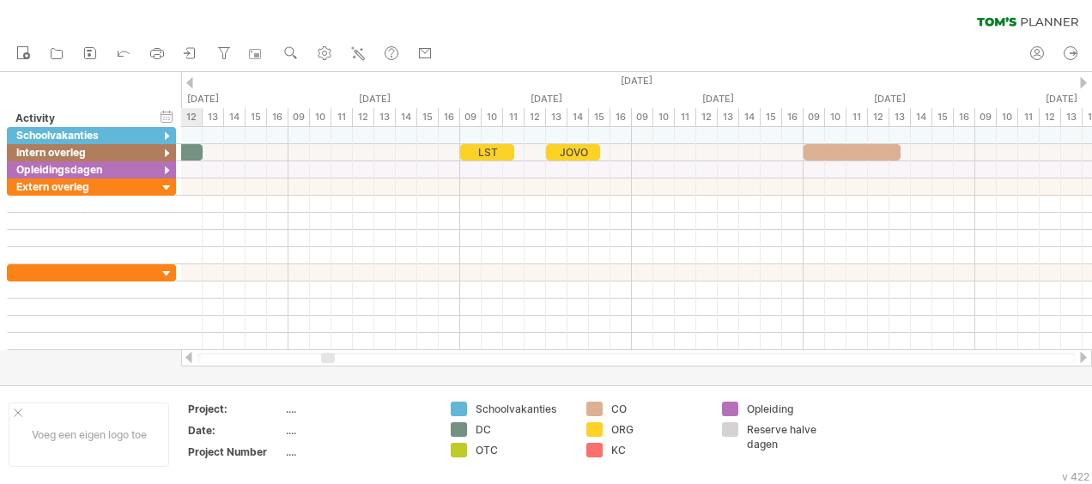
click at [191, 78] on div at bounding box center [189, 82] width 7 height 11
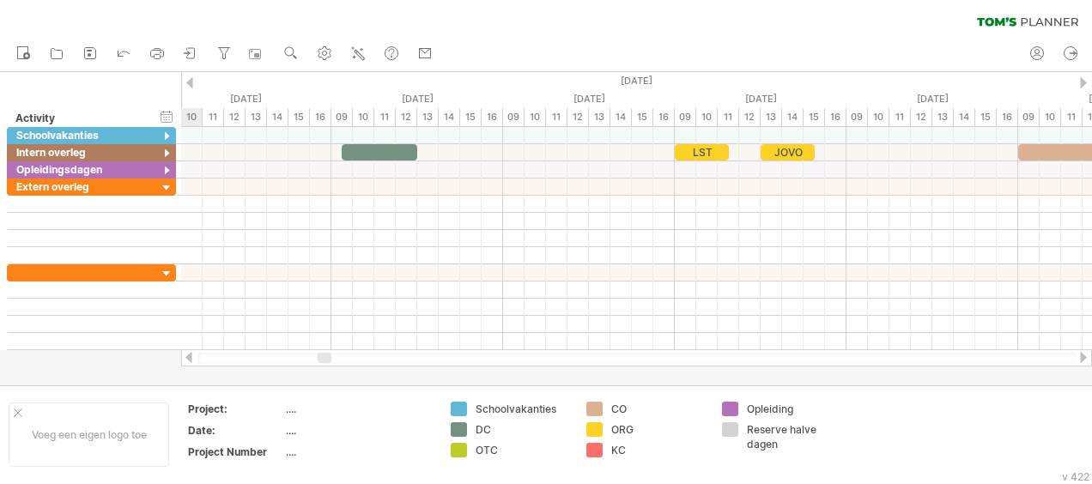
click at [191, 78] on div at bounding box center [189, 82] width 7 height 11
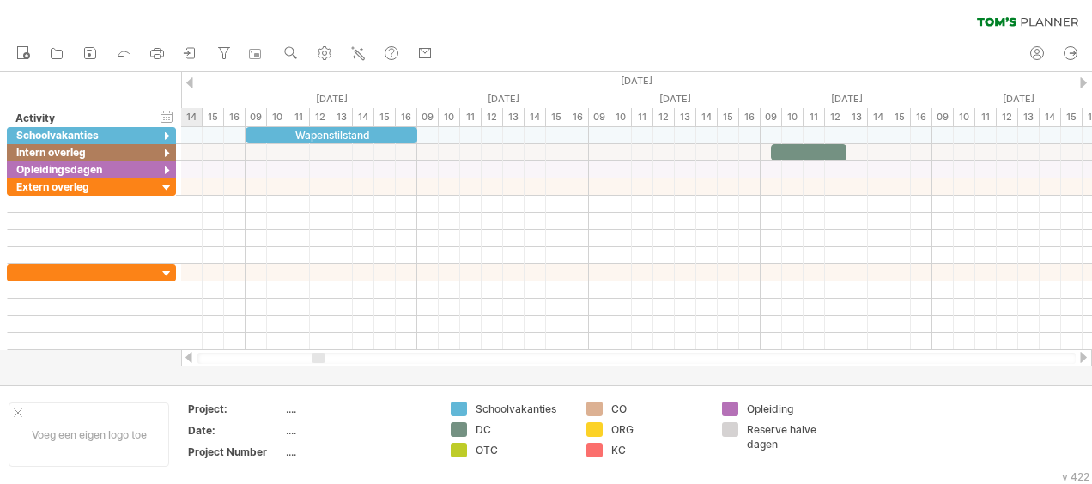
click at [191, 78] on div at bounding box center [189, 82] width 7 height 11
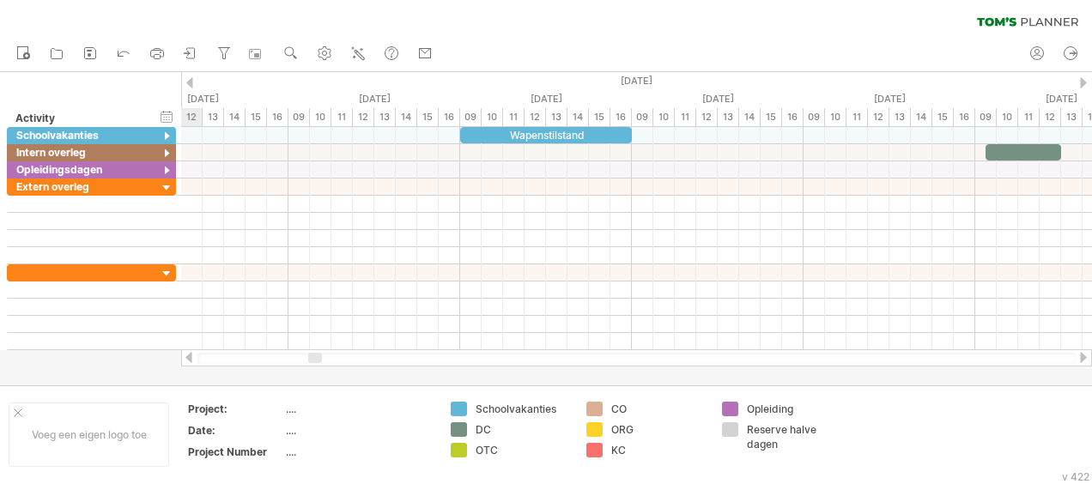
click at [191, 78] on div at bounding box center [189, 82] width 7 height 11
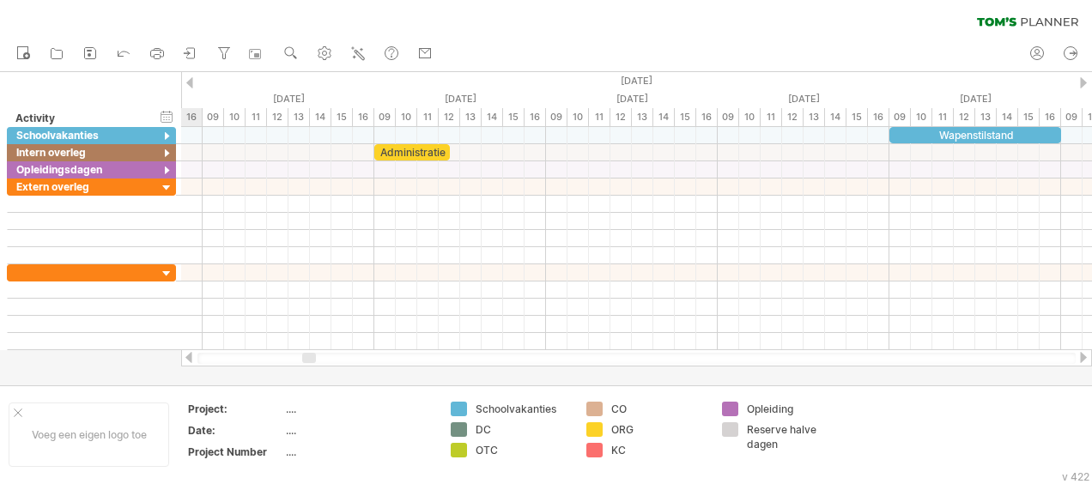
click at [191, 78] on div at bounding box center [189, 82] width 7 height 11
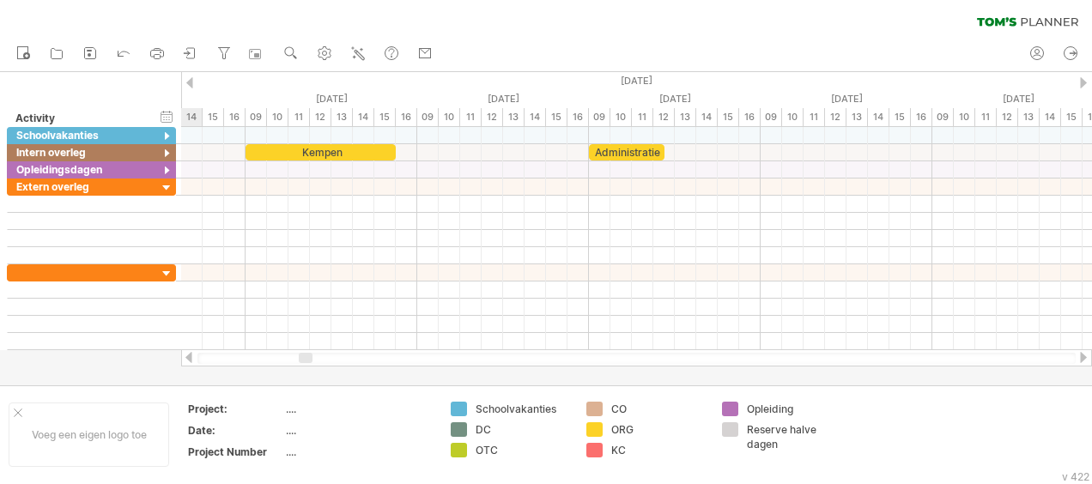
click at [191, 78] on div at bounding box center [189, 82] width 7 height 11
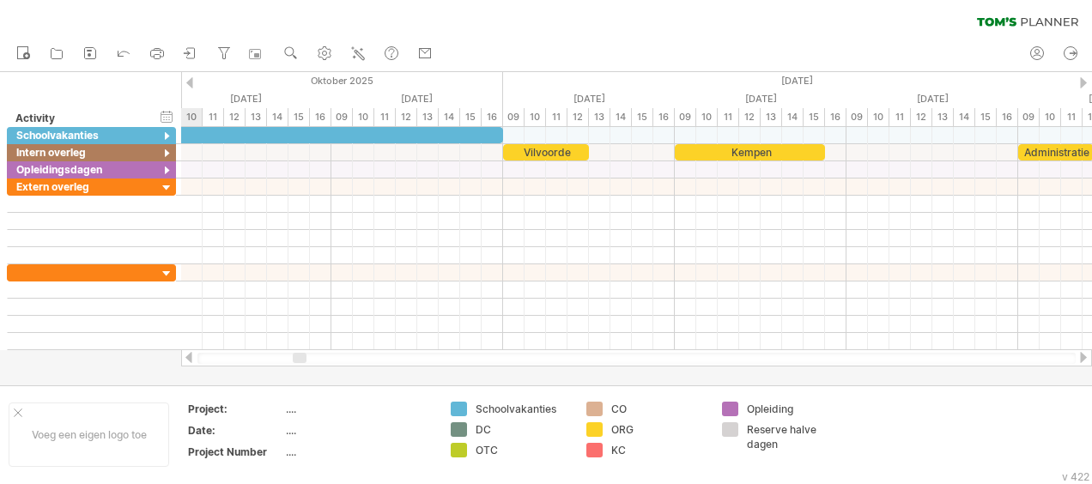
click at [191, 78] on div at bounding box center [189, 82] width 7 height 11
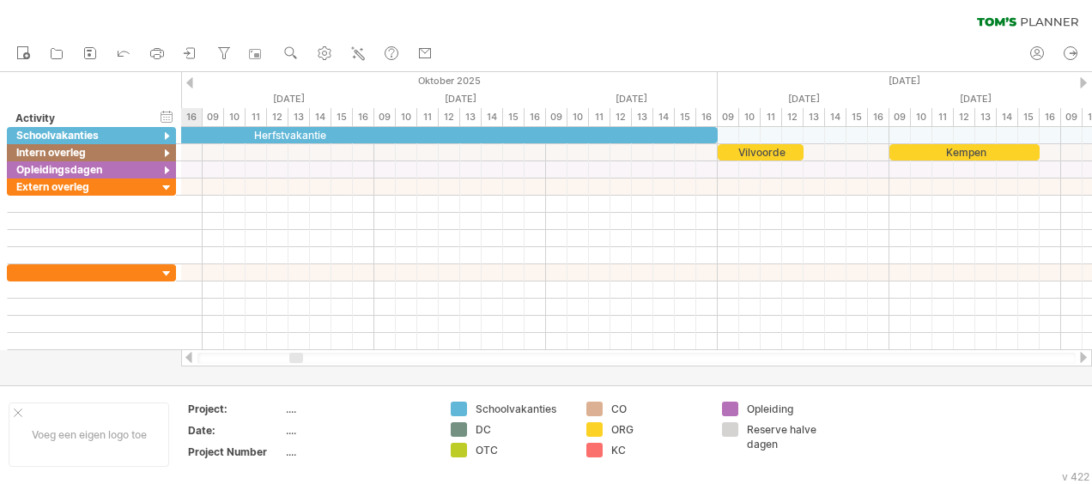
click at [191, 78] on div at bounding box center [189, 82] width 7 height 11
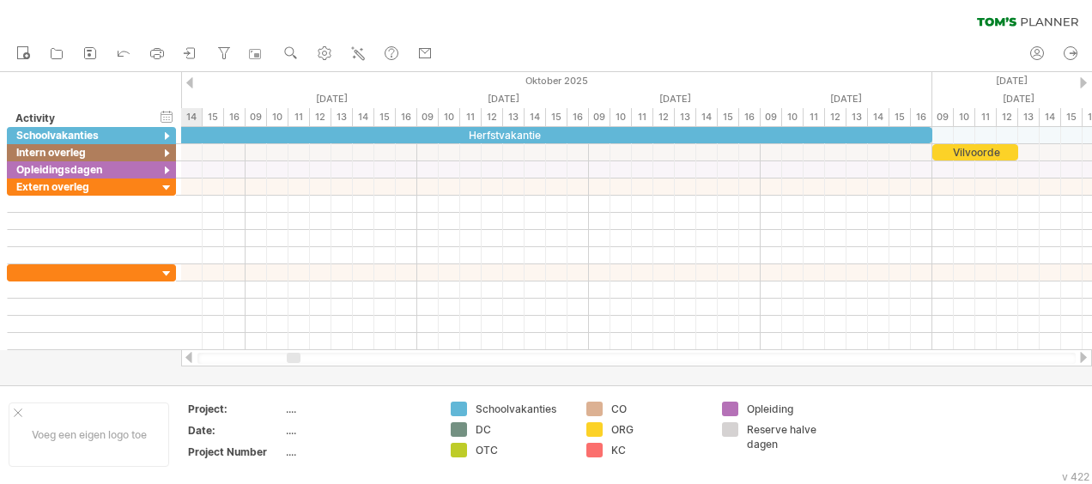
click at [191, 78] on div at bounding box center [189, 82] width 7 height 11
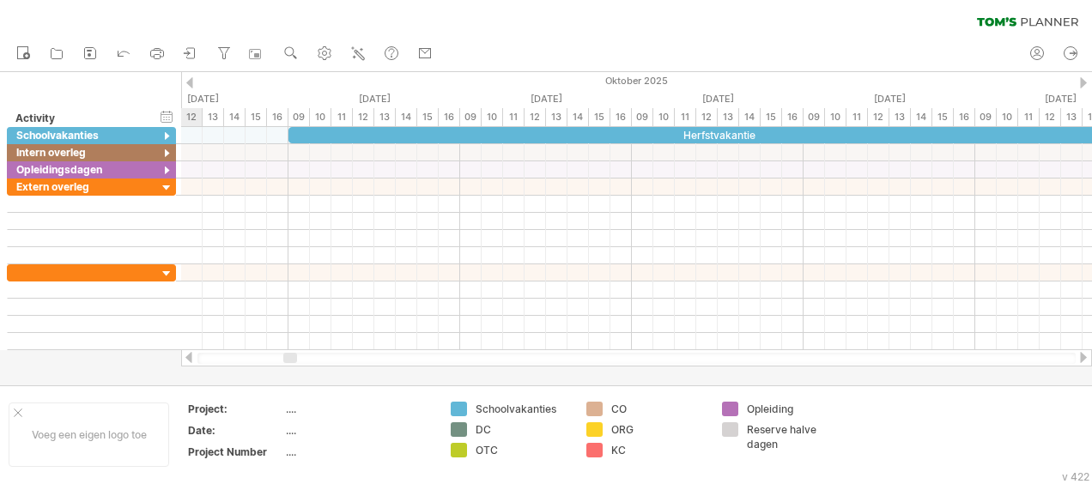
click at [191, 78] on div at bounding box center [189, 82] width 7 height 11
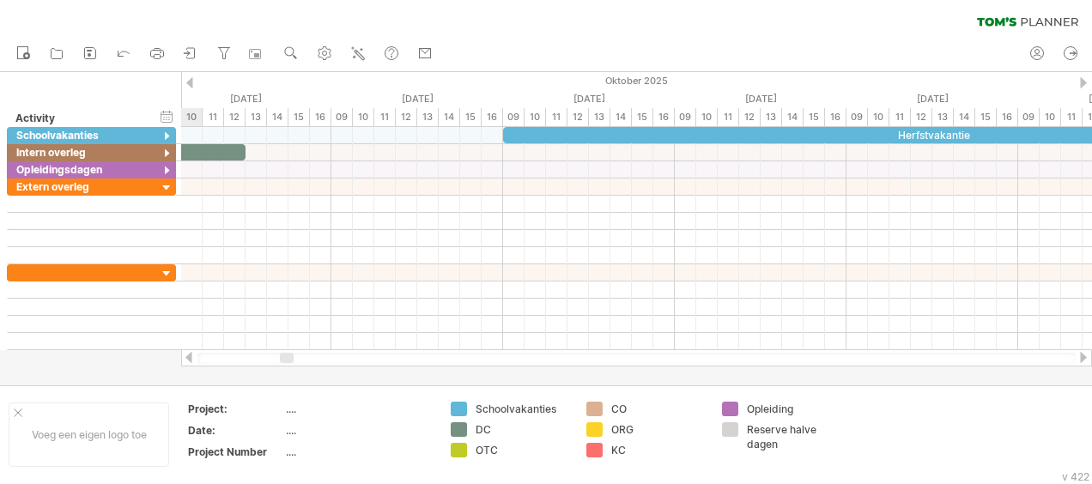
click at [191, 78] on div at bounding box center [189, 82] width 7 height 11
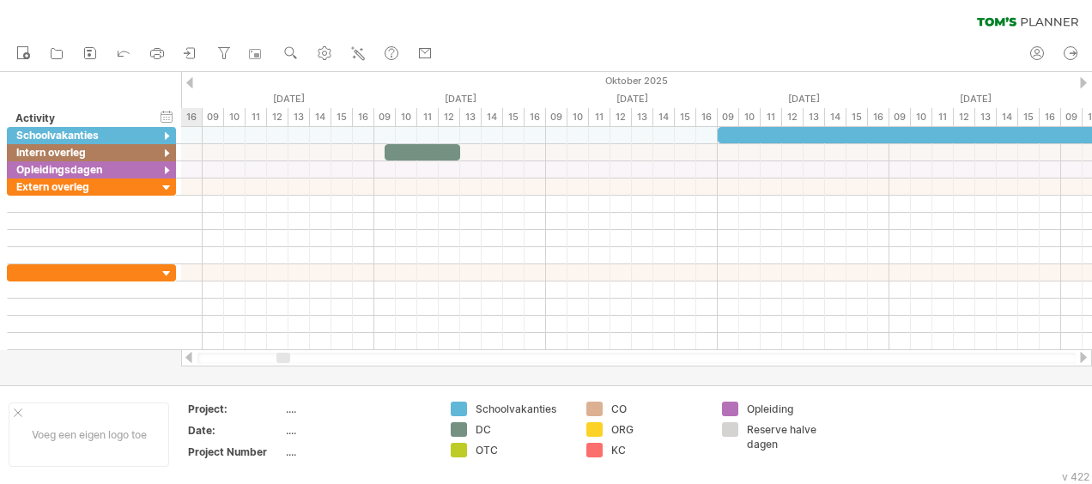
click at [191, 78] on div at bounding box center [189, 82] width 7 height 11
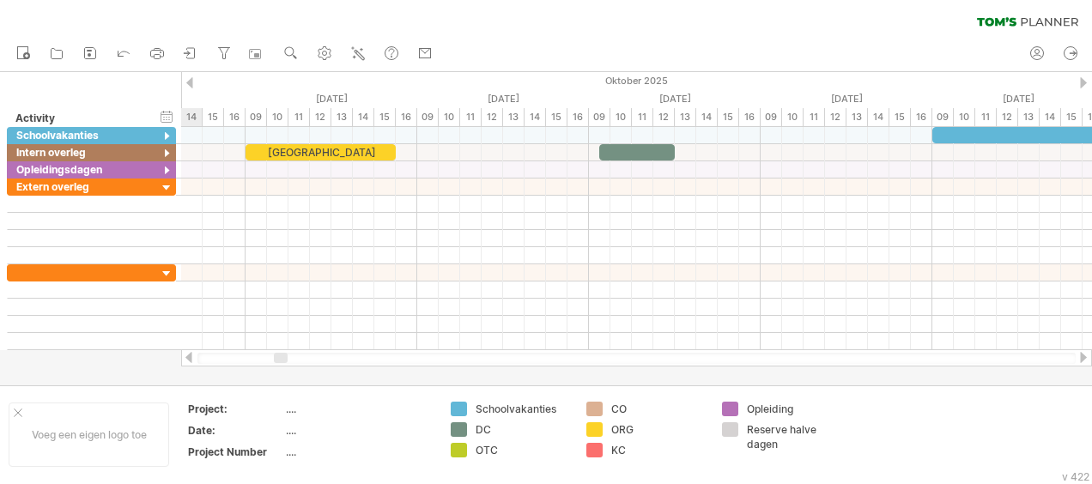
click at [191, 78] on div at bounding box center [189, 82] width 7 height 11
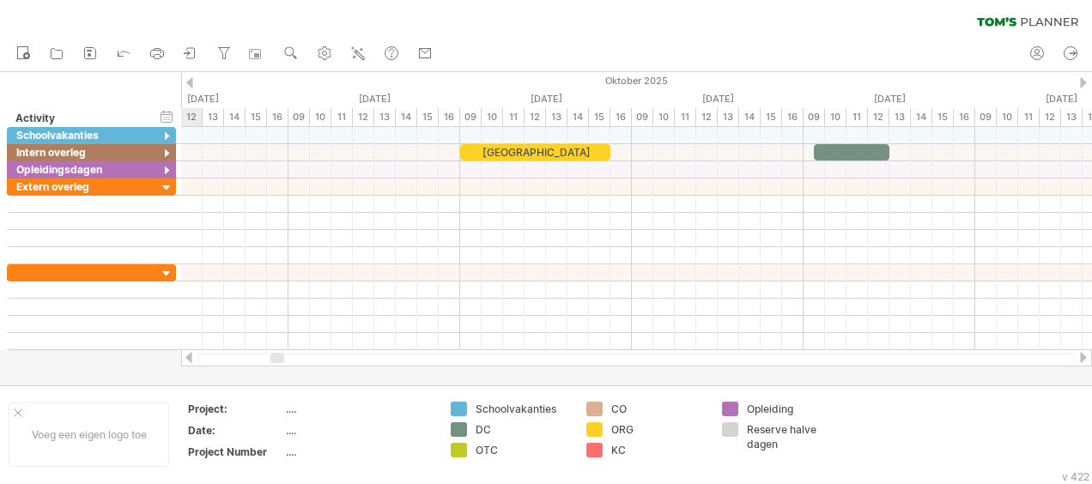
click at [191, 78] on div at bounding box center [189, 82] width 7 height 11
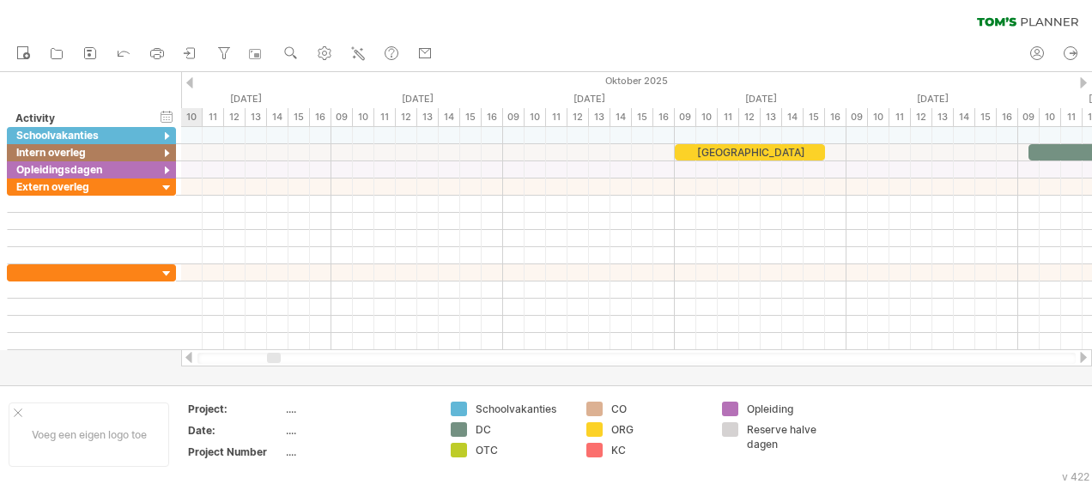
click at [191, 78] on div at bounding box center [189, 82] width 7 height 11
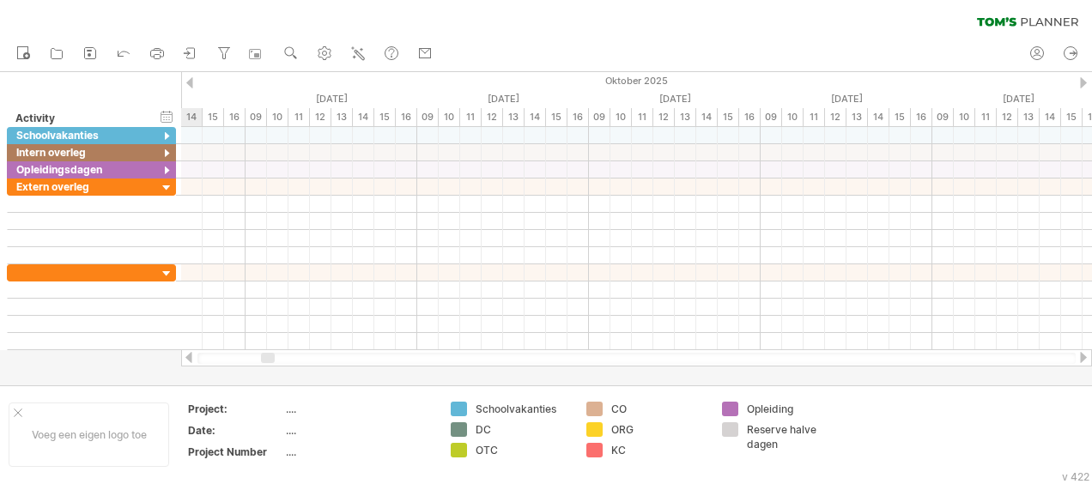
click at [191, 78] on div at bounding box center [189, 82] width 7 height 11
click at [1082, 77] on div at bounding box center [1083, 82] width 7 height 11
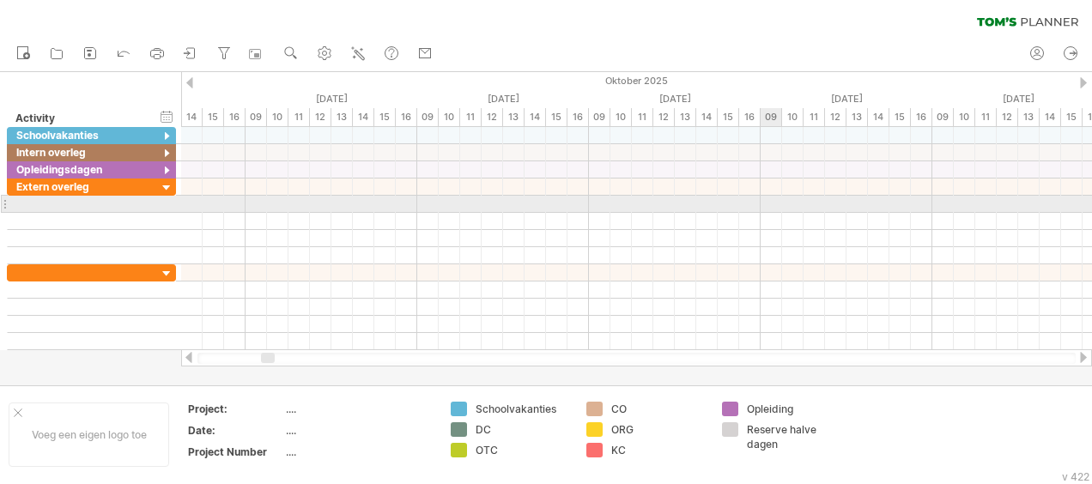
click at [772, 201] on div at bounding box center [636, 204] width 911 height 17
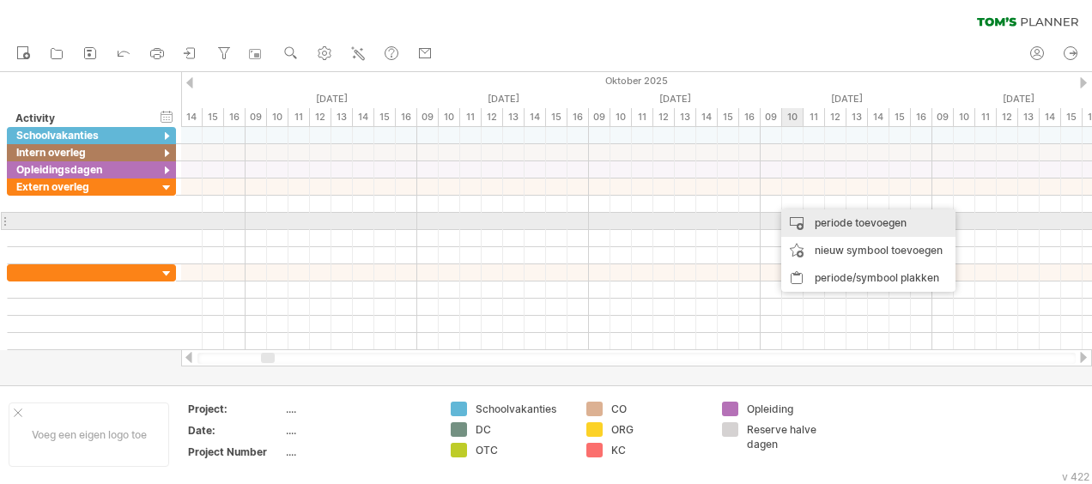
click at [824, 218] on div "periode toevoegen" at bounding box center [868, 222] width 174 height 27
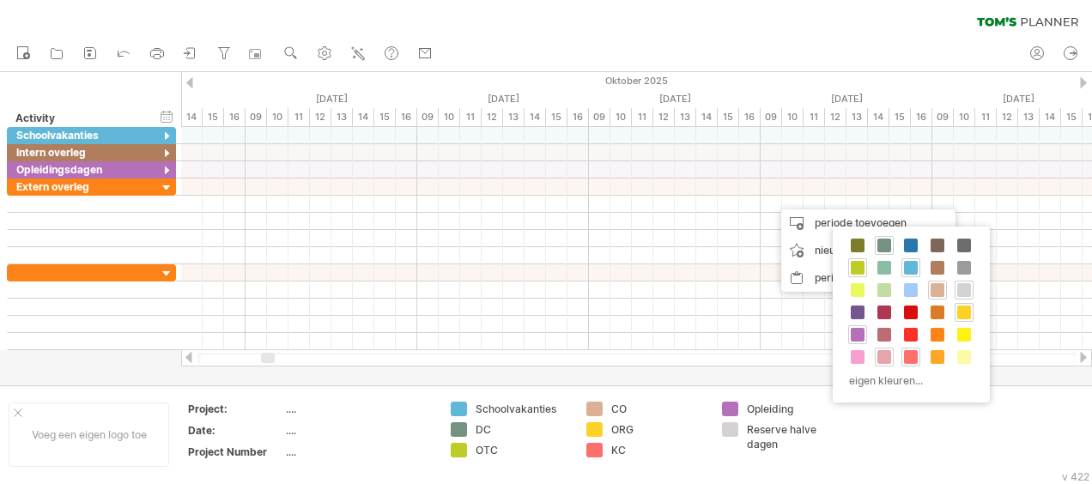
click at [887, 354] on span at bounding box center [884, 357] width 14 height 14
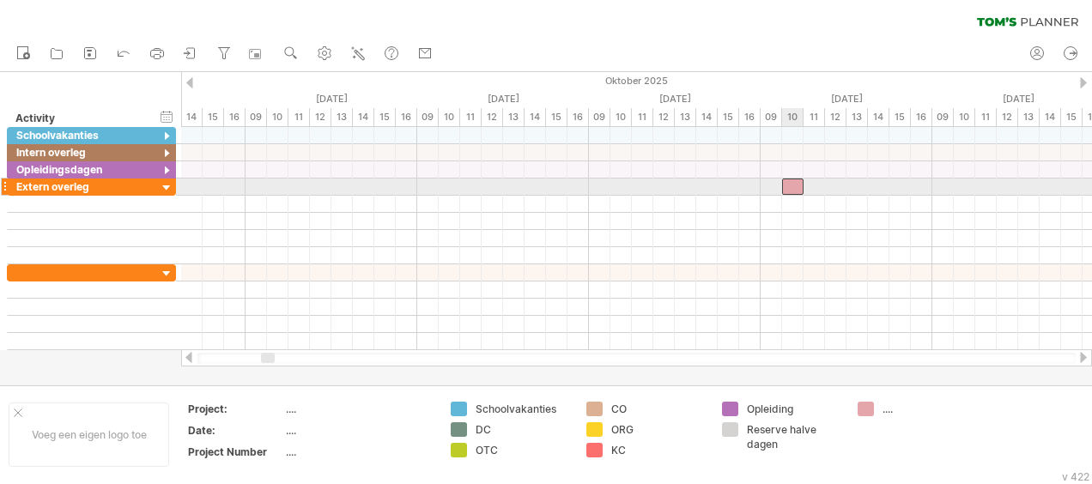
drag, startPoint x: 782, startPoint y: 200, endPoint x: 790, endPoint y: 182, distance: 19.6
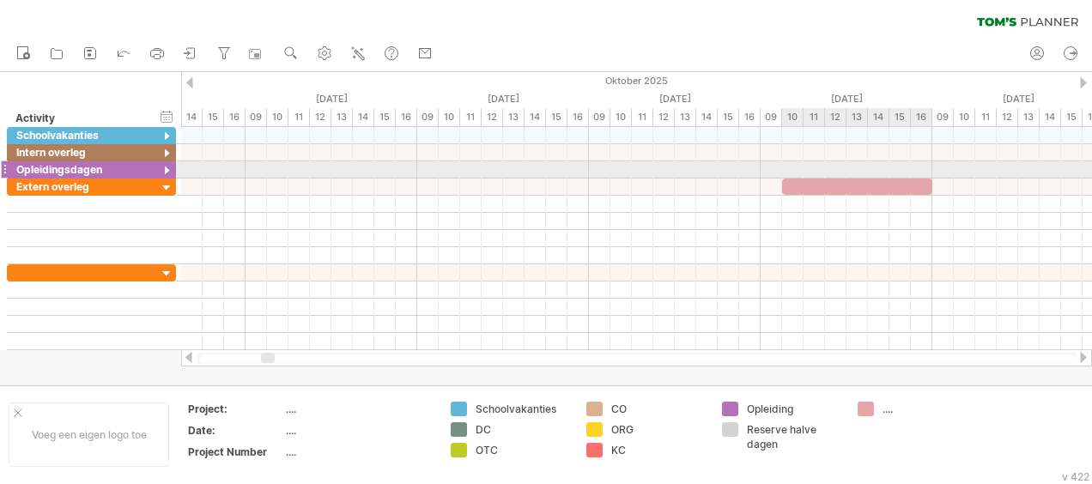
drag, startPoint x: 805, startPoint y: 184, endPoint x: 933, endPoint y: 166, distance: 129.0
click at [933, 166] on div "Herfstvakantie Wapenstilstand Kerstvakantie Krokusvakantie Paasvakantie Hemelva…" at bounding box center [636, 238] width 911 height 223
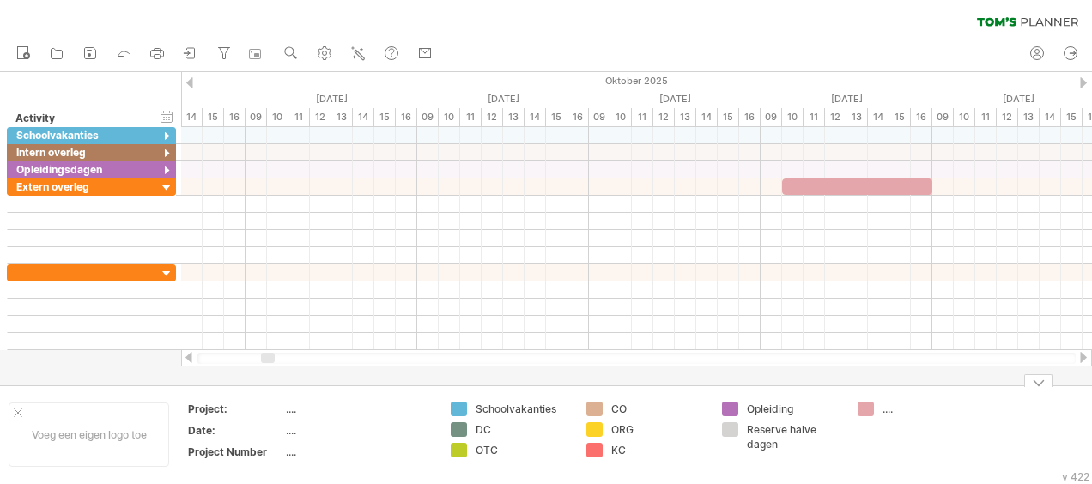
click at [887, 409] on div "...." at bounding box center [929, 409] width 94 height 15
type input "****"
click at [923, 440] on td "****" at bounding box center [917, 435] width 136 height 66
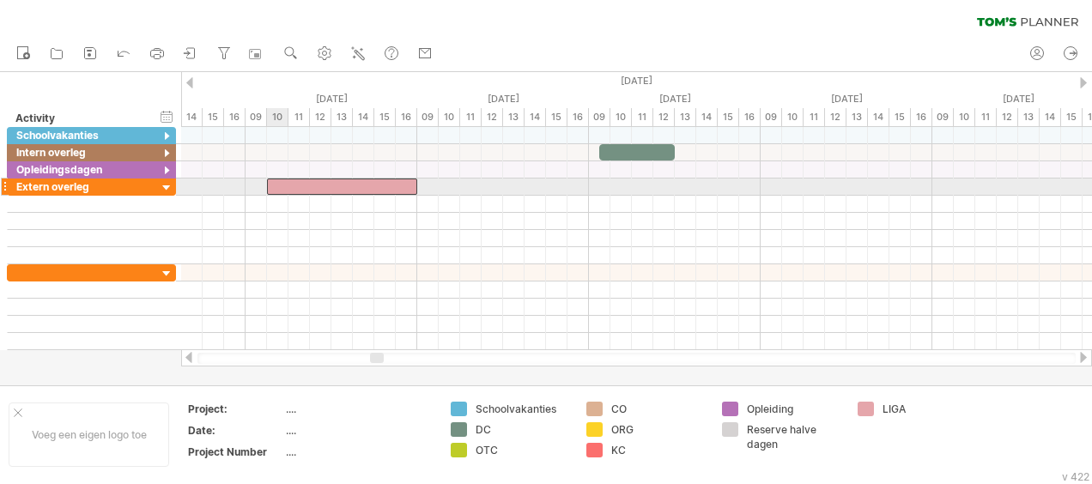
drag, startPoint x: 841, startPoint y: 180, endPoint x: 329, endPoint y: 184, distance: 512.3
click at [329, 184] on div at bounding box center [342, 187] width 150 height 16
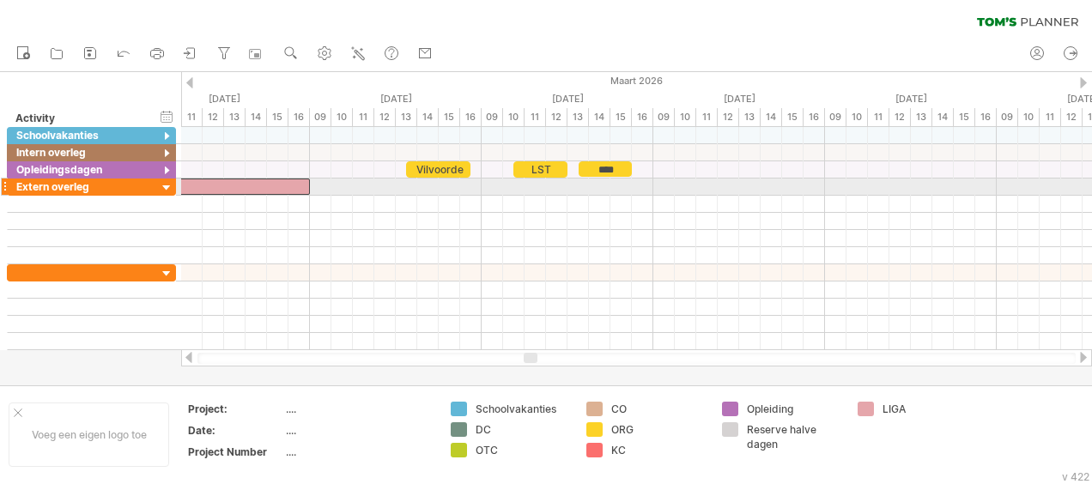
drag, startPoint x: 390, startPoint y: 182, endPoint x: 287, endPoint y: 186, distance: 103.1
click at [287, 186] on div at bounding box center [235, 187] width 150 height 16
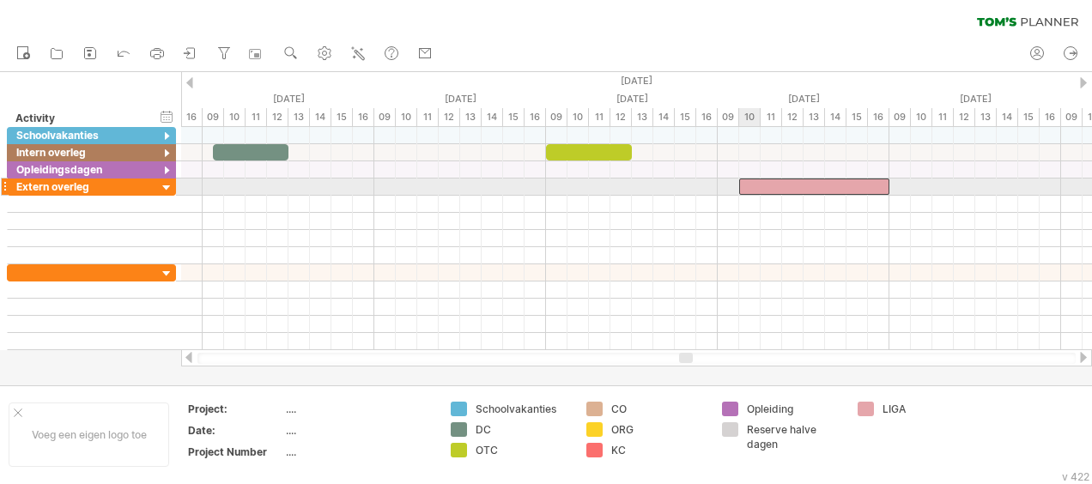
drag, startPoint x: 278, startPoint y: 183, endPoint x: 856, endPoint y: 188, distance: 578.4
click at [856, 188] on div at bounding box center [814, 187] width 150 height 16
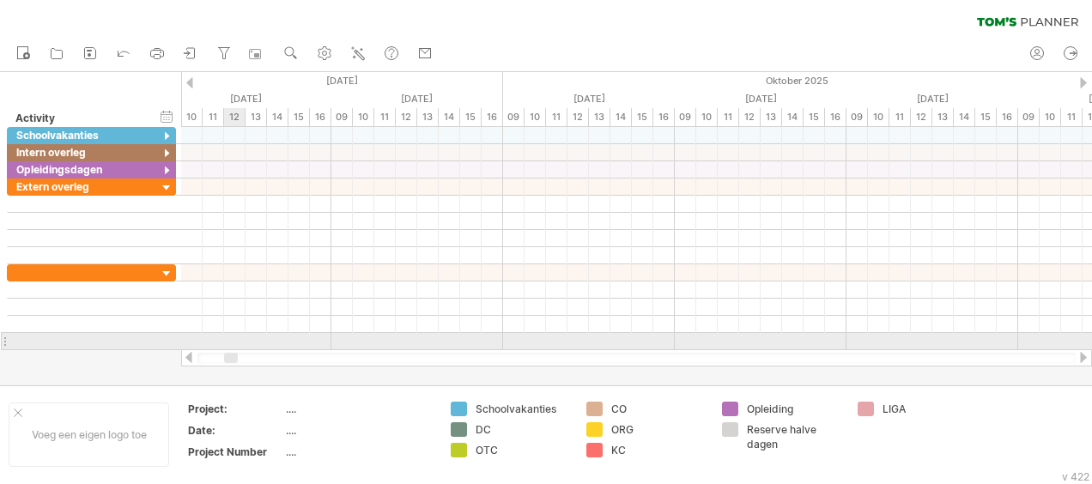
drag, startPoint x: 690, startPoint y: 355, endPoint x: 235, endPoint y: 349, distance: 454.9
click at [235, 349] on div at bounding box center [636, 357] width 911 height 17
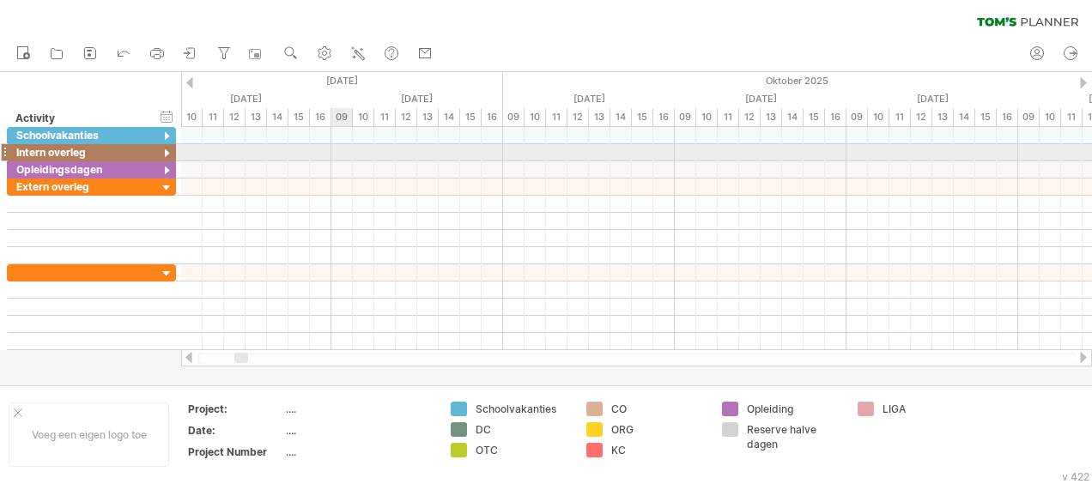
click at [343, 149] on div at bounding box center [636, 152] width 911 height 17
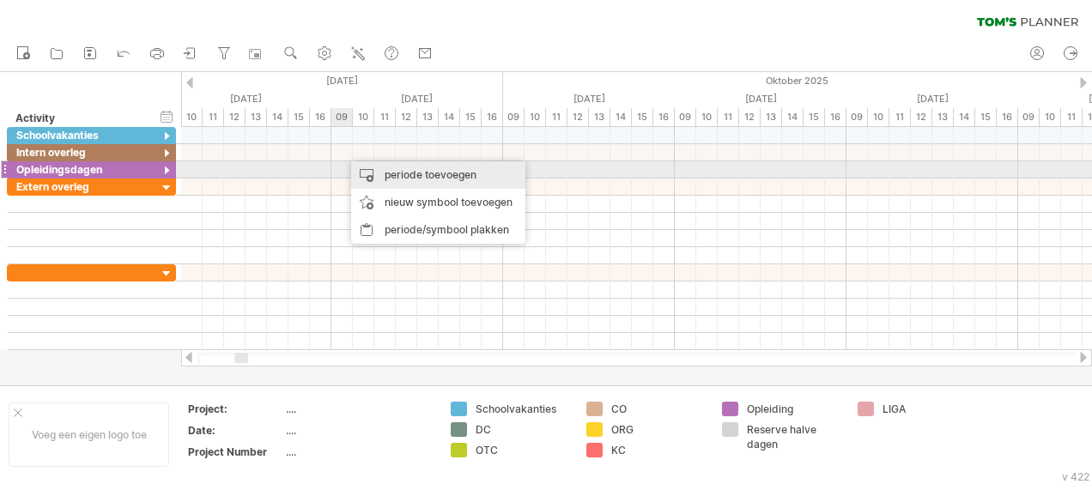
click at [403, 177] on div "periode toevoegen" at bounding box center [438, 174] width 174 height 27
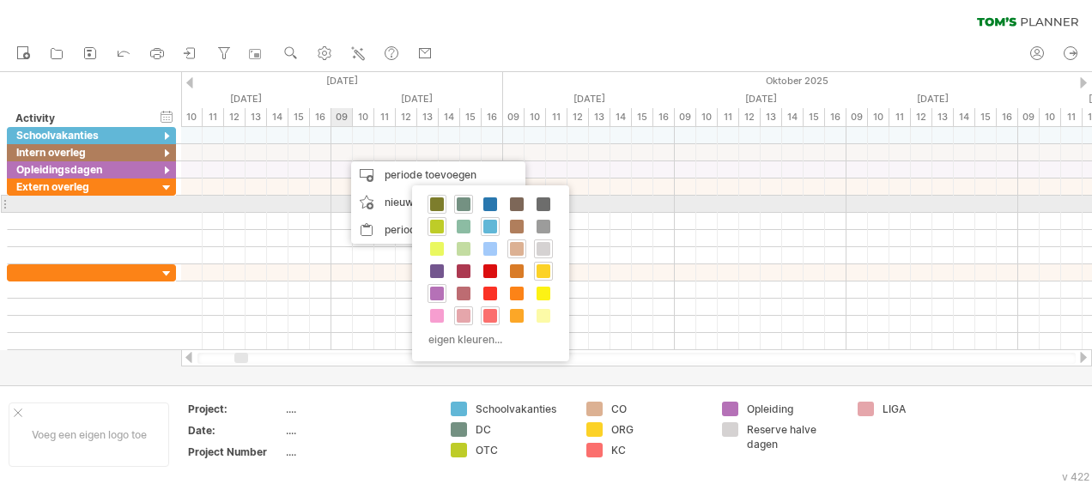
click at [437, 201] on span at bounding box center [437, 204] width 14 height 14
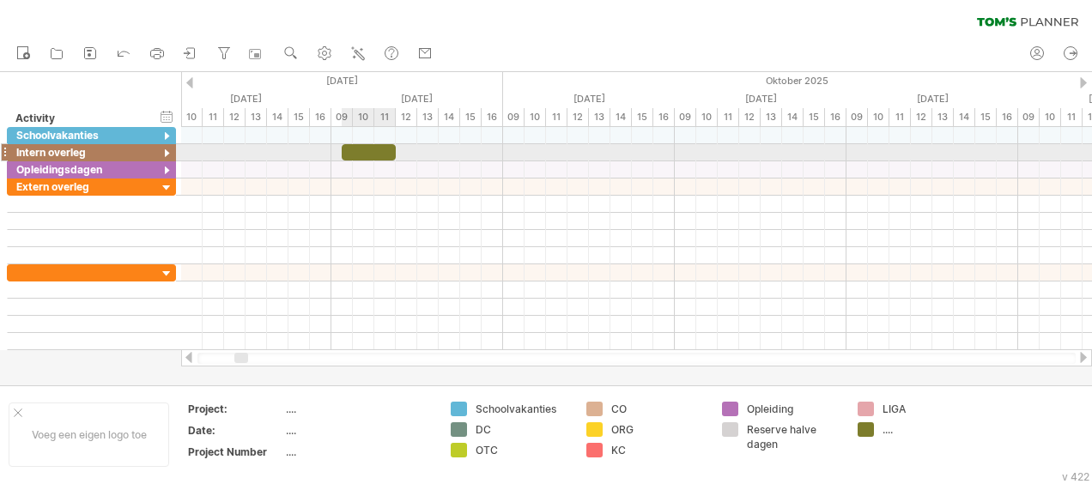
drag, startPoint x: 360, startPoint y: 150, endPoint x: 390, endPoint y: 153, distance: 29.3
click at [390, 153] on div at bounding box center [369, 152] width 54 height 16
drag, startPoint x: 340, startPoint y: 149, endPoint x: 330, endPoint y: 151, distance: 10.4
click at [330, 151] on span at bounding box center [331, 152] width 7 height 16
click at [399, 151] on div "Herfstvakantie Wapenstilstand Kerstvakantie Krokusvakantie Paasvakantie Hemelva…" at bounding box center [636, 238] width 911 height 223
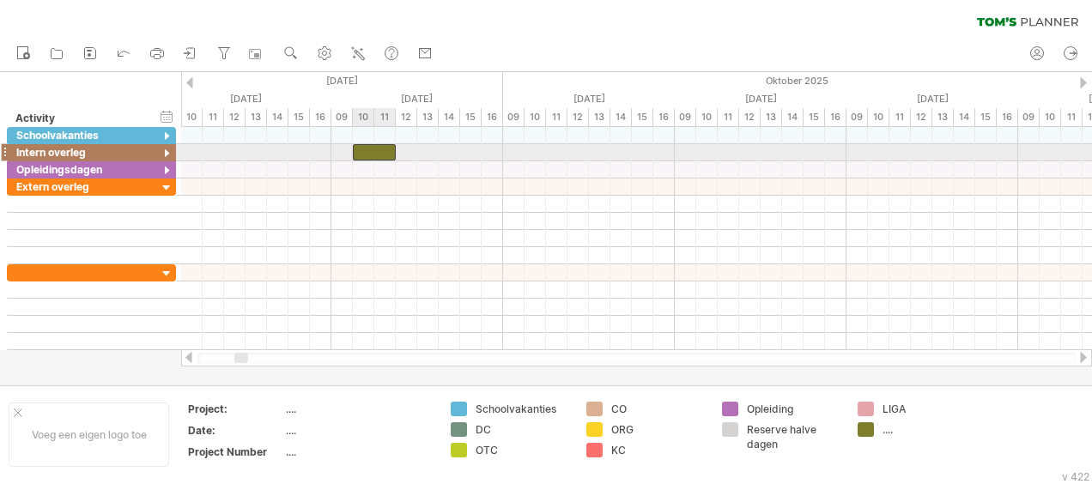
drag, startPoint x: 330, startPoint y: 150, endPoint x: 353, endPoint y: 154, distance: 22.7
click at [353, 154] on span at bounding box center [352, 152] width 7 height 16
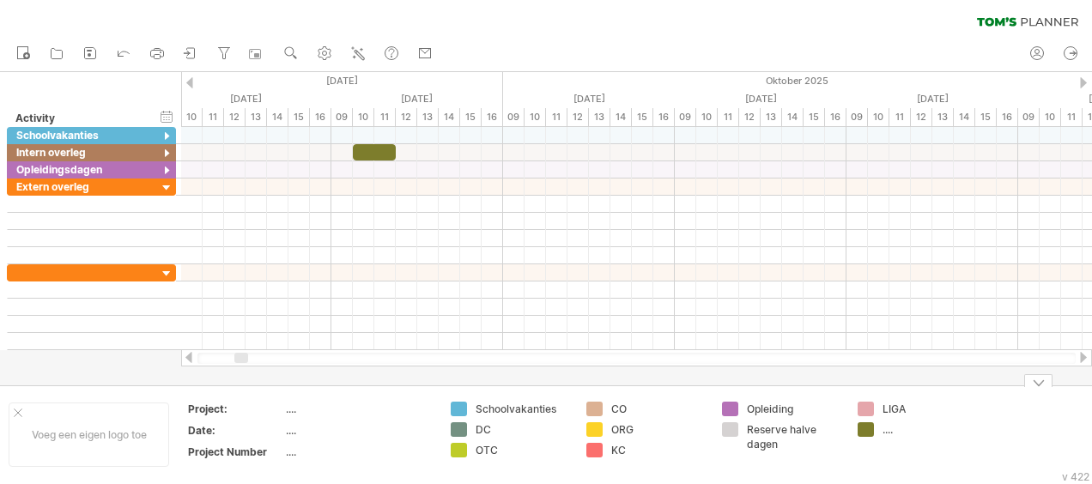
click at [891, 424] on div "...." at bounding box center [929, 429] width 94 height 15
type input "*********"
click at [906, 462] on td "LIGA *********" at bounding box center [917, 435] width 136 height 66
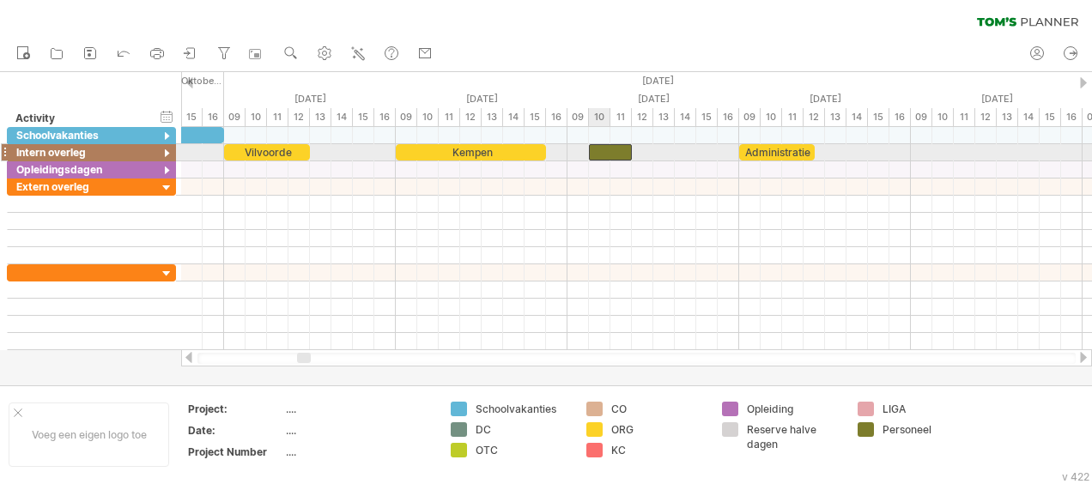
drag, startPoint x: 379, startPoint y: 149, endPoint x: 617, endPoint y: 149, distance: 237.7
click at [617, 149] on div at bounding box center [610, 152] width 43 height 16
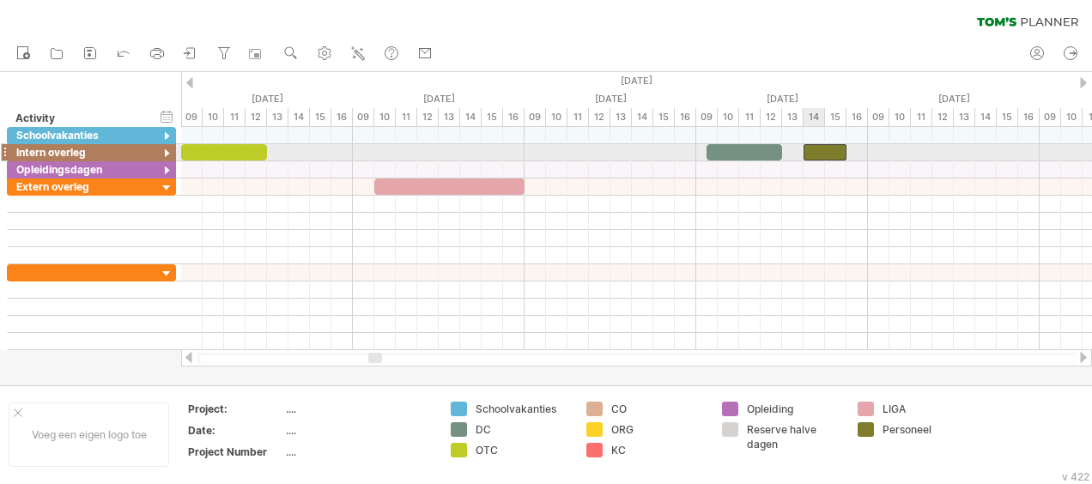
drag, startPoint x: 620, startPoint y: 148, endPoint x: 838, endPoint y: 148, distance: 217.1
click at [838, 148] on div at bounding box center [824, 152] width 43 height 16
drag, startPoint x: 822, startPoint y: 149, endPoint x: 831, endPoint y: 148, distance: 8.6
click at [831, 148] on div at bounding box center [835, 152] width 43 height 16
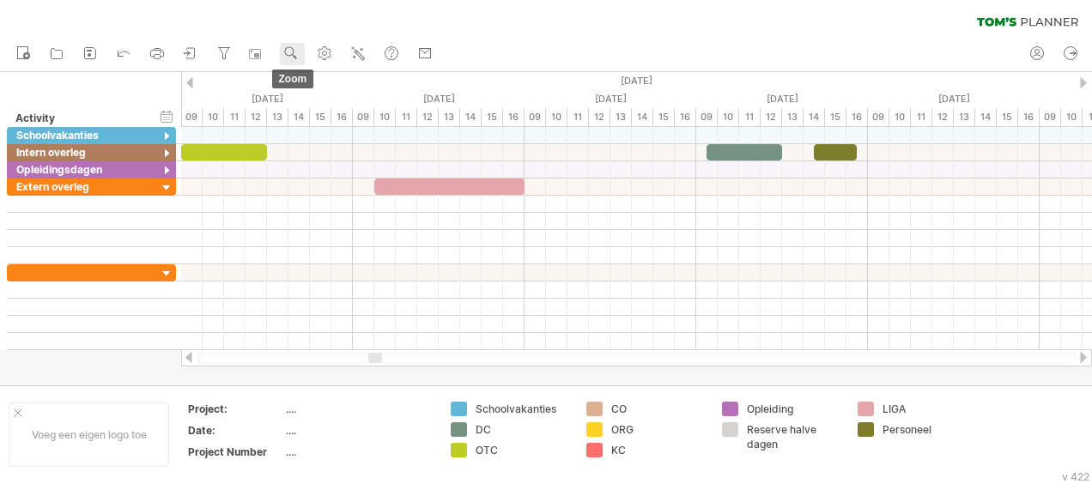
click at [287, 49] on use at bounding box center [290, 53] width 17 height 17
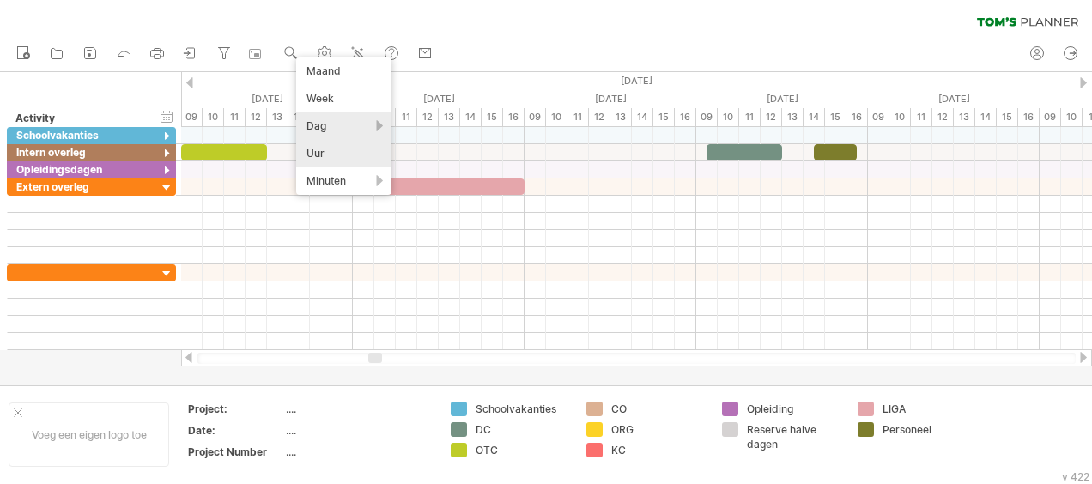
click at [335, 122] on div "Dag" at bounding box center [343, 125] width 95 height 27
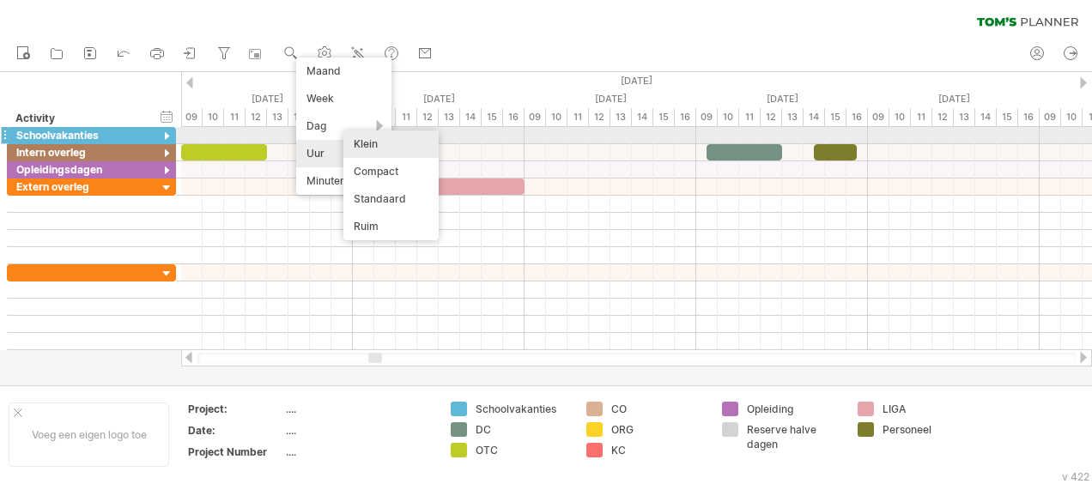
click at [368, 142] on div "Klein" at bounding box center [390, 143] width 95 height 27
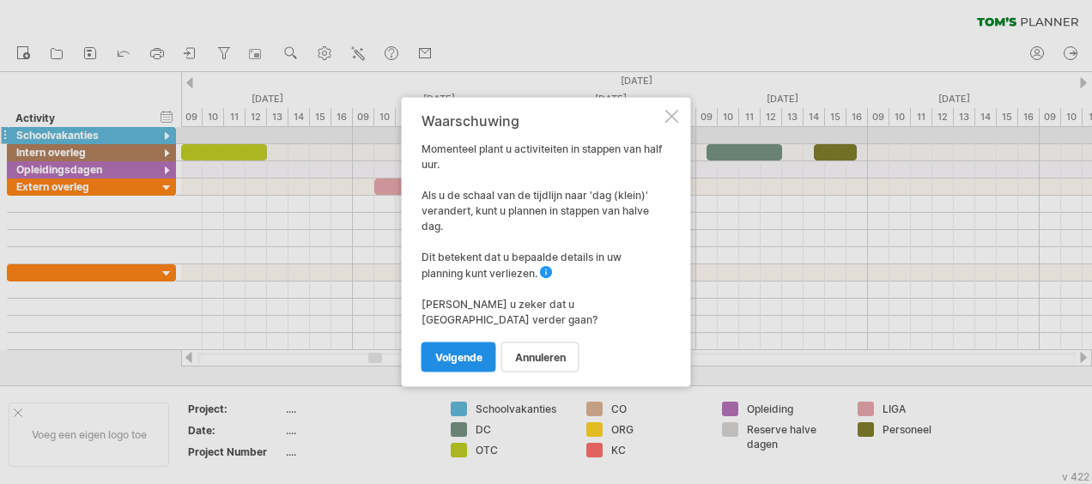
click at [477, 351] on span "volgende" at bounding box center [458, 357] width 47 height 13
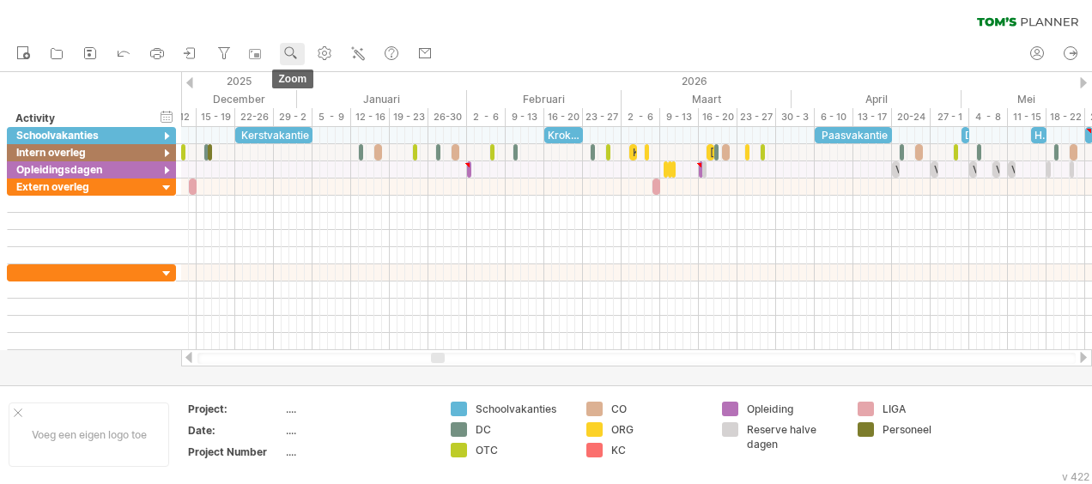
click at [292, 50] on use at bounding box center [290, 53] width 17 height 17
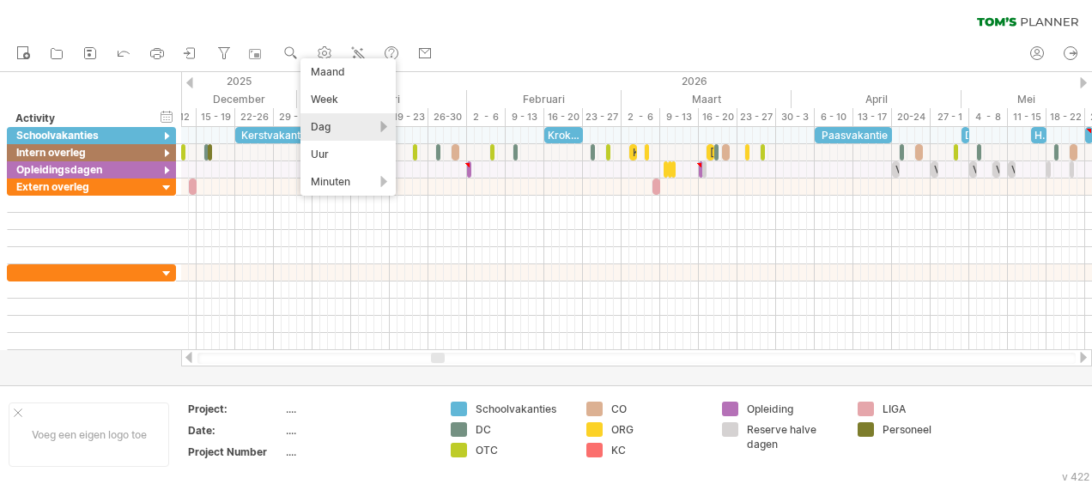
click at [390, 121] on div "Dag" at bounding box center [347, 126] width 95 height 27
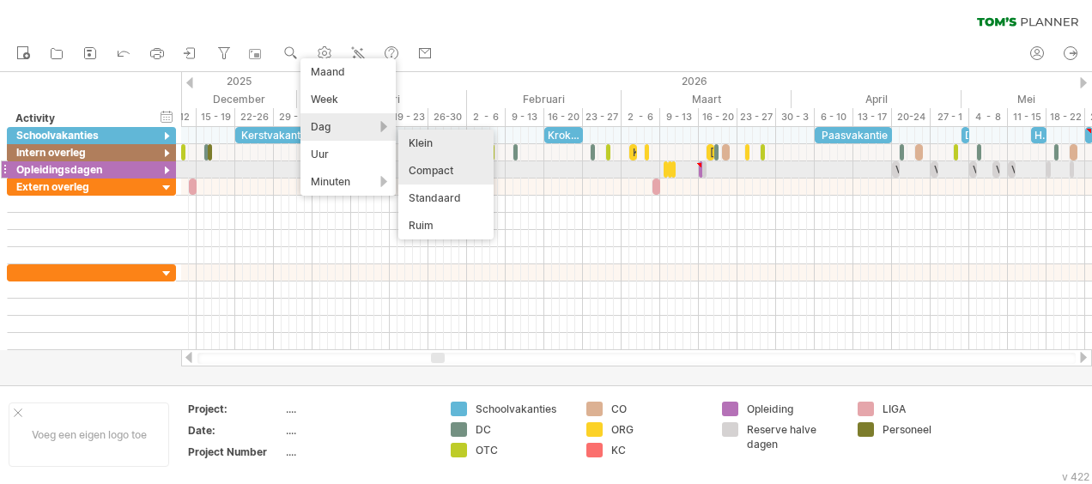
click at [442, 166] on div "Compact" at bounding box center [445, 170] width 95 height 27
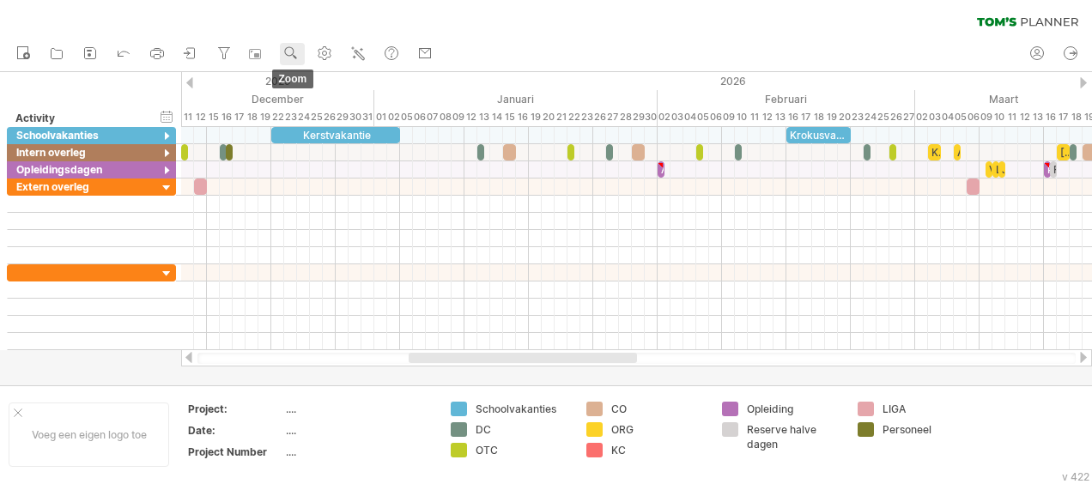
click at [288, 47] on circle at bounding box center [289, 51] width 12 height 12
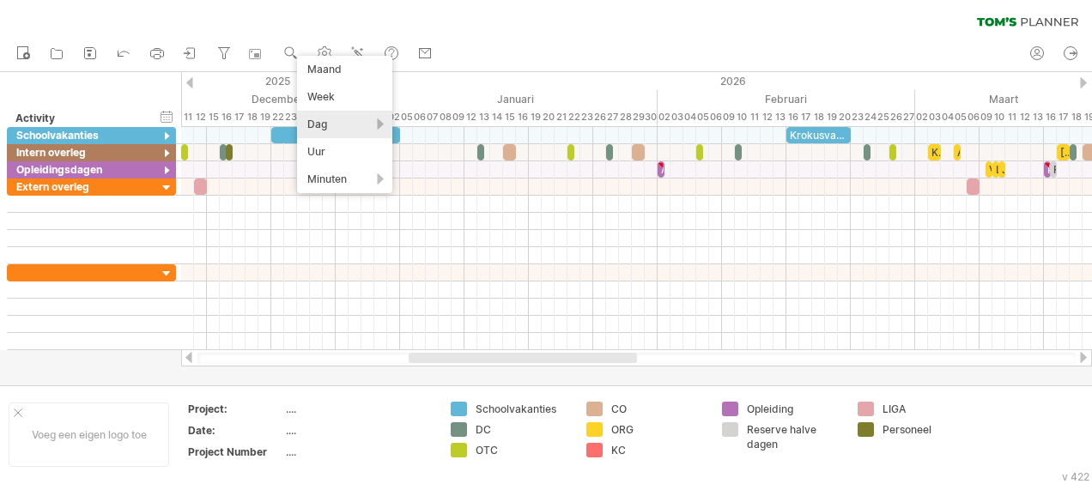
click at [354, 114] on div "Dag" at bounding box center [344, 124] width 95 height 27
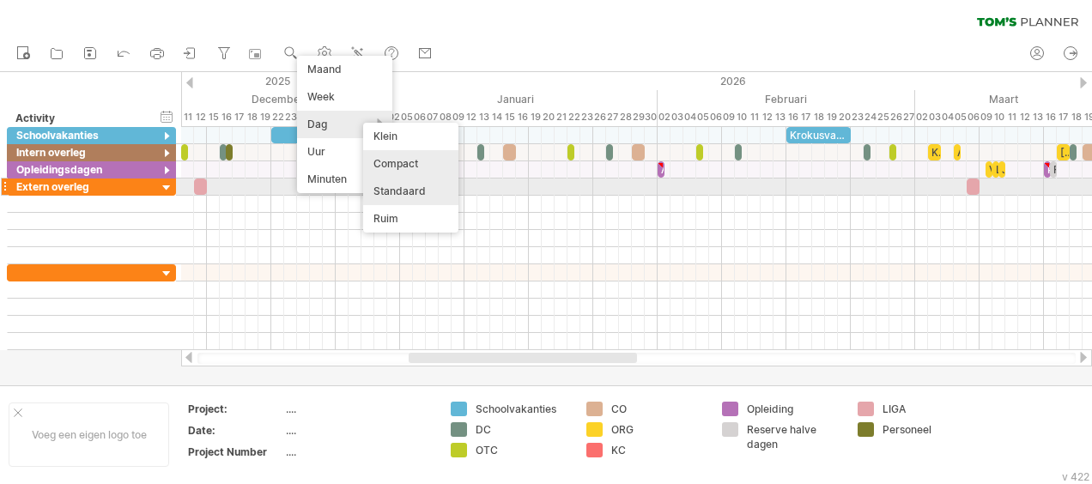
click at [422, 196] on div "Standaard" at bounding box center [410, 191] width 95 height 27
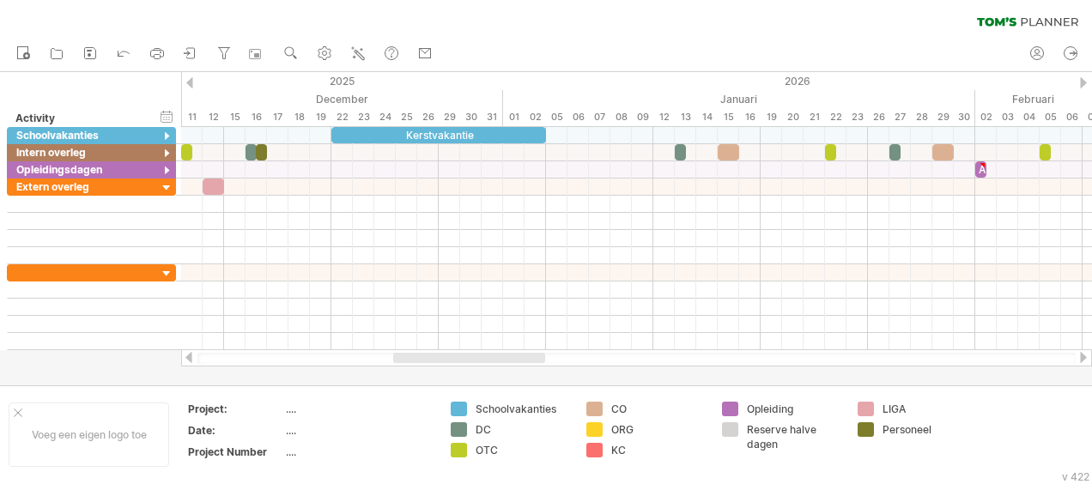
click at [523, 357] on div at bounding box center [469, 358] width 152 height 10
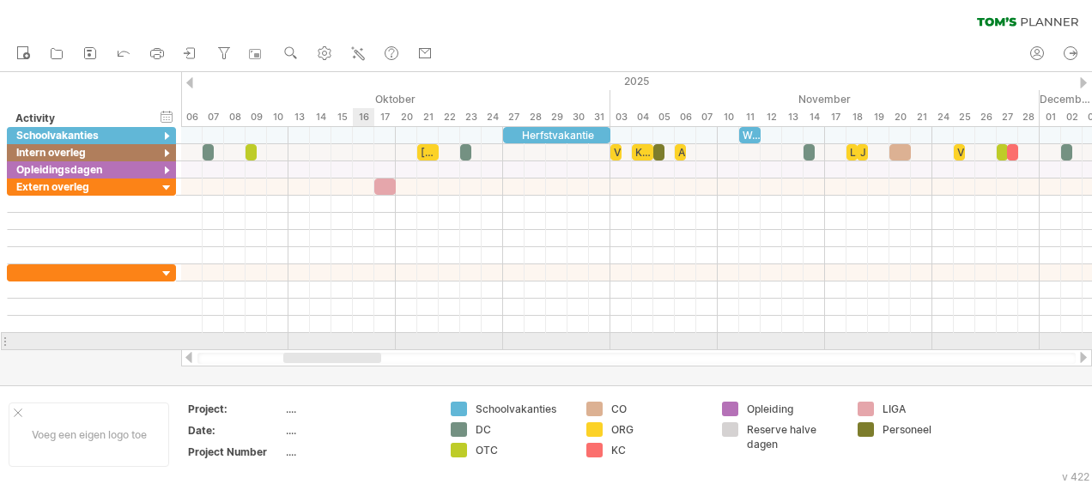
drag, startPoint x: 465, startPoint y: 353, endPoint x: 355, endPoint y: 333, distance: 111.6
click at [355, 333] on div "Probeert verbinding te maken met [DOMAIN_NAME] Opnieuw verbonden 0% wissen filt…" at bounding box center [546, 242] width 1092 height 484
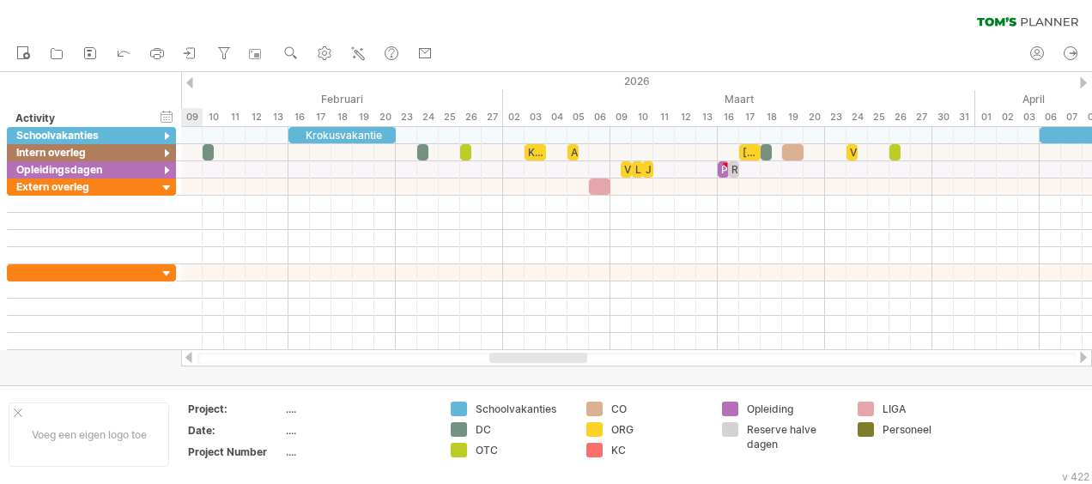
drag, startPoint x: 360, startPoint y: 354, endPoint x: 567, endPoint y: 356, distance: 206.8
click at [567, 356] on div at bounding box center [538, 358] width 98 height 10
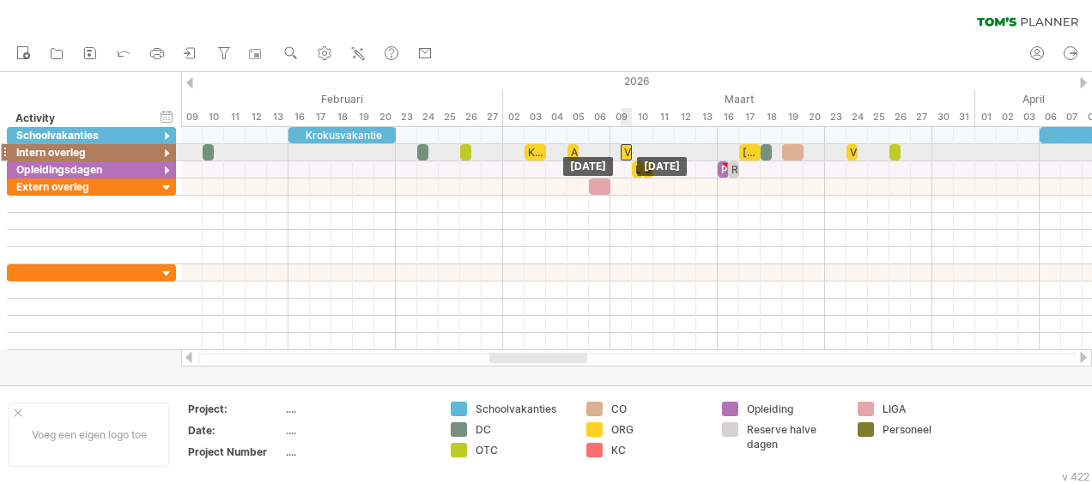
drag, startPoint x: 626, startPoint y: 168, endPoint x: 623, endPoint y: 151, distance: 17.5
drag, startPoint x: 637, startPoint y: 170, endPoint x: 640, endPoint y: 148, distance: 21.7
drag, startPoint x: 647, startPoint y: 169, endPoint x: 645, endPoint y: 151, distance: 18.1
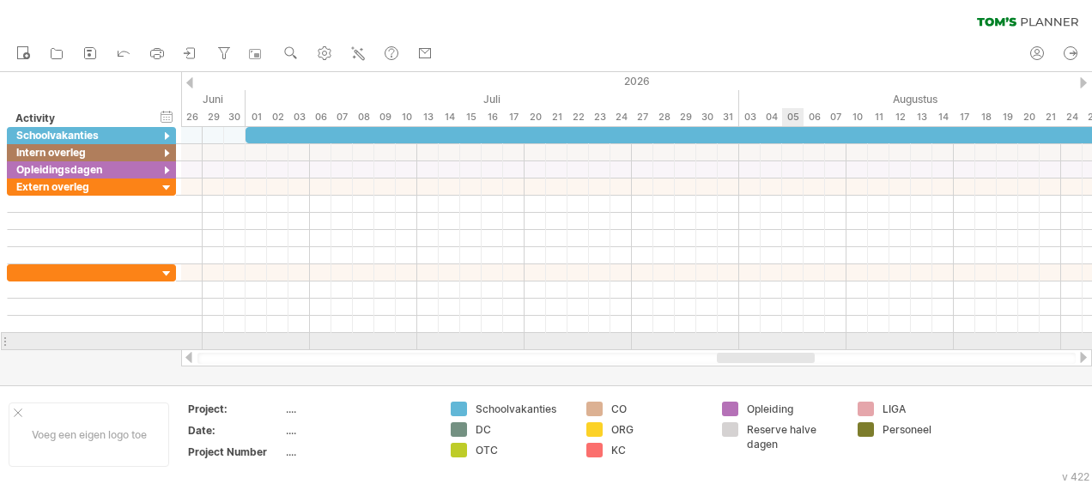
drag, startPoint x: 556, startPoint y: 357, endPoint x: 782, endPoint y: 334, distance: 226.9
click at [782, 334] on div "Probeert verbinding te maken met [DOMAIN_NAME] Opnieuw verbonden 0% wissen filt…" at bounding box center [546, 242] width 1092 height 484
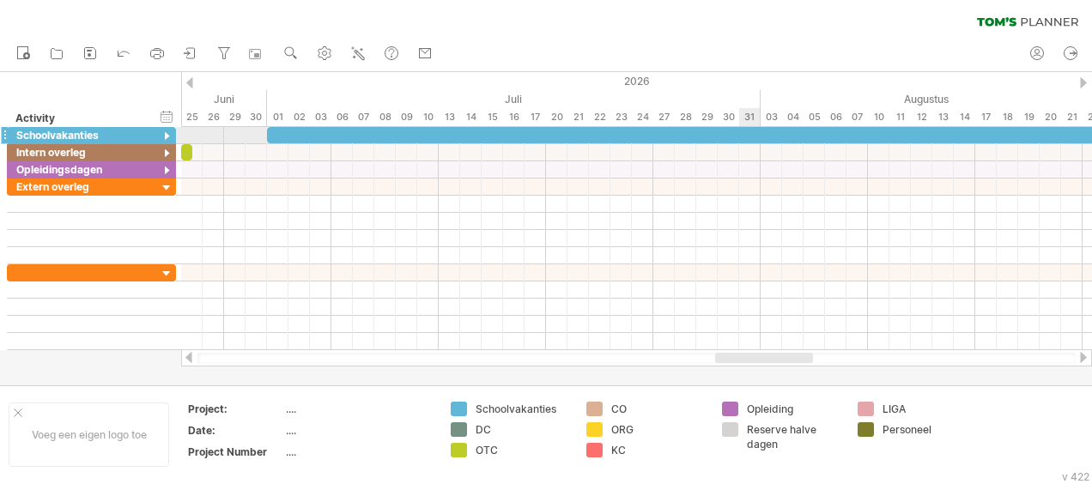
type textarea "**********"
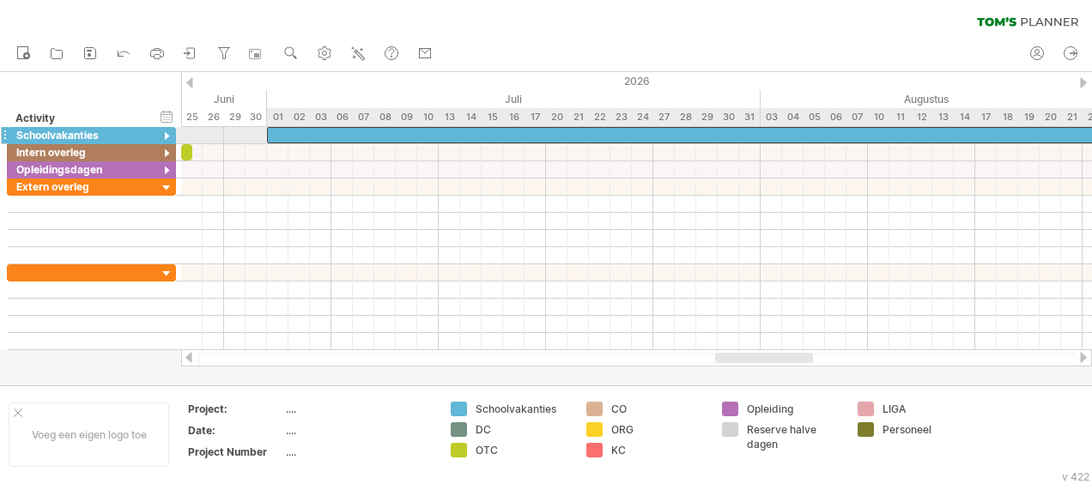
click at [745, 133] on div at bounding box center [739, 135] width 944 height 16
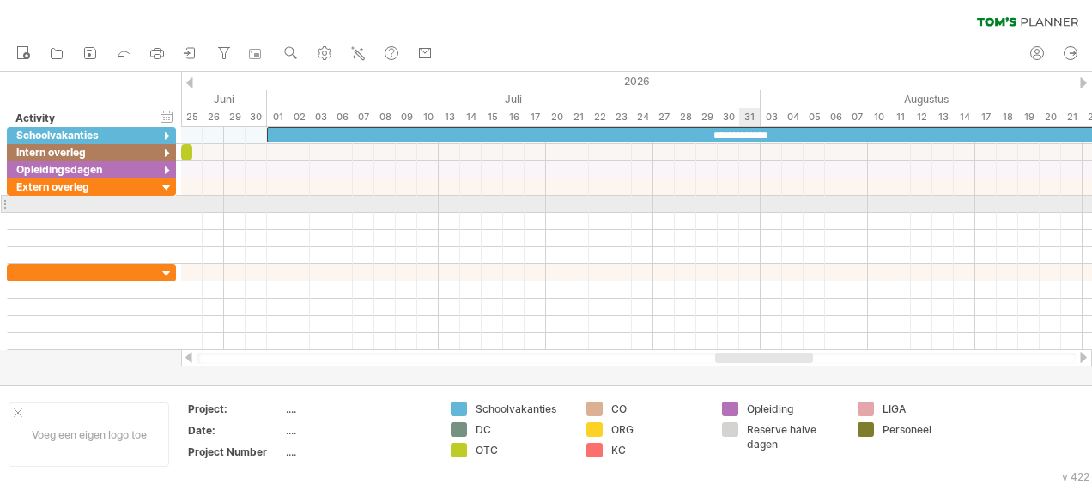
click at [746, 205] on div at bounding box center [636, 204] width 911 height 17
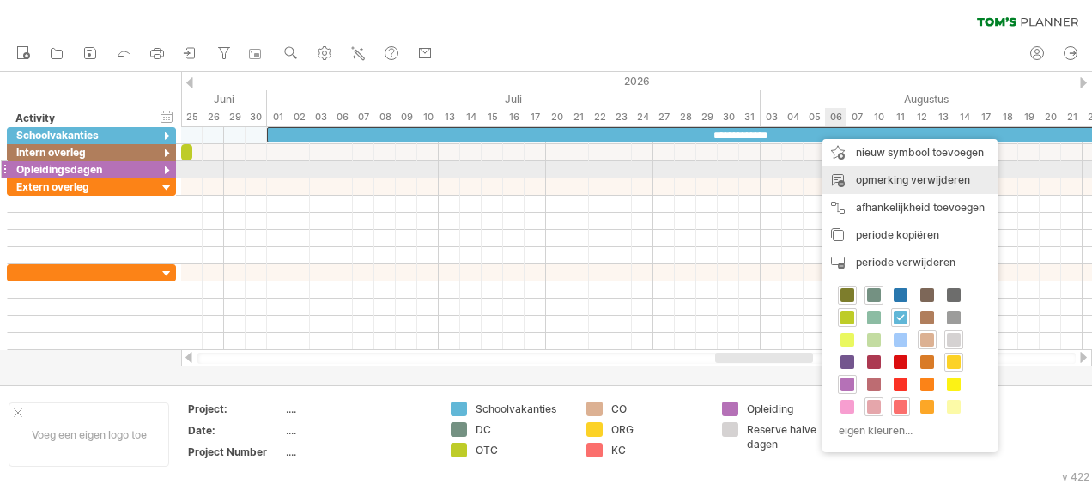
click at [880, 174] on div "opmerking verwijderen" at bounding box center [909, 179] width 175 height 27
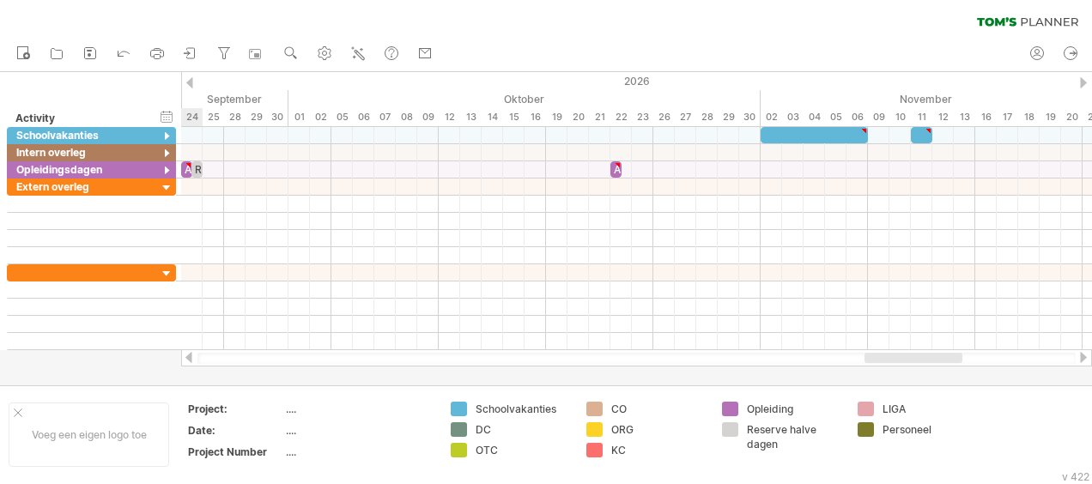
drag, startPoint x: 800, startPoint y: 353, endPoint x: 951, endPoint y: 367, distance: 151.7
click at [951, 367] on div "Probeert verbinding te maken met [DOMAIN_NAME] Opnieuw verbonden 0% wissen filt…" at bounding box center [546, 242] width 1092 height 484
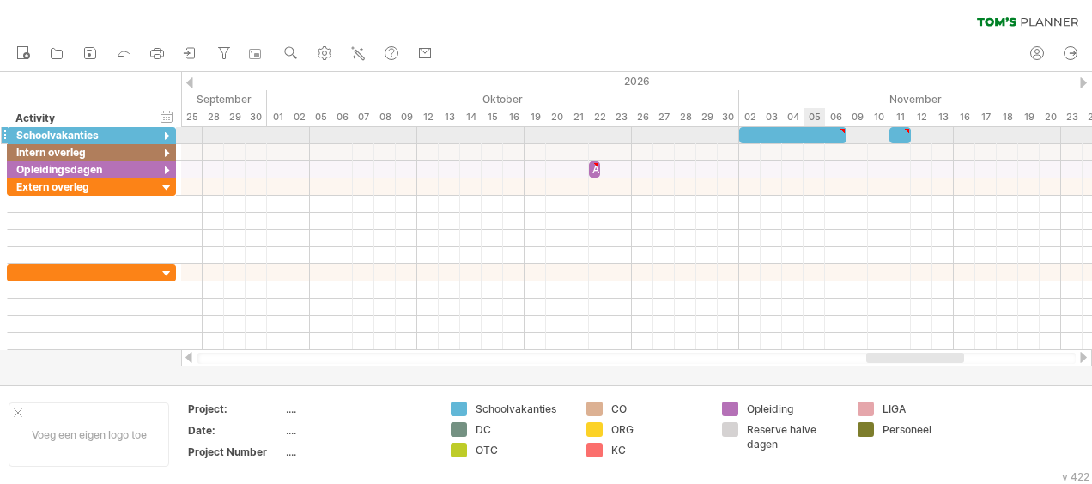
type textarea "**********"
click at [803, 131] on div at bounding box center [792, 135] width 107 height 16
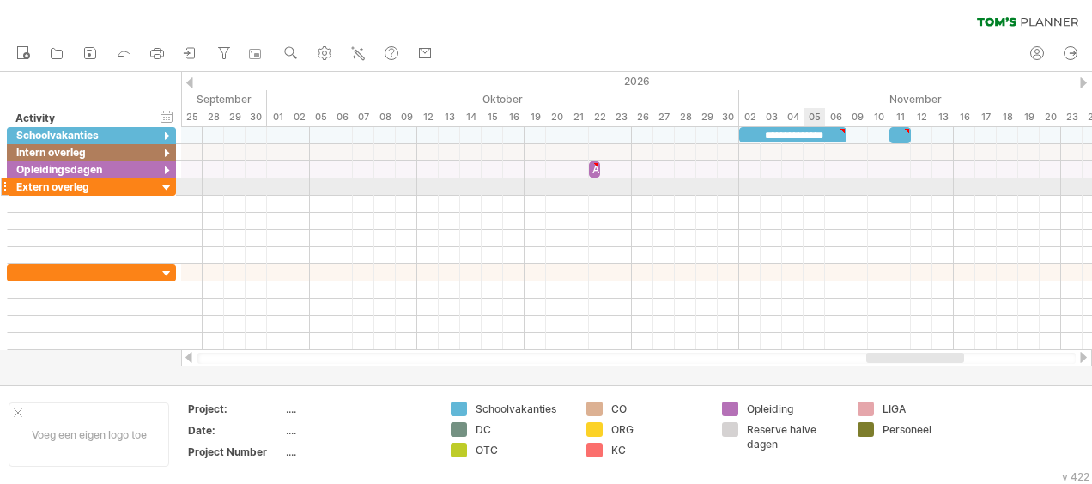
click at [820, 180] on div at bounding box center [636, 187] width 911 height 17
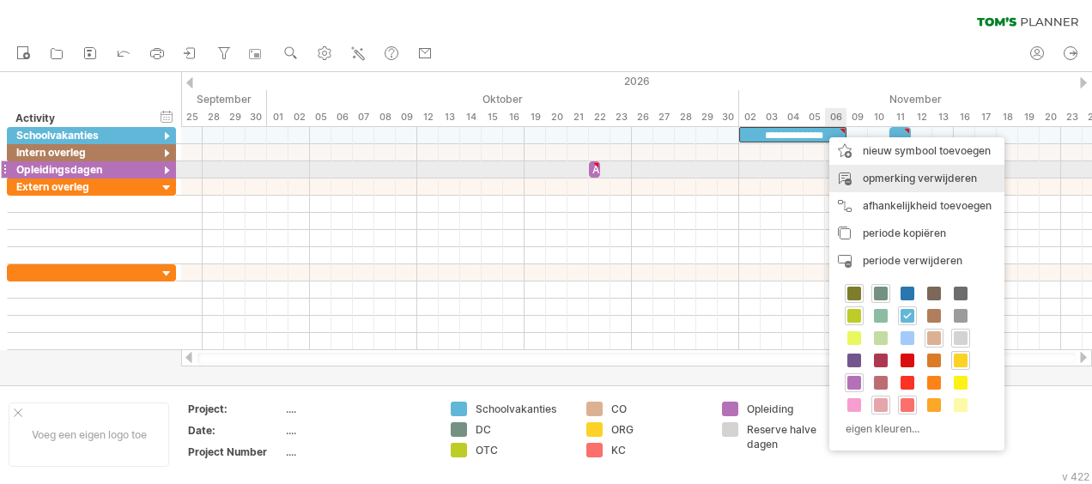
click at [893, 176] on div "opmerking verwijderen" at bounding box center [916, 178] width 175 height 27
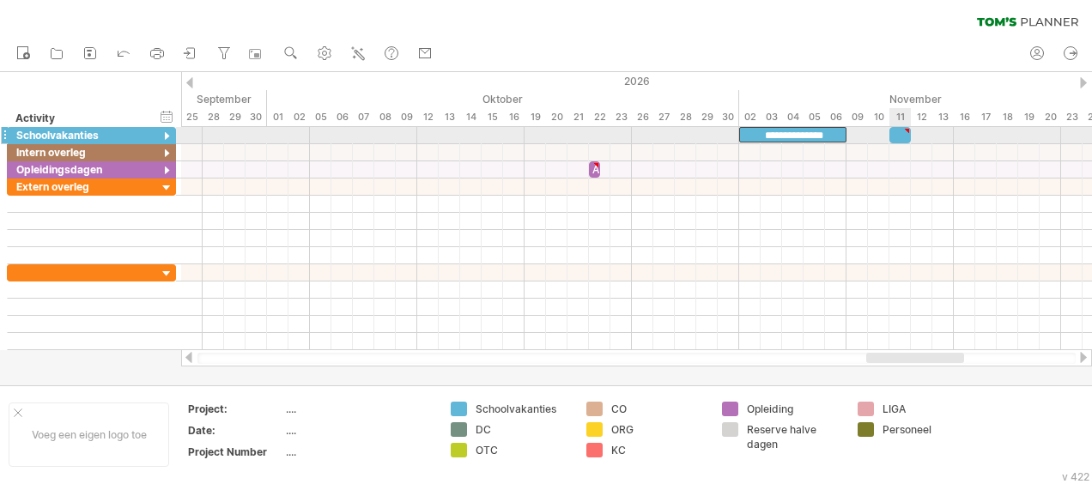
type textarea "**********"
click at [898, 133] on div at bounding box center [899, 135] width 21 height 16
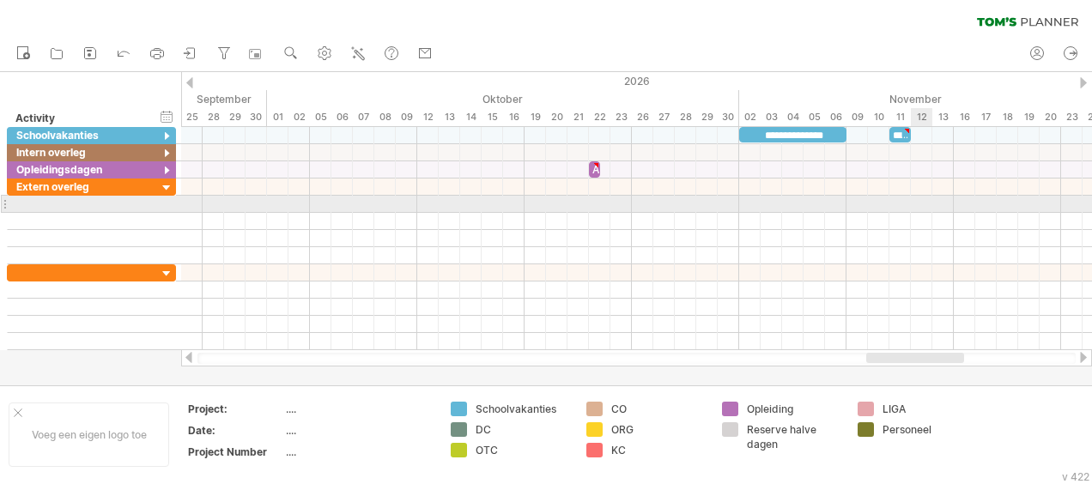
click at [920, 203] on div at bounding box center [636, 204] width 911 height 17
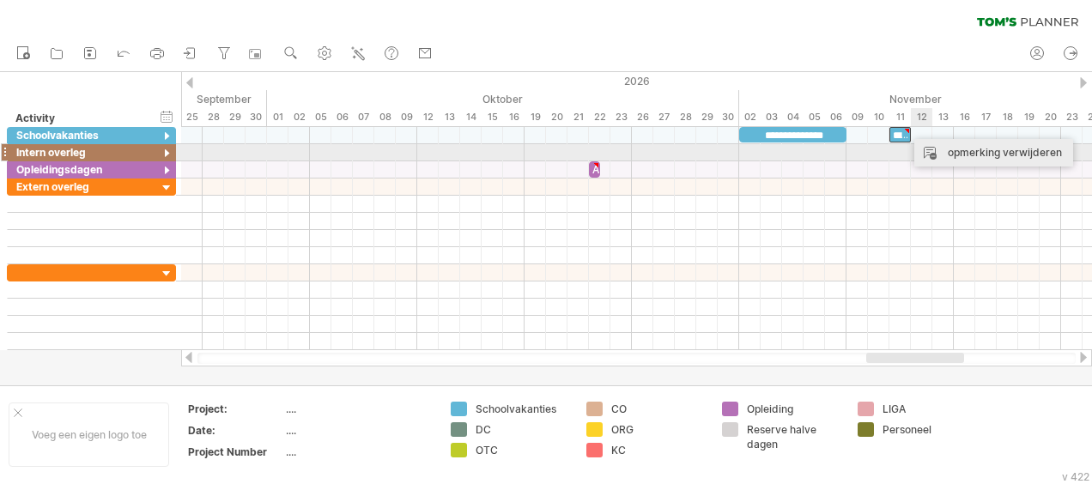
click at [952, 147] on div "opmerking verwijderen" at bounding box center [993, 152] width 159 height 27
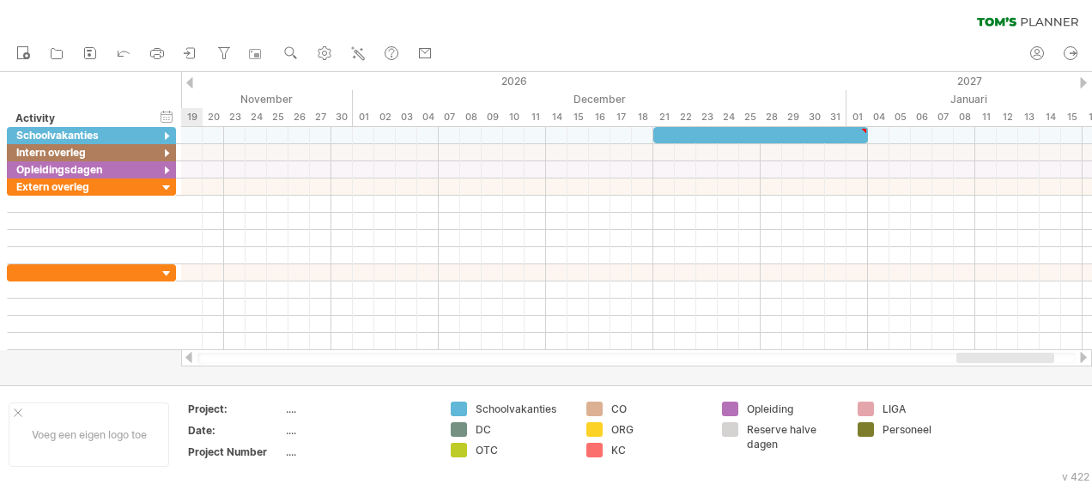
drag, startPoint x: 929, startPoint y: 360, endPoint x: 1019, endPoint y: 359, distance: 90.1
click at [1019, 359] on div at bounding box center [1005, 358] width 98 height 10
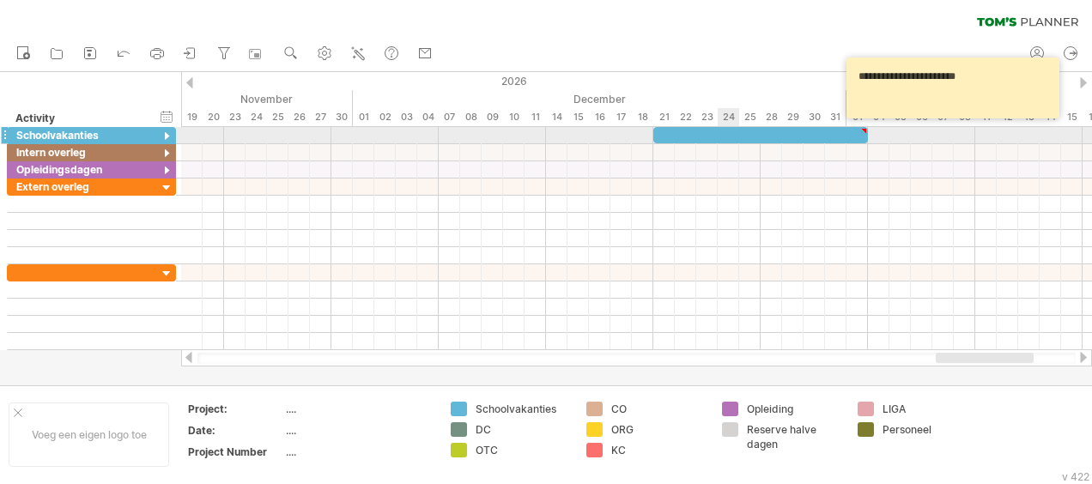
type textarea "**********"
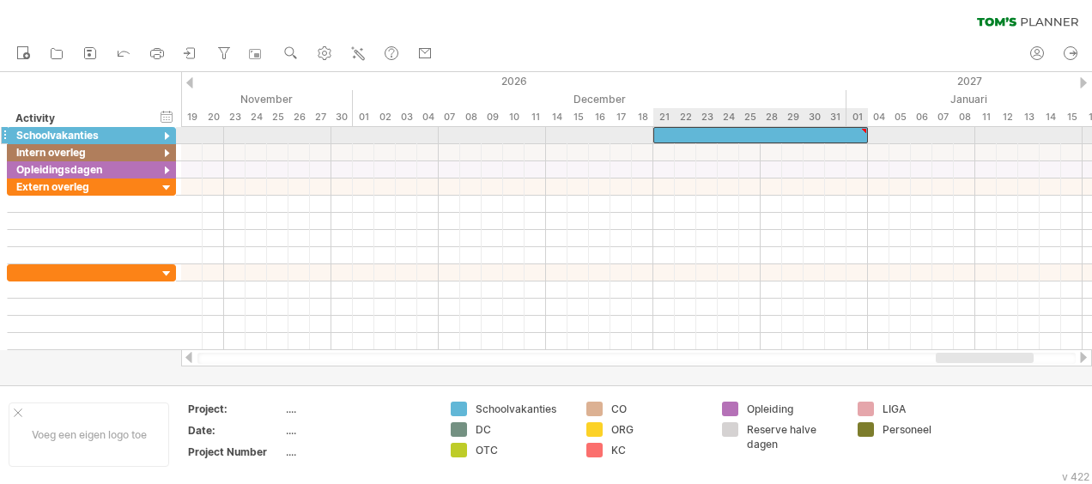
click at [723, 130] on div at bounding box center [760, 135] width 215 height 16
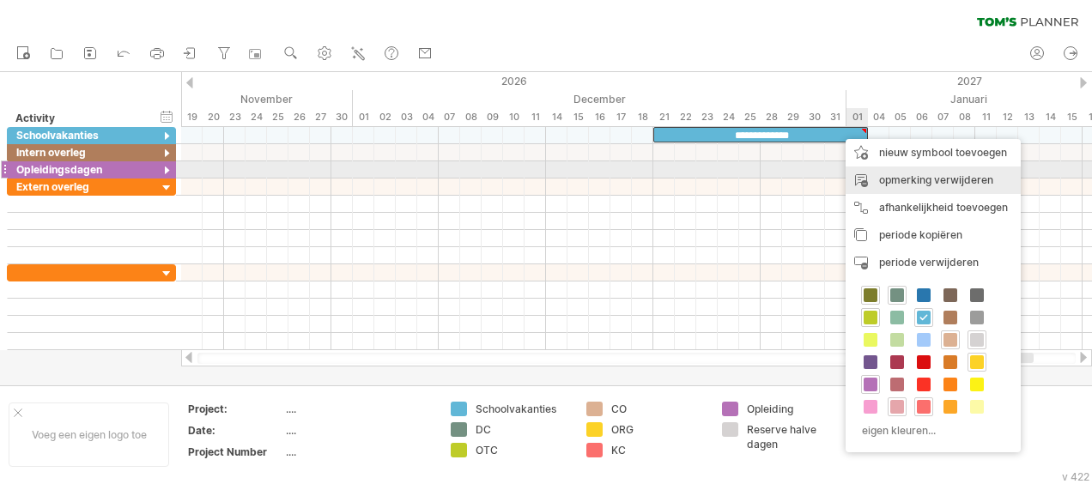
click at [894, 175] on div "opmerking verwijderen" at bounding box center [932, 179] width 175 height 27
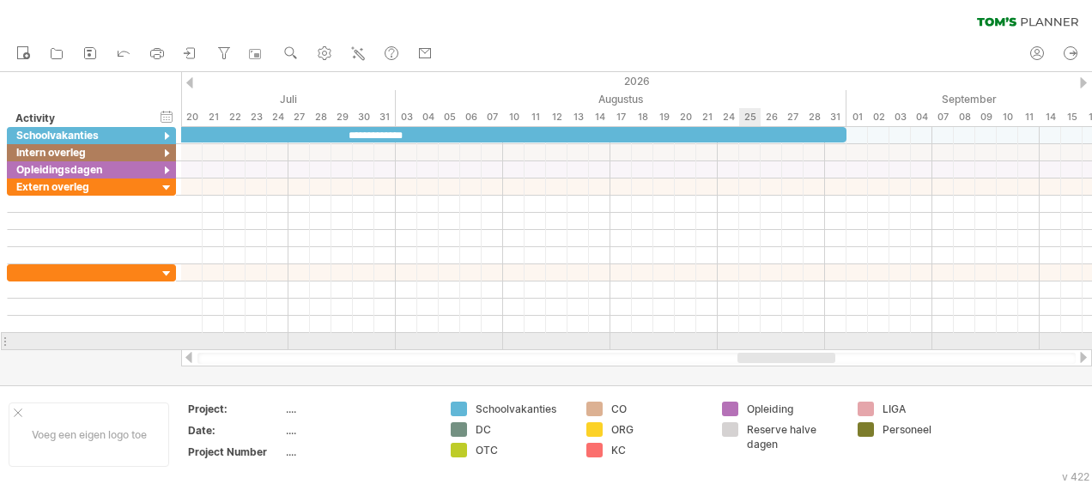
drag, startPoint x: 957, startPoint y: 360, endPoint x: 759, endPoint y: 341, distance: 199.2
click at [759, 341] on div "Probeert verbinding te maken met [DOMAIN_NAME] Opnieuw verbonden 0% wissen filt…" at bounding box center [546, 242] width 1092 height 484
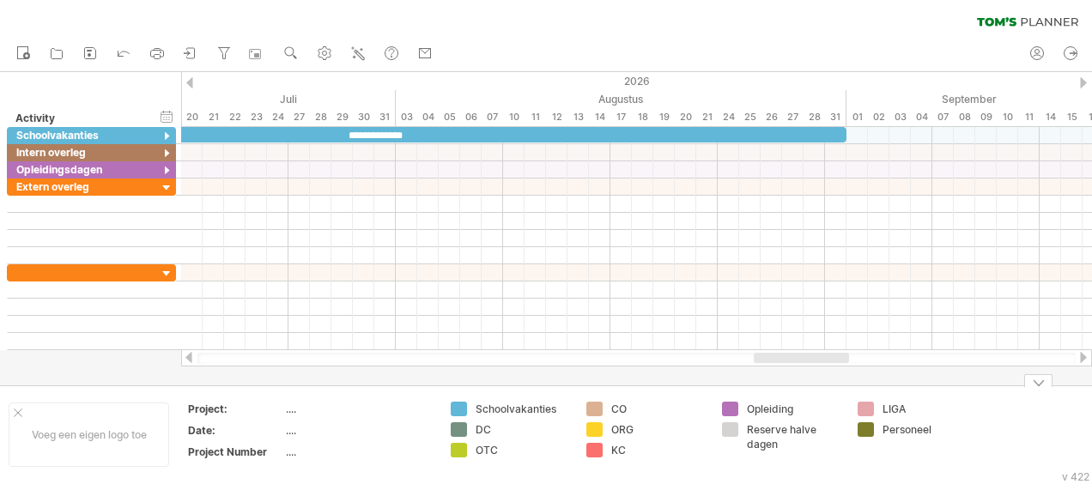
click at [292, 408] on div "...." at bounding box center [358, 409] width 144 height 15
type input "**********"
click at [295, 431] on div "...." at bounding box center [358, 430] width 144 height 15
type input "*********"
click at [289, 448] on div "...." at bounding box center [358, 452] width 144 height 15
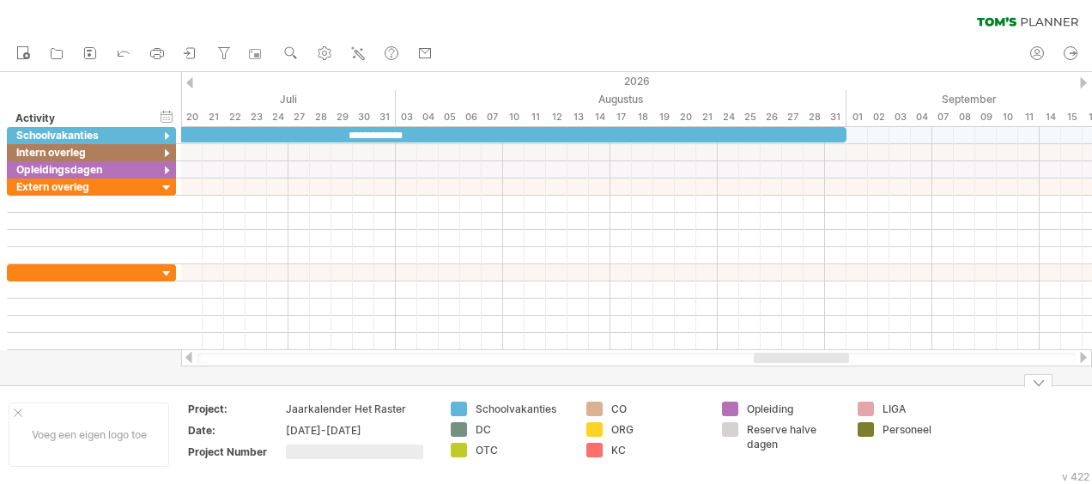
type input "*"
click at [98, 428] on div "Voeg een eigen logo toe" at bounding box center [89, 434] width 160 height 64
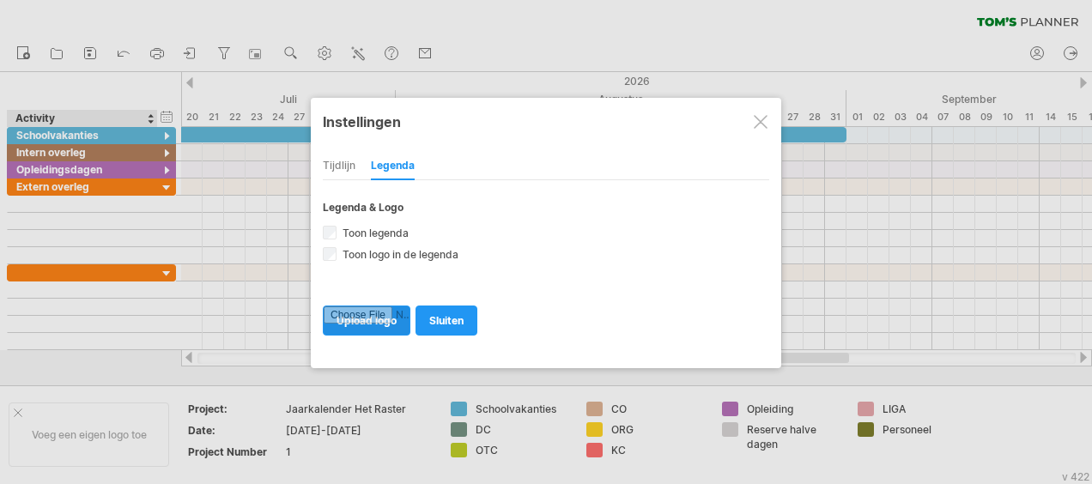
click at [384, 318] on input "file" at bounding box center [367, 320] width 86 height 28
click at [753, 118] on div at bounding box center [760, 122] width 14 height 14
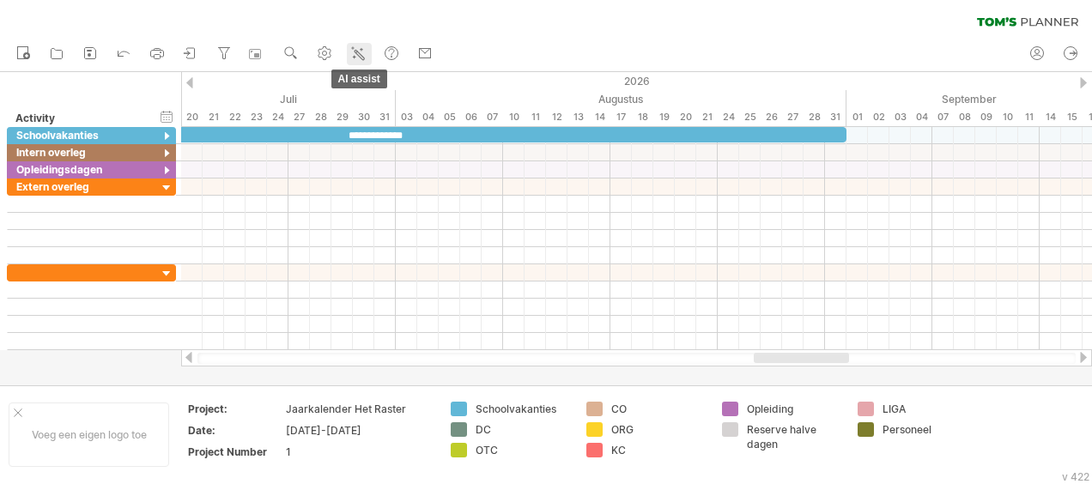
click at [362, 51] on icon at bounding box center [357, 53] width 17 height 17
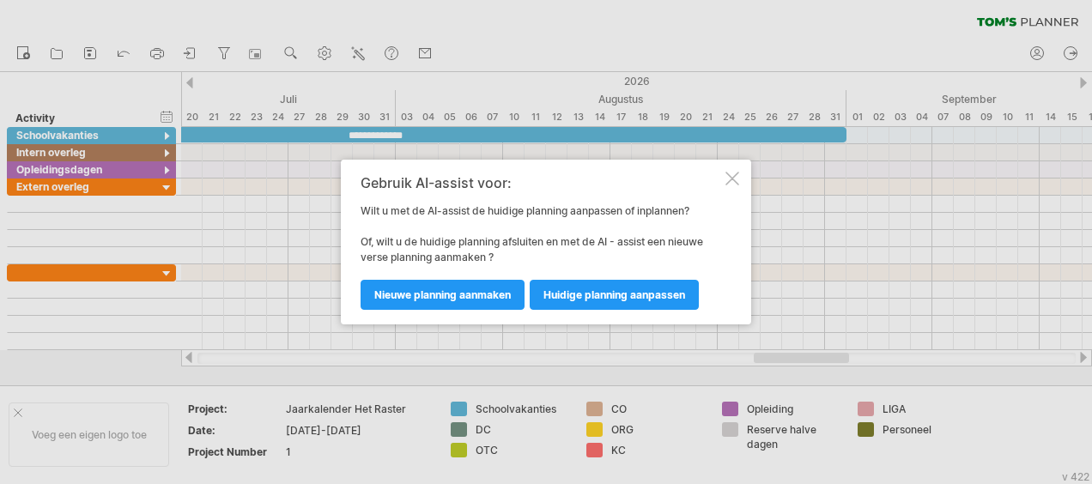
click at [729, 177] on div at bounding box center [732, 179] width 14 height 14
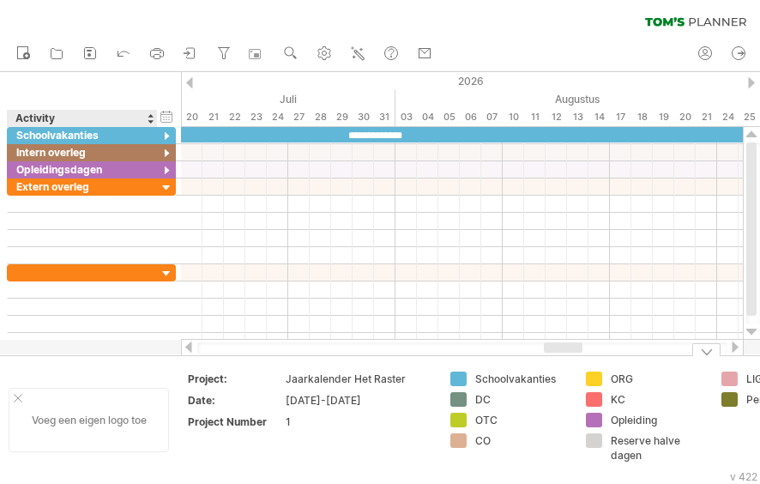
click at [117, 402] on div "Voeg een eigen logo toe" at bounding box center [89, 420] width 160 height 64
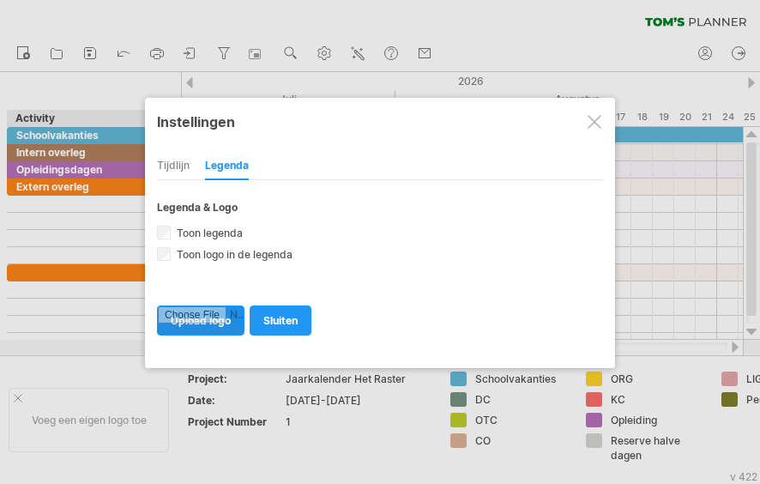
click at [220, 311] on input "file" at bounding box center [201, 320] width 86 height 28
type input "**********"
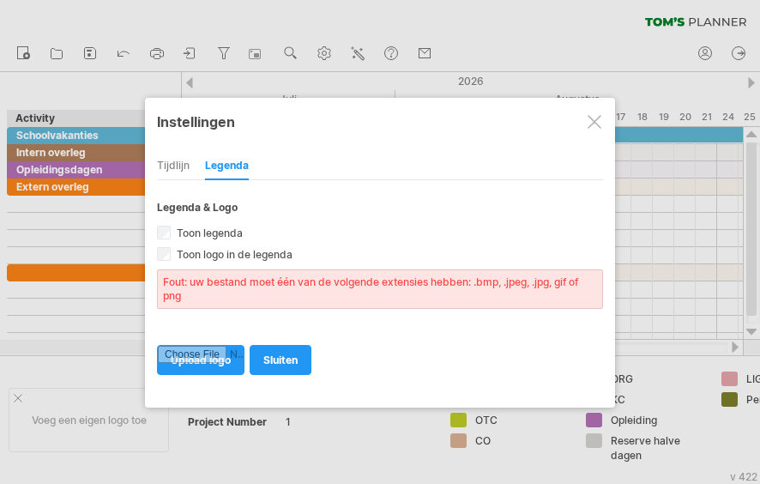
click at [596, 124] on div at bounding box center [595, 122] width 14 height 14
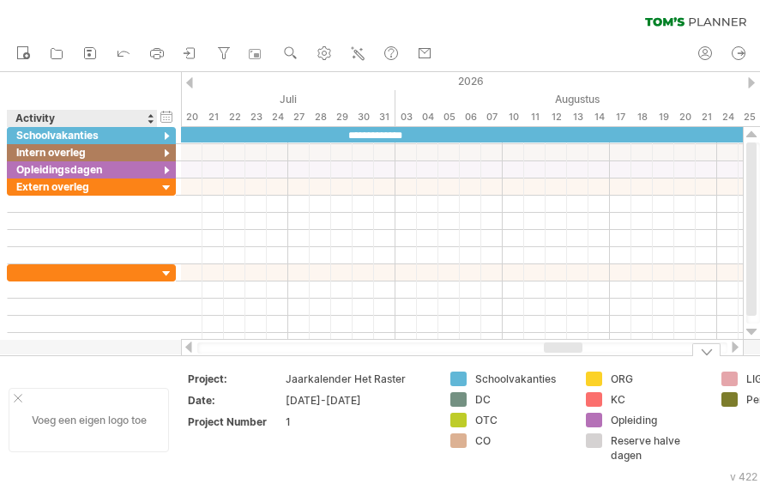
click at [113, 426] on div "Voeg een eigen logo toe" at bounding box center [89, 420] width 160 height 64
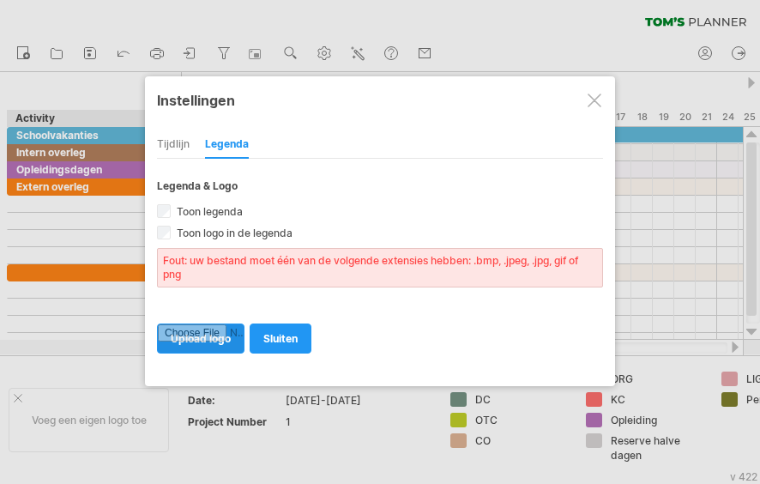
click at [222, 331] on input "file" at bounding box center [201, 338] width 86 height 28
type input "**********"
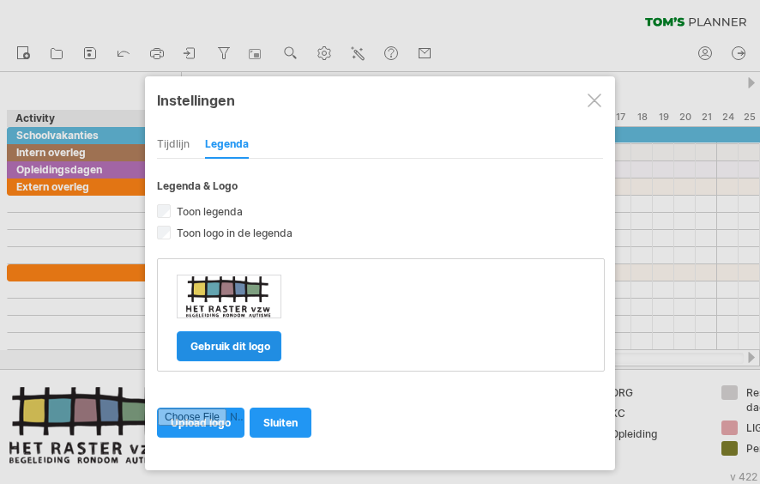
click at [257, 340] on span "gebruik dit logo" at bounding box center [231, 346] width 80 height 13
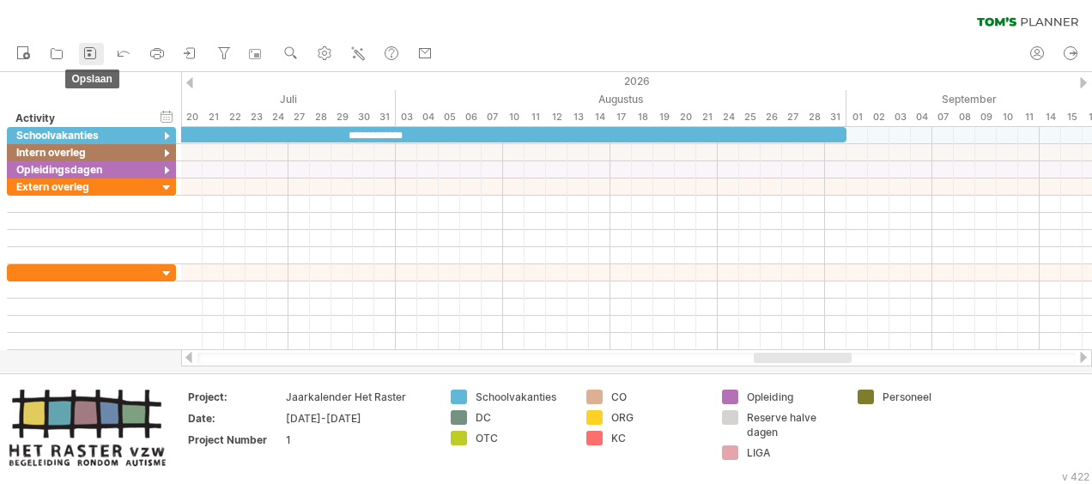
click at [85, 49] on icon at bounding box center [90, 53] width 11 height 11
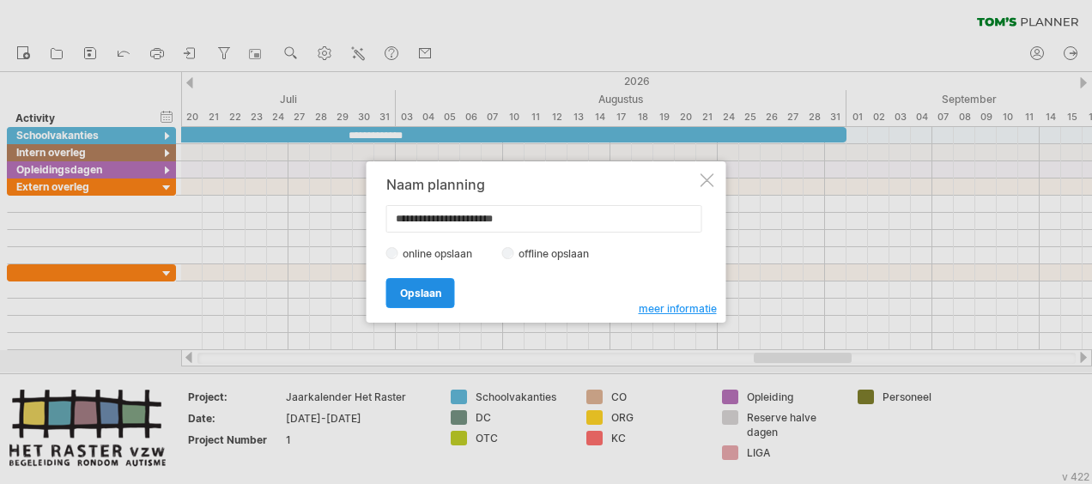
type input "**********"
click at [424, 300] on link "Opslaan" at bounding box center [420, 293] width 69 height 30
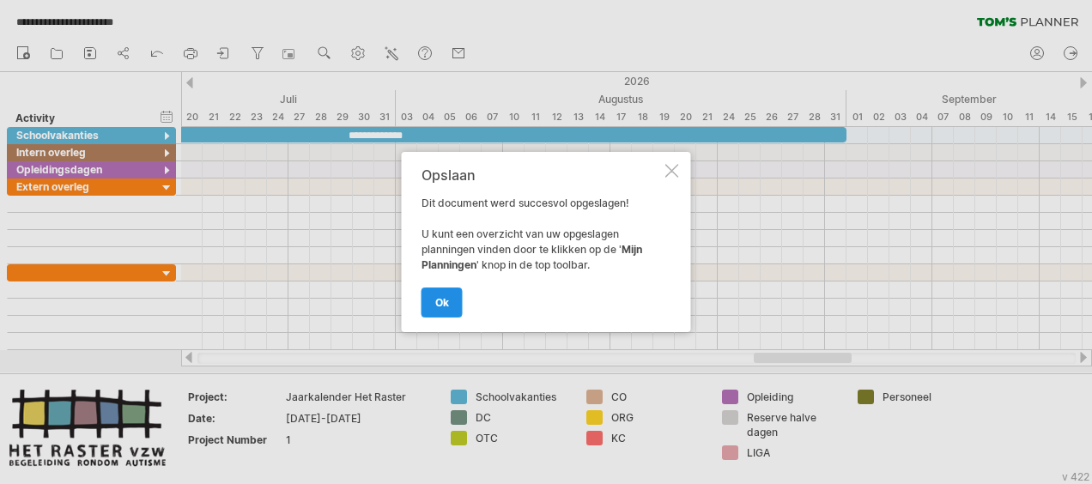
click at [447, 299] on span "ok" at bounding box center [442, 302] width 14 height 13
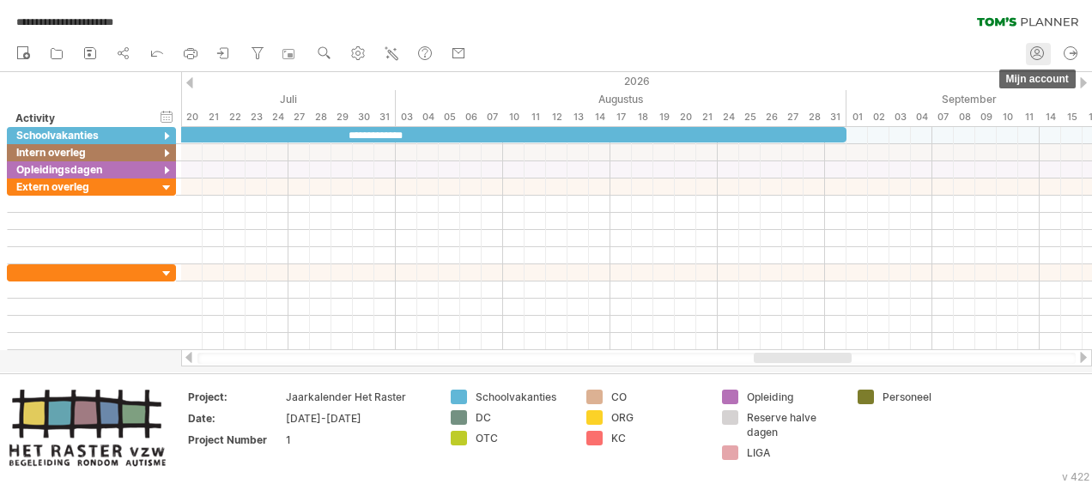
click at [1038, 46] on icon at bounding box center [1036, 53] width 17 height 17
type input "**********"
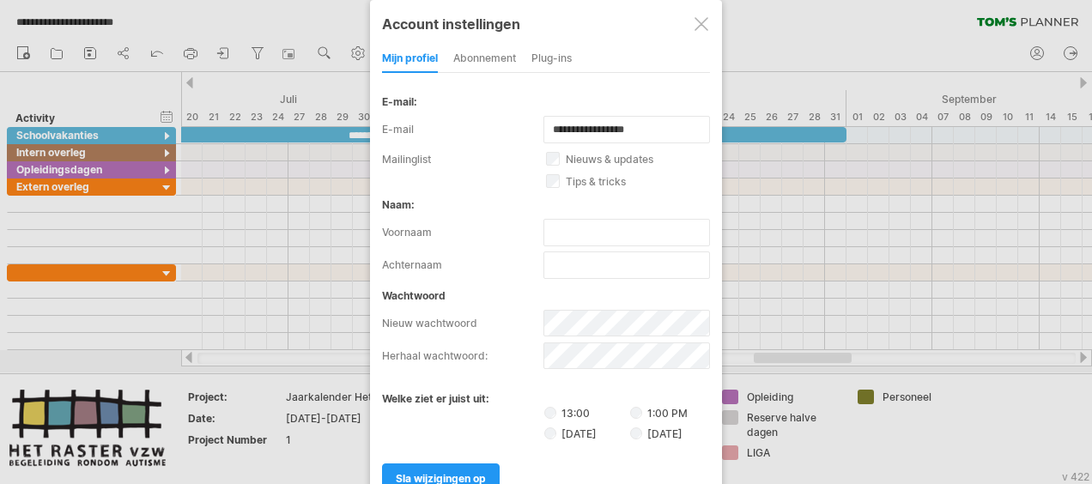
click at [499, 55] on div "abonnement" at bounding box center [484, 58] width 63 height 27
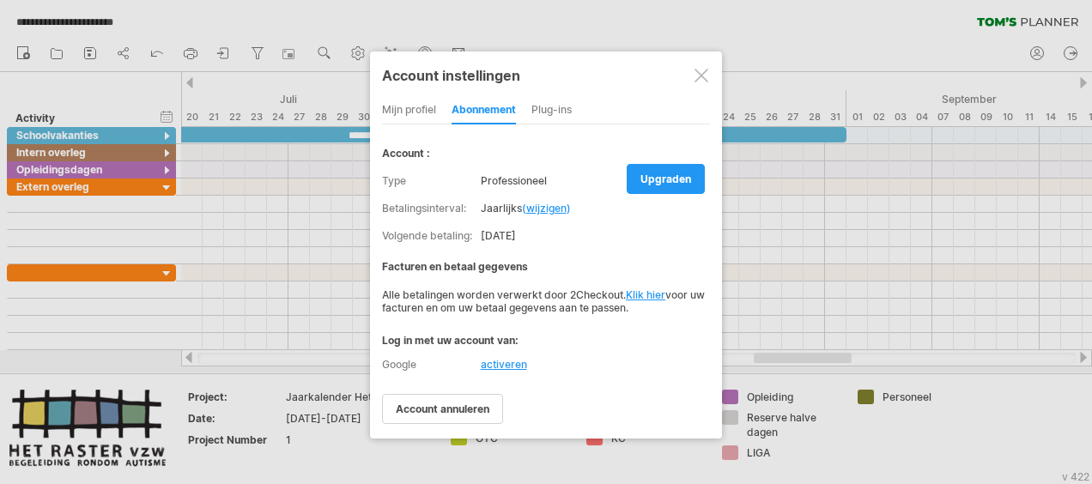
click at [705, 76] on div at bounding box center [701, 76] width 14 height 14
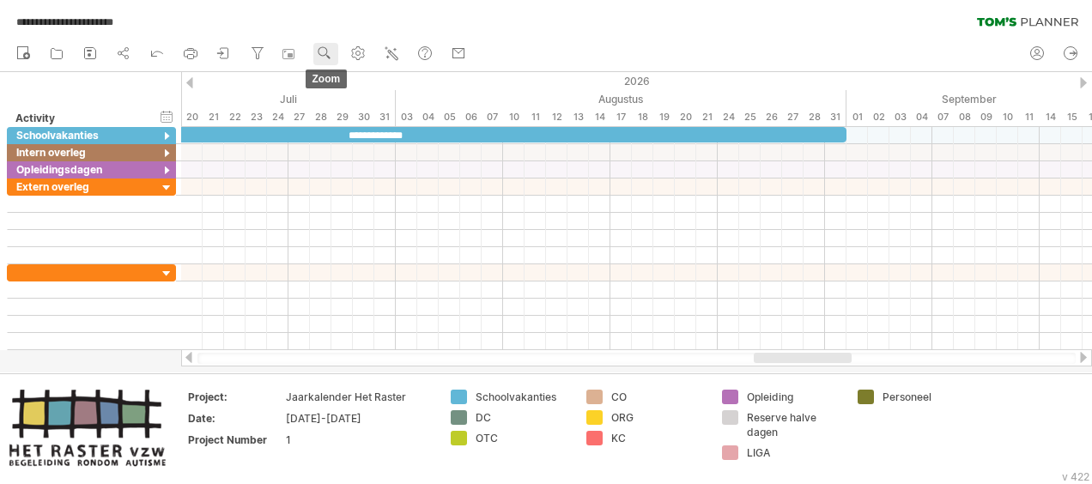
click at [324, 47] on circle at bounding box center [323, 51] width 12 height 12
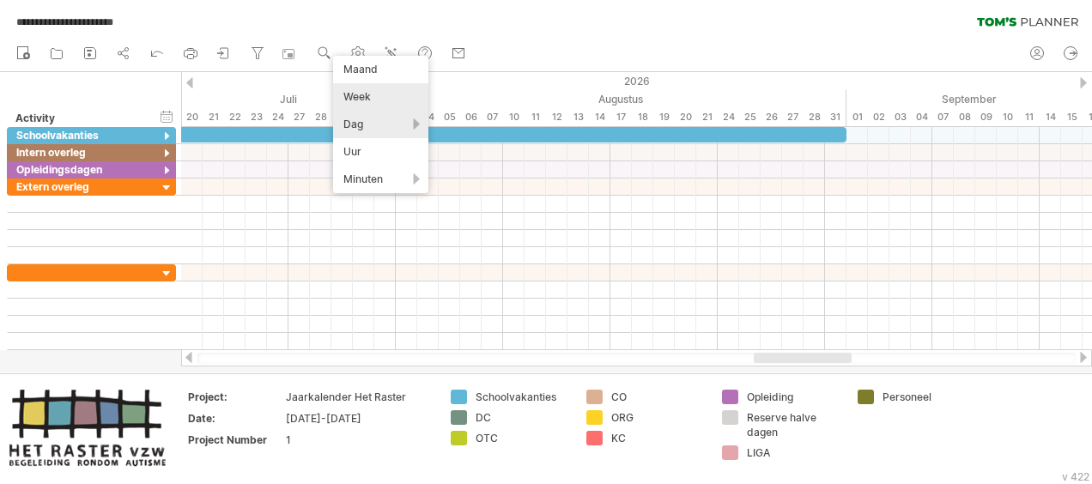
click at [367, 94] on div "Week" at bounding box center [380, 96] width 95 height 27
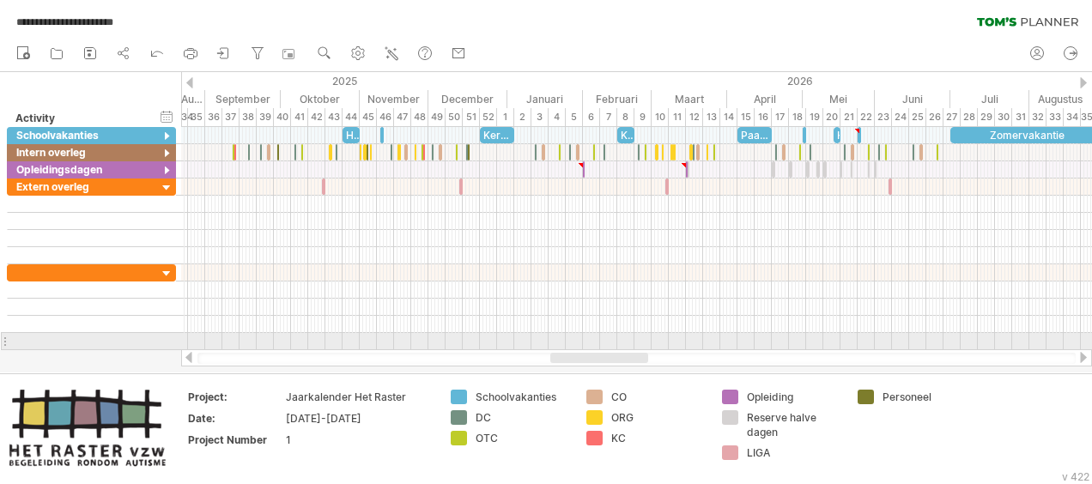
drag, startPoint x: 664, startPoint y: 353, endPoint x: 577, endPoint y: 333, distance: 89.7
click at [577, 333] on div "**********" at bounding box center [546, 242] width 1092 height 484
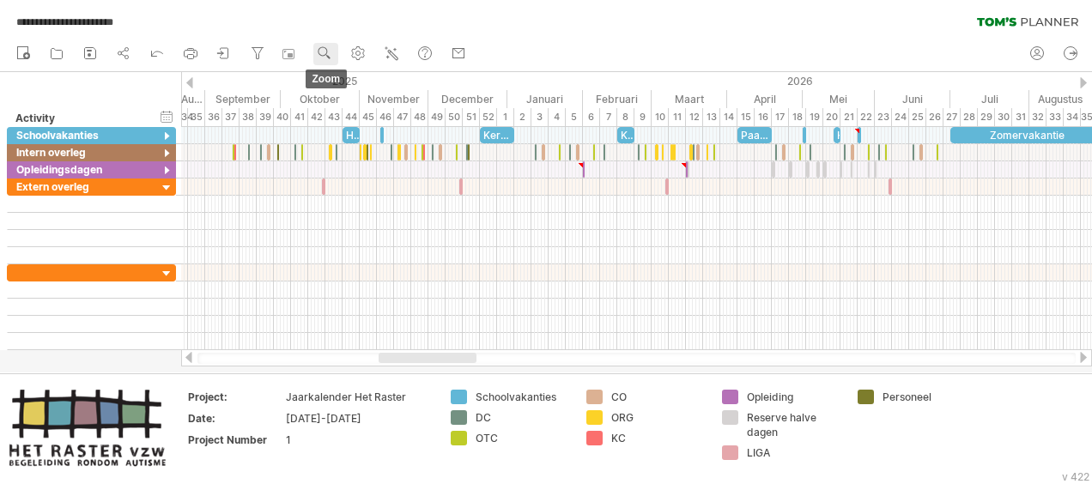
click at [329, 57] on rect at bounding box center [328, 57] width 4 height 4
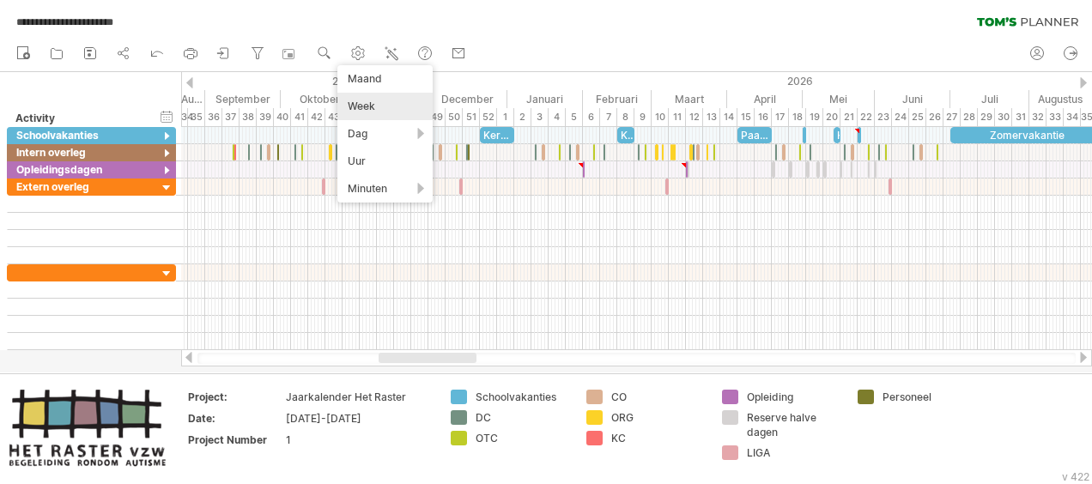
click at [366, 104] on div "Week" at bounding box center [384, 106] width 95 height 27
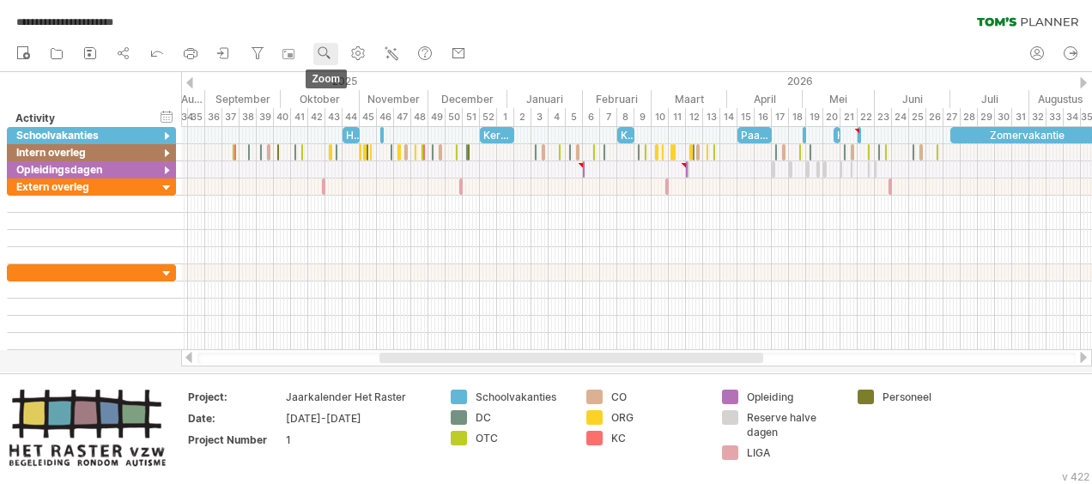
click at [327, 52] on use at bounding box center [324, 53] width 17 height 17
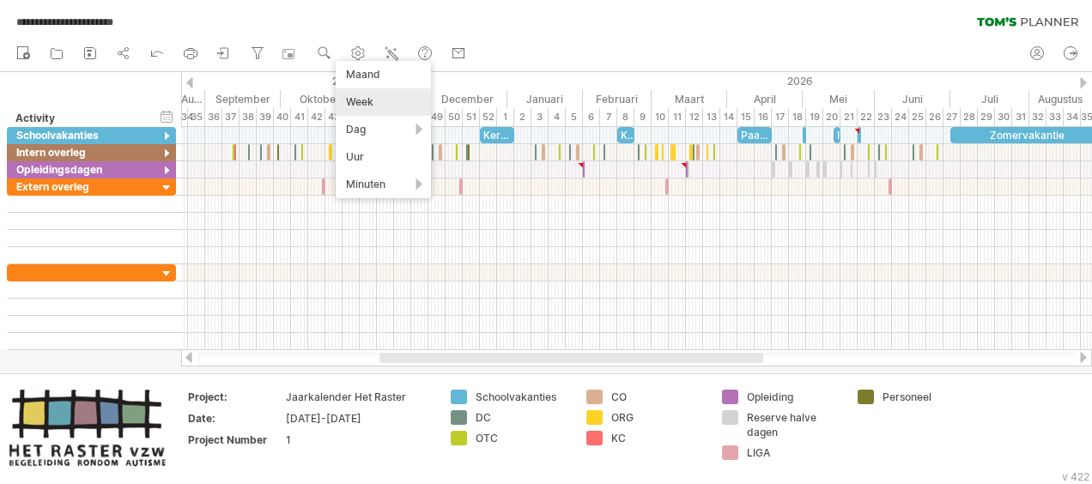
click at [359, 94] on div "Week" at bounding box center [383, 101] width 95 height 27
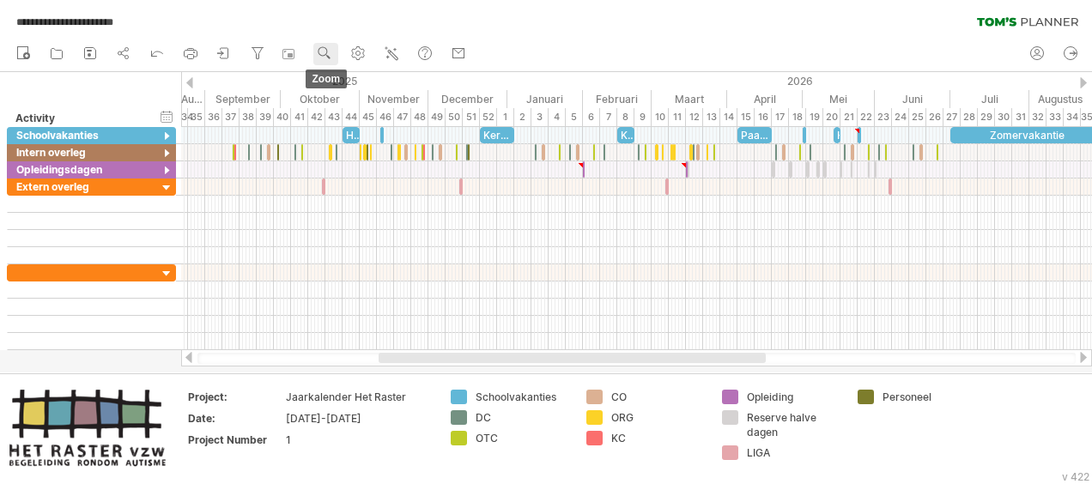
click at [325, 50] on use at bounding box center [324, 53] width 17 height 17
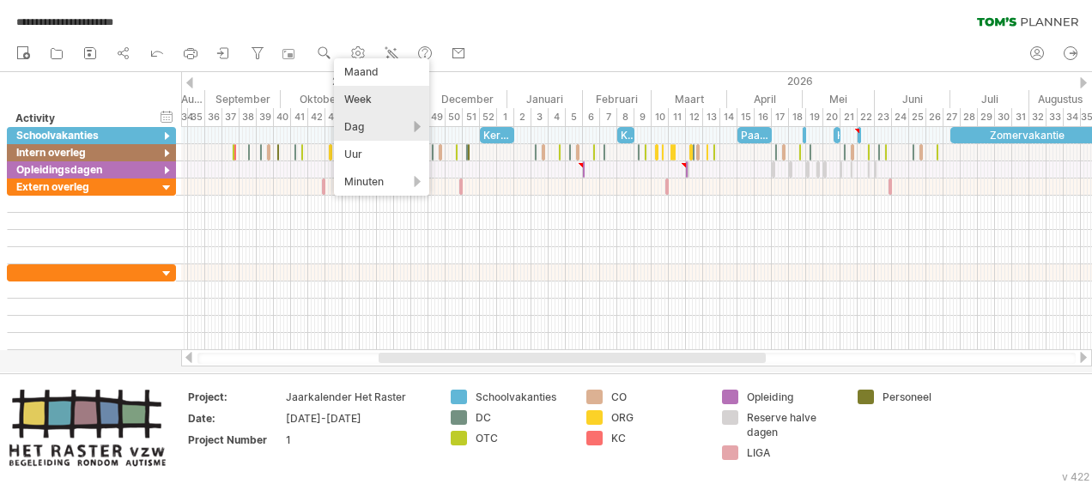
click at [360, 121] on div "Dag" at bounding box center [381, 126] width 95 height 27
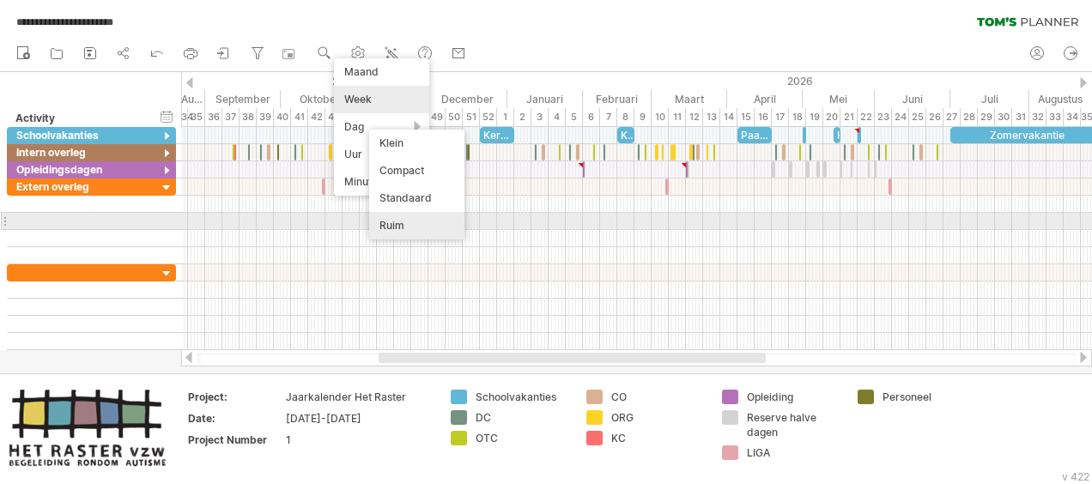
click at [409, 221] on div "Ruim" at bounding box center [416, 225] width 95 height 27
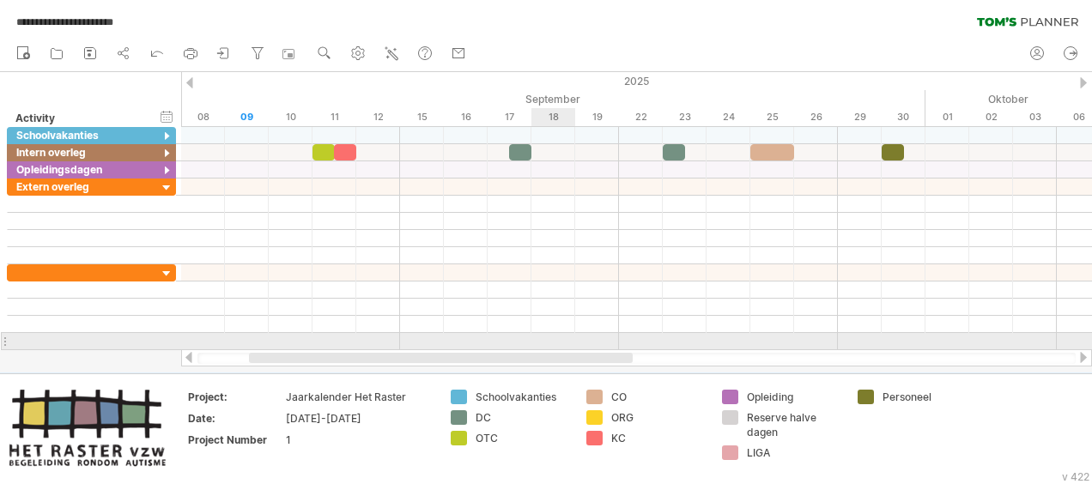
drag, startPoint x: 503, startPoint y: 360, endPoint x: 531, endPoint y: 348, distance: 30.8
click at [531, 348] on div "**********" at bounding box center [546, 242] width 1092 height 484
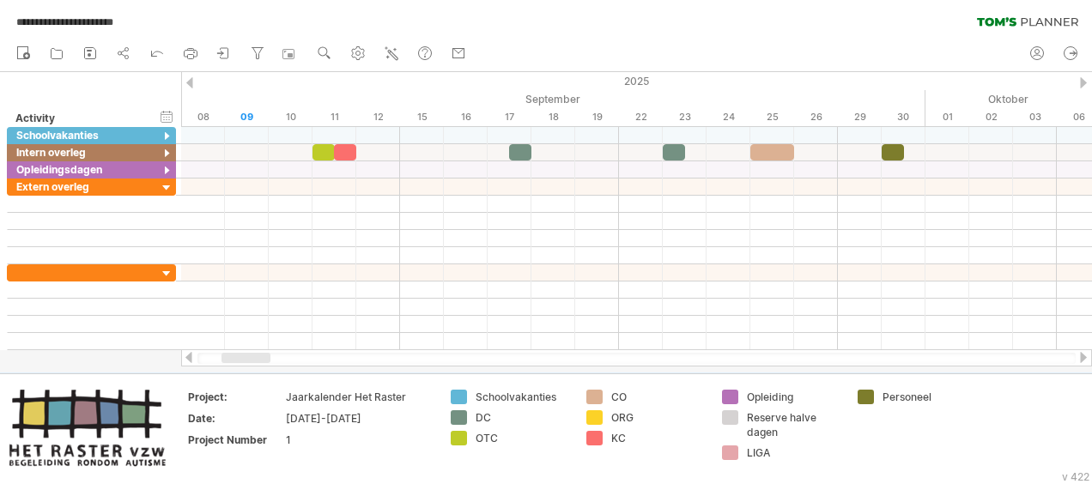
click at [1083, 354] on div at bounding box center [1083, 357] width 14 height 11
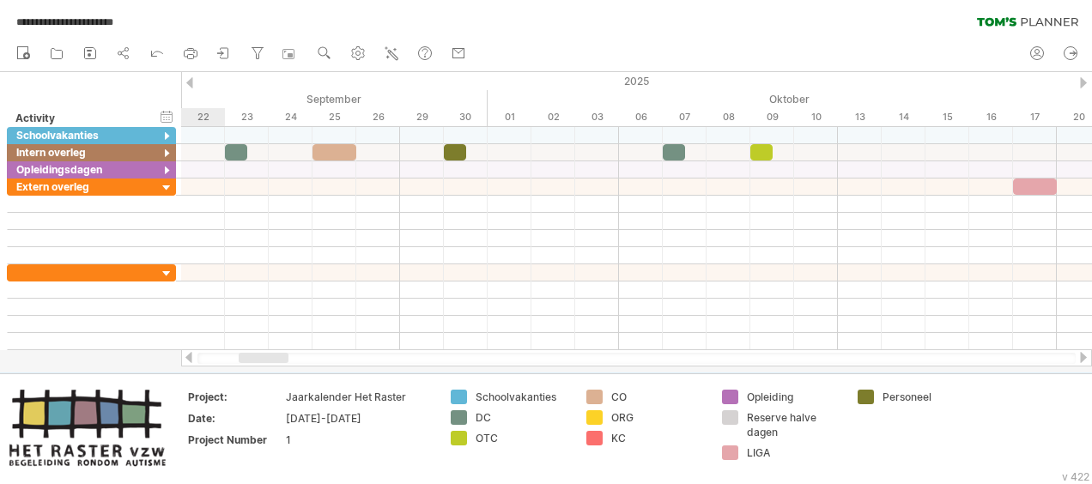
click at [1083, 354] on div at bounding box center [1083, 357] width 14 height 11
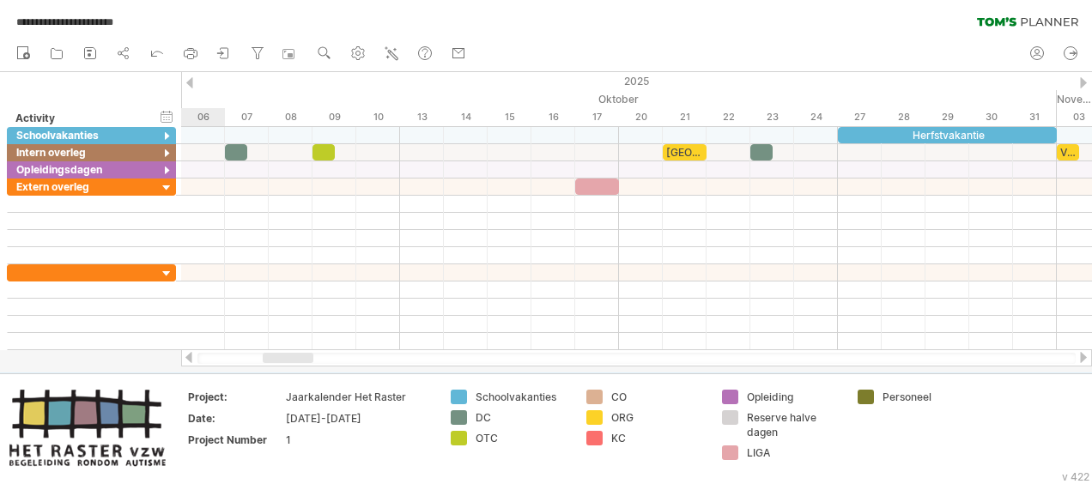
click at [1083, 354] on div at bounding box center [1083, 357] width 14 height 11
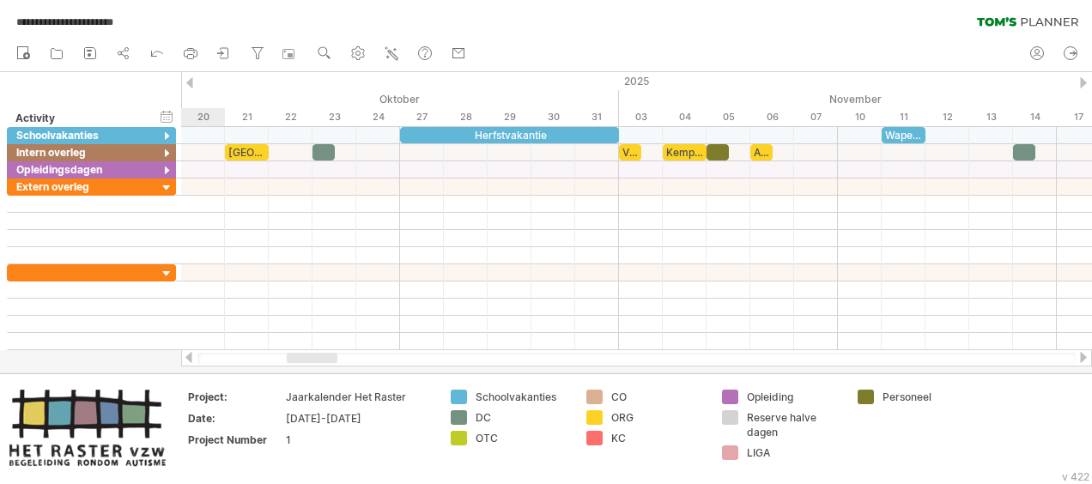
click at [1083, 354] on div at bounding box center [1083, 357] width 14 height 11
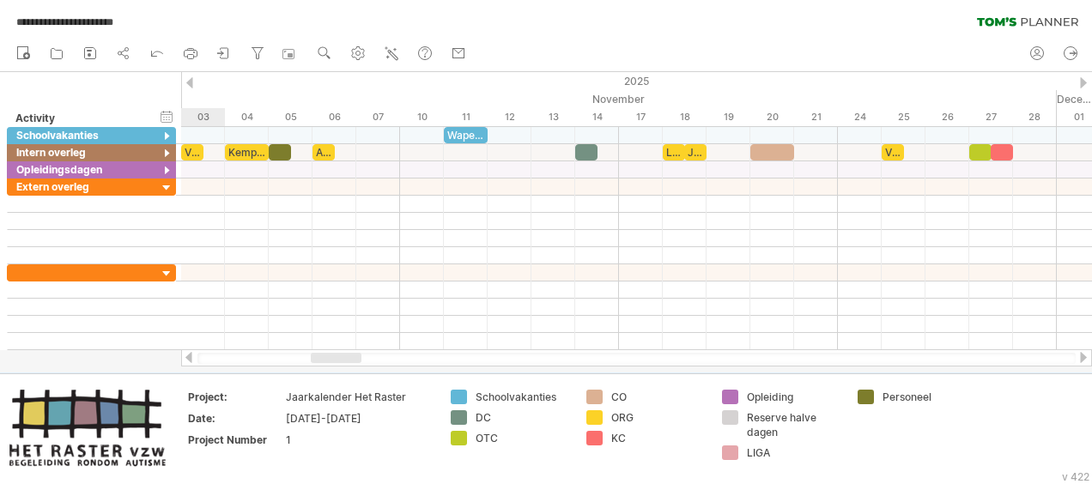
click at [1083, 354] on div at bounding box center [1083, 357] width 14 height 11
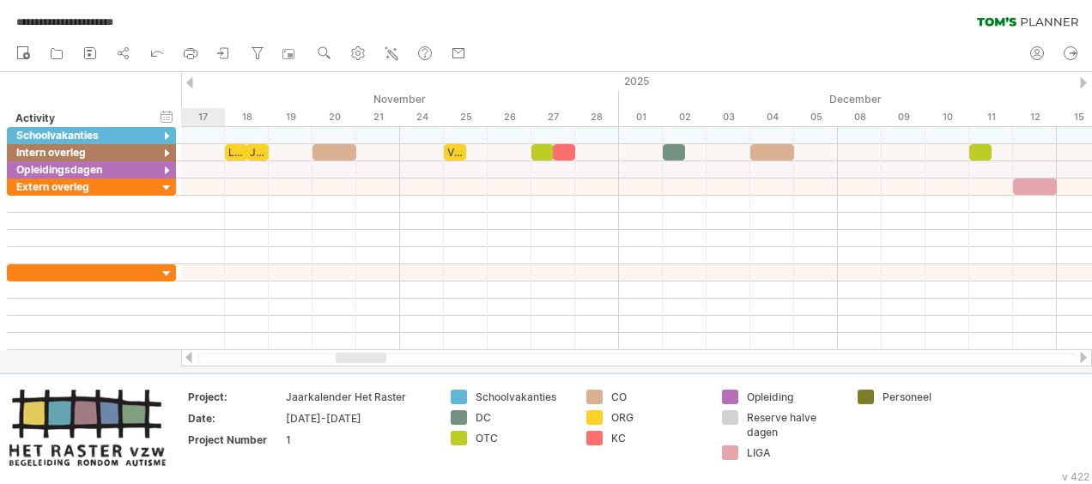
click at [1083, 354] on div at bounding box center [1083, 357] width 14 height 11
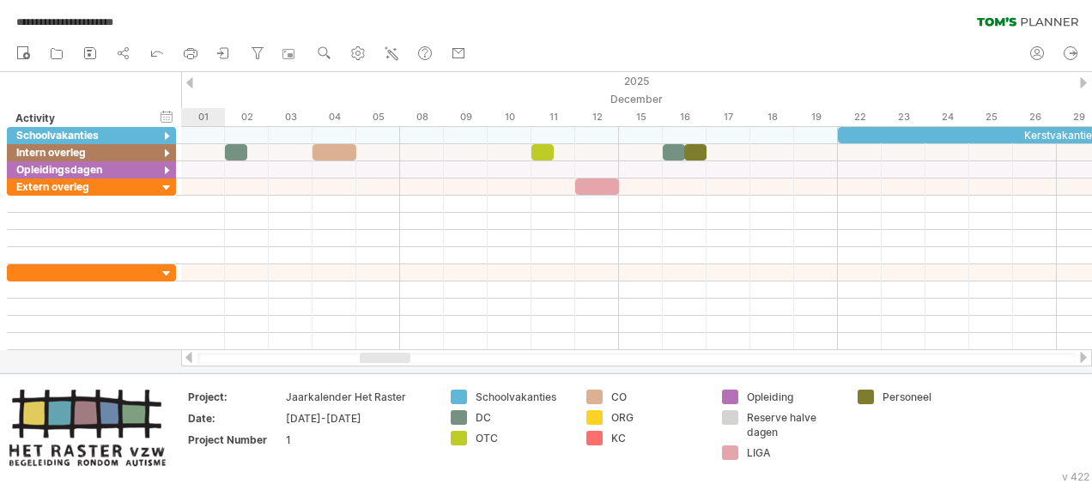
click at [1083, 354] on div at bounding box center [1083, 357] width 14 height 11
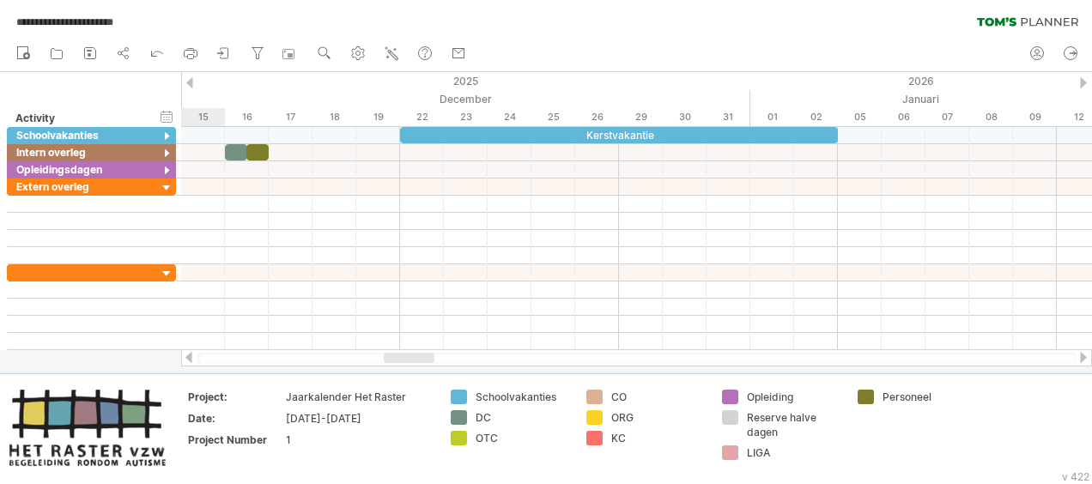
click at [1083, 354] on div at bounding box center [1083, 357] width 14 height 11
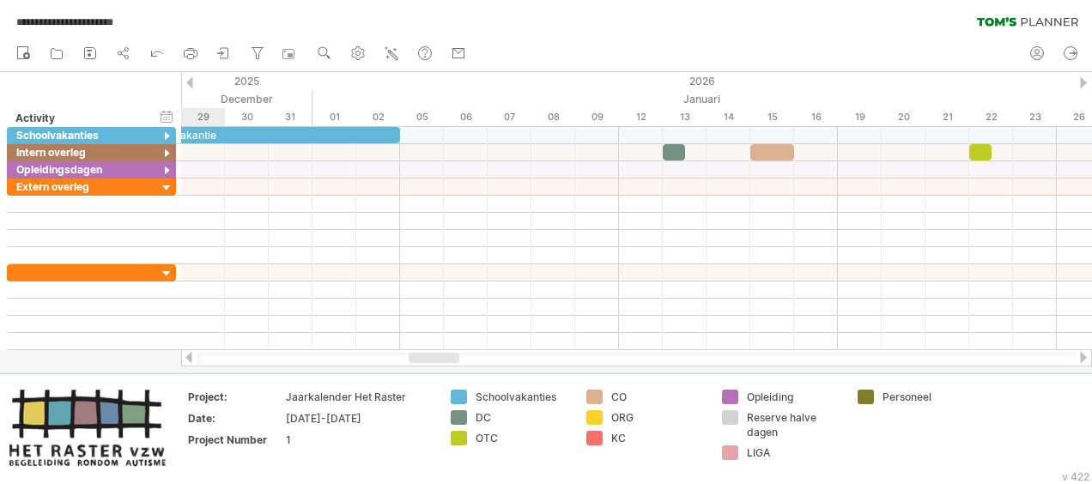
click at [1083, 354] on div at bounding box center [1083, 357] width 14 height 11
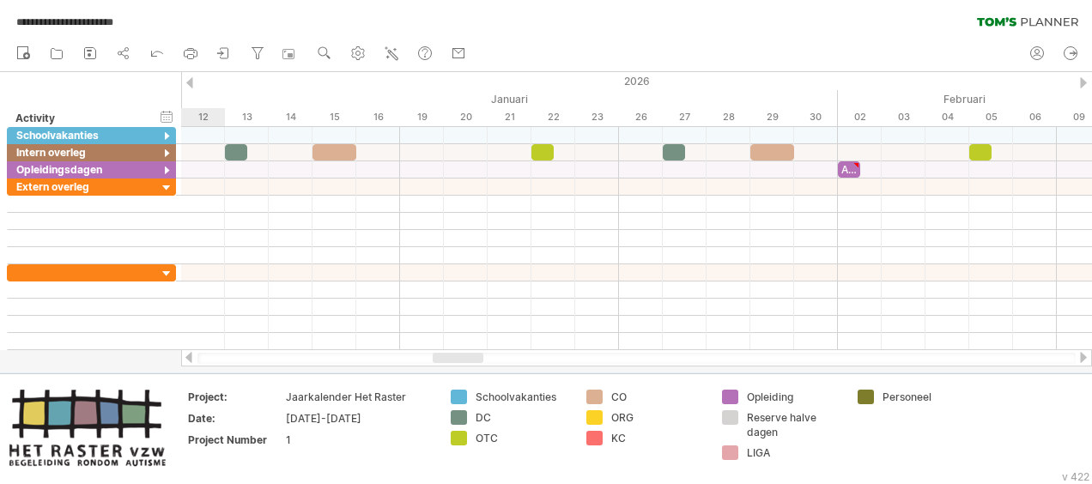
click at [1083, 354] on div at bounding box center [1083, 357] width 14 height 11
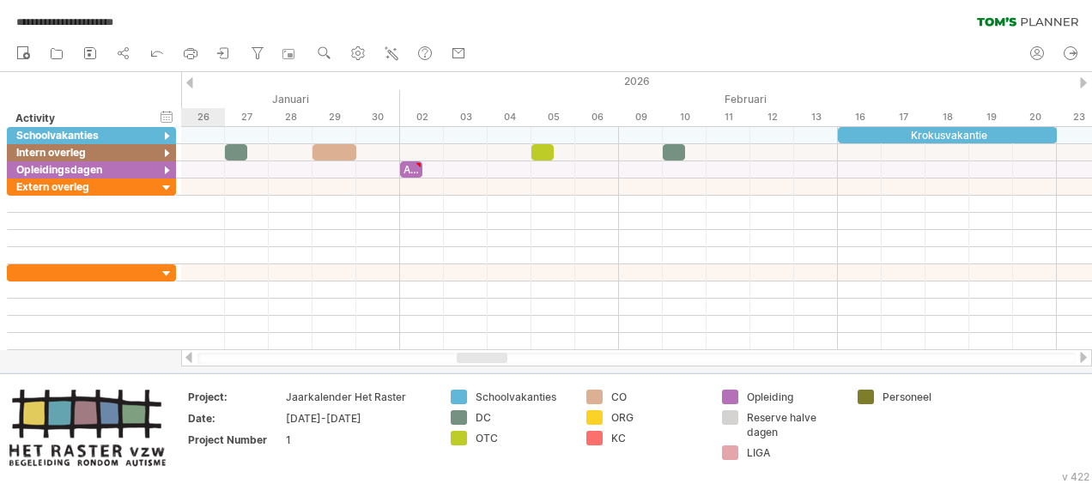
click at [1083, 354] on div at bounding box center [1083, 357] width 14 height 11
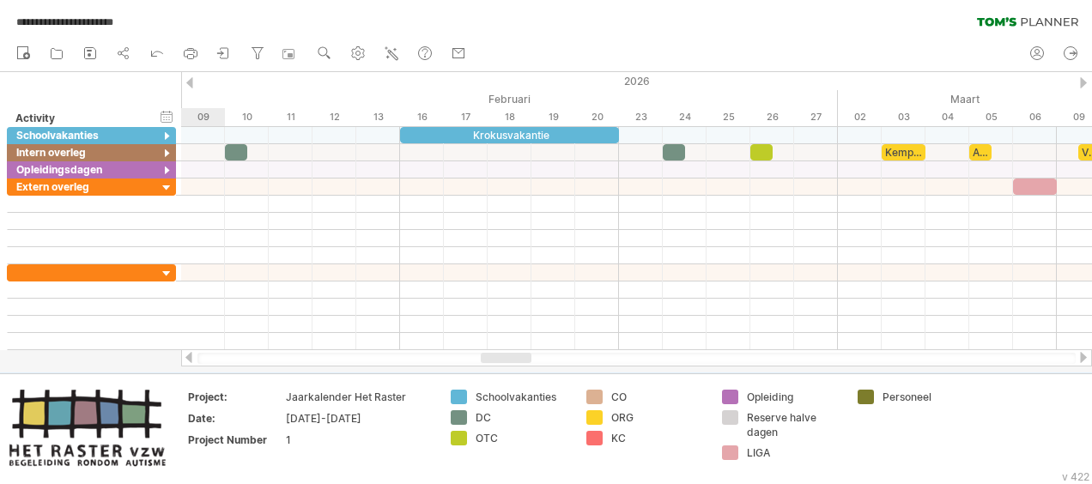
click at [1083, 354] on div at bounding box center [1083, 357] width 14 height 11
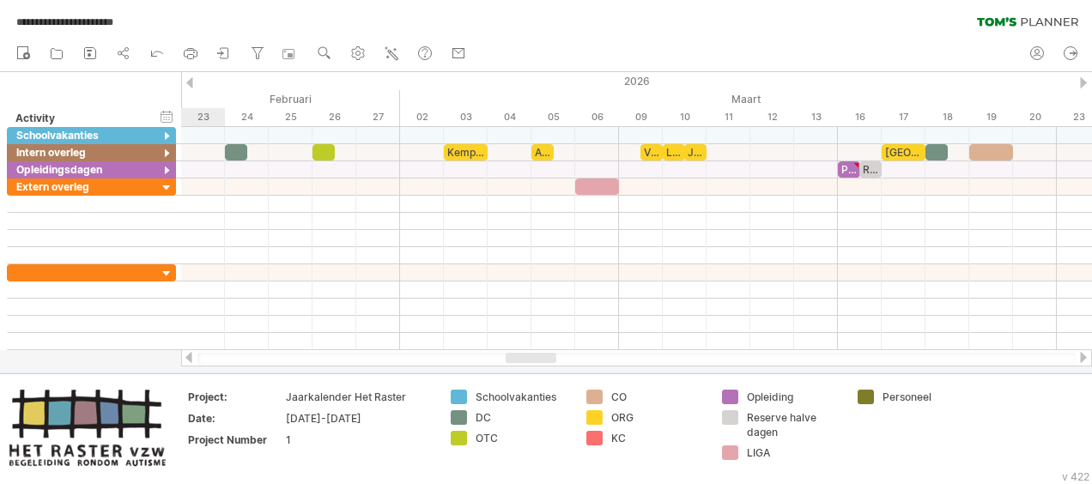
click at [1083, 354] on div at bounding box center [1083, 357] width 14 height 11
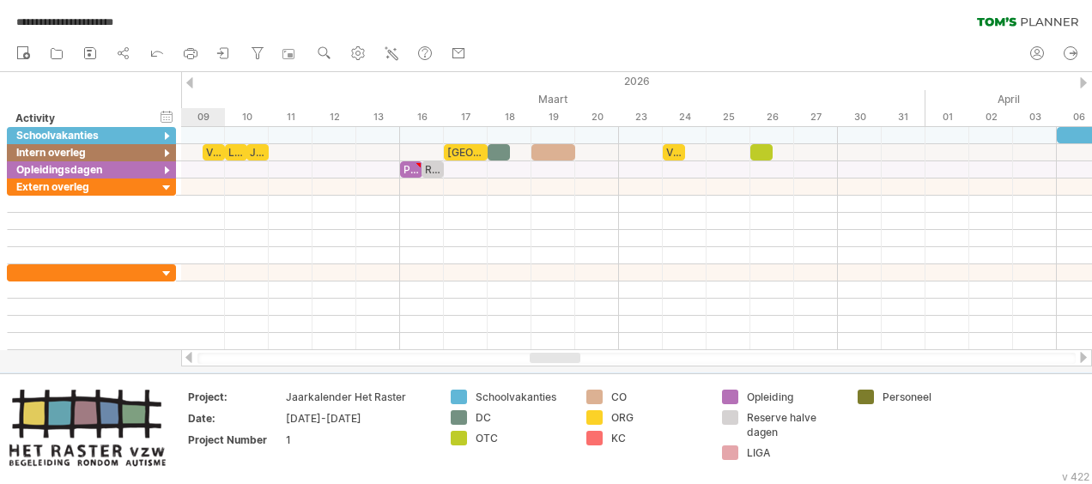
click at [1083, 354] on div at bounding box center [1083, 357] width 14 height 11
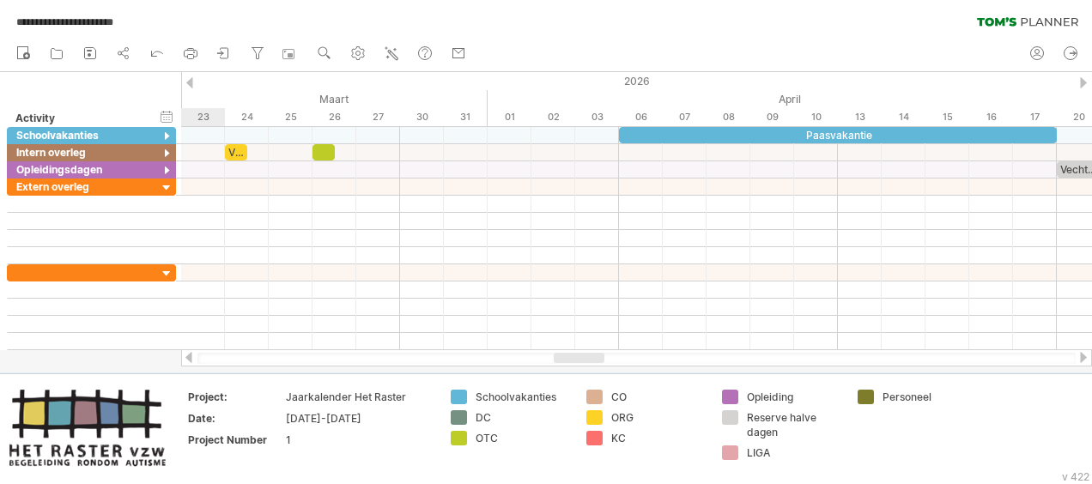
click at [1083, 354] on div at bounding box center [1083, 357] width 14 height 11
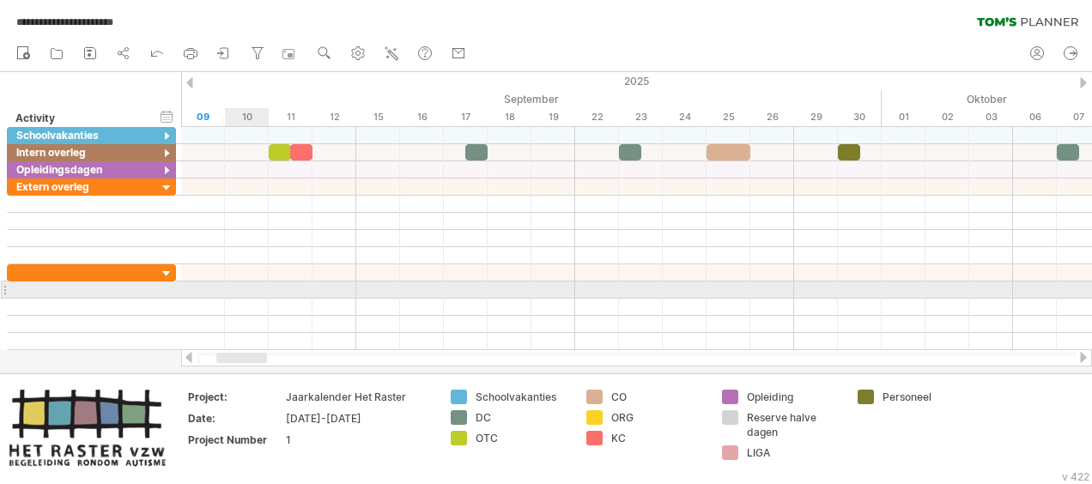
drag, startPoint x: 609, startPoint y: 358, endPoint x: 247, endPoint y: 293, distance: 367.8
click at [247, 293] on div "**********" at bounding box center [546, 242] width 1092 height 484
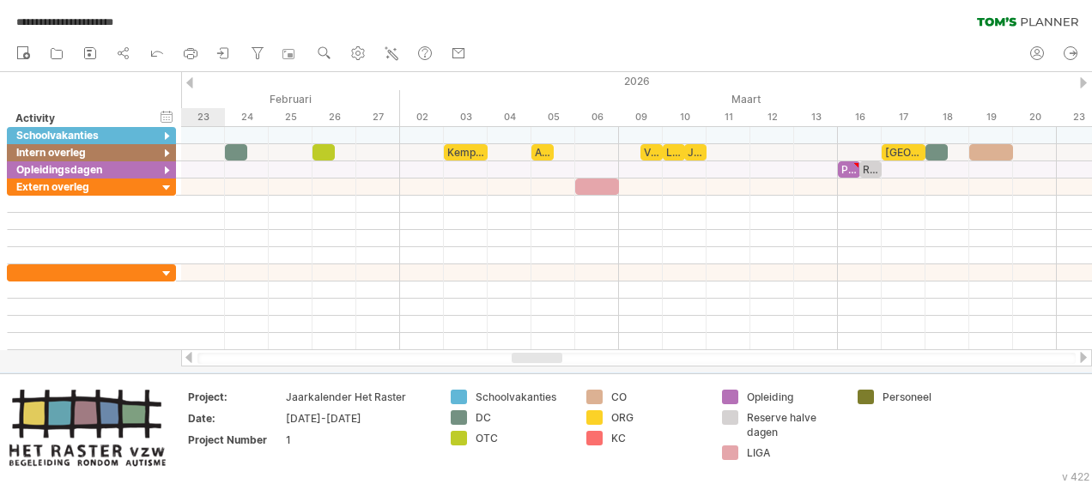
drag, startPoint x: 242, startPoint y: 357, endPoint x: 532, endPoint y: 355, distance: 290.1
click at [532, 355] on div at bounding box center [536, 358] width 51 height 10
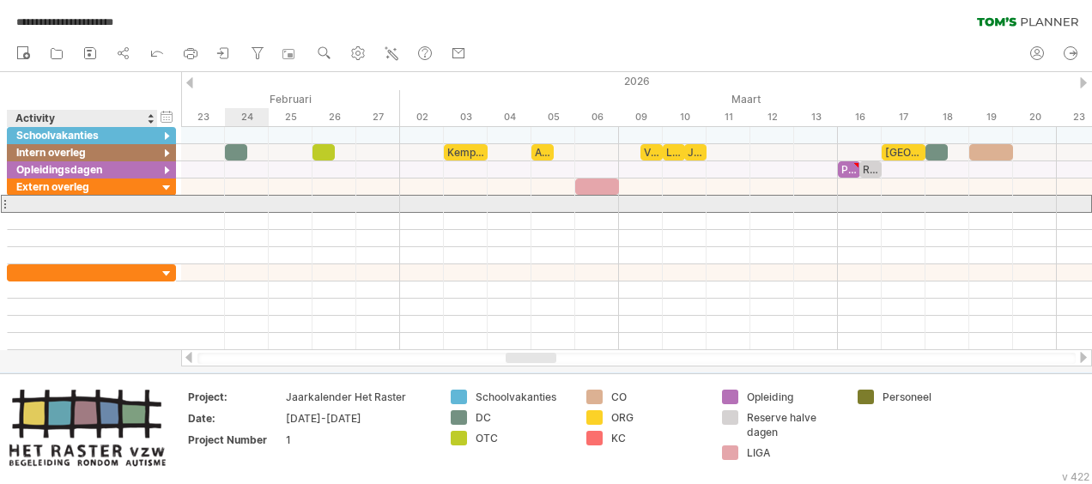
click at [79, 203] on div at bounding box center [82, 204] width 132 height 16
type input "*"
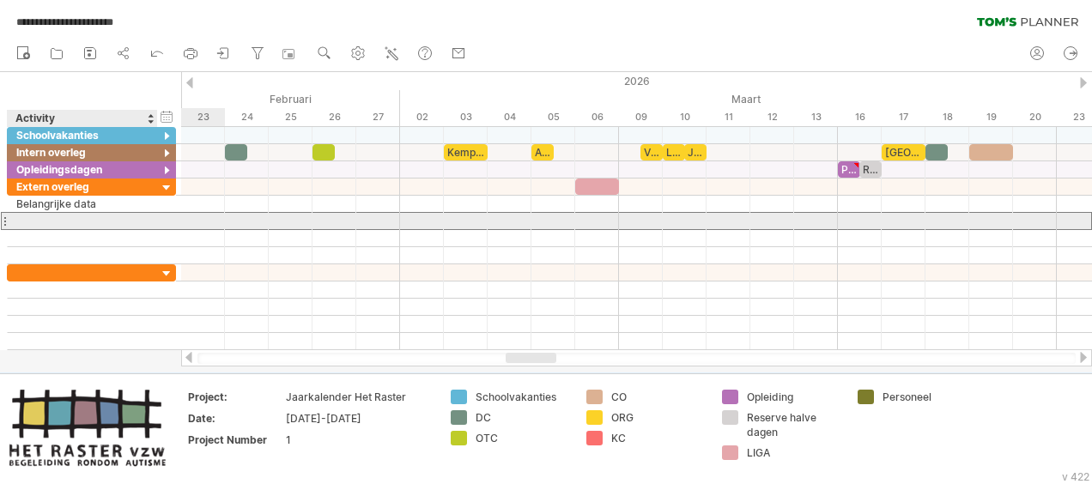
click at [137, 220] on div at bounding box center [82, 221] width 132 height 16
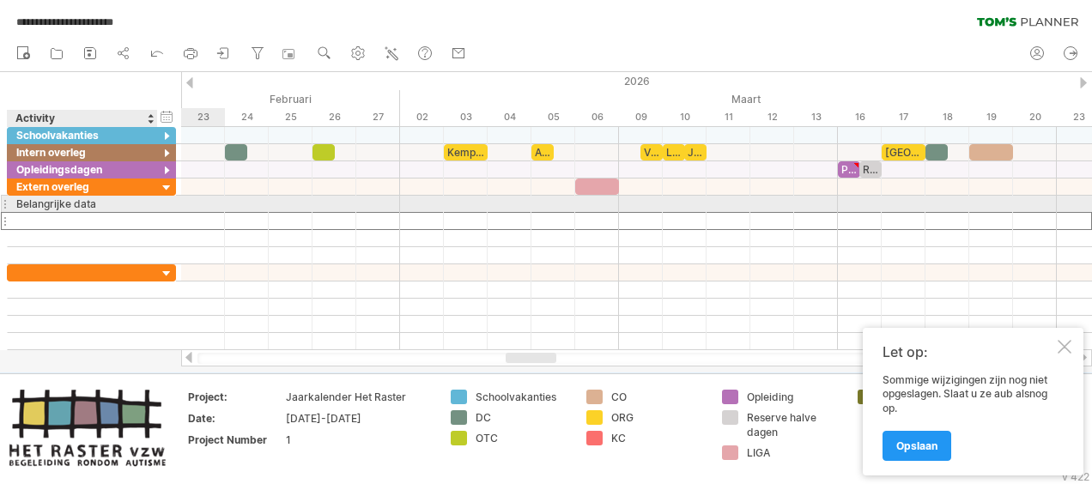
click at [107, 199] on div "Belangrijke data" at bounding box center [82, 204] width 132 height 16
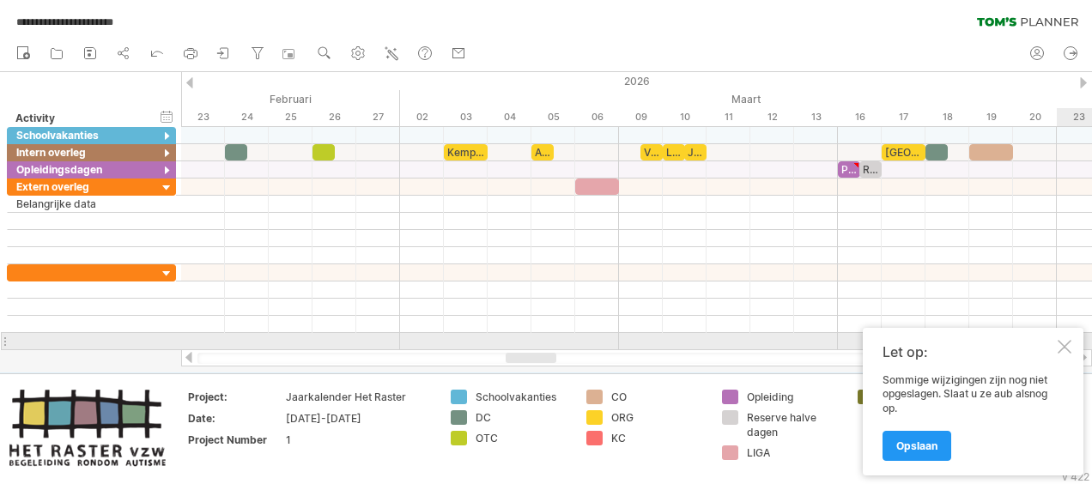
click at [1062, 343] on div at bounding box center [1064, 347] width 14 height 14
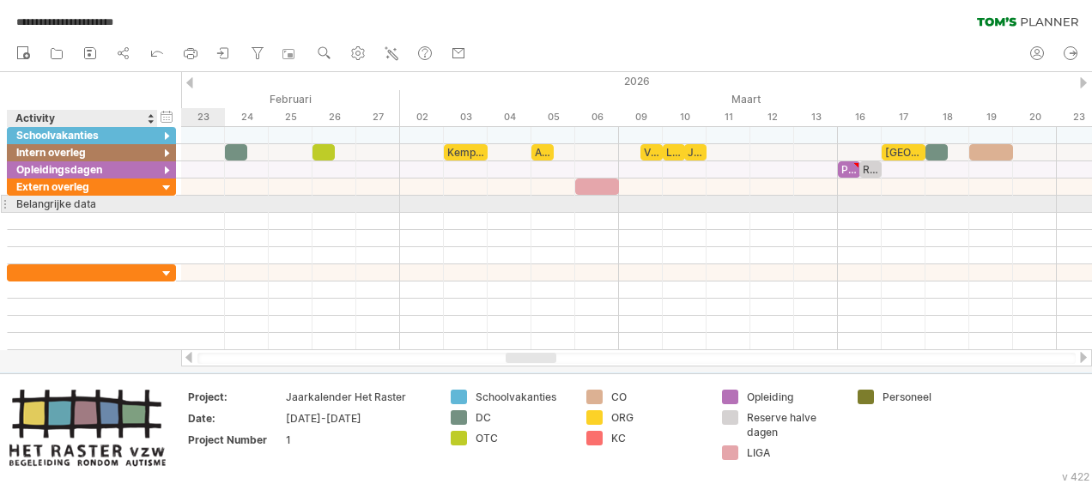
click at [108, 199] on div "Belangrijke data" at bounding box center [82, 204] width 132 height 16
type input "*"
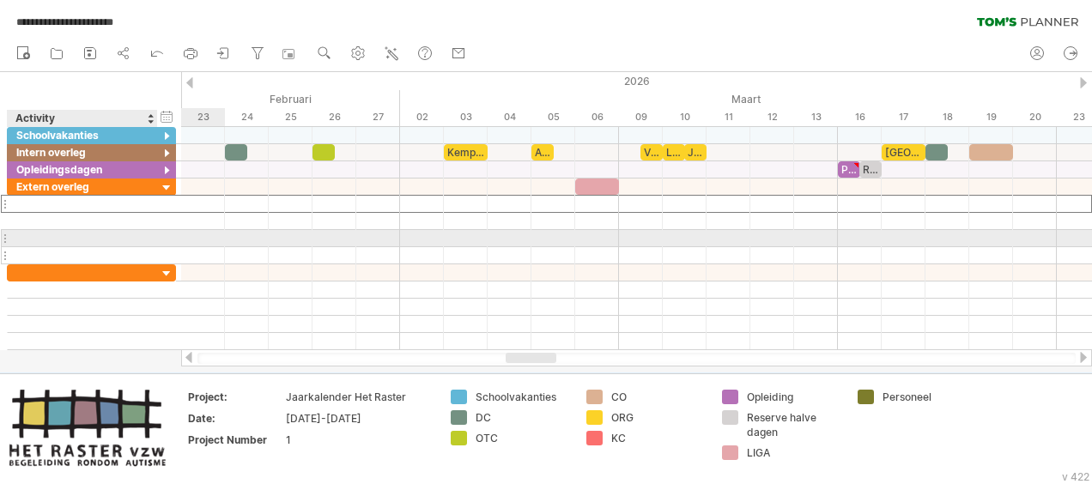
click at [105, 247] on div at bounding box center [82, 255] width 132 height 16
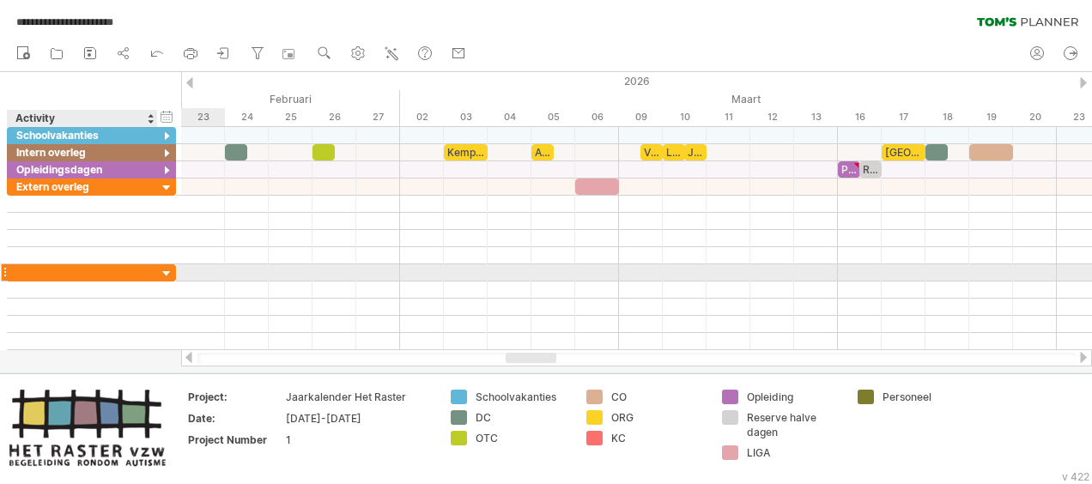
click at [166, 269] on div at bounding box center [167, 274] width 16 height 16
click at [118, 267] on div at bounding box center [82, 272] width 132 height 16
type input "**********"
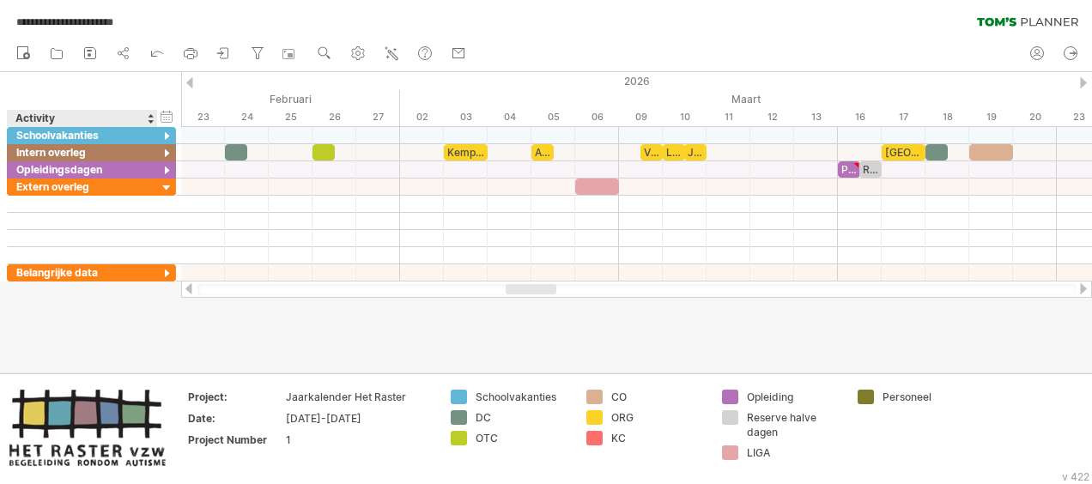
click at [129, 326] on div at bounding box center [546, 222] width 1092 height 300
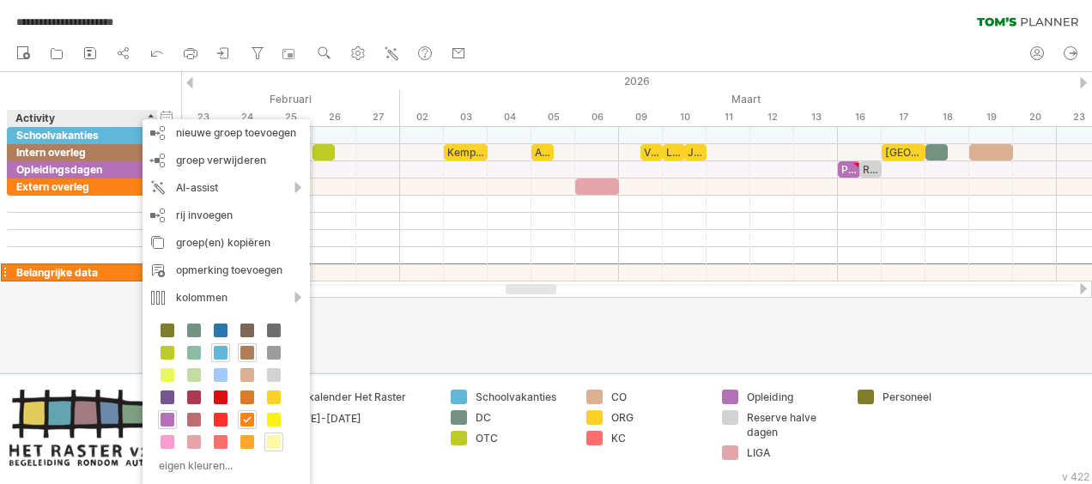
click at [268, 441] on span at bounding box center [274, 442] width 14 height 14
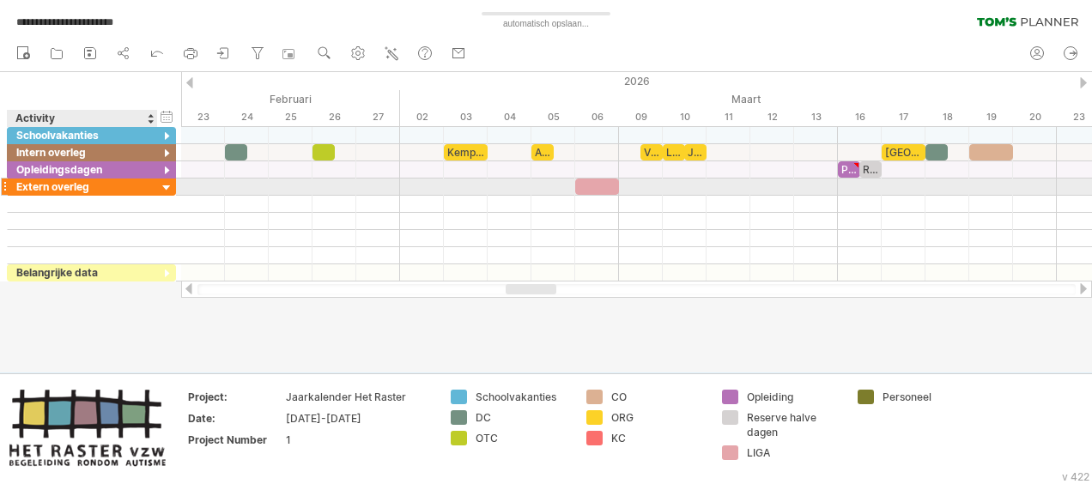
click at [164, 184] on div at bounding box center [167, 188] width 16 height 16
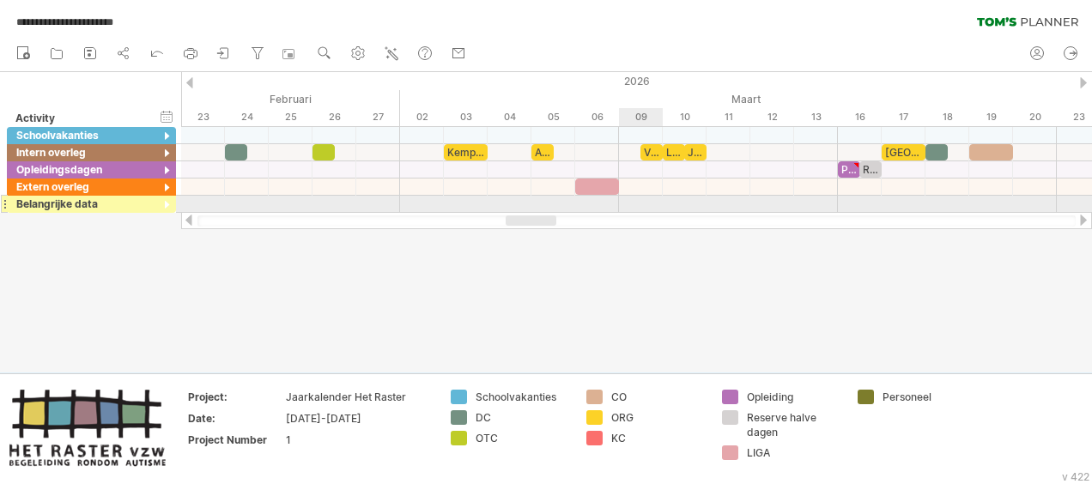
click at [630, 203] on div at bounding box center [636, 204] width 911 height 17
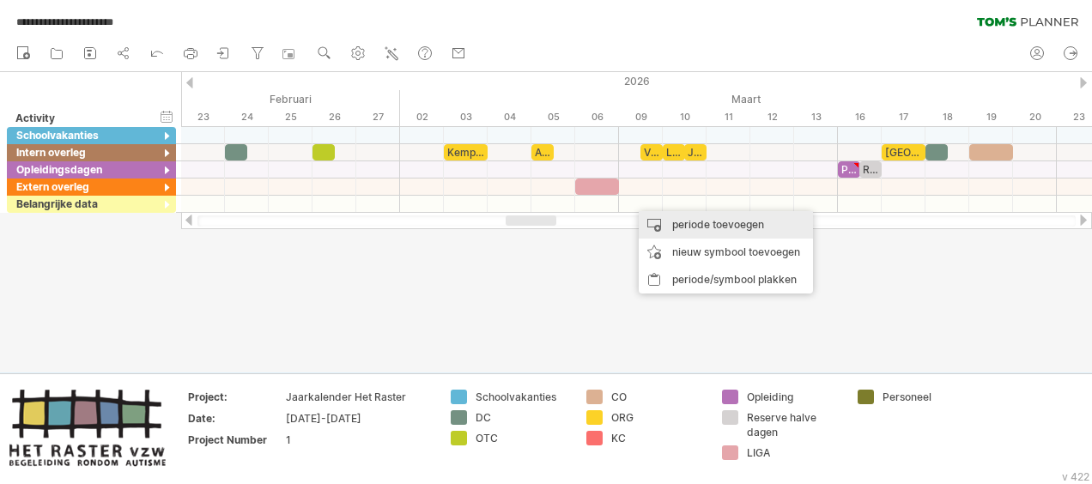
click at [694, 221] on div "periode toevoegen" at bounding box center [725, 224] width 174 height 27
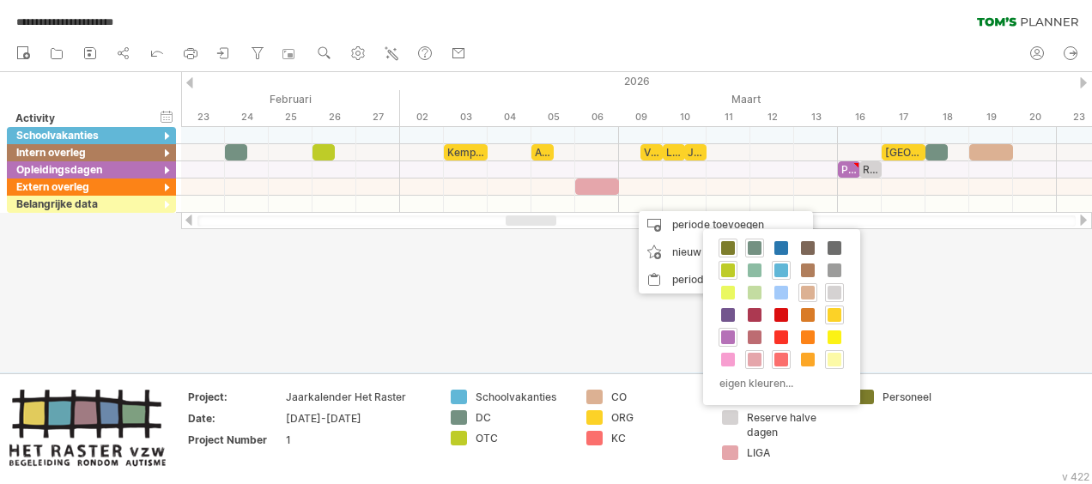
click at [834, 354] on span at bounding box center [834, 360] width 14 height 14
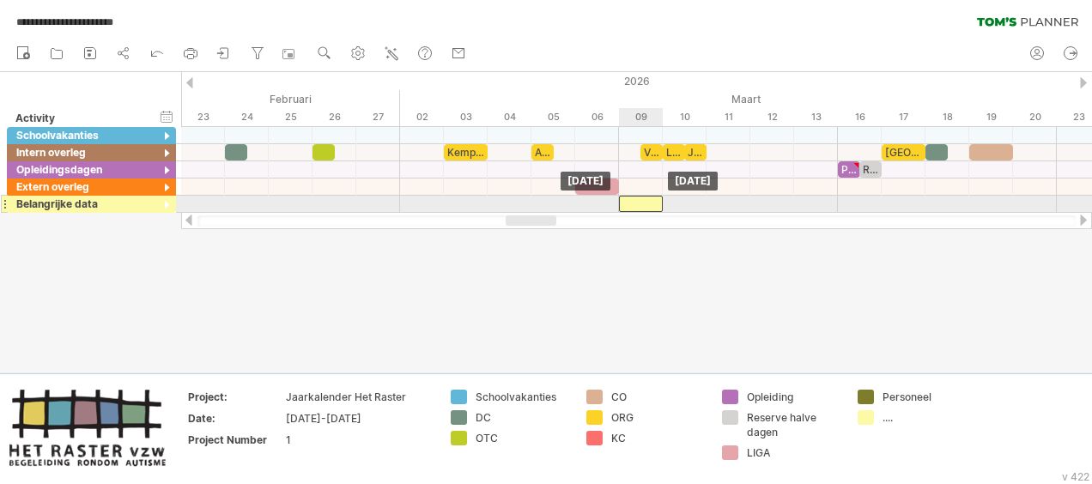
drag, startPoint x: 657, startPoint y: 204, endPoint x: 641, endPoint y: 204, distance: 16.3
click at [641, 204] on div at bounding box center [641, 204] width 44 height 16
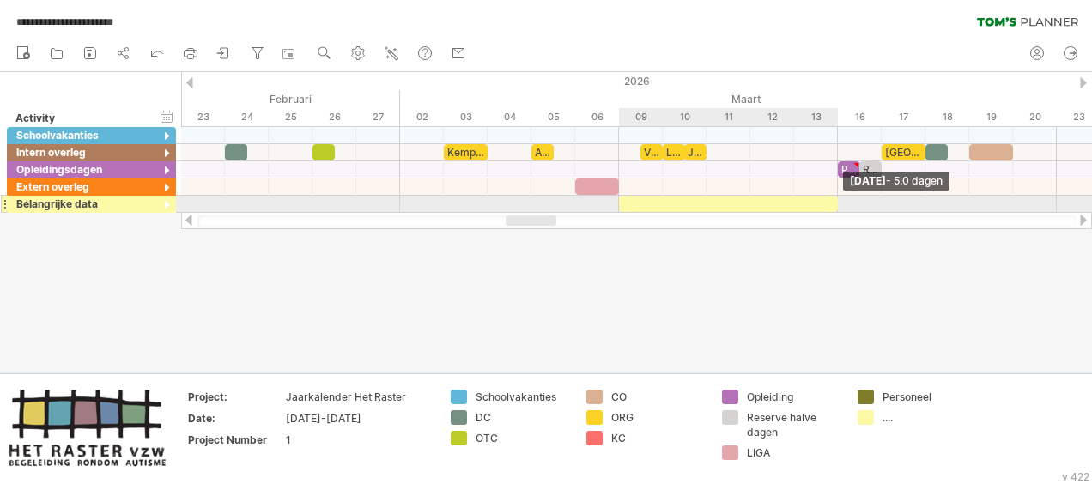
drag, startPoint x: 662, startPoint y: 204, endPoint x: 833, endPoint y: 211, distance: 171.8
click at [833, 211] on div "Herfstvakantie Wapenstilstand Kerstvakantie Krokusvakantie Paasvakantie Hemelva…" at bounding box center [636, 170] width 911 height 86
click at [731, 201] on div at bounding box center [728, 204] width 219 height 16
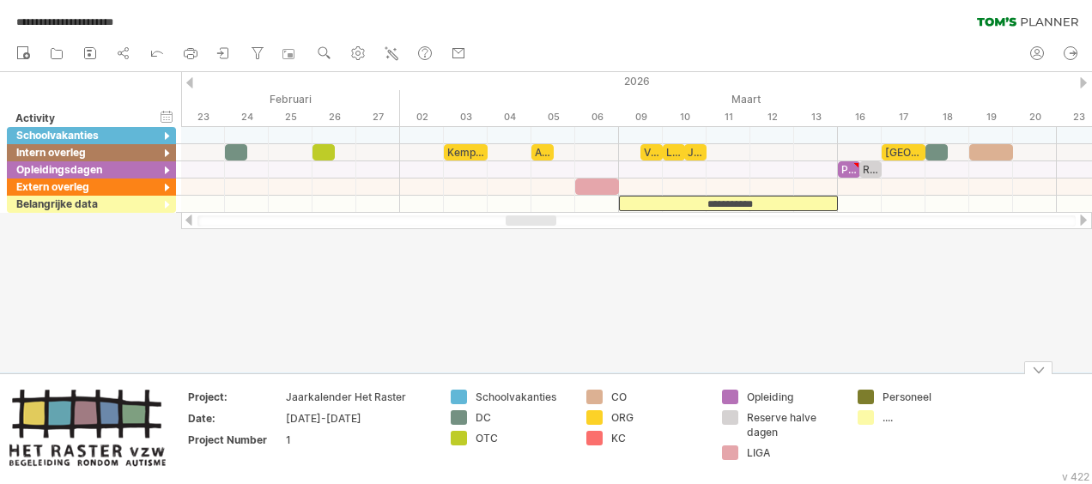
click at [1085, 220] on div at bounding box center [1083, 220] width 14 height 11
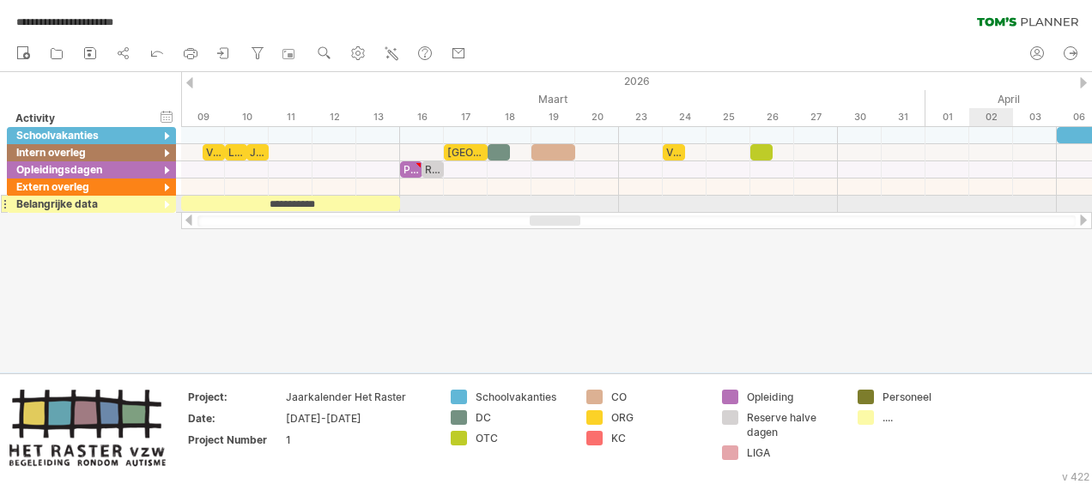
click at [995, 198] on div at bounding box center [636, 204] width 911 height 17
click at [993, 204] on div at bounding box center [636, 204] width 911 height 17
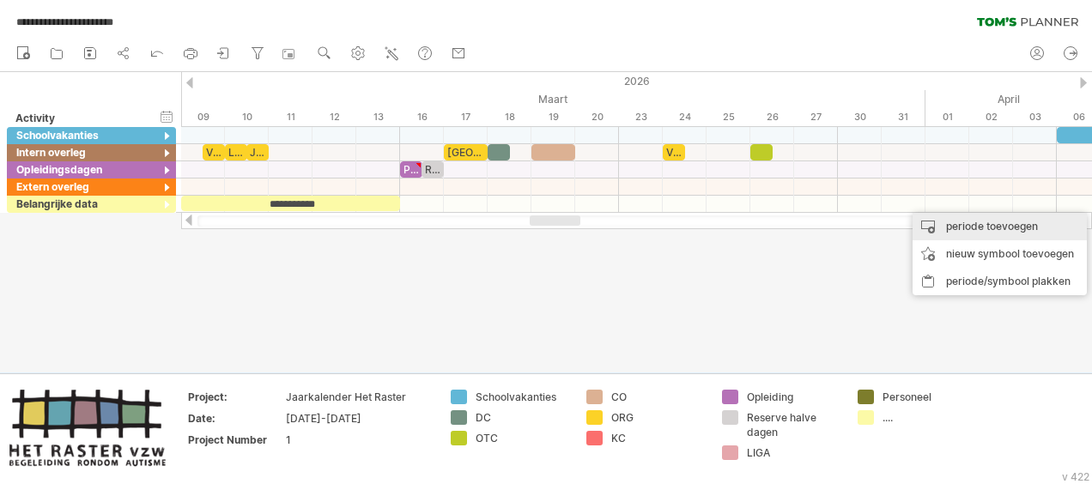
click at [994, 226] on div "periode toevoegen" at bounding box center [999, 226] width 174 height 27
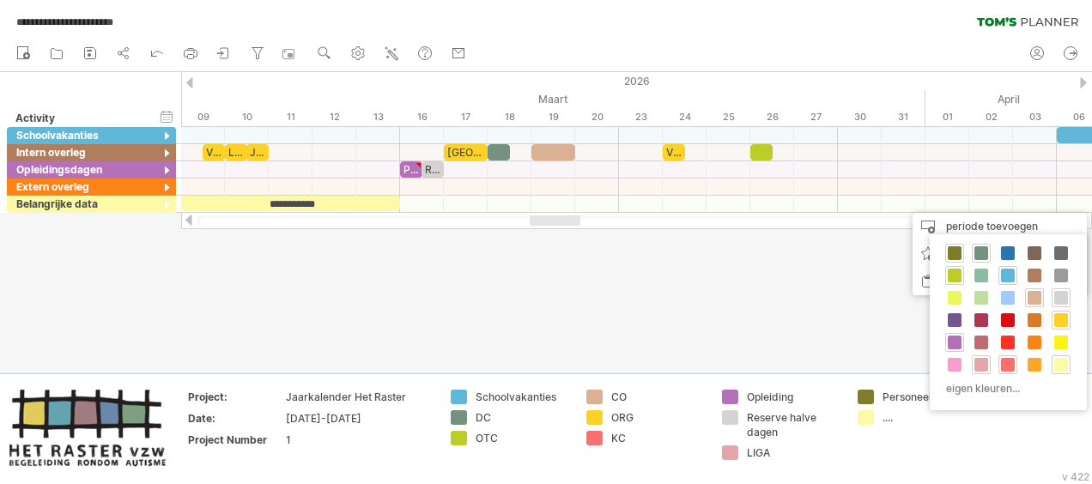
click at [882, 303] on div at bounding box center [546, 222] width 1092 height 300
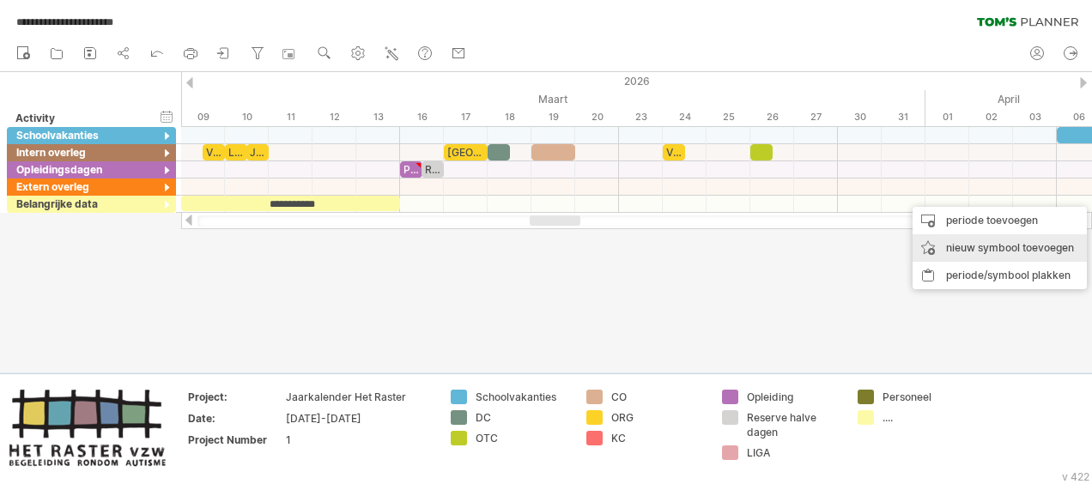
click at [989, 248] on div "nieuw symbool toevoegen" at bounding box center [999, 247] width 174 height 27
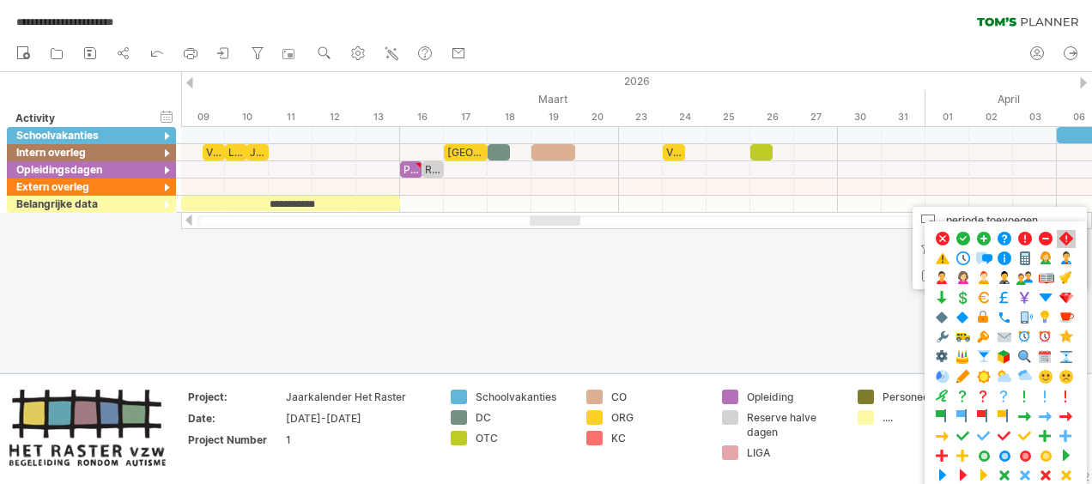
click at [1060, 235] on span at bounding box center [1065, 239] width 17 height 16
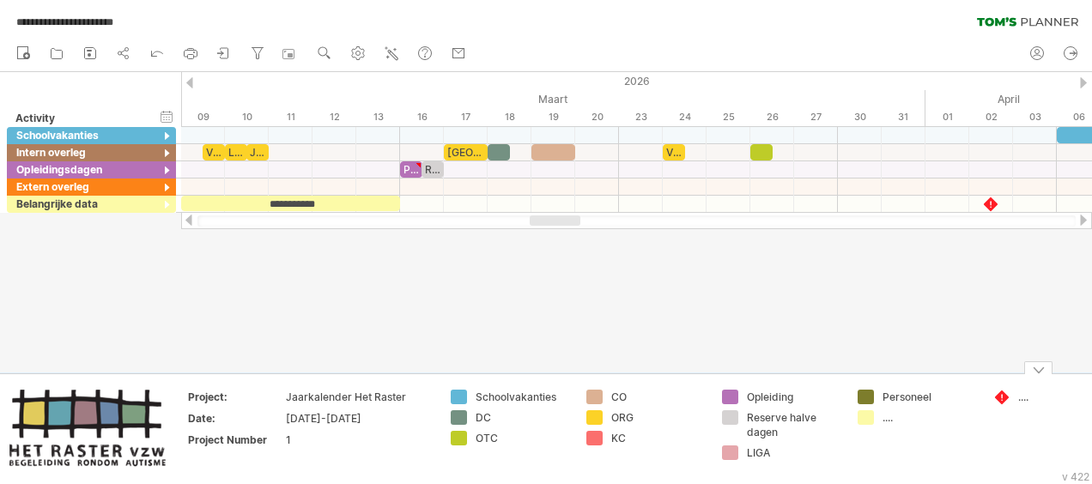
click at [1021, 395] on div "...." at bounding box center [1065, 397] width 94 height 15
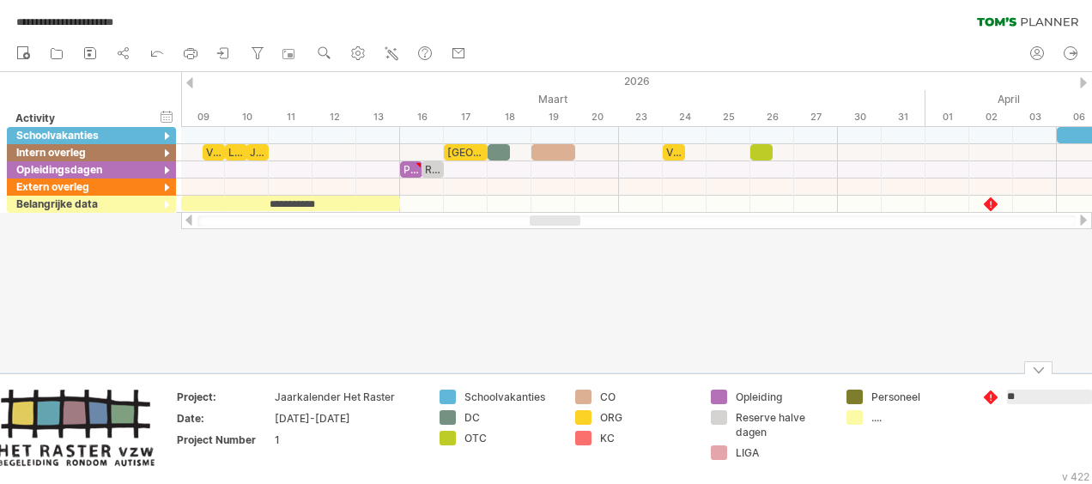
type input "***"
click at [1020, 453] on td "WAD" at bounding box center [1041, 430] width 136 height 80
click at [187, 78] on div at bounding box center [189, 82] width 7 height 11
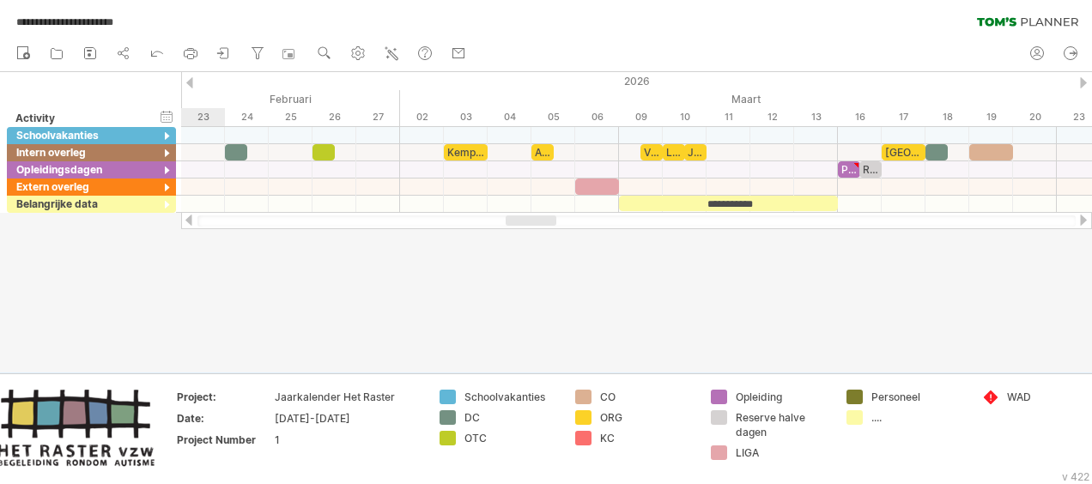
click at [187, 78] on div at bounding box center [189, 82] width 7 height 11
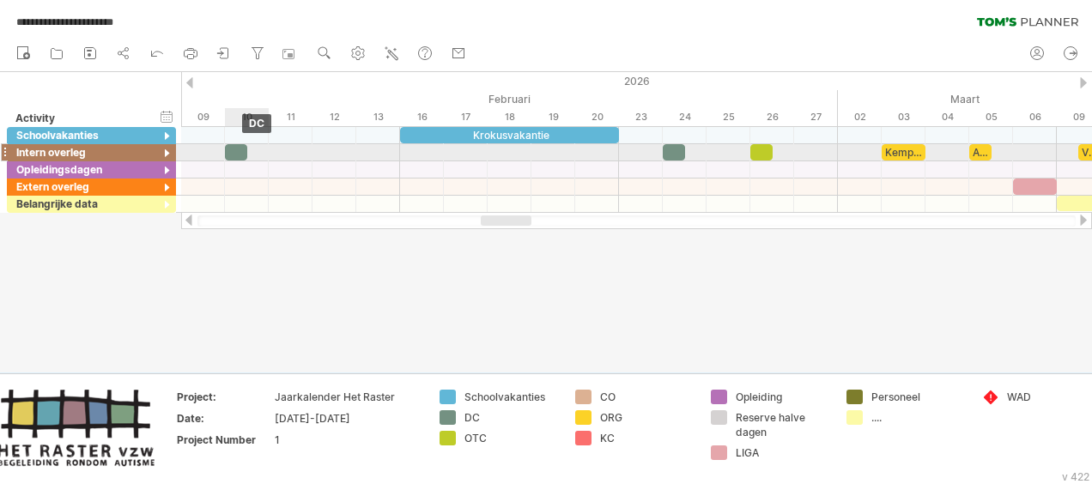
click at [237, 148] on div at bounding box center [236, 152] width 22 height 16
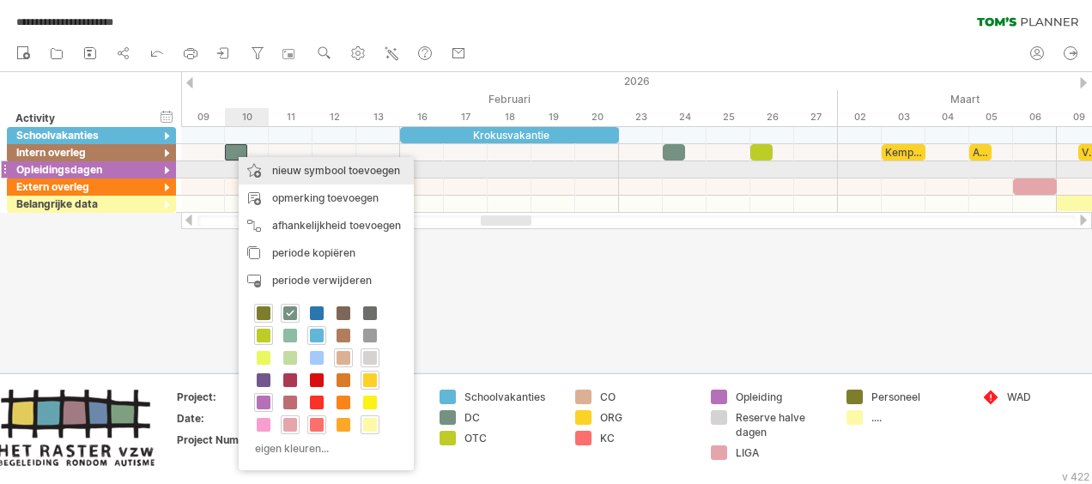
click at [297, 166] on div "nieuw symbool toevoegen" at bounding box center [326, 170] width 175 height 27
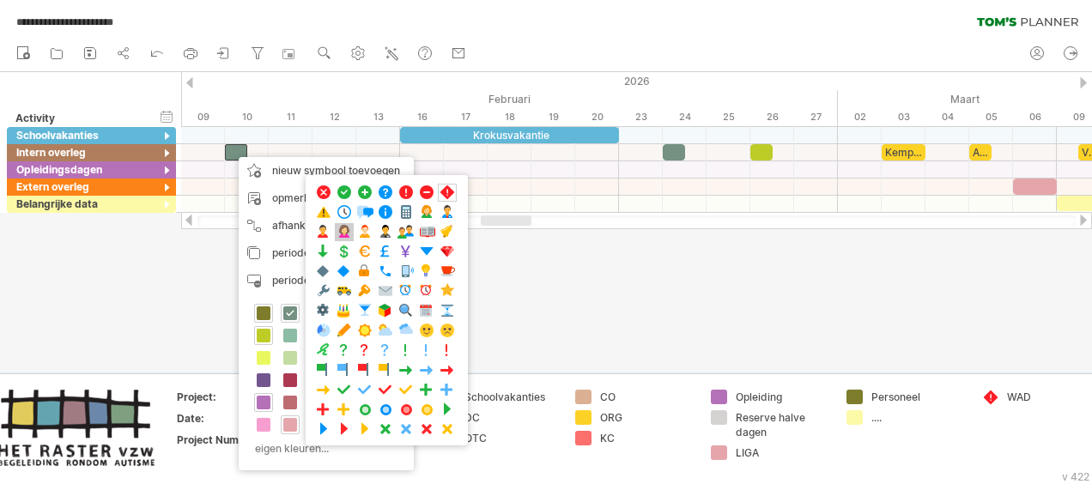
click at [342, 230] on span at bounding box center [344, 232] width 17 height 16
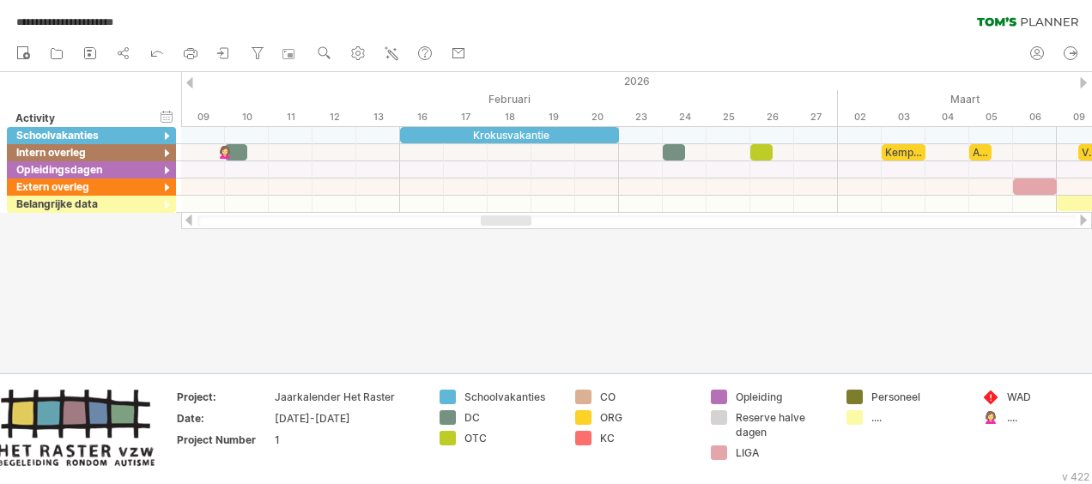
click at [355, 294] on div at bounding box center [546, 222] width 1092 height 300
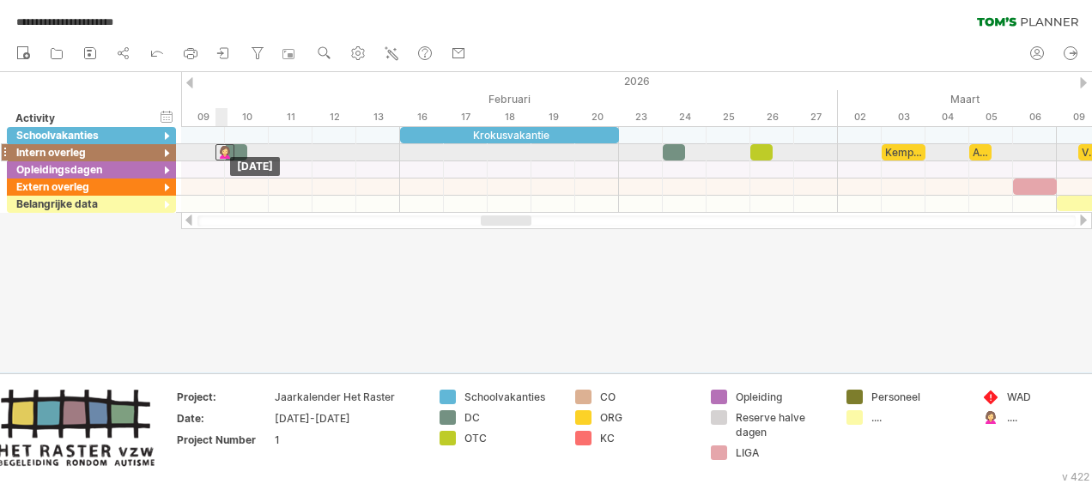
drag, startPoint x: 226, startPoint y: 149, endPoint x: 236, endPoint y: 149, distance: 10.3
click at [227, 149] on div at bounding box center [224, 152] width 19 height 16
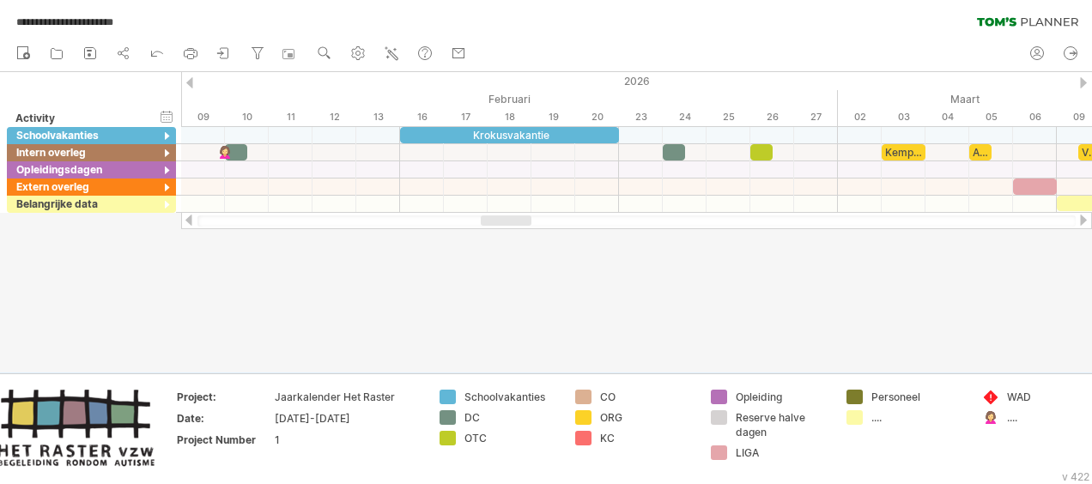
click at [309, 263] on div at bounding box center [546, 222] width 1092 height 300
click at [321, 48] on circle at bounding box center [323, 51] width 12 height 12
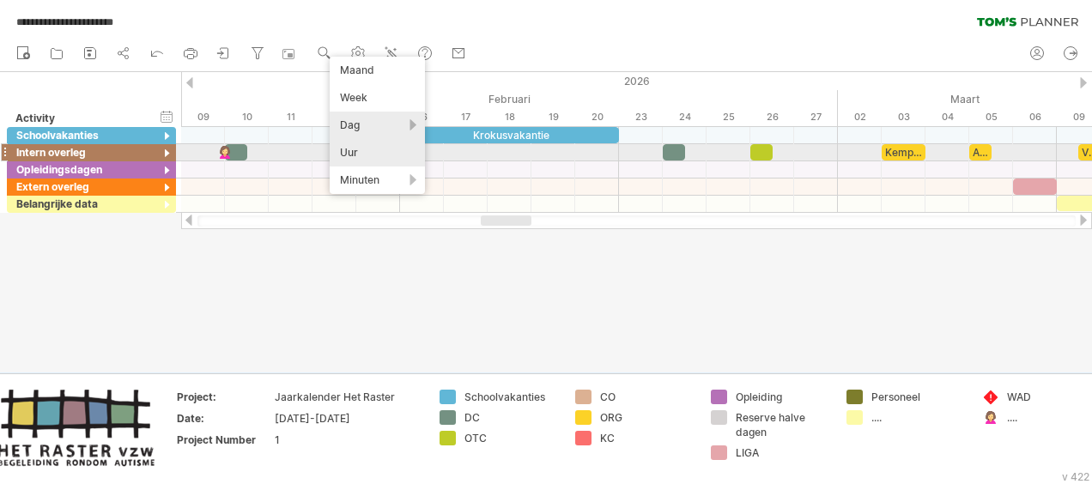
click at [369, 158] on div "Uur" at bounding box center [377, 152] width 95 height 27
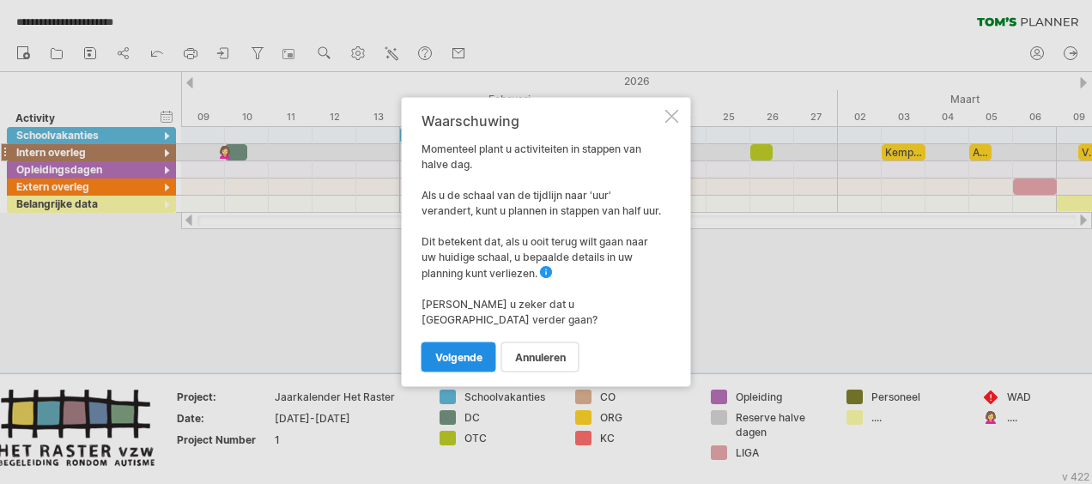
click at [462, 354] on span "volgende" at bounding box center [458, 357] width 47 height 13
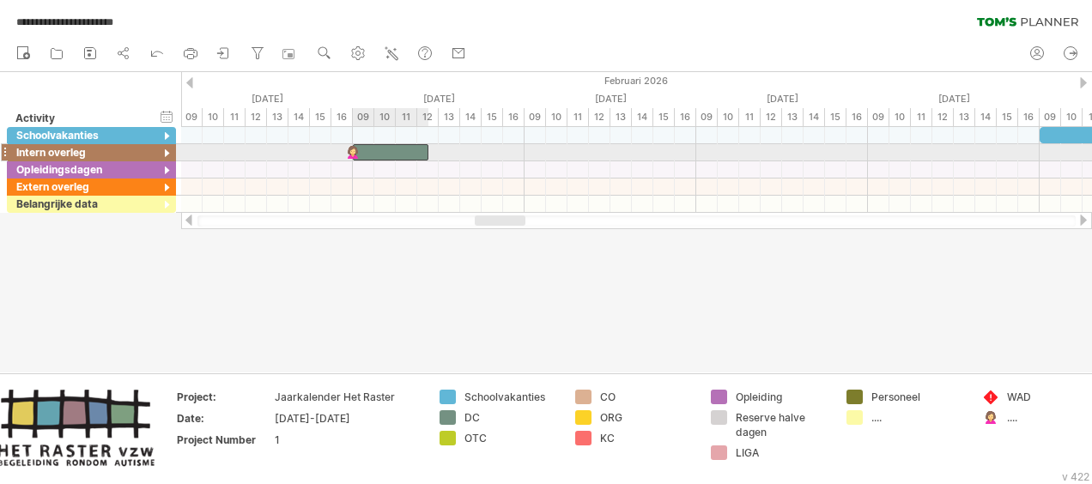
click at [384, 149] on div at bounding box center [391, 152] width 76 height 16
drag, startPoint x: 350, startPoint y: 145, endPoint x: 336, endPoint y: 149, distance: 14.4
click at [336, 149] on div at bounding box center [341, 152] width 19 height 16
drag, startPoint x: 354, startPoint y: 150, endPoint x: 362, endPoint y: 153, distance: 9.0
click at [362, 153] on span at bounding box center [363, 152] width 7 height 16
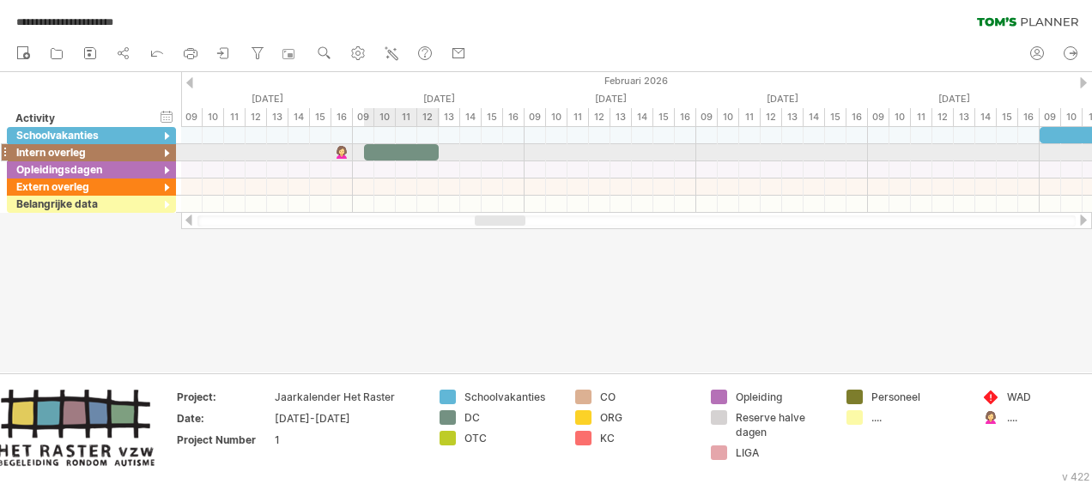
drag, startPoint x: 425, startPoint y: 153, endPoint x: 434, endPoint y: 153, distance: 9.4
click at [434, 153] on div at bounding box center [402, 152] width 76 height 16
drag, startPoint x: 344, startPoint y: 149, endPoint x: 376, endPoint y: 144, distance: 32.2
click at [376, 144] on div at bounding box center [374, 152] width 19 height 16
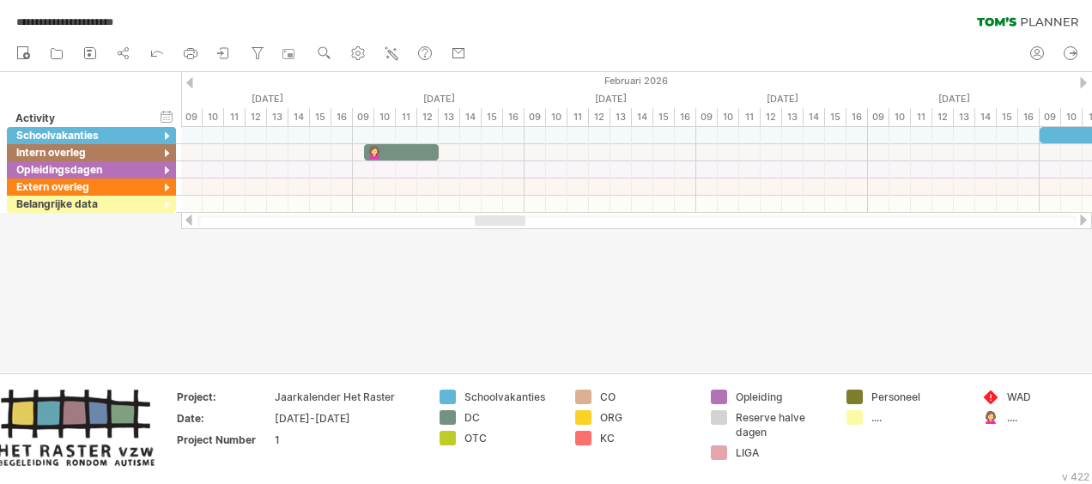
click at [536, 307] on div at bounding box center [546, 222] width 1092 height 300
click at [326, 51] on use at bounding box center [324, 53] width 17 height 17
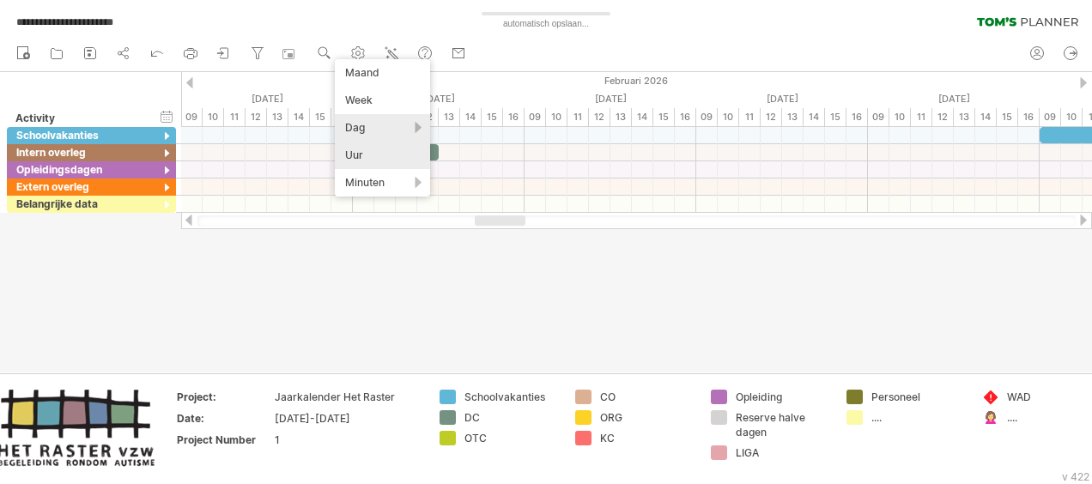
click at [362, 124] on div "Dag" at bounding box center [382, 127] width 95 height 27
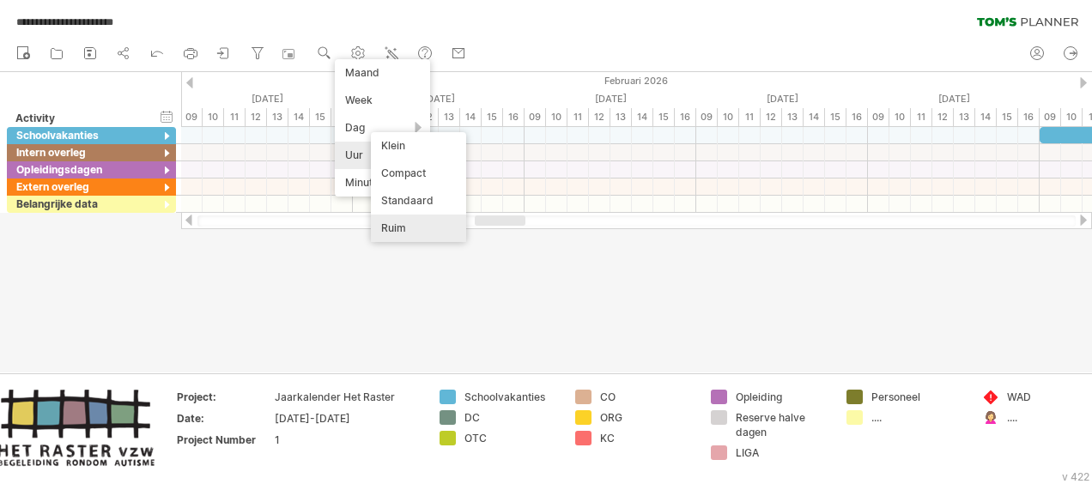
click at [408, 226] on div "Ruim" at bounding box center [418, 228] width 95 height 27
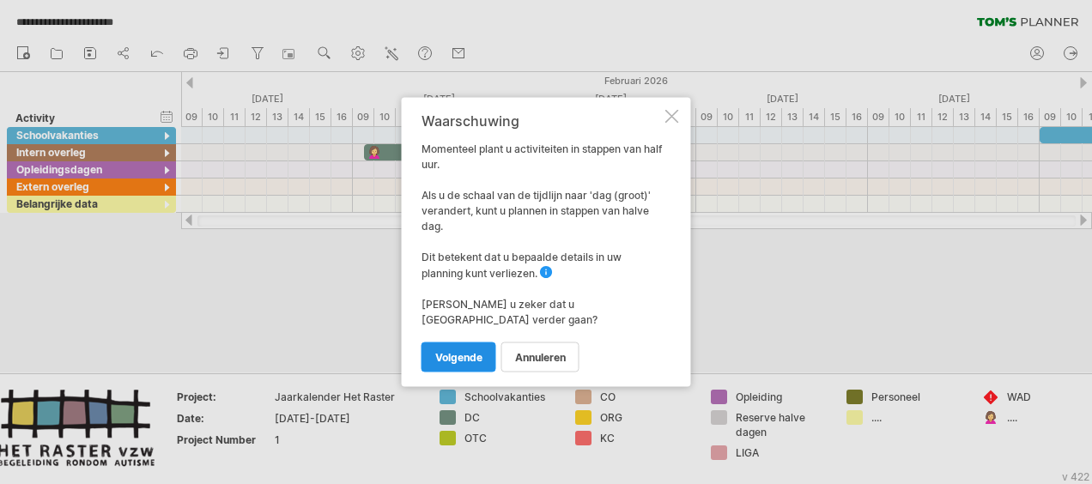
click at [457, 351] on span "volgende" at bounding box center [458, 357] width 47 height 13
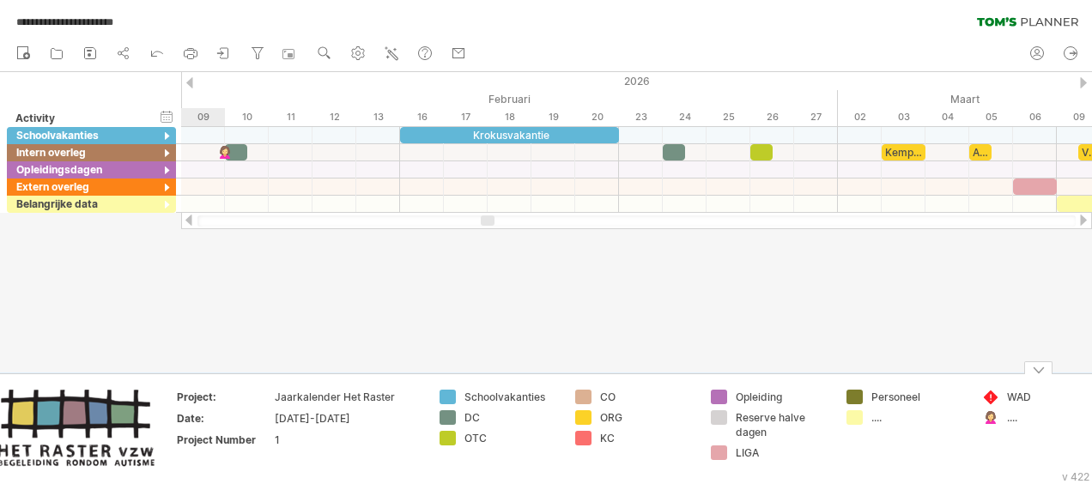
click at [1014, 420] on div "...." at bounding box center [1054, 417] width 94 height 15
type input "*"
type input "*********"
click at [1004, 453] on td "WAD met [PERSON_NAME]" at bounding box center [1041, 430] width 136 height 80
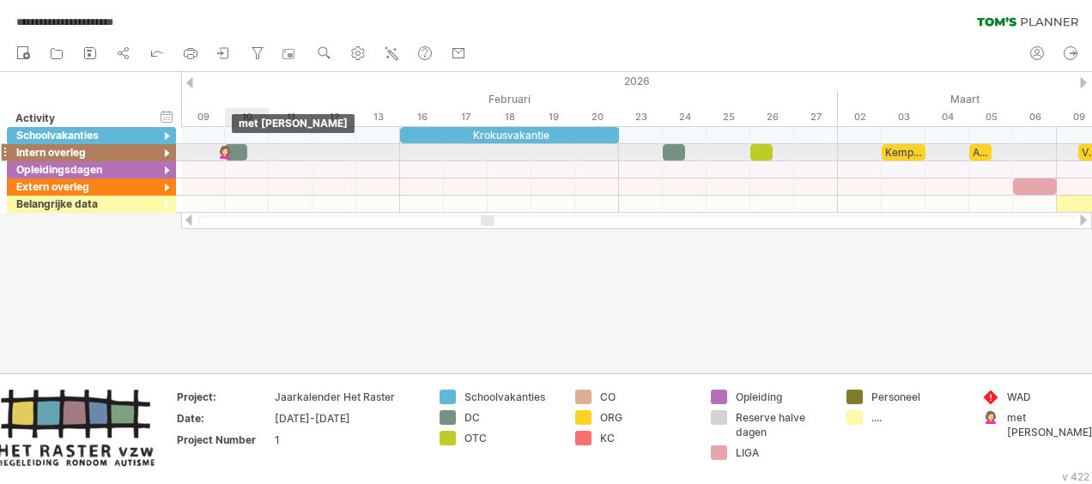
click at [225, 152] on div at bounding box center [224, 152] width 17 height 16
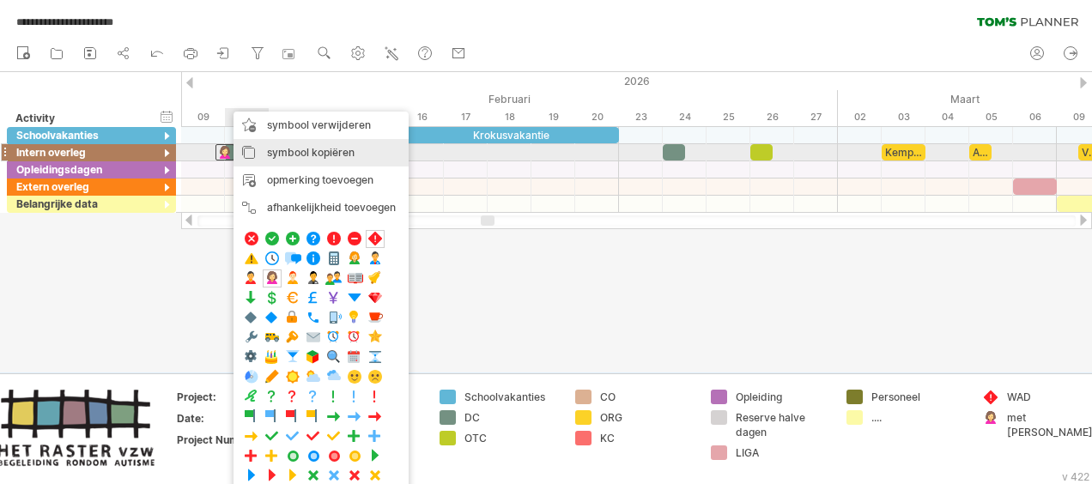
click at [285, 153] on span "symbool kopiëren" at bounding box center [311, 152] width 88 height 13
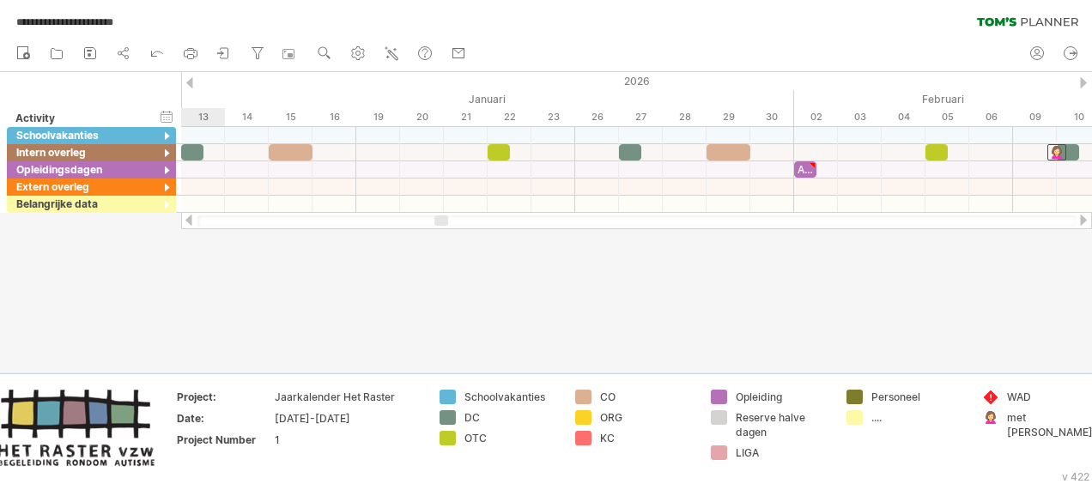
drag, startPoint x: 486, startPoint y: 218, endPoint x: 439, endPoint y: 214, distance: 46.5
click at [439, 214] on div at bounding box center [636, 220] width 911 height 17
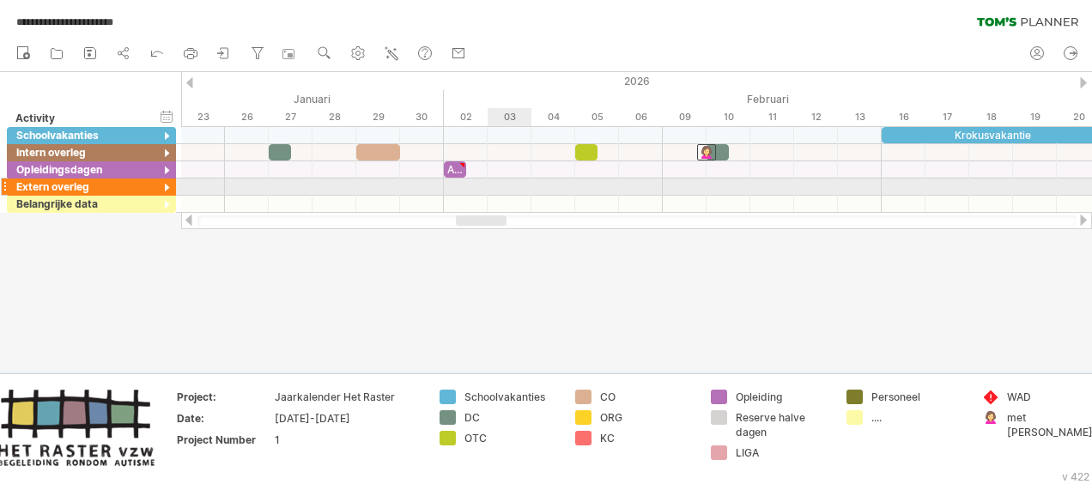
drag, startPoint x: 474, startPoint y: 220, endPoint x: 494, endPoint y: 192, distance: 34.3
click at [494, 192] on div "**********" at bounding box center [546, 242] width 1092 height 484
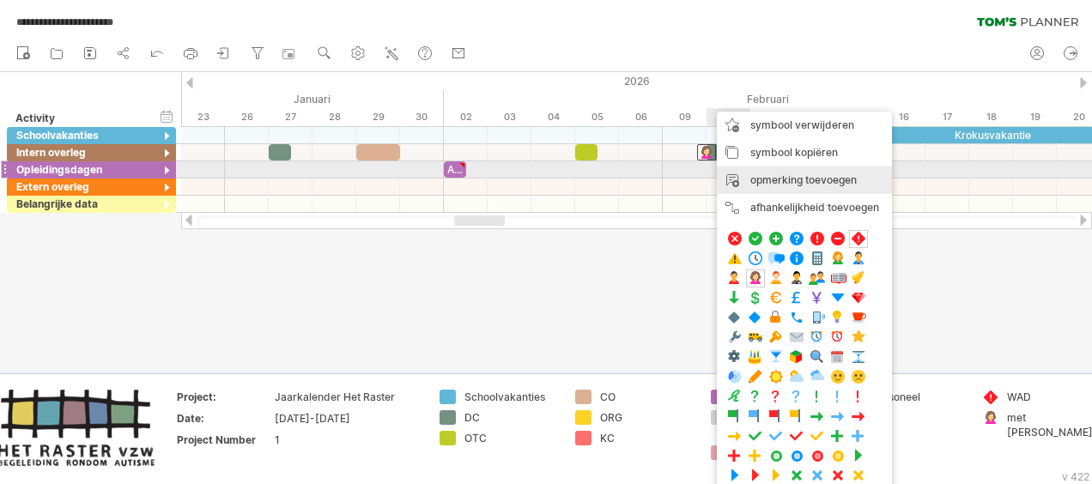
click at [765, 172] on div "opmerking toevoegen" at bounding box center [804, 179] width 175 height 27
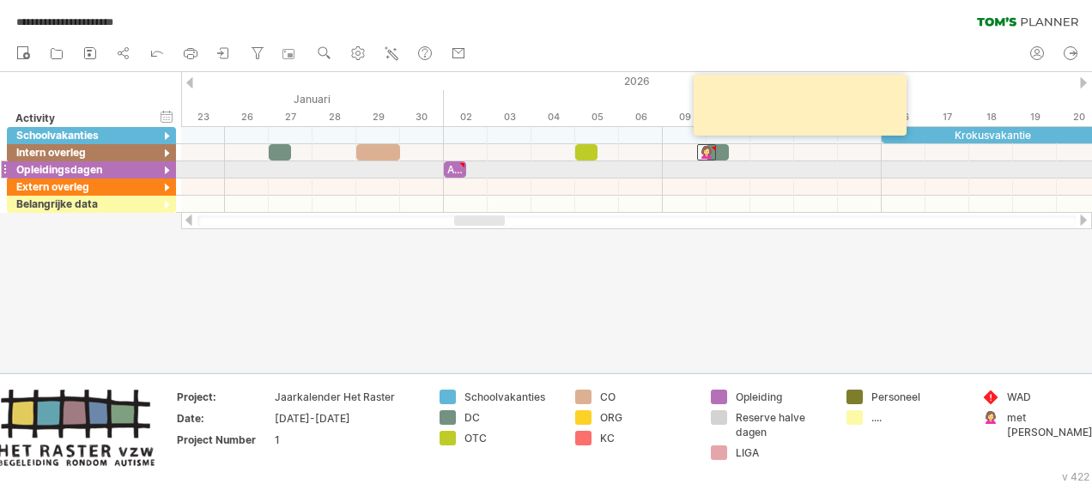
paste textarea "**********"
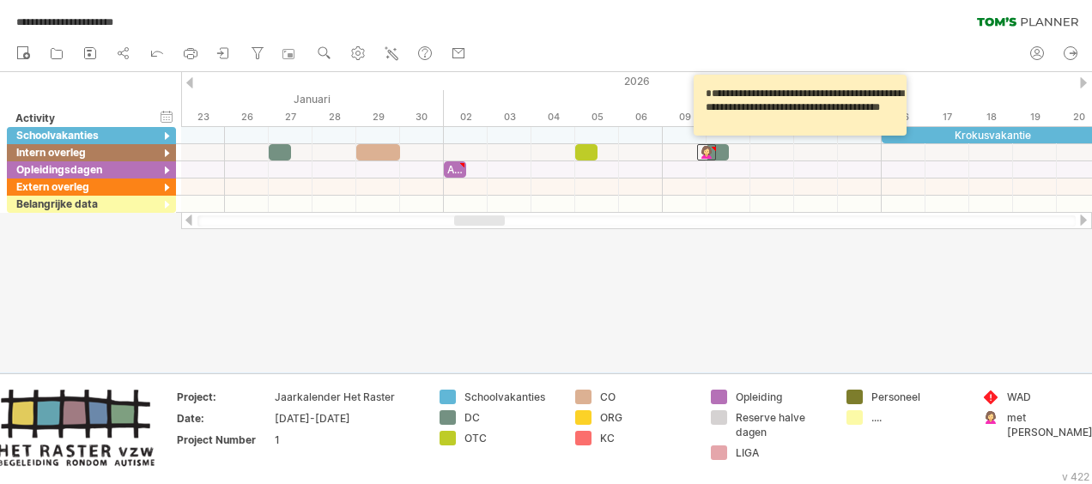
click at [716, 88] on textarea "**********" at bounding box center [802, 105] width 206 height 49
type textarea "**********"
click at [829, 235] on div at bounding box center [546, 222] width 1092 height 300
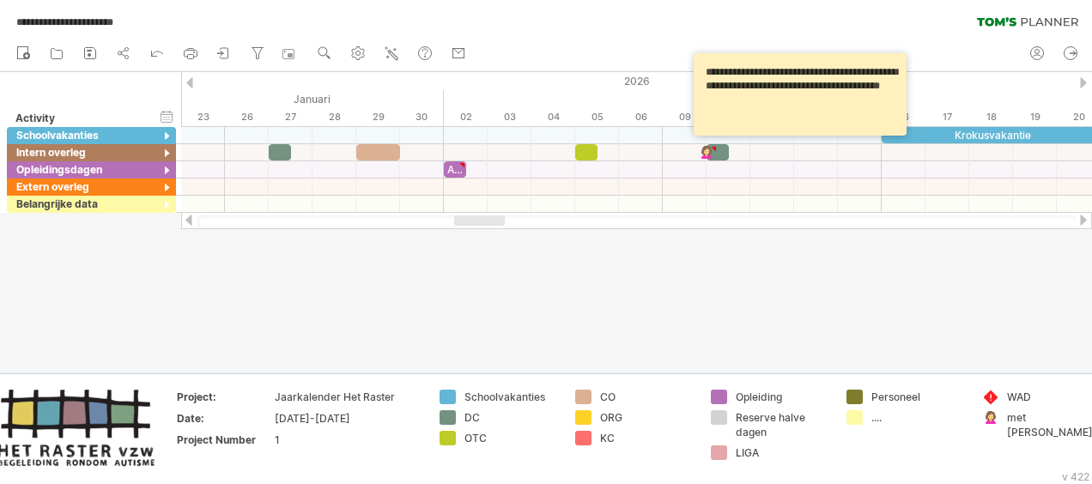
click at [764, 262] on div at bounding box center [546, 222] width 1092 height 300
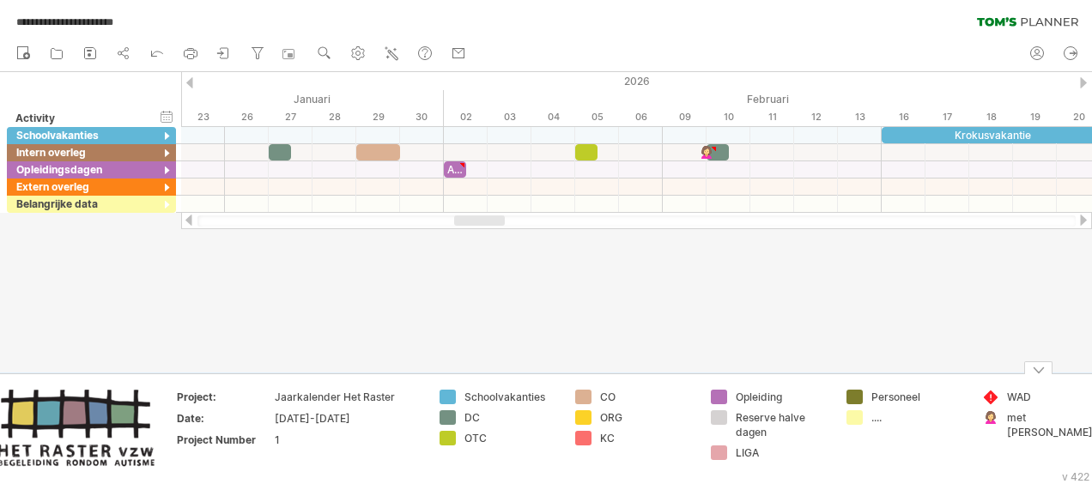
click at [877, 418] on div "...." at bounding box center [918, 417] width 94 height 15
type input "***"
click at [898, 417] on div "Aan" at bounding box center [918, 417] width 94 height 15
type input "**********"
click at [898, 463] on td "**********" at bounding box center [906, 430] width 136 height 80
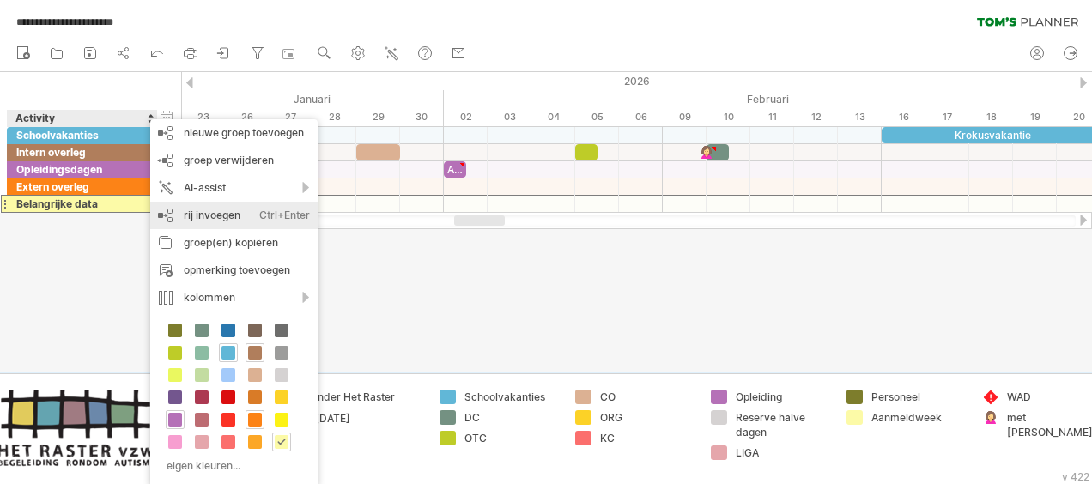
click at [214, 218] on div "rij invoegen Ctrl+Enter Cmd+Enter" at bounding box center [233, 215] width 167 height 27
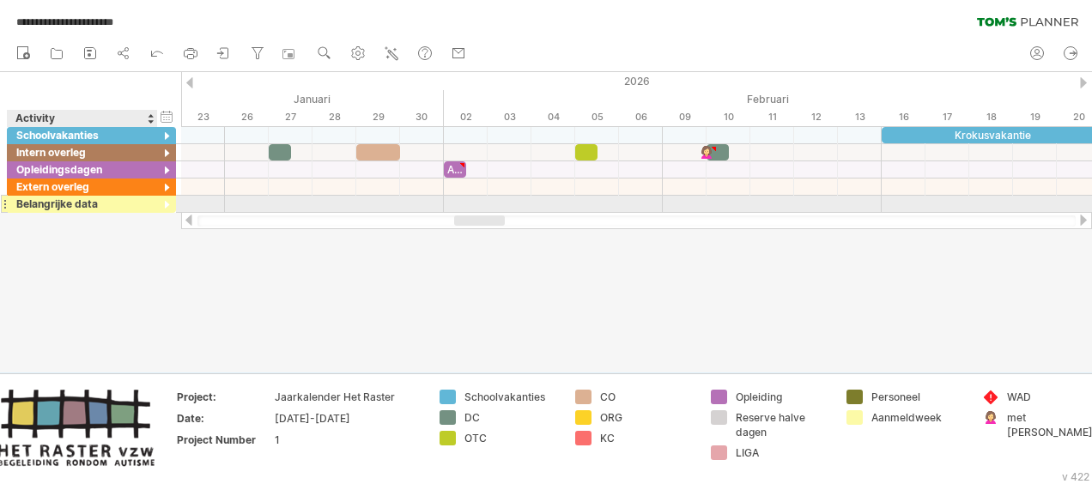
click at [166, 204] on div at bounding box center [167, 205] width 16 height 16
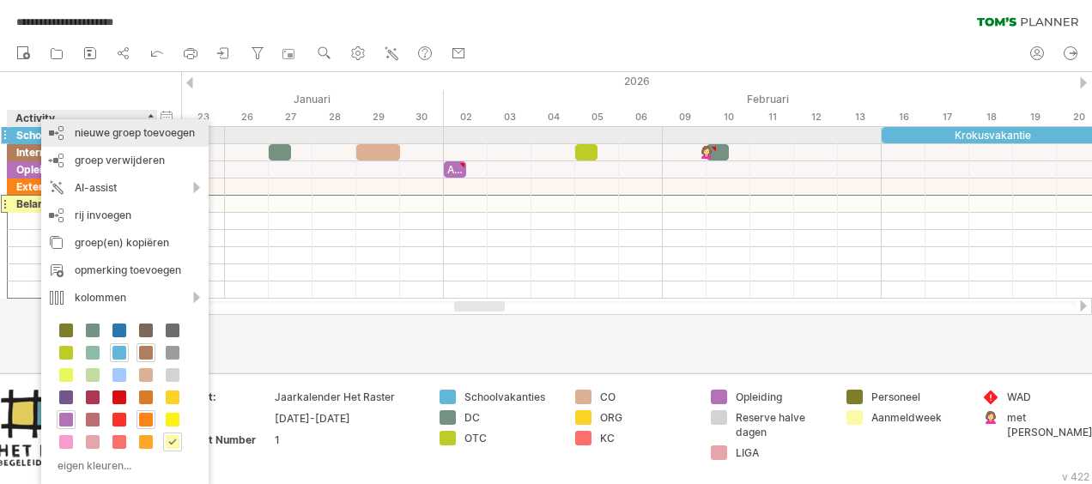
click at [105, 136] on div "nieuwe groep toevoegen" at bounding box center [124, 132] width 167 height 27
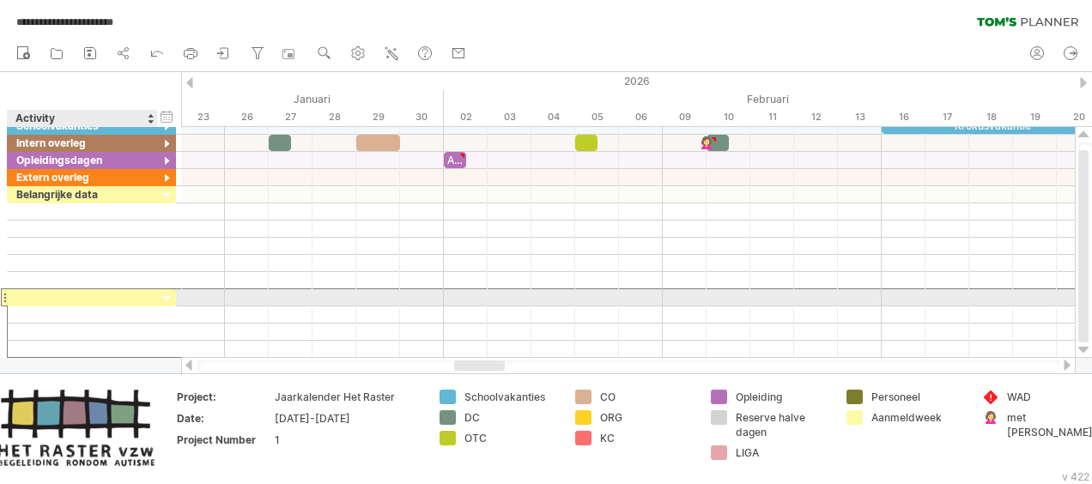
click at [106, 293] on div at bounding box center [82, 297] width 132 height 16
type input "*********"
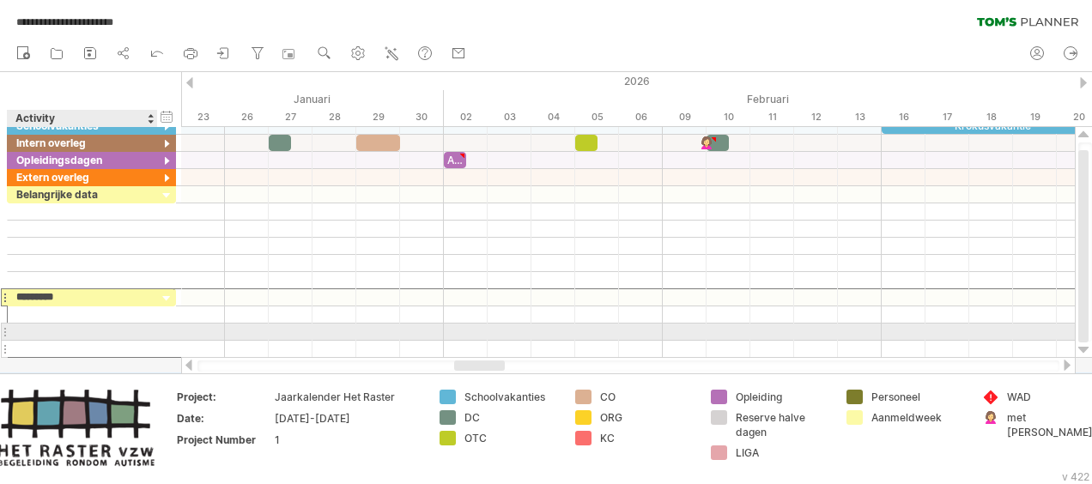
click at [124, 341] on div at bounding box center [82, 349] width 132 height 16
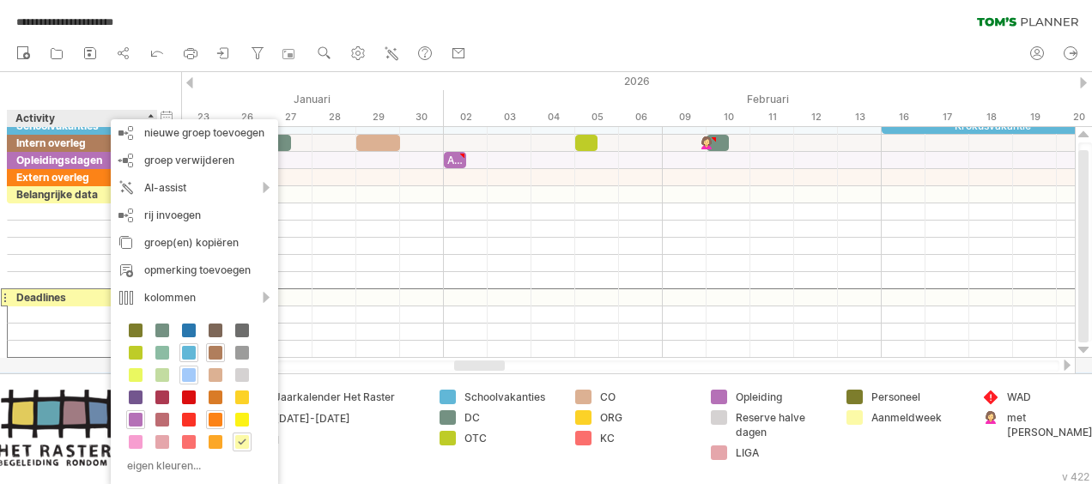
click at [189, 370] on span at bounding box center [189, 375] width 14 height 14
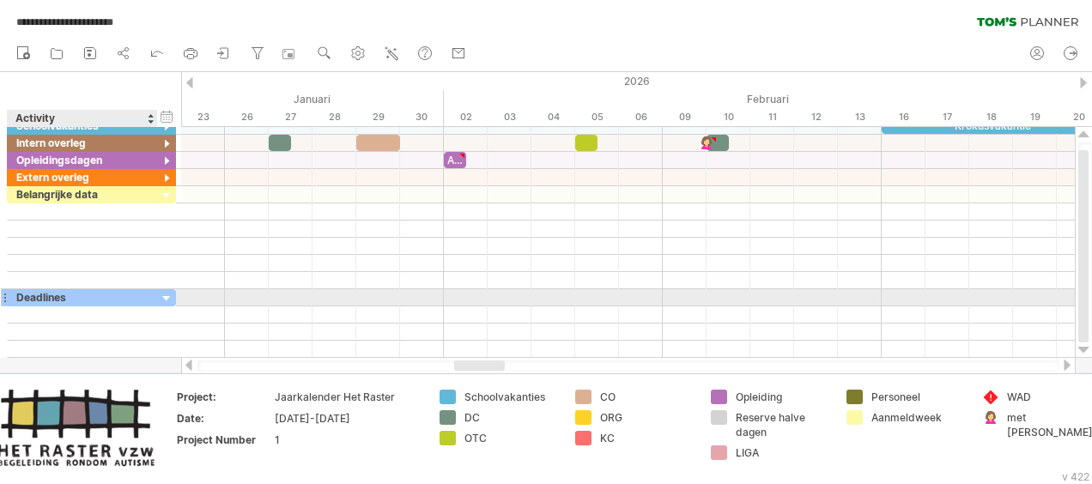
click at [137, 294] on div "Deadlines" at bounding box center [82, 297] width 132 height 16
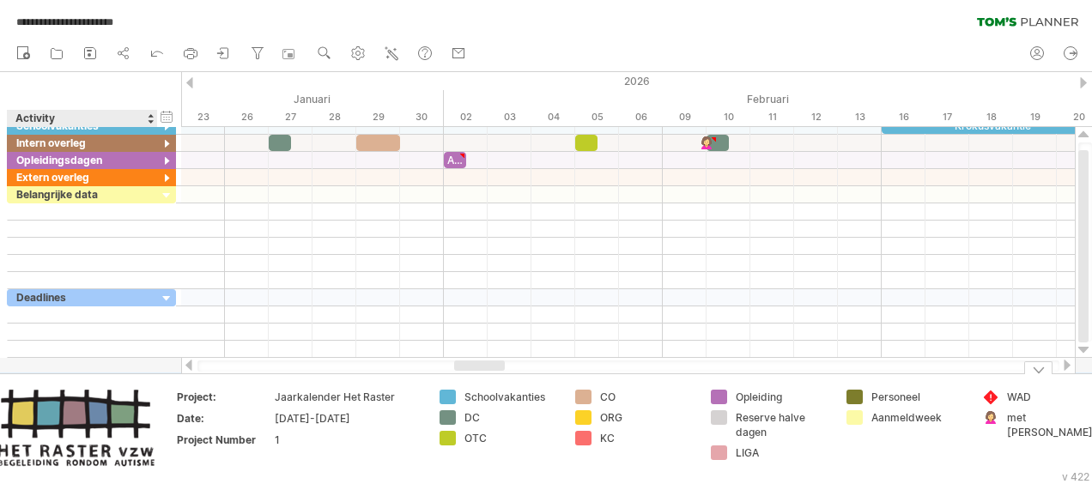
click at [814, 457] on div "LIGA" at bounding box center [782, 452] width 94 height 15
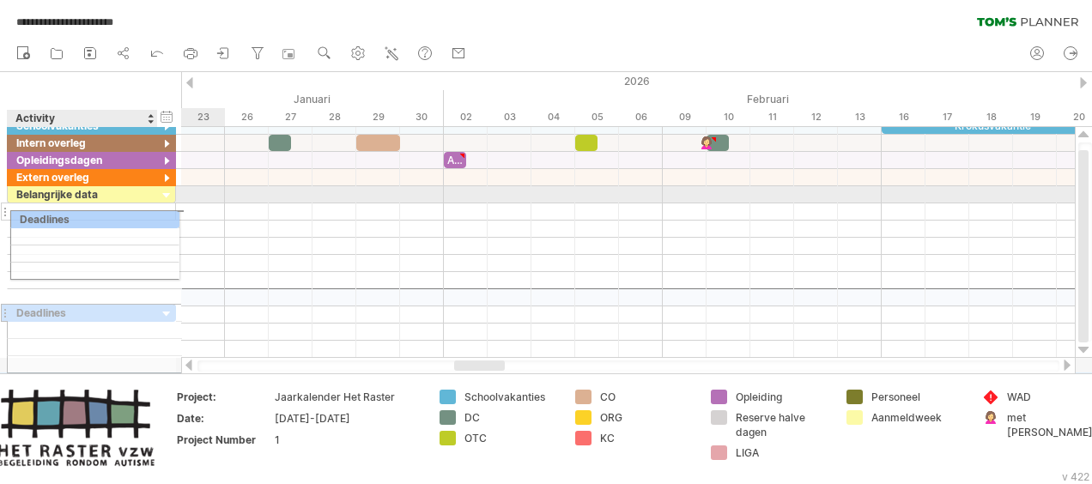
drag, startPoint x: 108, startPoint y: 290, endPoint x: 105, endPoint y: 216, distance: 73.9
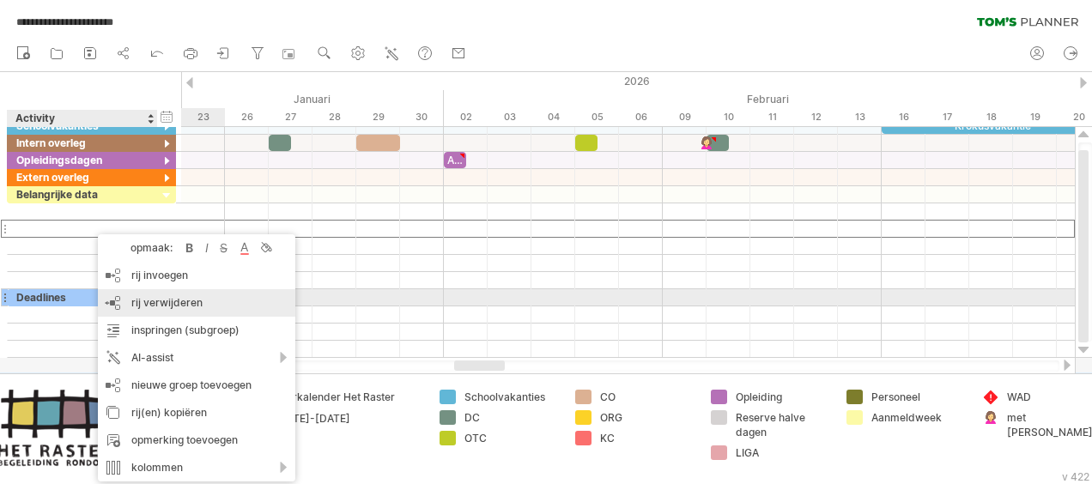
click at [152, 297] on span "rij verwijderen" at bounding box center [166, 302] width 71 height 13
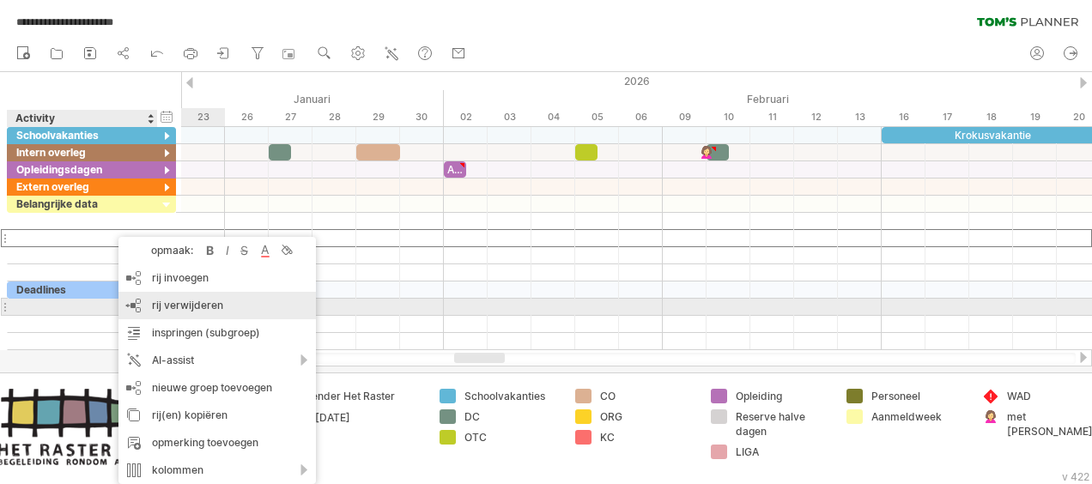
click at [184, 309] on span "rij verwijderen" at bounding box center [187, 305] width 71 height 13
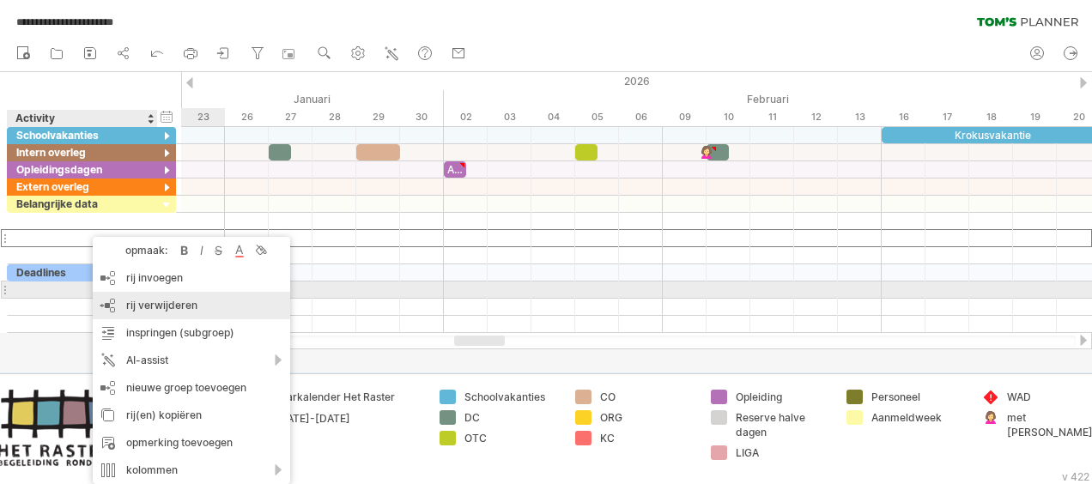
click at [152, 297] on div "rij verwijderen geselecteerde rijen verwijderen" at bounding box center [191, 305] width 197 height 27
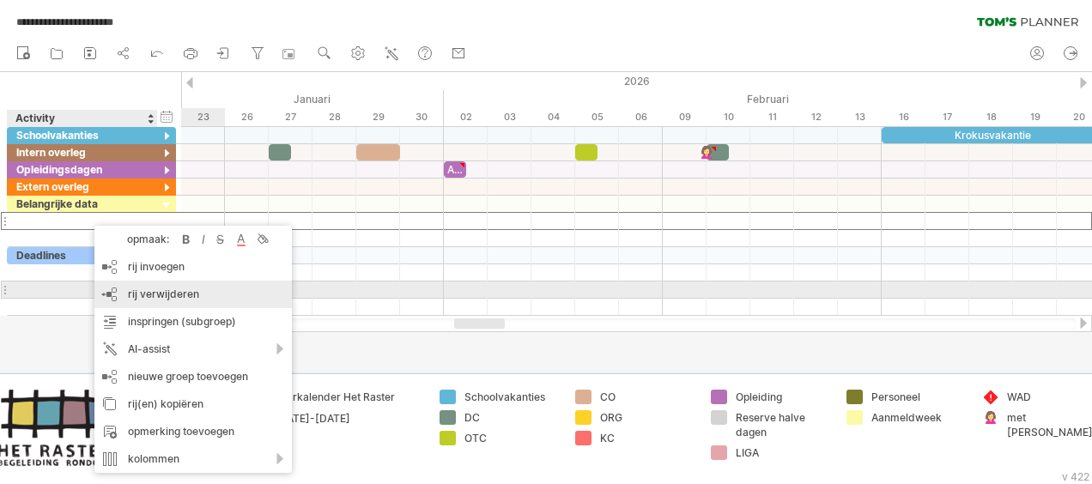
click at [173, 293] on span "rij verwijderen" at bounding box center [163, 293] width 71 height 13
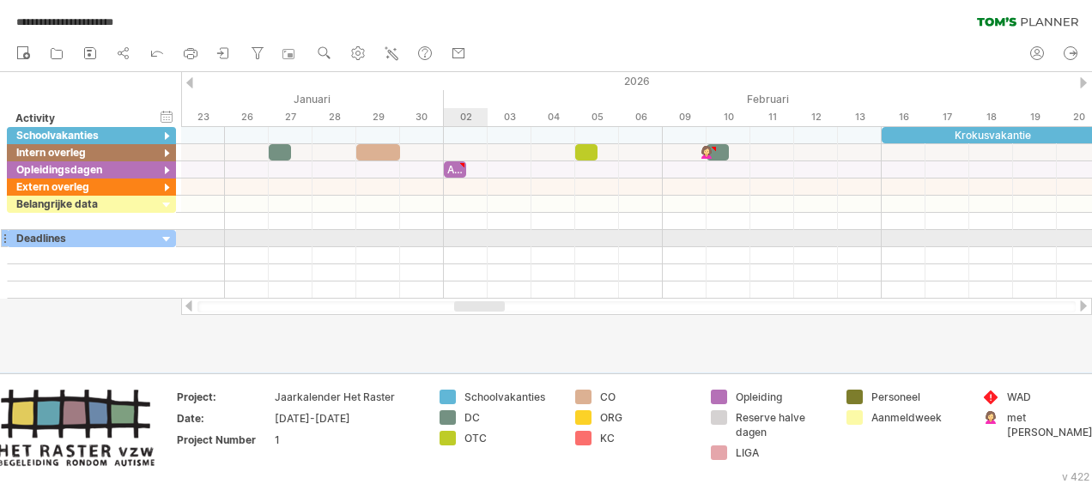
click at [460, 234] on div at bounding box center [636, 238] width 911 height 17
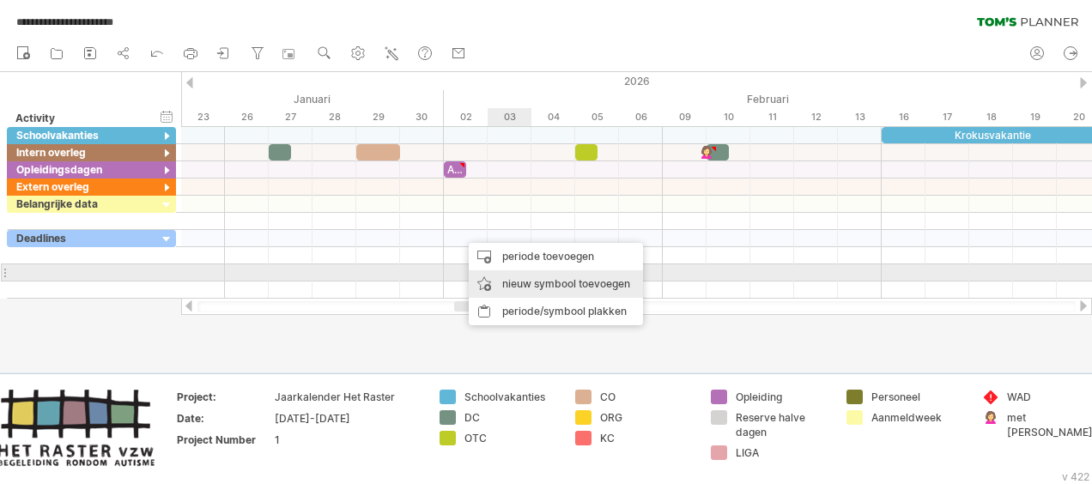
click at [525, 280] on div "nieuw symbool toevoegen" at bounding box center [556, 283] width 174 height 27
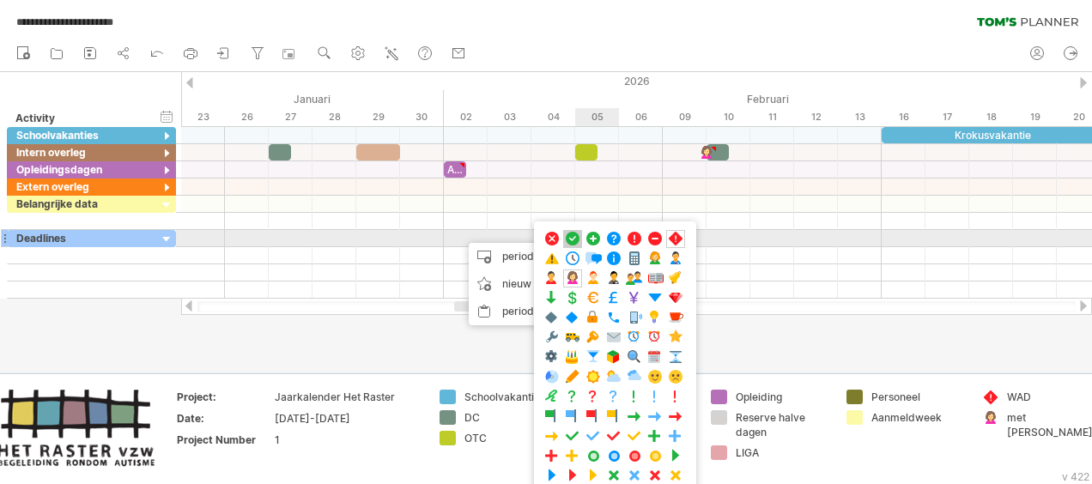
click at [572, 237] on span at bounding box center [572, 239] width 17 height 16
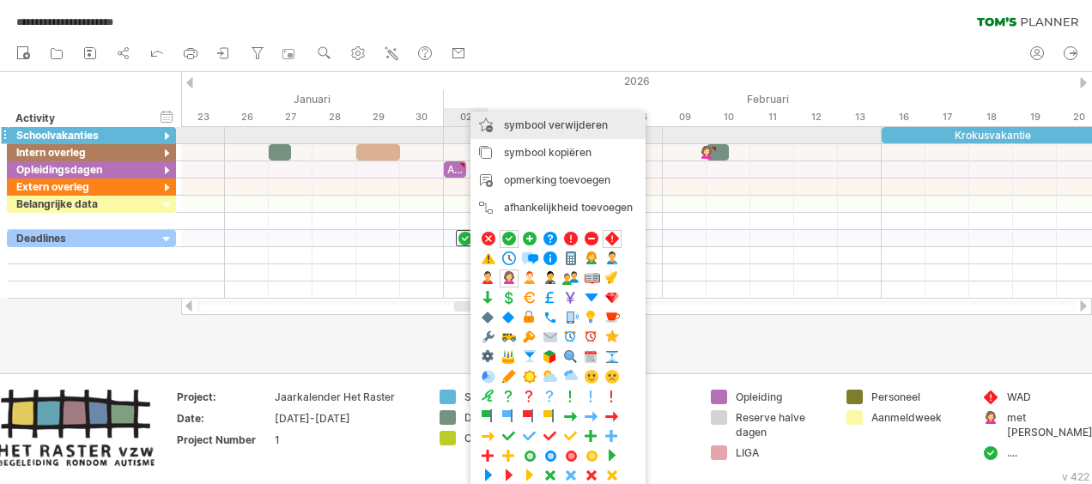
click at [540, 127] on span "symbool verwijderen" at bounding box center [556, 124] width 104 height 13
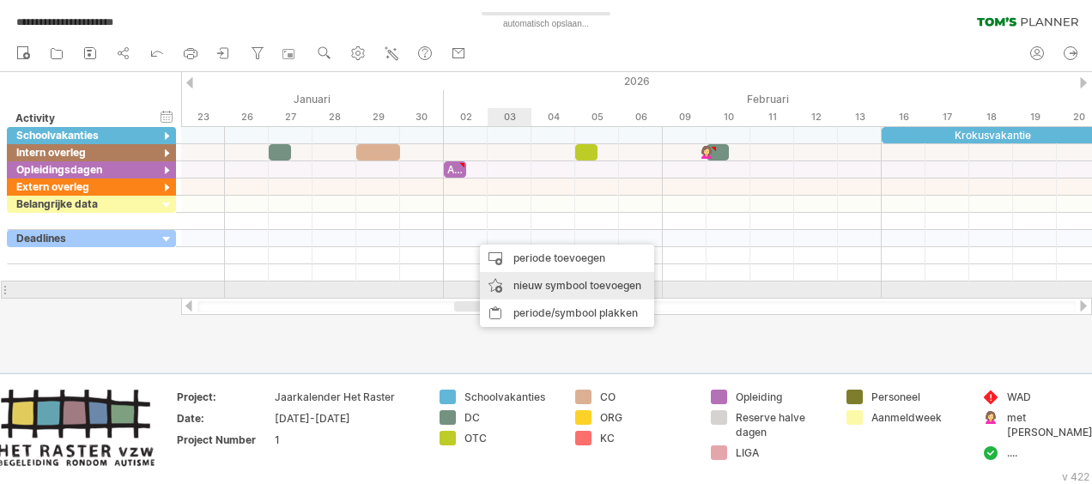
click at [542, 291] on div "nieuw symbool toevoegen" at bounding box center [567, 285] width 174 height 27
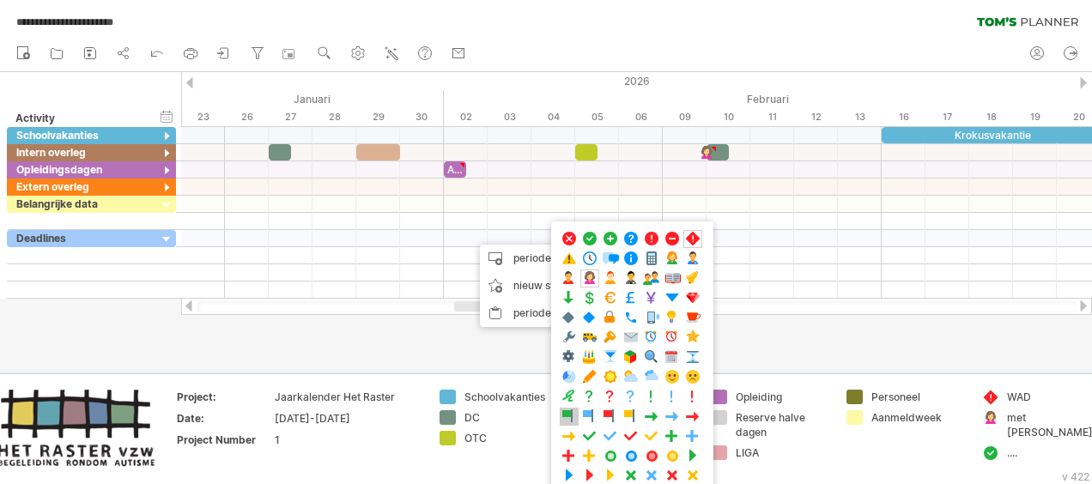
click at [565, 408] on span at bounding box center [568, 416] width 17 height 16
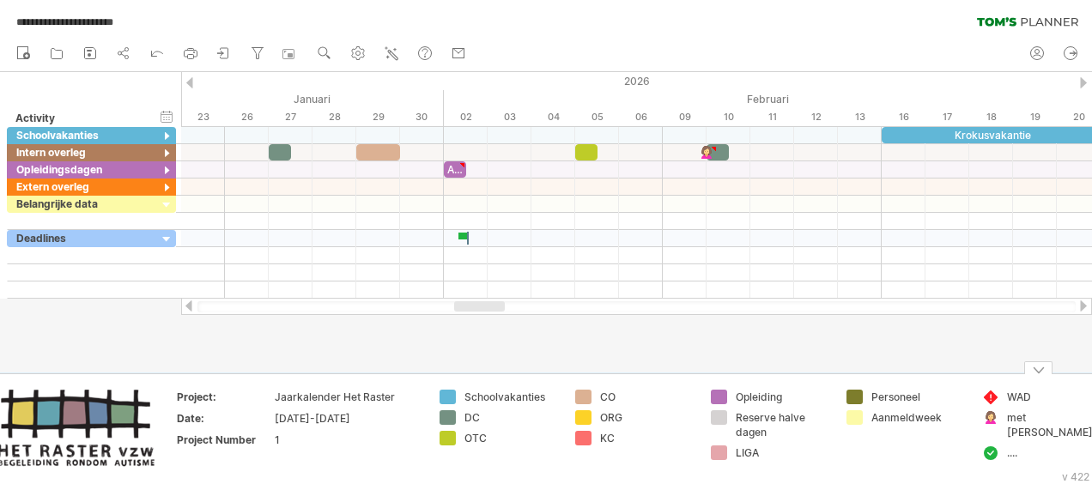
click at [864, 468] on td "Personeel Aanmeldweek" at bounding box center [906, 430] width 136 height 80
click at [1021, 445] on div "...." at bounding box center [1054, 452] width 94 height 15
click at [981, 465] on td "WAD met [PERSON_NAME]" at bounding box center [1041, 430] width 136 height 80
click at [1015, 445] on div at bounding box center [1054, 452] width 94 height 15
click at [992, 445] on div at bounding box center [990, 453] width 17 height 16
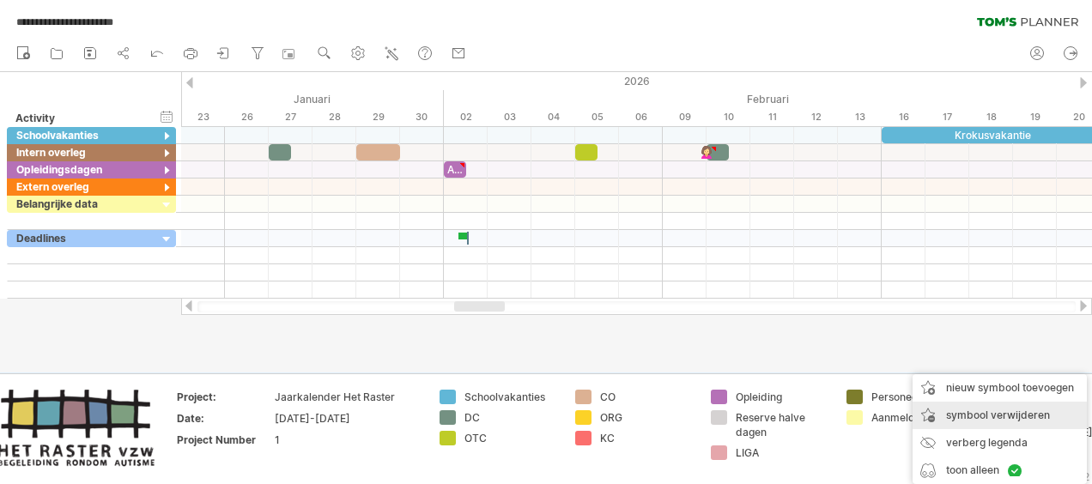
click at [1002, 414] on span "symbool verwijderen" at bounding box center [998, 414] width 104 height 13
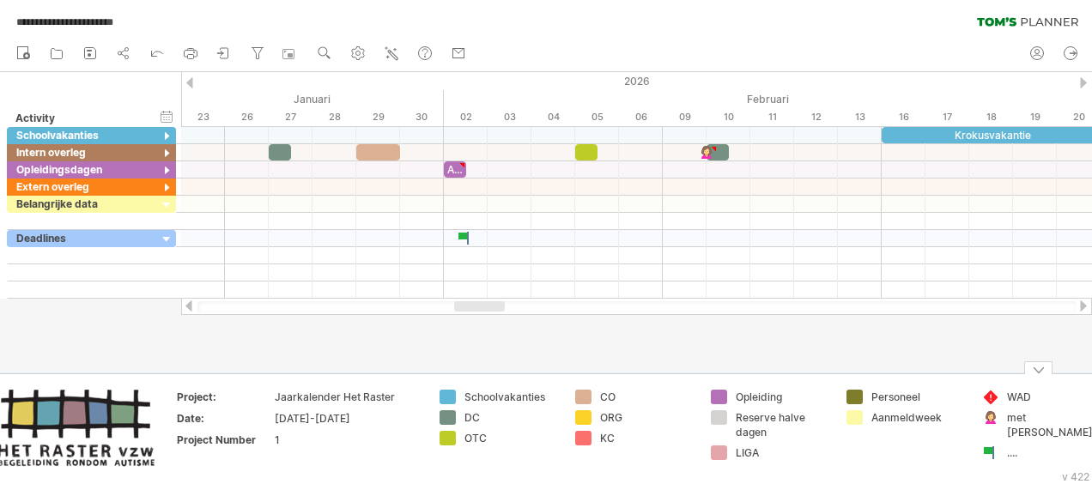
click at [1009, 445] on div "...." at bounding box center [1054, 452] width 94 height 15
type input "**********"
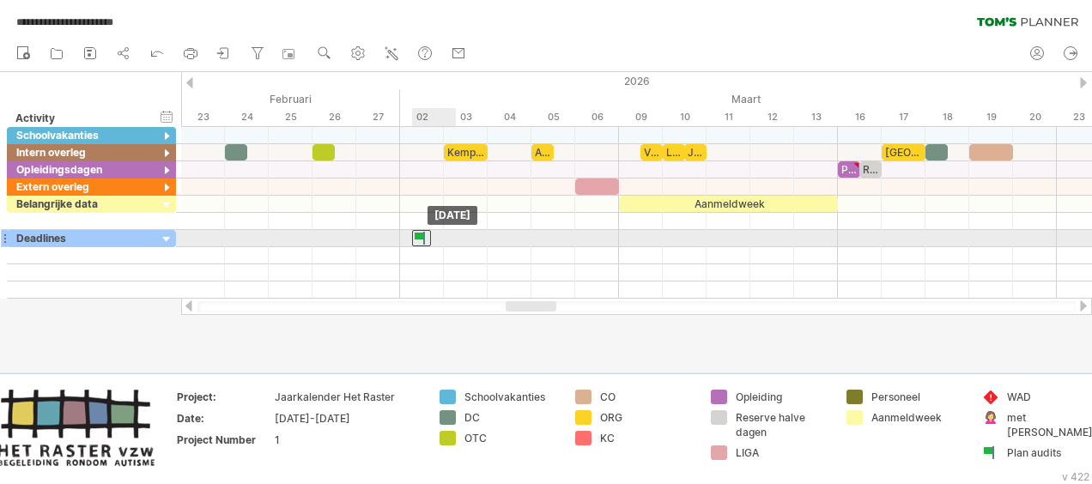
drag, startPoint x: 465, startPoint y: 235, endPoint x: 413, endPoint y: 238, distance: 52.4
click at [413, 238] on div at bounding box center [421, 238] width 19 height 16
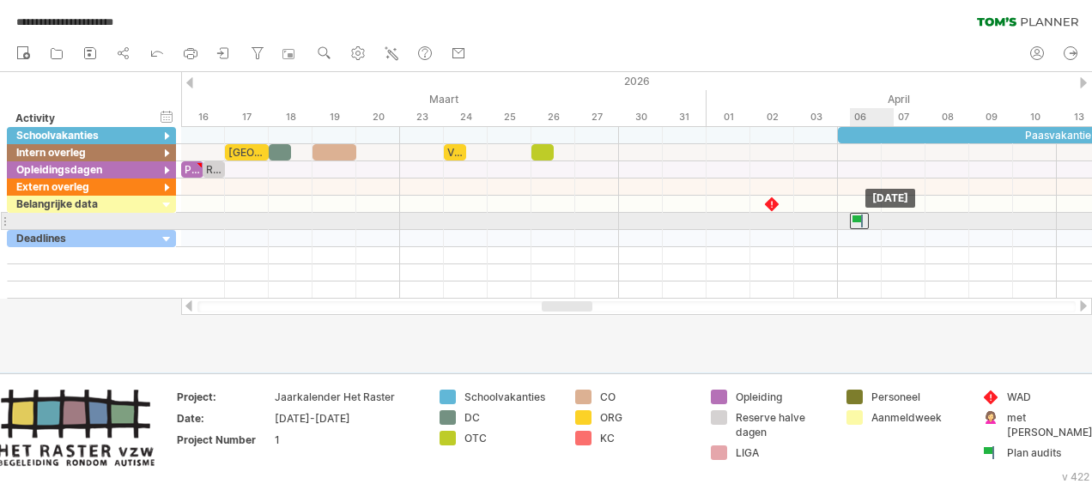
drag, startPoint x: 421, startPoint y: 232, endPoint x: 851, endPoint y: 216, distance: 431.1
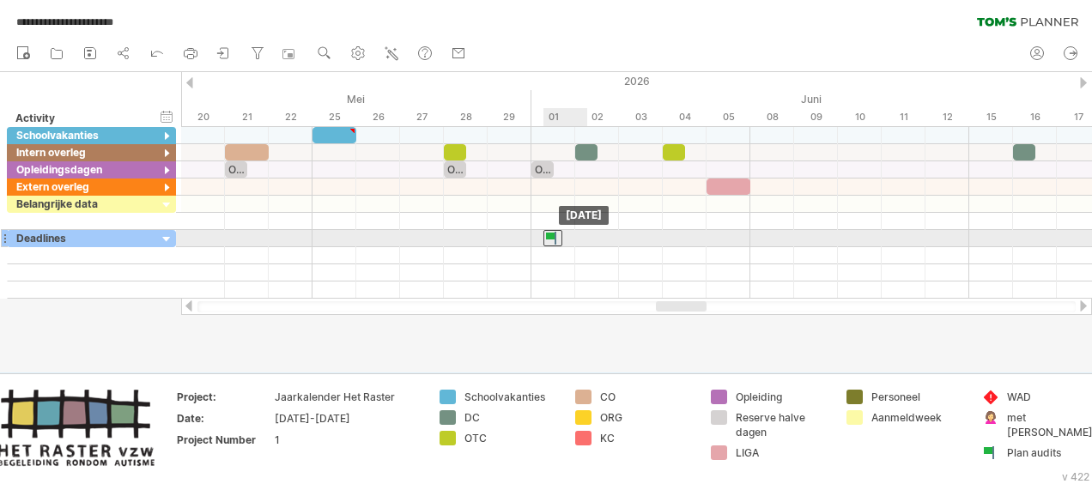
drag, startPoint x: 858, startPoint y: 218, endPoint x: 542, endPoint y: 235, distance: 316.3
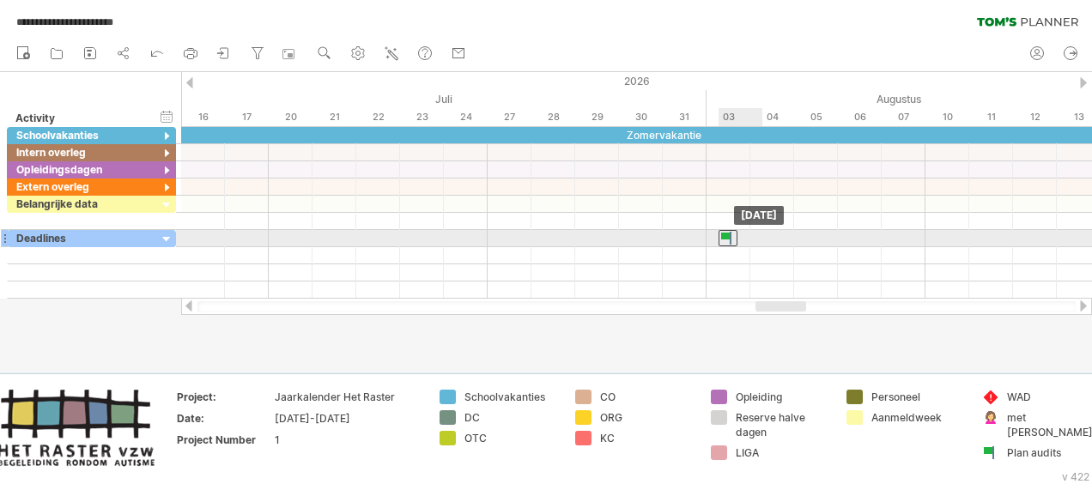
drag, startPoint x: 551, startPoint y: 233, endPoint x: 722, endPoint y: 231, distance: 170.8
click at [722, 231] on div at bounding box center [727, 238] width 19 height 16
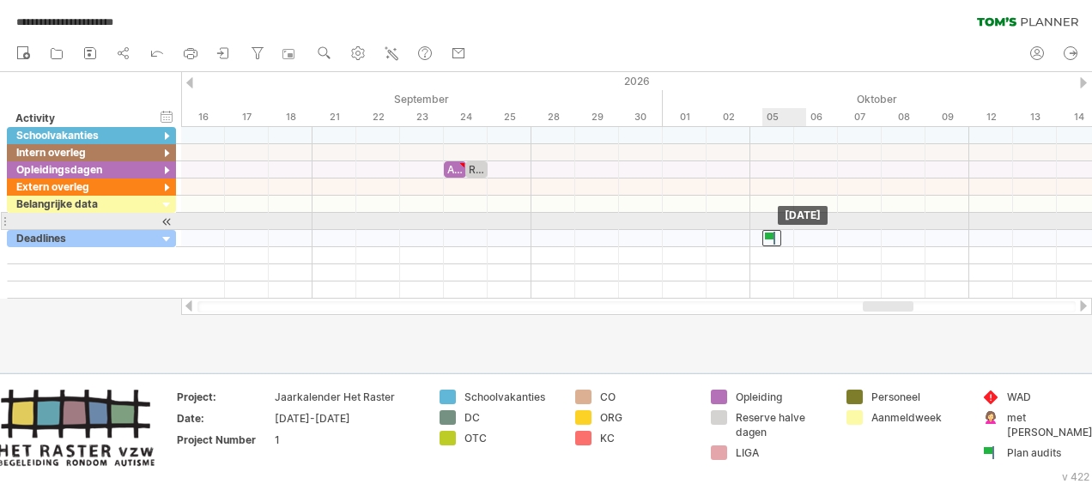
drag, startPoint x: 729, startPoint y: 233, endPoint x: 778, endPoint y: 227, distance: 48.5
click at [778, 227] on div "Herfstvakantie Wapenstilstand Kerstvakantie Krokusvakantie Paasvakantie Hemelva…" at bounding box center [636, 213] width 911 height 172
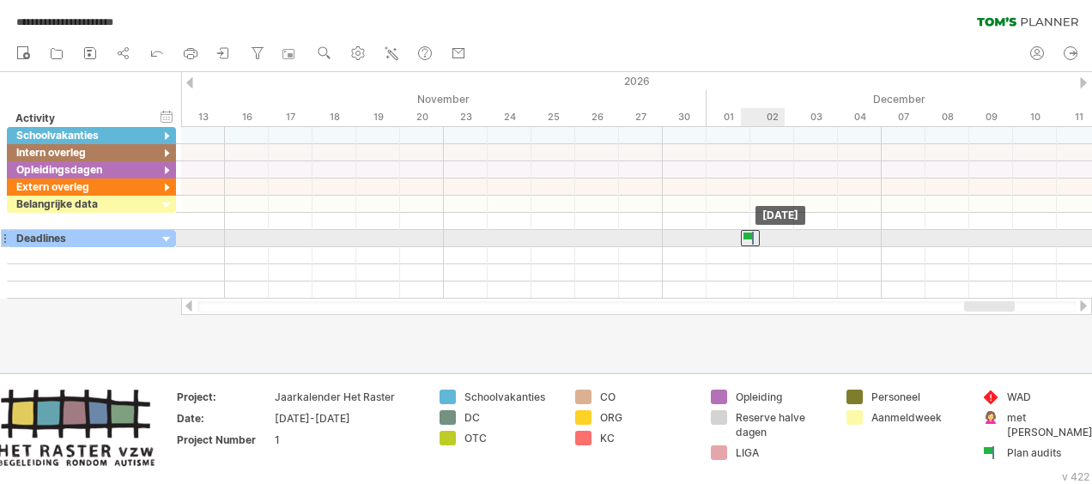
drag, startPoint x: 774, startPoint y: 237, endPoint x: 742, endPoint y: 230, distance: 32.5
click at [742, 230] on div at bounding box center [750, 238] width 19 height 16
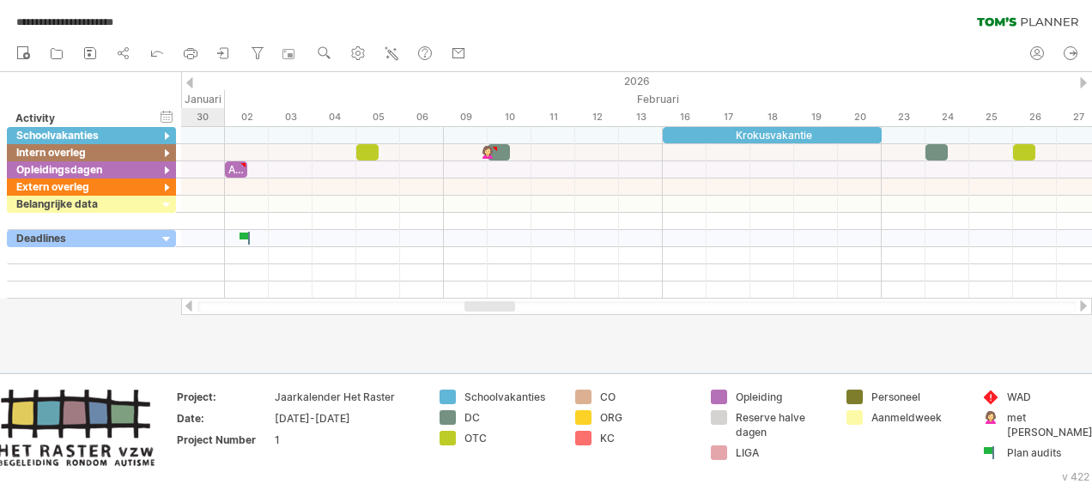
drag, startPoint x: 980, startPoint y: 305, endPoint x: 481, endPoint y: 316, distance: 499.6
click at [481, 316] on div "**********" at bounding box center [546, 242] width 1092 height 484
click at [763, 423] on div "Reserve halve dagen" at bounding box center [782, 424] width 94 height 29
click at [788, 419] on input "**********" at bounding box center [777, 417] width 85 height 15
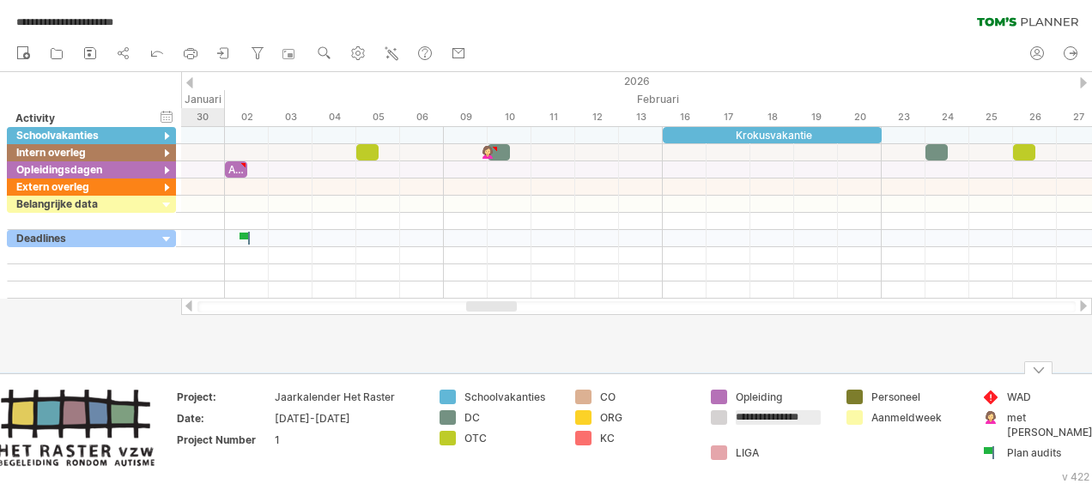
scroll to position [0, 0]
type input "**********"
click at [845, 449] on td "Personeel Aanmeldweek" at bounding box center [906, 430] width 136 height 80
click at [1011, 417] on div "met [PERSON_NAME]" at bounding box center [1054, 424] width 94 height 29
click at [1008, 418] on input "*********" at bounding box center [1049, 417] width 85 height 15
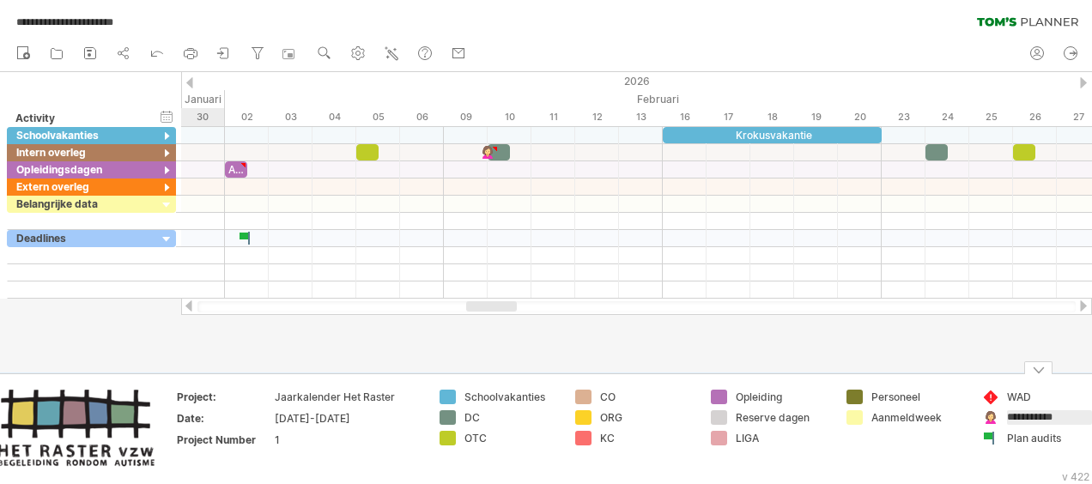
type input "**********"
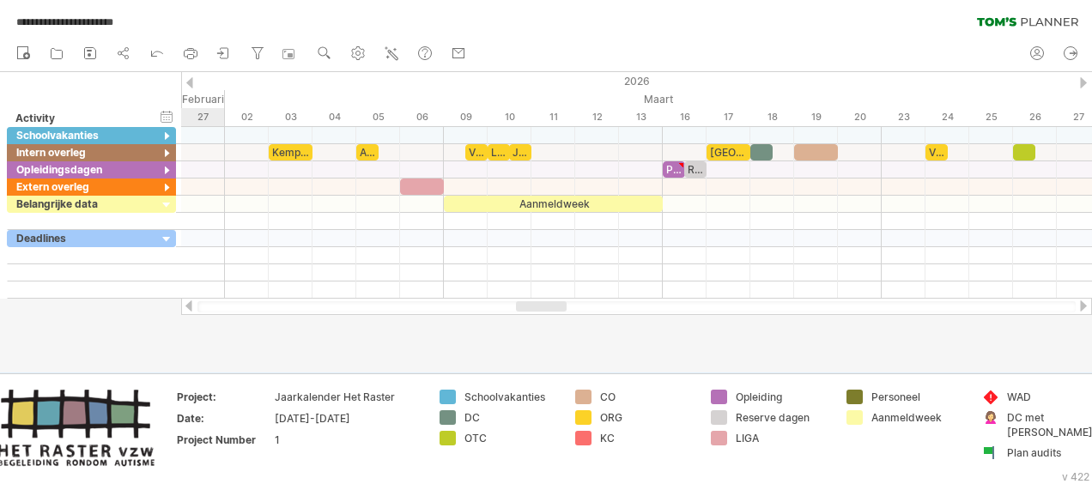
drag, startPoint x: 504, startPoint y: 307, endPoint x: 554, endPoint y: 304, distance: 50.7
click at [554, 304] on div at bounding box center [541, 306] width 51 height 10
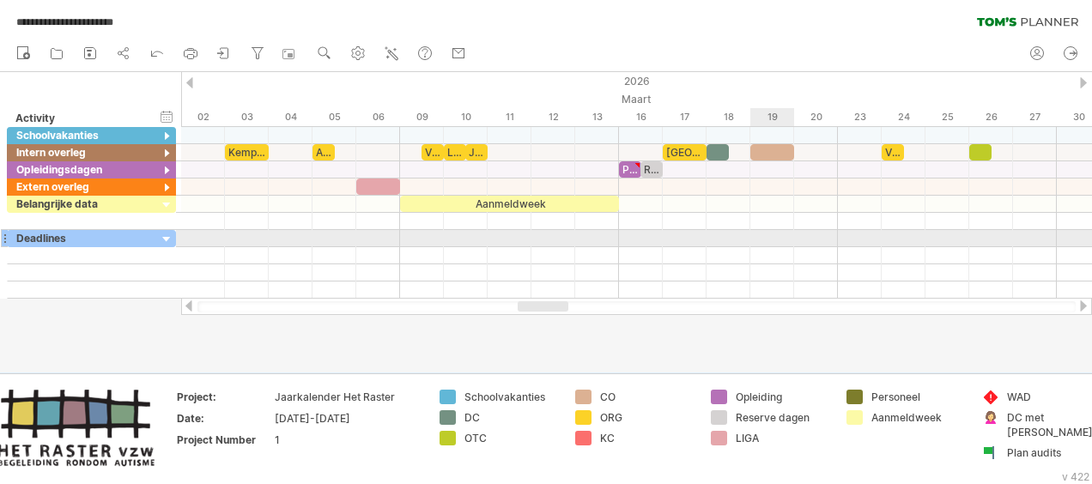
click at [762, 233] on div at bounding box center [636, 238] width 911 height 17
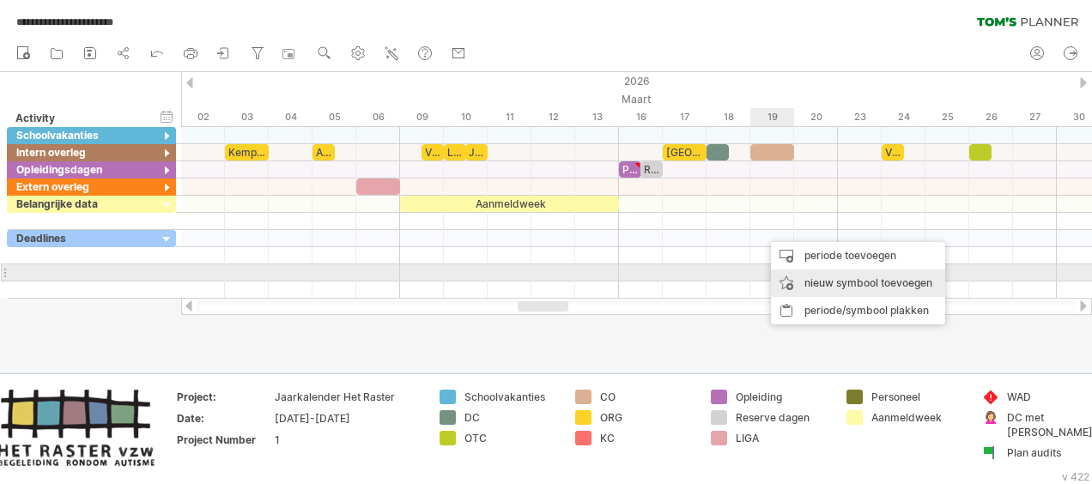
click at [810, 281] on div "nieuw symbool toevoegen" at bounding box center [858, 282] width 174 height 27
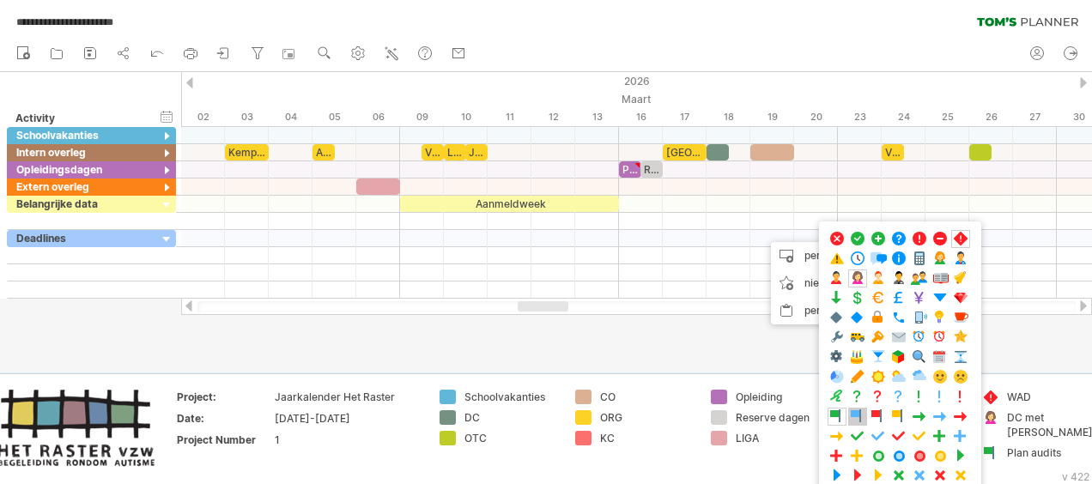
click at [854, 408] on span at bounding box center [857, 416] width 17 height 16
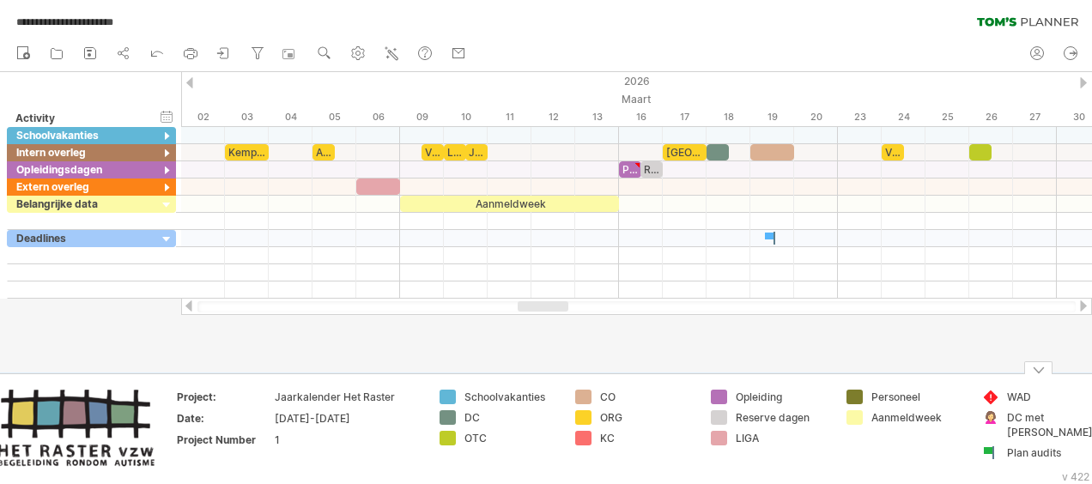
click at [979, 469] on td "WAD DC met [PERSON_NAME] audits" at bounding box center [1041, 430] width 136 height 80
click at [1036, 371] on div at bounding box center [1038, 367] width 28 height 13
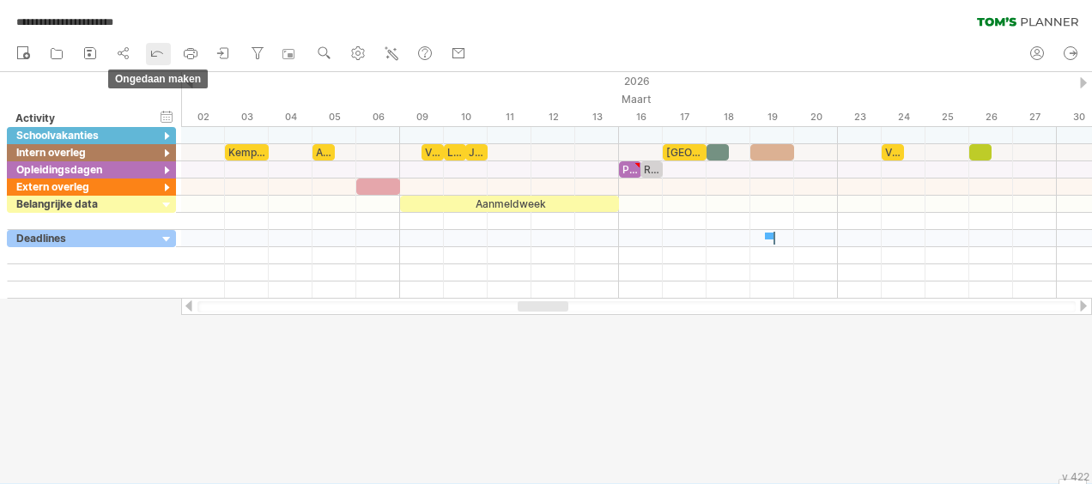
click at [152, 50] on icon at bounding box center [156, 52] width 17 height 17
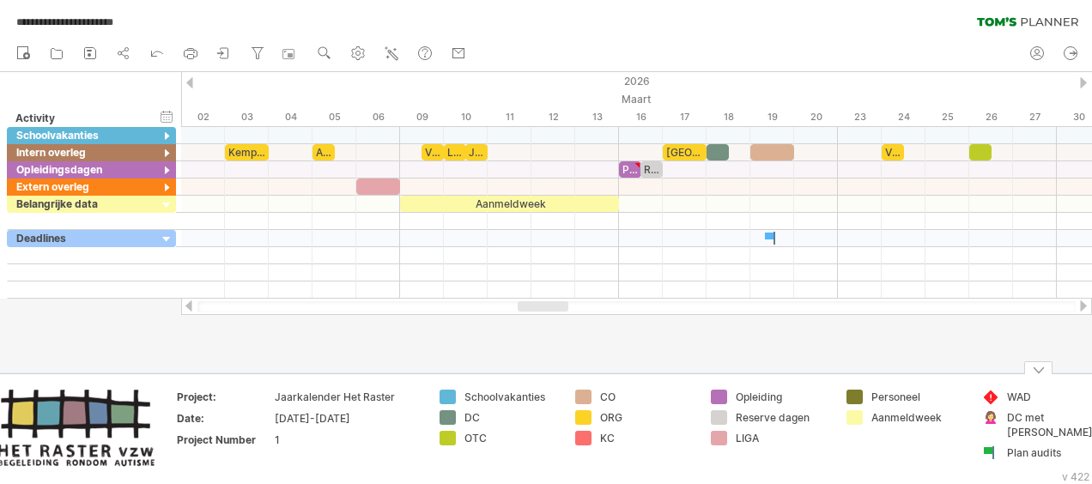
drag, startPoint x: 917, startPoint y: 483, endPoint x: 1024, endPoint y: 470, distance: 107.2
click at [1024, 470] on div "Project: Jaarkalender Het Raster Date: [DATE]-[DATE] Project Number 1 Schoolvak…" at bounding box center [546, 429] width 1092 height 112
click at [530, 465] on td "Schoolvakanties DC OTC" at bounding box center [499, 430] width 136 height 80
click at [868, 437] on td "Personeel Aanmeldweek" at bounding box center [906, 430] width 136 height 80
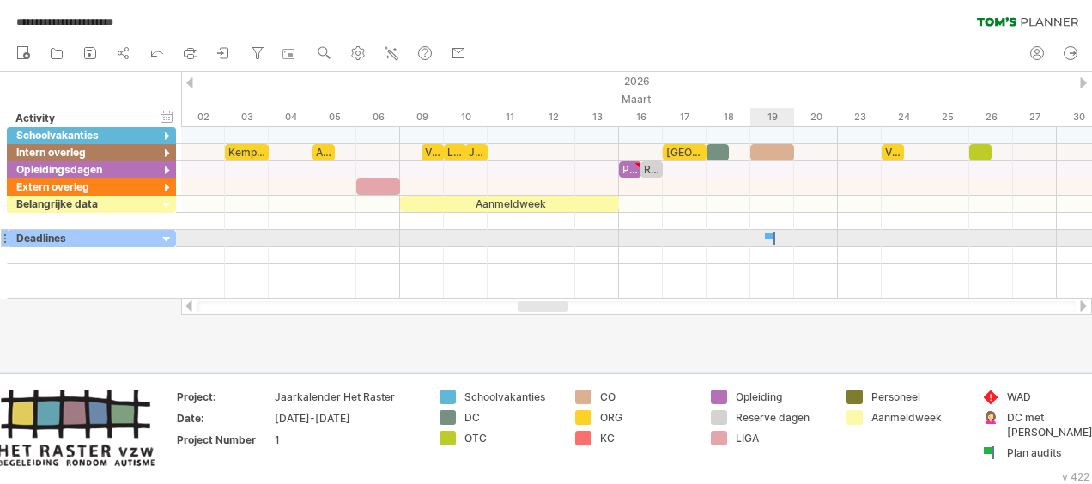
click at [767, 233] on div at bounding box center [771, 238] width 17 height 16
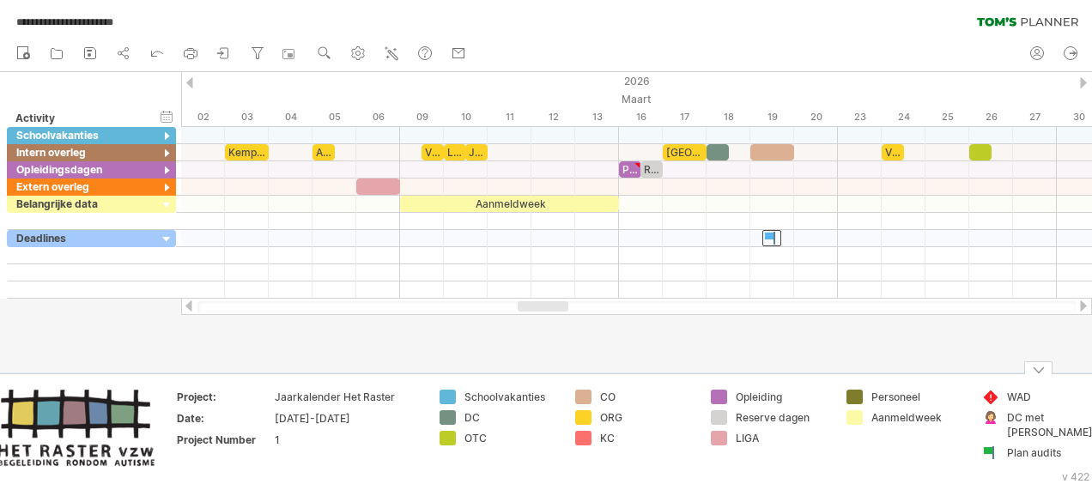
click at [1076, 451] on td "WAD DC met [PERSON_NAME] audits" at bounding box center [1041, 430] width 136 height 80
click at [375, 433] on div "1" at bounding box center [347, 440] width 144 height 15
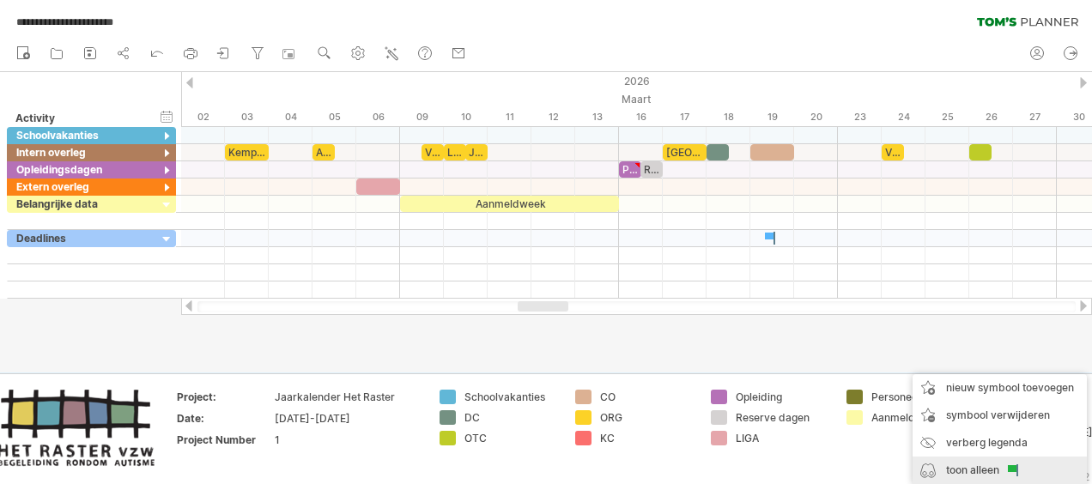
click at [986, 469] on div "toon alleen" at bounding box center [999, 470] width 174 height 27
type input "**********"
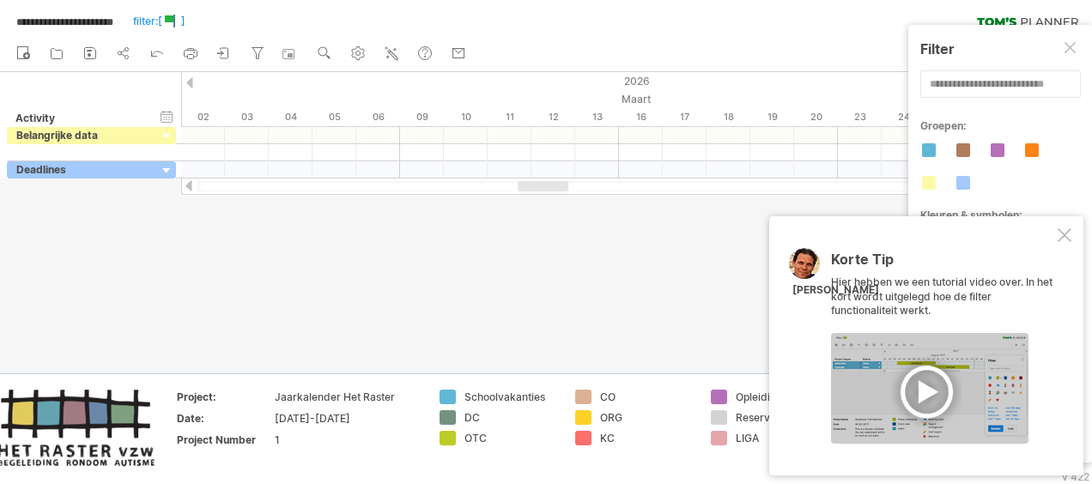
click at [929, 386] on div at bounding box center [929, 388] width 197 height 111
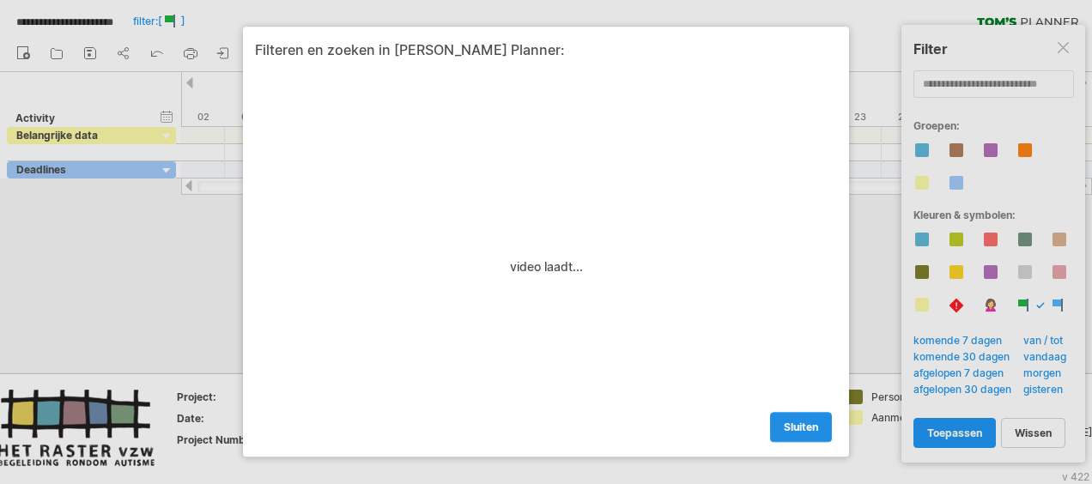
click at [803, 433] on span "sluiten" at bounding box center [801, 427] width 34 height 13
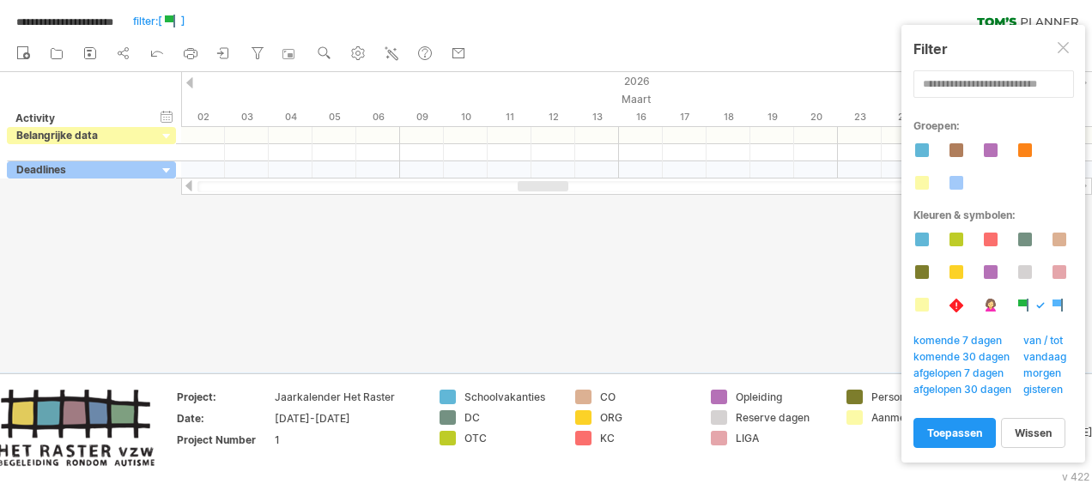
click at [1040, 302] on div at bounding box center [1040, 305] width 9 height 7
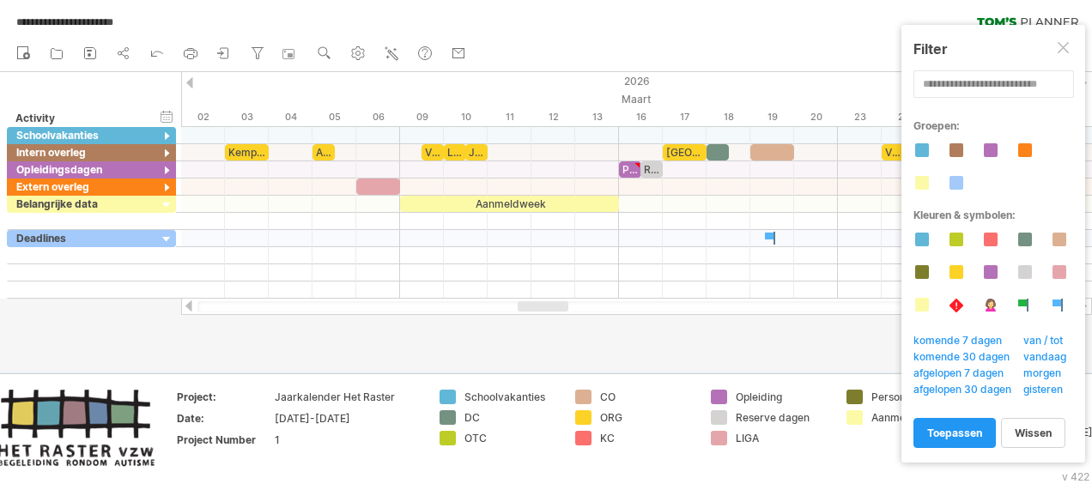
click at [971, 433] on span "toepassen" at bounding box center [954, 433] width 55 height 13
click at [961, 433] on span "toepassen" at bounding box center [954, 433] width 55 height 13
click at [1069, 46] on div at bounding box center [1064, 49] width 14 height 14
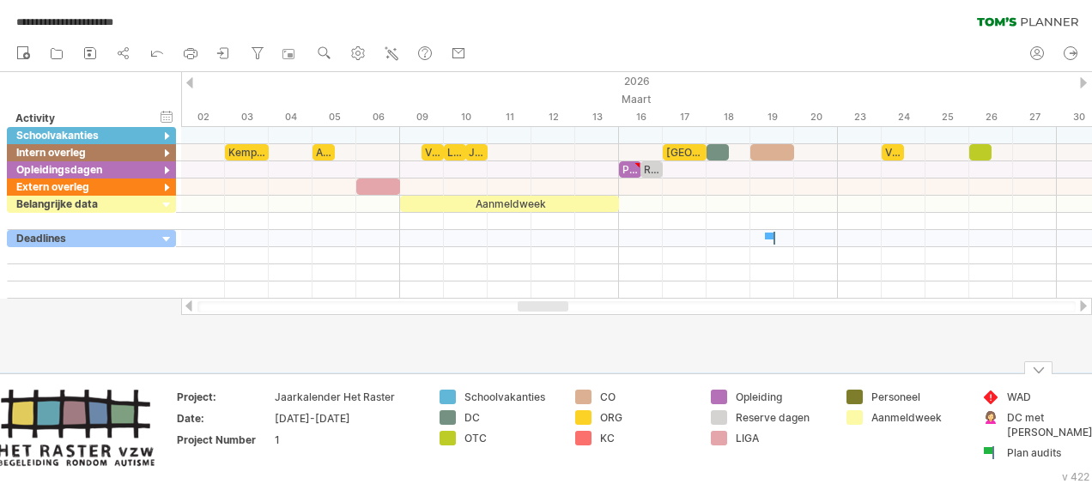
click at [917, 439] on td "Personeel Aanmeldweek" at bounding box center [906, 430] width 136 height 80
click at [165, 113] on div "verberg start/eind/duur toon start/eind/duur" at bounding box center [167, 116] width 16 height 18
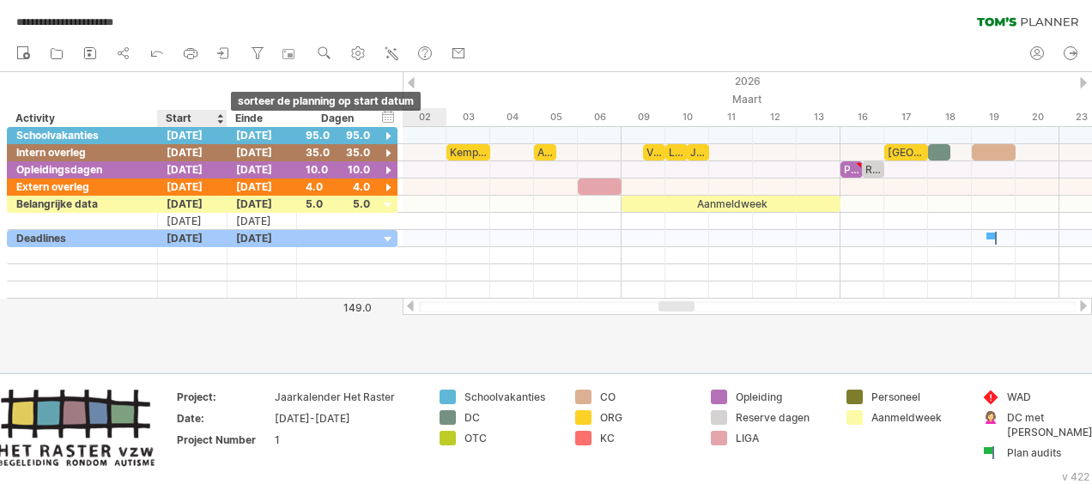
click at [220, 118] on div at bounding box center [219, 118] width 7 height 17
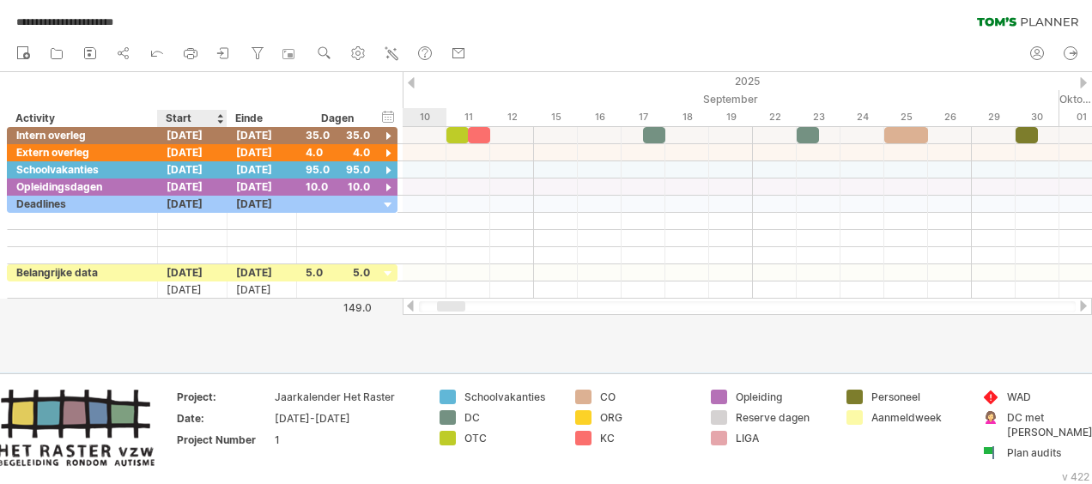
click at [220, 118] on div at bounding box center [219, 118] width 7 height 17
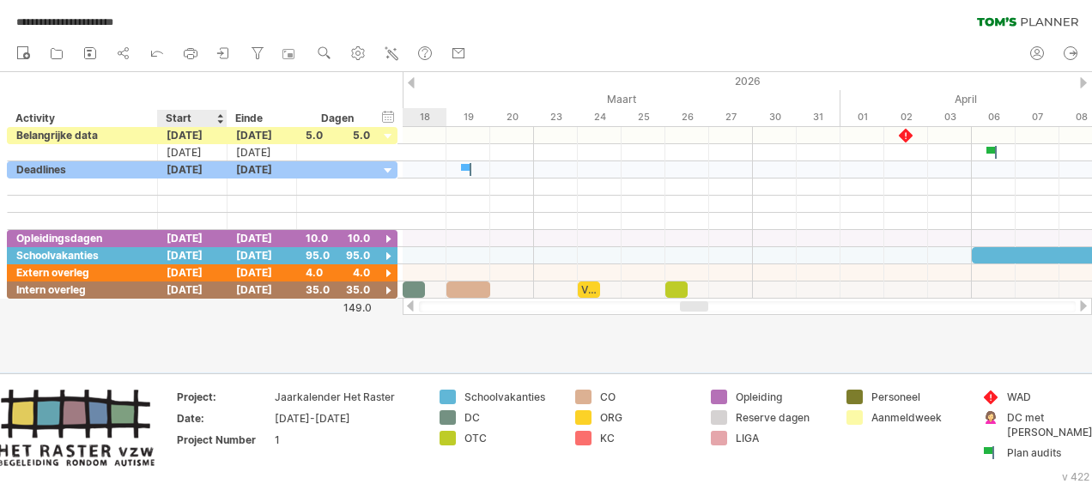
click at [220, 118] on div at bounding box center [219, 118] width 7 height 17
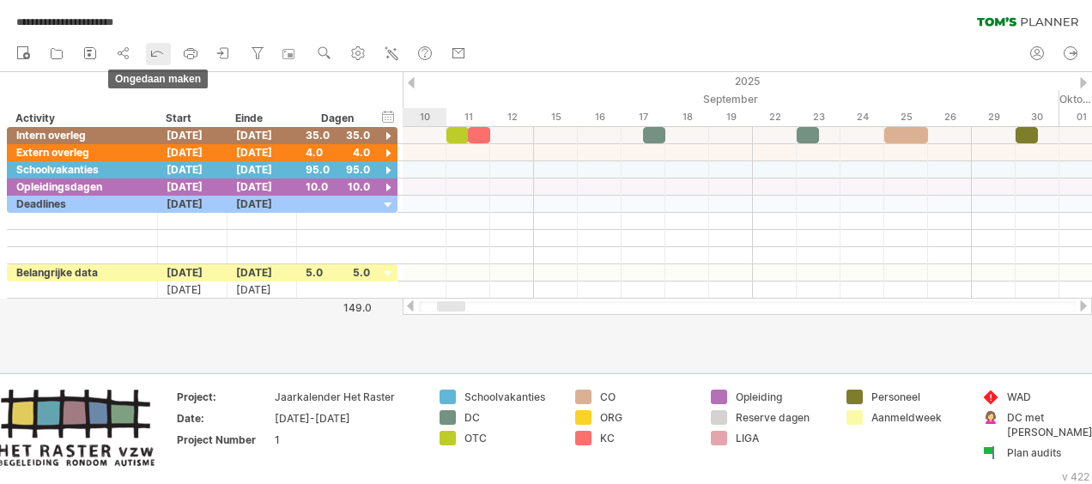
click at [153, 53] on icon at bounding box center [156, 52] width 17 height 17
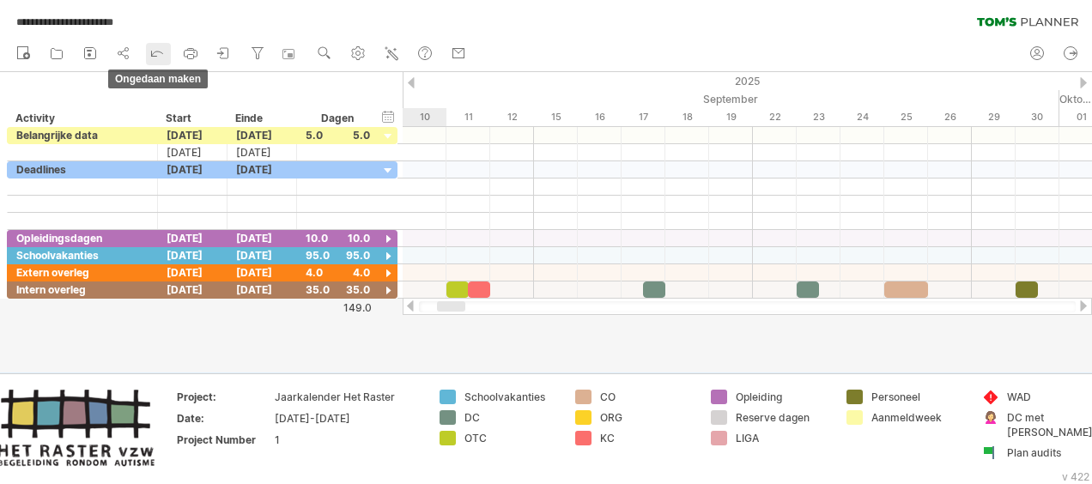
click at [153, 53] on icon at bounding box center [156, 52] width 17 height 17
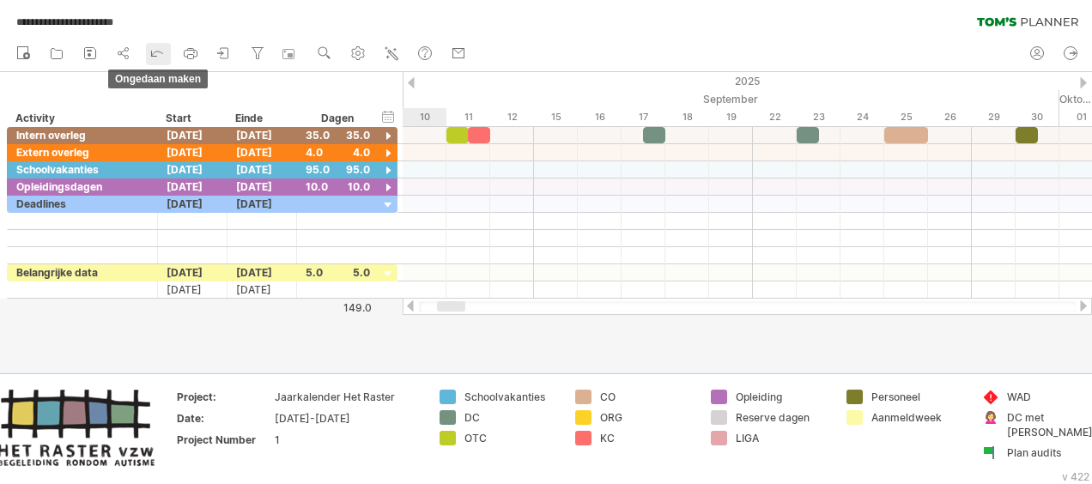
click at [153, 53] on icon at bounding box center [156, 52] width 17 height 17
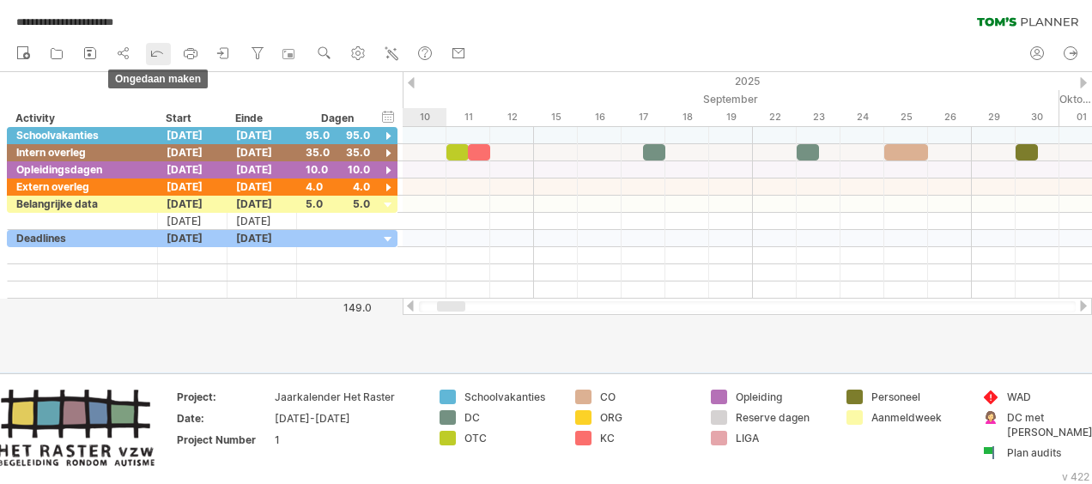
click at [153, 53] on icon at bounding box center [156, 52] width 17 height 17
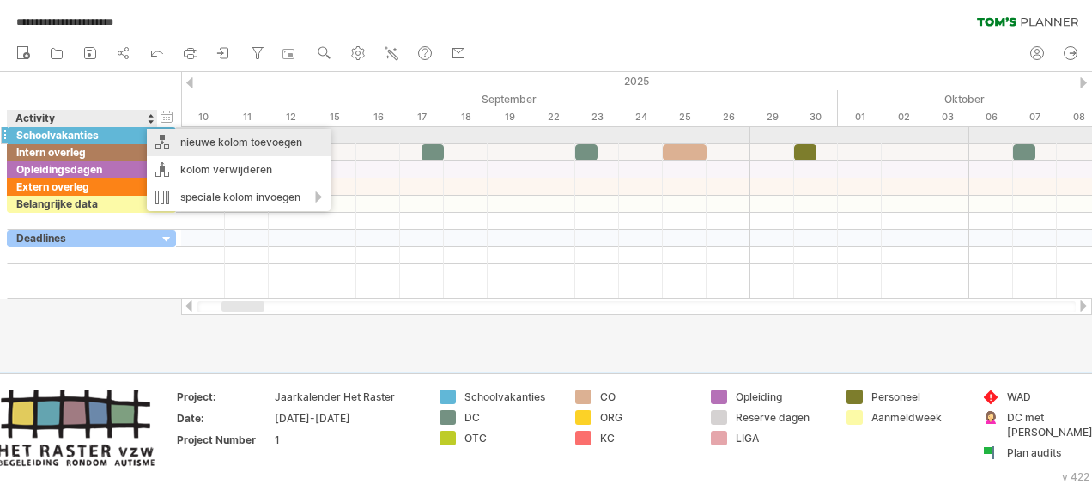
click at [209, 141] on div "nieuwe kolom toevoegen" at bounding box center [239, 142] width 184 height 27
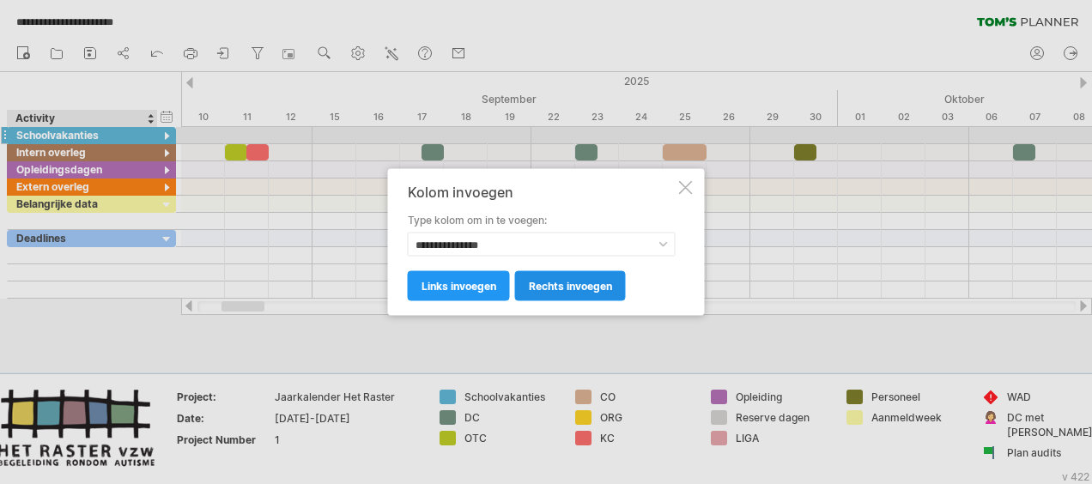
click at [560, 287] on span "rechts invoegen" at bounding box center [570, 286] width 83 height 13
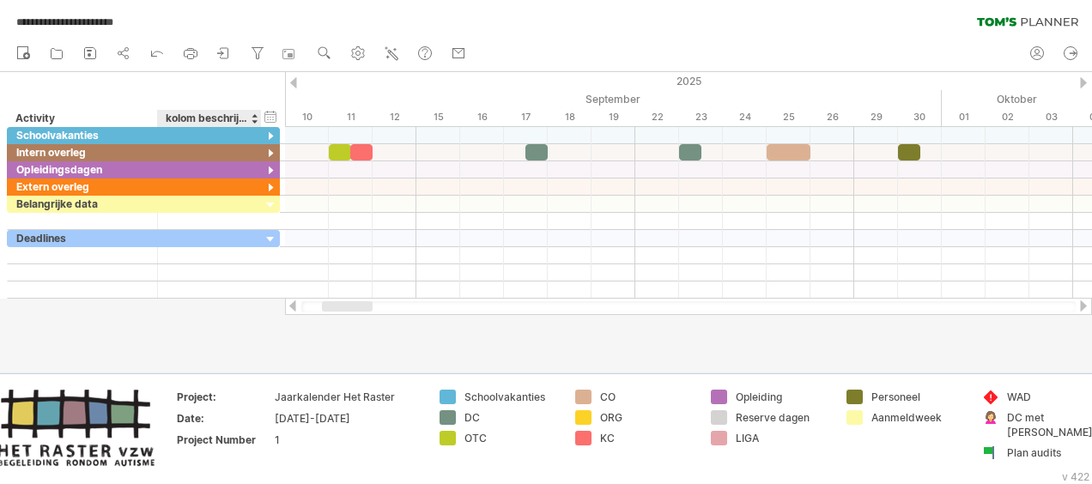
click at [187, 117] on div "kolom beschrijving" at bounding box center [209, 118] width 86 height 17
type input "**********"
drag, startPoint x: 166, startPoint y: 114, endPoint x: 307, endPoint y: 106, distance: 141.0
click at [307, 106] on div "**********" at bounding box center [546, 242] width 1092 height 484
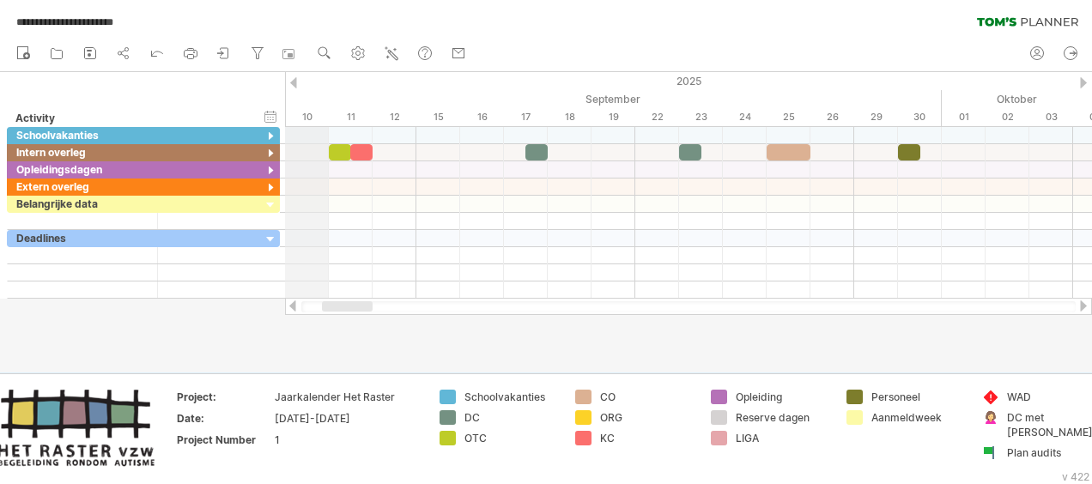
scroll to position [0, 0]
type input "*"
type input "***"
click at [47, 119] on div "Activity" at bounding box center [81, 118] width 132 height 17
click at [60, 116] on input "********" at bounding box center [81, 118] width 132 height 17
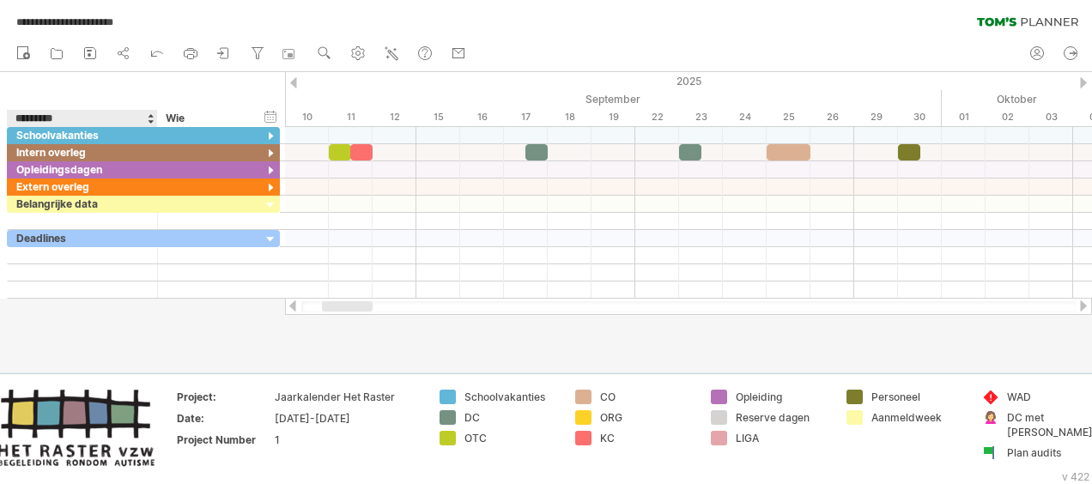
type input "**********"
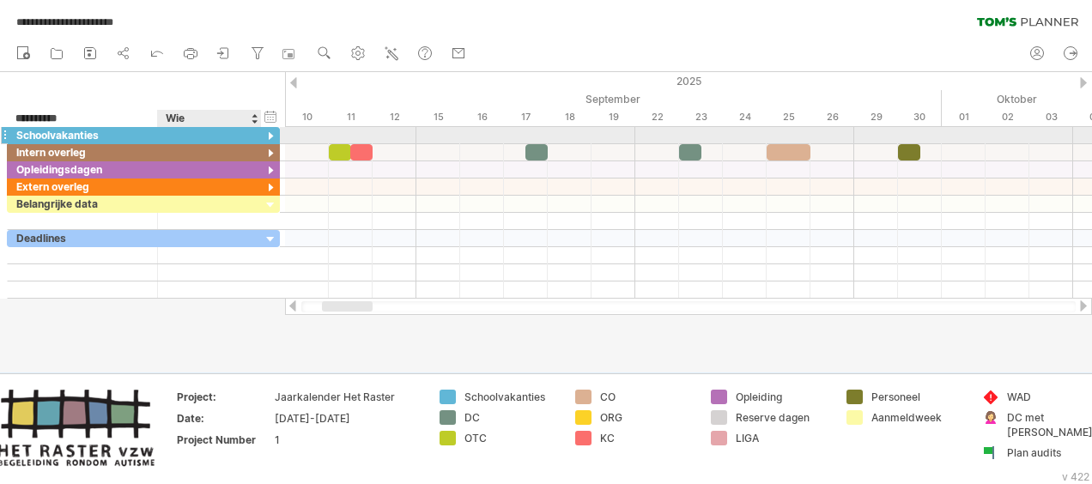
click at [204, 131] on div at bounding box center [209, 135] width 86 height 16
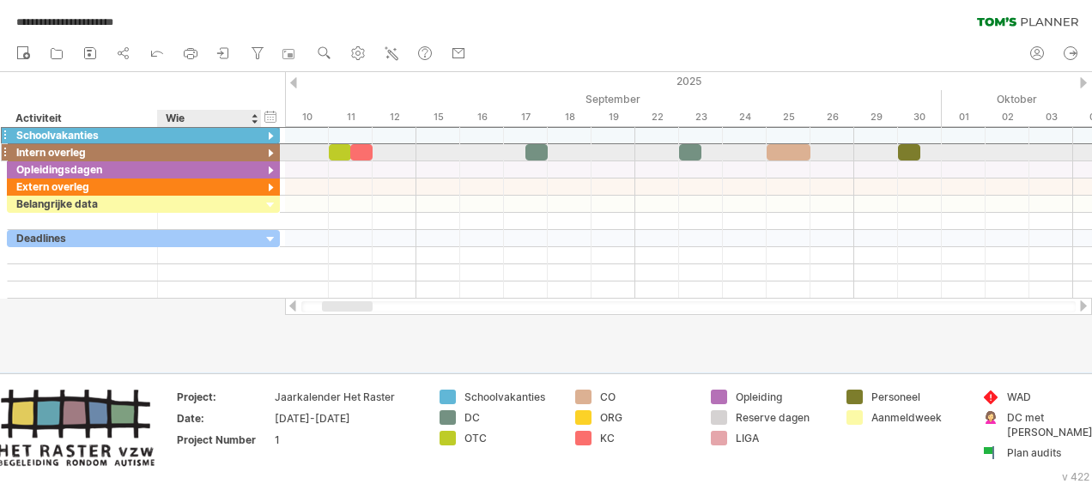
click at [196, 152] on div at bounding box center [209, 152] width 86 height 16
click at [269, 151] on div at bounding box center [271, 154] width 16 height 16
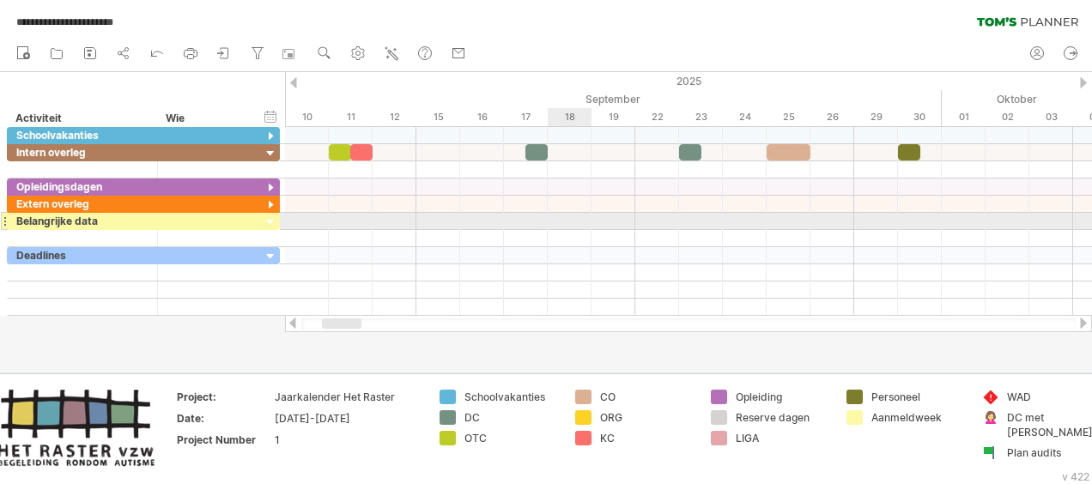
click at [549, 220] on div at bounding box center [688, 221] width 807 height 17
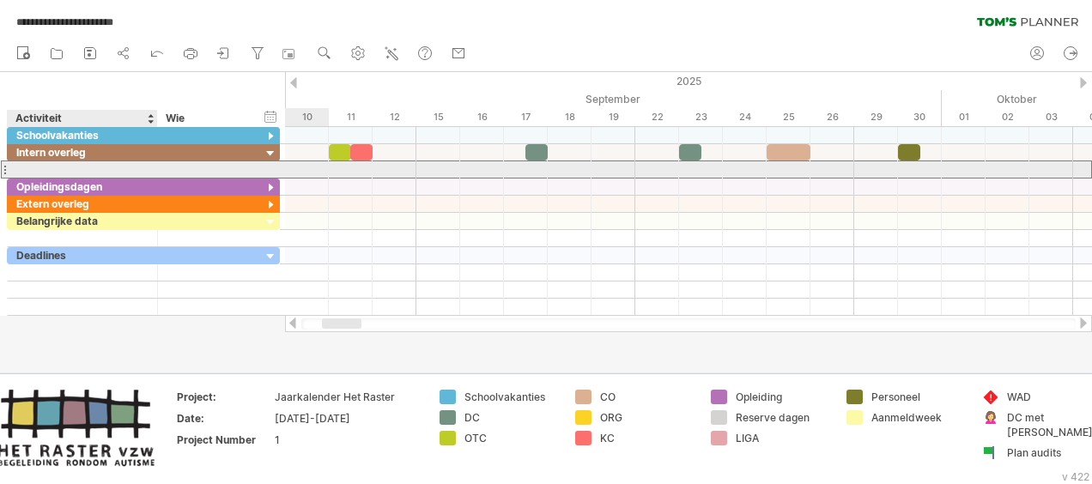
click at [122, 170] on div at bounding box center [82, 169] width 132 height 16
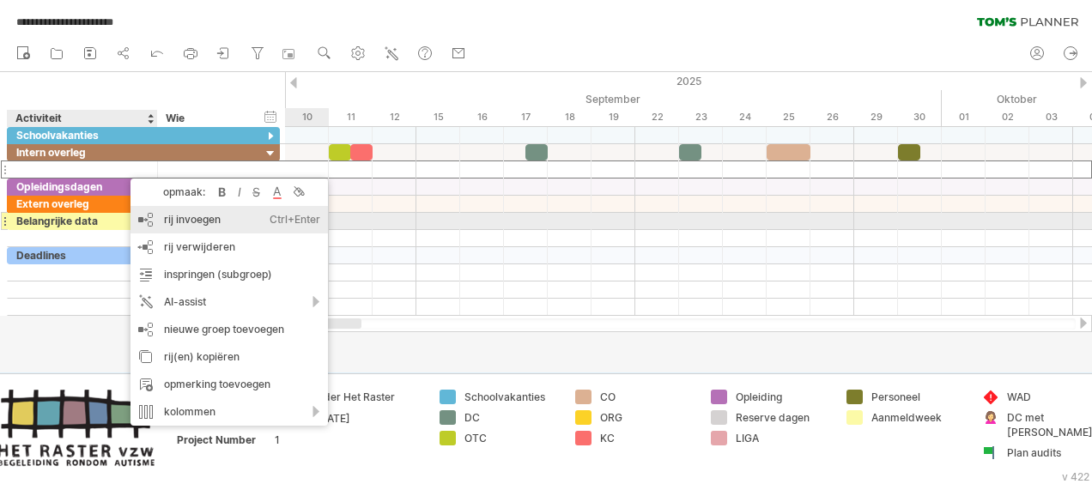
click at [181, 223] on div "rij invoegen Ctrl+Enter Cmd+Enter" at bounding box center [228, 219] width 197 height 27
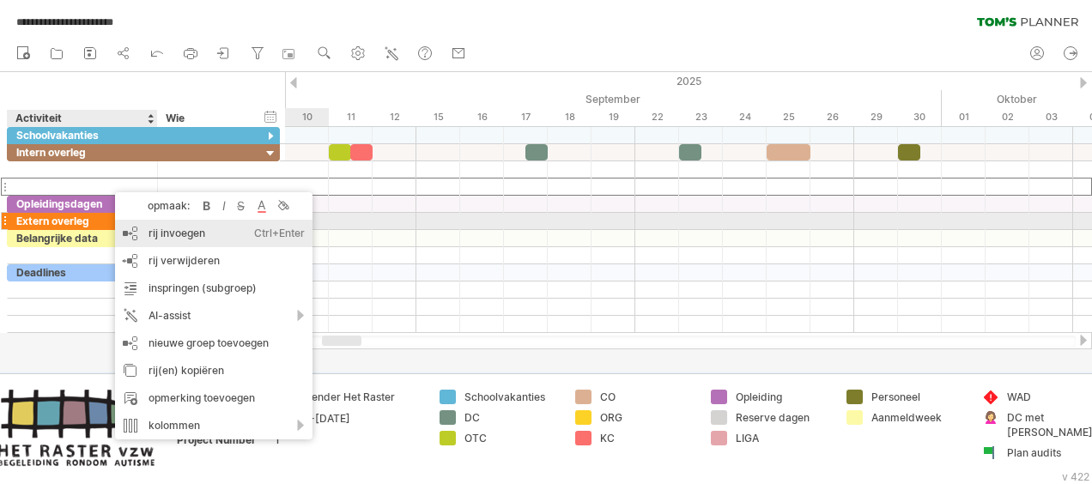
click at [172, 230] on div "rij invoegen Ctrl+Enter Cmd+Enter" at bounding box center [213, 233] width 197 height 27
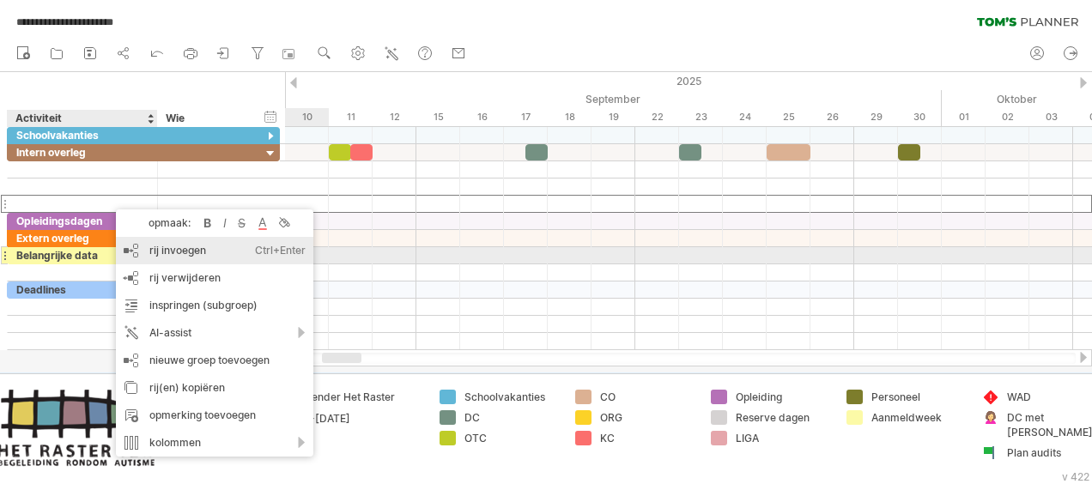
click at [173, 256] on div "rij invoegen Ctrl+Enter Cmd+Enter" at bounding box center [214, 250] width 197 height 27
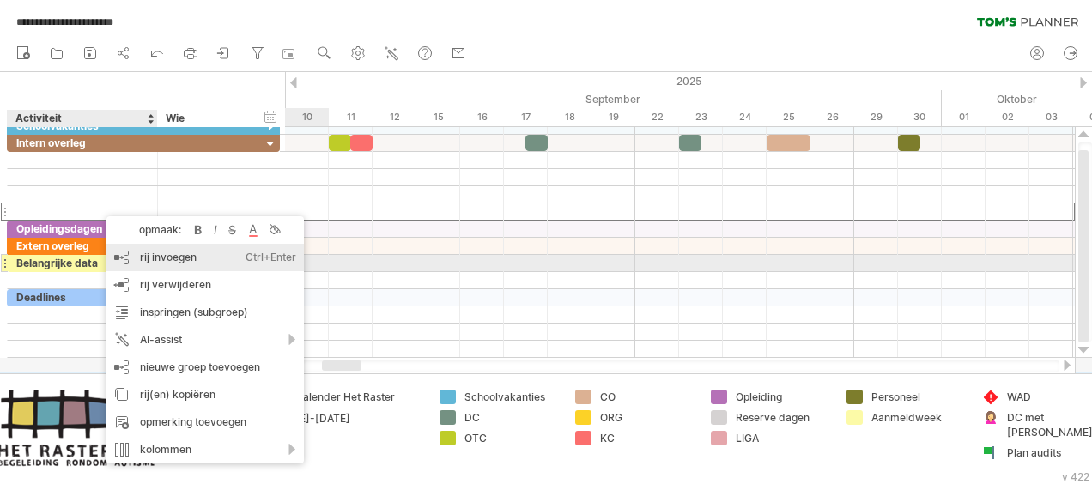
click at [163, 257] on div "rij invoegen Ctrl+Enter Cmd+Enter" at bounding box center [204, 257] width 197 height 27
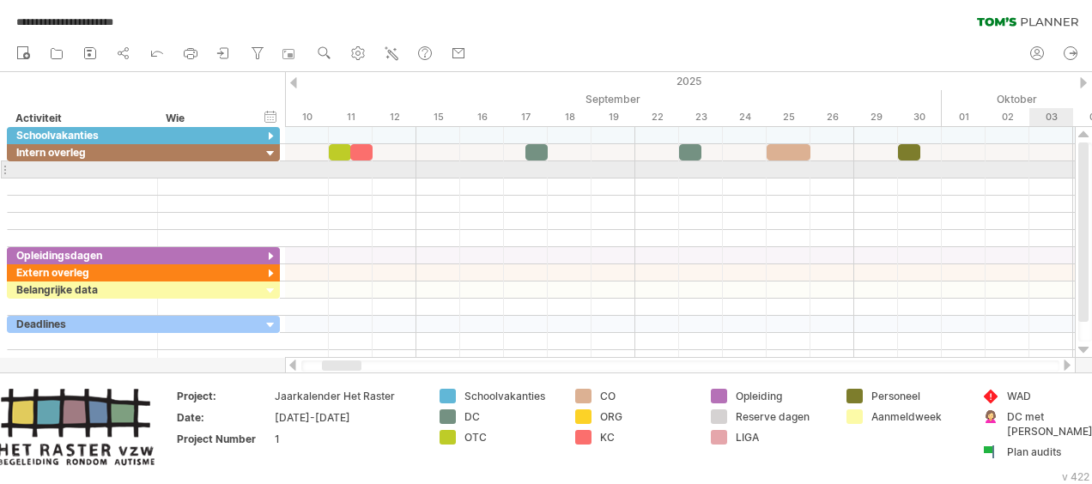
drag, startPoint x: 1084, startPoint y: 222, endPoint x: 1062, endPoint y: 163, distance: 63.0
click at [1062, 163] on div "**********" at bounding box center [546, 242] width 1092 height 484
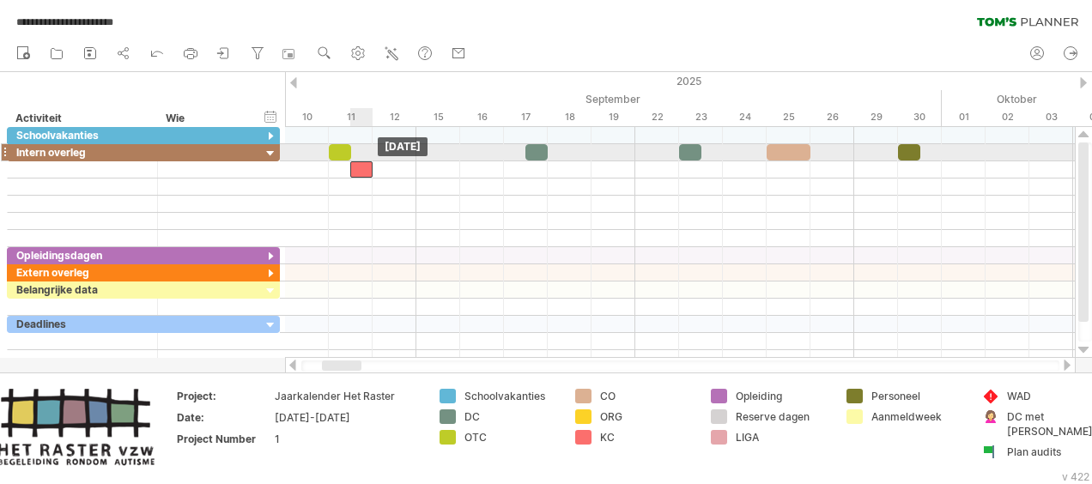
drag, startPoint x: 363, startPoint y: 148, endPoint x: 364, endPoint y: 160, distance: 11.2
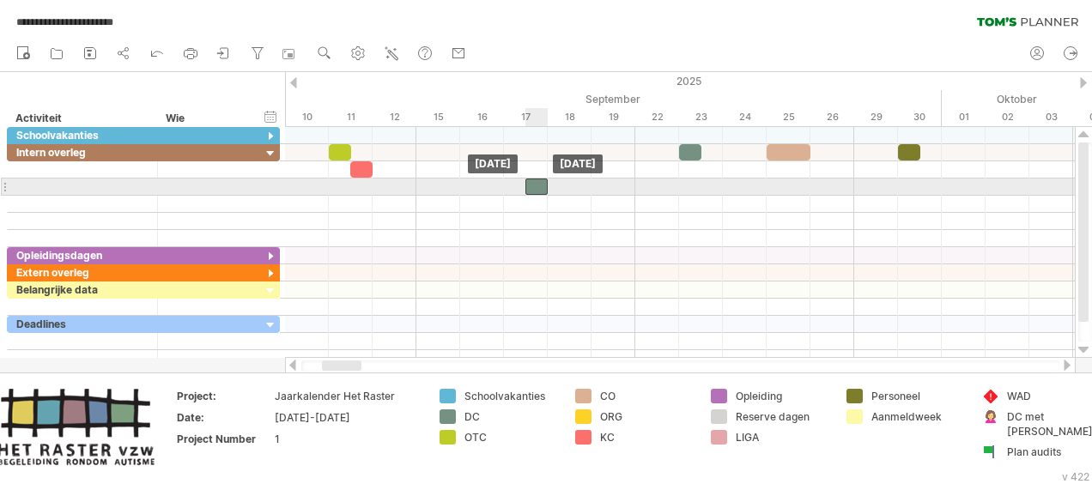
drag, startPoint x: 534, startPoint y: 149, endPoint x: 540, endPoint y: 187, distance: 38.2
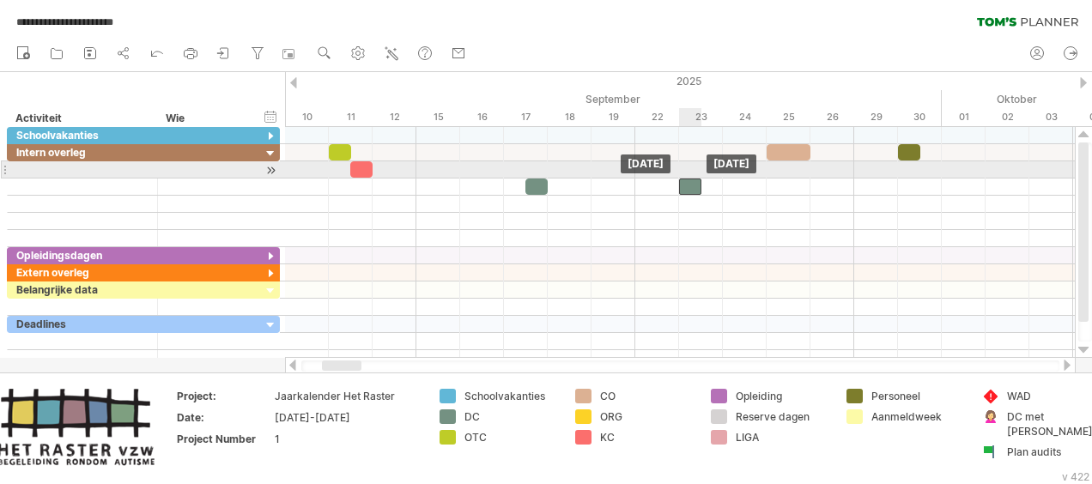
drag, startPoint x: 688, startPoint y: 153, endPoint x: 693, endPoint y: 179, distance: 26.3
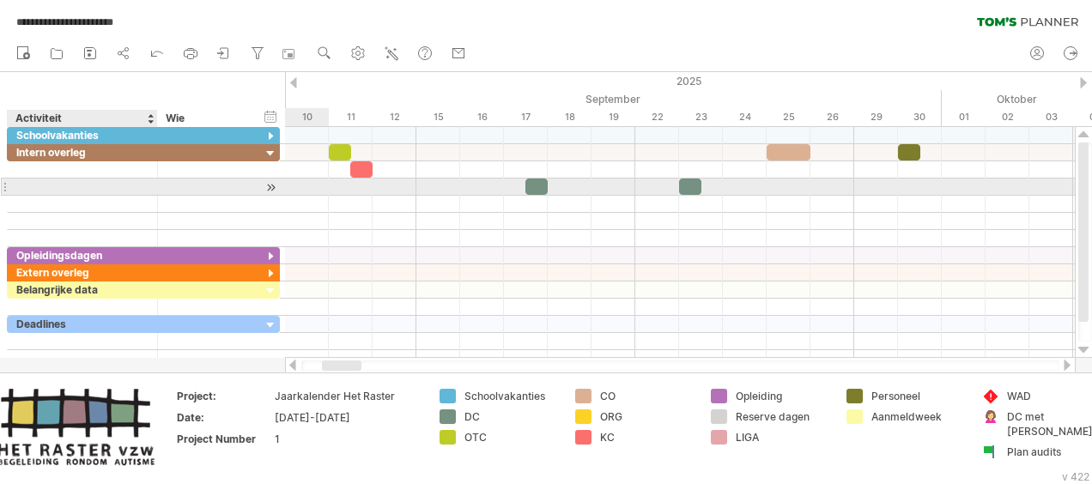
click at [72, 185] on div at bounding box center [82, 187] width 132 height 16
type input "**"
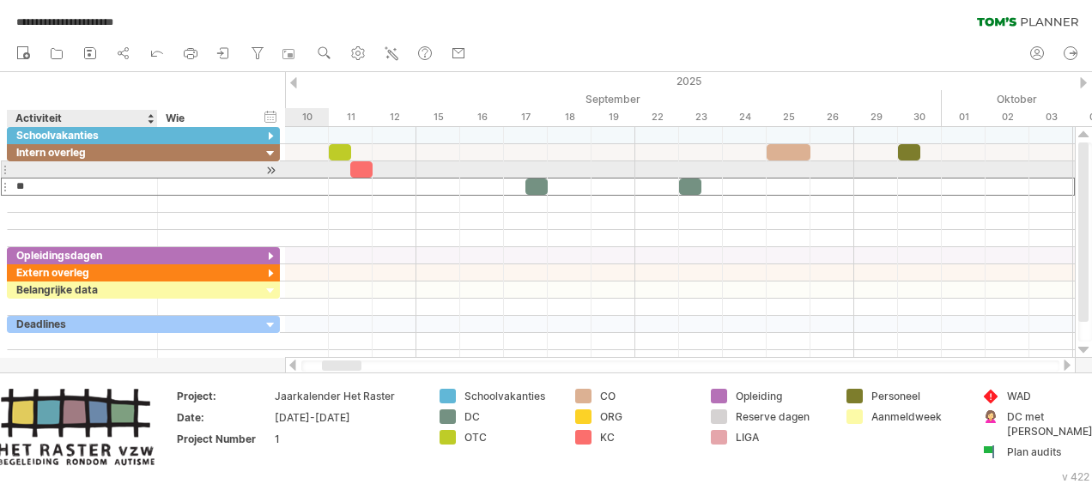
click at [64, 167] on div at bounding box center [82, 169] width 132 height 16
type input "**"
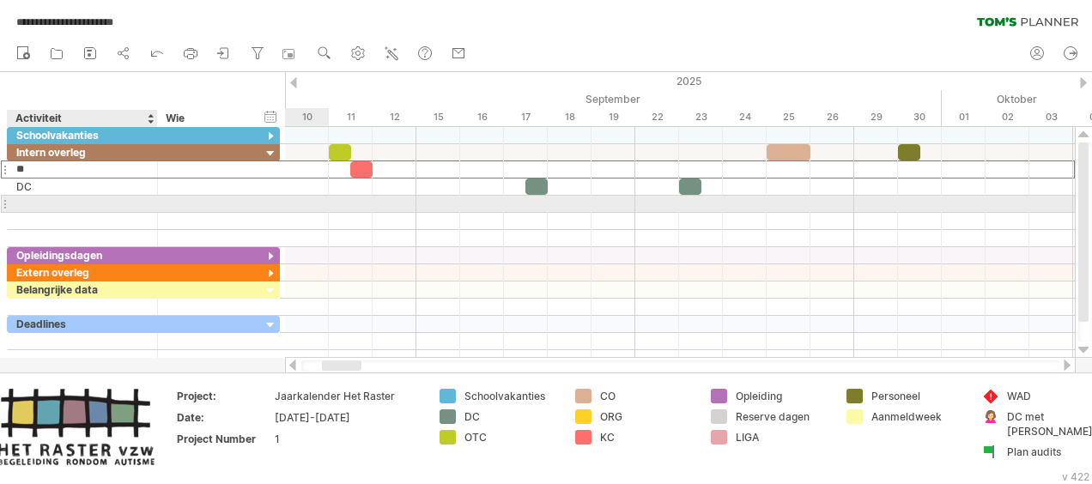
click at [52, 203] on div at bounding box center [82, 204] width 132 height 16
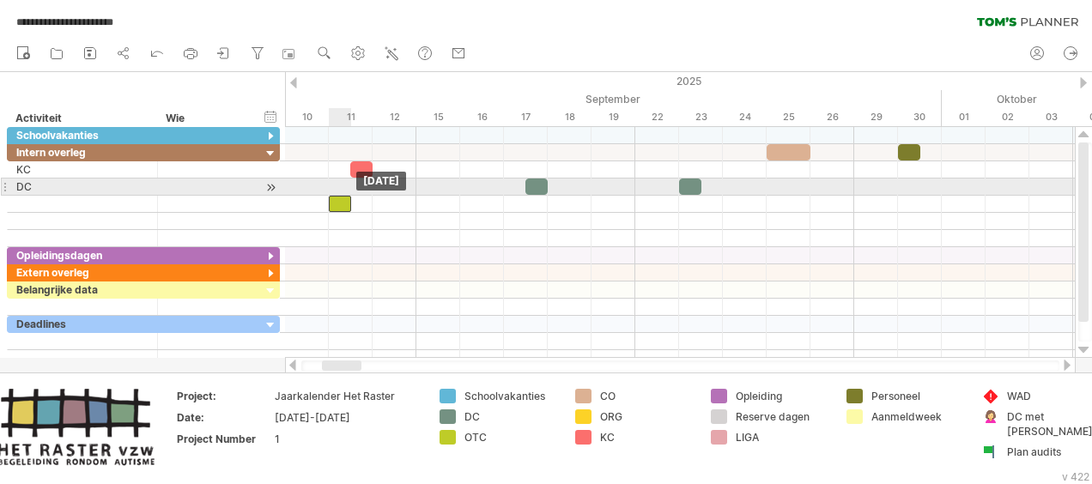
drag, startPoint x: 337, startPoint y: 149, endPoint x: 343, endPoint y: 192, distance: 43.3
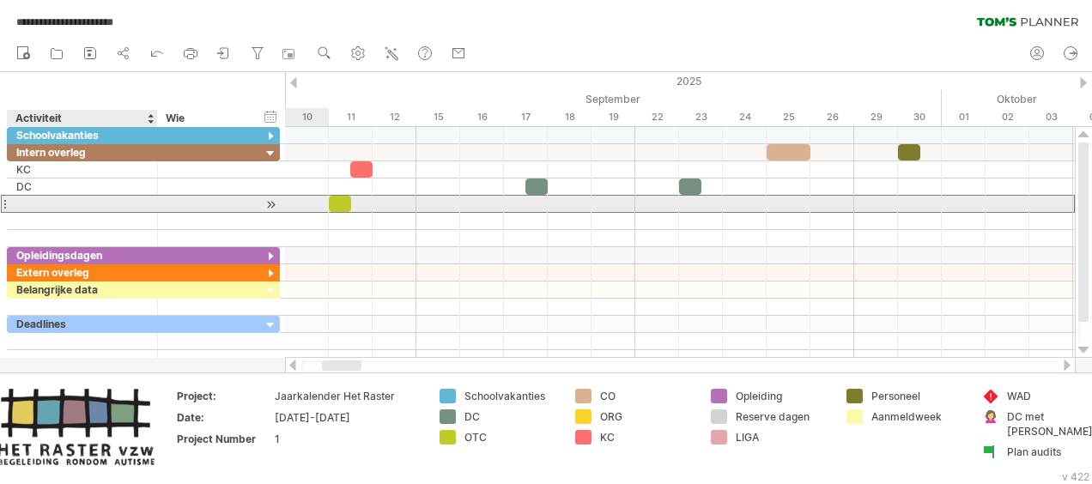
click at [38, 208] on div at bounding box center [82, 204] width 132 height 16
type input "***"
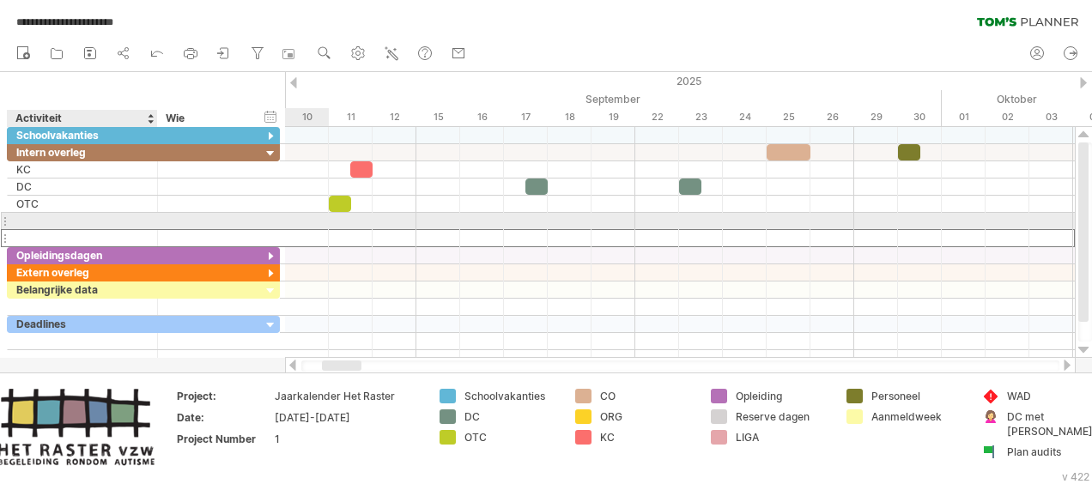
click at [89, 230] on div at bounding box center [82, 238] width 132 height 16
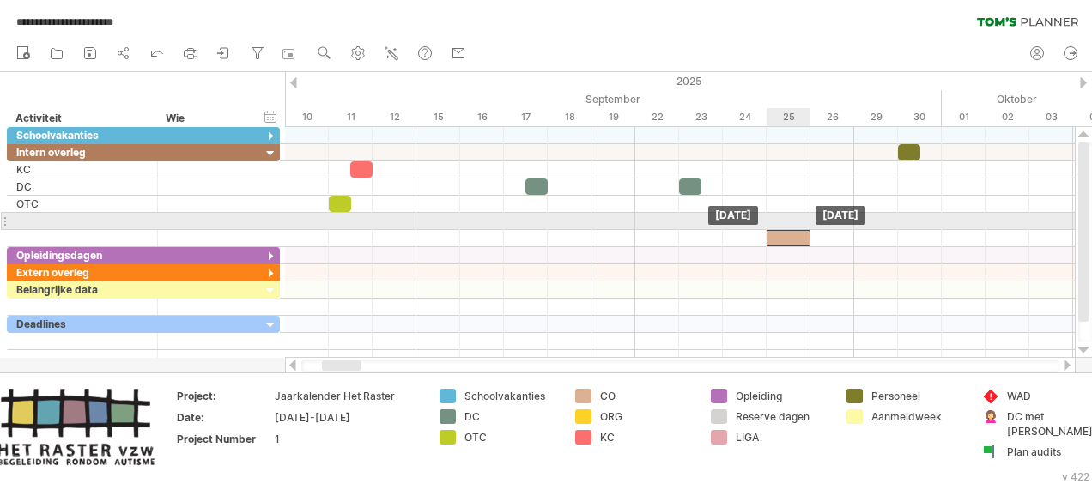
drag, startPoint x: 776, startPoint y: 148, endPoint x: 783, endPoint y: 230, distance: 81.8
click at [101, 221] on div at bounding box center [82, 221] width 132 height 16
type input "**"
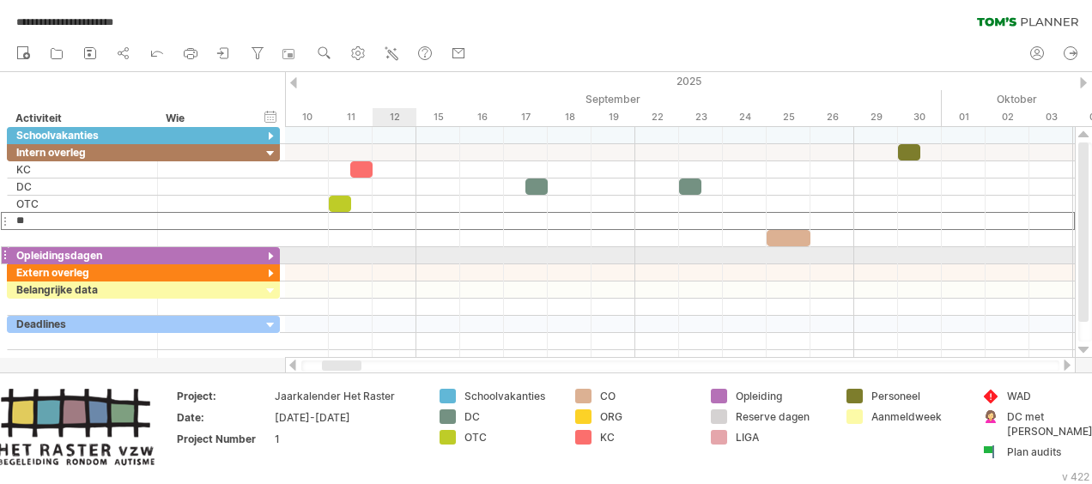
click at [379, 252] on div at bounding box center [680, 255] width 790 height 17
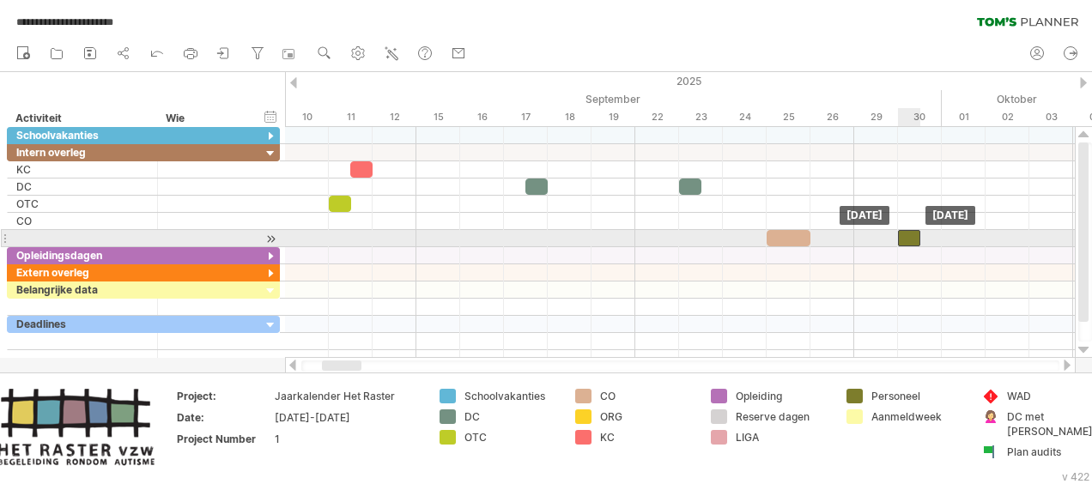
drag, startPoint x: 910, startPoint y: 149, endPoint x: 913, endPoint y: 239, distance: 90.2
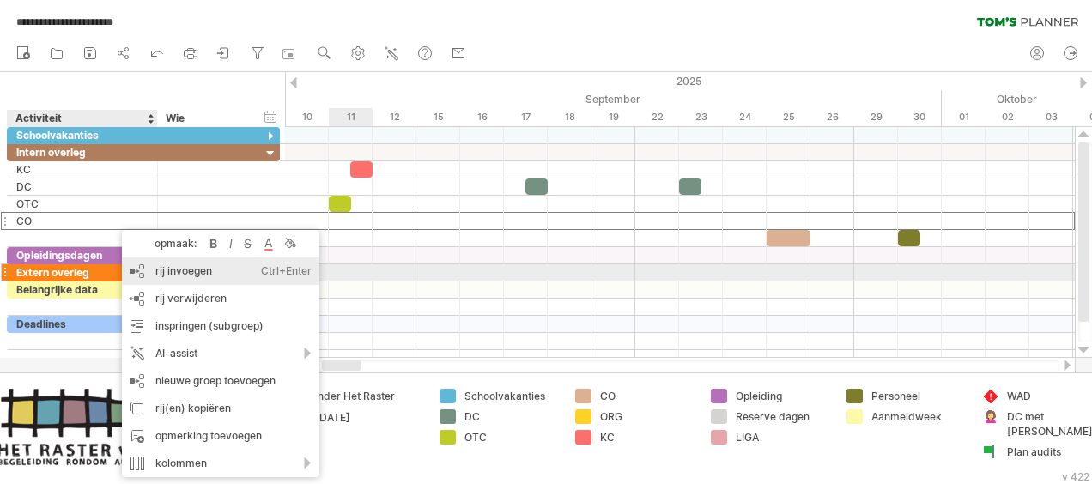
click at [158, 269] on div "rij invoegen Ctrl+Enter Cmd+Enter" at bounding box center [220, 270] width 197 height 27
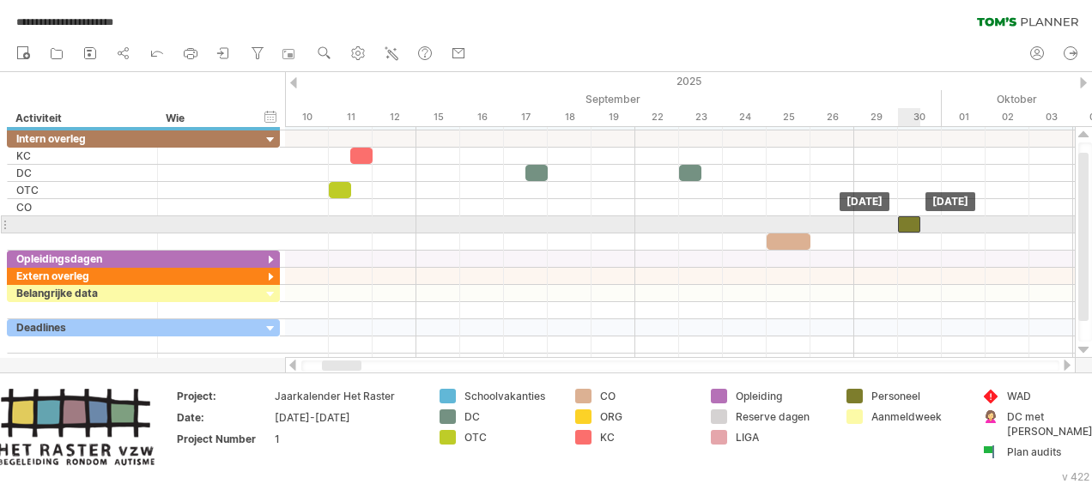
drag, startPoint x: 913, startPoint y: 235, endPoint x: 912, endPoint y: 224, distance: 11.2
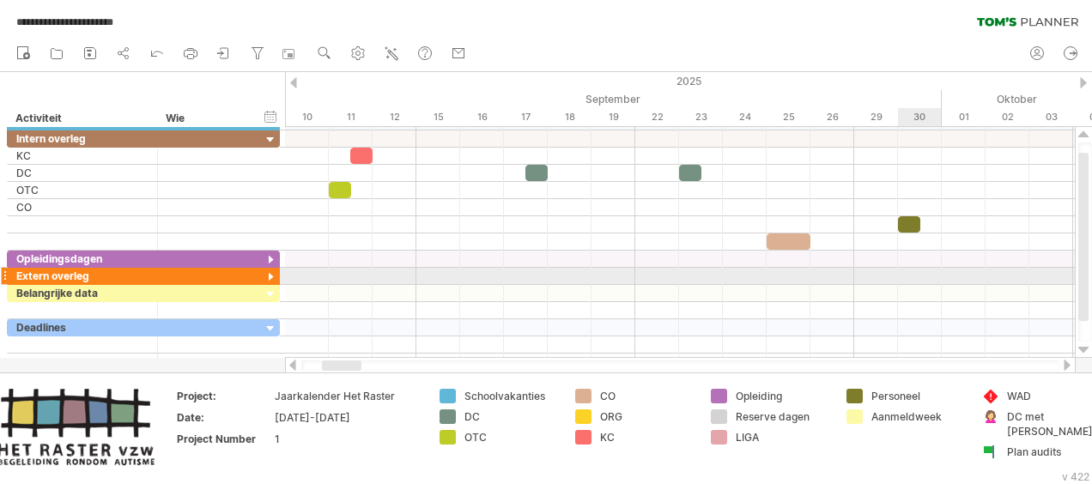
click at [918, 276] on div at bounding box center [680, 276] width 790 height 17
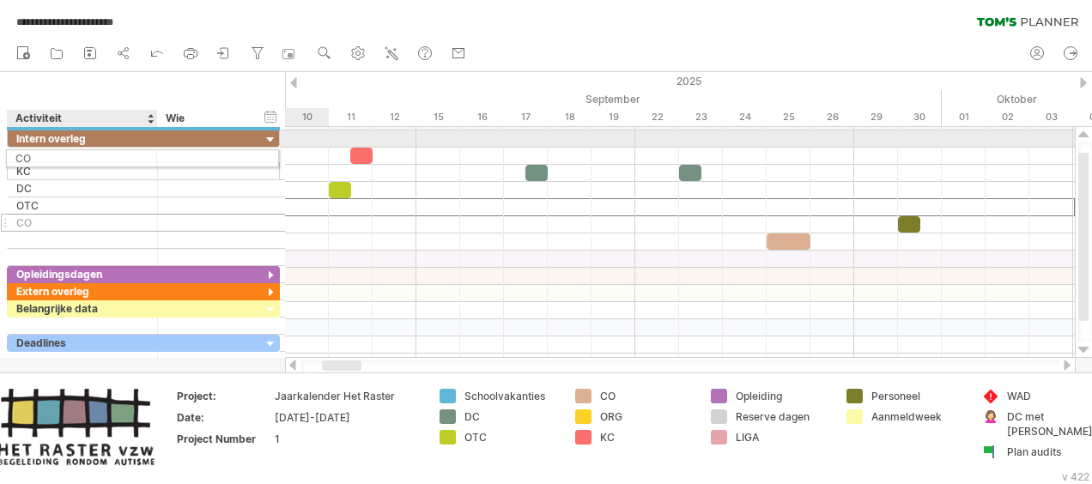
drag, startPoint x: 43, startPoint y: 206, endPoint x: 35, endPoint y: 155, distance: 51.2
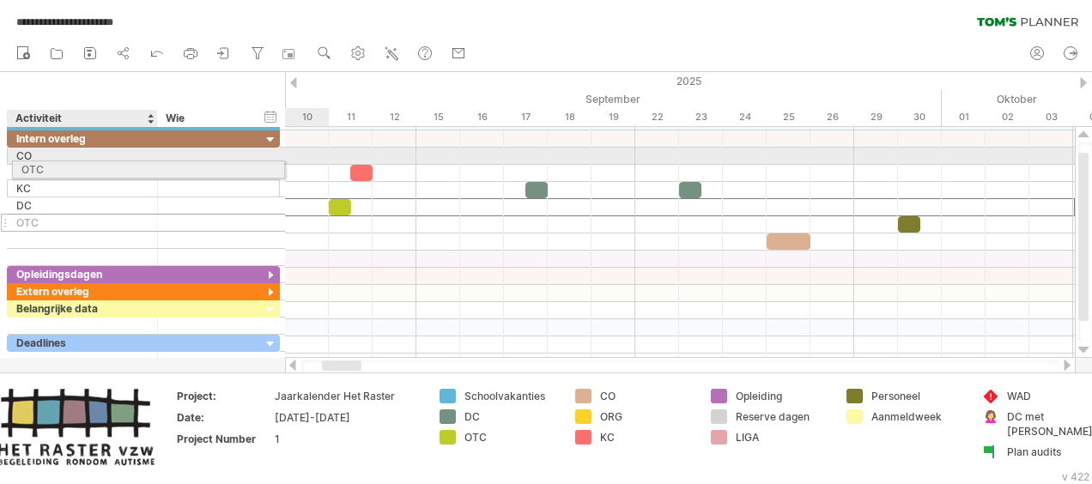
drag, startPoint x: 33, startPoint y: 205, endPoint x: 33, endPoint y: 166, distance: 38.6
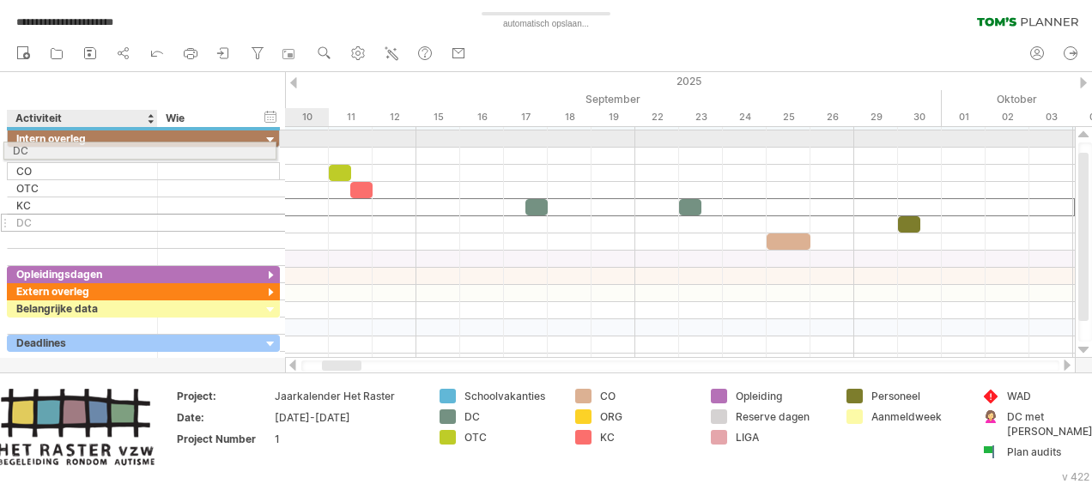
drag, startPoint x: 37, startPoint y: 206, endPoint x: 27, endPoint y: 148, distance: 59.3
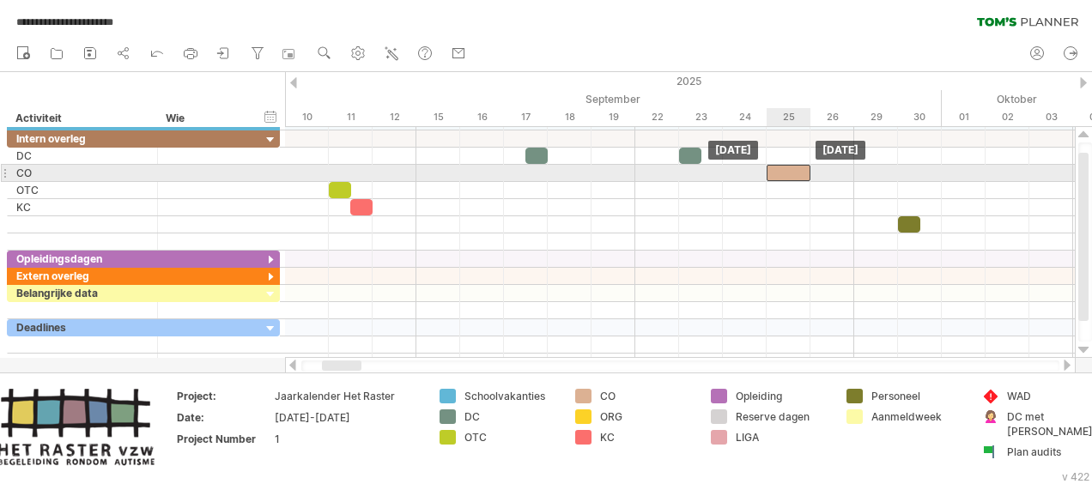
drag, startPoint x: 778, startPoint y: 237, endPoint x: 771, endPoint y: 175, distance: 62.2
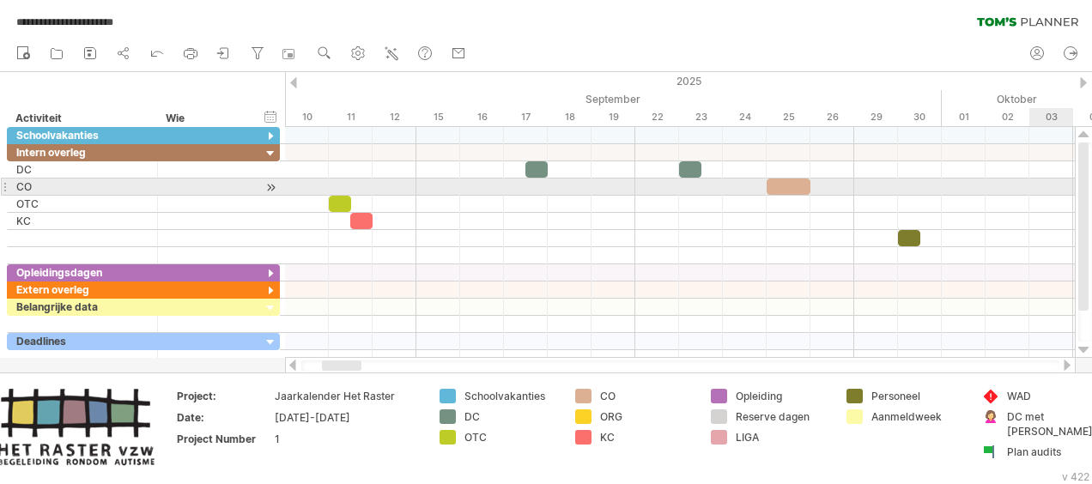
drag, startPoint x: 1083, startPoint y: 213, endPoint x: 1068, endPoint y: 181, distance: 35.3
click at [1068, 181] on div "**********" at bounding box center [546, 242] width 1092 height 484
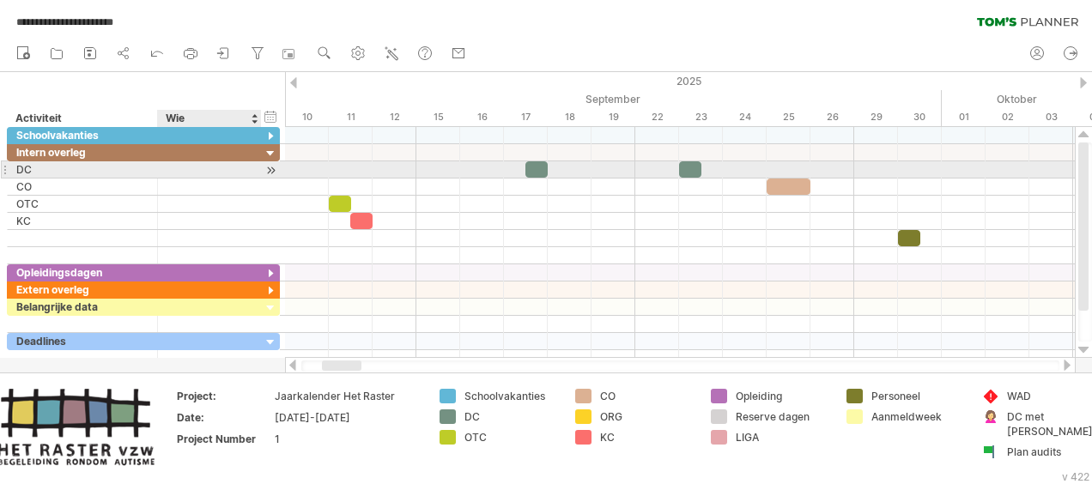
click at [172, 165] on div at bounding box center [209, 169] width 86 height 16
type input "**********"
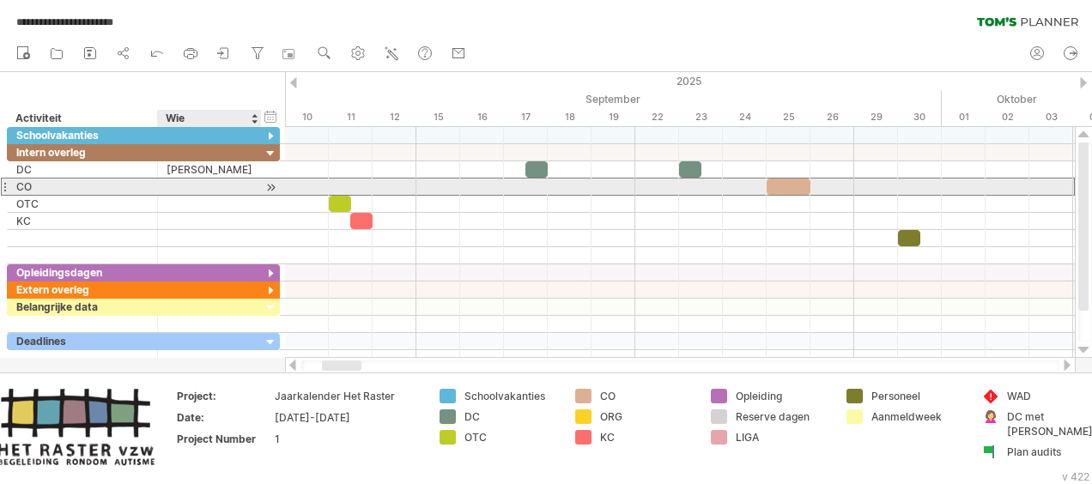
click at [175, 183] on div at bounding box center [209, 187] width 86 height 16
type input "**********"
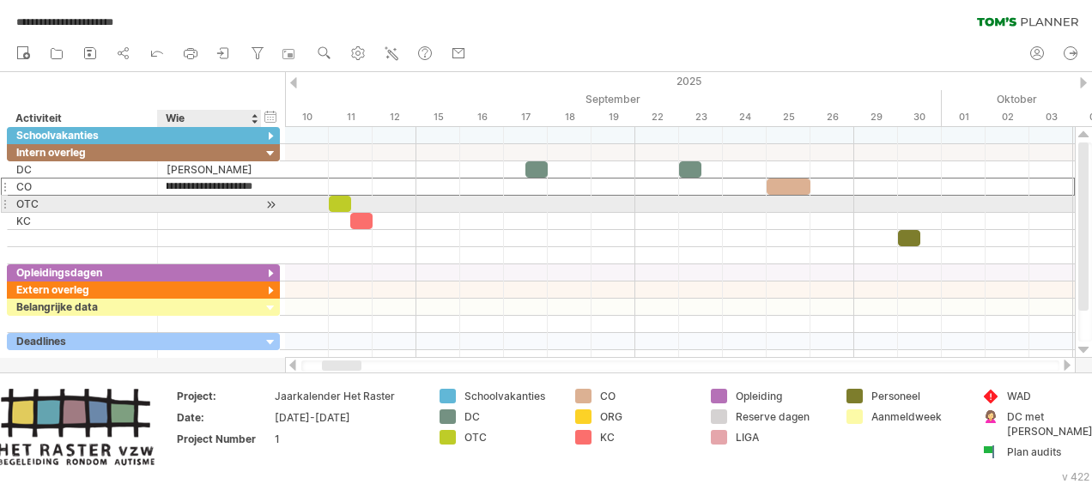
scroll to position [0, 0]
click at [179, 202] on div at bounding box center [209, 204] width 86 height 16
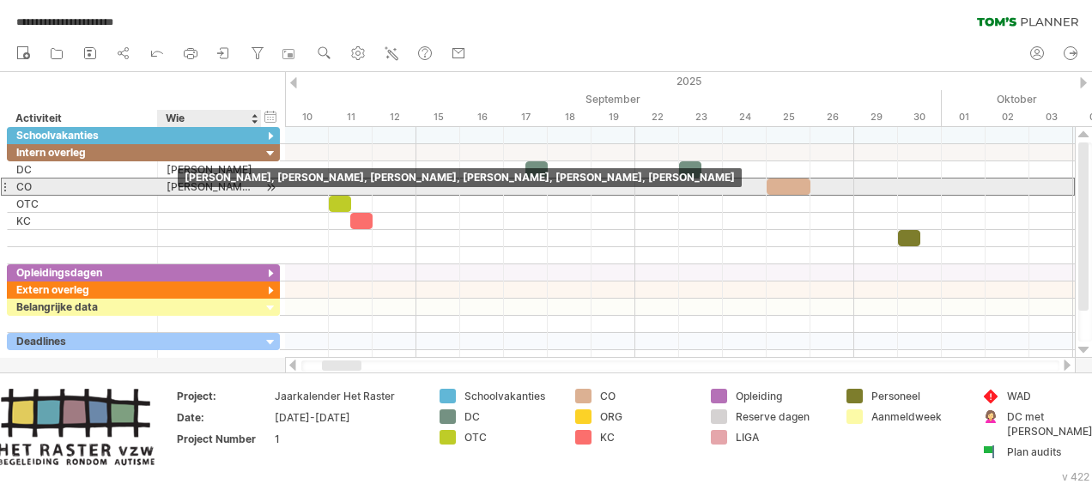
click at [177, 184] on div "[PERSON_NAME], [PERSON_NAME], [PERSON_NAME], [PERSON_NAME], [PERSON_NAME], [PER…" at bounding box center [209, 187] width 86 height 16
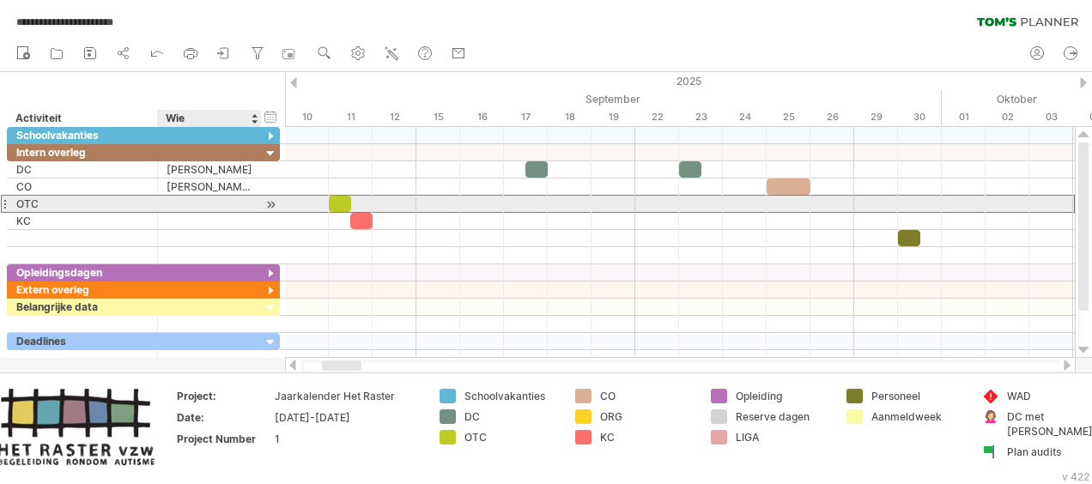
click at [197, 203] on div at bounding box center [209, 204] width 86 height 16
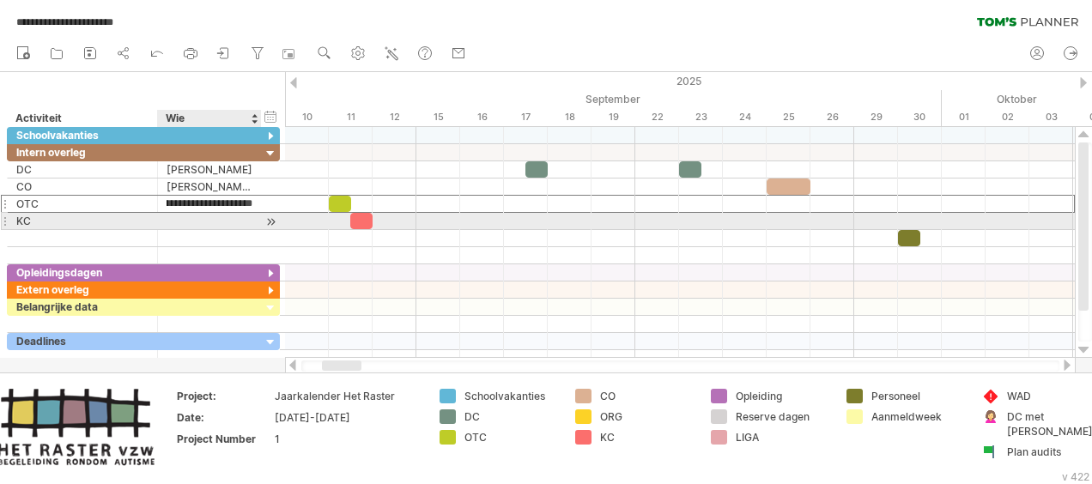
click at [203, 218] on div at bounding box center [209, 221] width 86 height 16
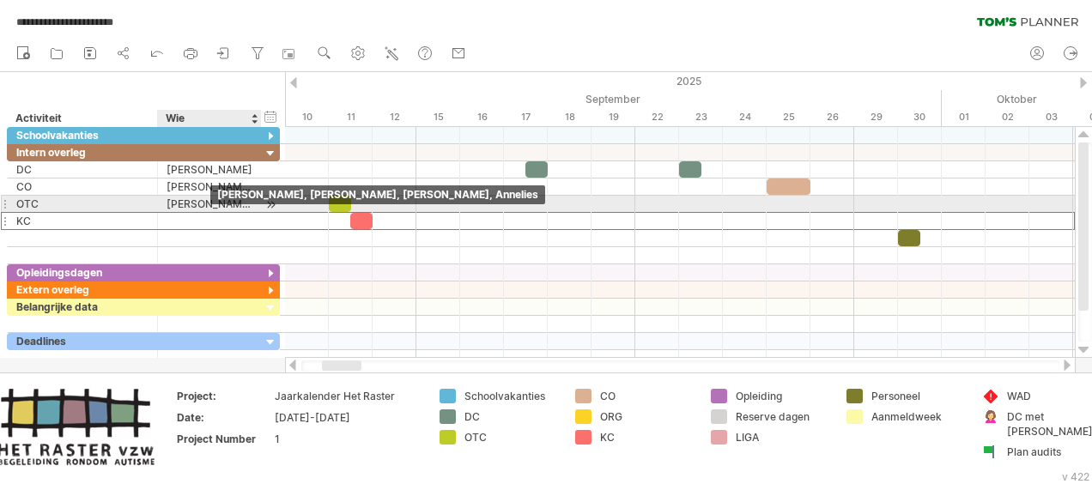
click at [224, 204] on div "[PERSON_NAME], [PERSON_NAME], [PERSON_NAME], Annelies" at bounding box center [209, 204] width 86 height 16
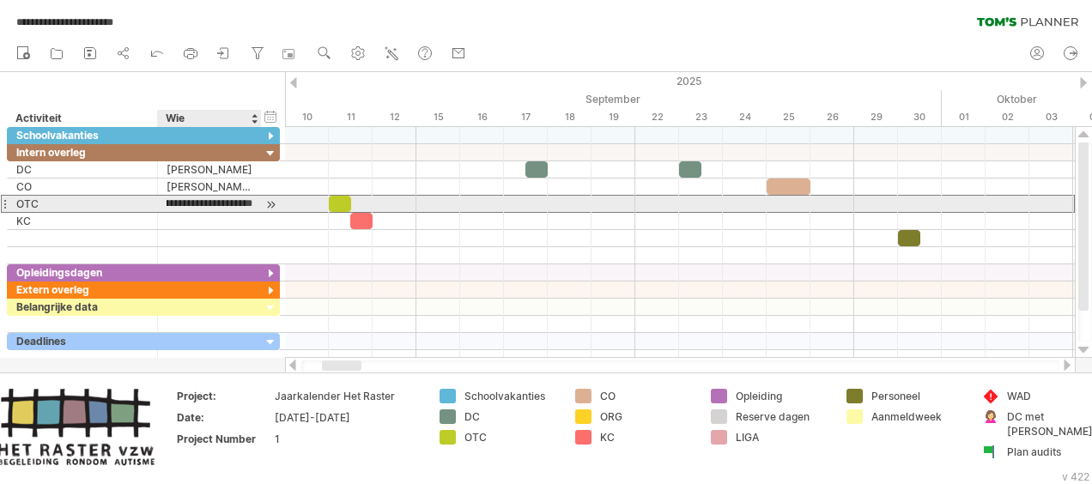
scroll to position [0, 0]
click at [251, 197] on div "**********" at bounding box center [210, 204] width 104 height 16
click at [240, 201] on div "[PERSON_NAME], [PERSON_NAME], [PERSON_NAME], Annelies" at bounding box center [209, 204] width 86 height 16
type input "**********"
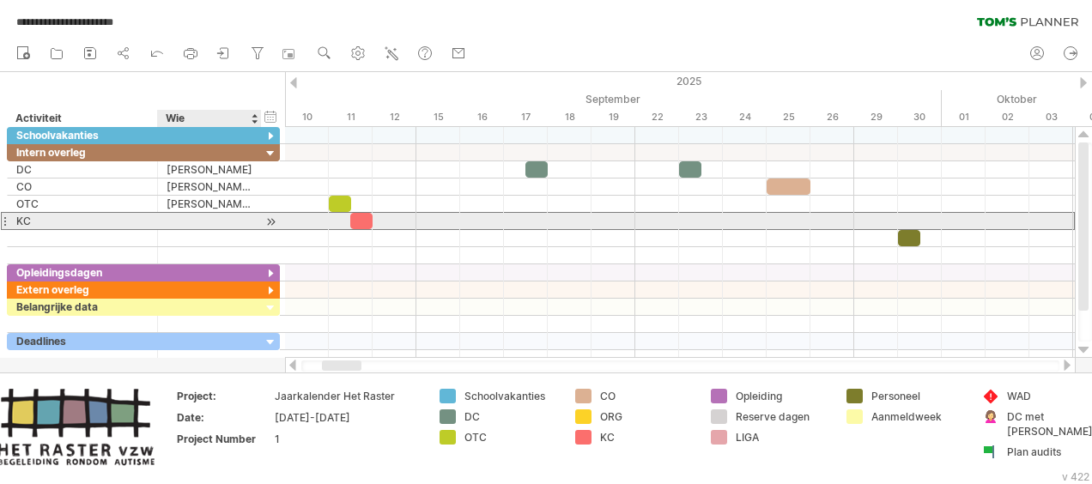
scroll to position [0, 0]
click at [207, 219] on div at bounding box center [209, 221] width 86 height 16
click at [207, 219] on input "text" at bounding box center [209, 221] width 86 height 16
type input "**********"
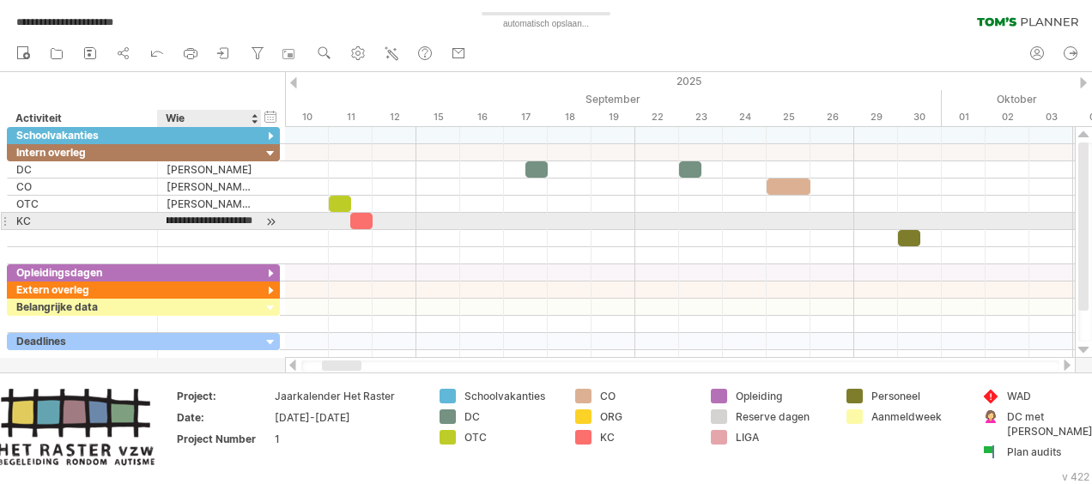
scroll to position [0, 52]
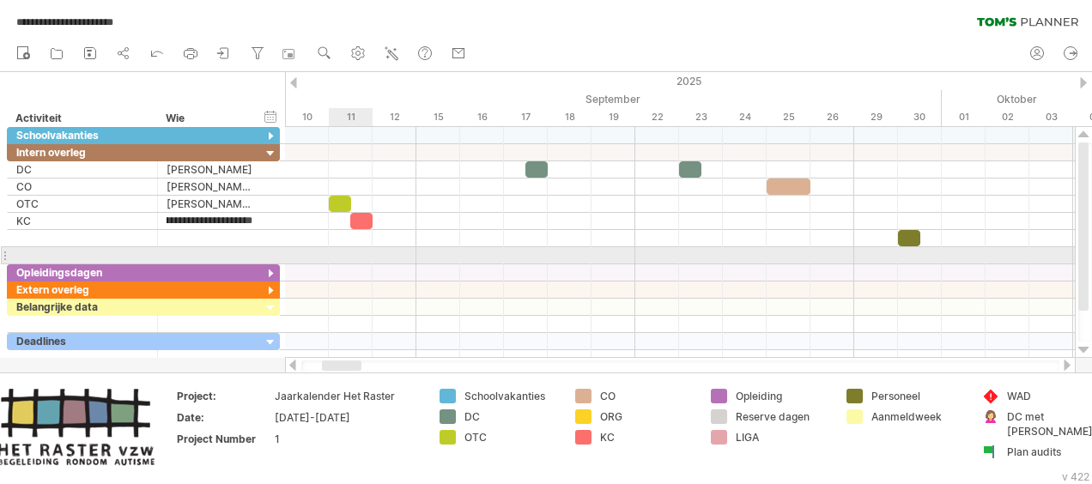
click at [347, 251] on div at bounding box center [680, 255] width 790 height 17
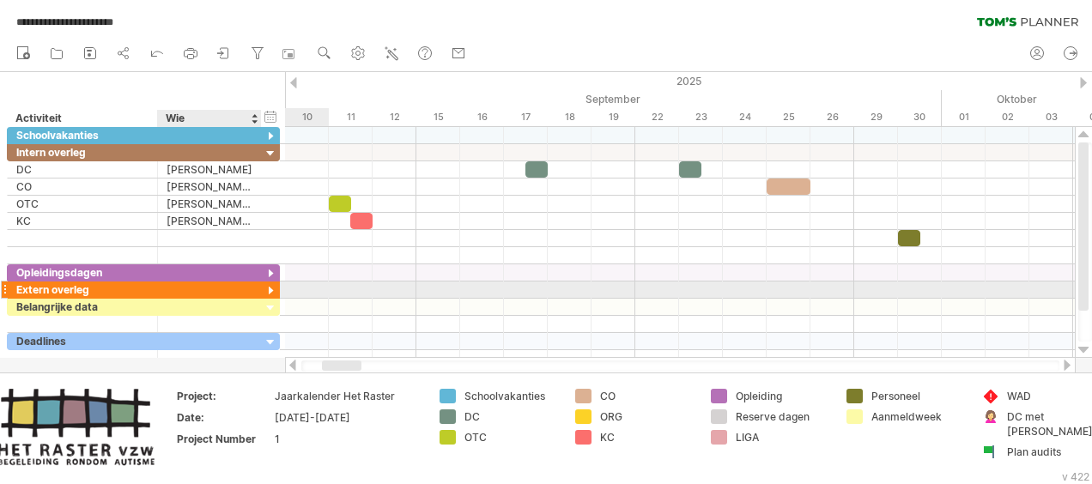
click at [181, 282] on div at bounding box center [209, 289] width 86 height 16
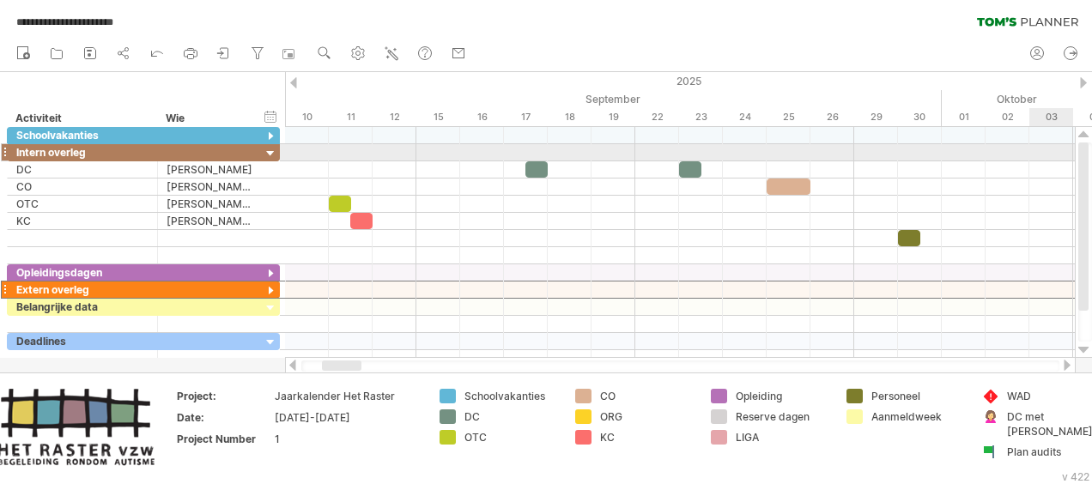
drag, startPoint x: 1082, startPoint y: 184, endPoint x: 1061, endPoint y: 145, distance: 44.2
click at [1061, 145] on div "**********" at bounding box center [546, 242] width 1092 height 484
